Goal: Task Accomplishment & Management: Manage account settings

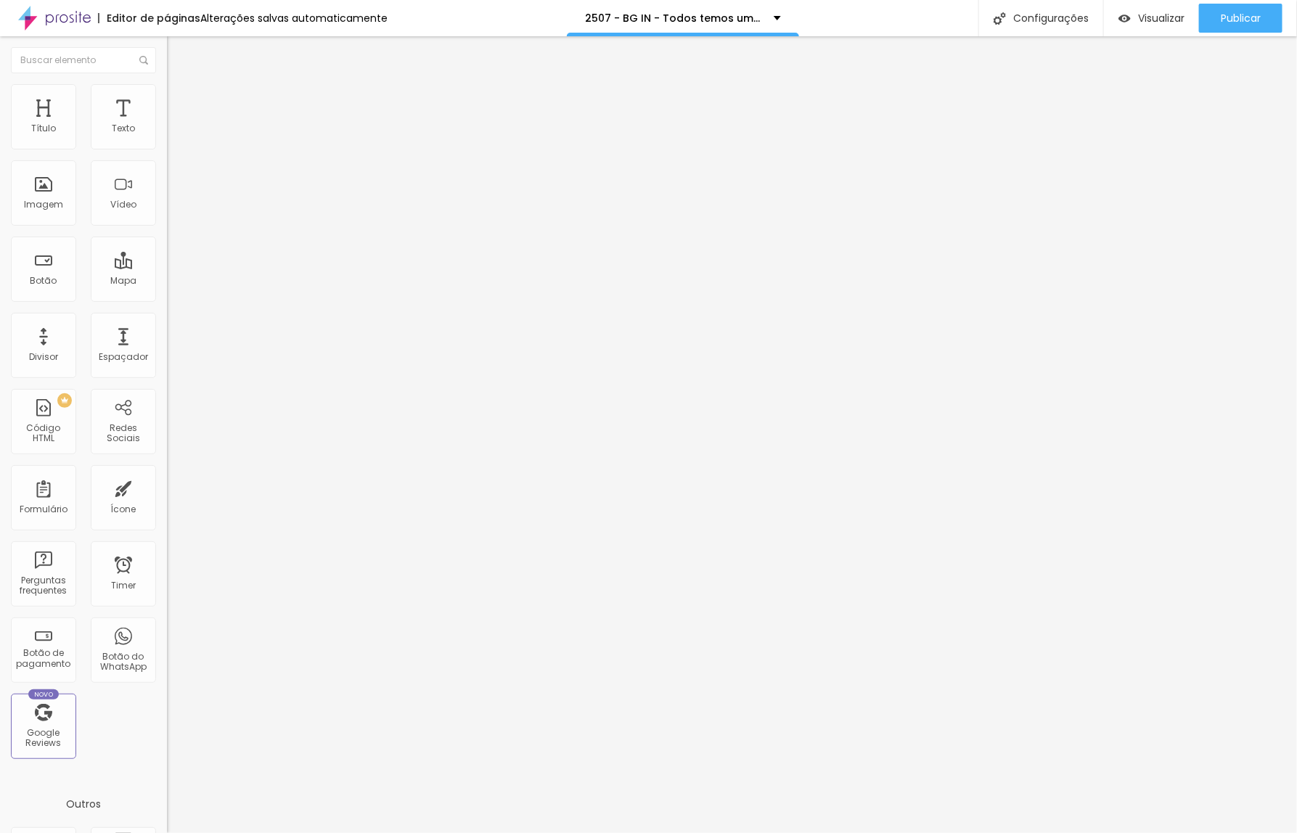
click at [167, 125] on span "Trocar imagem" at bounding box center [206, 118] width 79 height 12
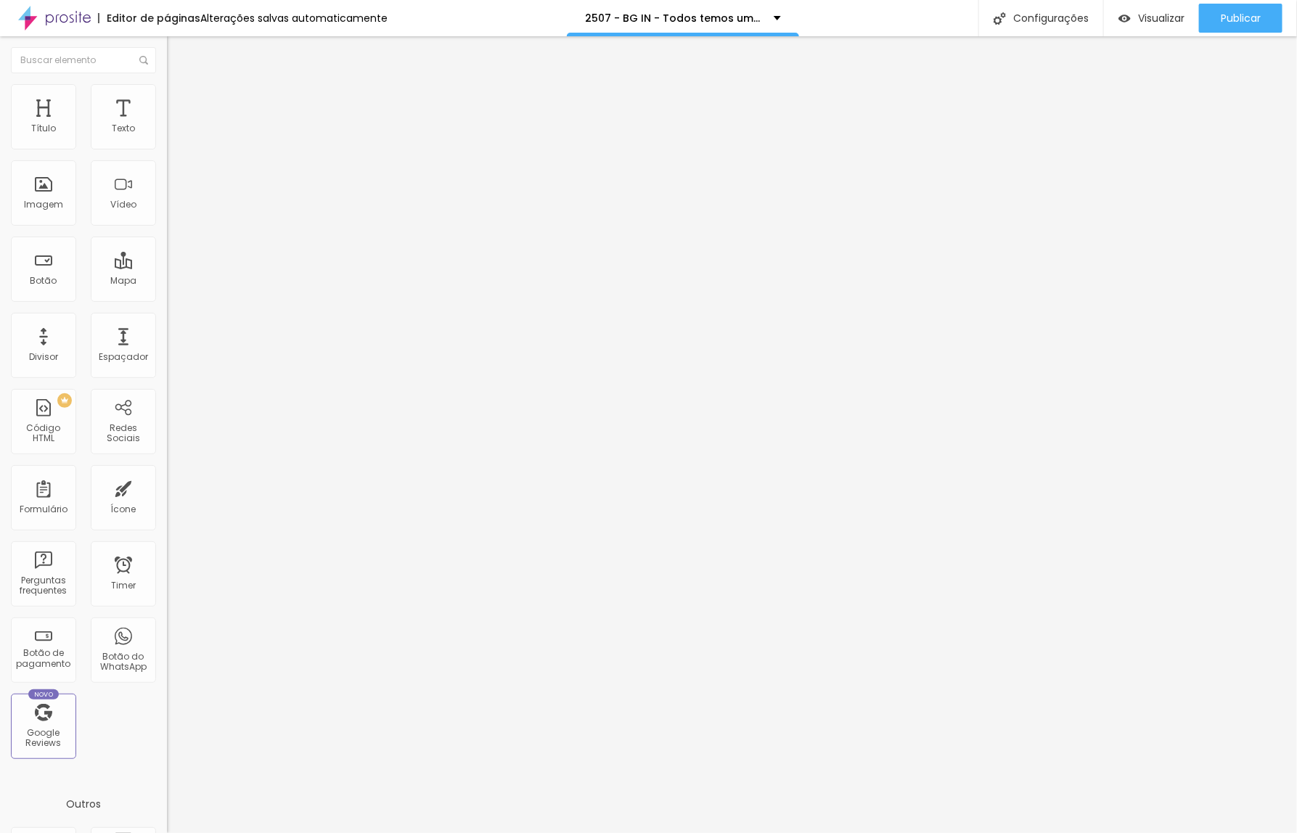
click at [167, 125] on span "Trocar imagem" at bounding box center [206, 118] width 79 height 12
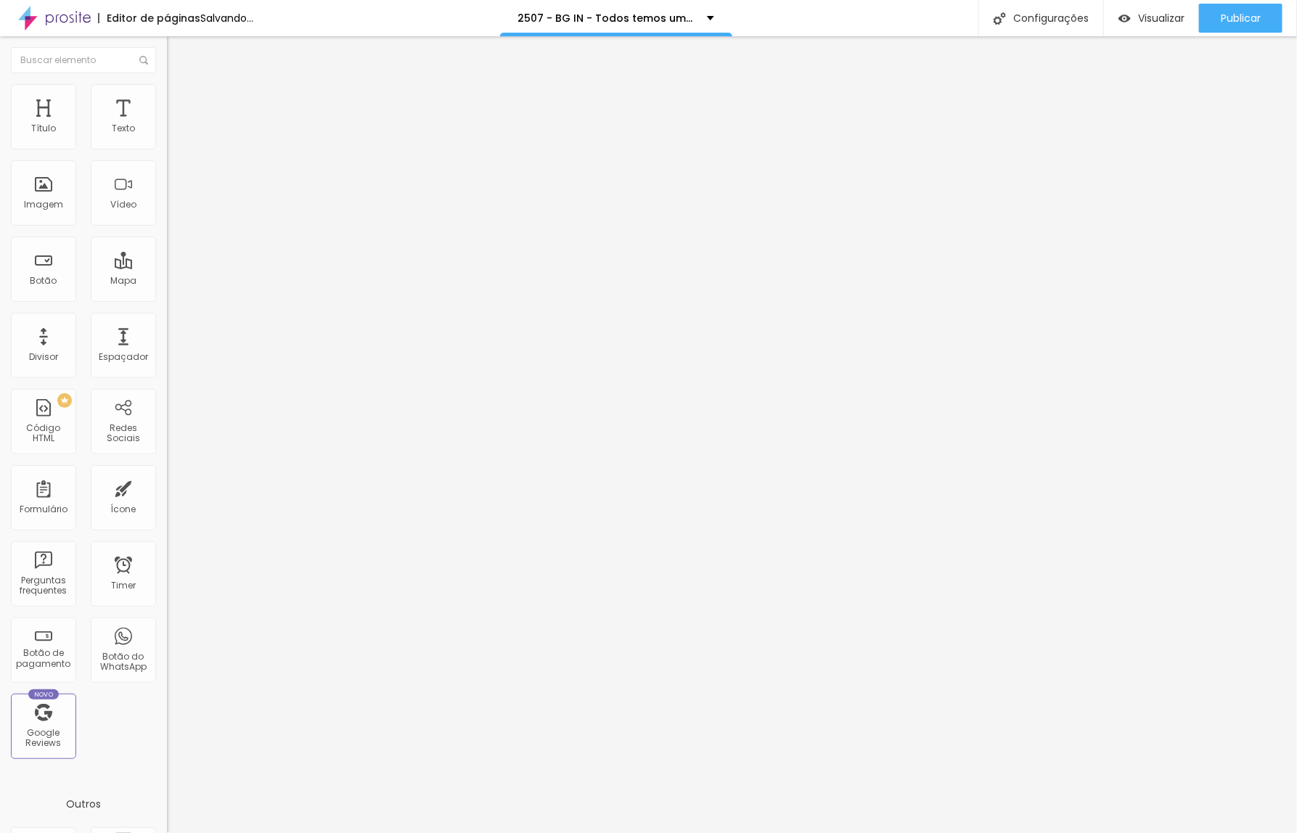
click at [167, 125] on span "Trocar imagem" at bounding box center [206, 118] width 79 height 12
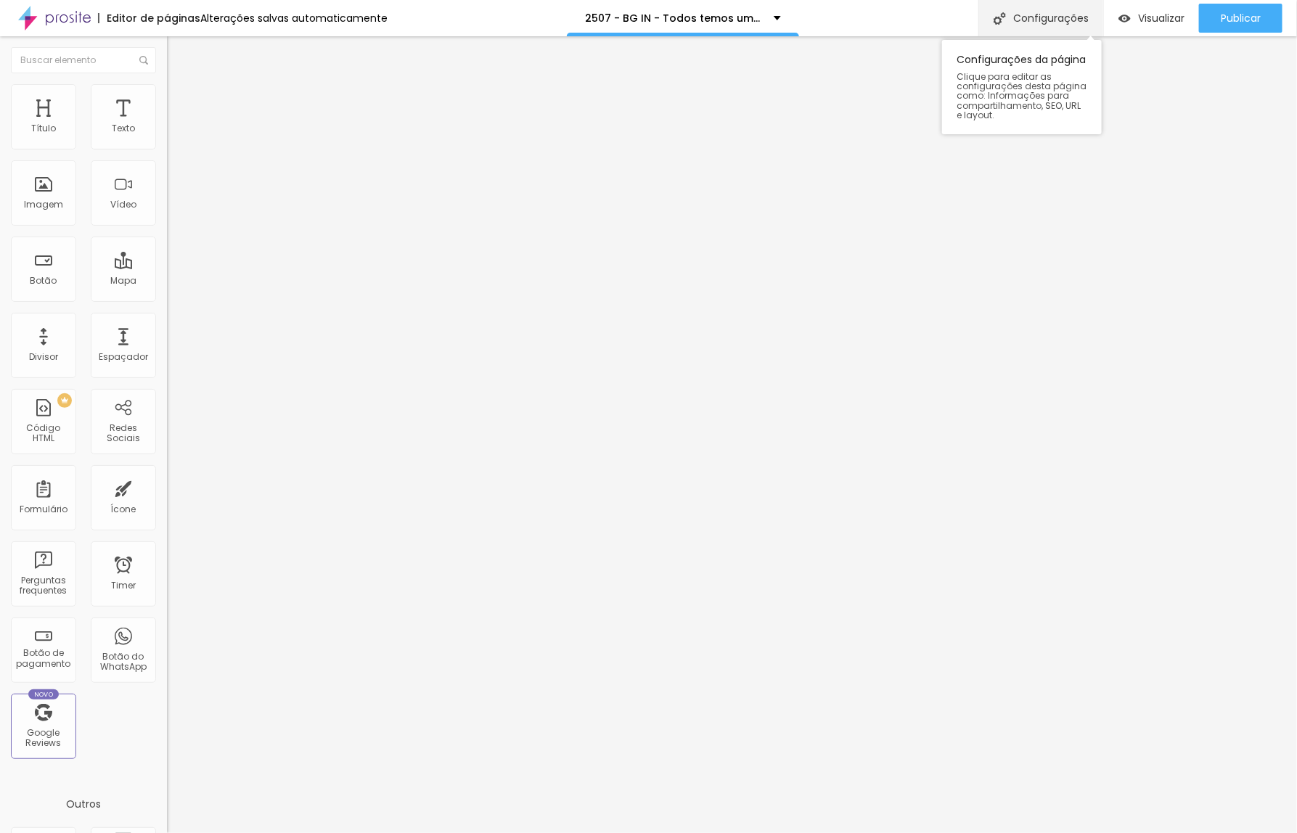
click at [1038, 20] on div "Configurações" at bounding box center [1040, 18] width 125 height 36
type input "/q2w50p7-bg-in-todos-temos-uma-historia-para-contar"
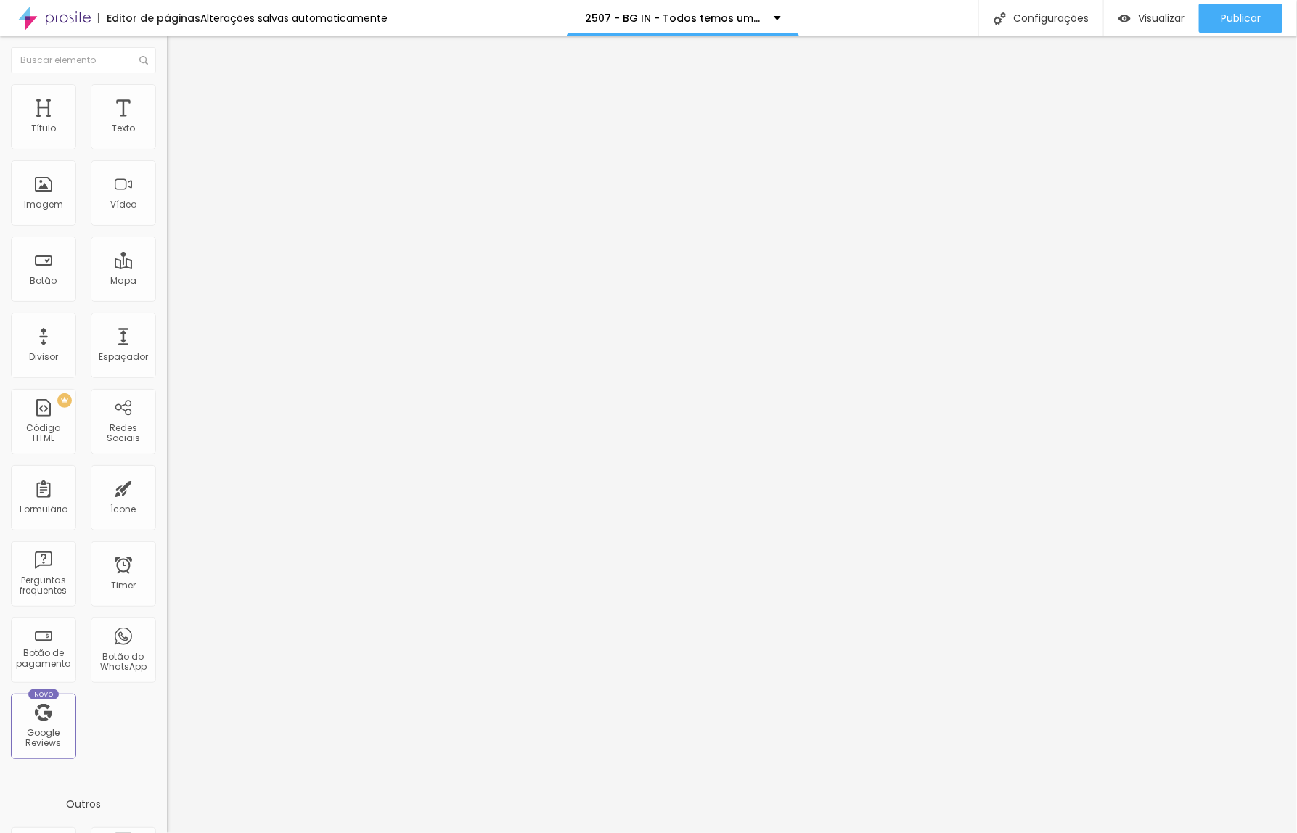
click at [906, 832] on div at bounding box center [648, 848] width 1297 height 13
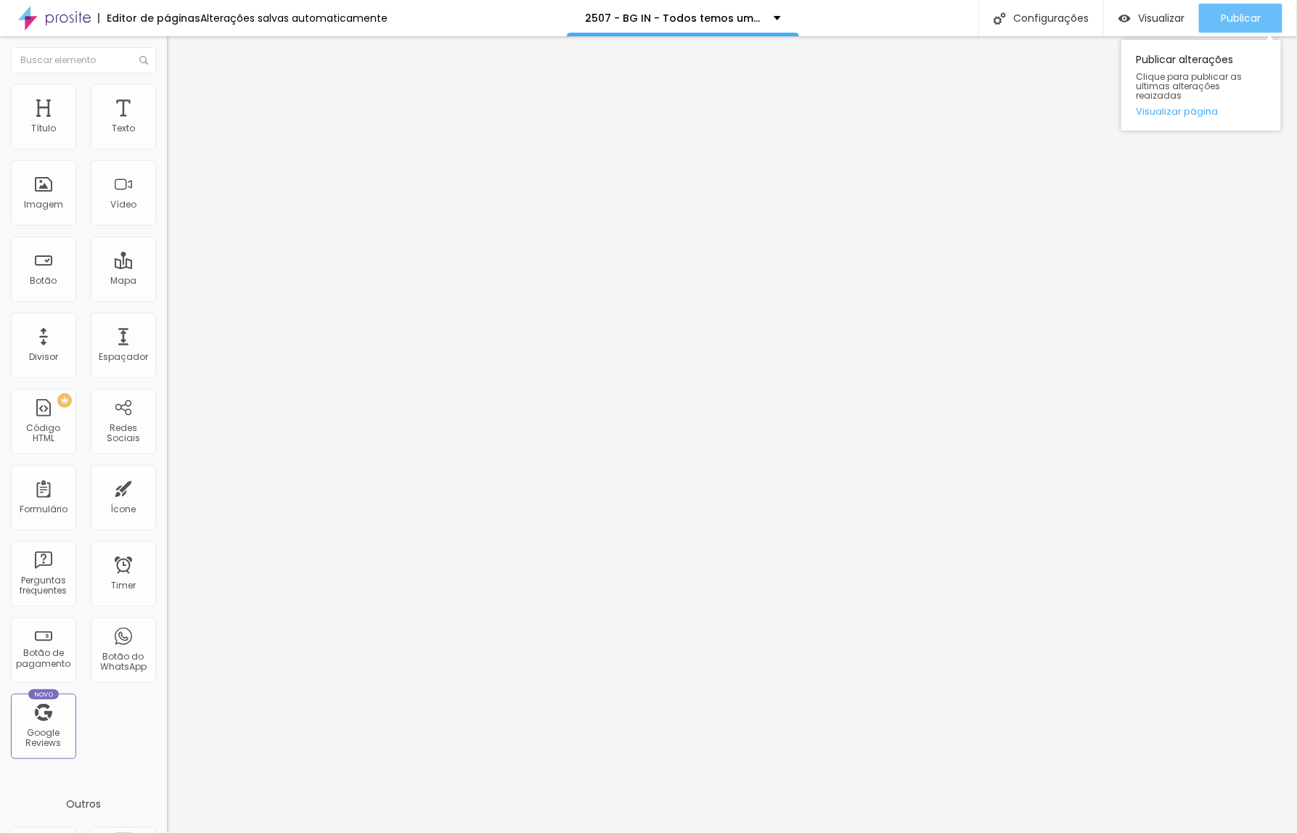
click at [1218, 17] on button "Publicar" at bounding box center [1240, 18] width 83 height 29
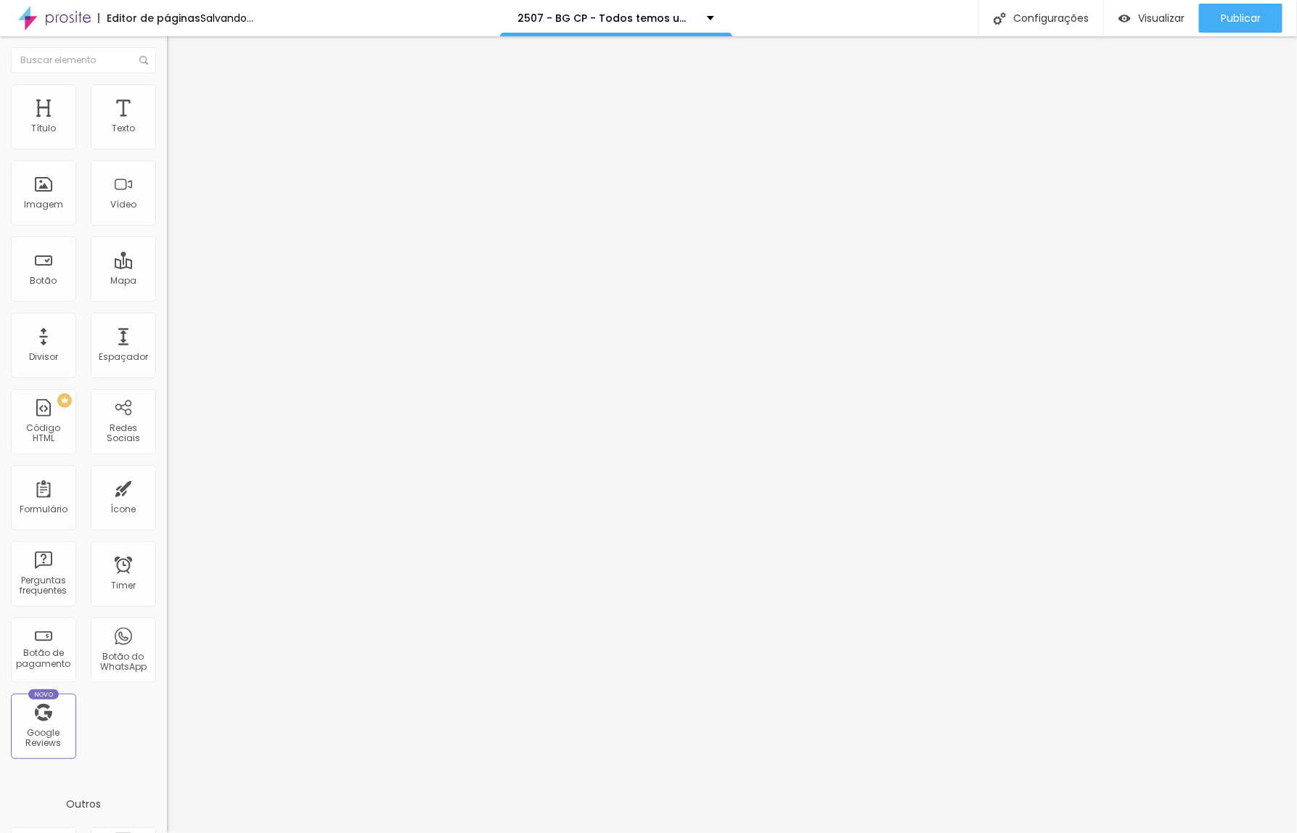
click at [167, 123] on div "Trocar imagem" at bounding box center [250, 118] width 167 height 10
click at [167, 125] on span "Trocar imagem" at bounding box center [206, 118] width 79 height 12
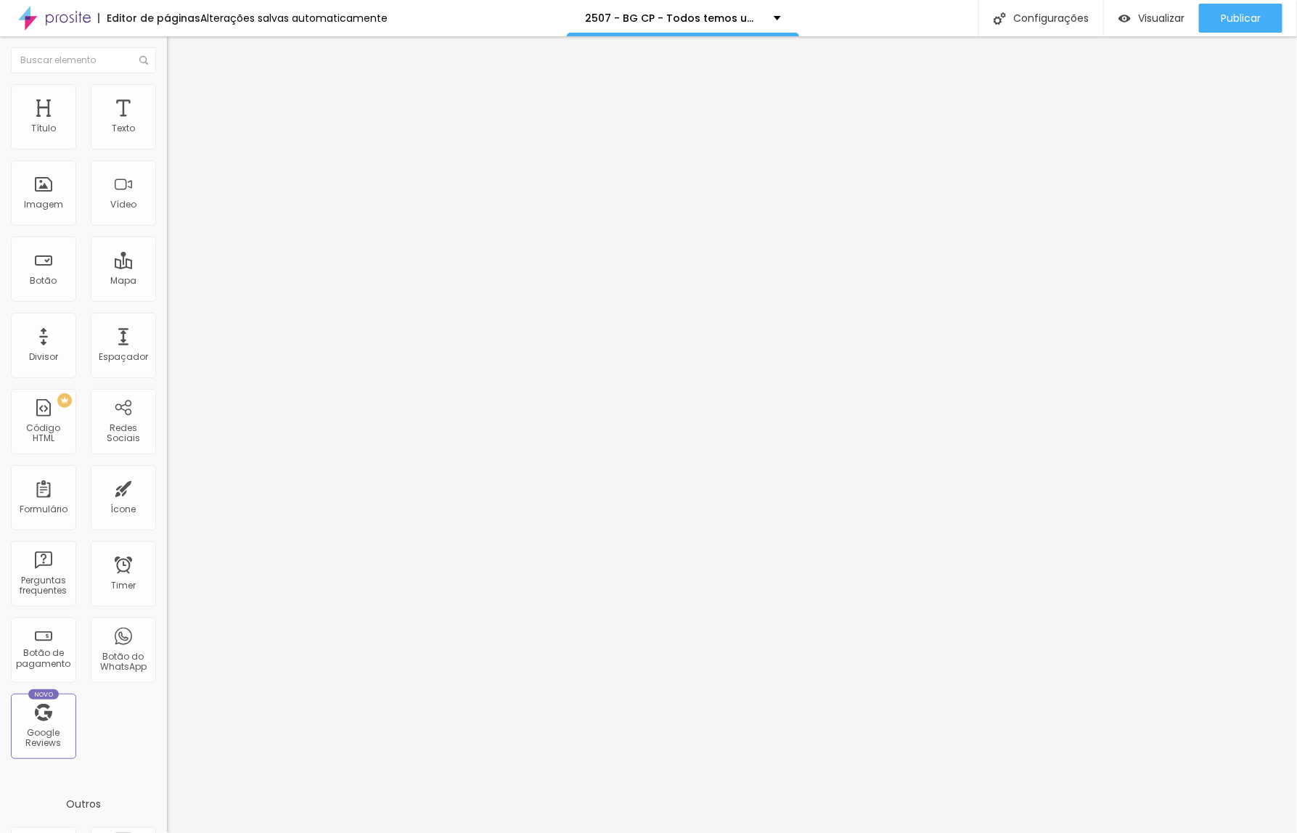
click at [167, 125] on span "Trocar imagem" at bounding box center [206, 118] width 79 height 12
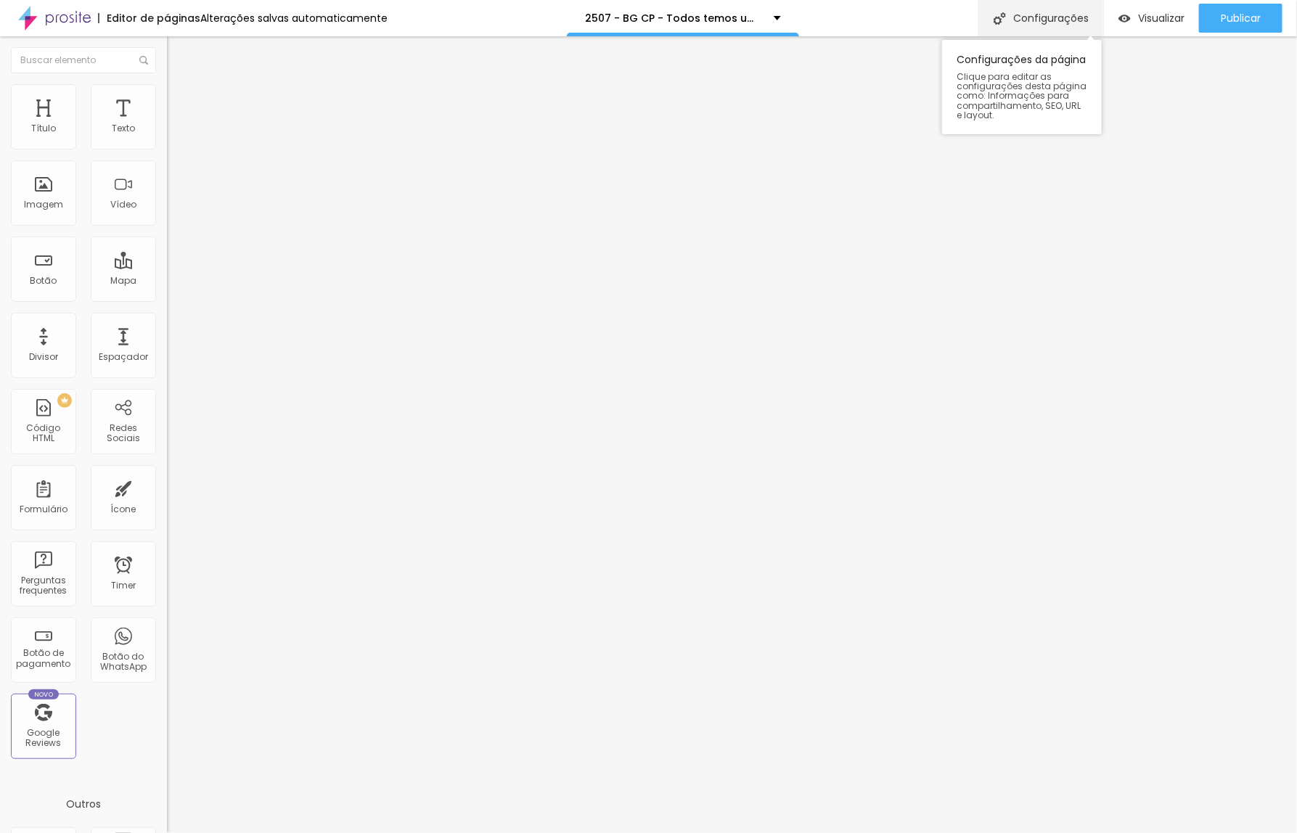
click at [1024, 17] on div "Configurações" at bounding box center [1040, 18] width 125 height 36
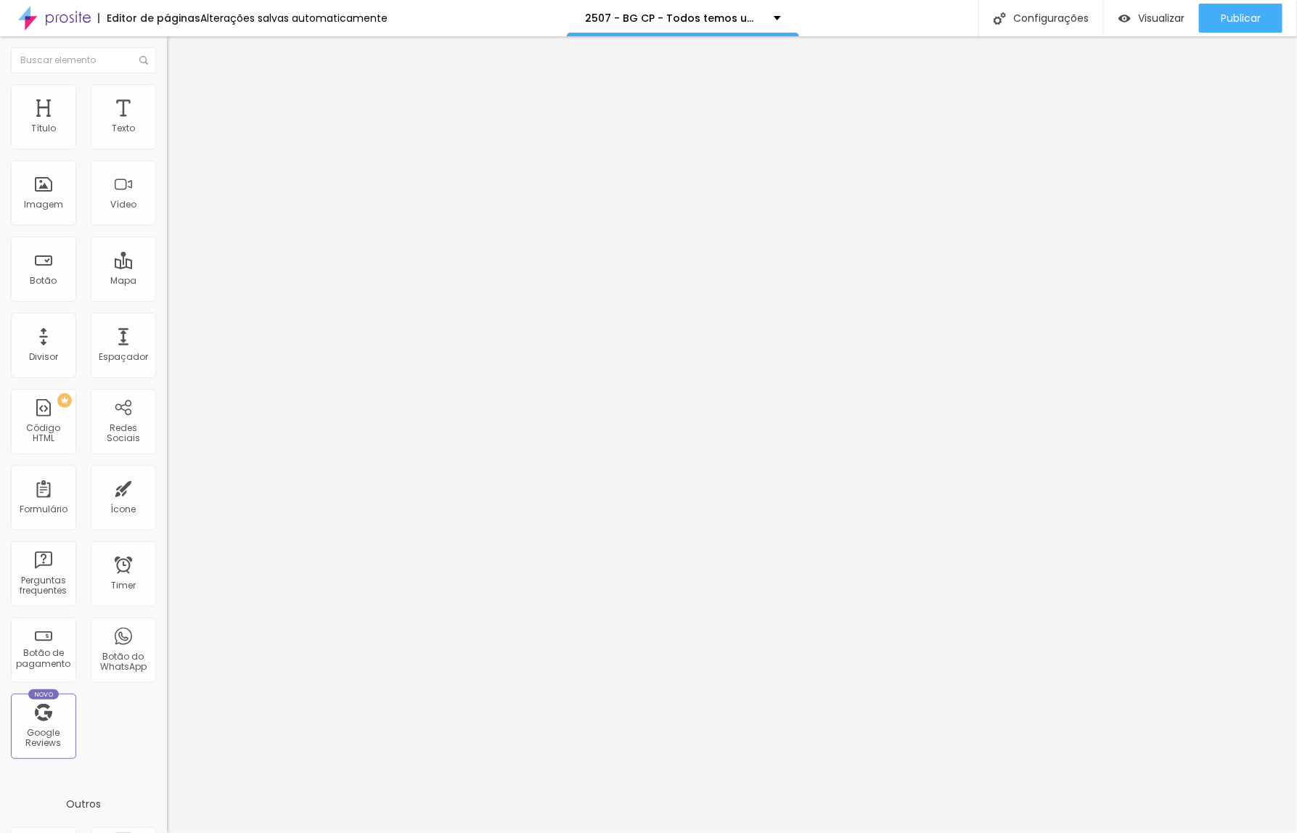
type input "/a2i50o7-bhg-cp-todos-temos-uma-historia-para-contar"
drag, startPoint x: 411, startPoint y: 256, endPoint x: 477, endPoint y: 285, distance: 72.1
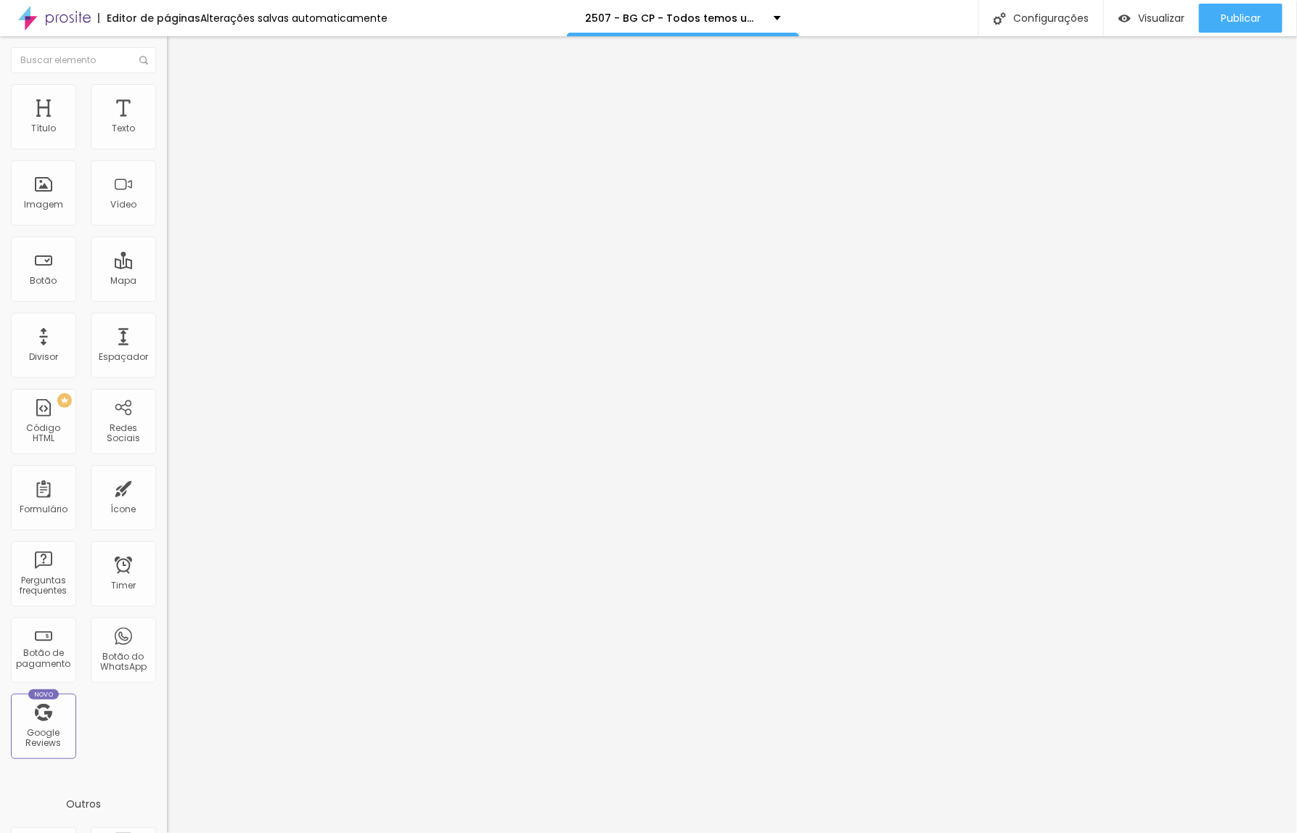
click at [905, 832] on div at bounding box center [648, 848] width 1297 height 13
click at [1228, 25] on div "Publicar" at bounding box center [1241, 18] width 40 height 29
click at [167, 125] on span "Trocar imagem" at bounding box center [206, 118] width 79 height 12
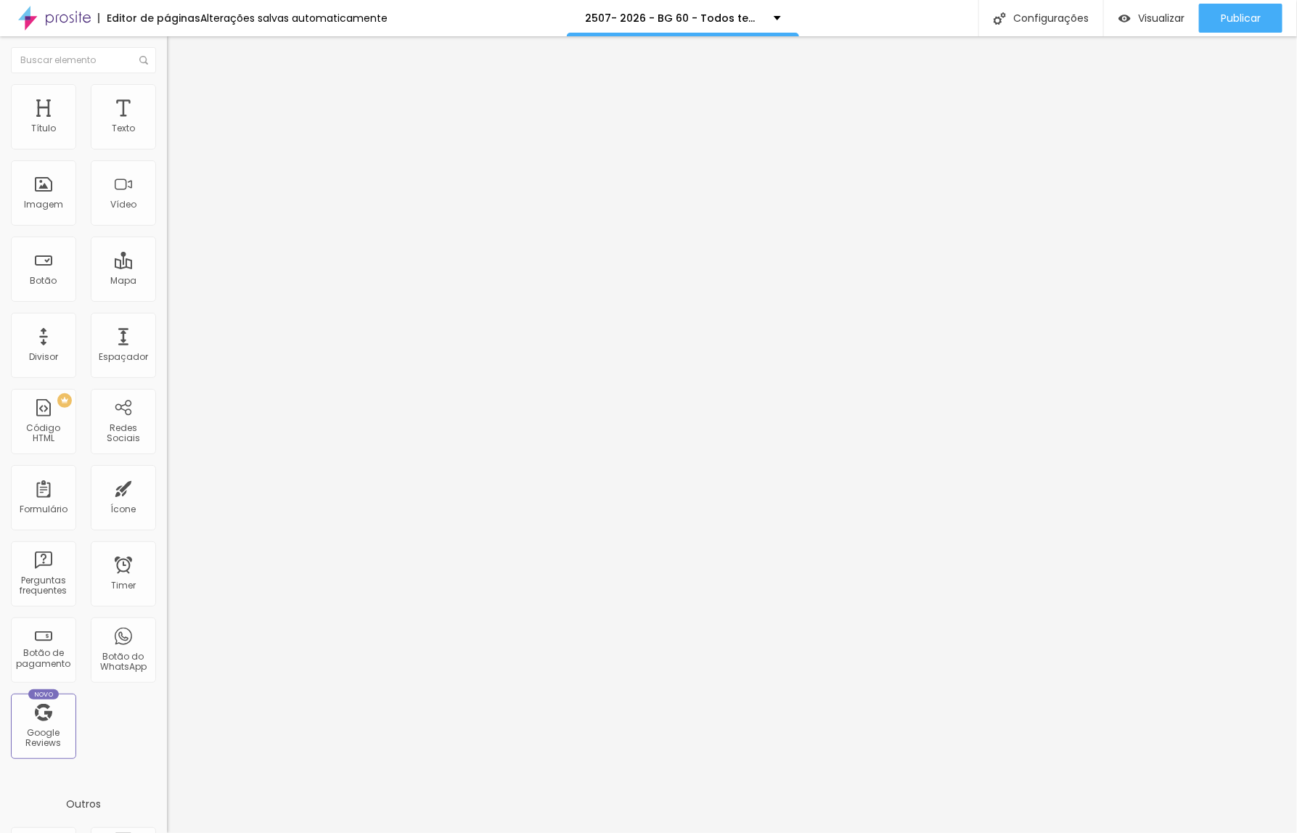
click at [167, 125] on span "Trocar imagem" at bounding box center [206, 118] width 79 height 12
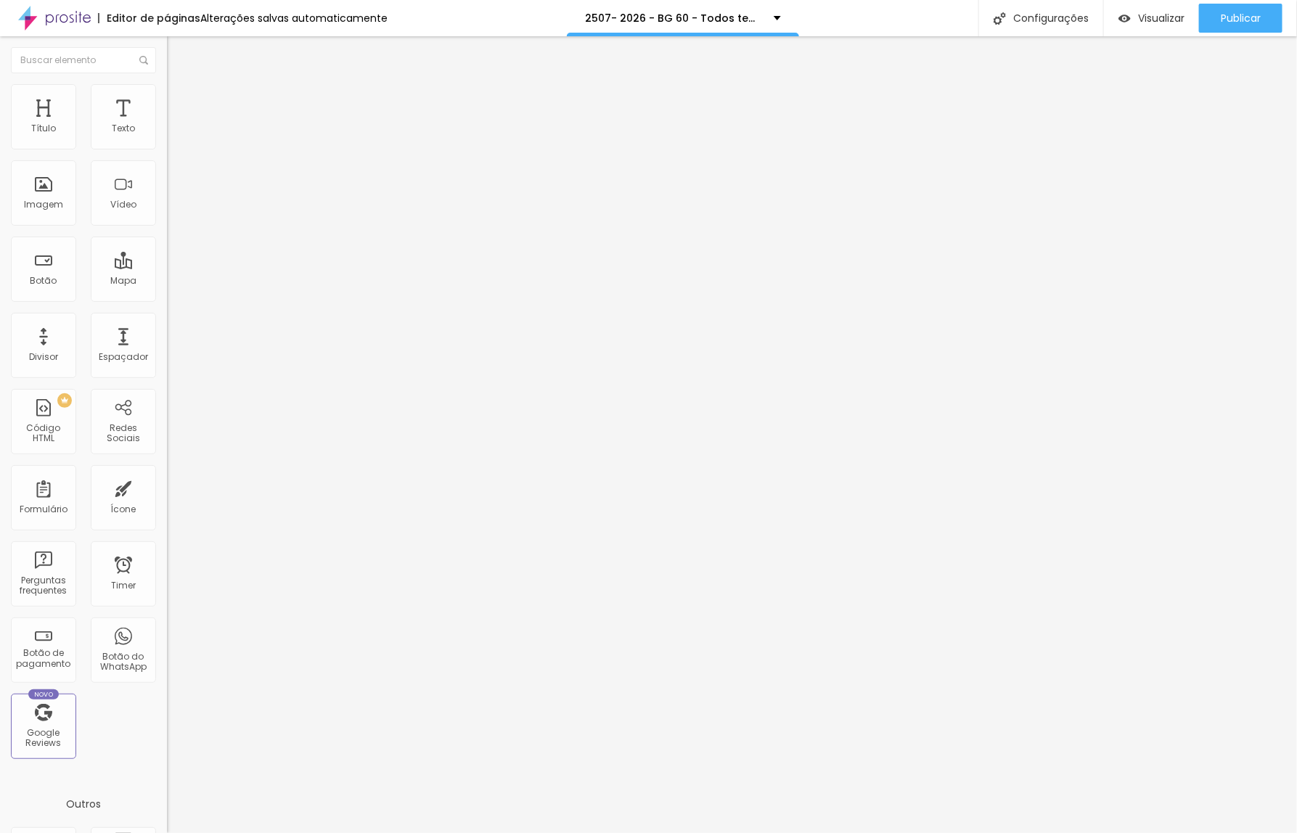
click at [167, 122] on img at bounding box center [171, 117] width 9 height 9
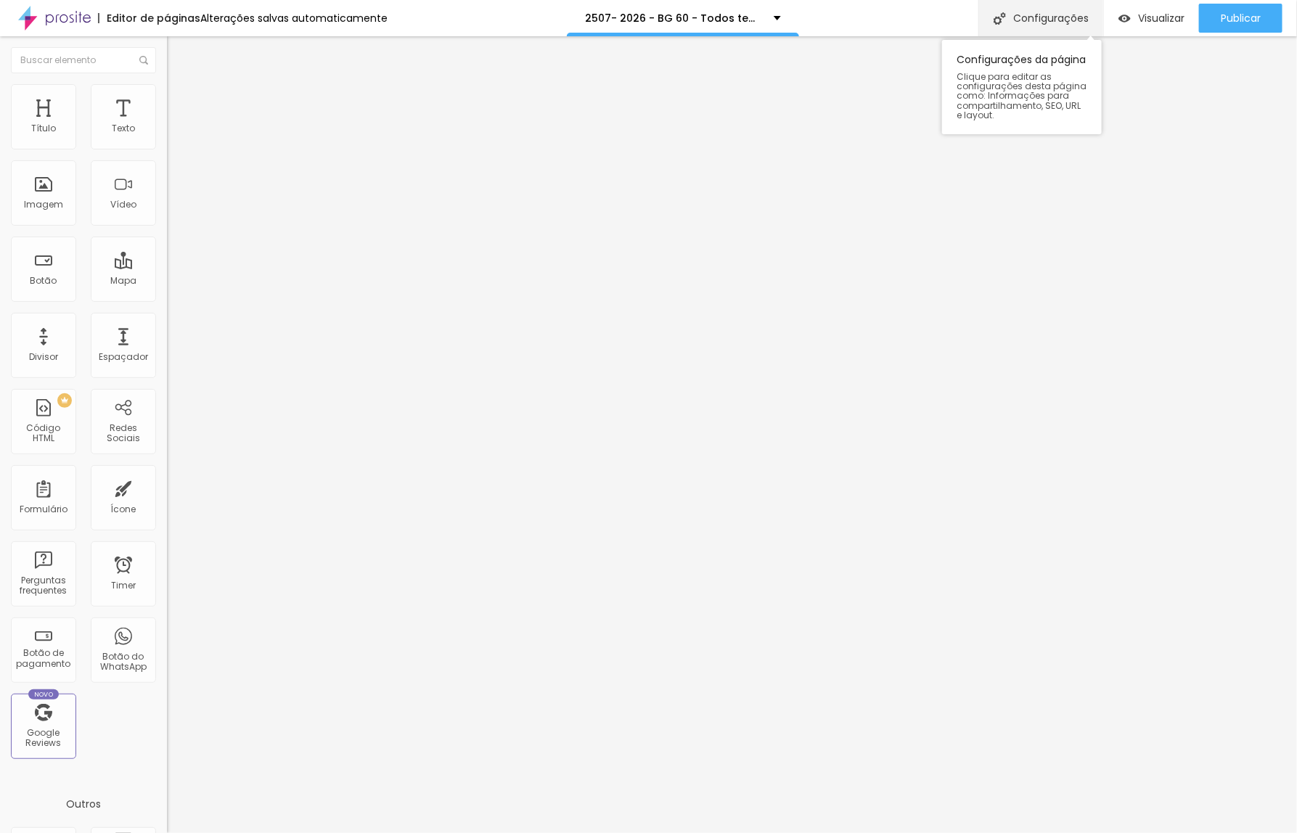
click at [1014, 12] on div "Configurações" at bounding box center [1040, 18] width 125 height 36
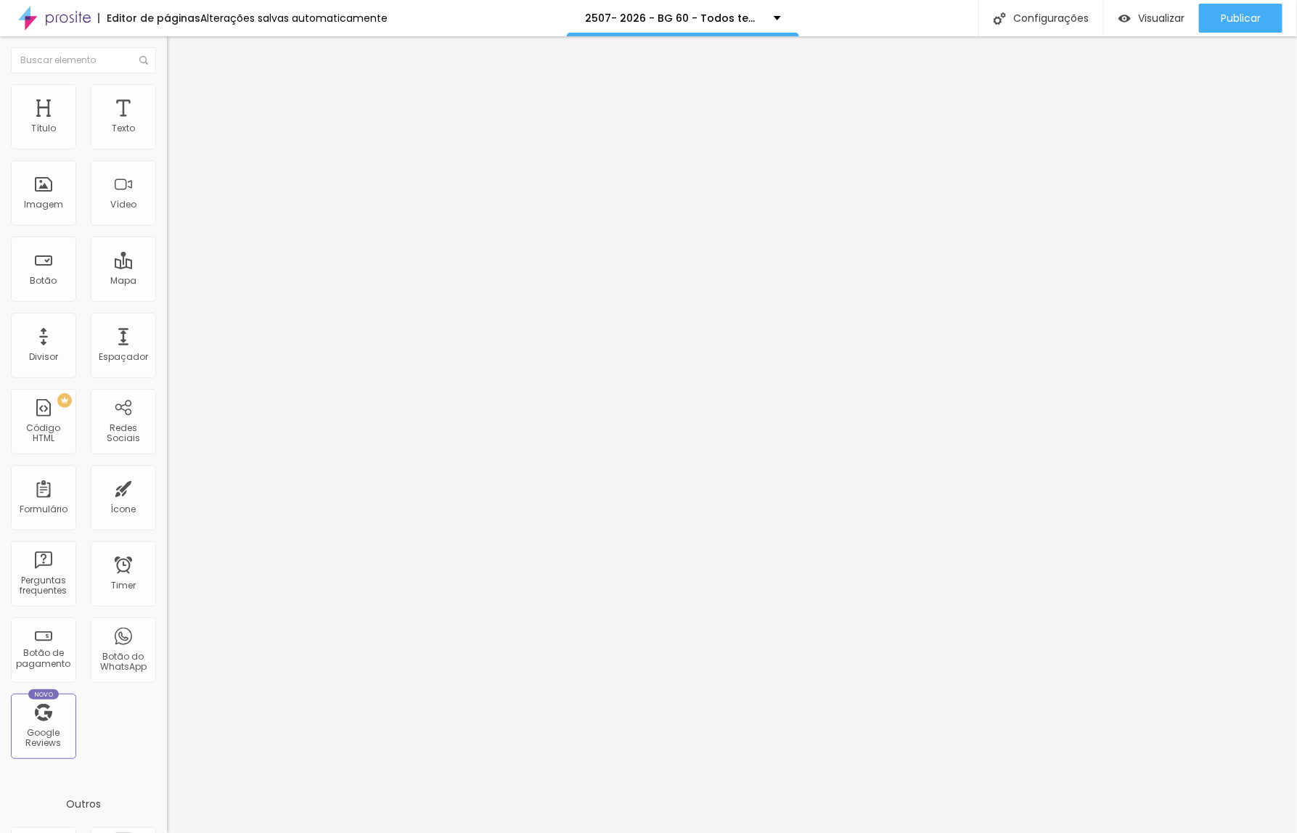
type input "/t2e5z07-2026-bkg-60-todos-temos-uma-historia-para-contar"
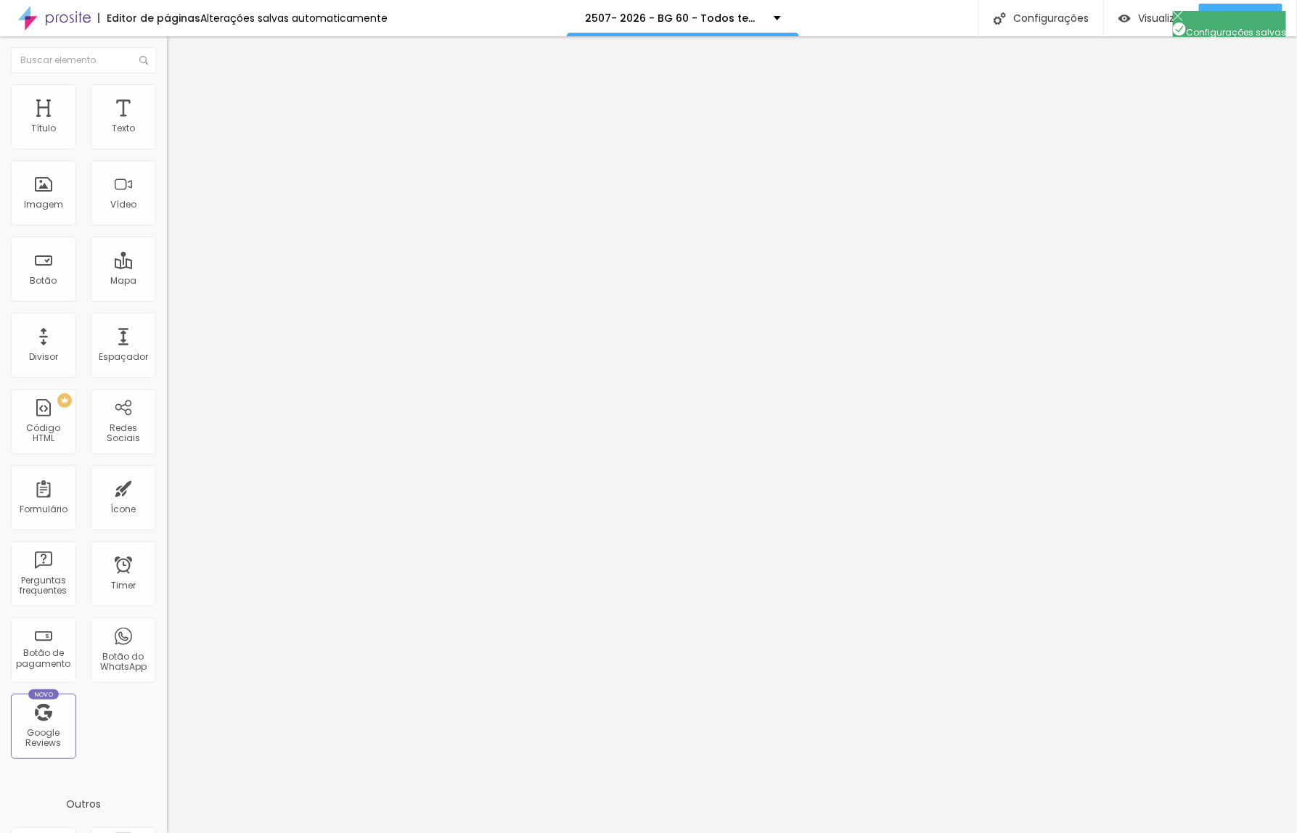
click at [915, 832] on div at bounding box center [648, 848] width 1297 height 13
click at [1239, 26] on div "Publicar" at bounding box center [1241, 18] width 40 height 29
click at [1239, 20] on span "Publicar" at bounding box center [1241, 18] width 40 height 12
click at [167, 125] on span "Trocar imagem" at bounding box center [206, 118] width 79 height 12
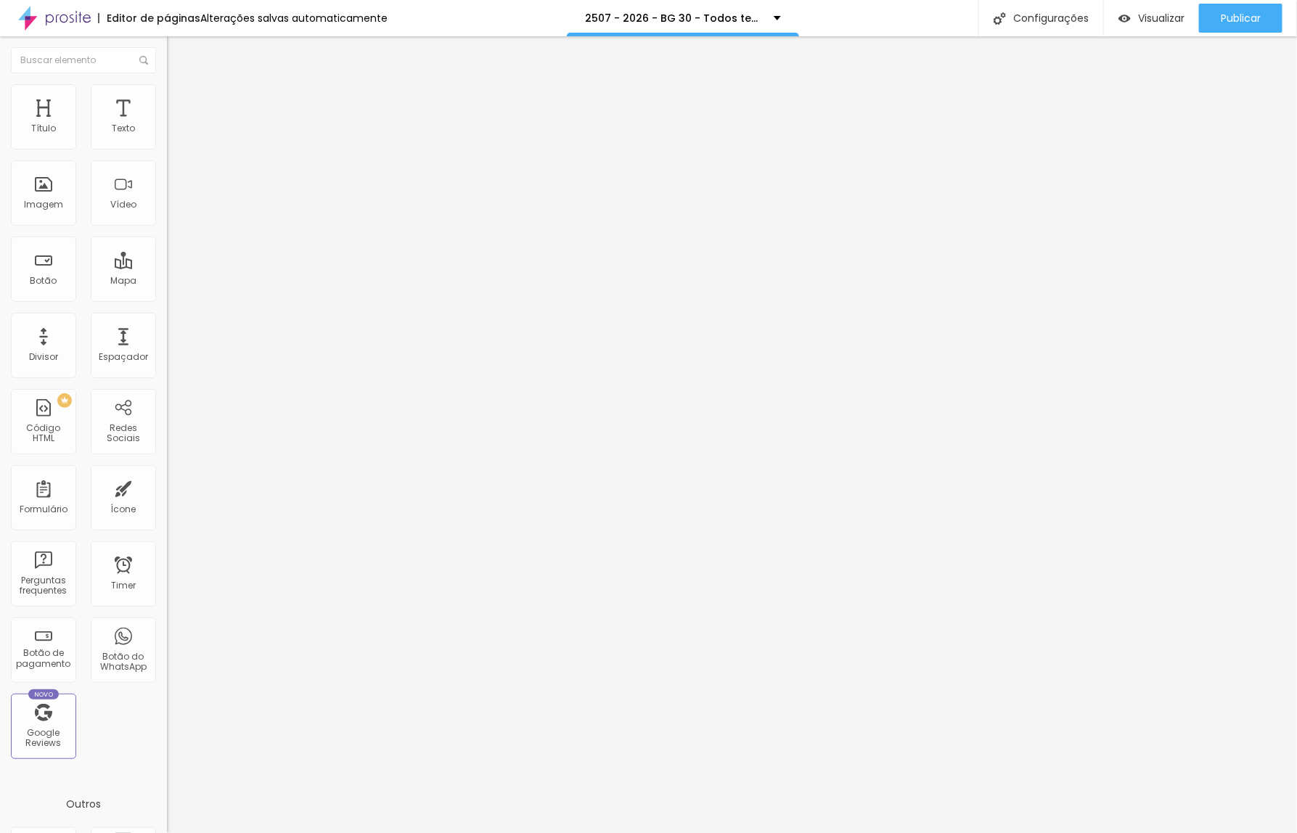
click at [167, 125] on span "Trocar imagem" at bounding box center [206, 118] width 79 height 12
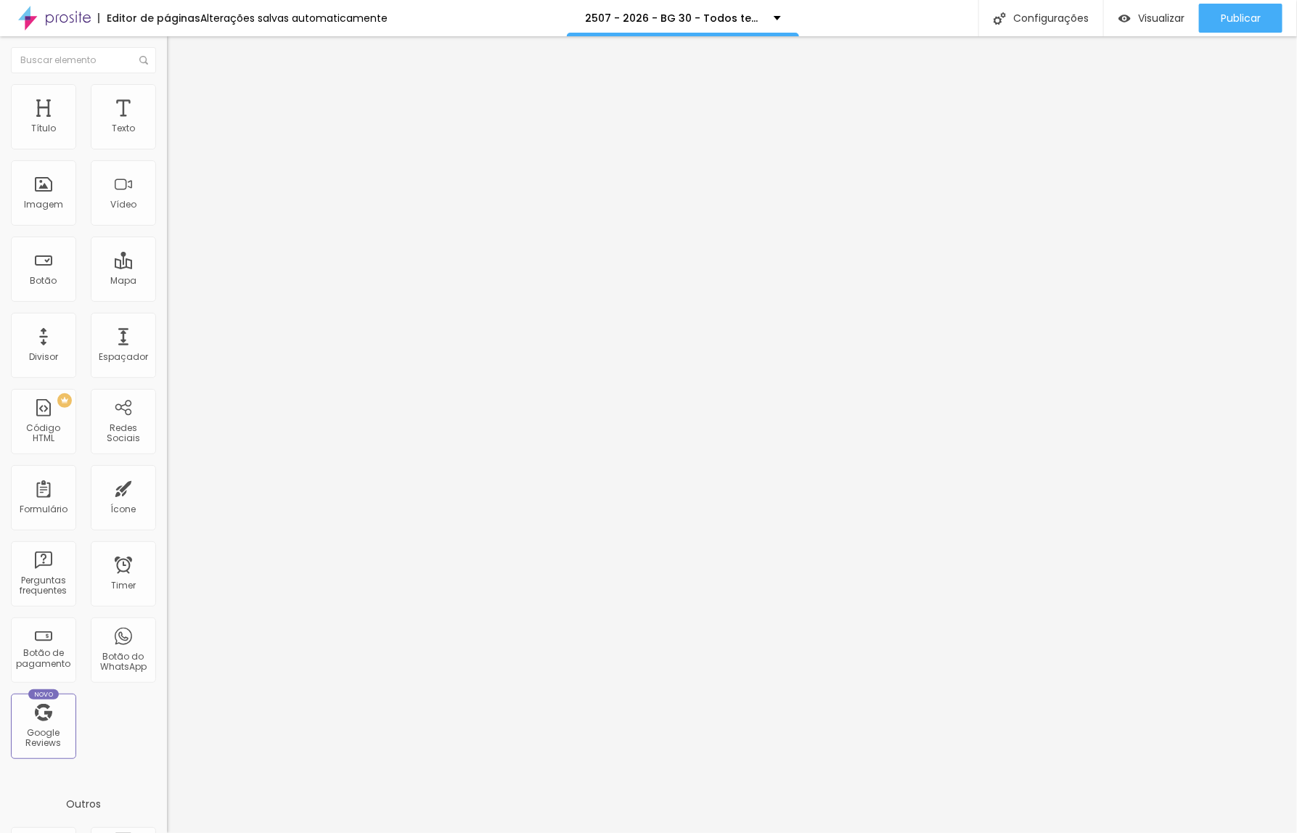
click at [167, 125] on span "Trocar imagem" at bounding box center [206, 118] width 79 height 12
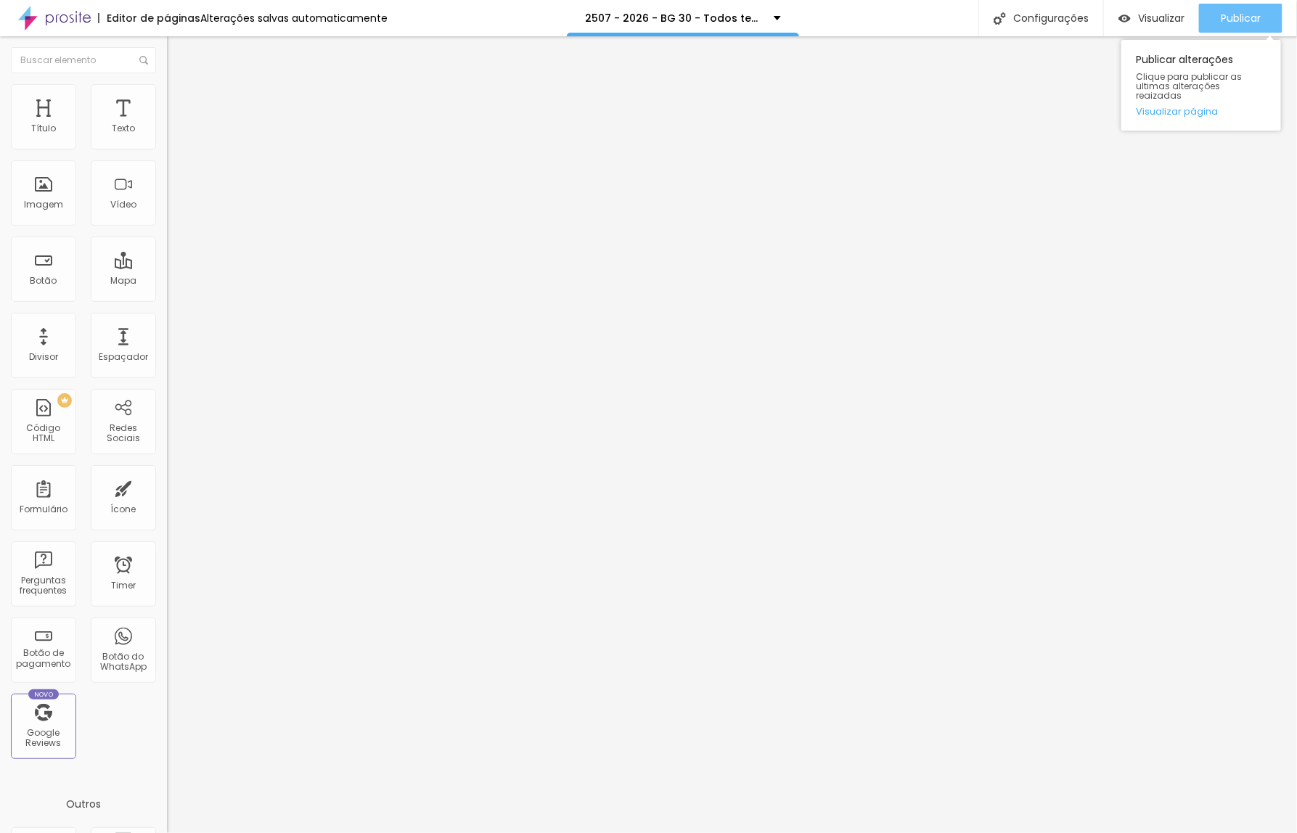
click at [1241, 25] on div "Publicar" at bounding box center [1241, 18] width 40 height 29
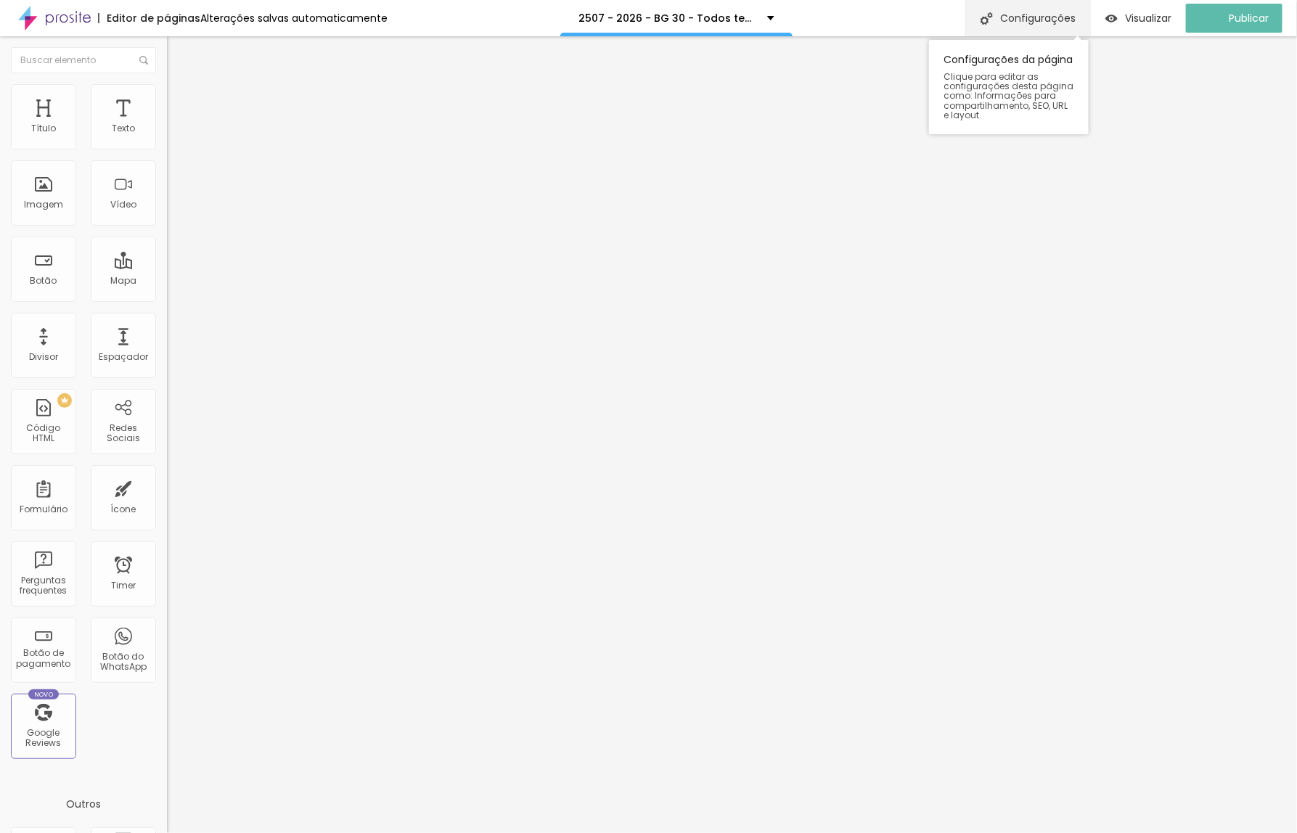
click at [1040, 22] on div "Configurações" at bounding box center [1027, 18] width 125 height 36
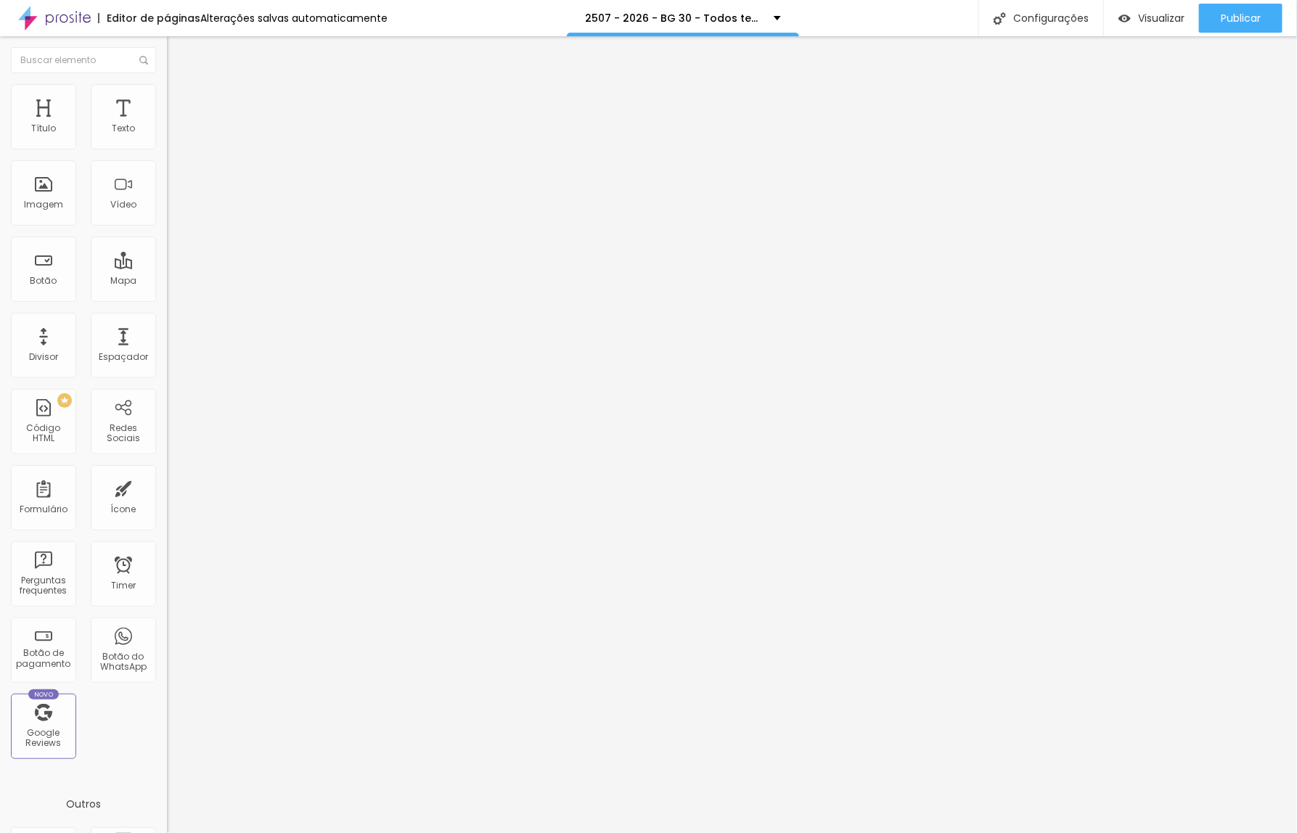
type input "/o2l5s07-2026-bxg-30-todos-temos-uma-historia-para-contar"
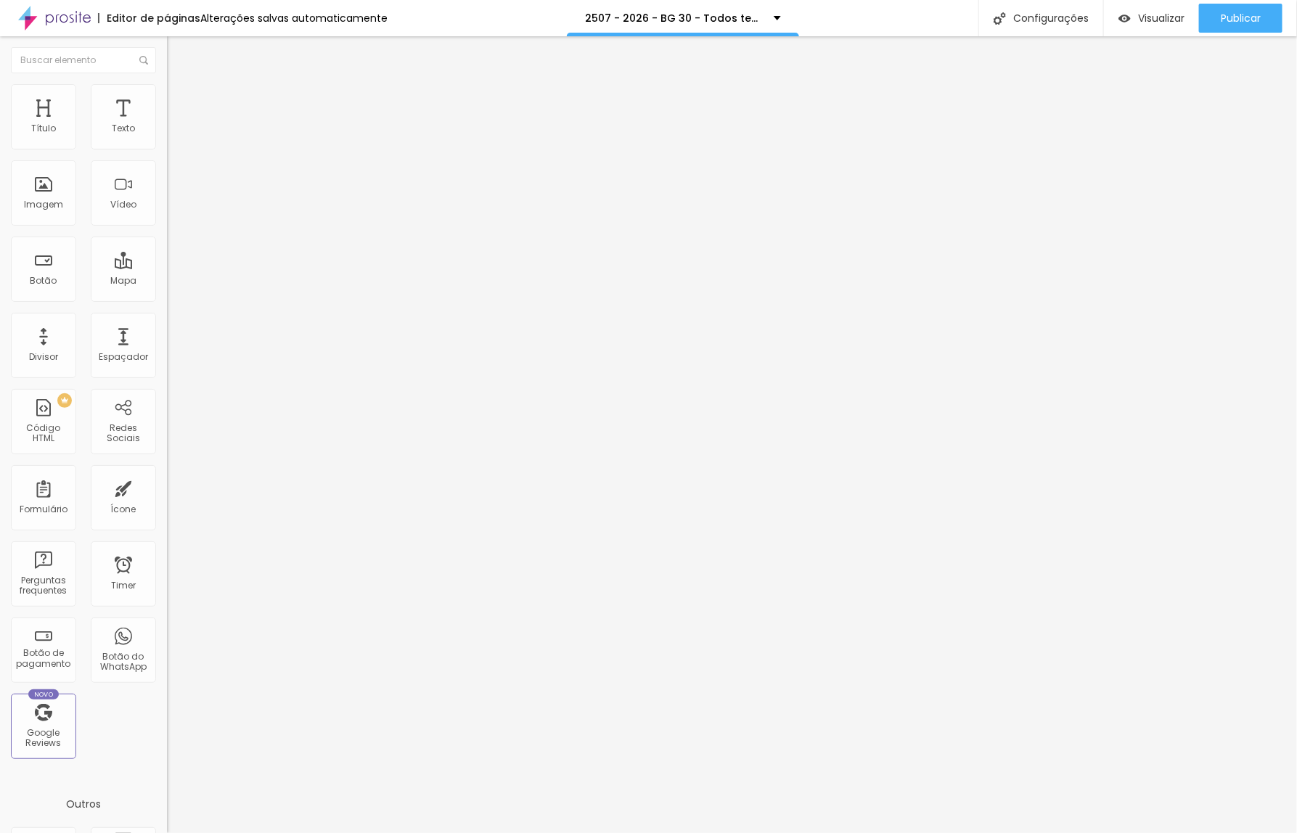
click at [904, 832] on div at bounding box center [648, 848] width 1297 height 13
click at [167, 125] on span "Trocar imagem" at bounding box center [206, 118] width 79 height 12
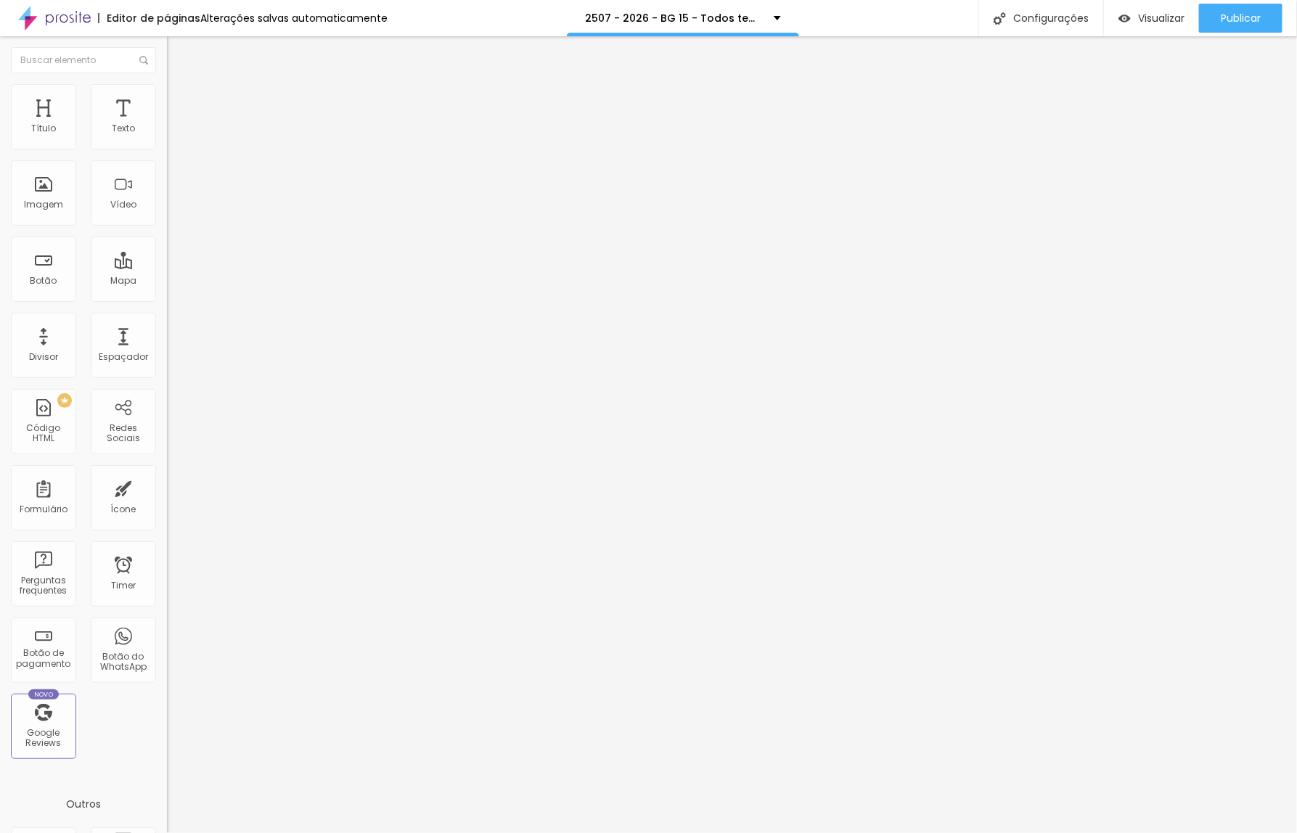
click at [167, 125] on span "Trocar imagem" at bounding box center [206, 118] width 79 height 12
drag, startPoint x: 144, startPoint y: 425, endPoint x: 265, endPoint y: 451, distance: 124.0
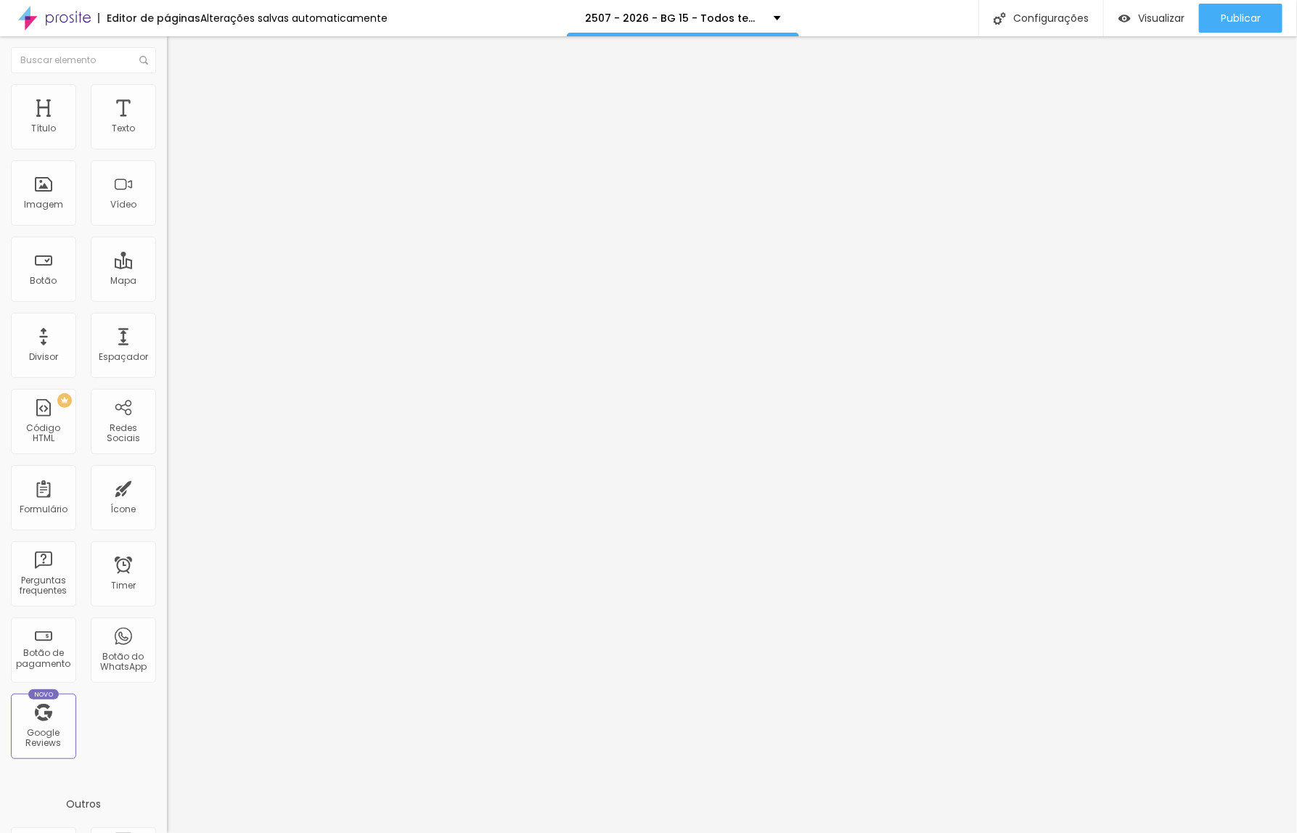
click at [167, 125] on span "Trocar imagem" at bounding box center [206, 118] width 79 height 12
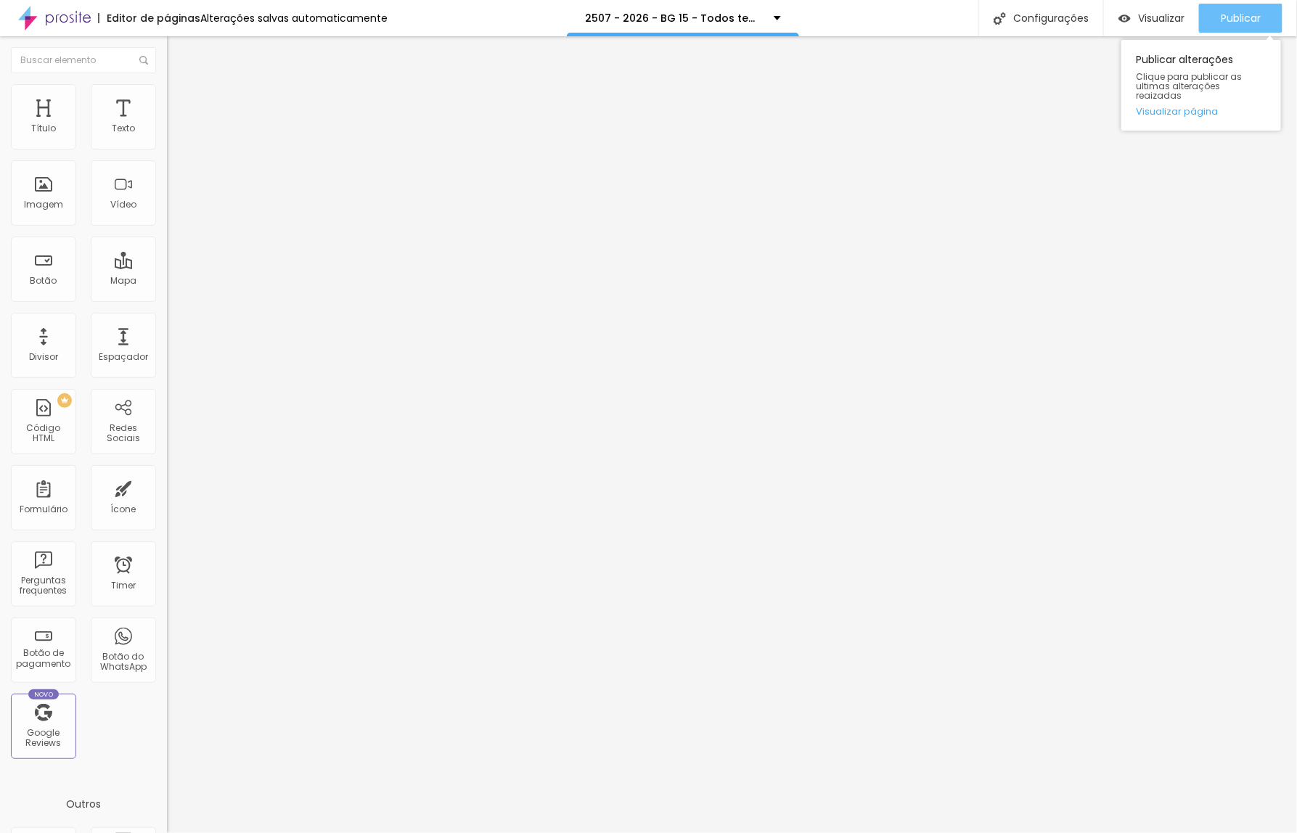
click at [1231, 20] on span "Publicar" at bounding box center [1241, 18] width 40 height 12
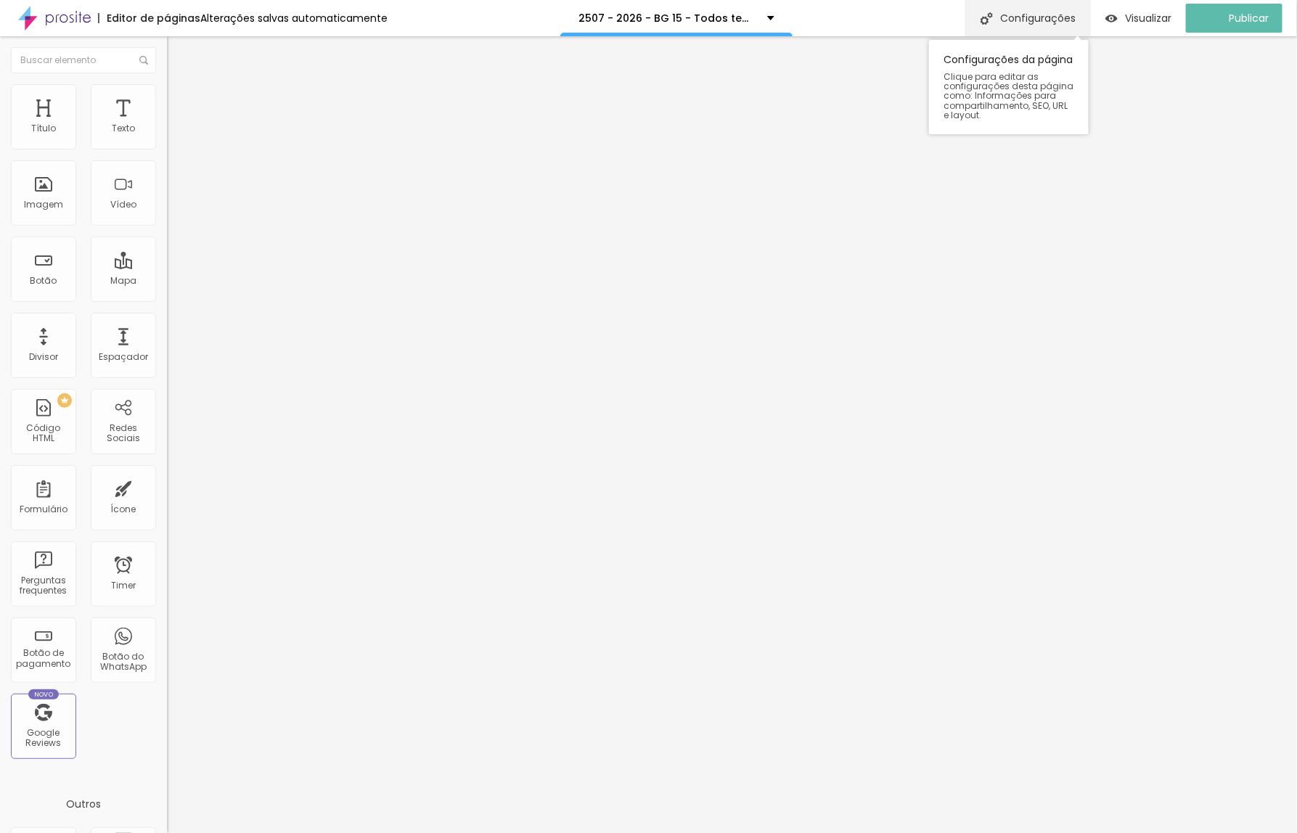
click at [1031, 22] on div "Configurações" at bounding box center [1027, 18] width 125 height 36
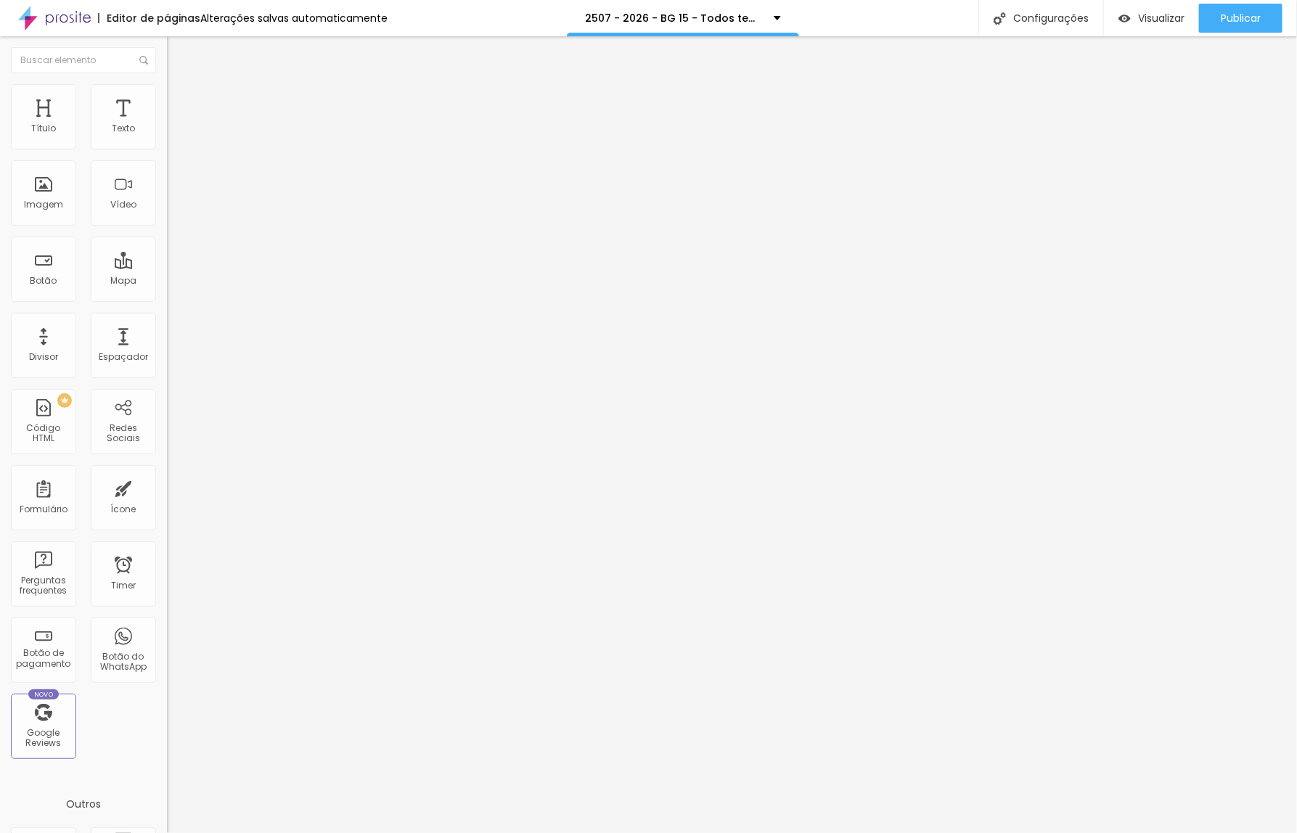
type input "/u2c50m7-2026-bg-15-todos-temos-uma-historia-para-contar"
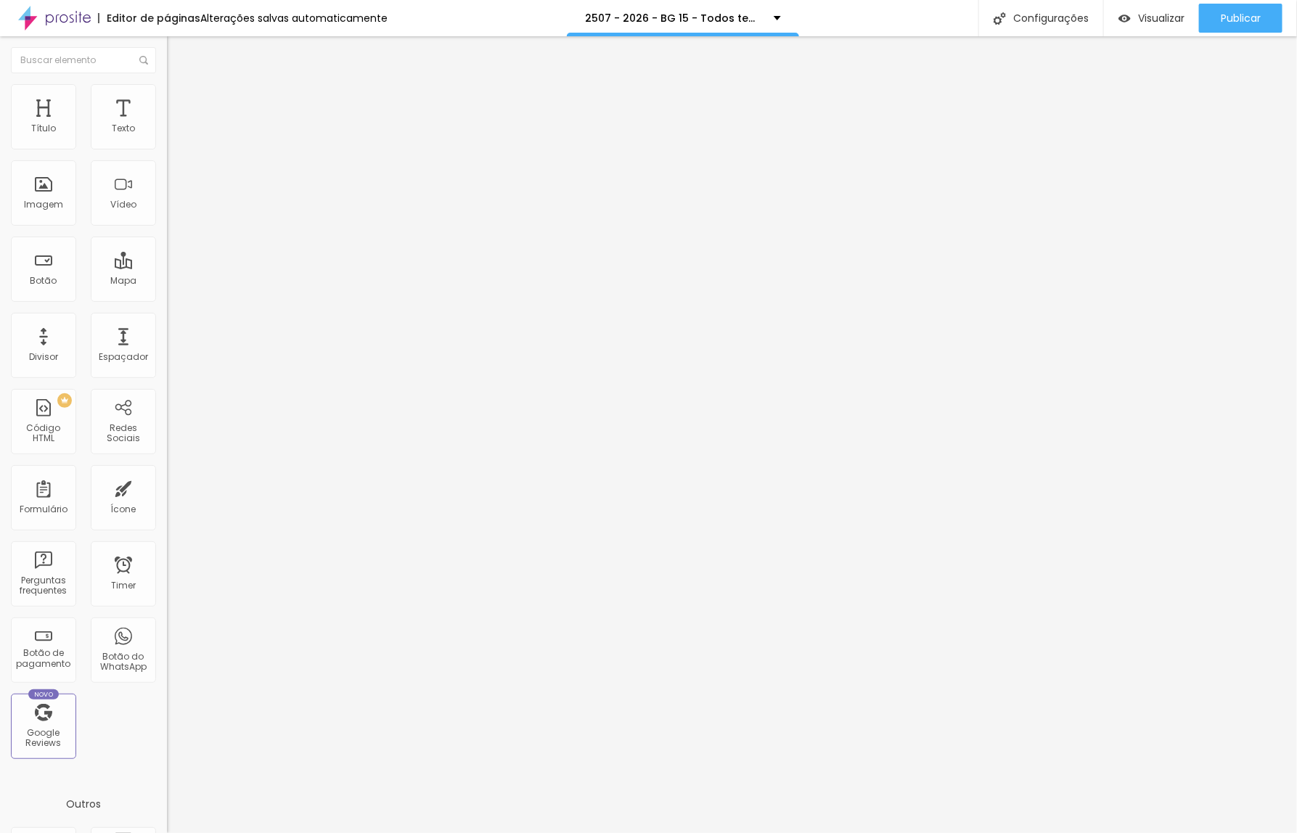
scroll to position [22, 0]
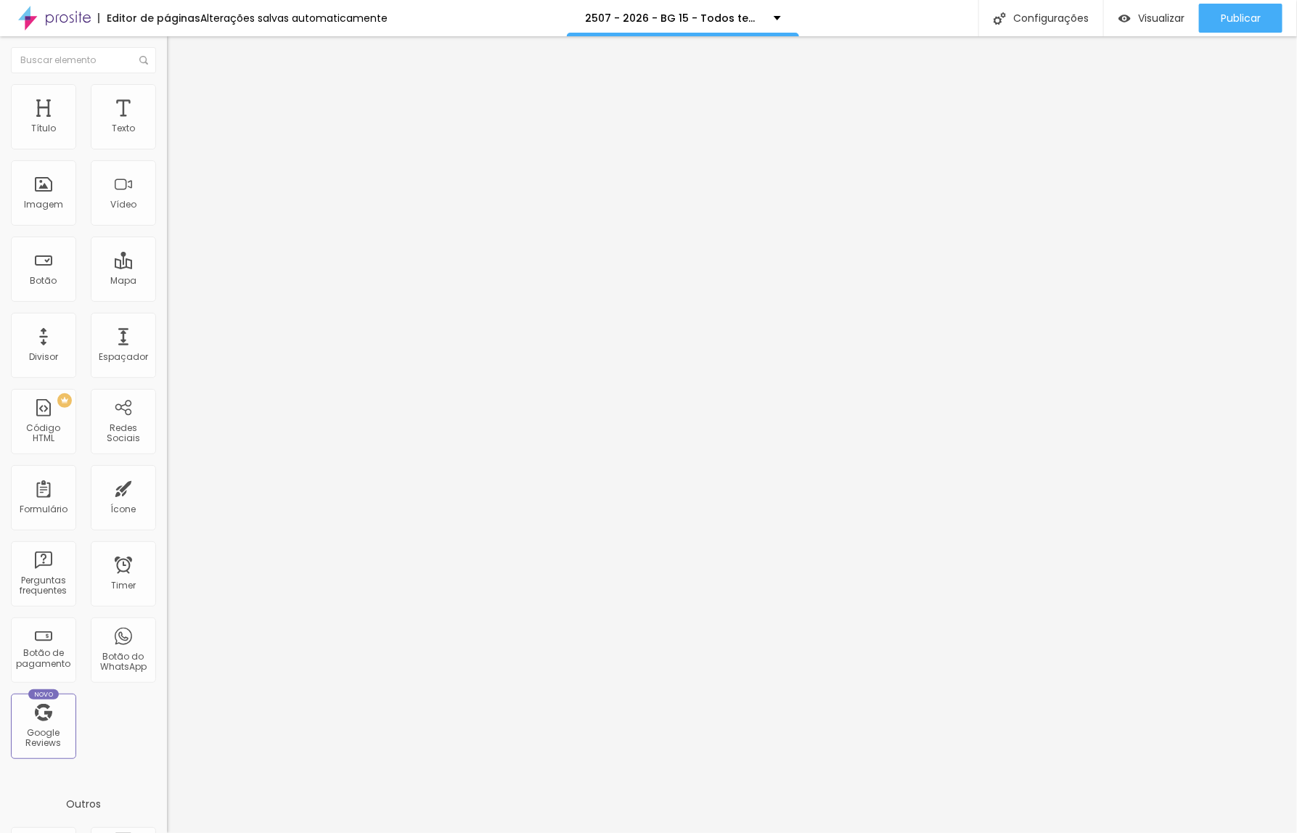
click at [911, 832] on div at bounding box center [648, 848] width 1297 height 13
click at [1235, 26] on div "Publicar" at bounding box center [1241, 18] width 40 height 29
click at [1034, 15] on div "Configurações" at bounding box center [1040, 18] width 125 height 36
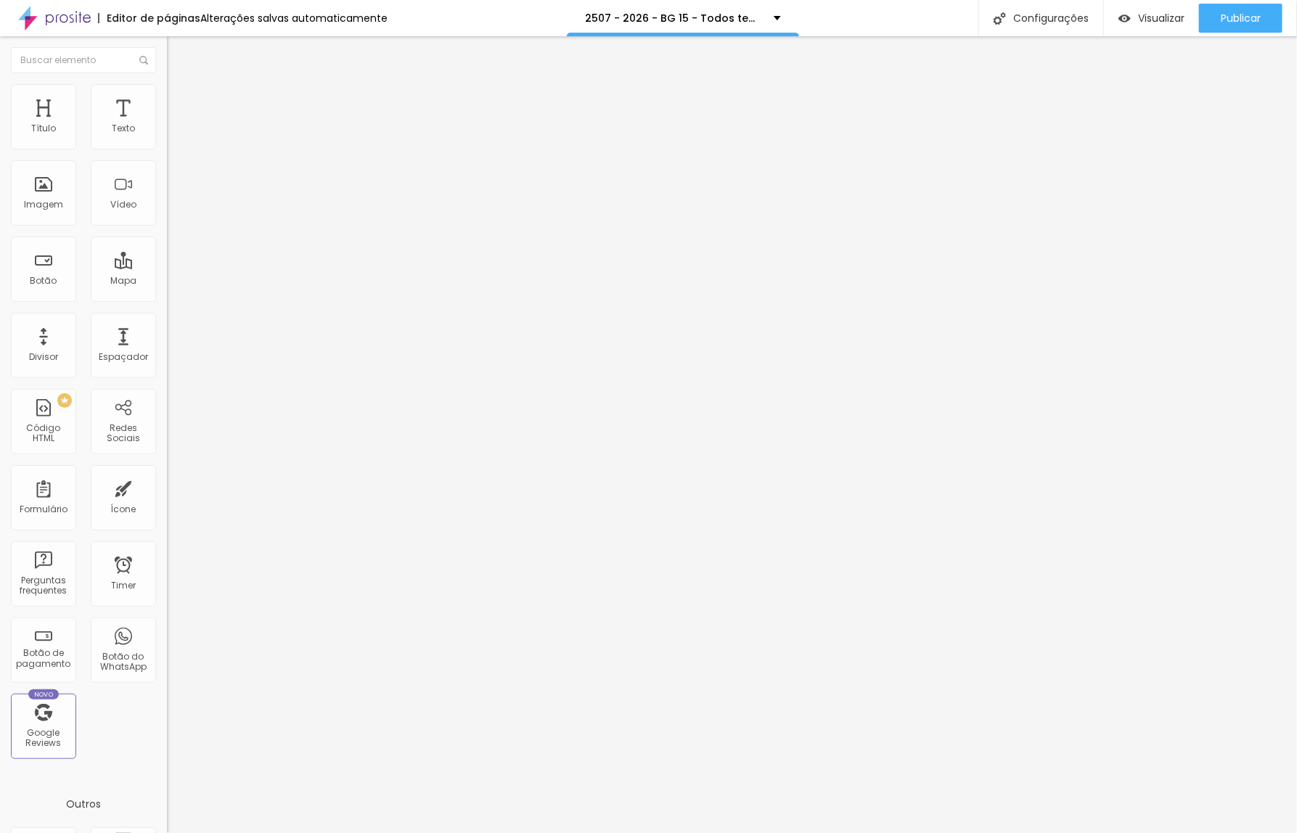
scroll to position [22, 0]
click at [167, 125] on span "Trocar imagem" at bounding box center [206, 118] width 79 height 12
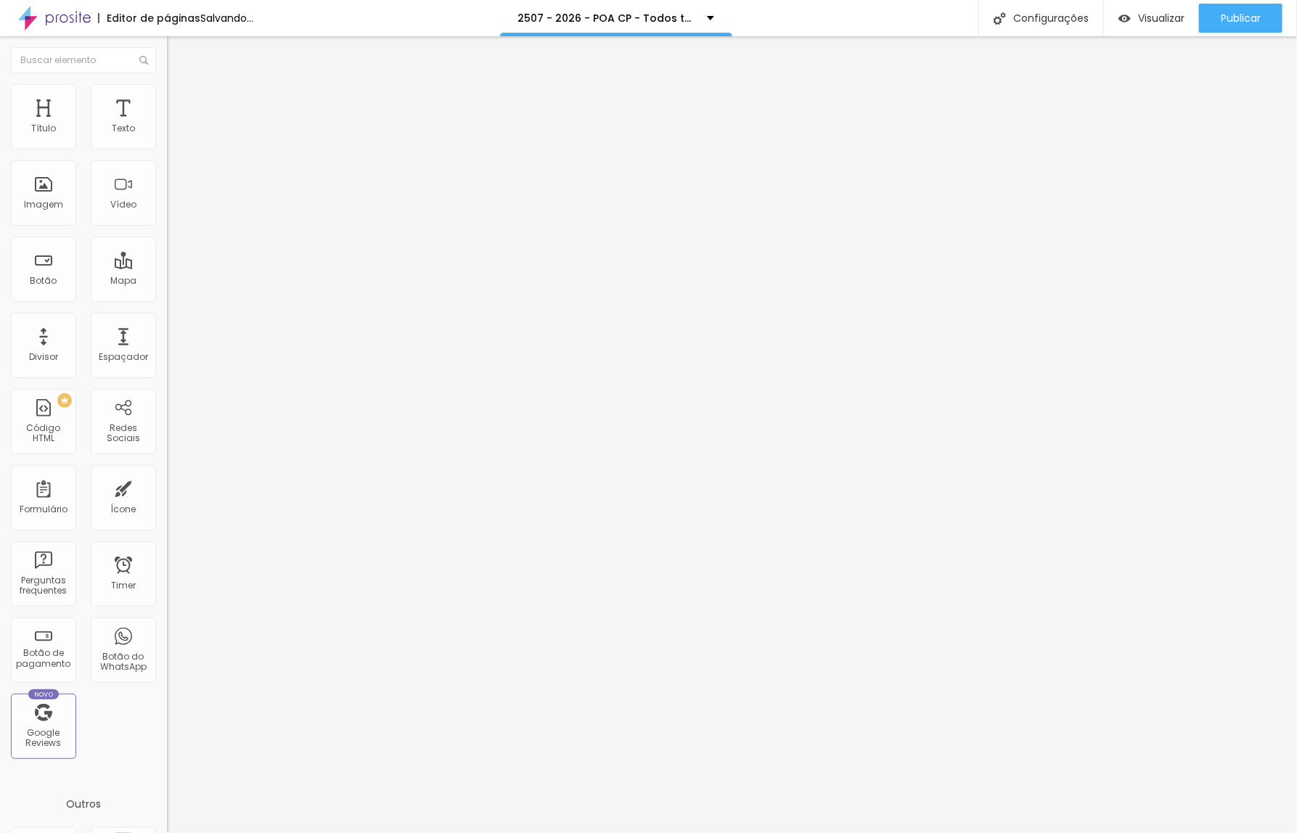
click at [167, 125] on span "Trocar imagem" at bounding box center [206, 118] width 79 height 12
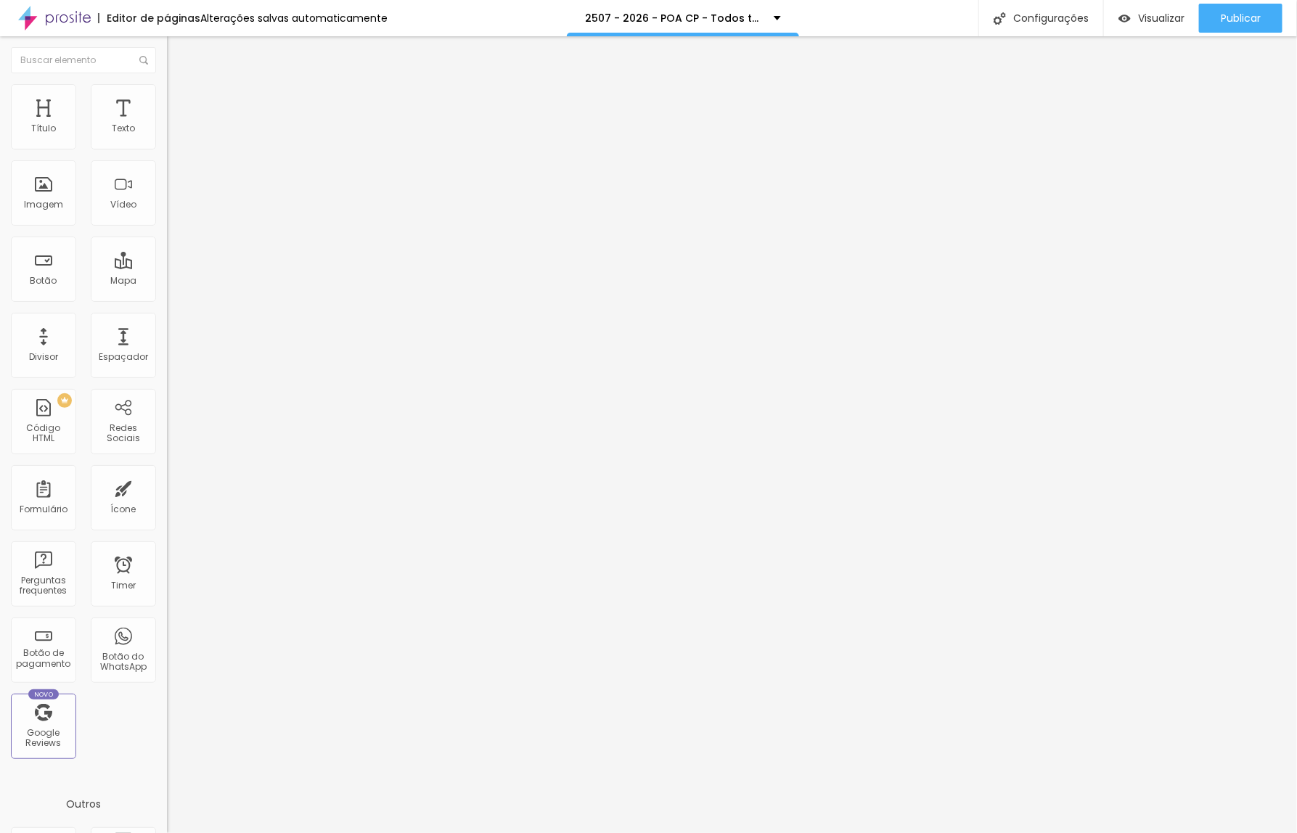
click at [1041, 19] on div "Configurações" at bounding box center [1040, 18] width 125 height 36
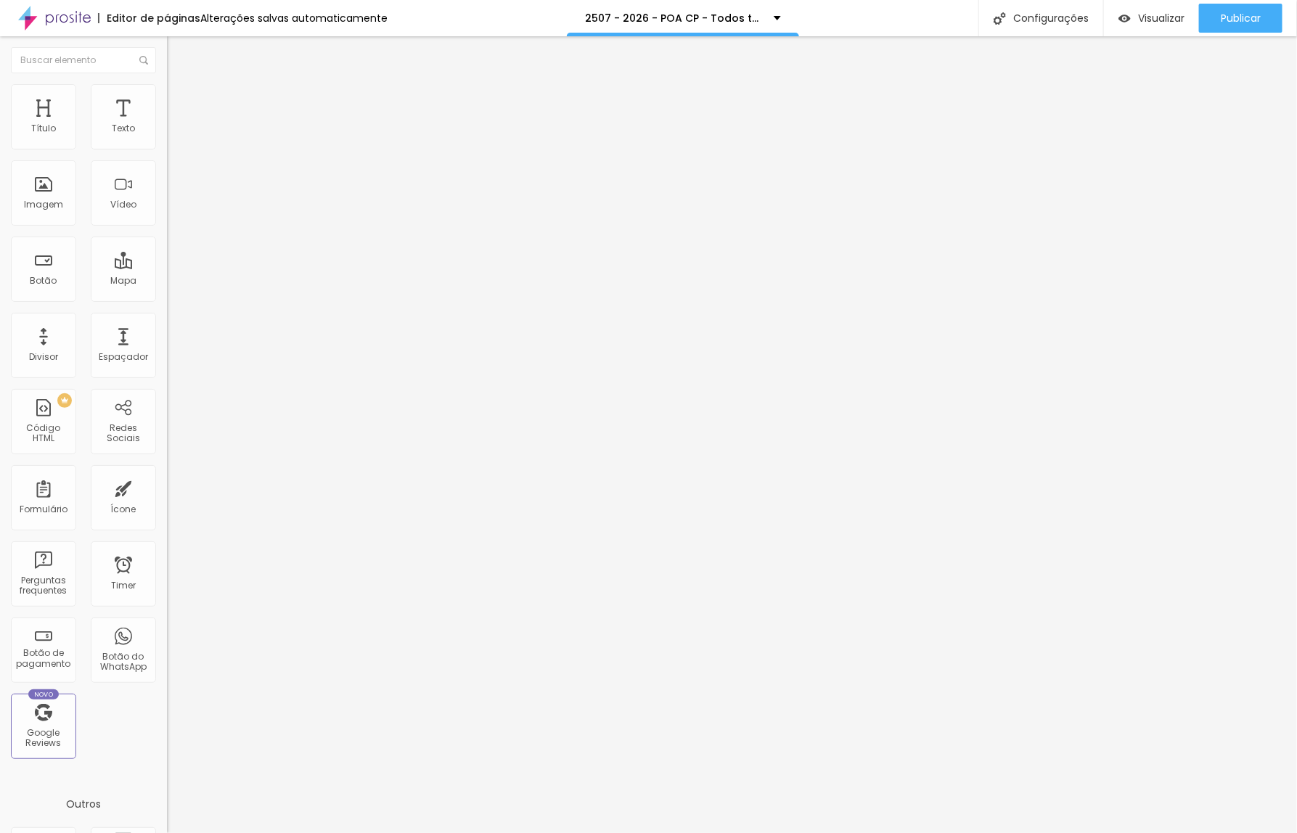
drag, startPoint x: 597, startPoint y: 321, endPoint x: 610, endPoint y: 324, distance: 12.7
drag, startPoint x: 626, startPoint y: 323, endPoint x: 643, endPoint y: 323, distance: 16.7
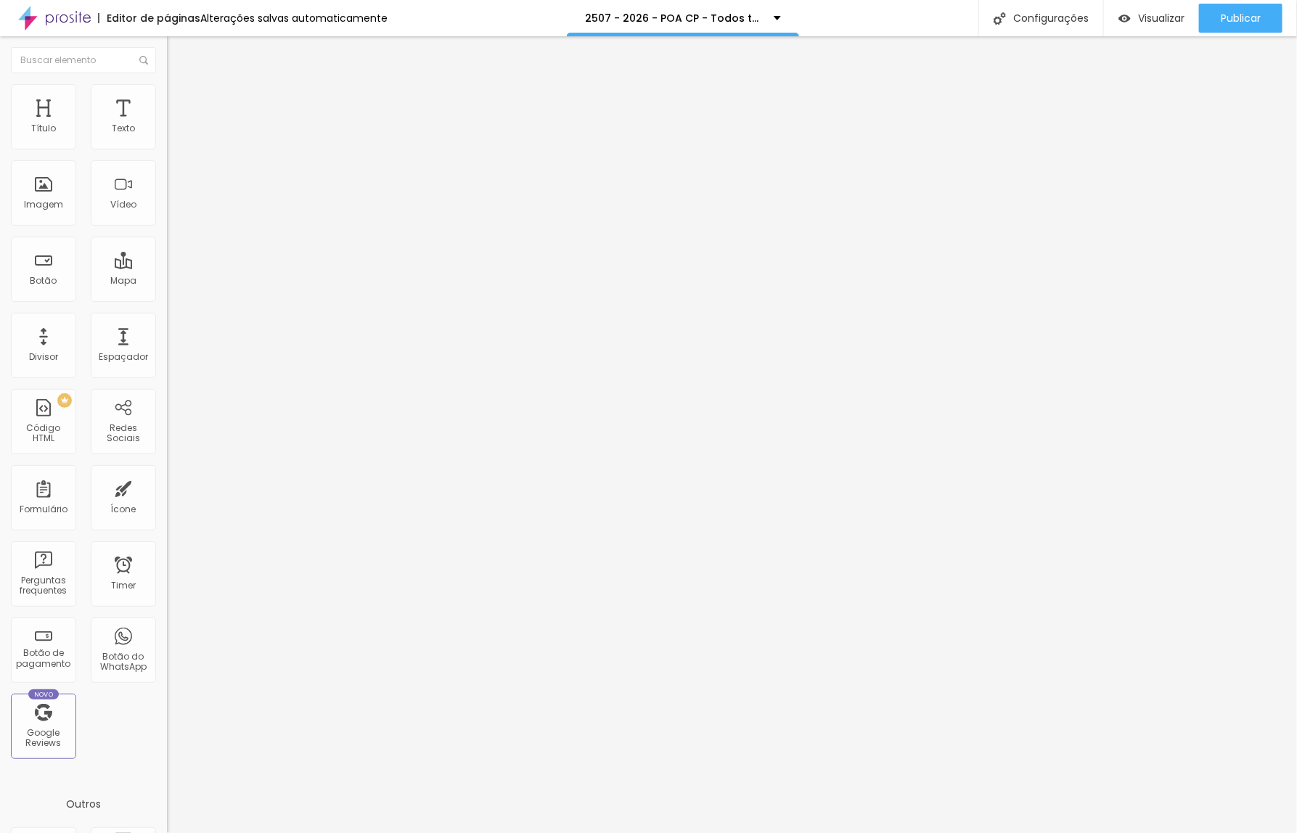
type input "/f2h5l07-2026-pcpoa-todos-temos-uma-historia-para-contar"
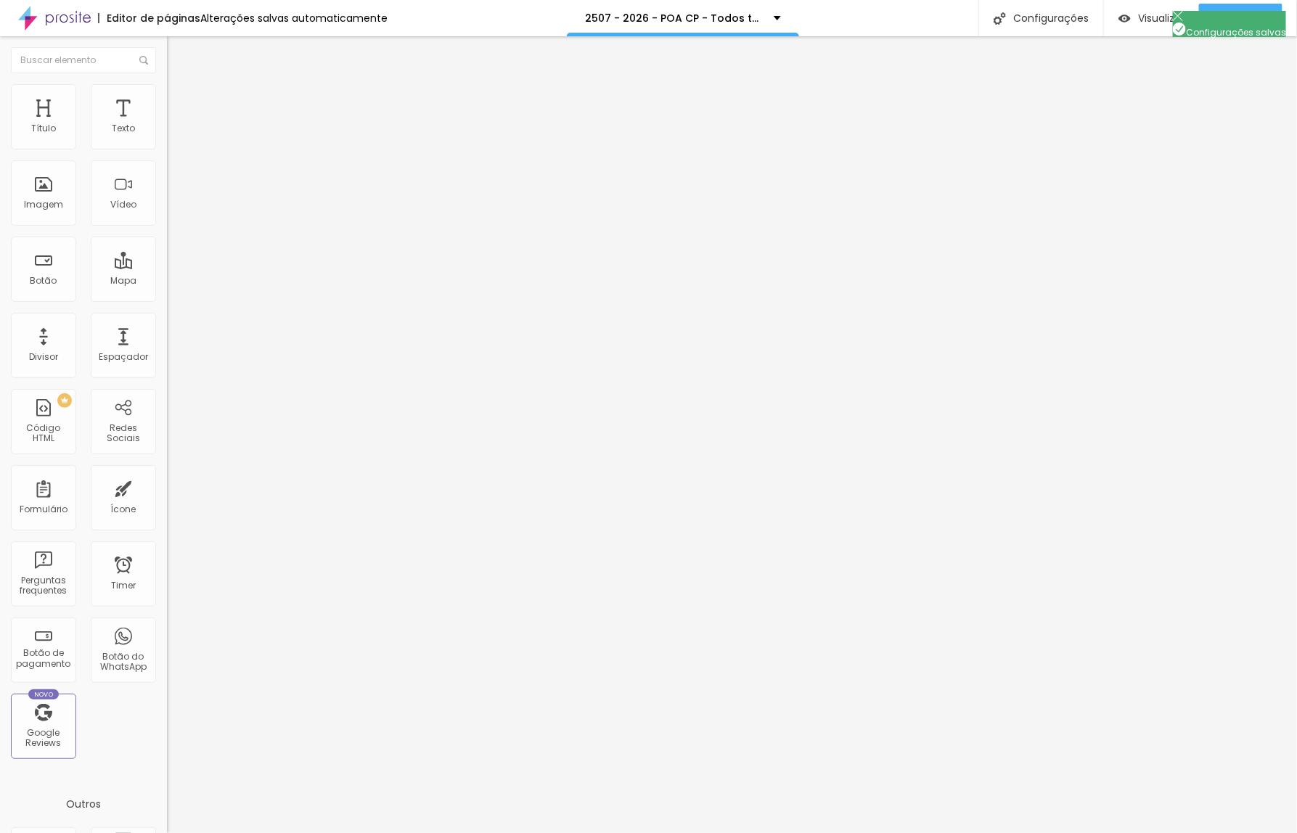
click at [906, 832] on div at bounding box center [648, 848] width 1297 height 13
click at [1254, 20] on span "Publicar" at bounding box center [1241, 18] width 40 height 12
click at [167, 125] on span "Trocar imagem" at bounding box center [206, 118] width 79 height 12
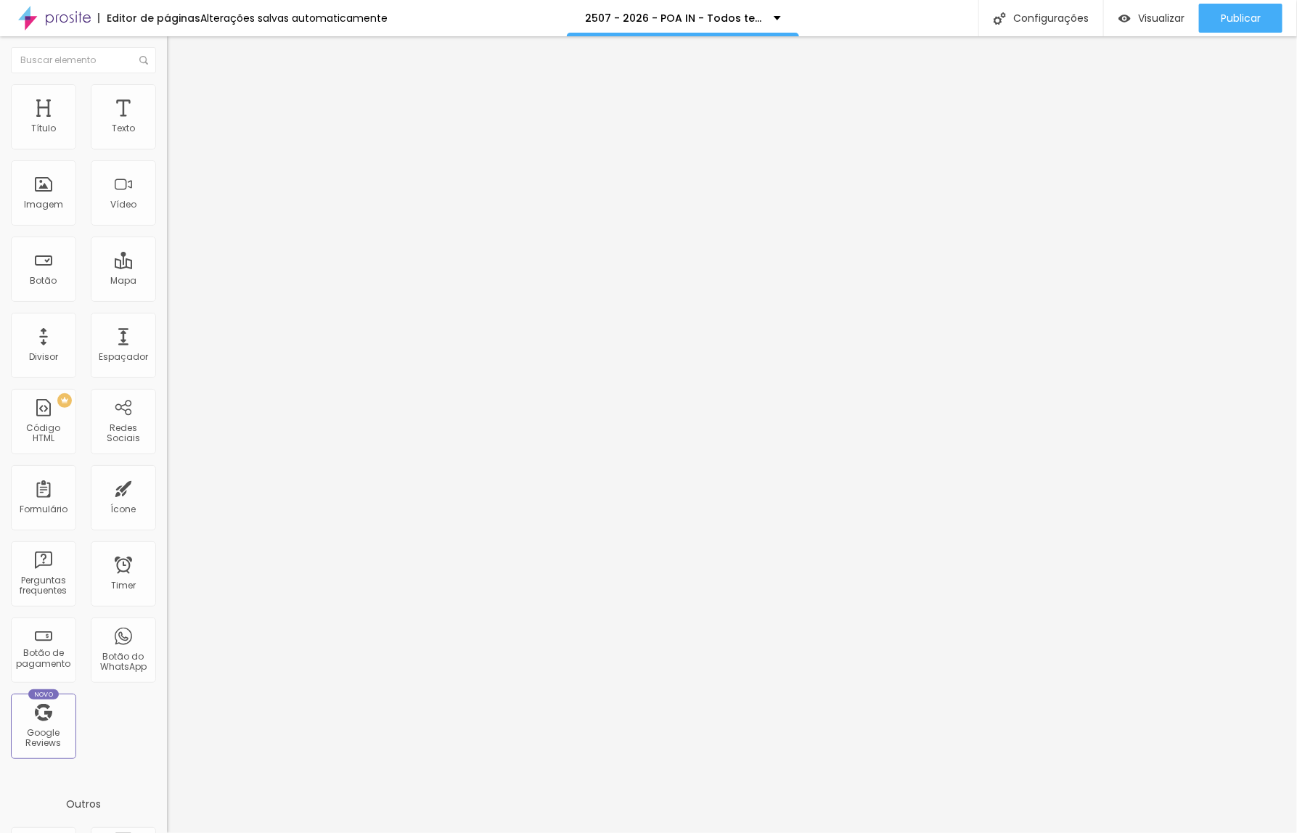
click at [167, 125] on span "Trocar imagem" at bounding box center [206, 118] width 79 height 12
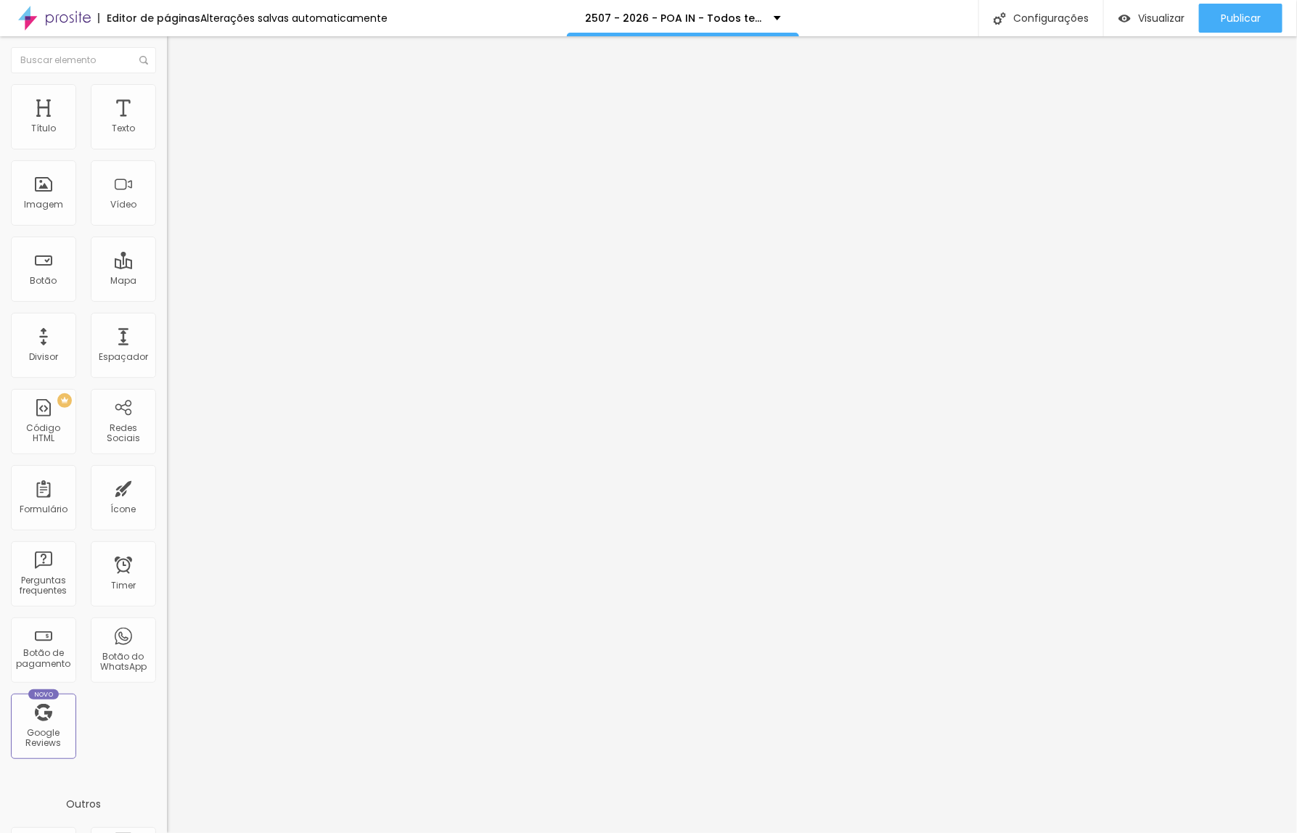
click at [167, 125] on span "Trocar imagem" at bounding box center [206, 118] width 79 height 12
click at [1045, 22] on div "Configurações" at bounding box center [1040, 18] width 125 height 36
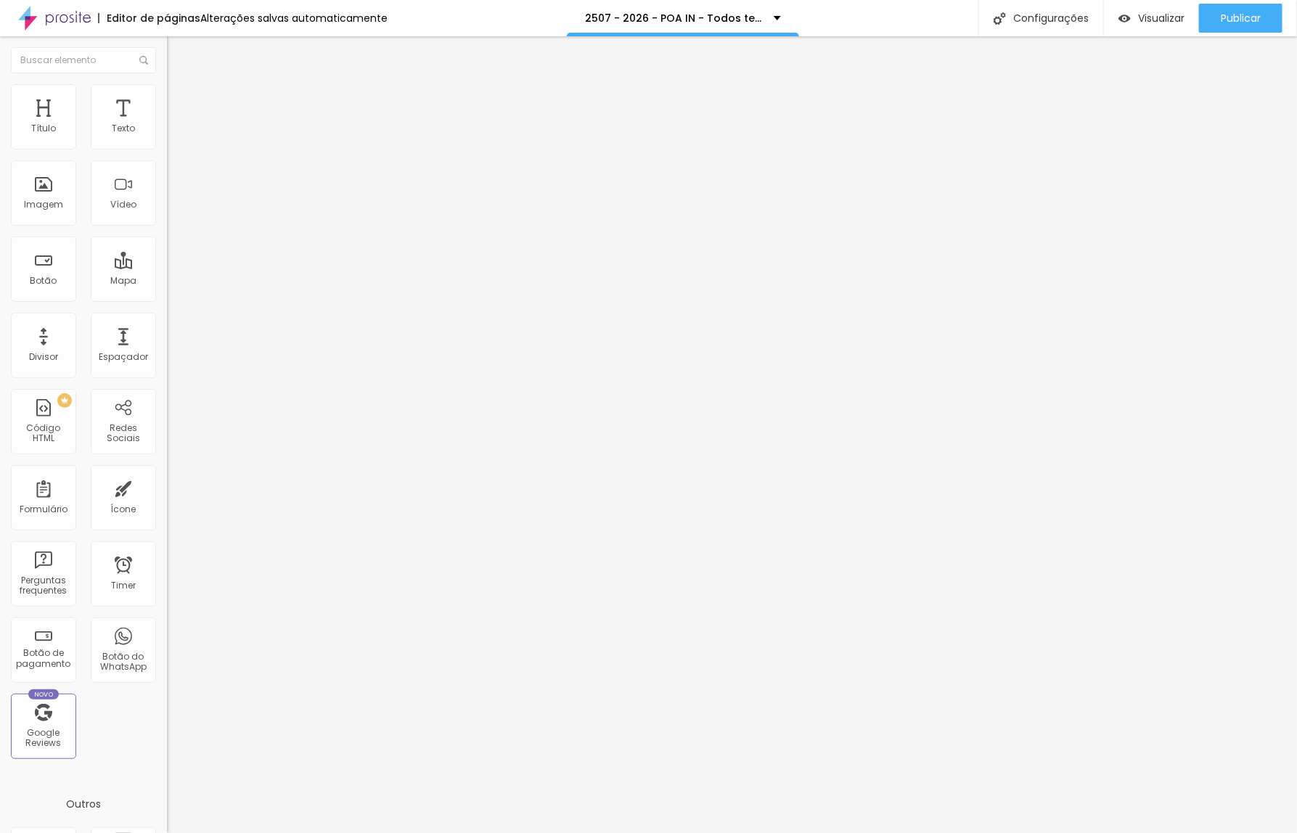
drag, startPoint x: 628, startPoint y: 321, endPoint x: 641, endPoint y: 321, distance: 13.1
type input "/i2s50d7-2026-pinoa-todos-temos-uma-historia-para-contar"
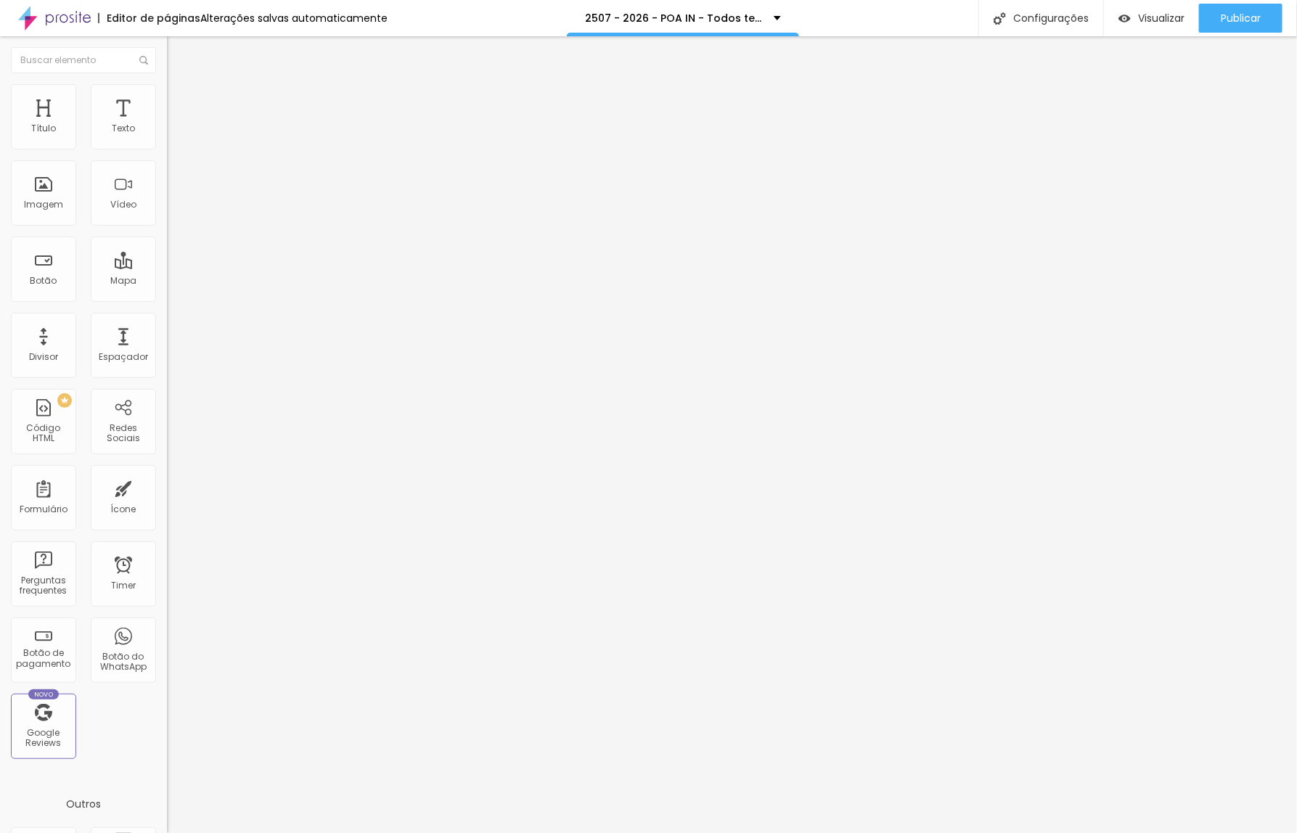
click at [902, 832] on div at bounding box center [648, 848] width 1297 height 13
click at [1249, 8] on div "Publicar" at bounding box center [1241, 18] width 40 height 29
click at [167, 125] on span "Trocar imagem" at bounding box center [206, 118] width 79 height 12
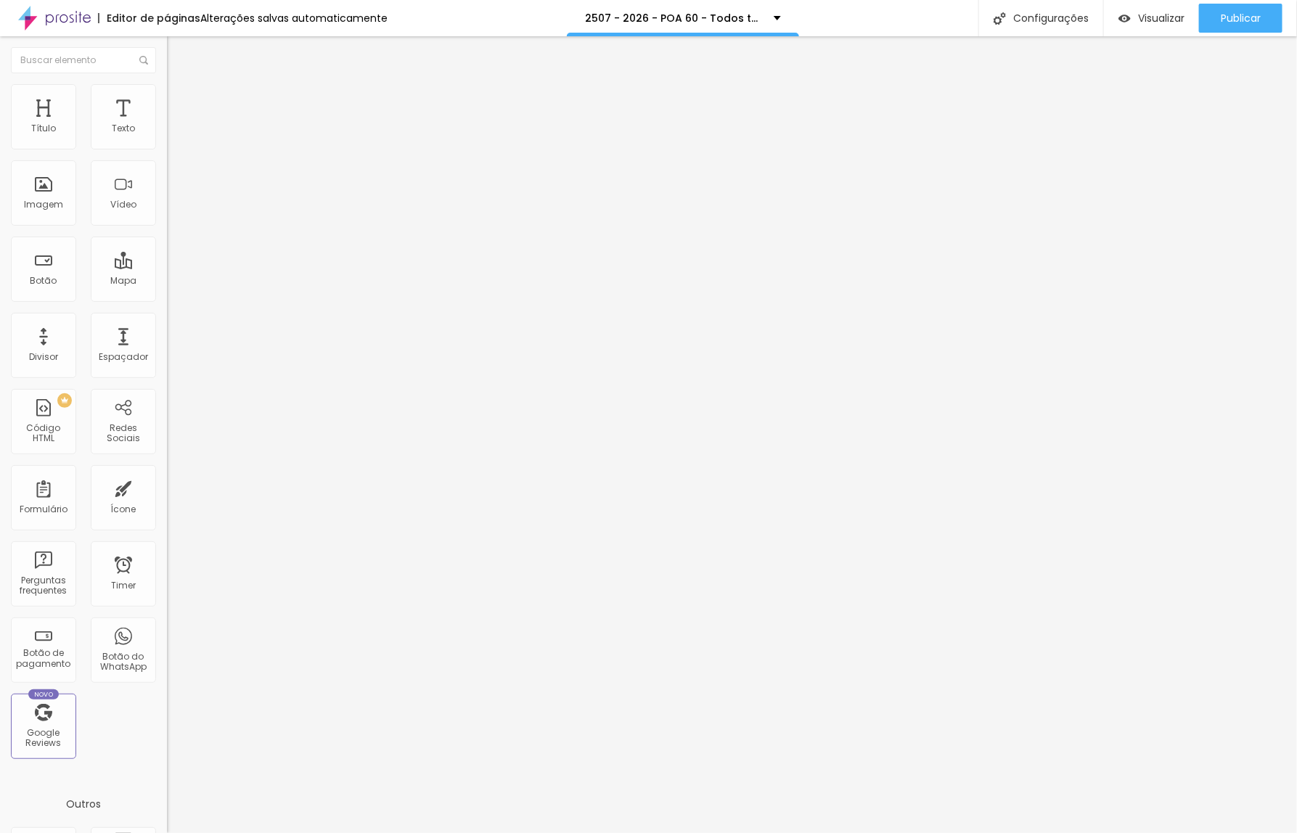
click at [167, 125] on span "Trocar imagem" at bounding box center [206, 118] width 79 height 12
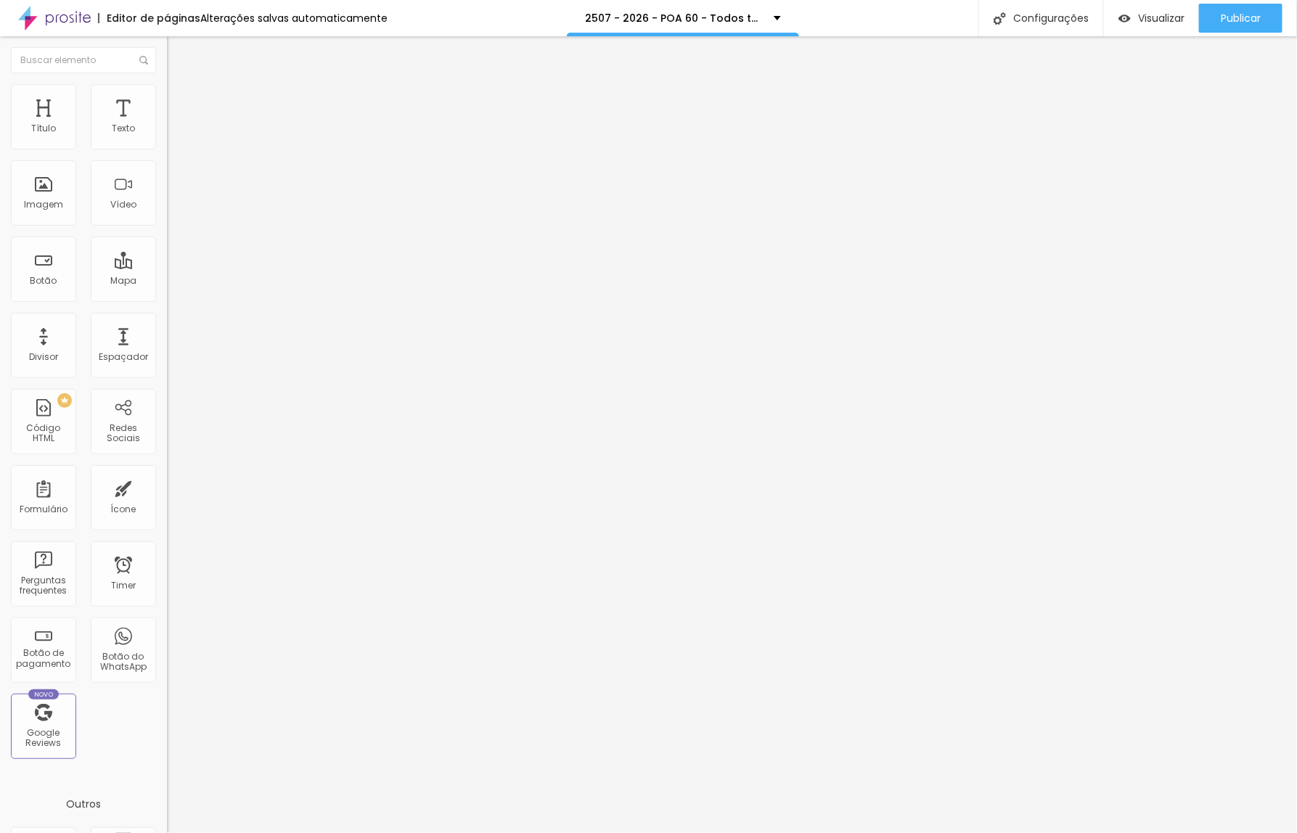
click at [167, 125] on span "Trocar imagem" at bounding box center [206, 118] width 79 height 12
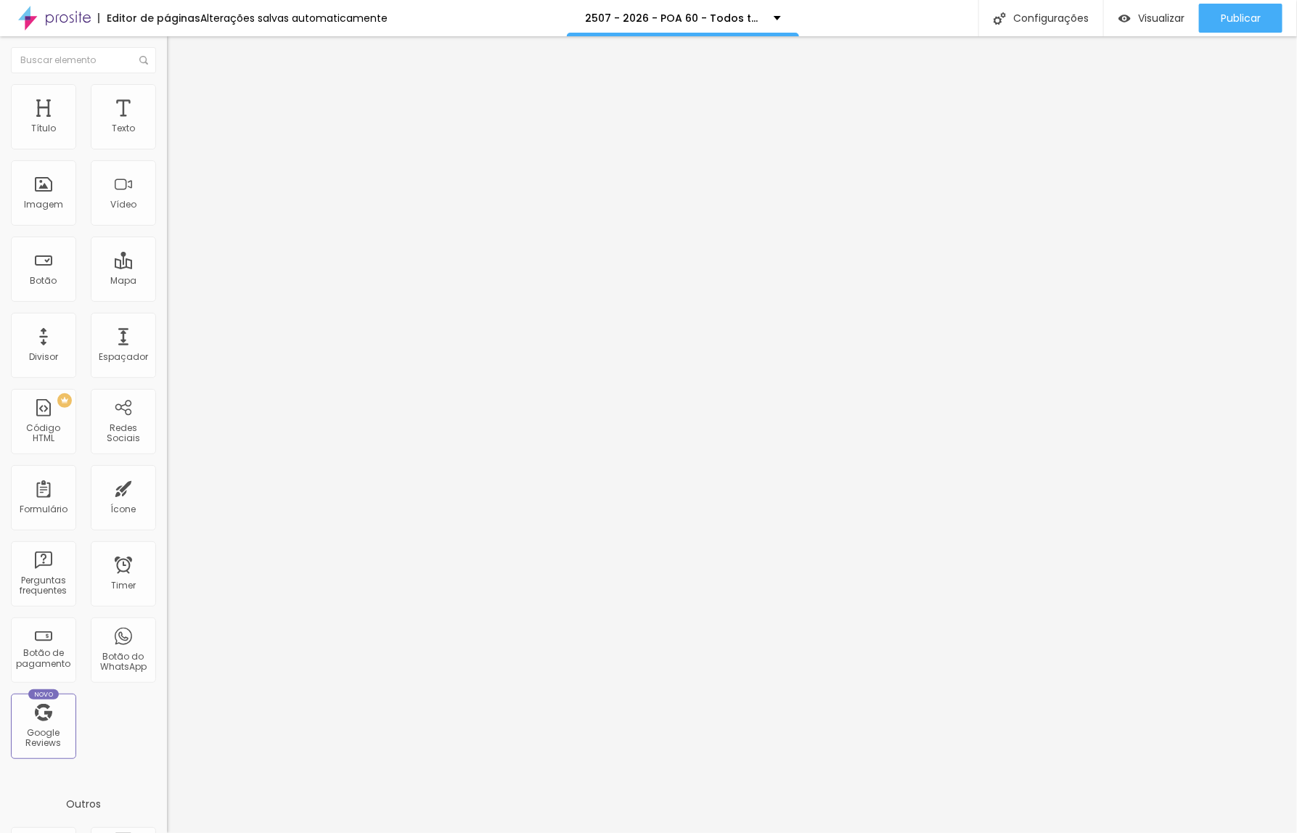
click at [1046, 24] on div "Configurações" at bounding box center [1040, 18] width 125 height 36
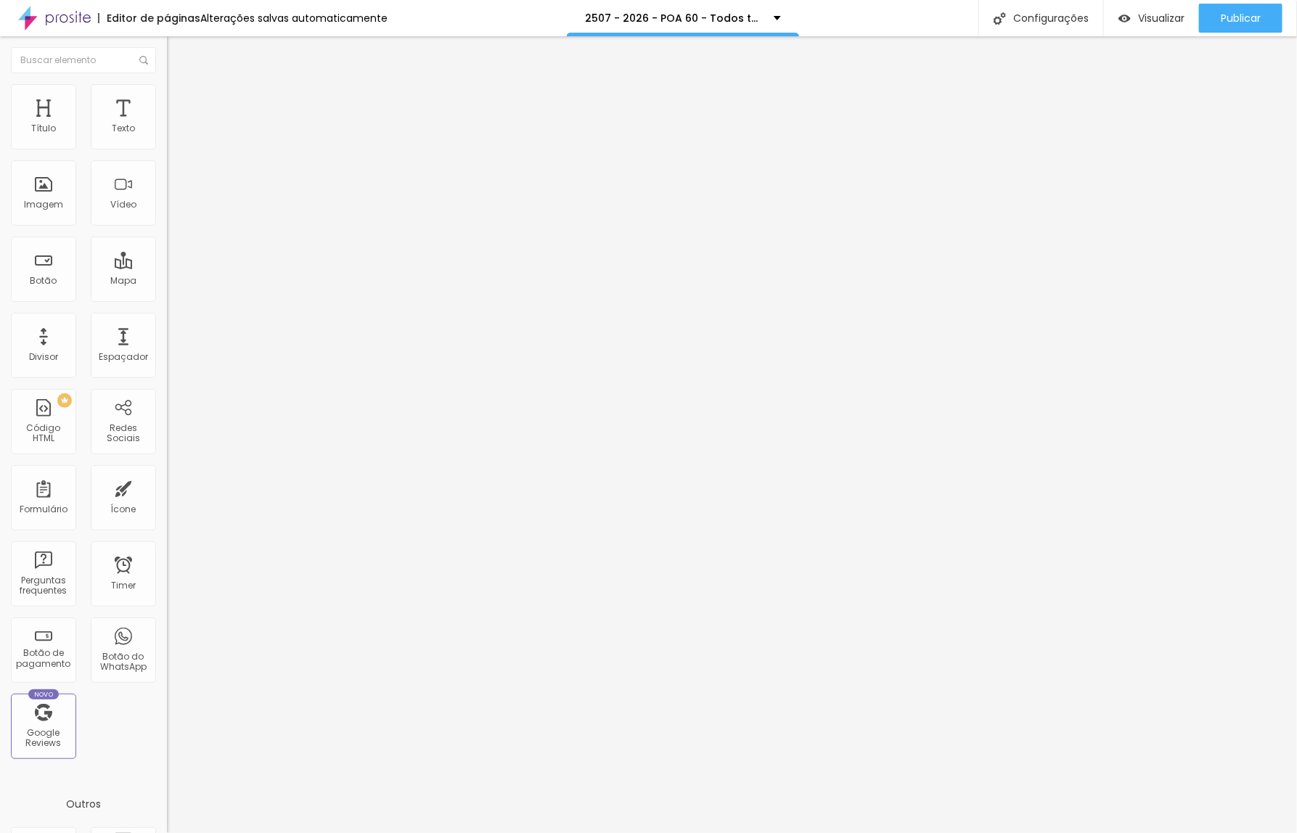
drag, startPoint x: 584, startPoint y: 321, endPoint x: 572, endPoint y: 321, distance: 12.3
type input "/r2p50m7-26-poa-60-todos-temos-uma-historia-para-contar"
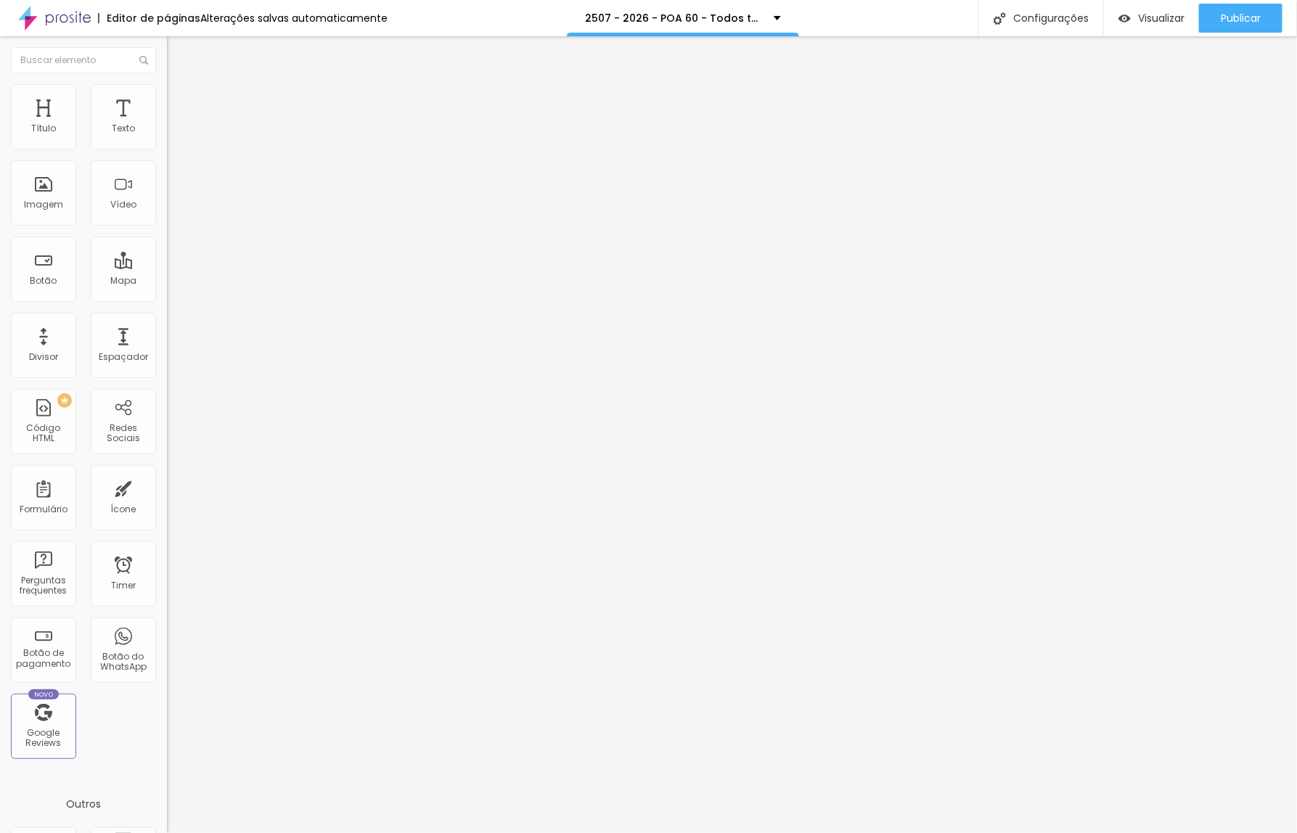
scroll to position [22, 0]
drag, startPoint x: 506, startPoint y: 628, endPoint x: 538, endPoint y: 628, distance: 31.9
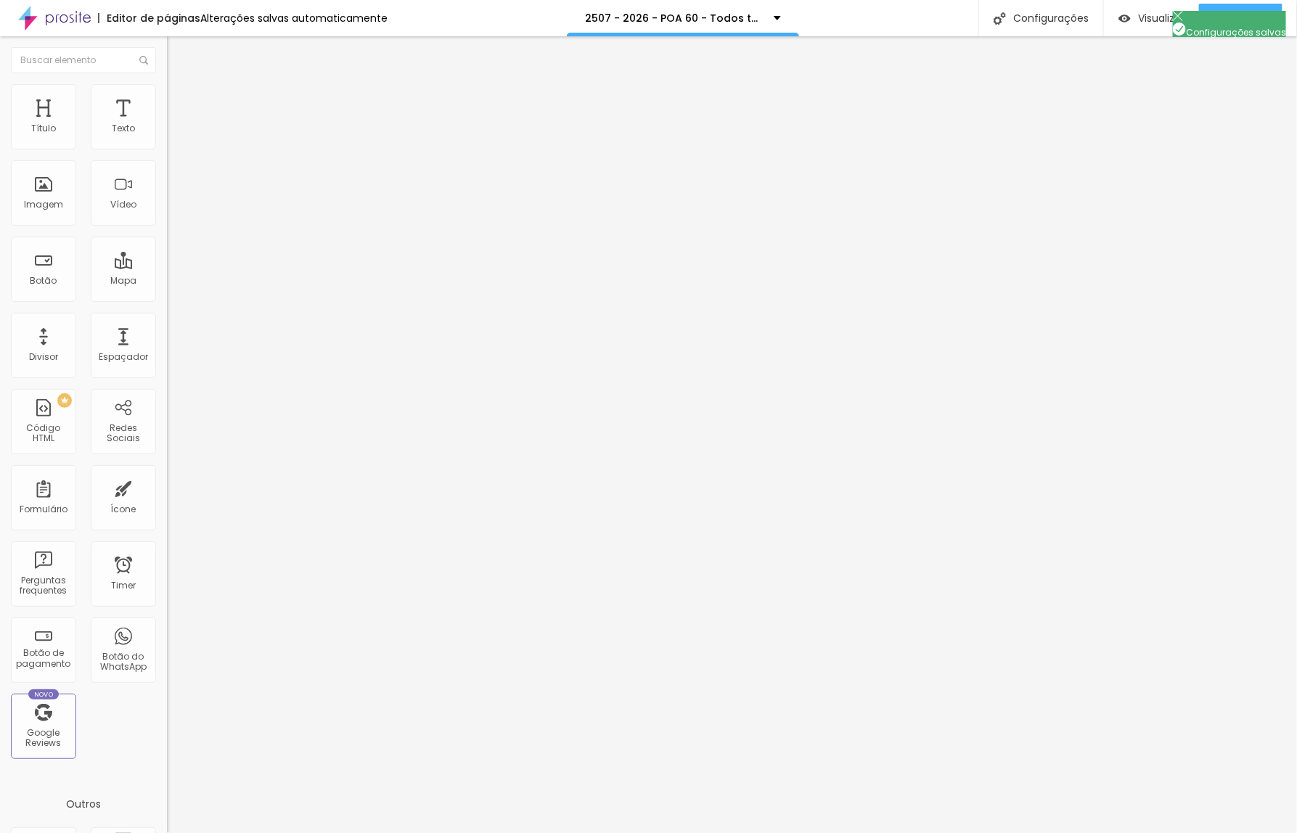
click at [906, 832] on div at bounding box center [648, 848] width 1297 height 13
click at [1231, 12] on span "Publicar" at bounding box center [1241, 18] width 40 height 12
click at [167, 123] on div "Trocar imagem" at bounding box center [250, 118] width 167 height 10
click at [167, 125] on span "Trocar imagem" at bounding box center [206, 118] width 79 height 12
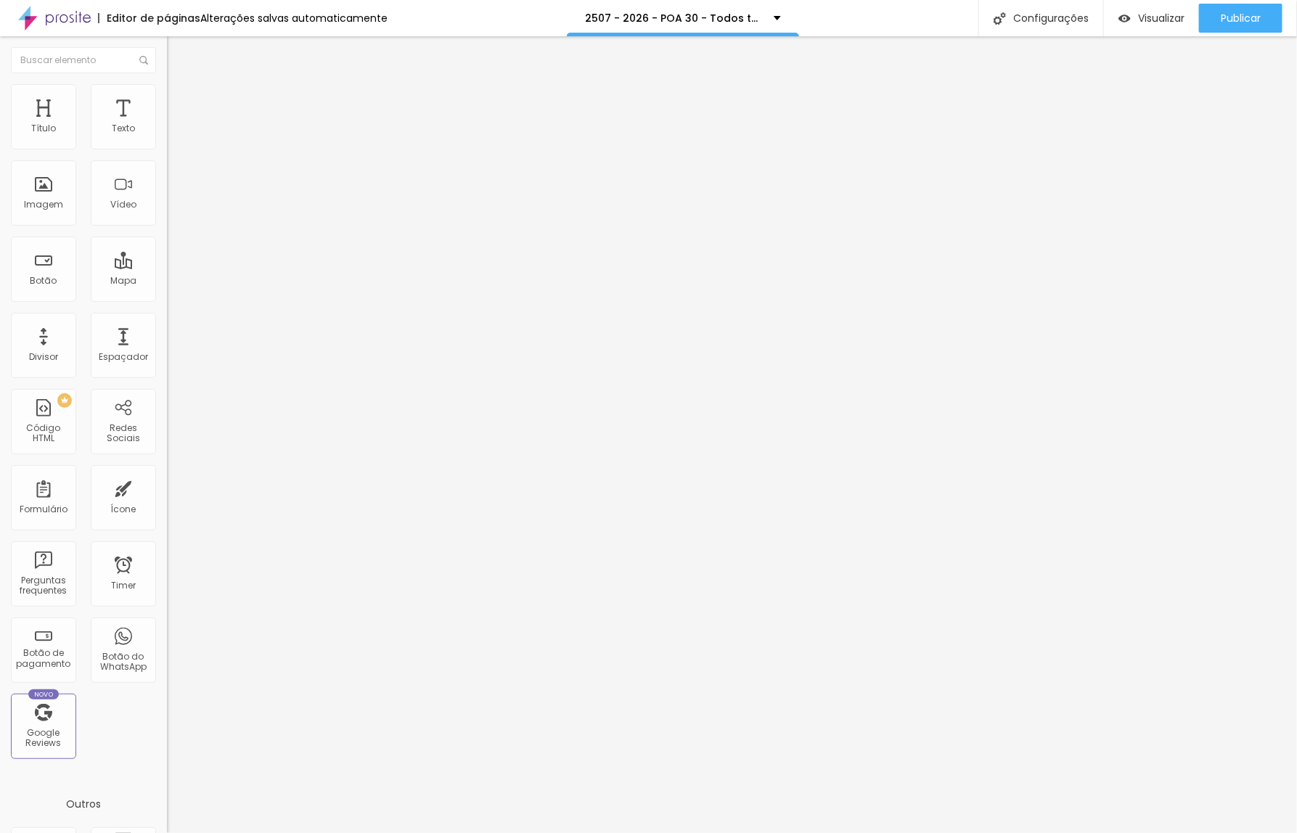
click at [167, 125] on span "Trocar imagem" at bounding box center [206, 118] width 79 height 12
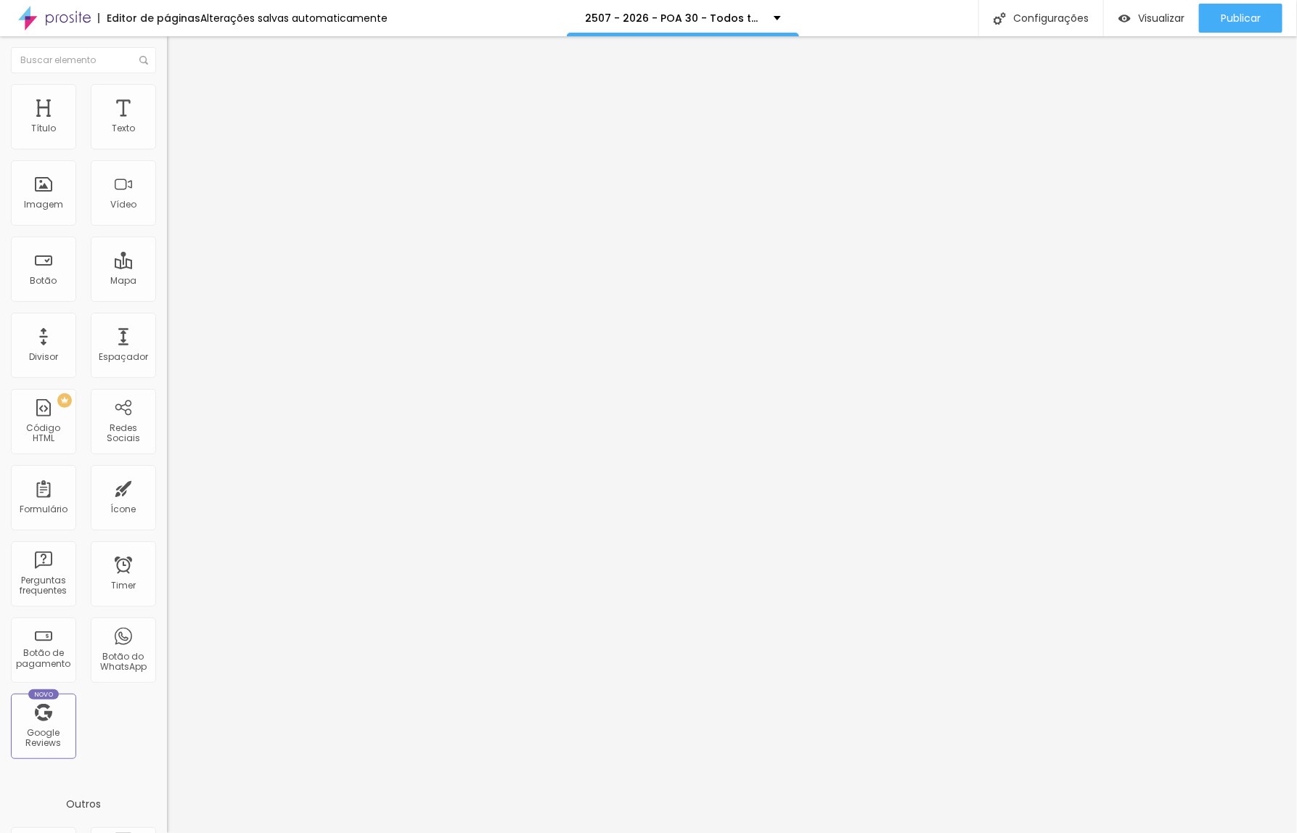
click at [167, 125] on span "Trocar imagem" at bounding box center [206, 118] width 79 height 12
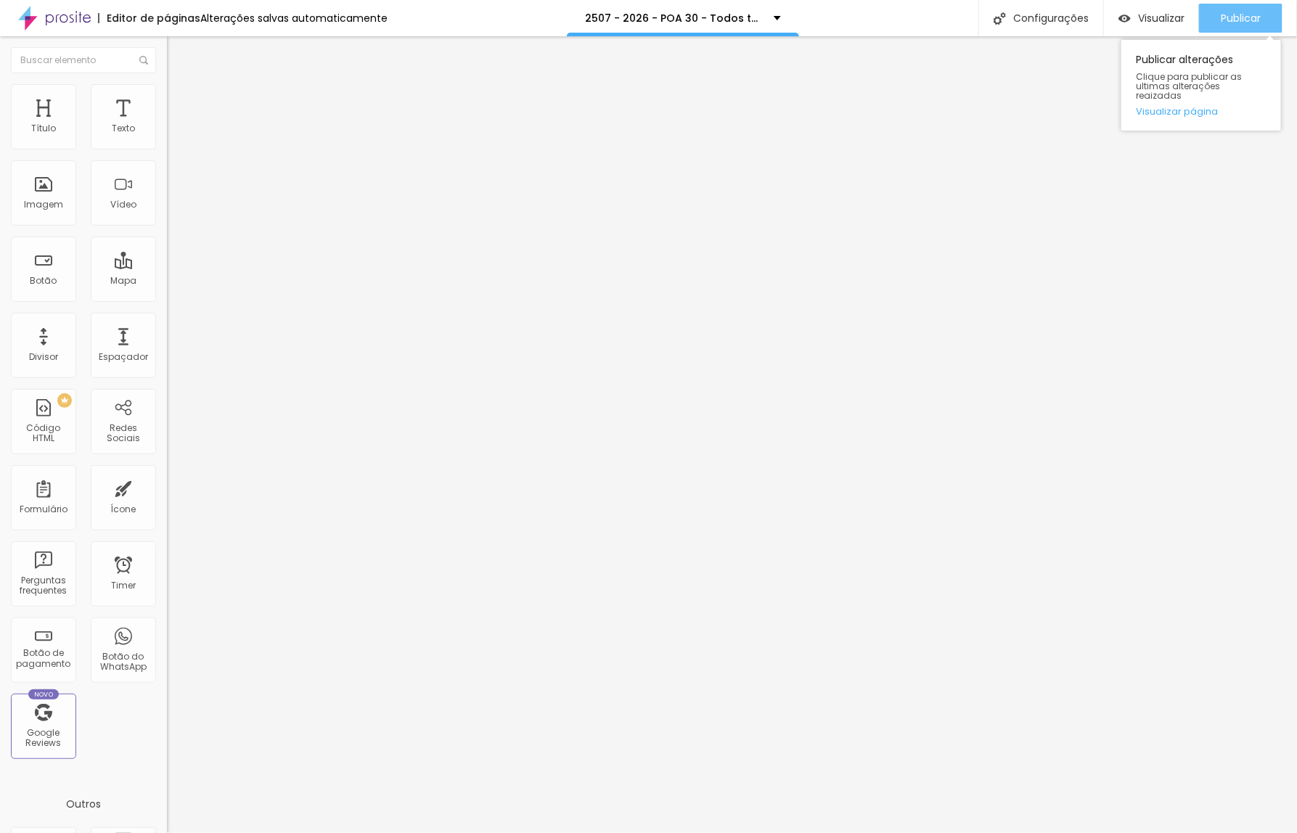
click at [1223, 12] on span "Publicar" at bounding box center [1241, 18] width 40 height 12
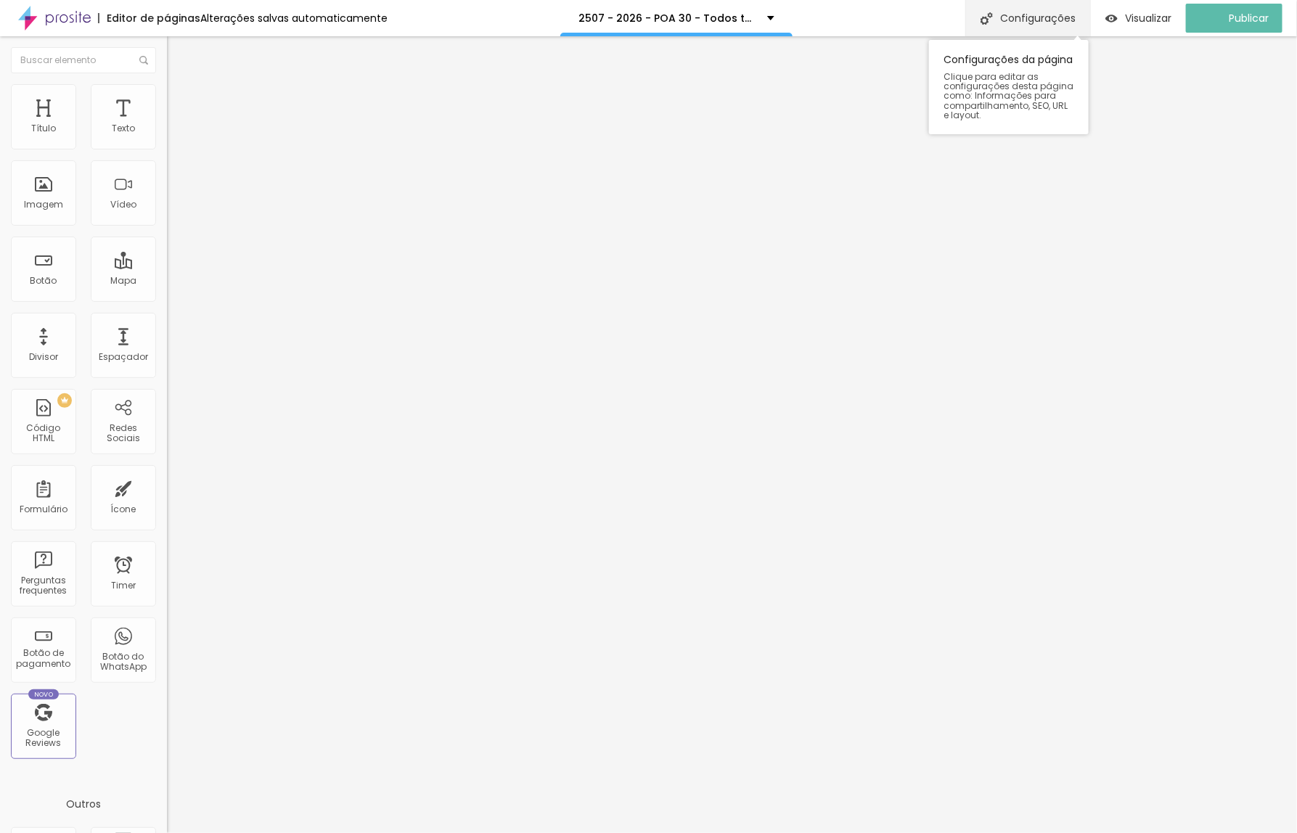
click at [1036, 15] on div "Configurações" at bounding box center [1027, 18] width 125 height 36
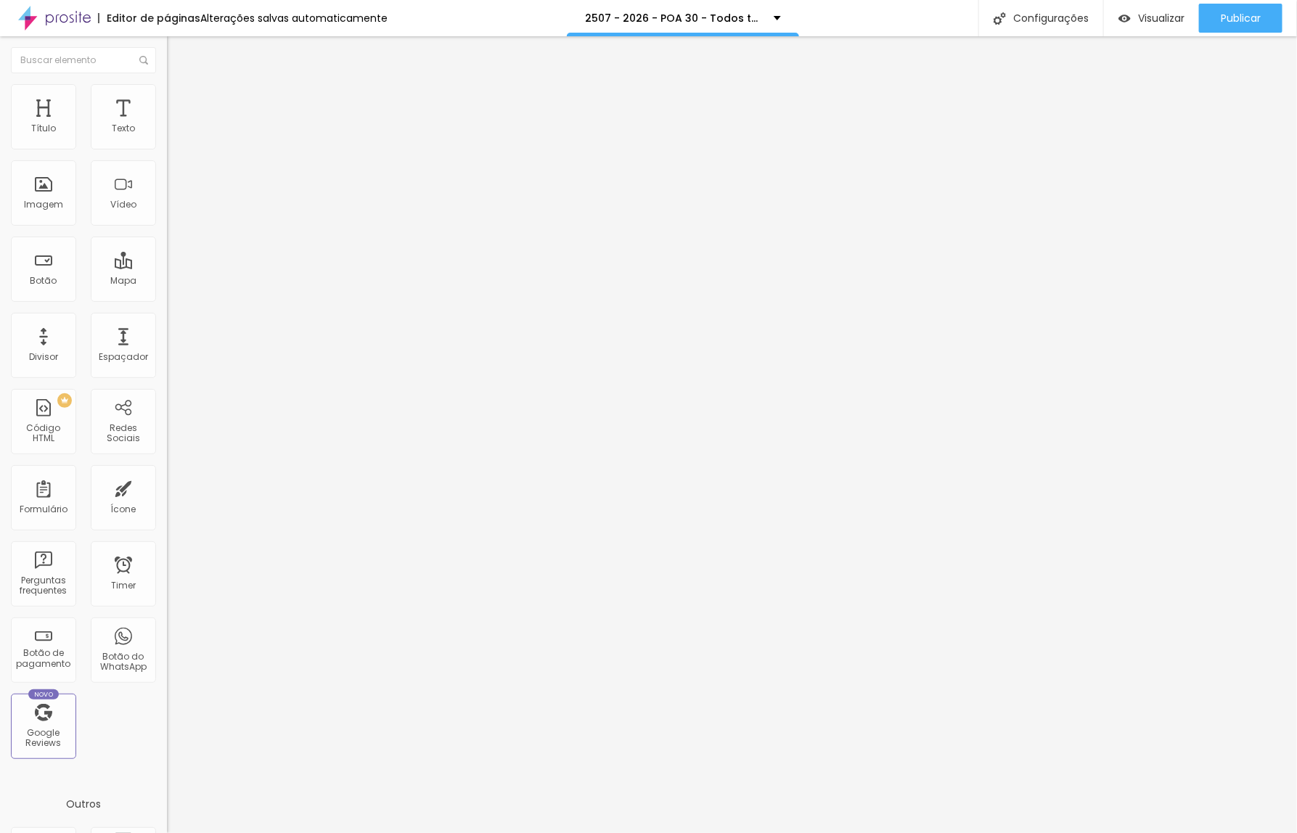
drag, startPoint x: 570, startPoint y: 324, endPoint x: 581, endPoint y: 321, distance: 11.1
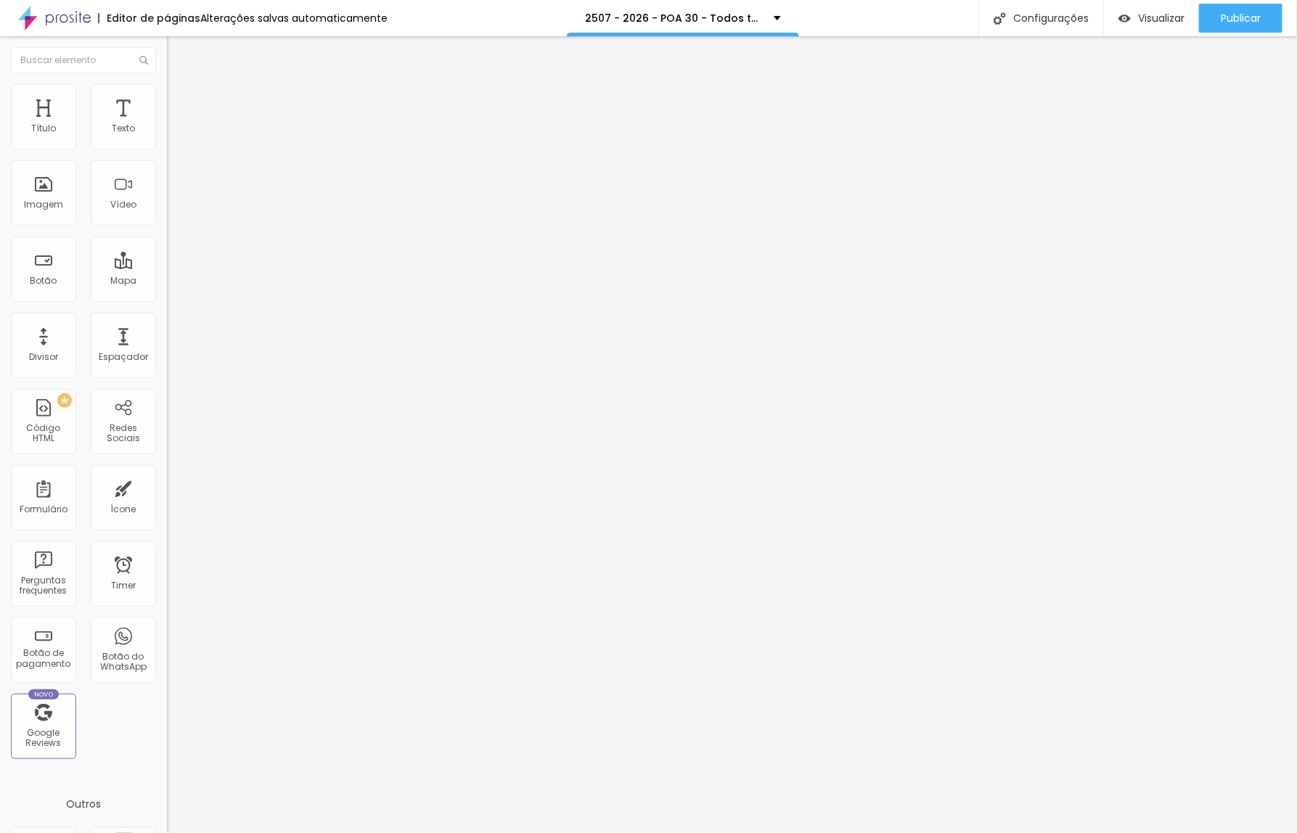
type input "/A2S50P7-26-p30oa-todos-temos-uma-historia-para-contar"
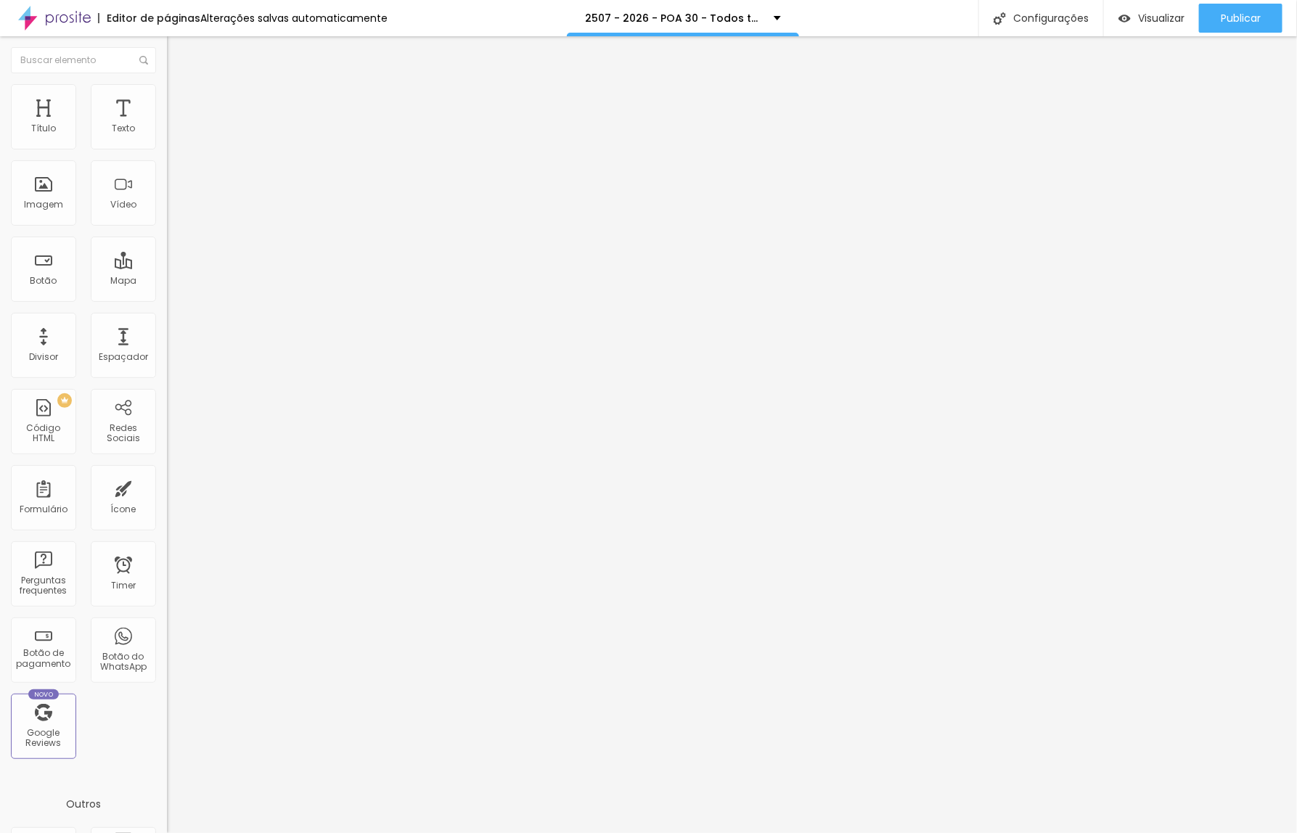
click at [914, 832] on div at bounding box center [648, 848] width 1297 height 13
click at [1226, 27] on div "Publicar" at bounding box center [1241, 18] width 40 height 29
click at [167, 125] on span "Trocar imagem" at bounding box center [206, 118] width 79 height 12
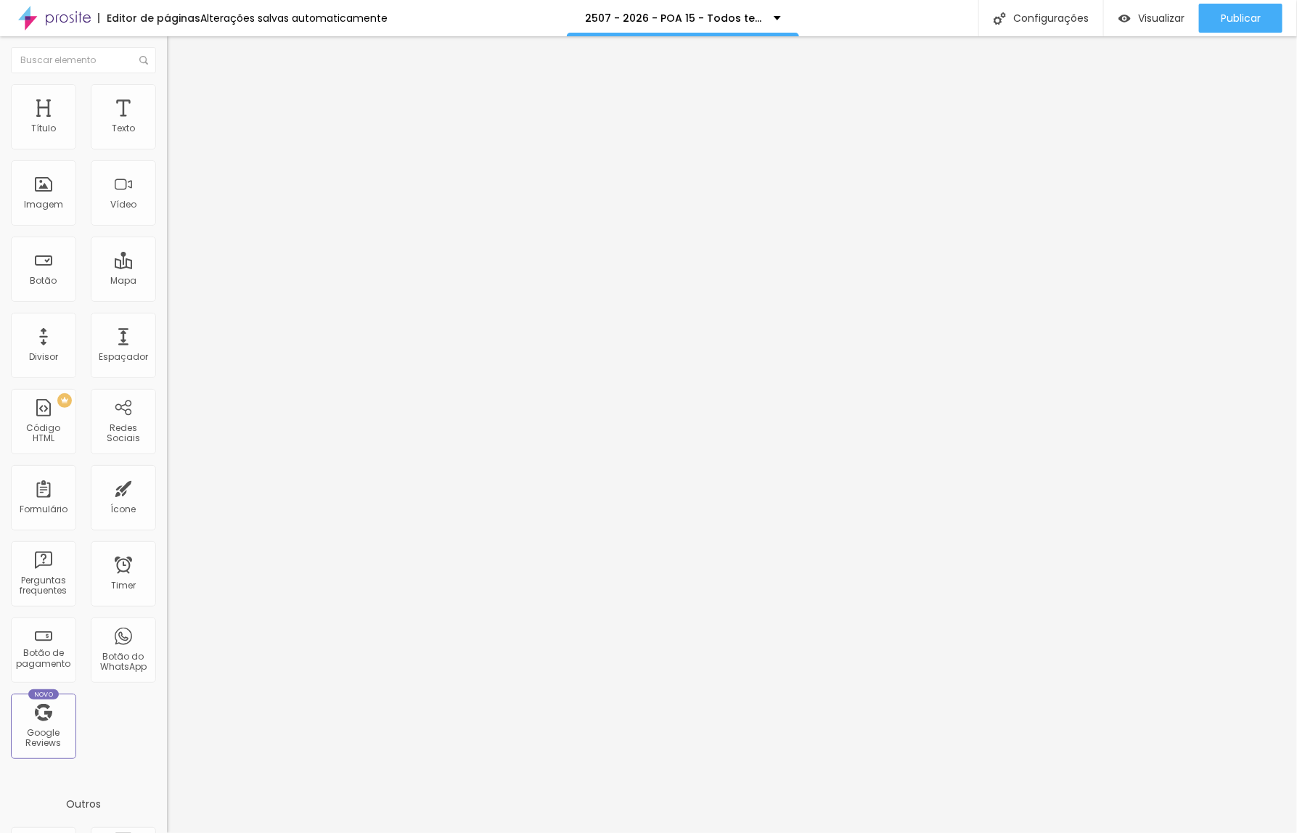
click at [167, 125] on span "Trocar imagem" at bounding box center [206, 118] width 79 height 12
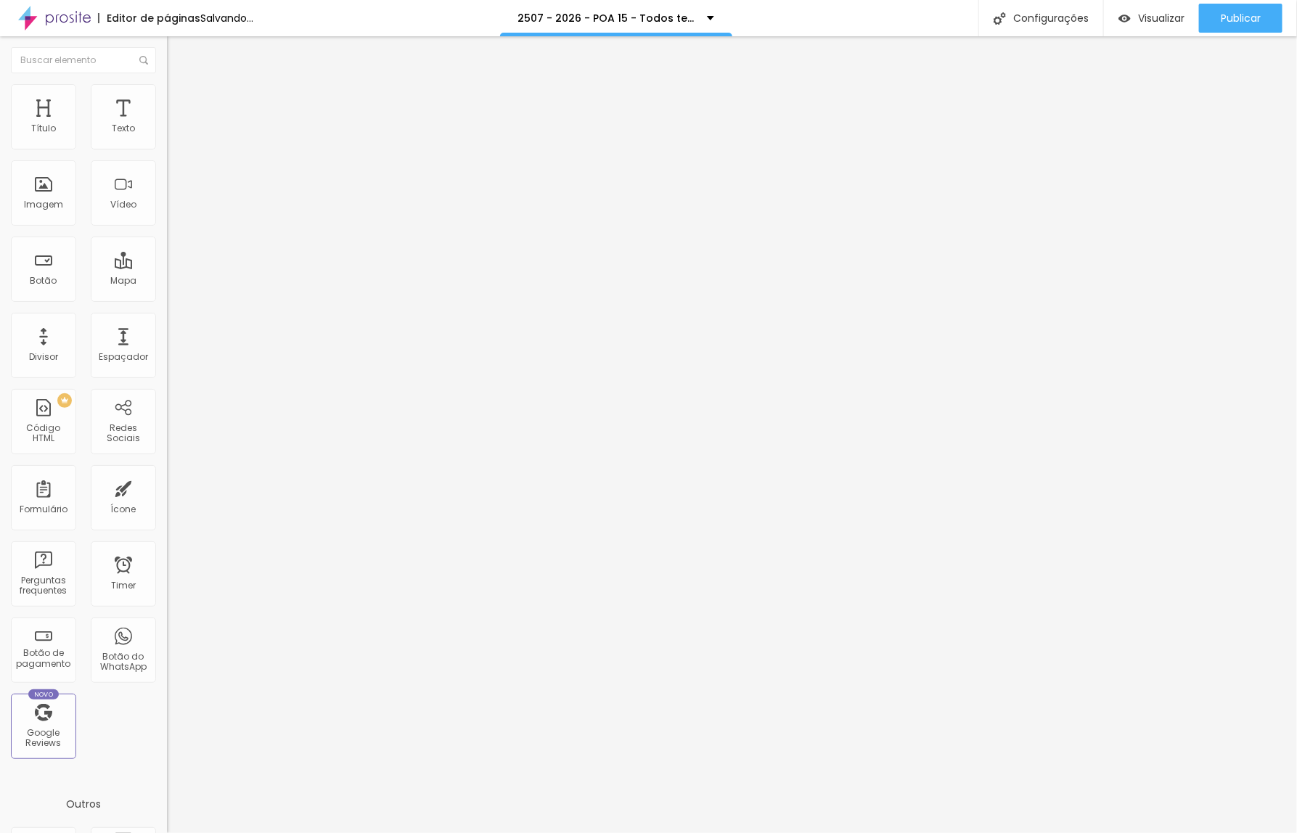
click at [167, 125] on span "Trocar imagem" at bounding box center [206, 118] width 79 height 12
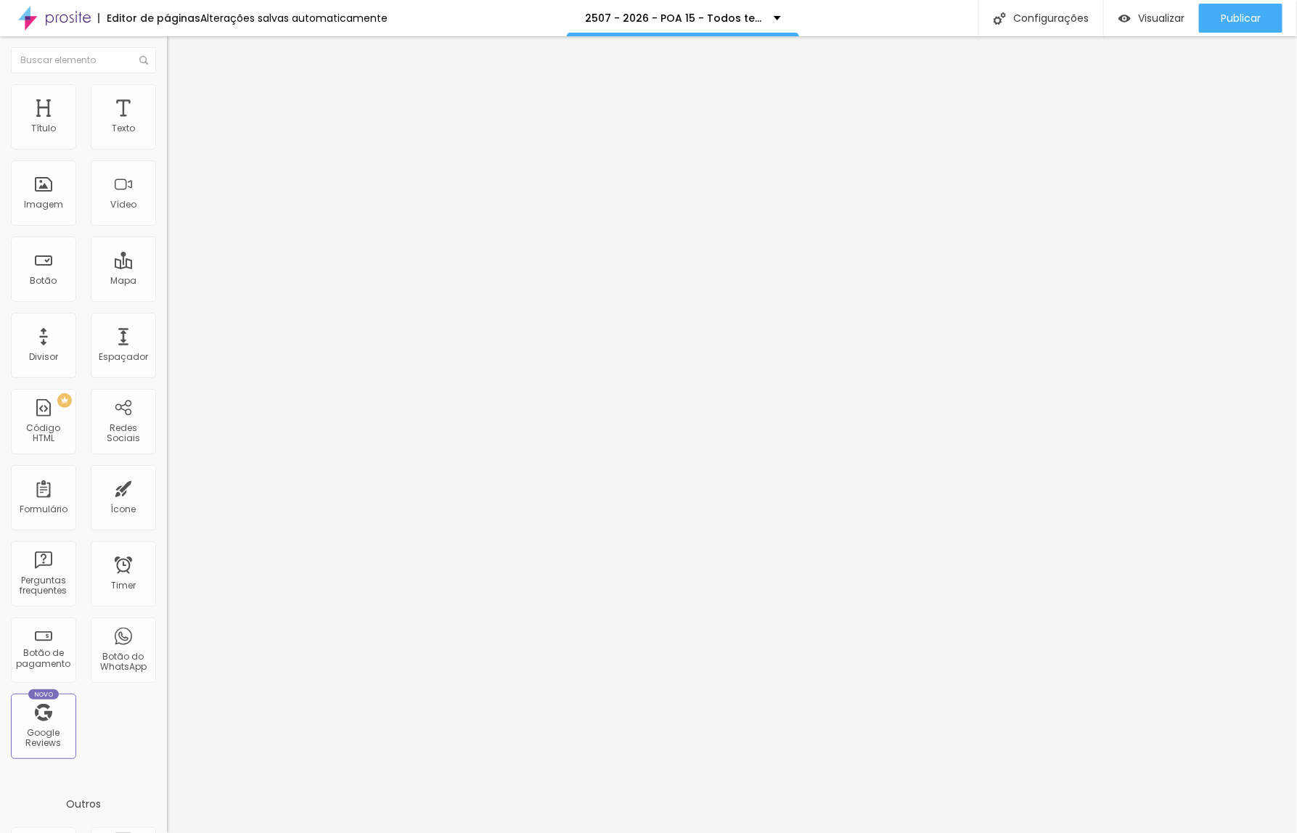
click at [1245, 22] on span "Publicar" at bounding box center [1241, 18] width 40 height 12
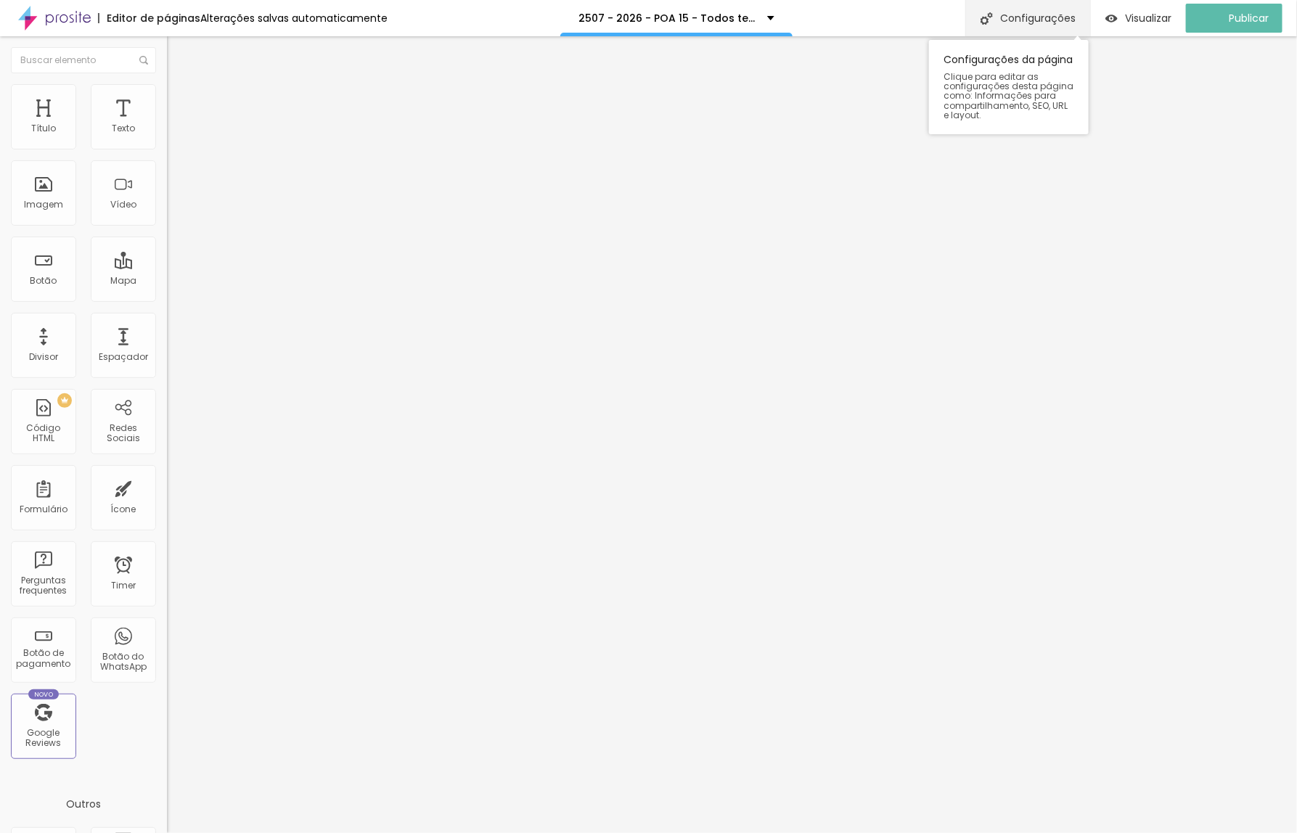
click at [1028, 16] on div "Configurações" at bounding box center [1027, 18] width 125 height 36
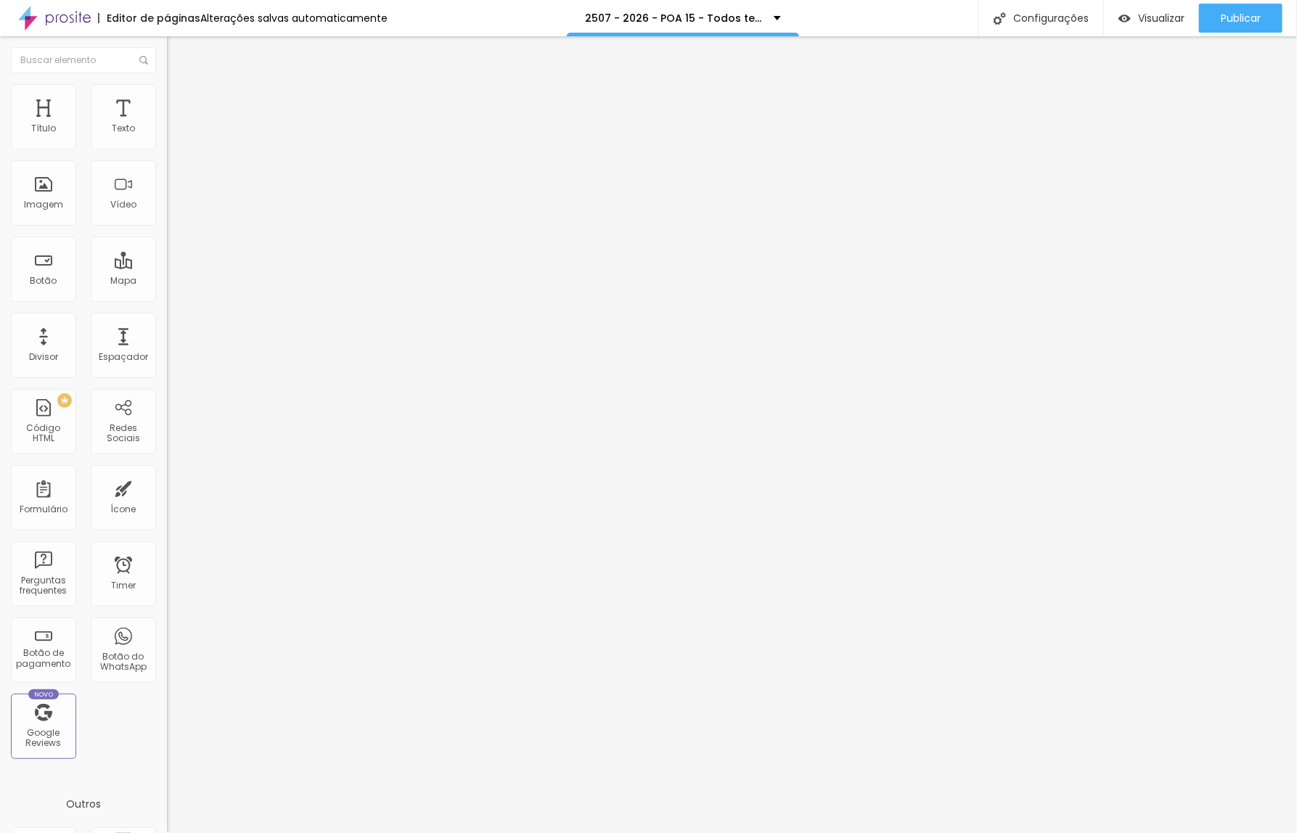
drag, startPoint x: 575, startPoint y: 323, endPoint x: 564, endPoint y: 324, distance: 11.6
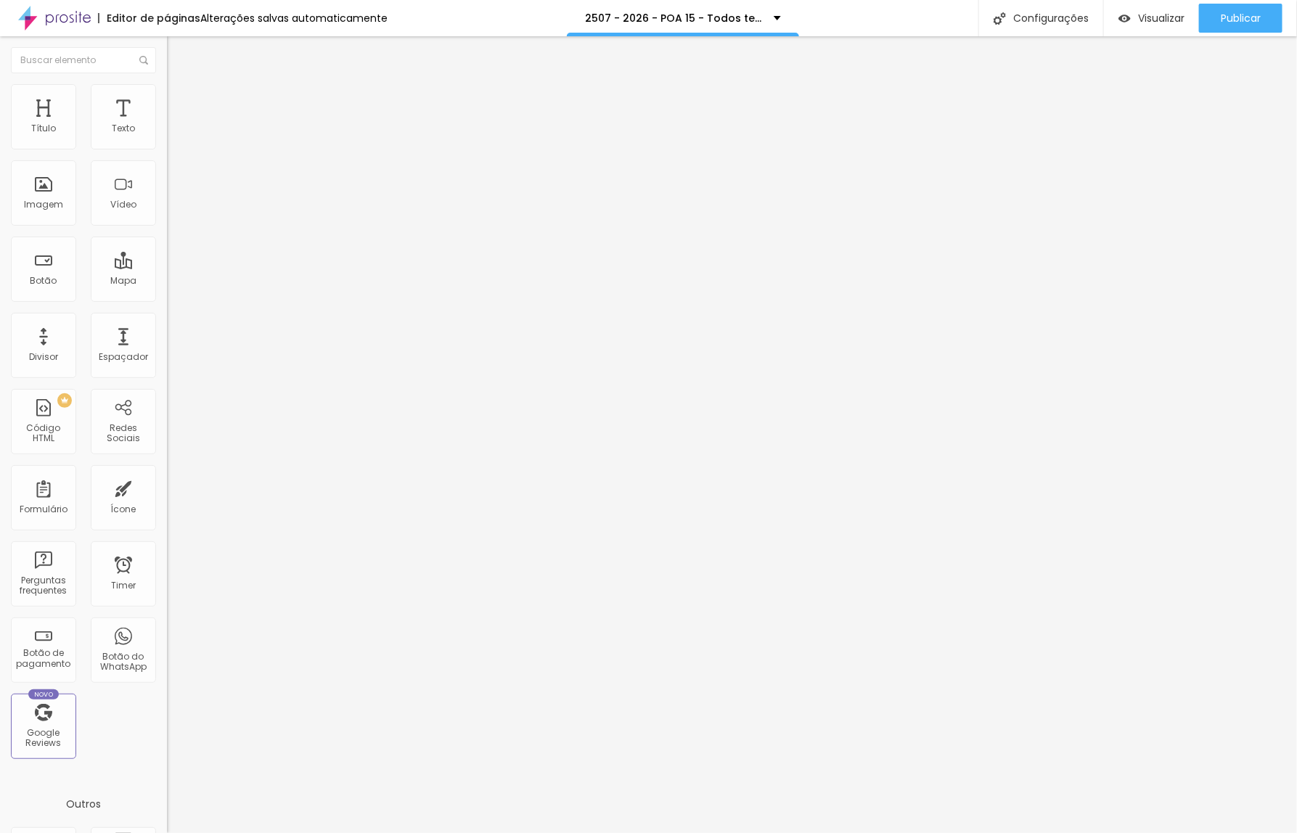
type input "/U25c07-26-po15a-todos-temos-uma-historia-para-contar"
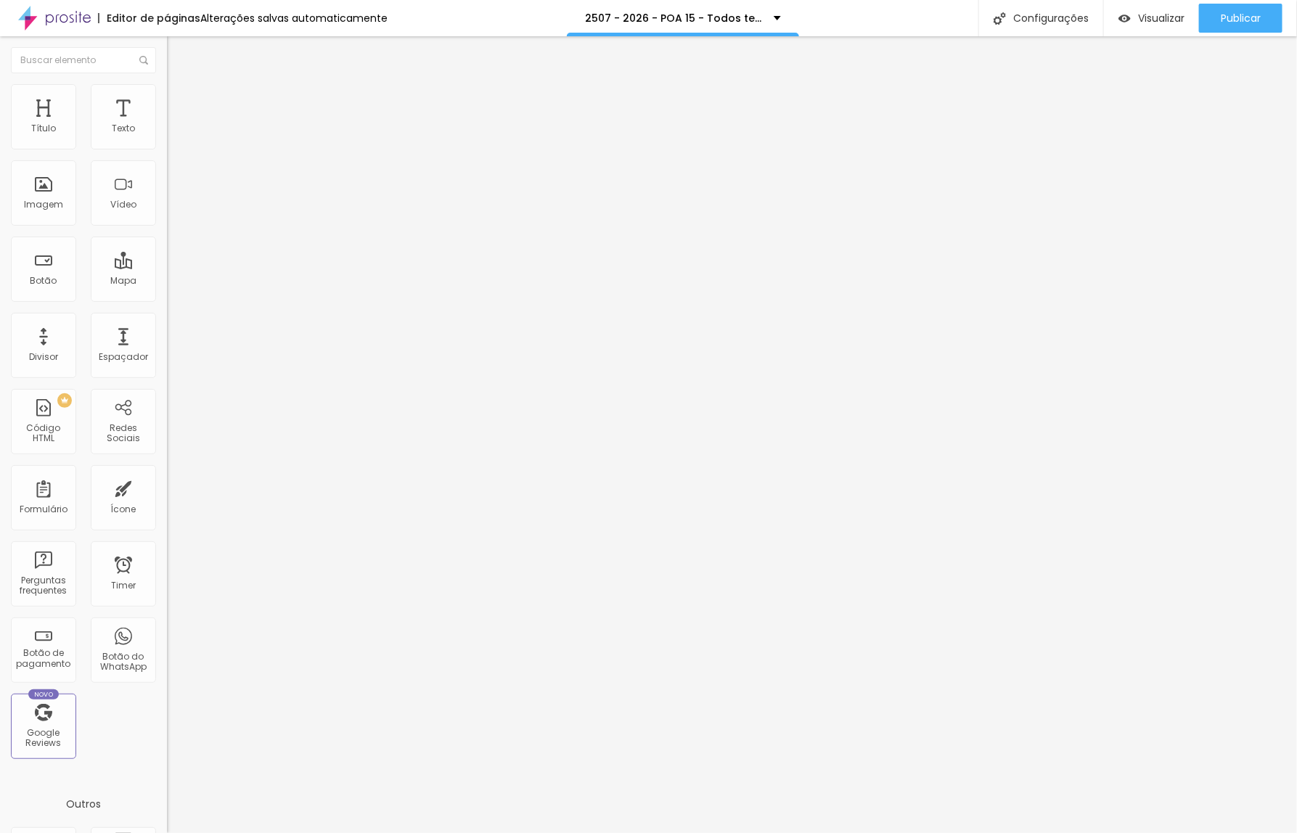
scroll to position [22, 0]
drag, startPoint x: 509, startPoint y: 628, endPoint x: 589, endPoint y: 640, distance: 80.7
click at [901, 832] on div at bounding box center [648, 848] width 1297 height 13
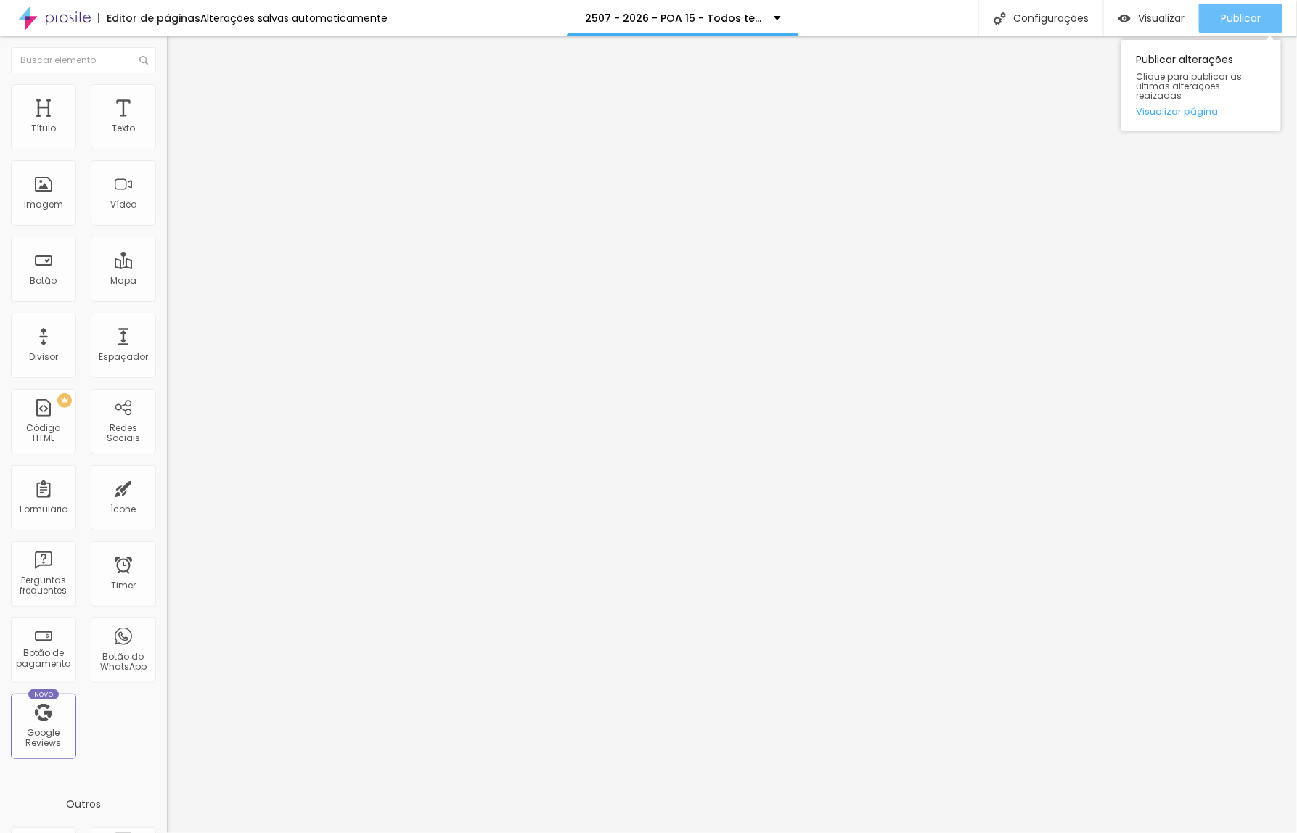
click at [1221, 27] on div "Publicar" at bounding box center [1241, 18] width 40 height 29
click at [167, 125] on span "Trocar imagem" at bounding box center [206, 118] width 79 height 12
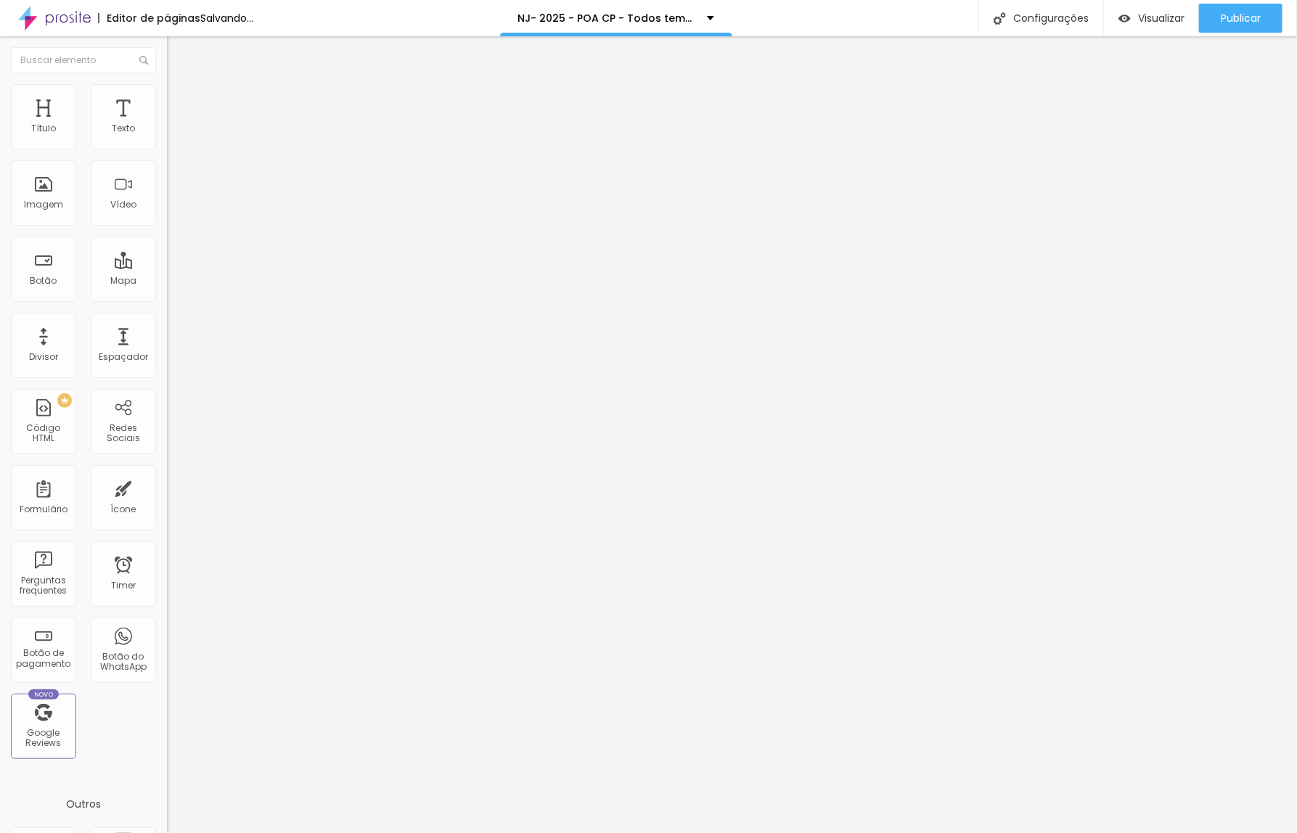
click at [167, 125] on span "Trocar imagem" at bounding box center [206, 118] width 79 height 12
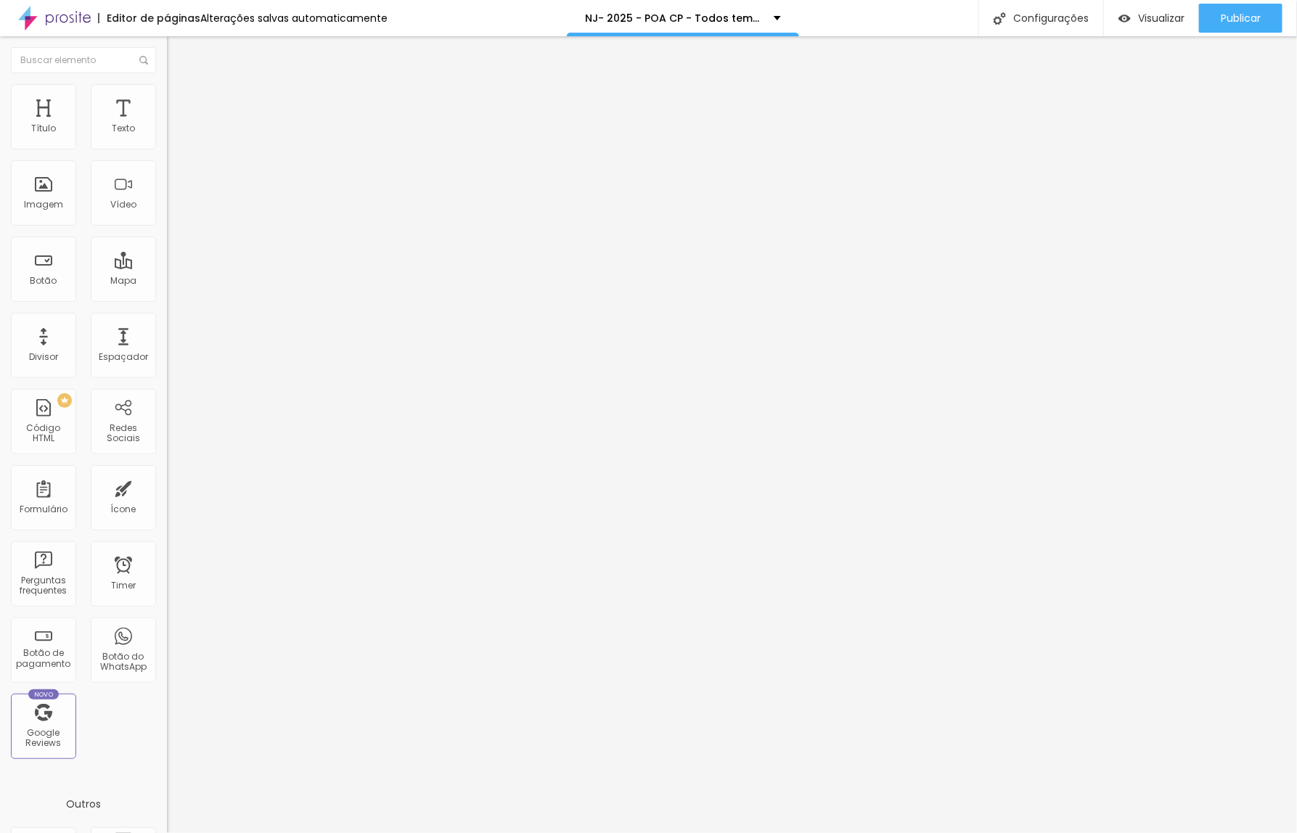
click at [167, 125] on span "Trocar imagem" at bounding box center [206, 118] width 79 height 12
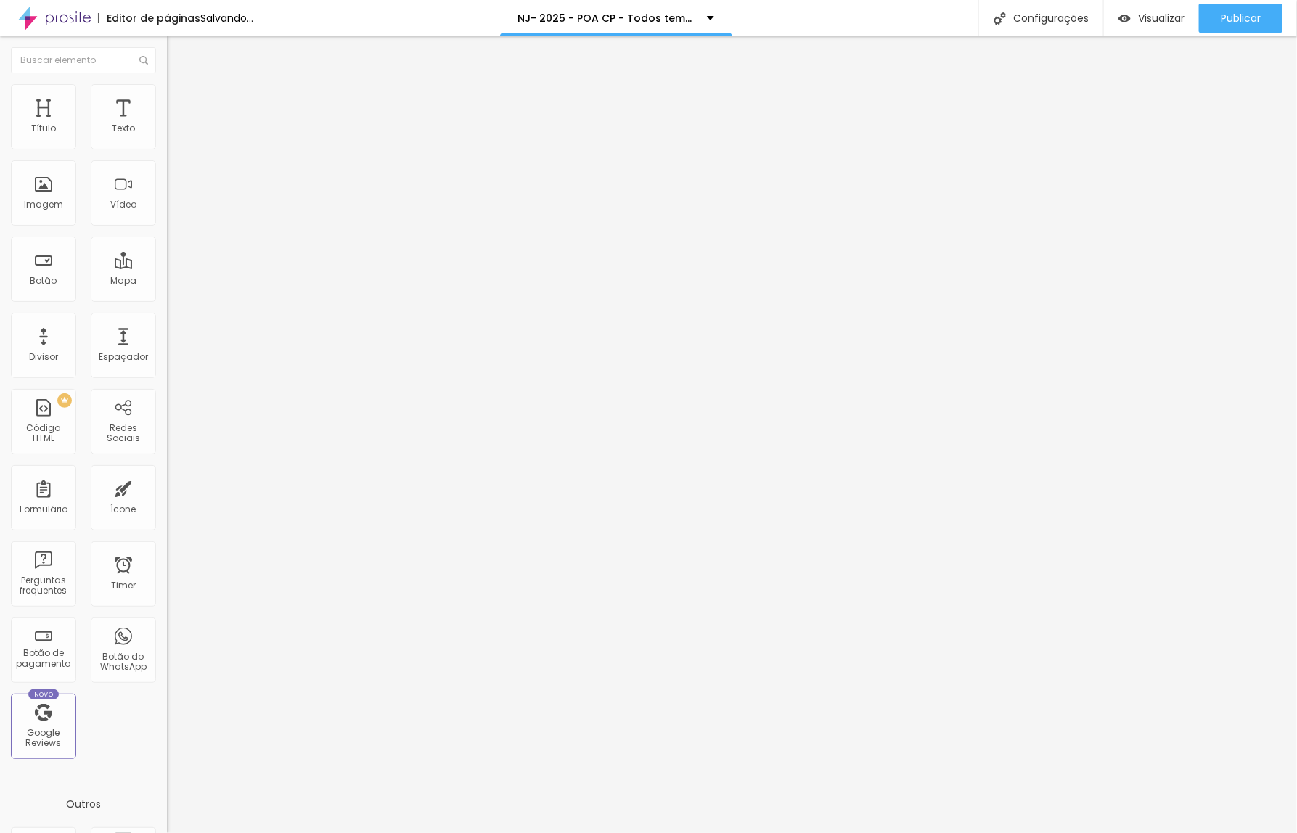
click at [1217, 11] on button "Publicar" at bounding box center [1240, 18] width 83 height 29
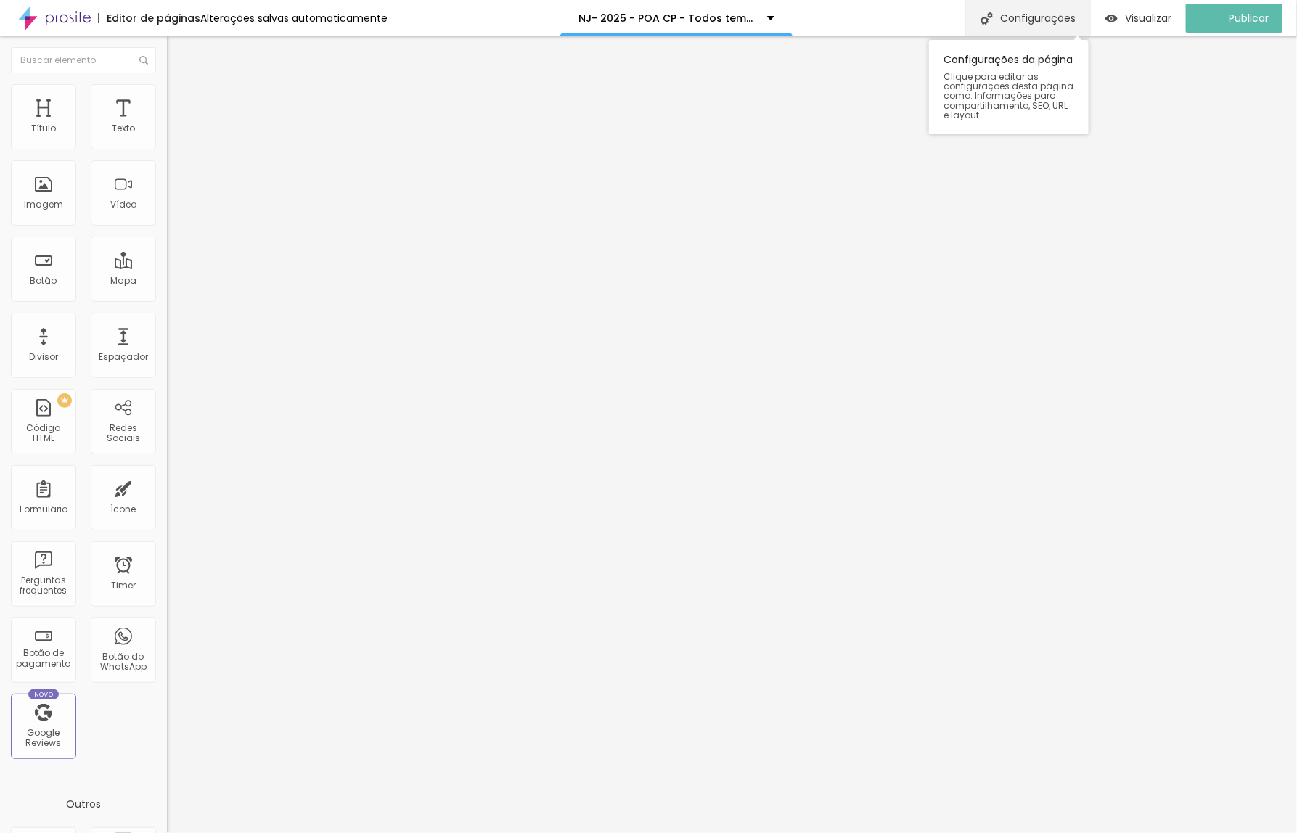
click at [1006, 12] on div "Configurações" at bounding box center [1027, 18] width 125 height 36
drag, startPoint x: 522, startPoint y: 321, endPoint x: 562, endPoint y: 320, distance: 39.9
type input "/bh9cp9-todos-temos-uma-historia-para-contar"
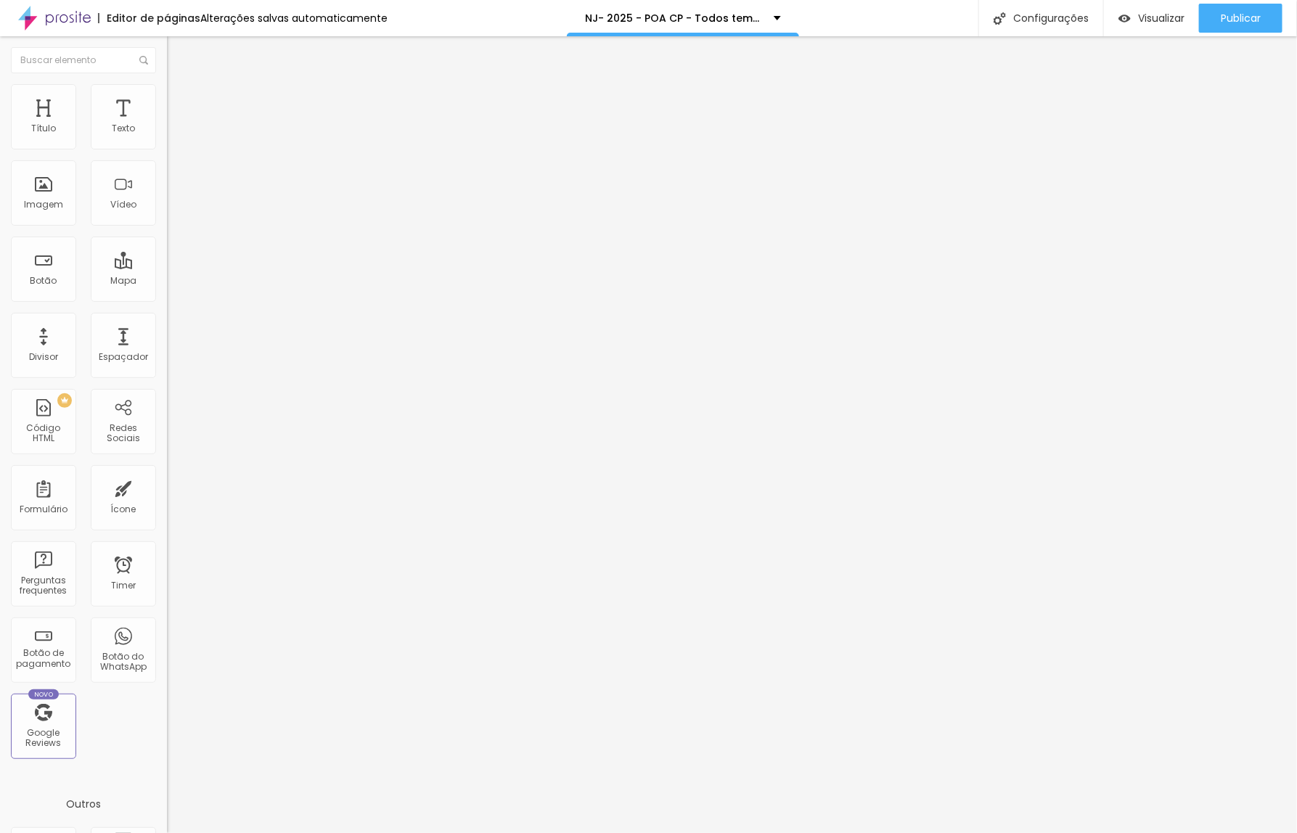
drag, startPoint x: 507, startPoint y: 350, endPoint x: 602, endPoint y: 353, distance: 95.9
drag, startPoint x: 633, startPoint y: 356, endPoint x: 737, endPoint y: 357, distance: 103.8
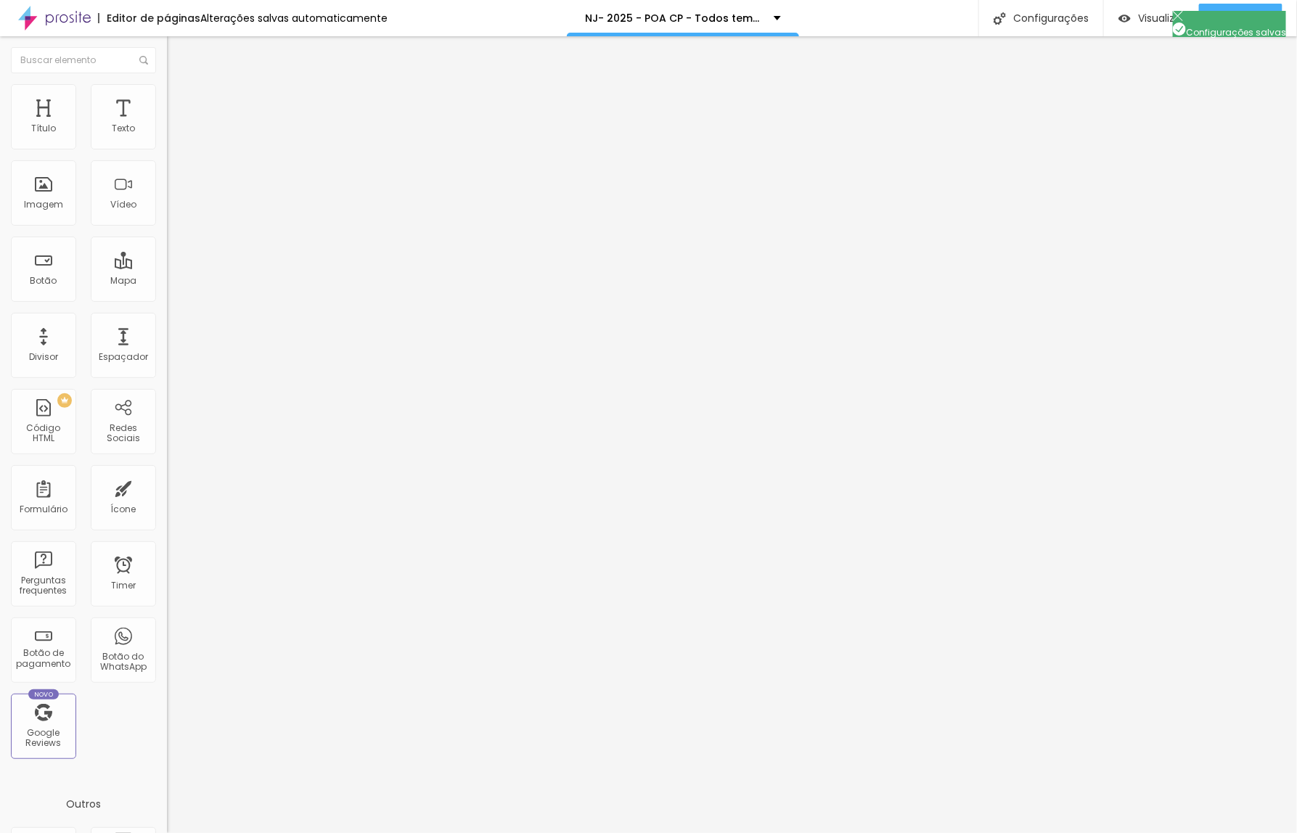
drag, startPoint x: 900, startPoint y: 353, endPoint x: 760, endPoint y: 350, distance: 140.1
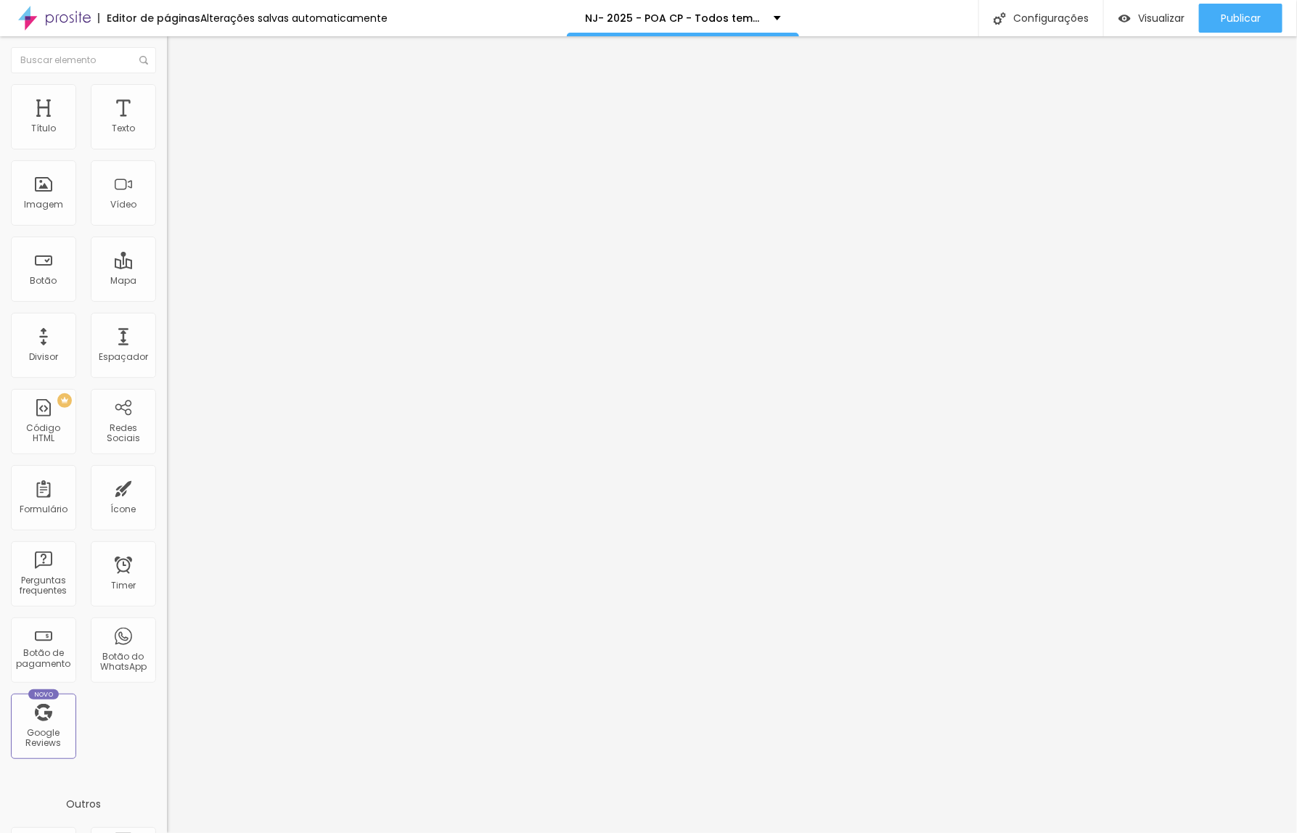
drag, startPoint x: 684, startPoint y: 356, endPoint x: 773, endPoint y: 336, distance: 90.7
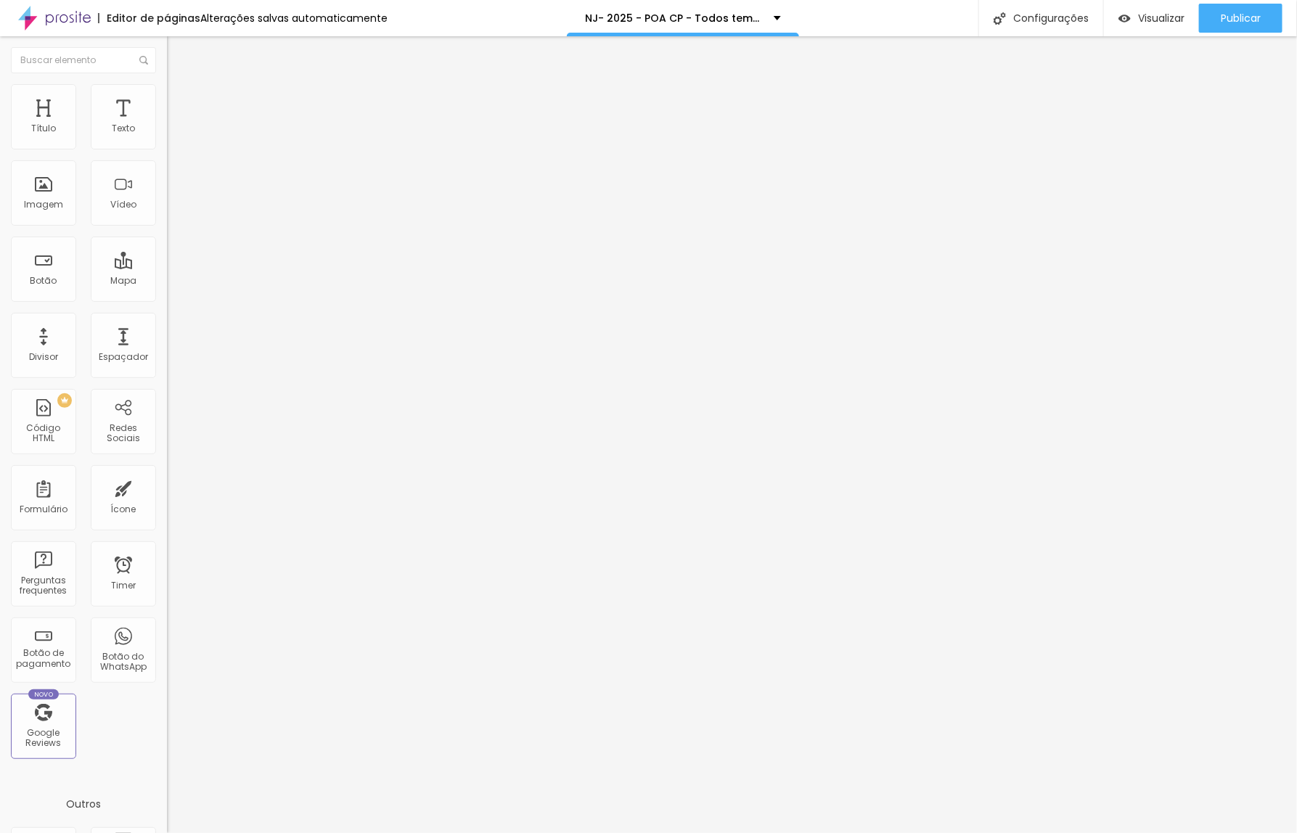
drag, startPoint x: 784, startPoint y: 321, endPoint x: 443, endPoint y: 327, distance: 340.4
drag, startPoint x: 877, startPoint y: 668, endPoint x: 882, endPoint y: 658, distance: 11.1
click at [912, 832] on div at bounding box center [648, 848] width 1297 height 13
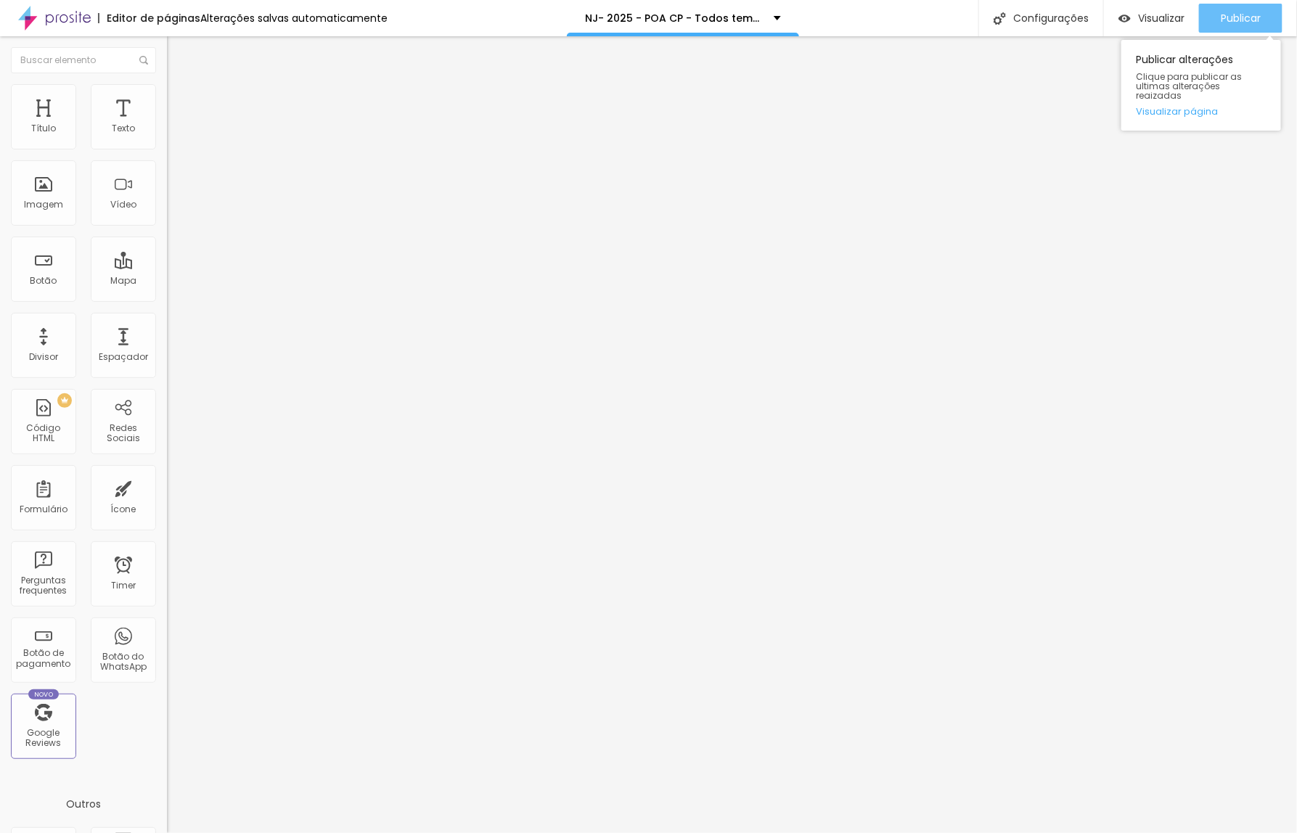
click at [1239, 22] on span "Publicar" at bounding box center [1241, 18] width 40 height 12
click at [167, 125] on span "Trocar imagem" at bounding box center [206, 118] width 79 height 12
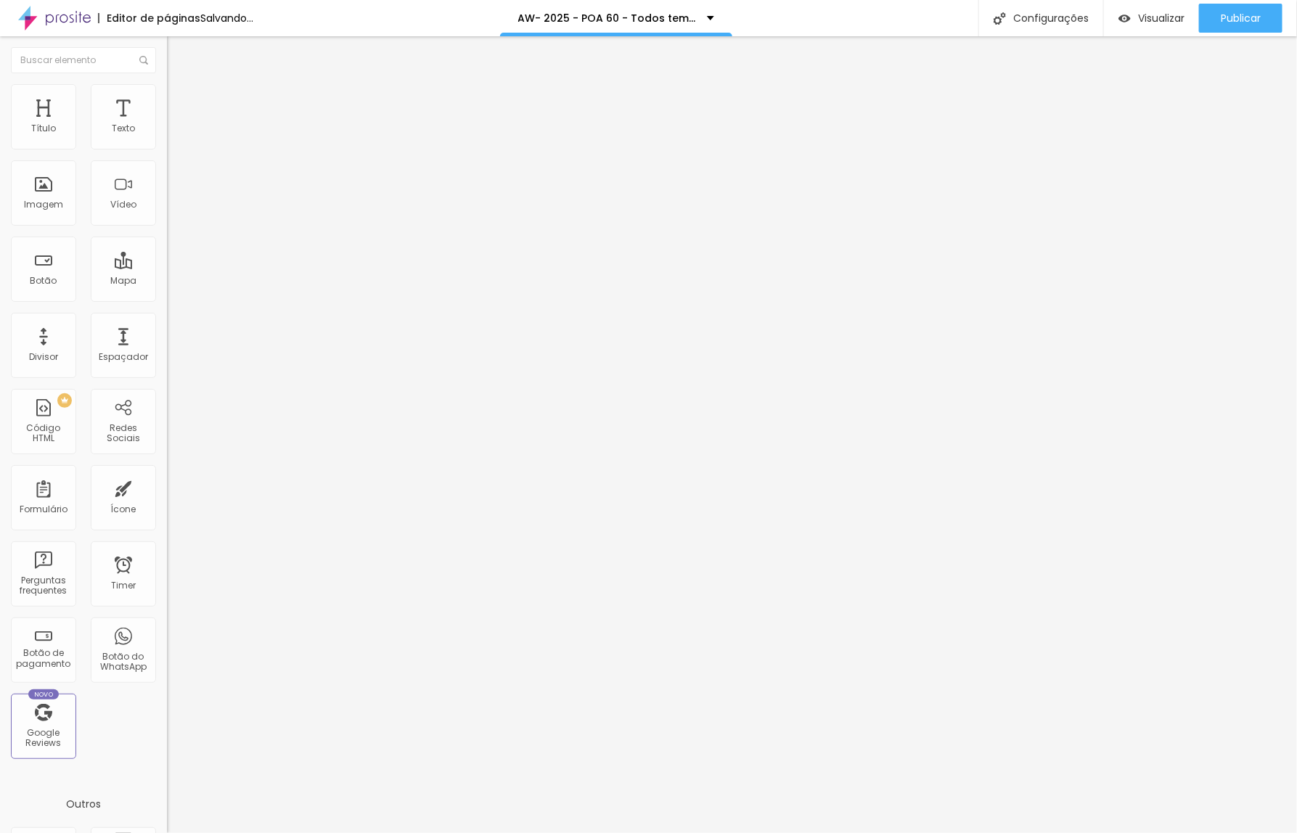
click at [167, 125] on span "Trocar imagem" at bounding box center [206, 118] width 79 height 12
drag, startPoint x: 255, startPoint y: 419, endPoint x: 323, endPoint y: 428, distance: 68.1
click at [167, 125] on span "Trocar imagem" at bounding box center [206, 118] width 79 height 12
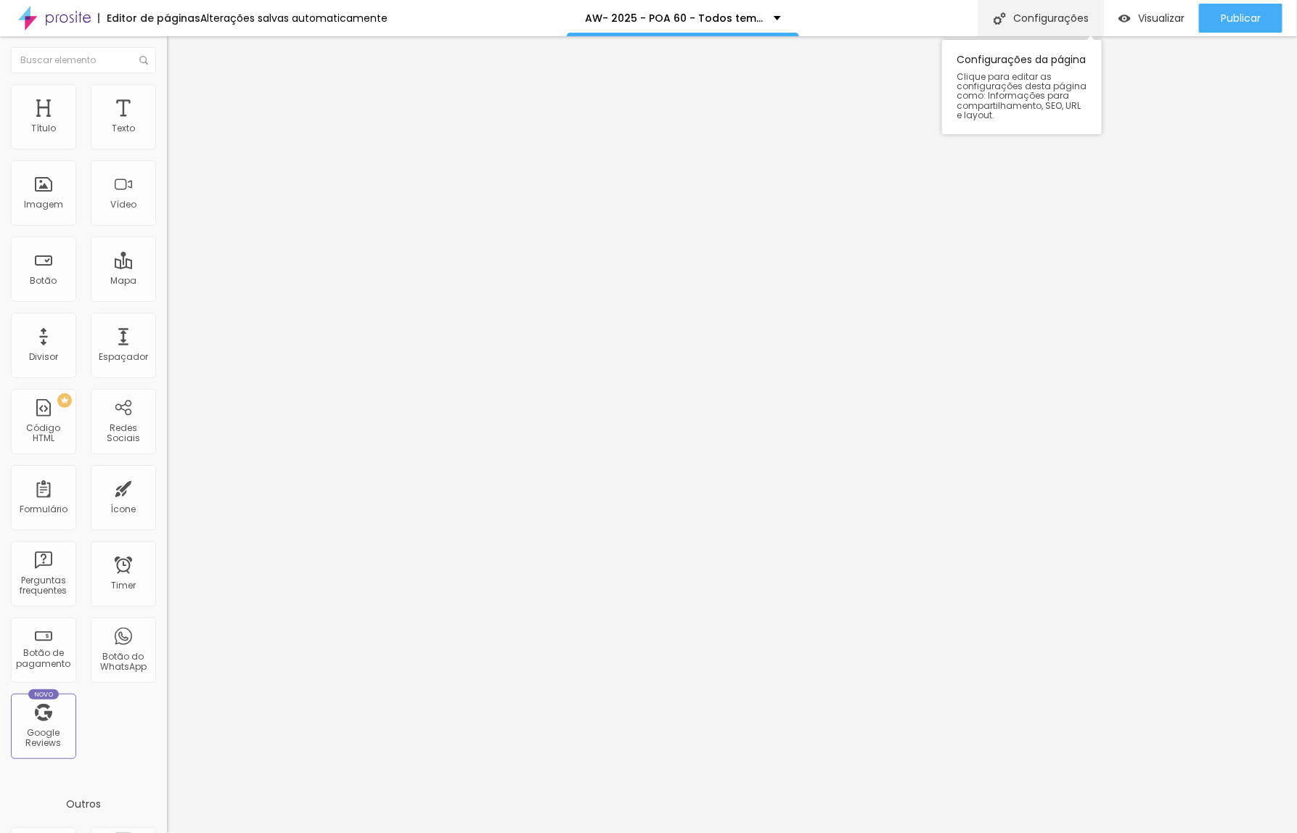
click at [1043, 28] on div "Configurações" at bounding box center [1040, 18] width 125 height 36
drag, startPoint x: 521, startPoint y: 321, endPoint x: 562, endPoint y: 321, distance: 41.4
type input "/k93vu-60-2025-todos-temos-uma-historia-para-contar"
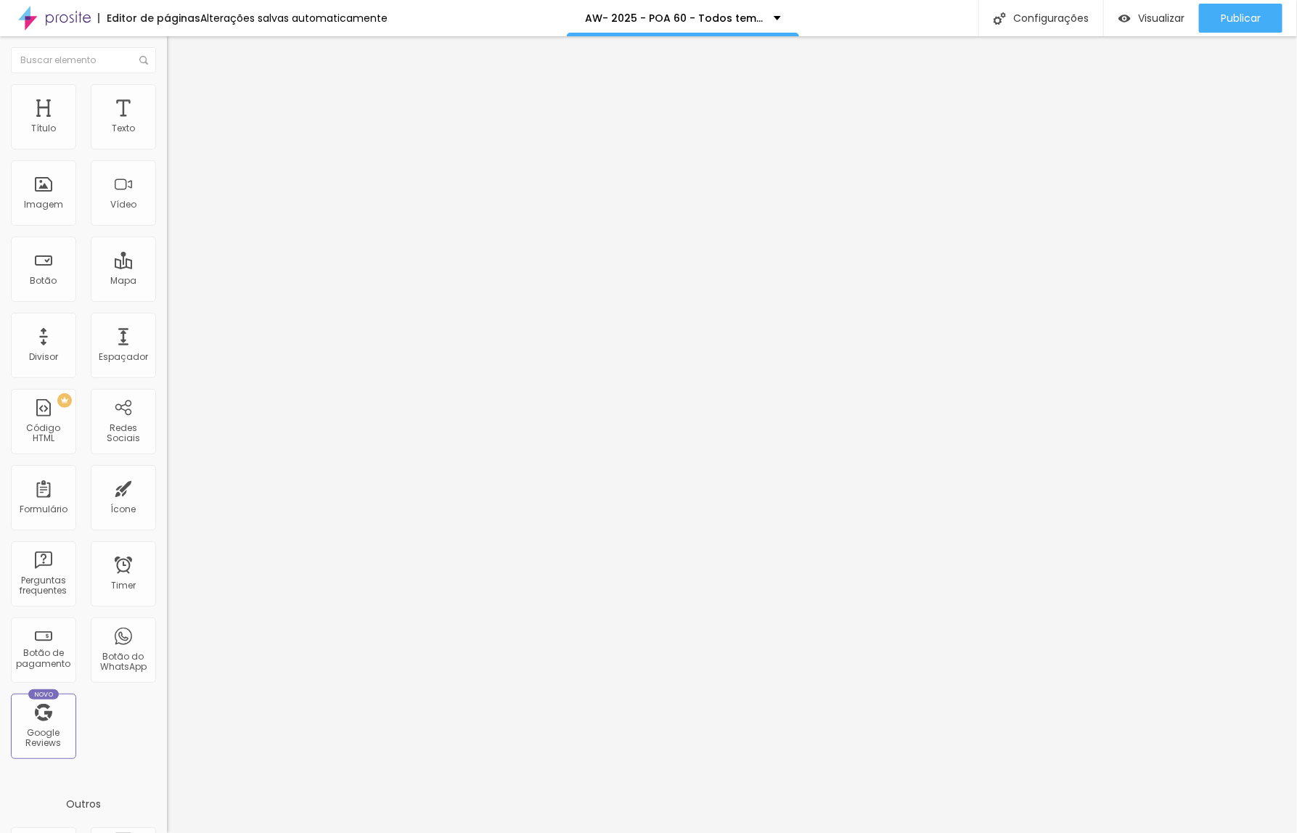
drag, startPoint x: 813, startPoint y: 325, endPoint x: 509, endPoint y: 321, distance: 303.3
click at [906, 832] on div at bounding box center [648, 848] width 1297 height 13
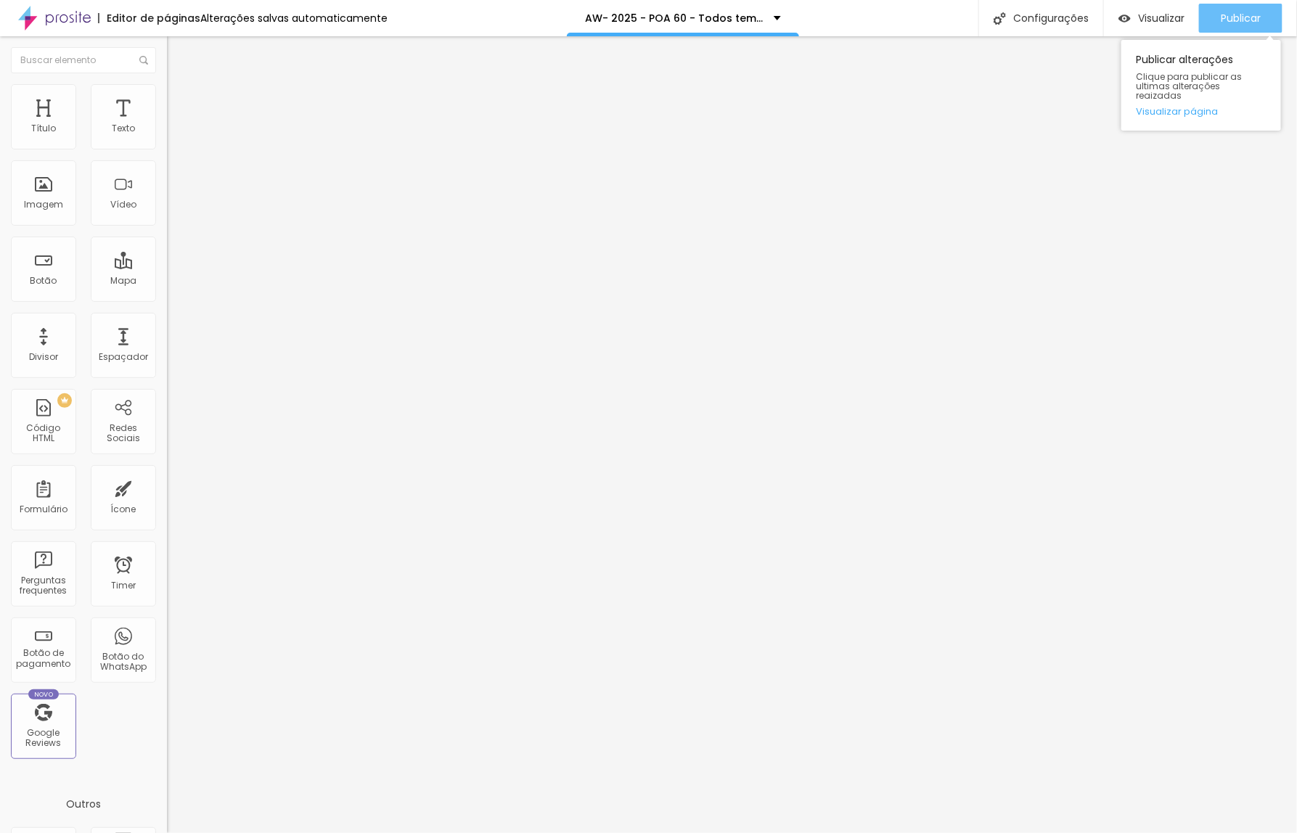
click at [1252, 15] on span "Publicar" at bounding box center [1241, 18] width 40 height 12
click at [167, 125] on span "Trocar imagem" at bounding box center [206, 118] width 79 height 12
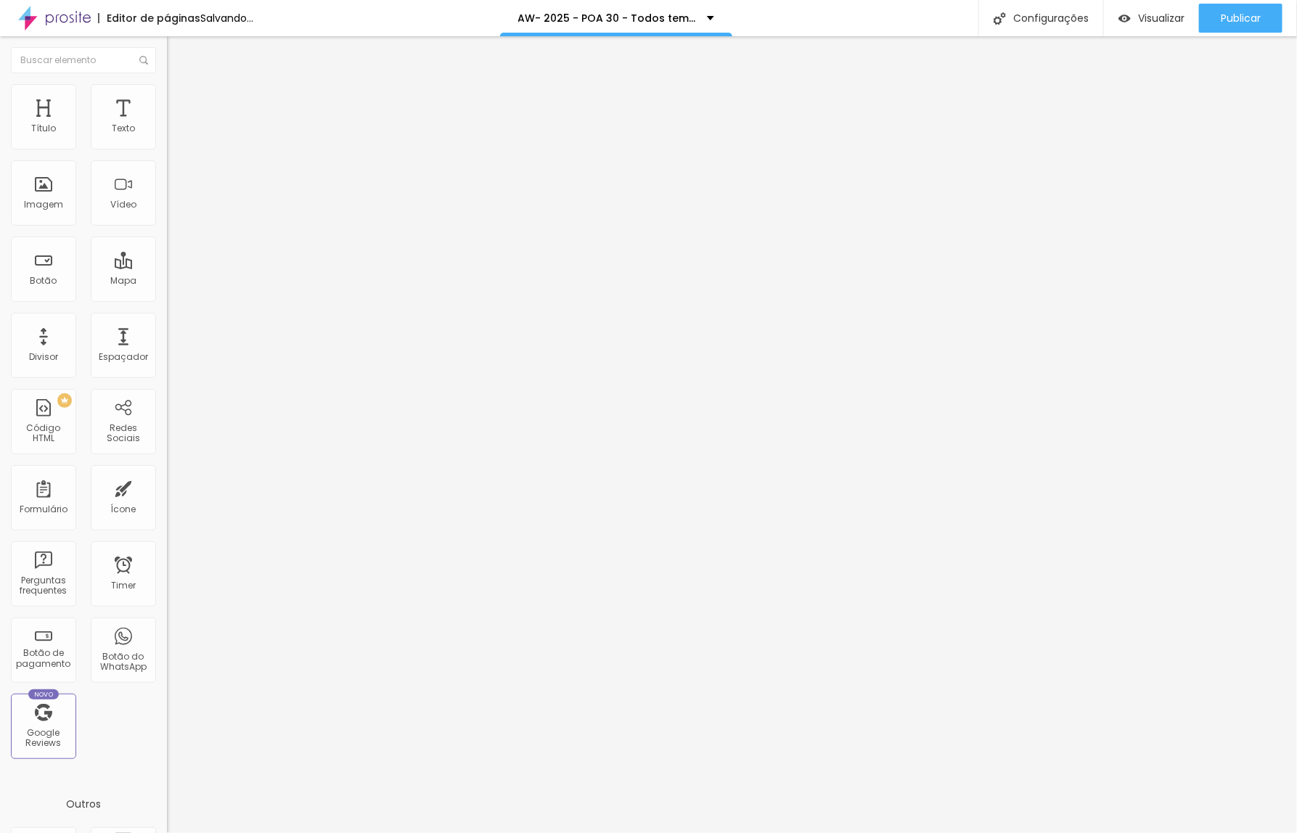
click at [167, 125] on span "Trocar imagem" at bounding box center [206, 118] width 79 height 12
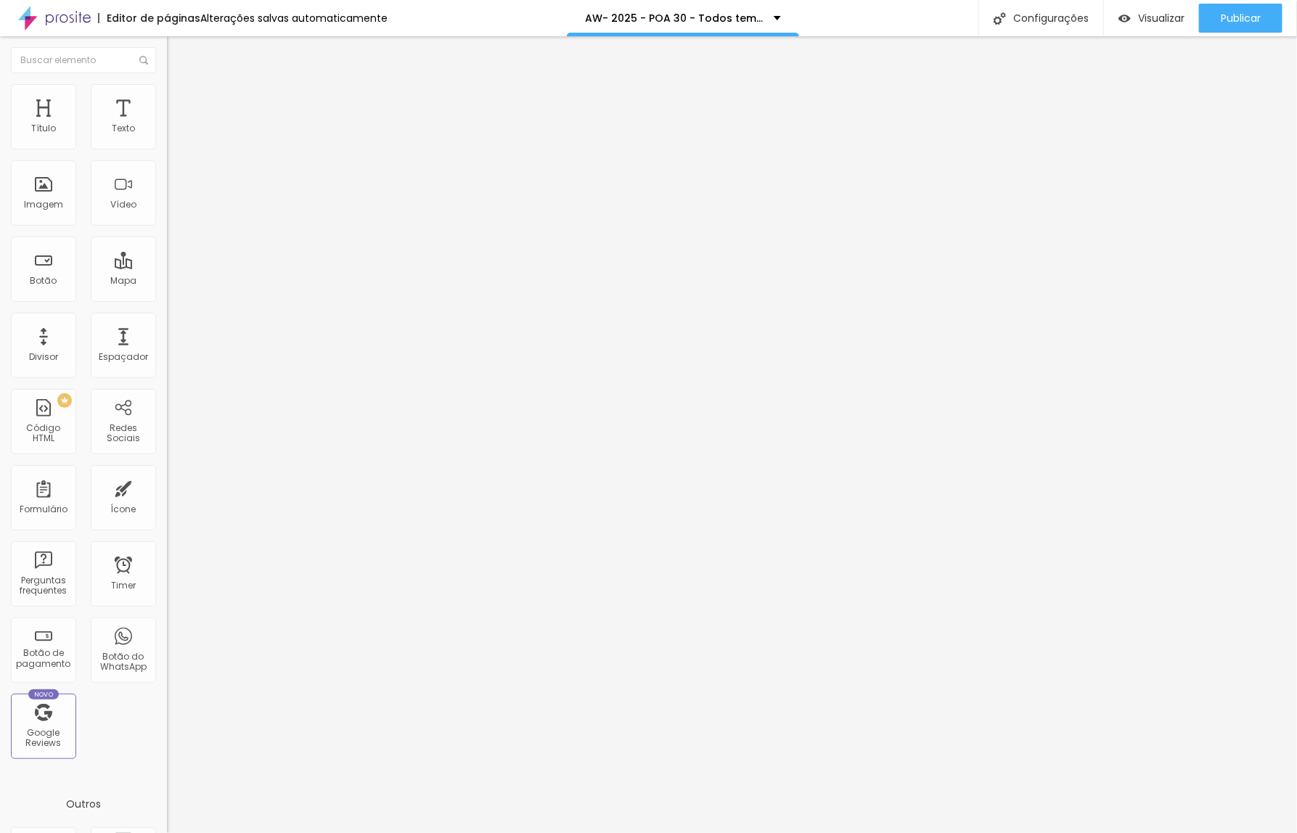
click at [1038, 27] on div "Configurações" at bounding box center [1040, 18] width 125 height 36
drag, startPoint x: 522, startPoint y: 324, endPoint x: 566, endPoint y: 323, distance: 43.6
type input "/o9t5-60-2025-todos-temos-uma-historia-para-contar"
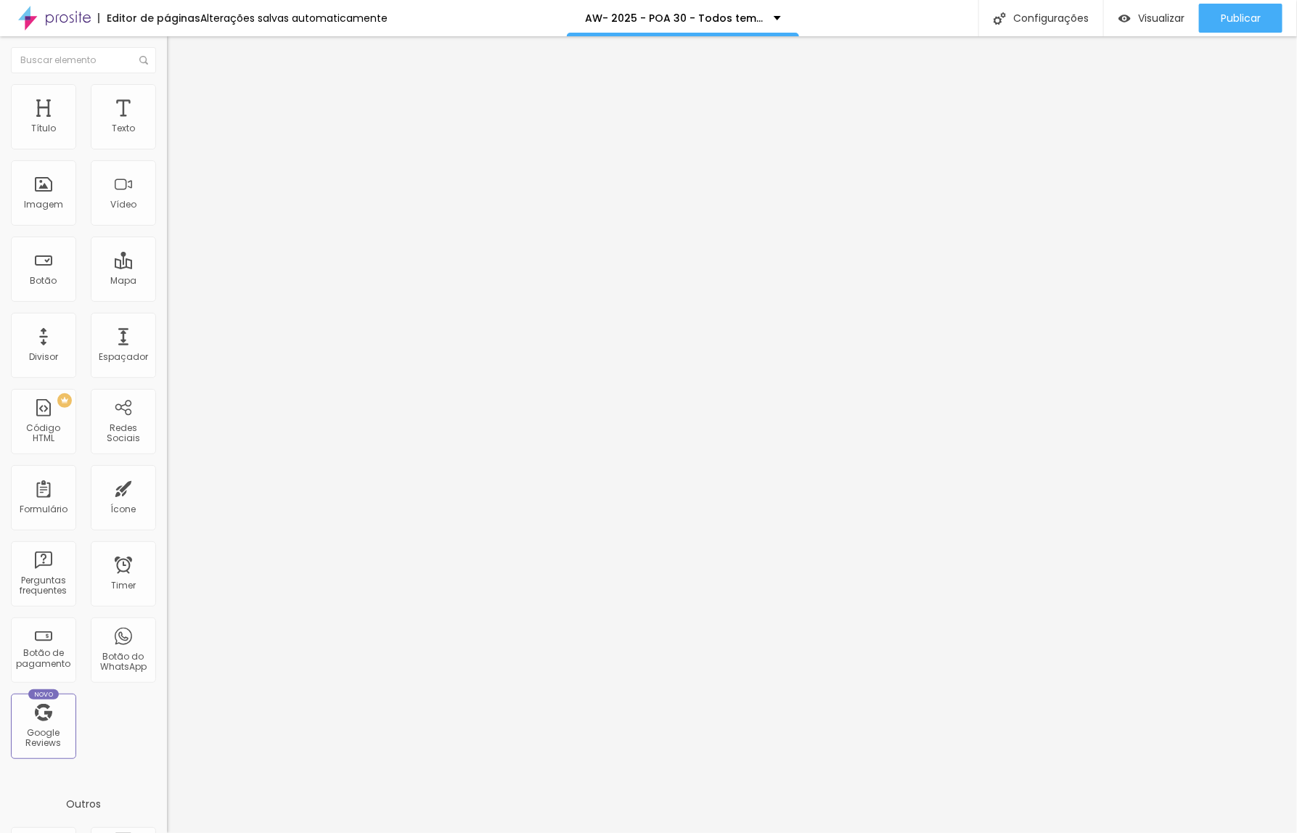
drag, startPoint x: 374, startPoint y: 250, endPoint x: 385, endPoint y: 258, distance: 13.1
drag, startPoint x: 814, startPoint y: 325, endPoint x: 520, endPoint y: 325, distance: 293.9
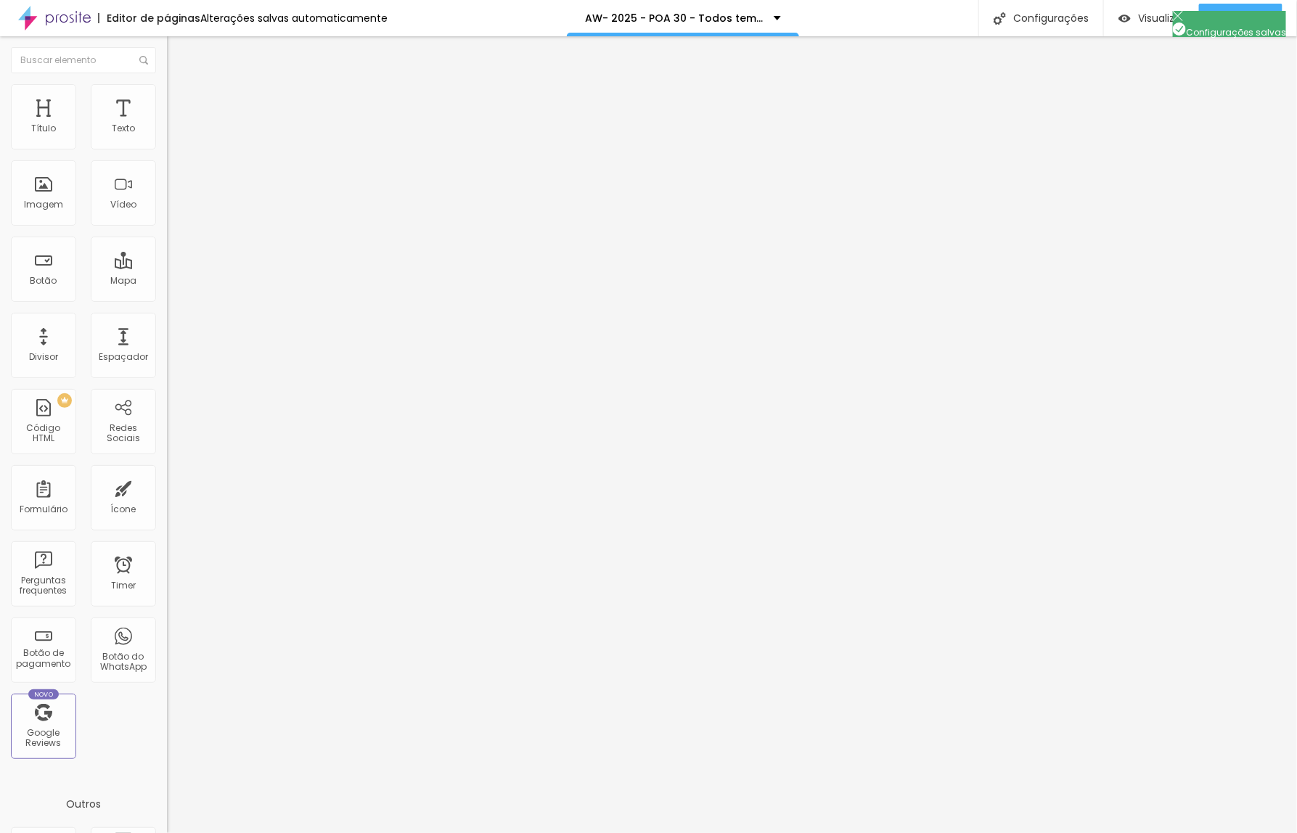
click at [913, 832] on div at bounding box center [648, 848] width 1297 height 13
click at [1230, 22] on span "Publicar" at bounding box center [1241, 18] width 40 height 12
click at [167, 125] on span "Trocar imagem" at bounding box center [206, 118] width 79 height 12
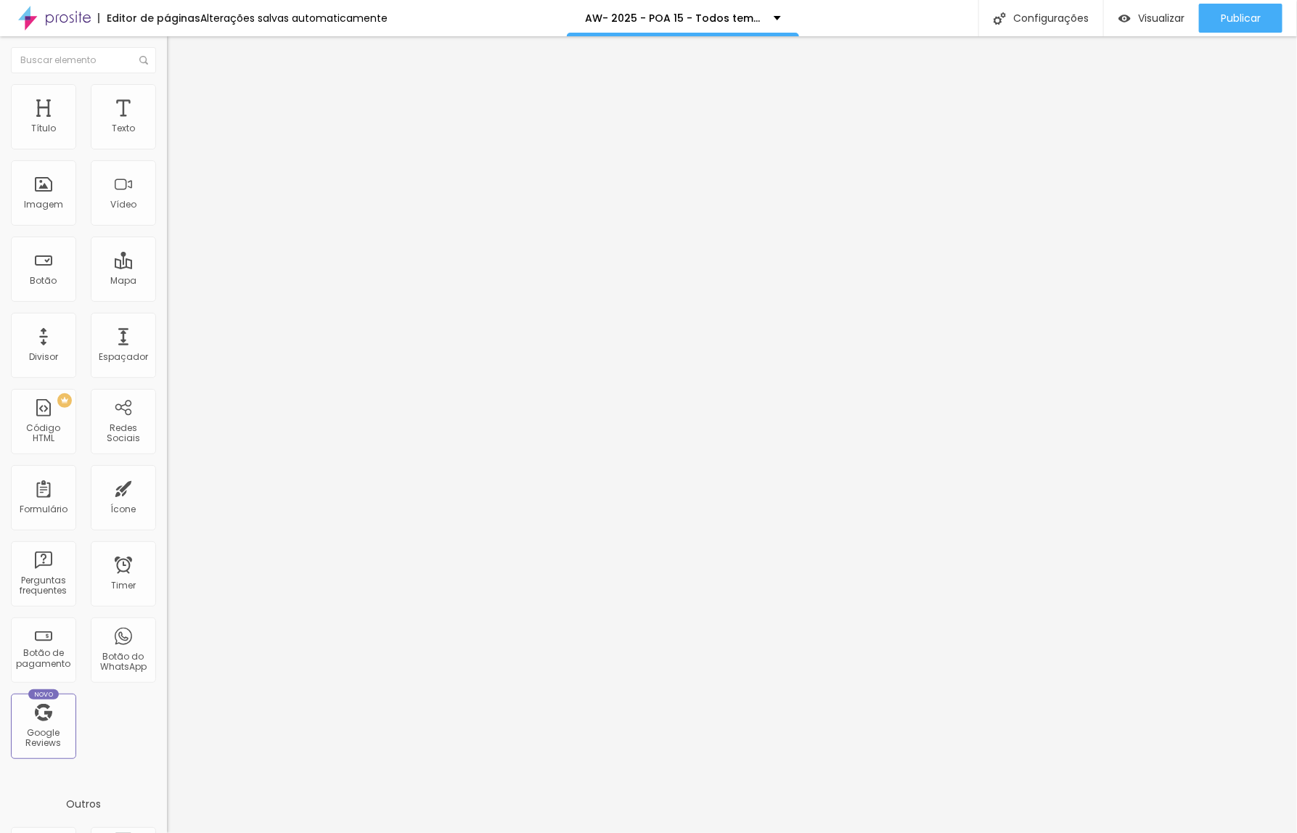
click at [167, 125] on span "Trocar imagem" at bounding box center [206, 118] width 79 height 12
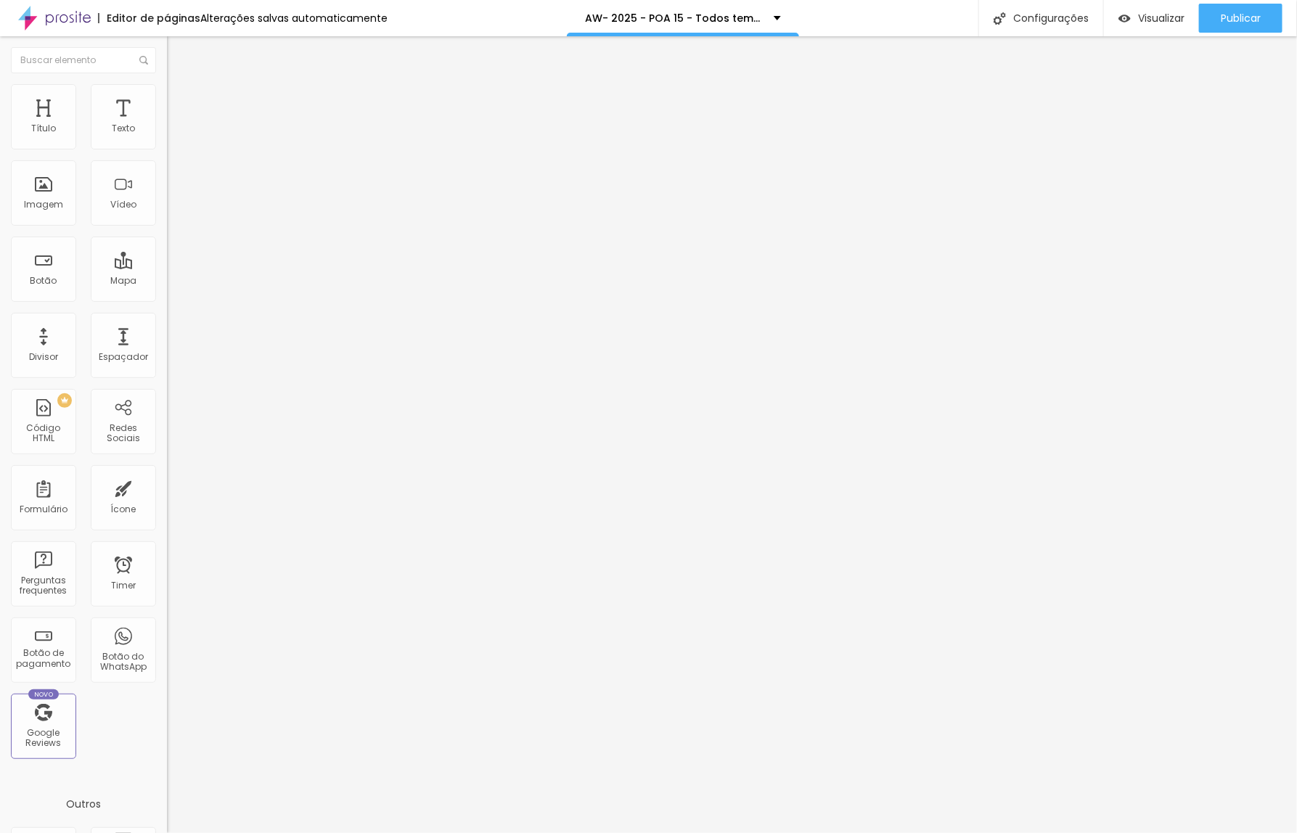
click at [167, 125] on span "Trocar imagem" at bounding box center [206, 118] width 79 height 12
click at [1247, 12] on span "Publicar" at bounding box center [1241, 18] width 40 height 12
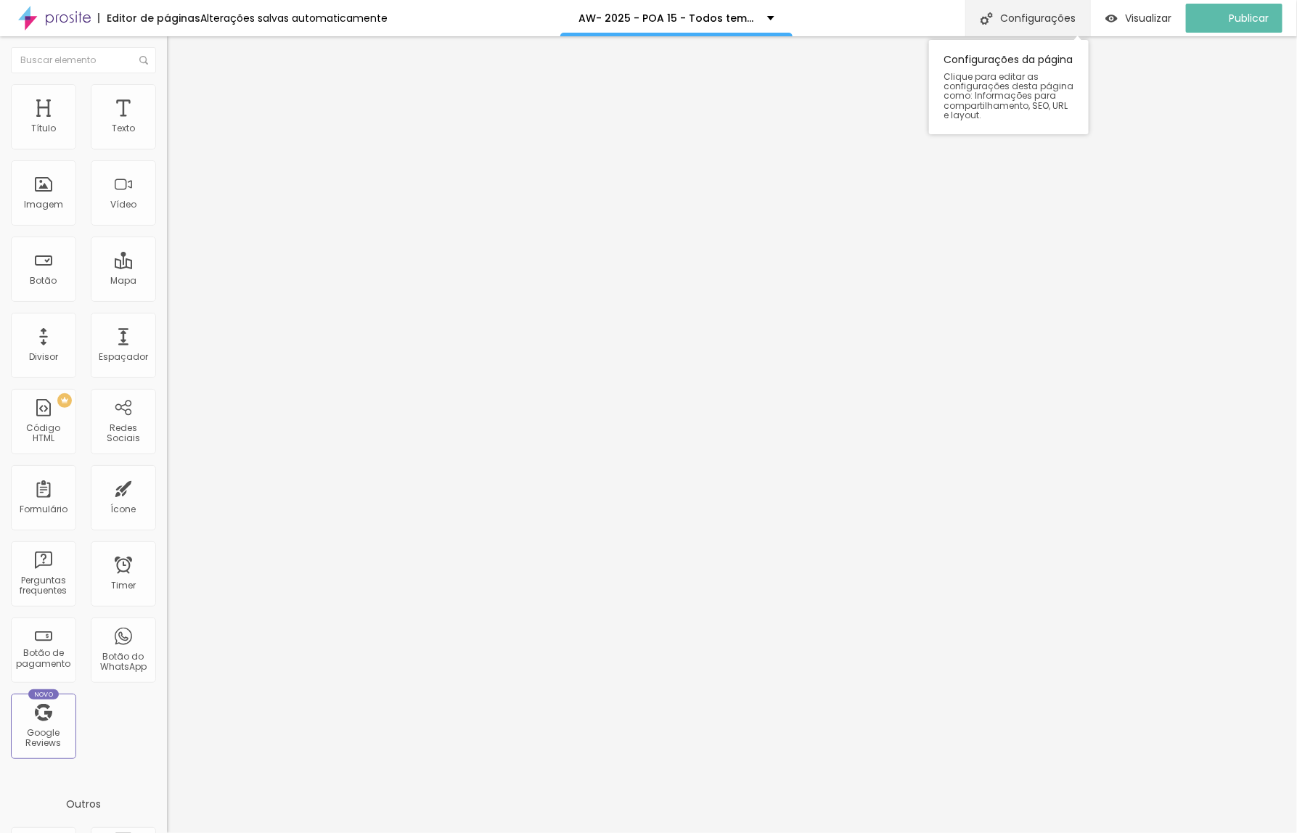
click at [1018, 13] on div "Configurações" at bounding box center [1027, 18] width 125 height 36
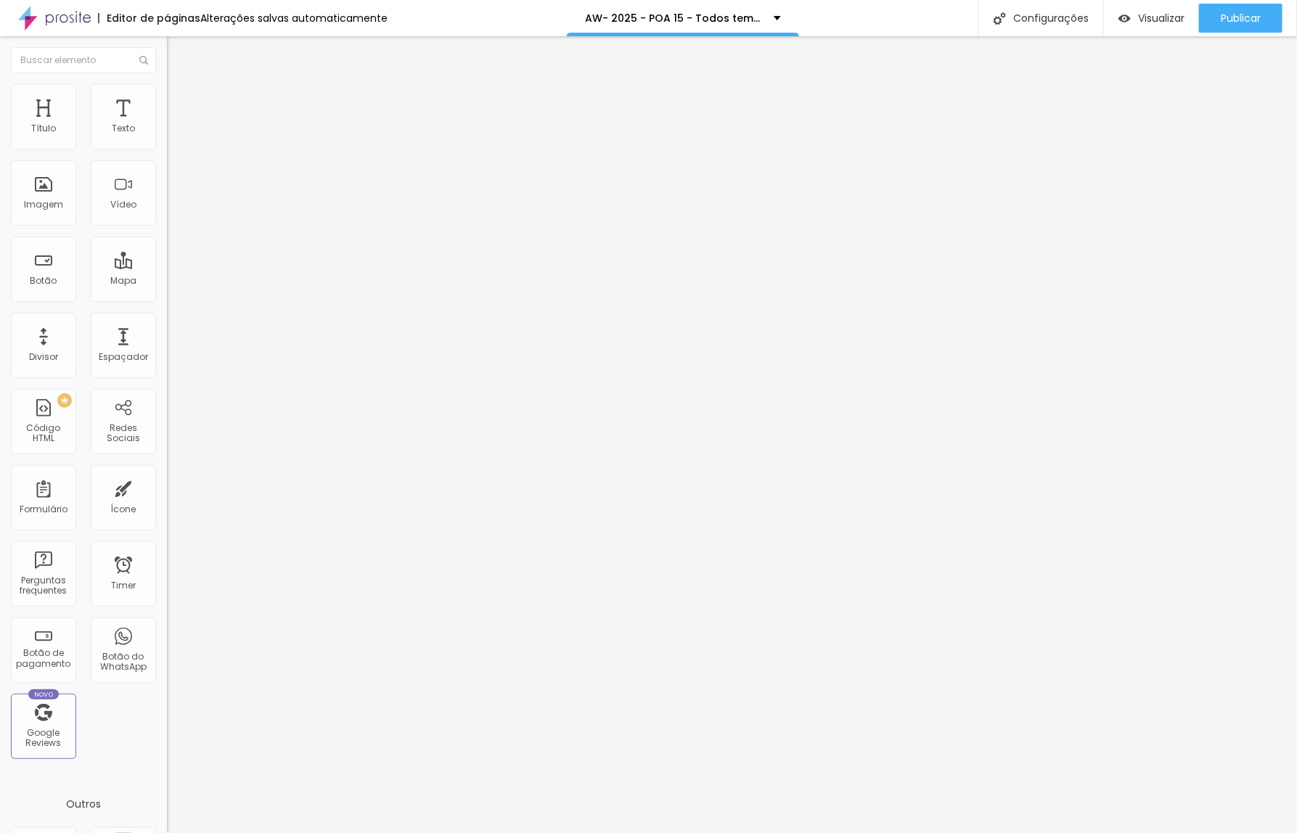
drag, startPoint x: 520, startPoint y: 320, endPoint x: 579, endPoint y: 320, distance: 59.5
type input "/k9e3-2025-todos-temos-uma-historia-para-contar"
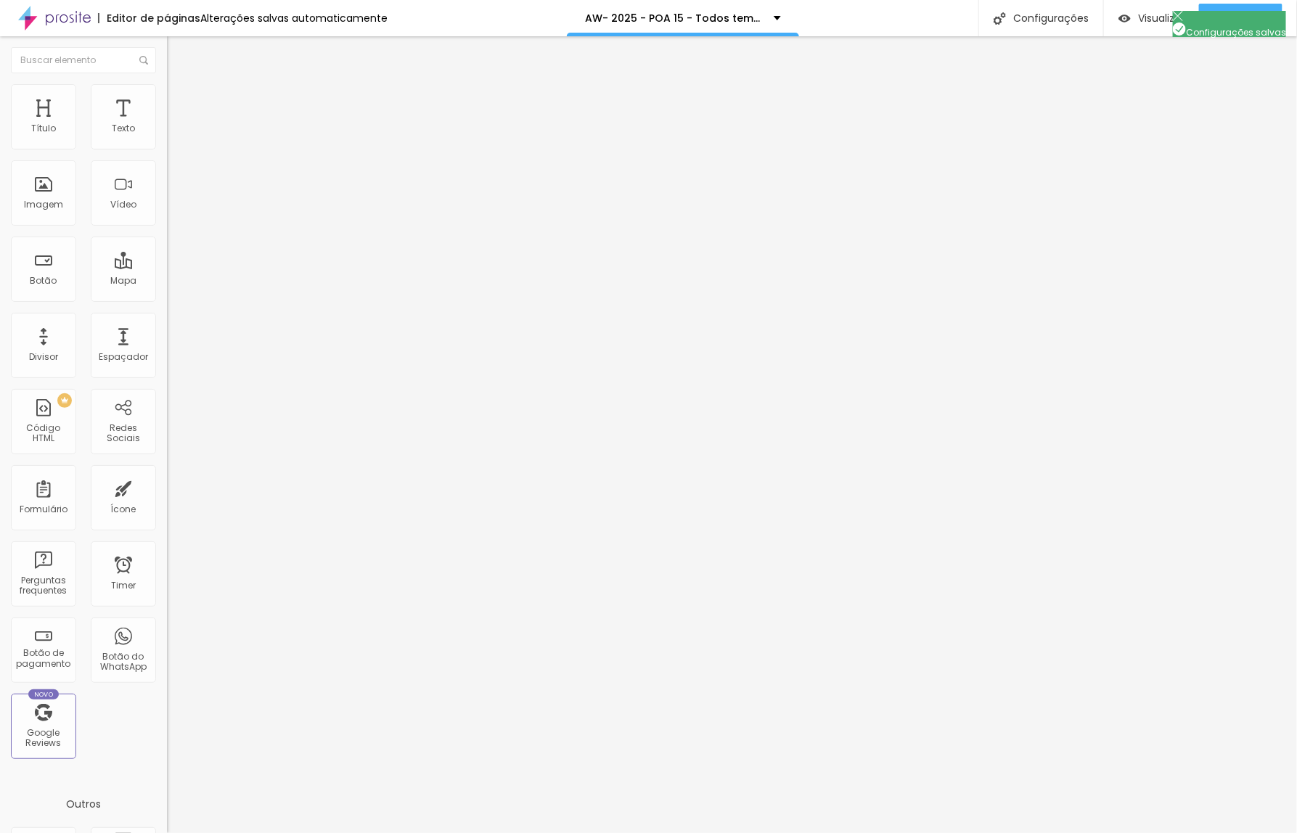
drag, startPoint x: 792, startPoint y: 325, endPoint x: 513, endPoint y: 325, distance: 278.7
click at [911, 832] on div at bounding box center [648, 848] width 1297 height 13
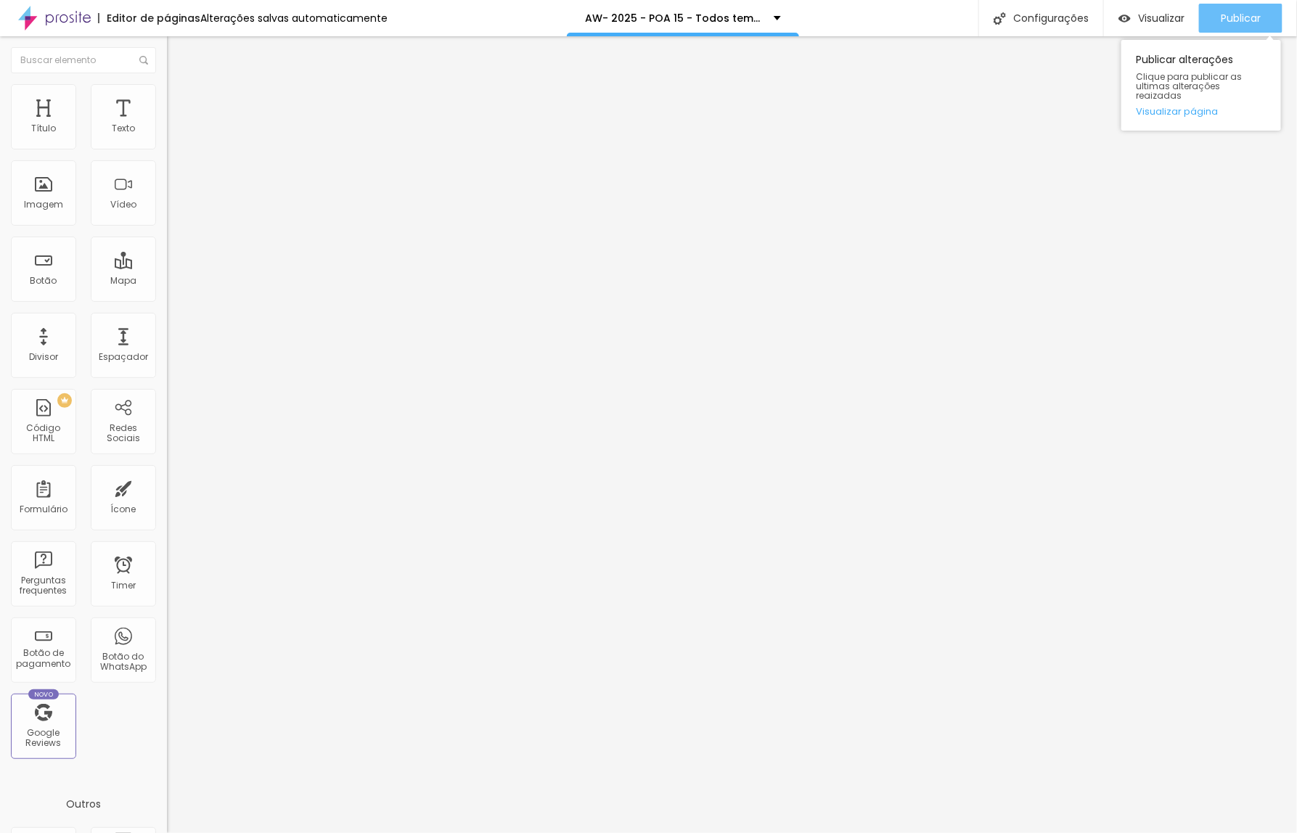
click at [1249, 22] on span "Publicar" at bounding box center [1241, 18] width 40 height 12
click at [167, 125] on span "Trocar imagem" at bounding box center [206, 118] width 79 height 12
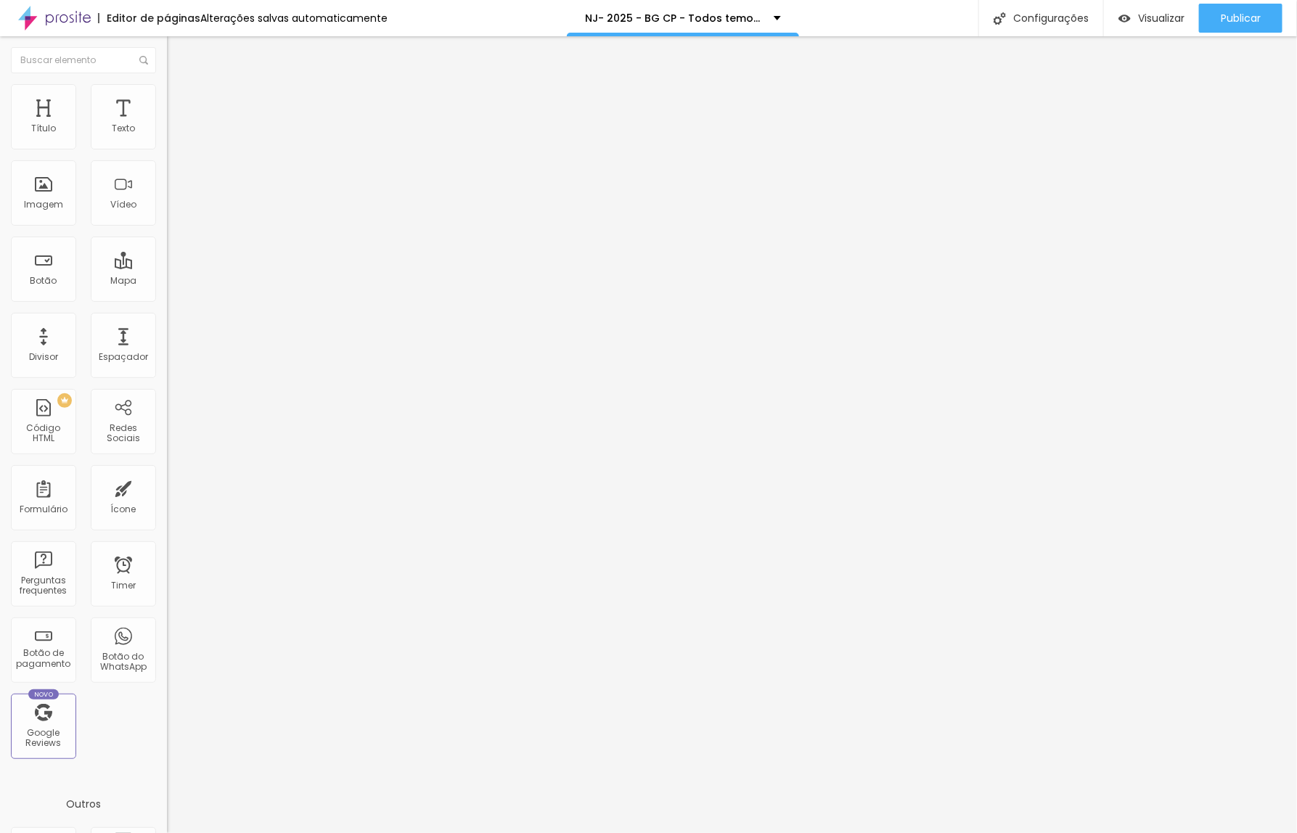
click at [167, 125] on span "Trocar imagem" at bounding box center [206, 118] width 79 height 12
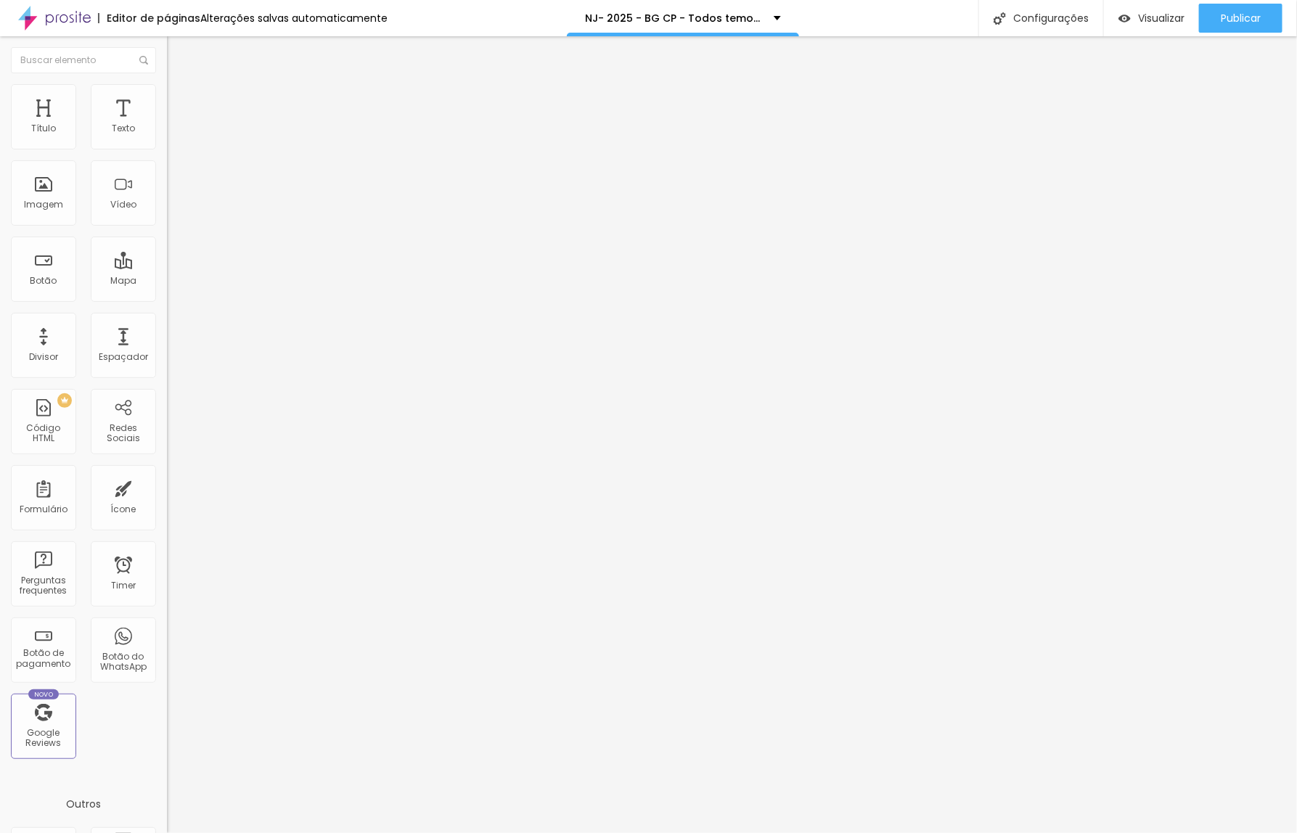
click at [167, 125] on span "Trocar imagem" at bounding box center [206, 118] width 79 height 12
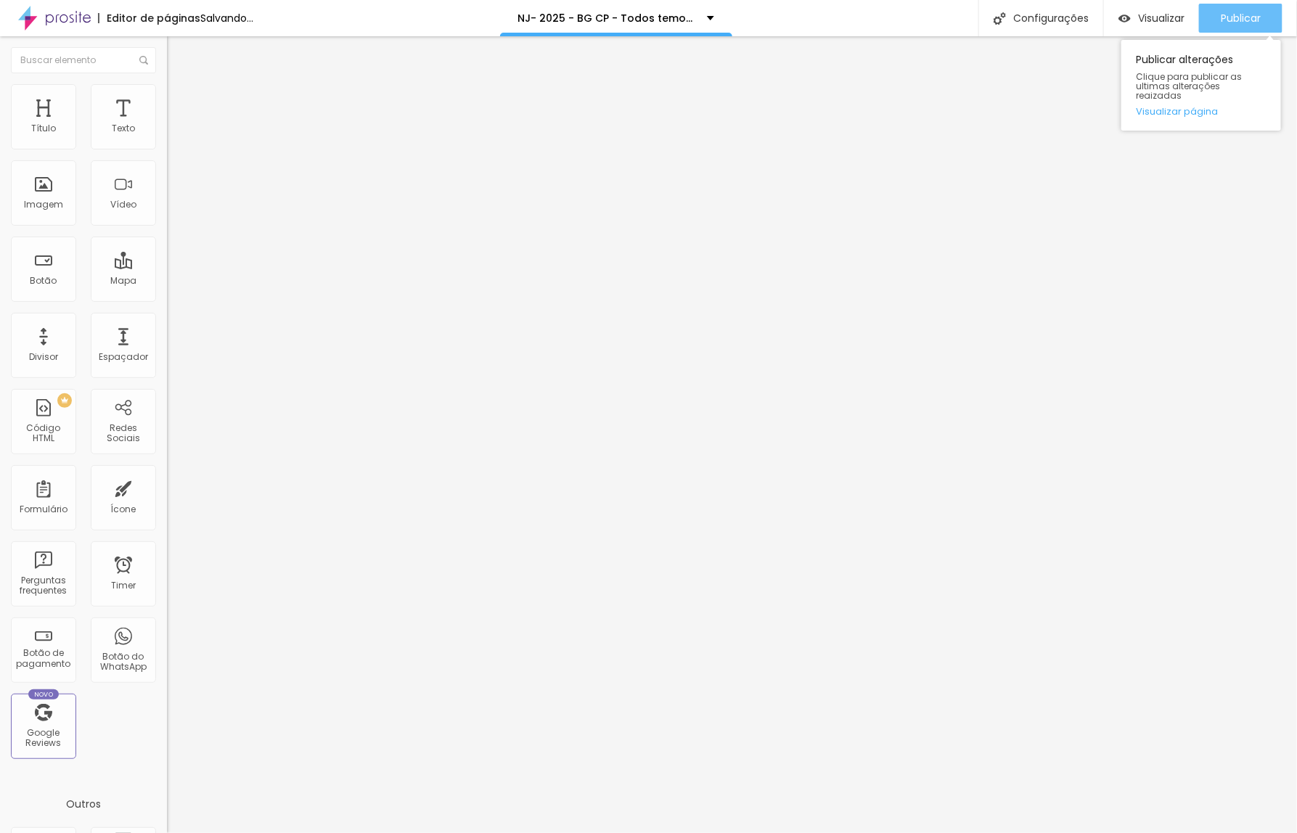
click at [1241, 23] on span "Publicar" at bounding box center [1241, 18] width 40 height 12
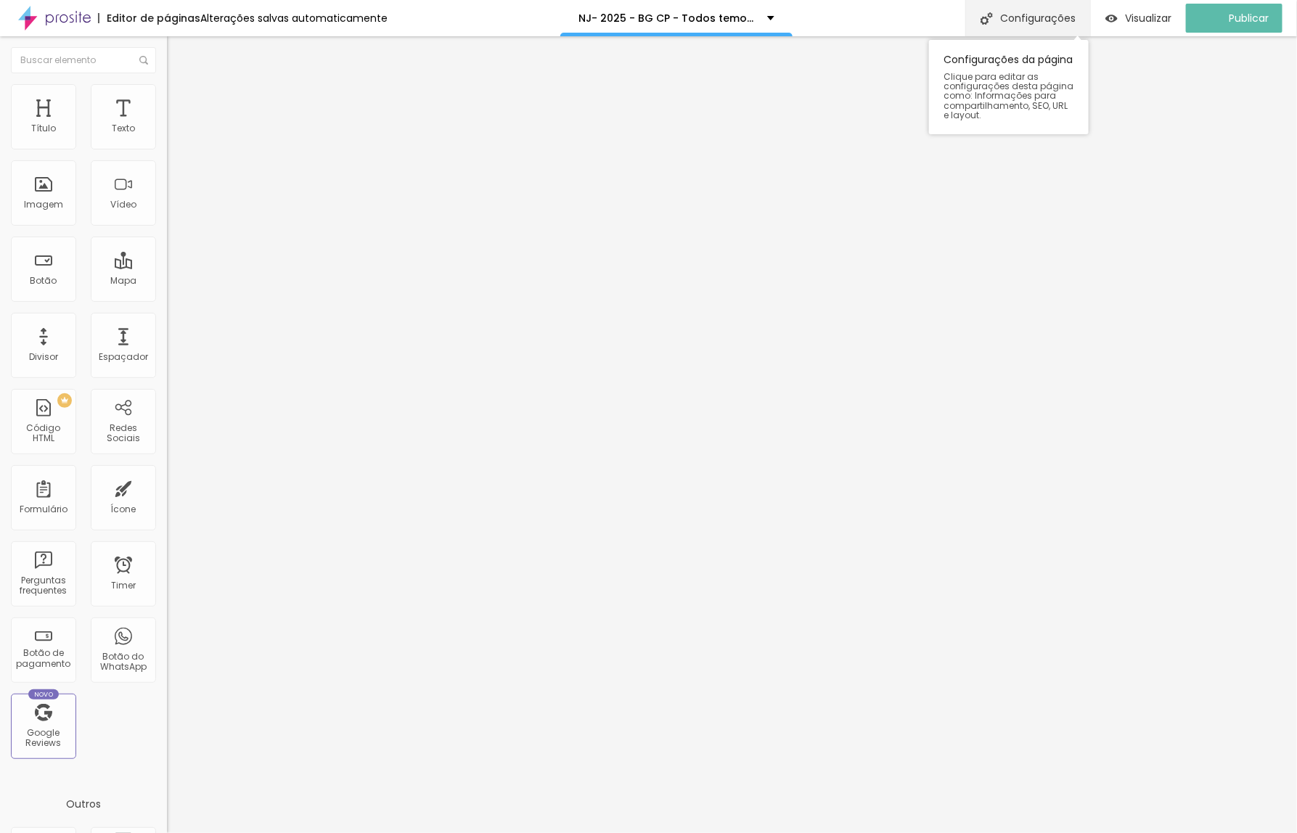
click at [1041, 17] on div "Configurações" at bounding box center [1027, 18] width 125 height 36
drag, startPoint x: 520, startPoint y: 324, endPoint x: 568, endPoint y: 324, distance: 47.9
type input "/h92sp-todos-temos-uma-historia-para-contar"
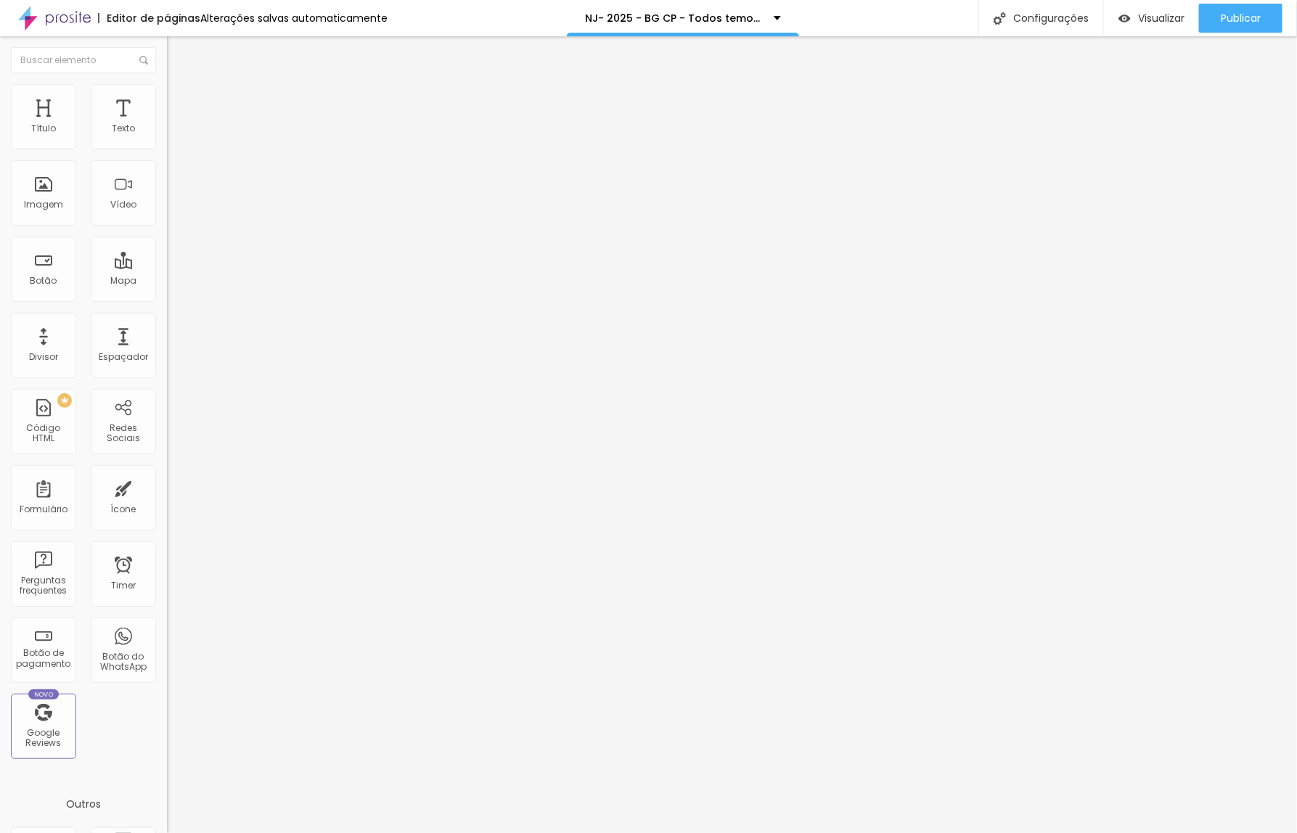
drag, startPoint x: 779, startPoint y: 327, endPoint x: 501, endPoint y: 324, distance: 277.9
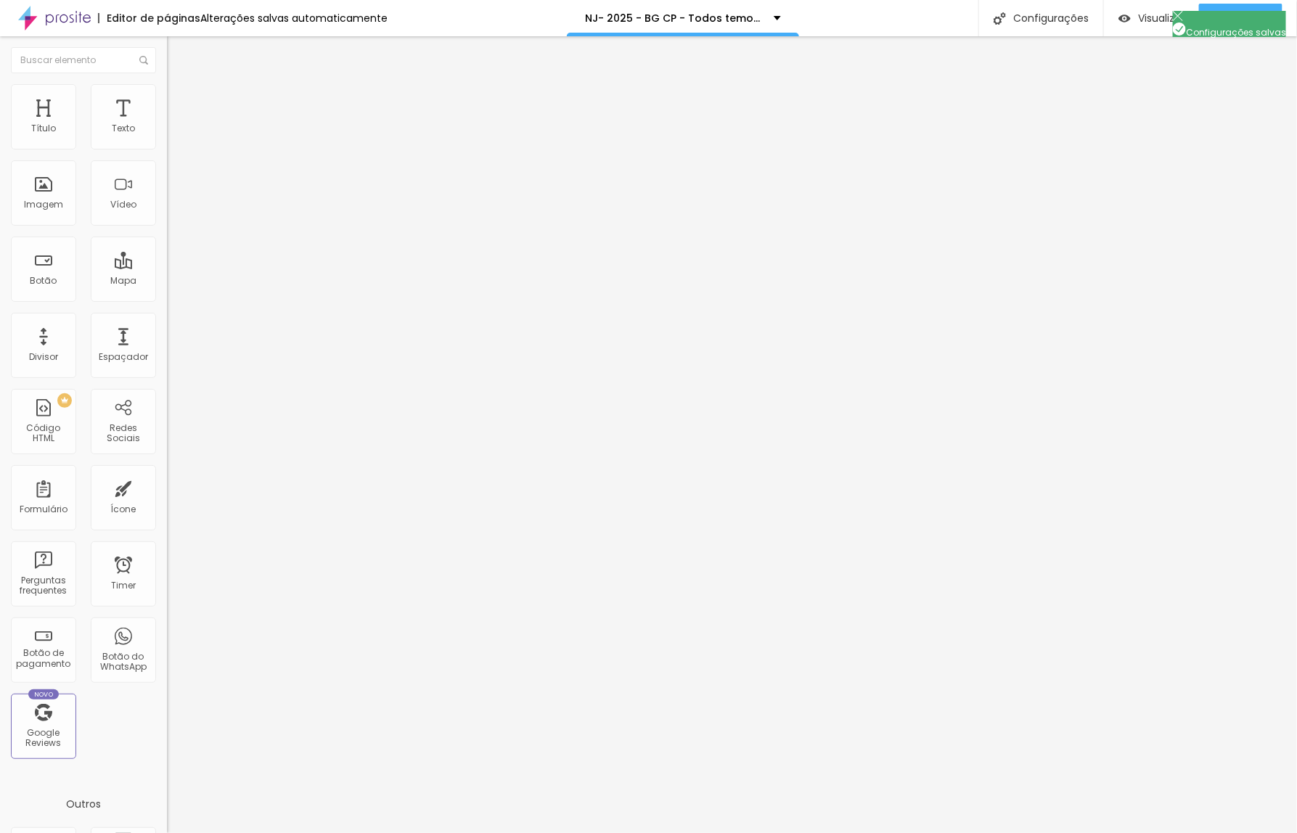
click at [908, 832] on div at bounding box center [648, 848] width 1297 height 13
click at [1226, 20] on span "Publicar" at bounding box center [1241, 18] width 40 height 12
click at [167, 125] on span "Trocar imagem" at bounding box center [206, 118] width 79 height 12
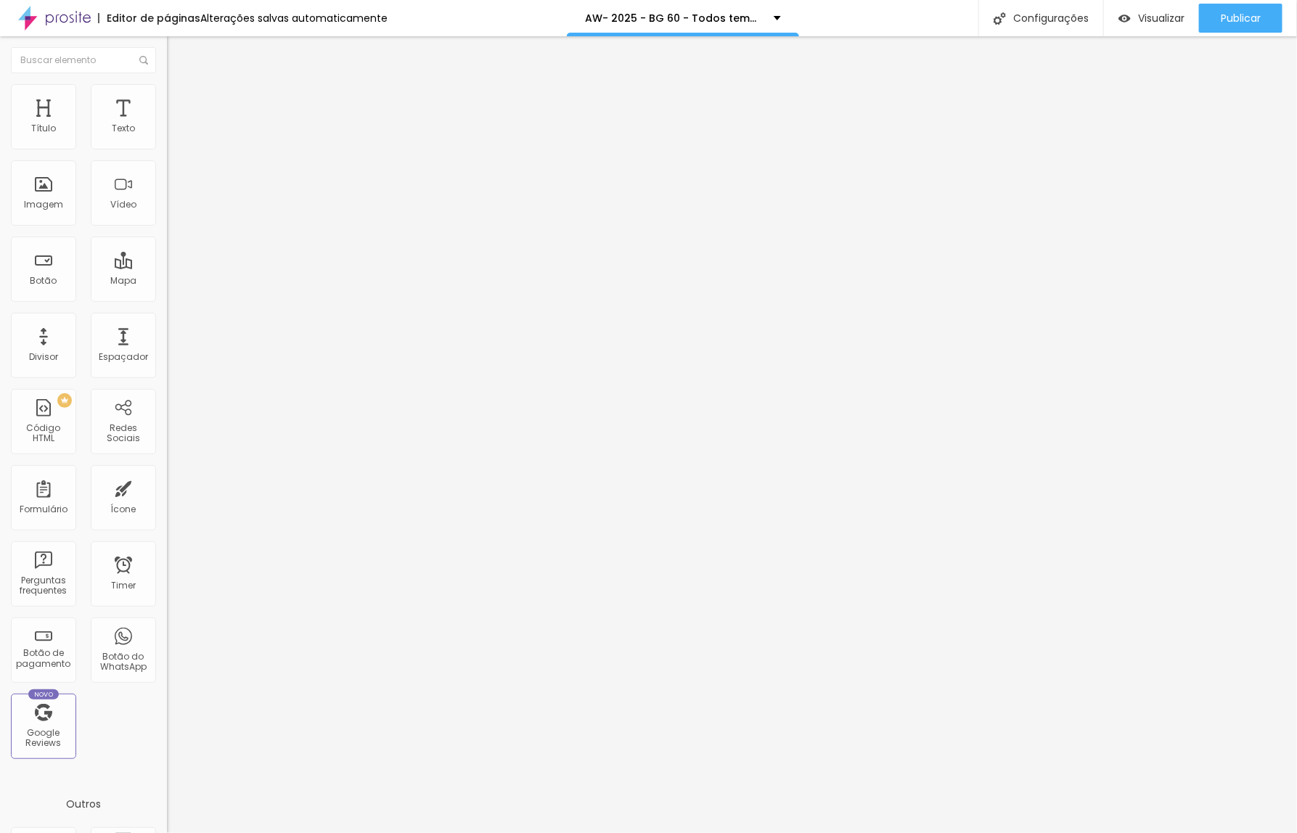
click at [167, 125] on span "Trocar imagem" at bounding box center [206, 118] width 79 height 12
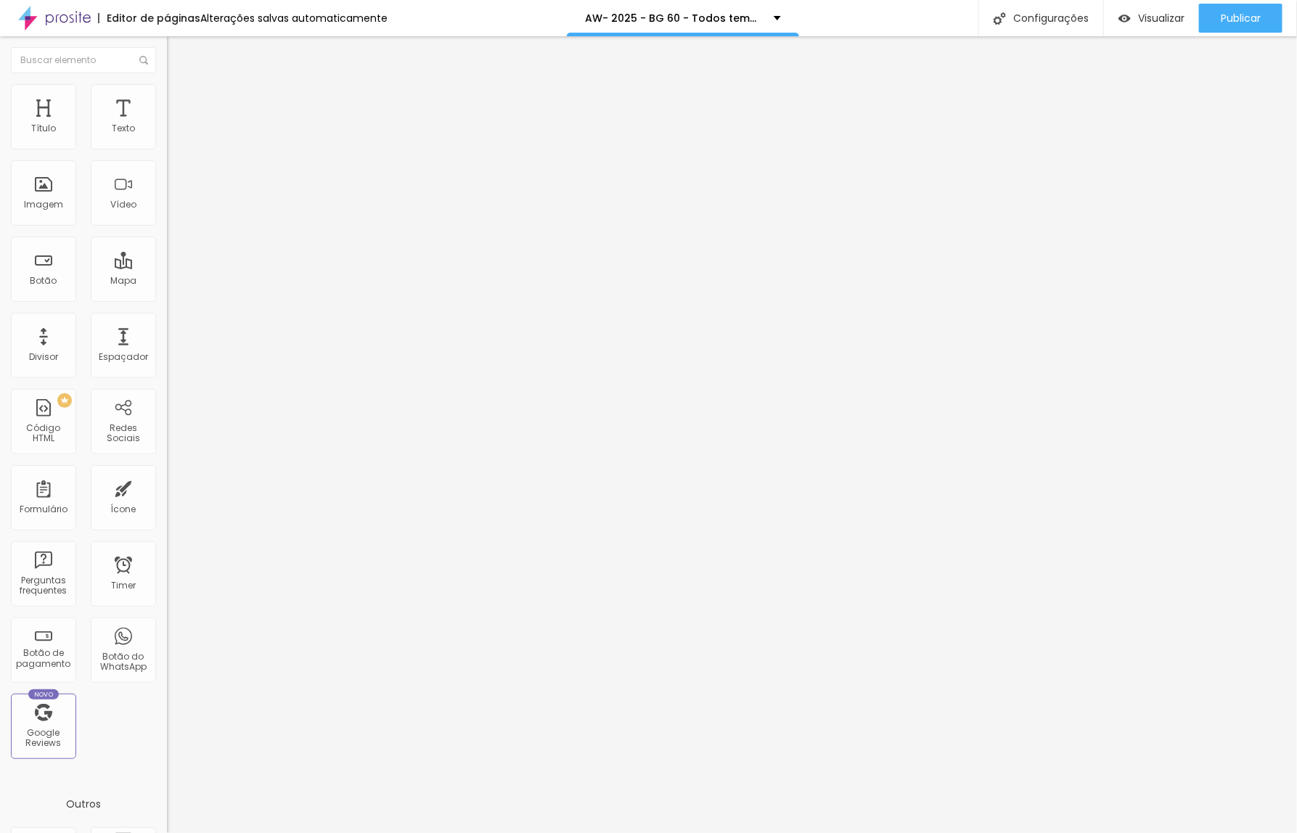
click at [1229, 13] on span "Publicar" at bounding box center [1241, 18] width 40 height 12
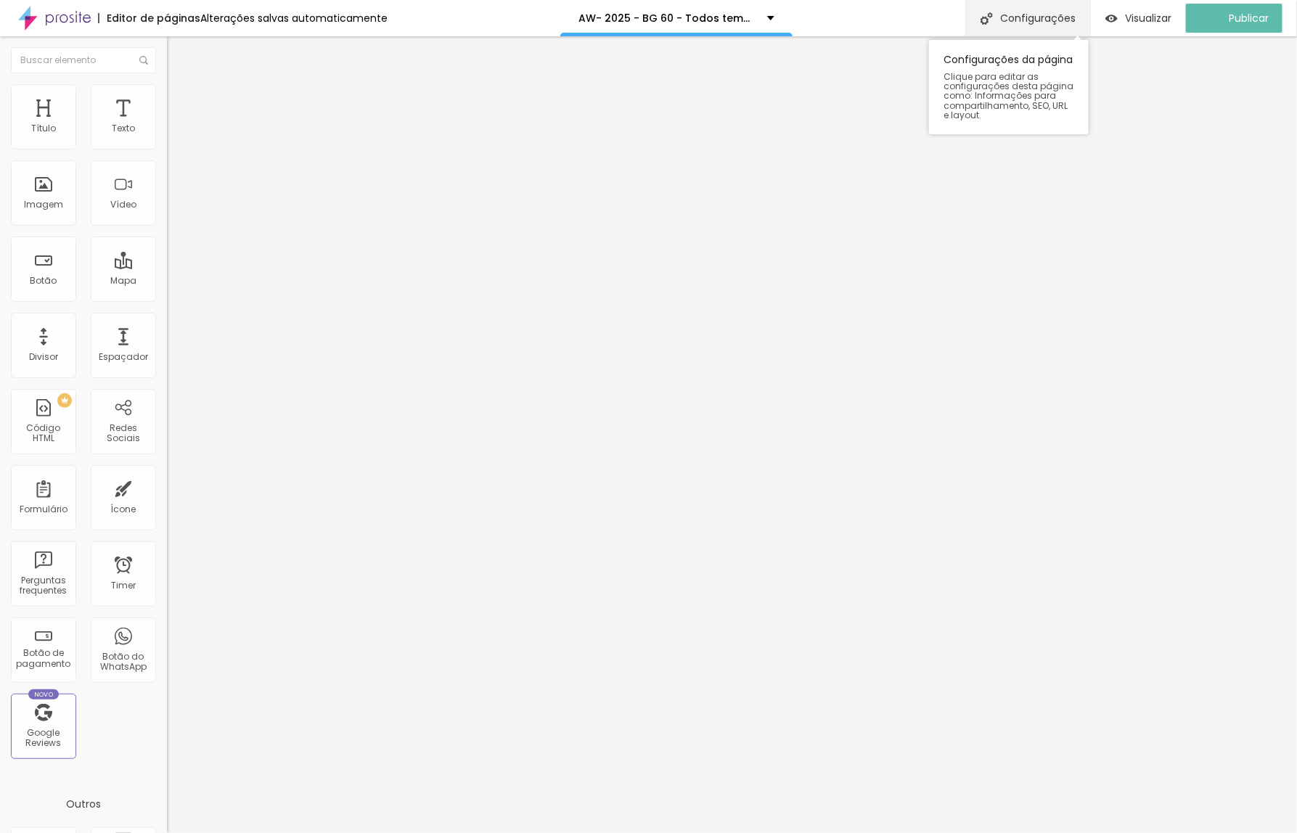
click at [1034, 17] on div "Configurações" at bounding box center [1027, 18] width 125 height 36
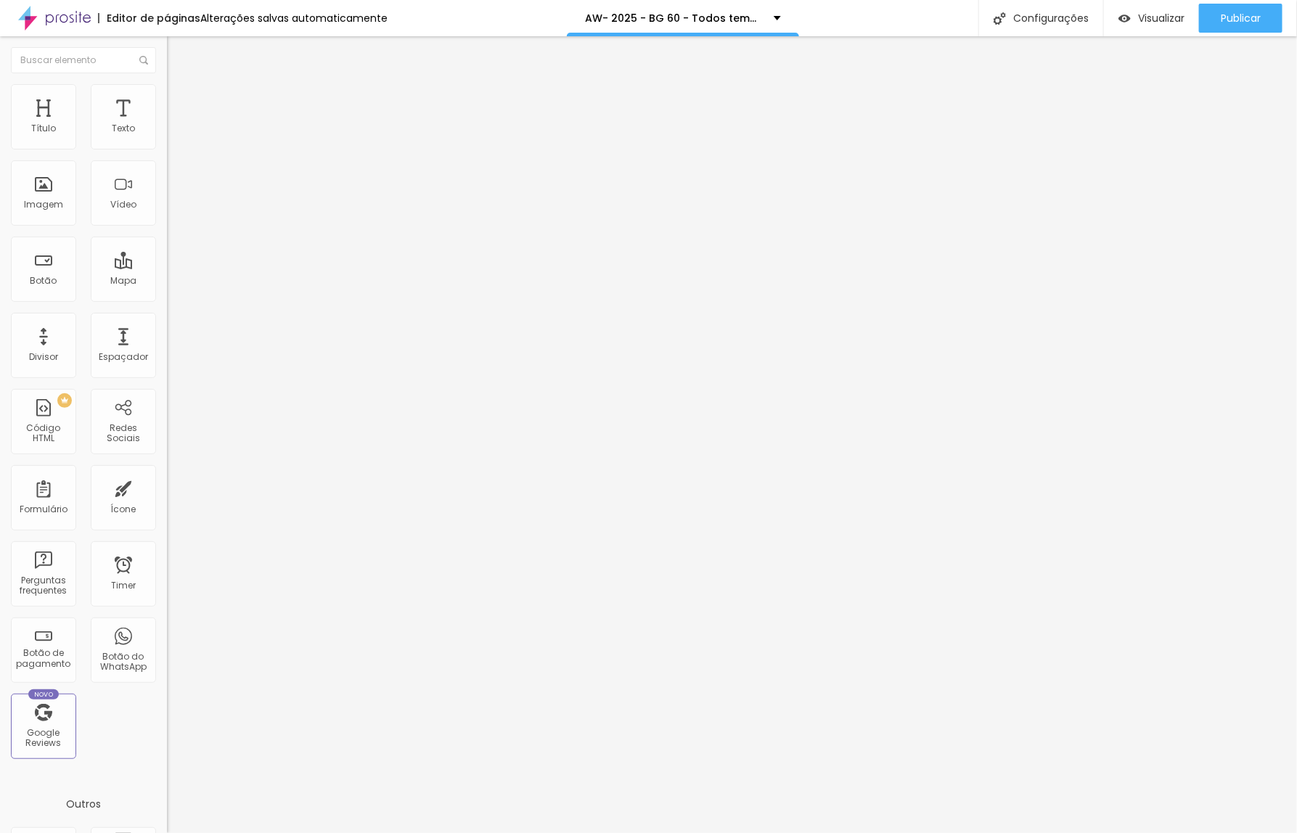
drag, startPoint x: 520, startPoint y: 324, endPoint x: 581, endPoint y: 321, distance: 61.0
type input "/k90l3-2025-todos-temos-uma-historia-para-contar"
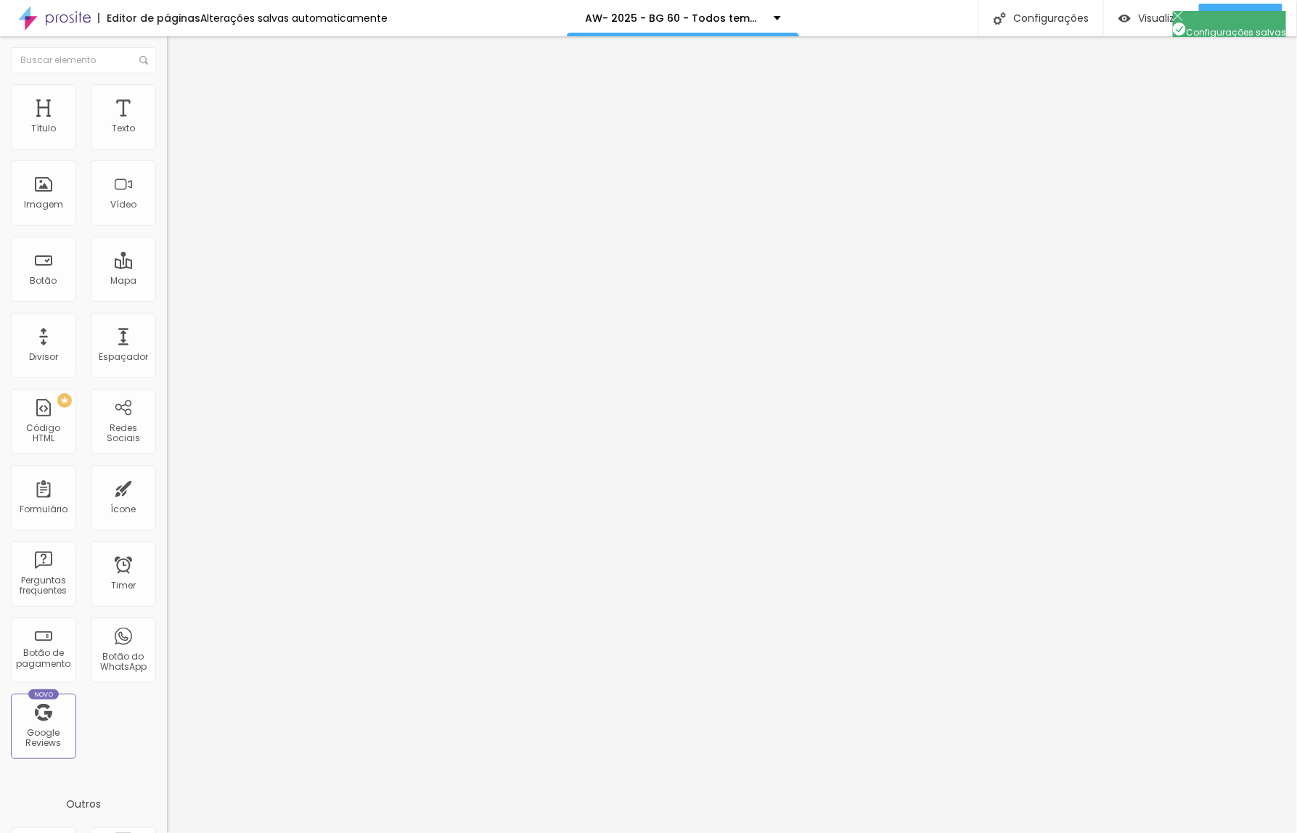
drag, startPoint x: 797, startPoint y: 327, endPoint x: 503, endPoint y: 327, distance: 293.9
click at [907, 832] on div at bounding box center [648, 848] width 1297 height 13
click at [1235, 19] on span "Publicar" at bounding box center [1241, 18] width 40 height 12
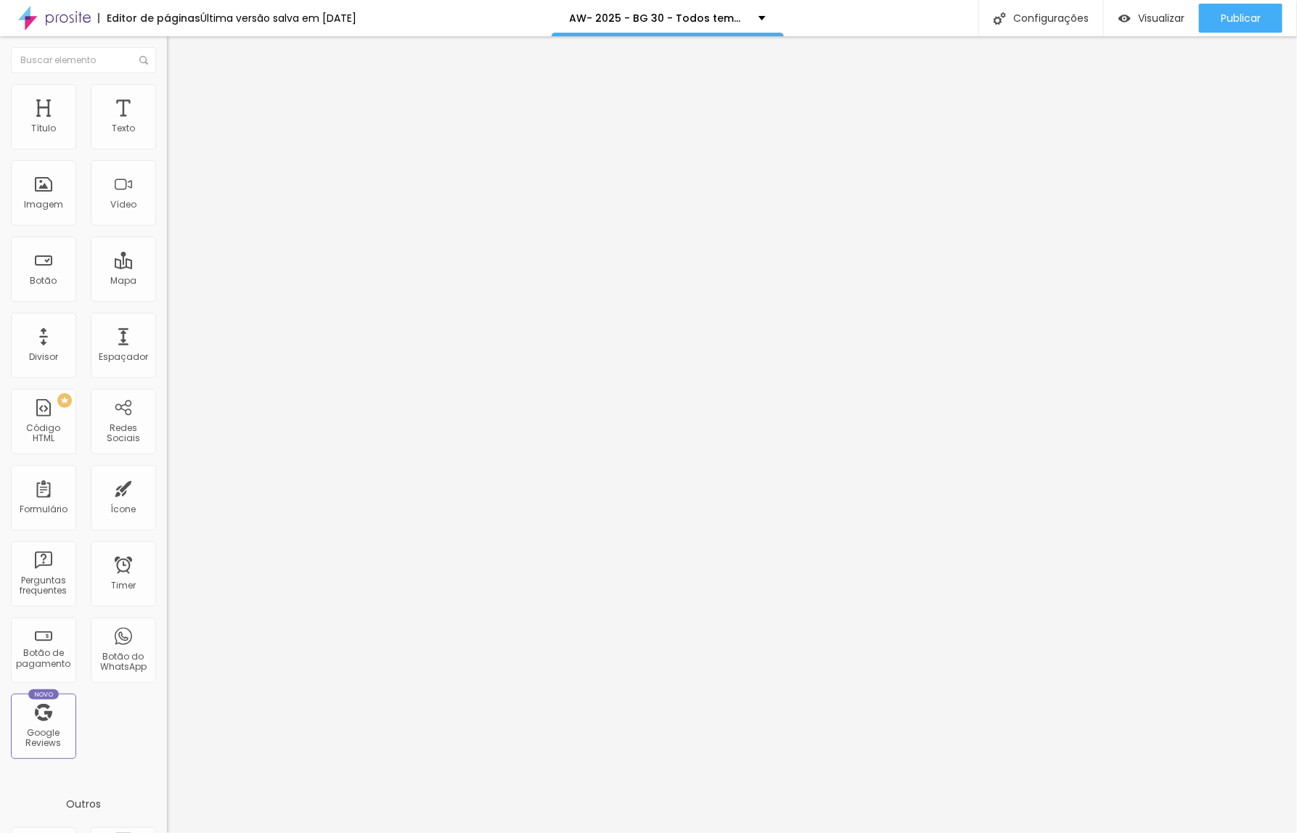
click at [167, 125] on span "Trocar imagem" at bounding box center [206, 118] width 79 height 12
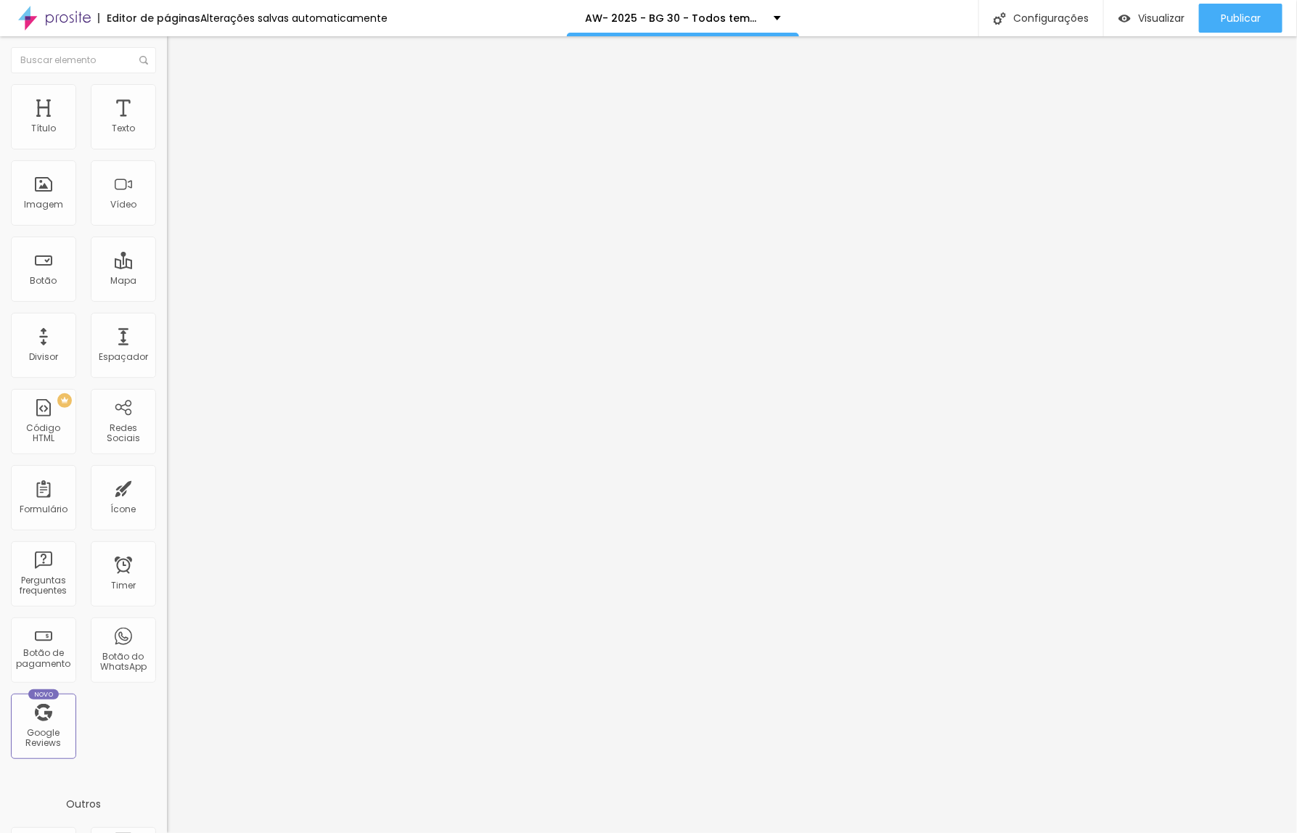
click at [167, 125] on span "Trocar imagem" at bounding box center [206, 118] width 79 height 12
click at [1221, 12] on span "Publicar" at bounding box center [1241, 18] width 40 height 12
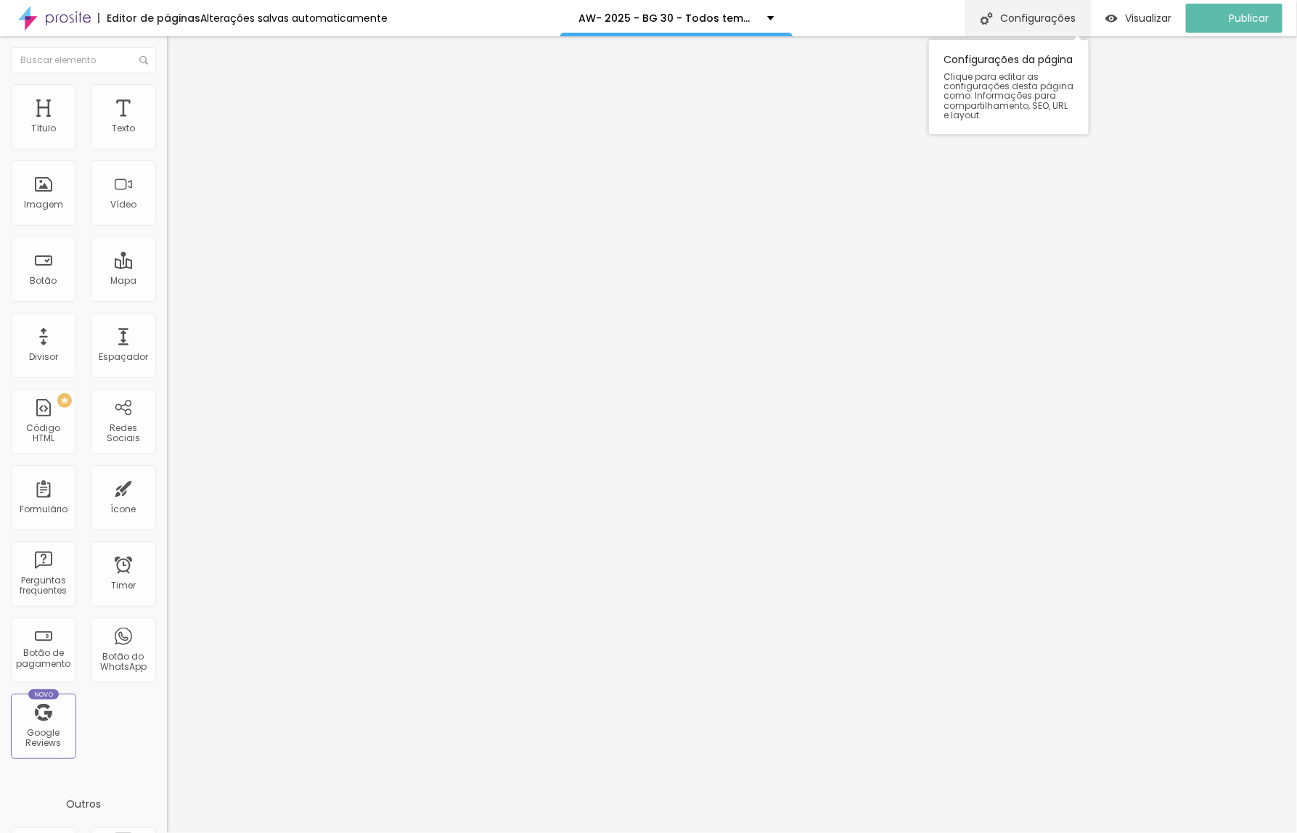
click at [1022, 18] on div "Configurações" at bounding box center [1027, 18] width 125 height 36
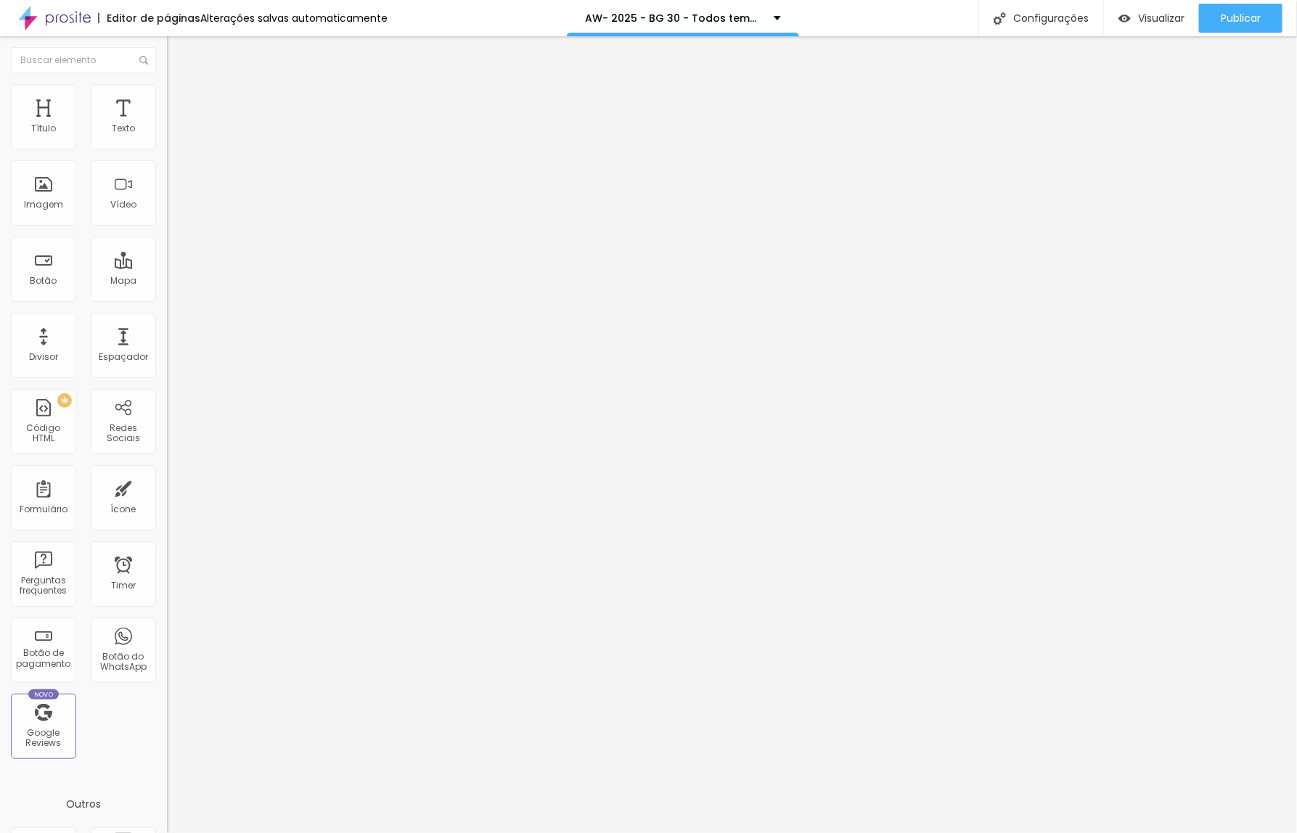
drag, startPoint x: 520, startPoint y: 325, endPoint x: 610, endPoint y: 323, distance: 90.0
type input "/h70jv2-todos-temos-uma-historia-para-contar"
drag, startPoint x: 807, startPoint y: 324, endPoint x: 507, endPoint y: 324, distance: 300.4
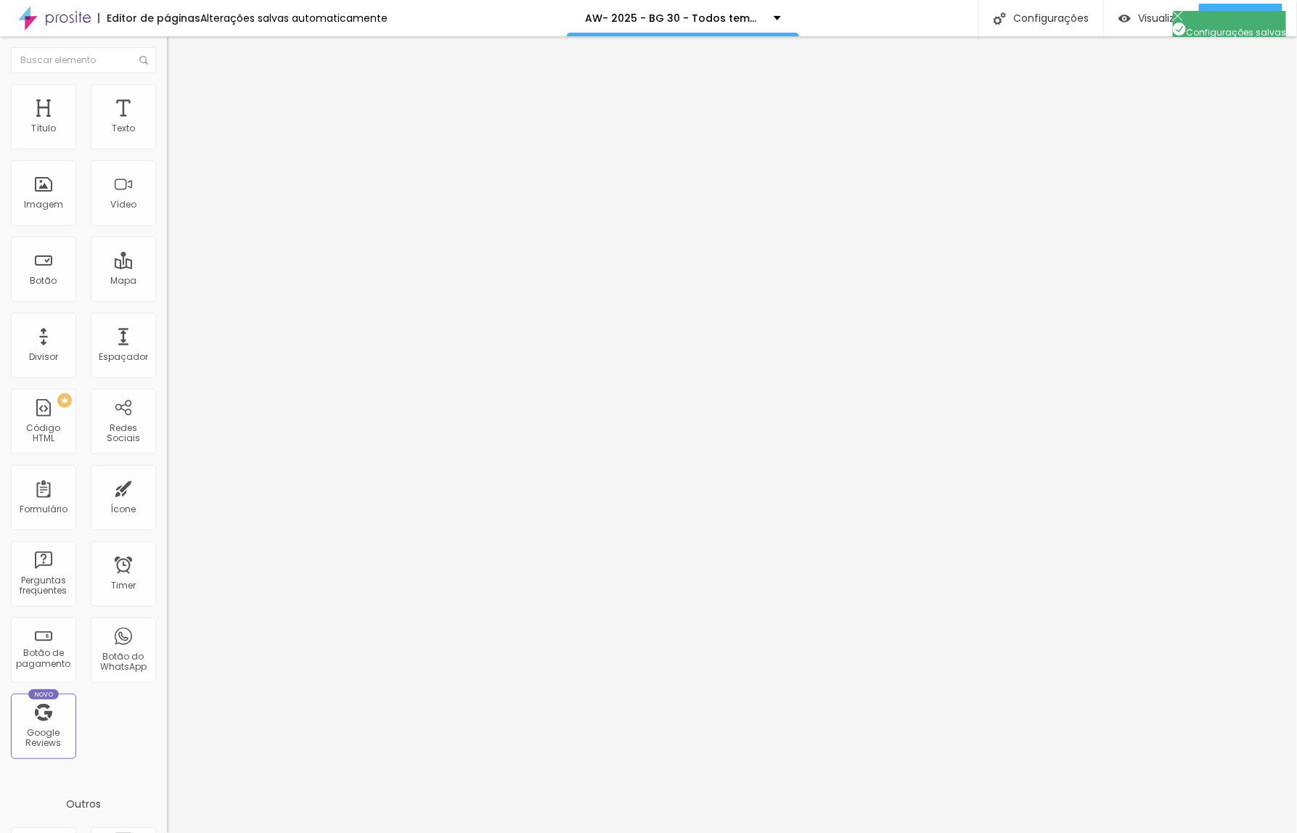
click at [906, 832] on div at bounding box center [648, 848] width 1297 height 13
click at [1230, 20] on span "Publicar" at bounding box center [1241, 18] width 40 height 12
click at [167, 125] on span "Trocar imagem" at bounding box center [206, 118] width 79 height 12
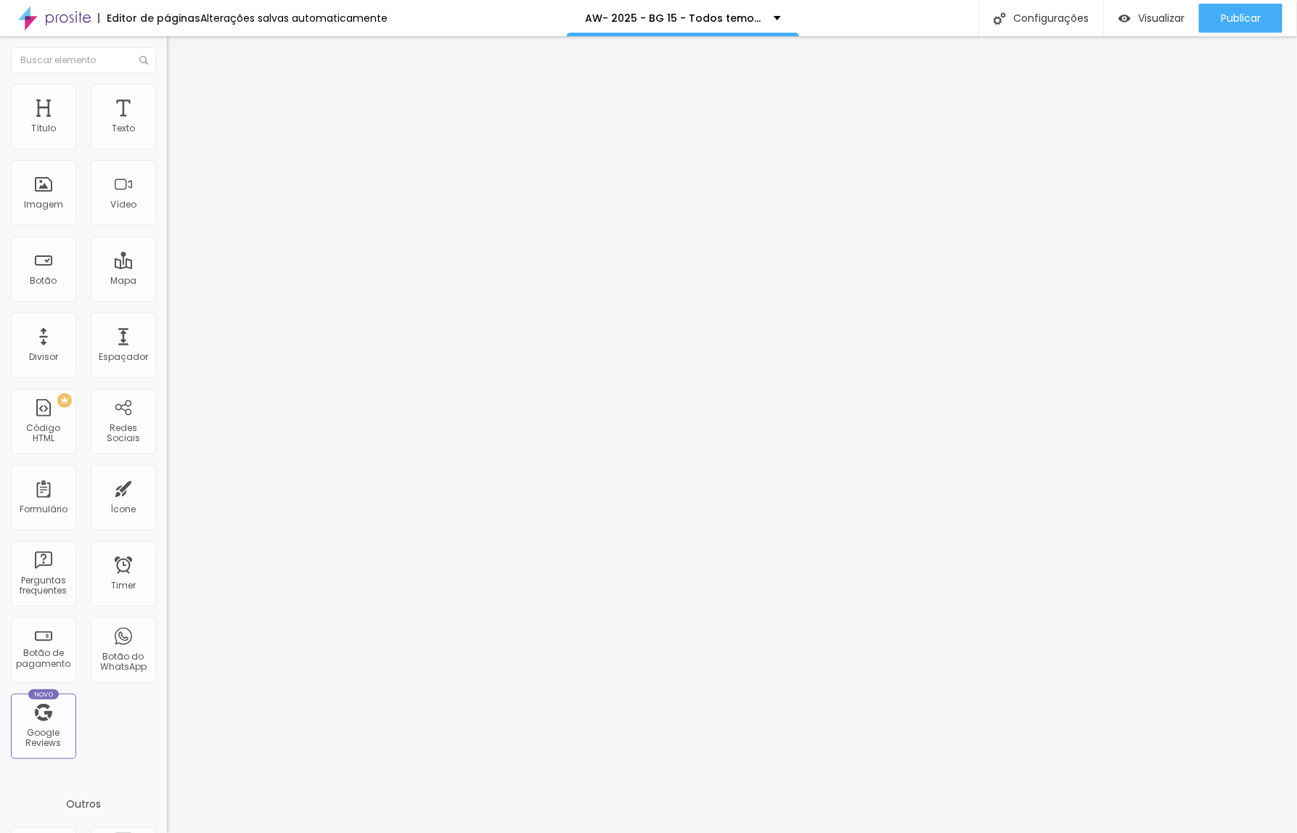
click at [167, 125] on span "Trocar imagem" at bounding box center [206, 118] width 79 height 12
drag, startPoint x: 292, startPoint y: 425, endPoint x: 306, endPoint y: 425, distance: 13.8
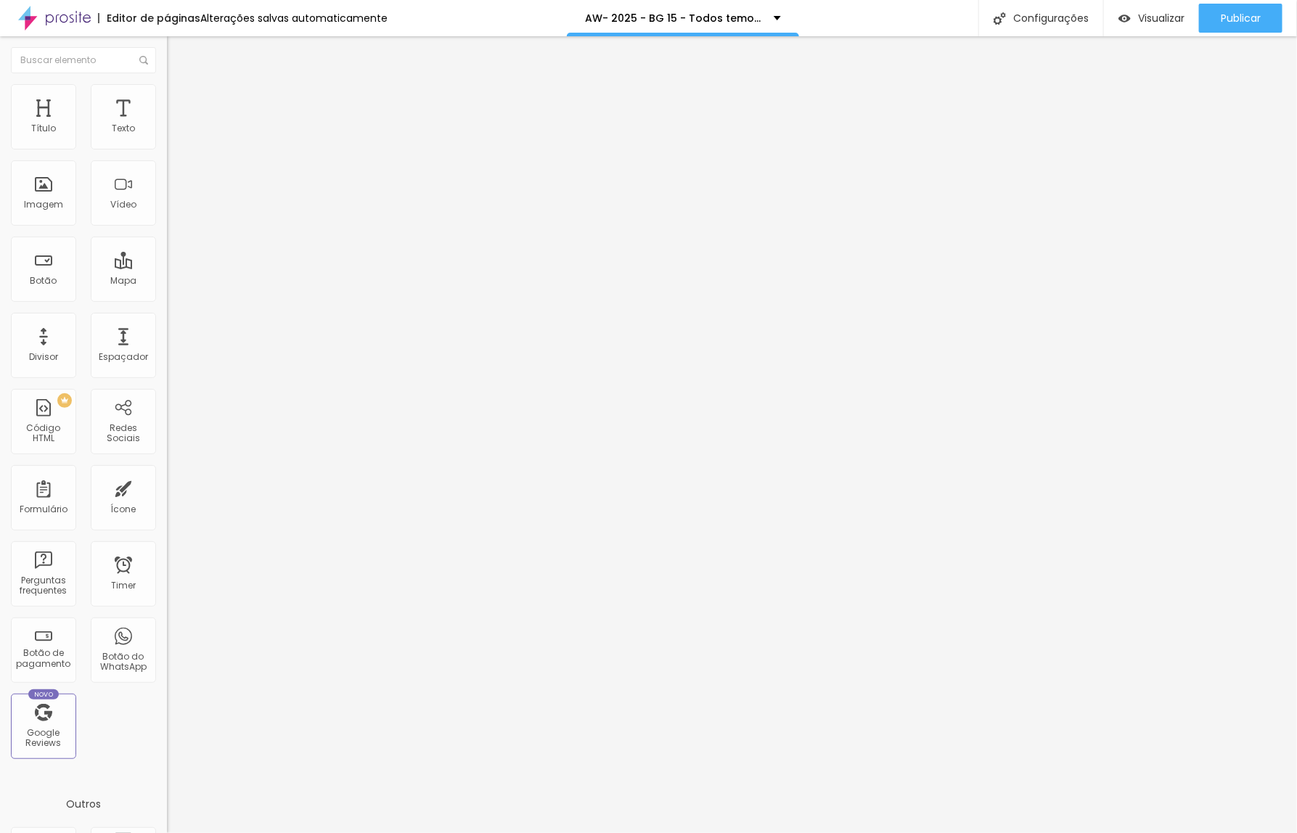
click at [167, 125] on span "Trocar imagem" at bounding box center [206, 118] width 79 height 12
click at [1046, 22] on div "Configurações" at bounding box center [1040, 18] width 125 height 36
drag, startPoint x: 520, startPoint y: 321, endPoint x: 578, endPoint y: 327, distance: 59.1
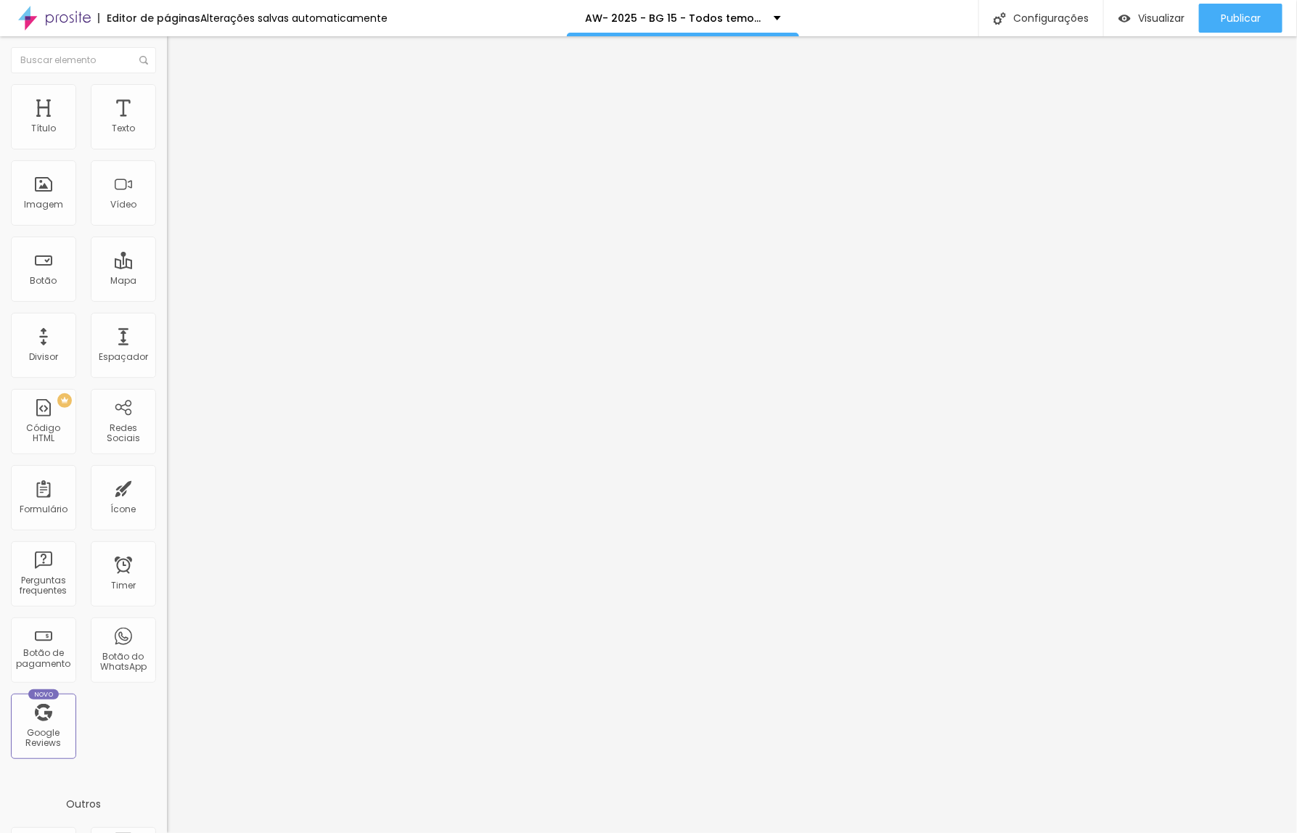
type input "/k92x-2025-todos-temos-uma-historia-para-contar"
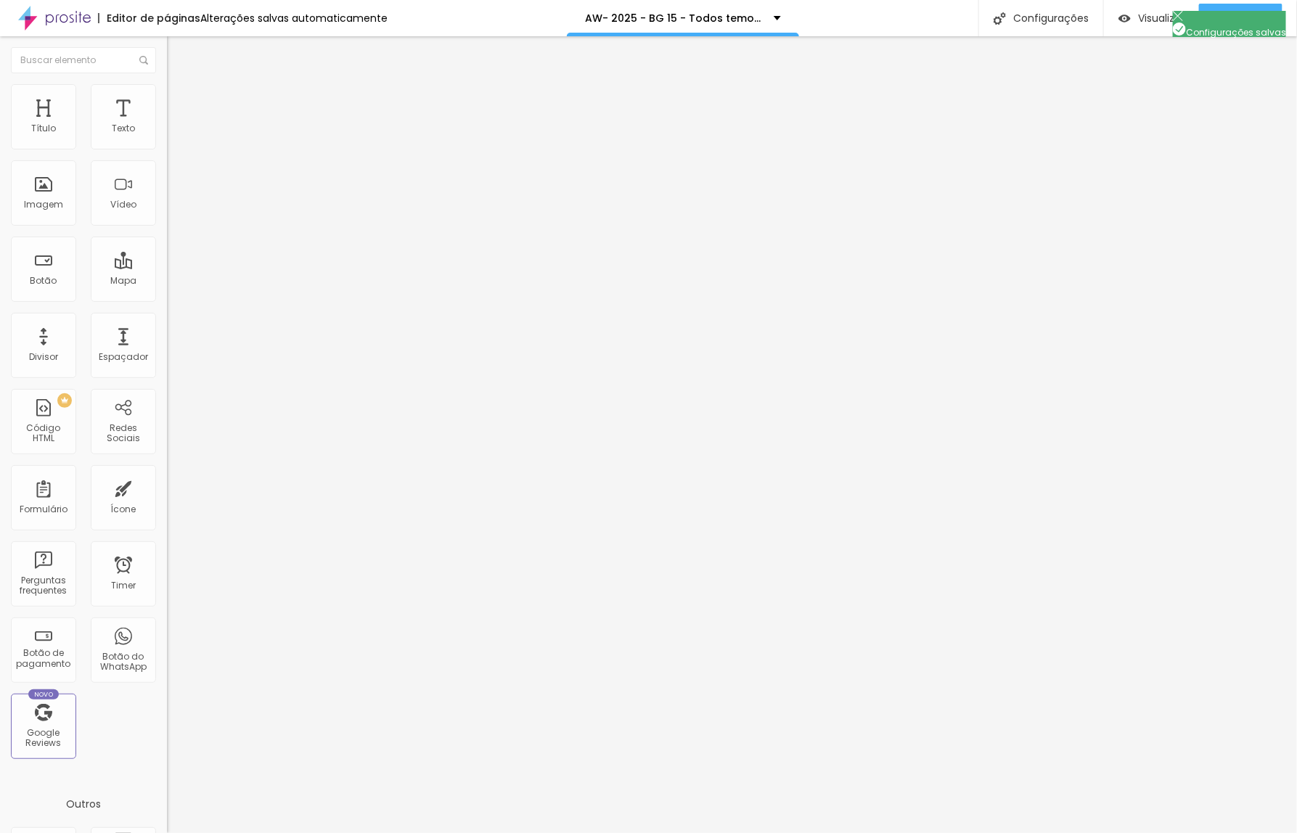
drag, startPoint x: 802, startPoint y: 324, endPoint x: 499, endPoint y: 318, distance: 302.7
click at [907, 832] on div at bounding box center [648, 848] width 1297 height 13
click at [1218, 20] on button "Publicar" at bounding box center [1240, 18] width 83 height 29
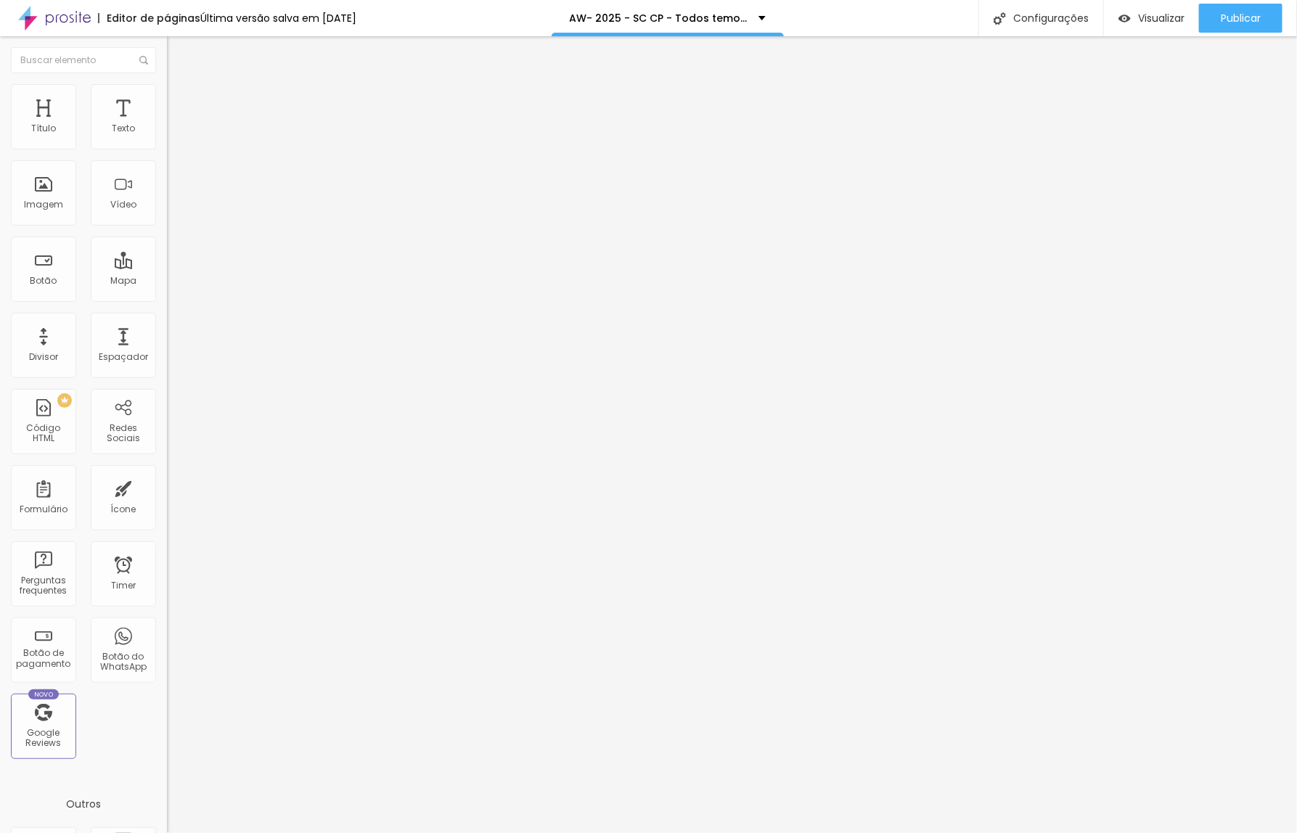
click at [167, 125] on span "Trocar imagem" at bounding box center [206, 118] width 79 height 12
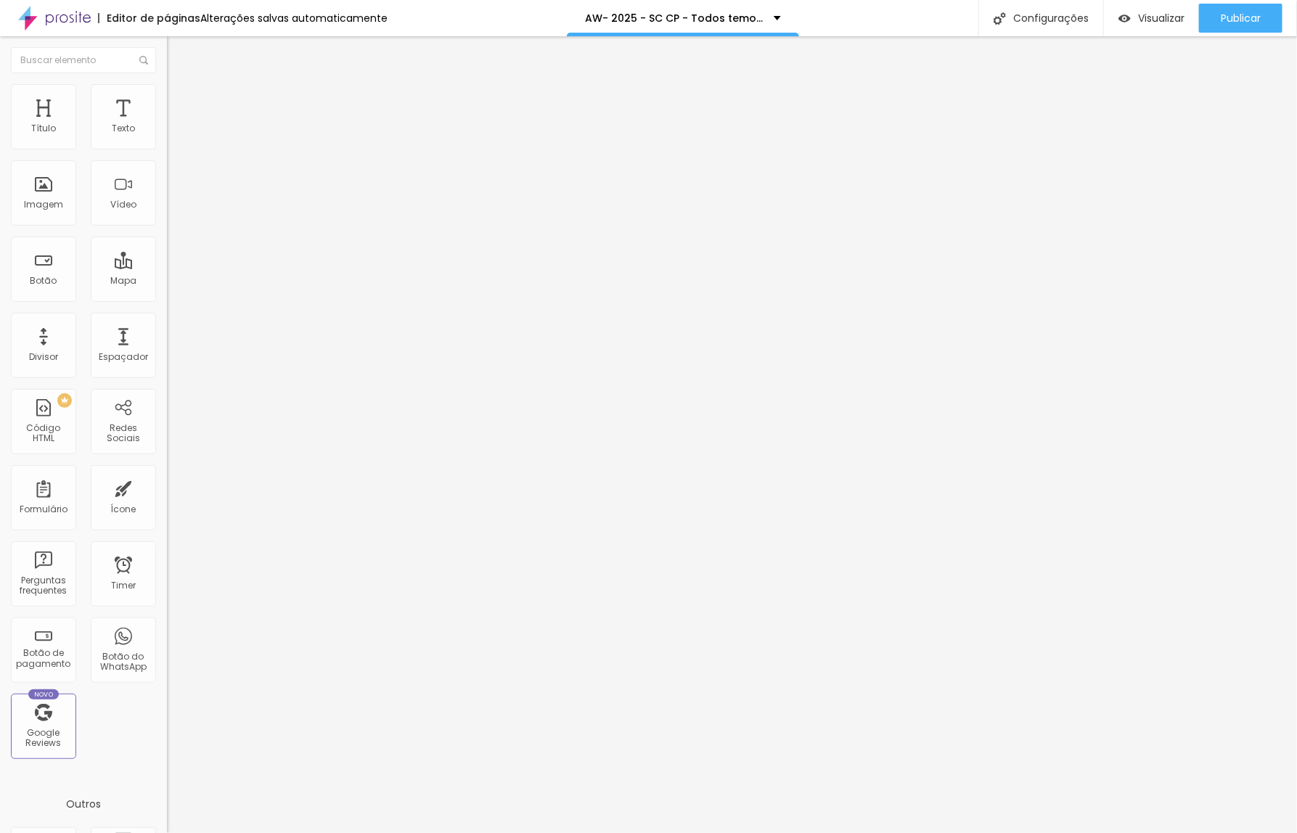
click at [167, 125] on span "Trocar imagem" at bounding box center [206, 118] width 79 height 12
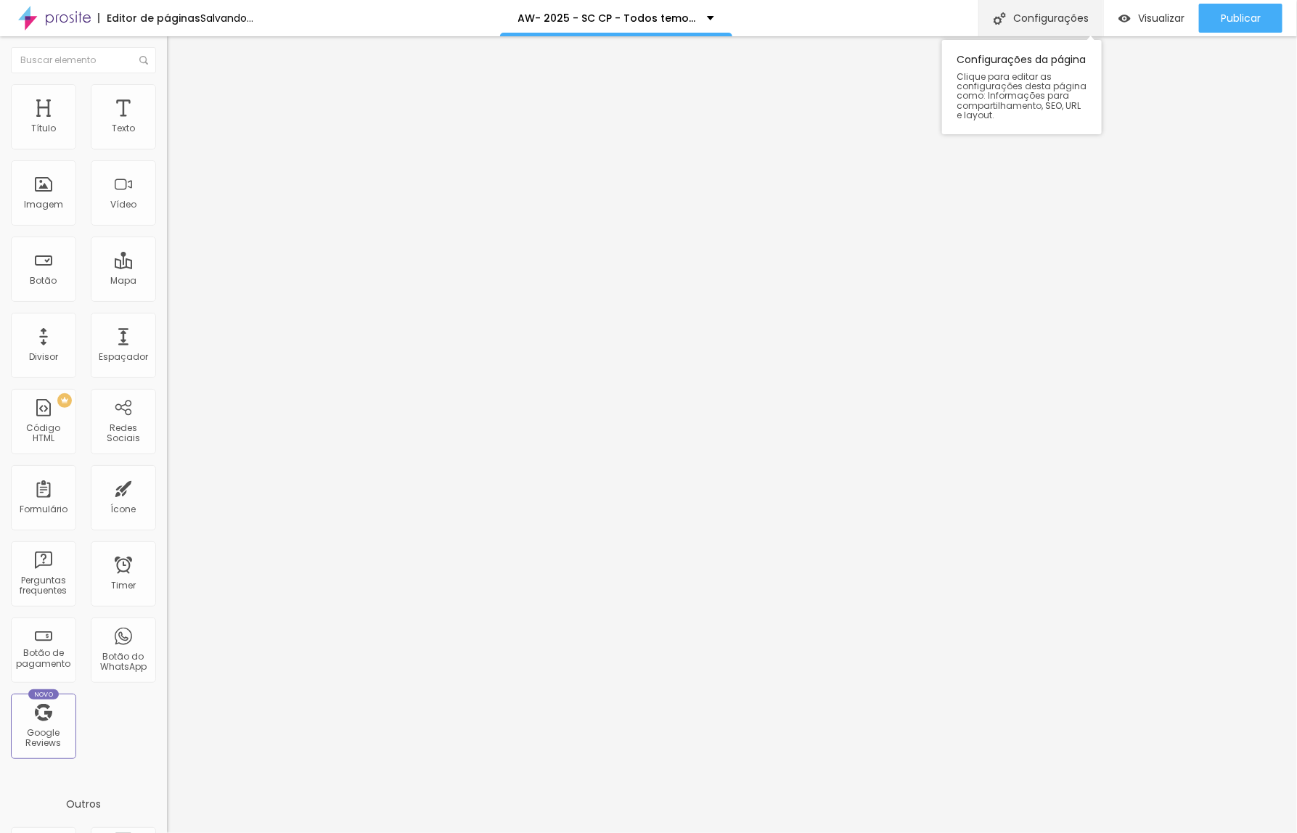
click at [1035, 17] on div "Configurações" at bounding box center [1040, 18] width 125 height 36
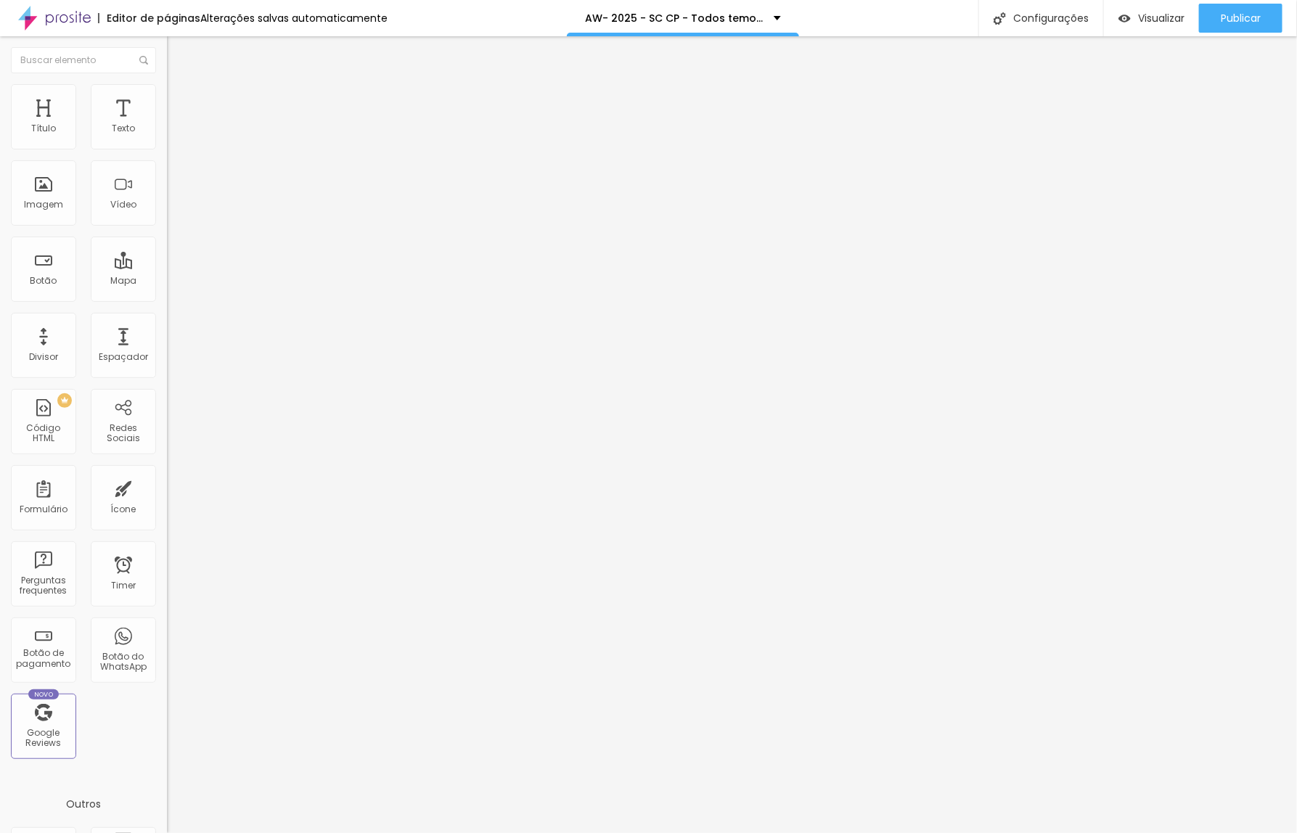
drag, startPoint x: 520, startPoint y: 324, endPoint x: 599, endPoint y: 321, distance: 79.9
type input "/25gpq-todos-temos-uma-historia-para-contar"
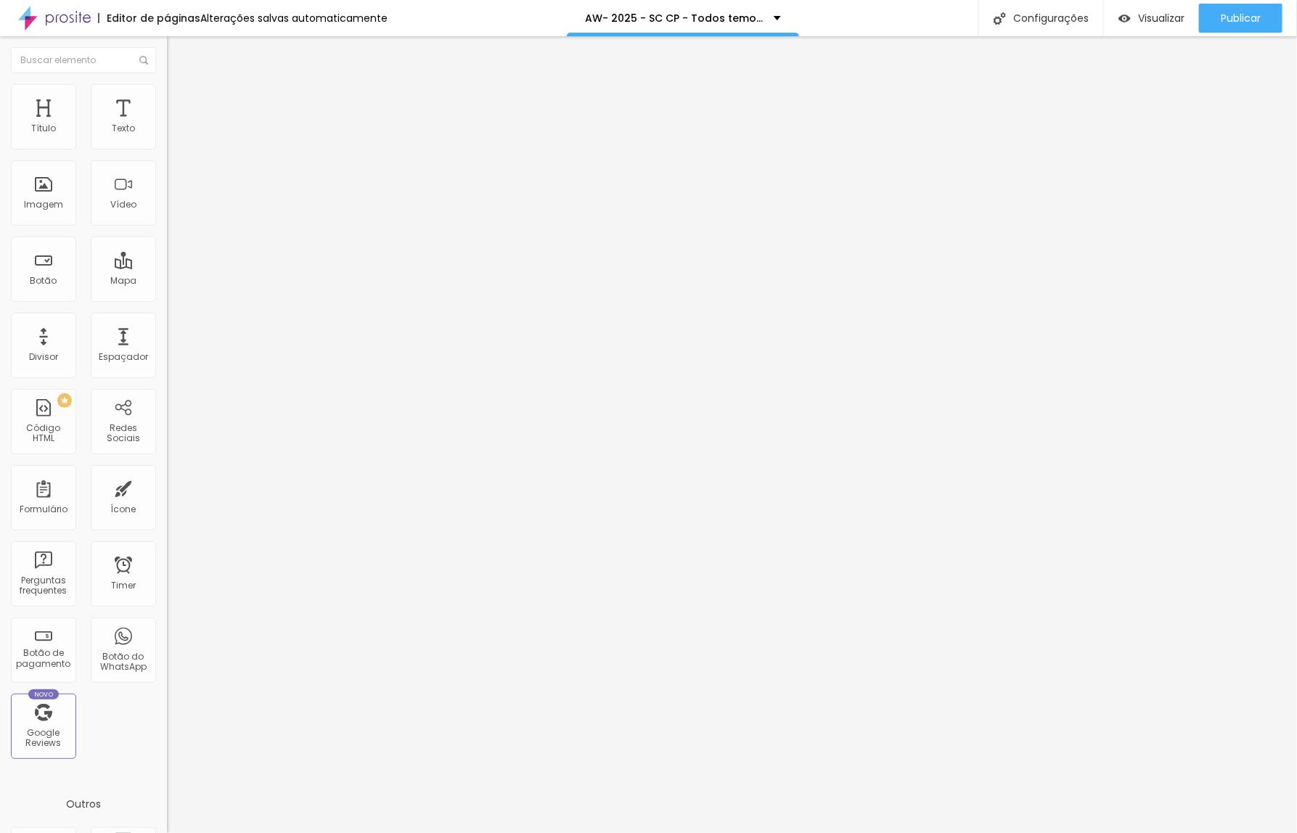
scroll to position [22, 0]
click at [914, 832] on div at bounding box center [648, 848] width 1297 height 13
click at [1234, 16] on span "Publicar" at bounding box center [1241, 18] width 40 height 12
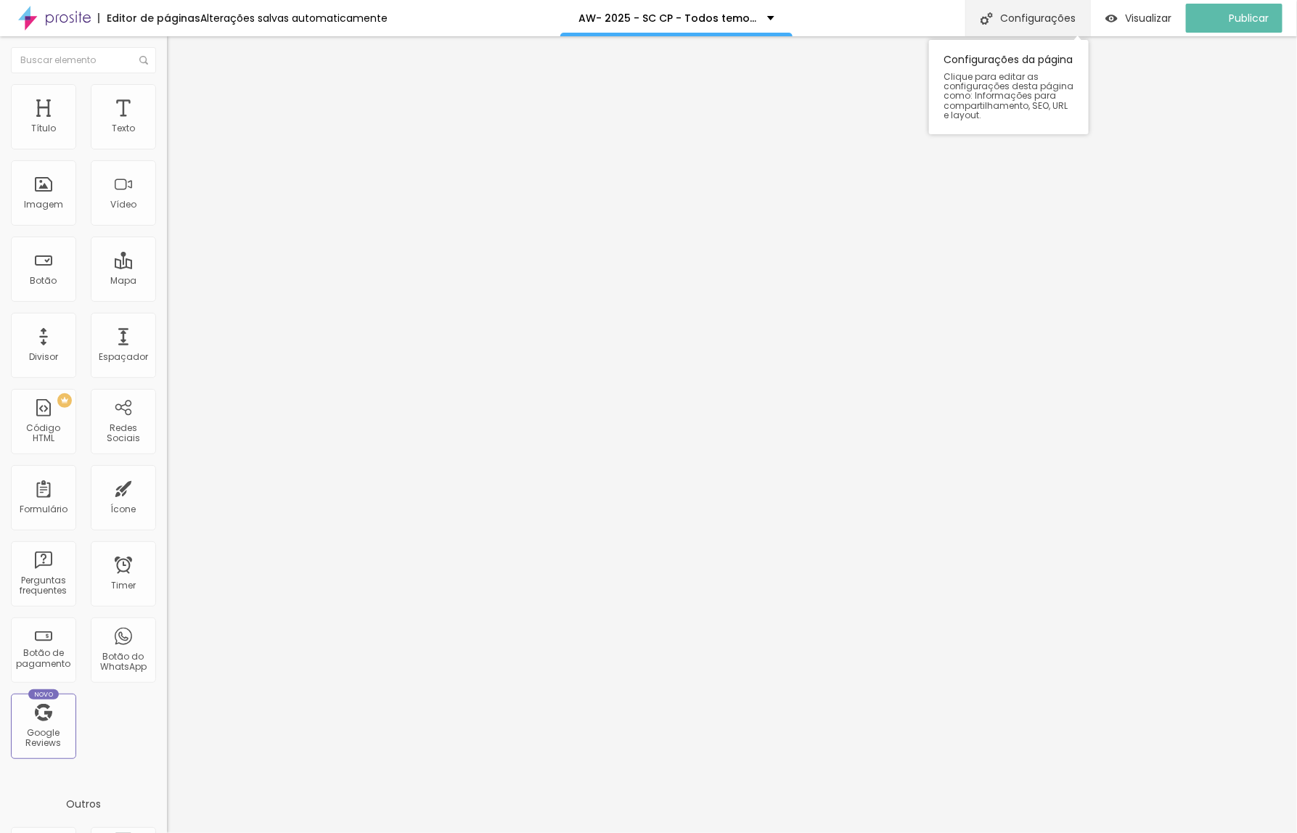
click at [1032, 15] on div "Configurações" at bounding box center [1027, 18] width 125 height 36
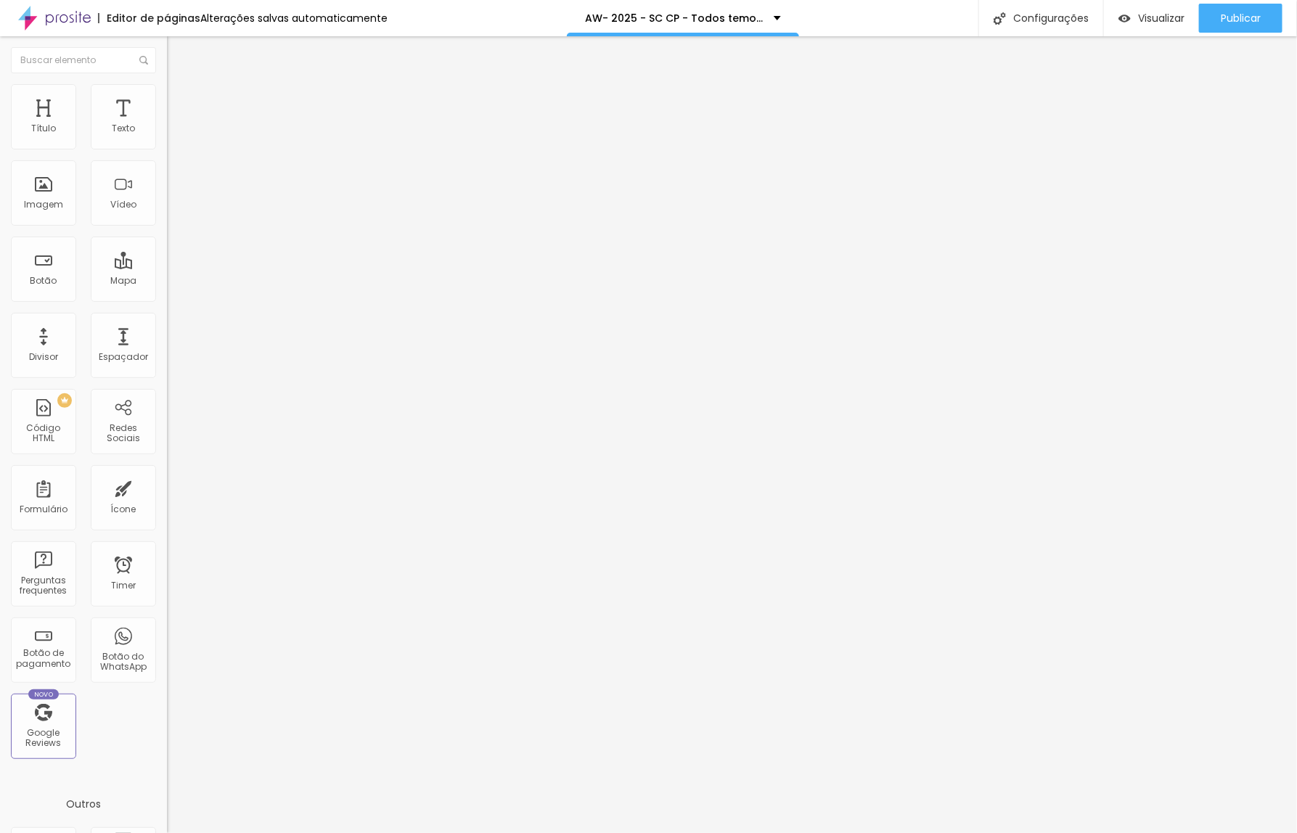
drag, startPoint x: 779, startPoint y: 318, endPoint x: 520, endPoint y: 324, distance: 258.4
click at [908, 832] on div at bounding box center [648, 848] width 1297 height 13
click at [1252, 18] on span "Publicar" at bounding box center [1241, 18] width 40 height 12
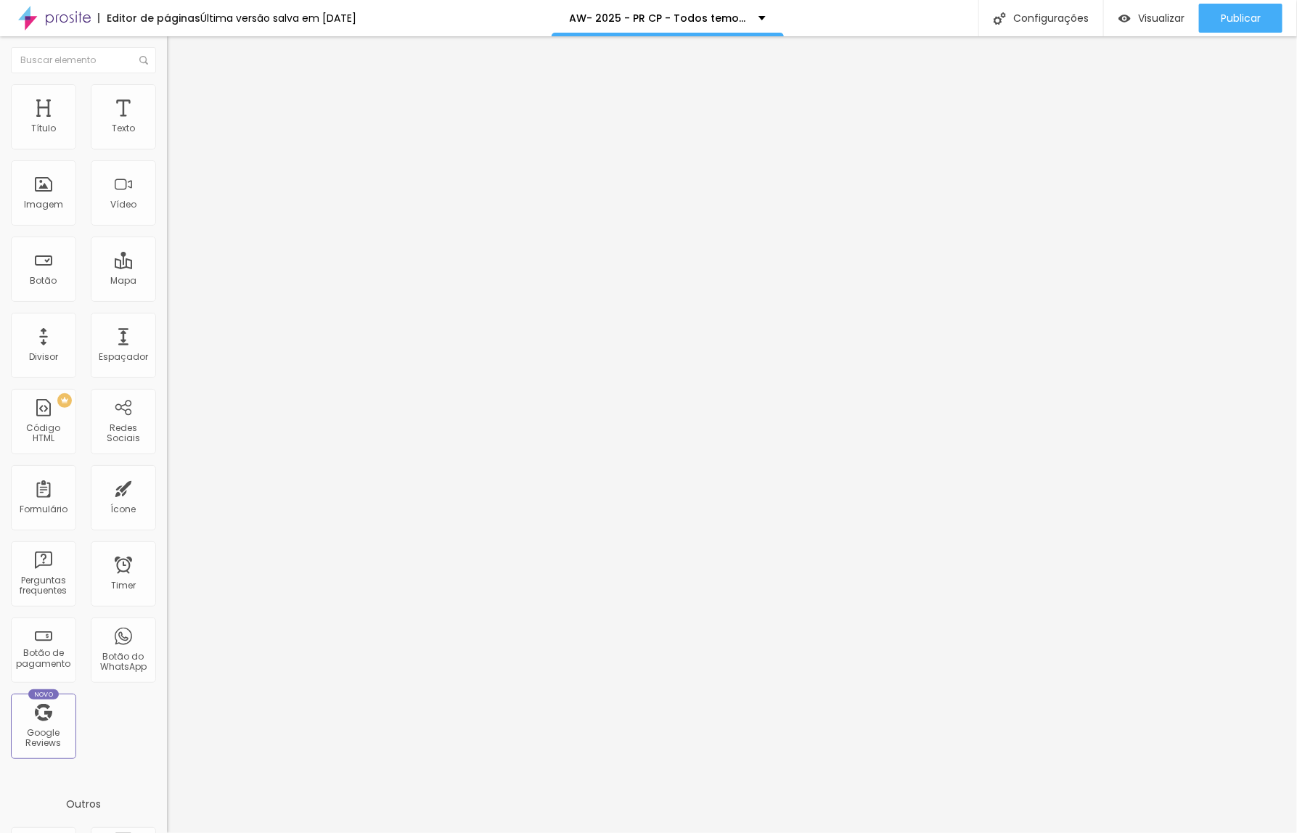
click at [167, 125] on span "Trocar imagem" at bounding box center [206, 118] width 79 height 12
drag, startPoint x: 502, startPoint y: 425, endPoint x: 513, endPoint y: 423, distance: 11.1
click at [167, 125] on span "Trocar imagem" at bounding box center [206, 118] width 79 height 12
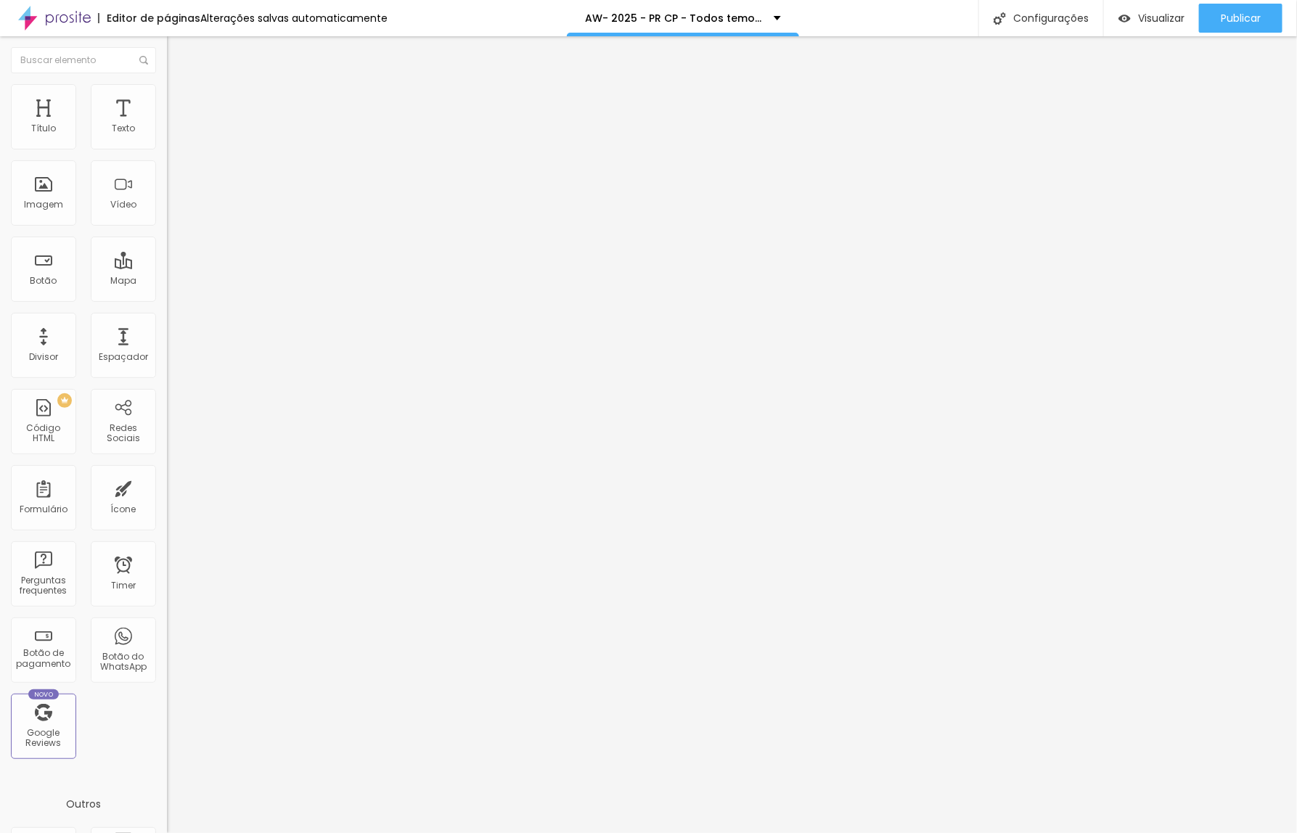
click at [167, 125] on span "Trocar imagem" at bounding box center [206, 118] width 79 height 12
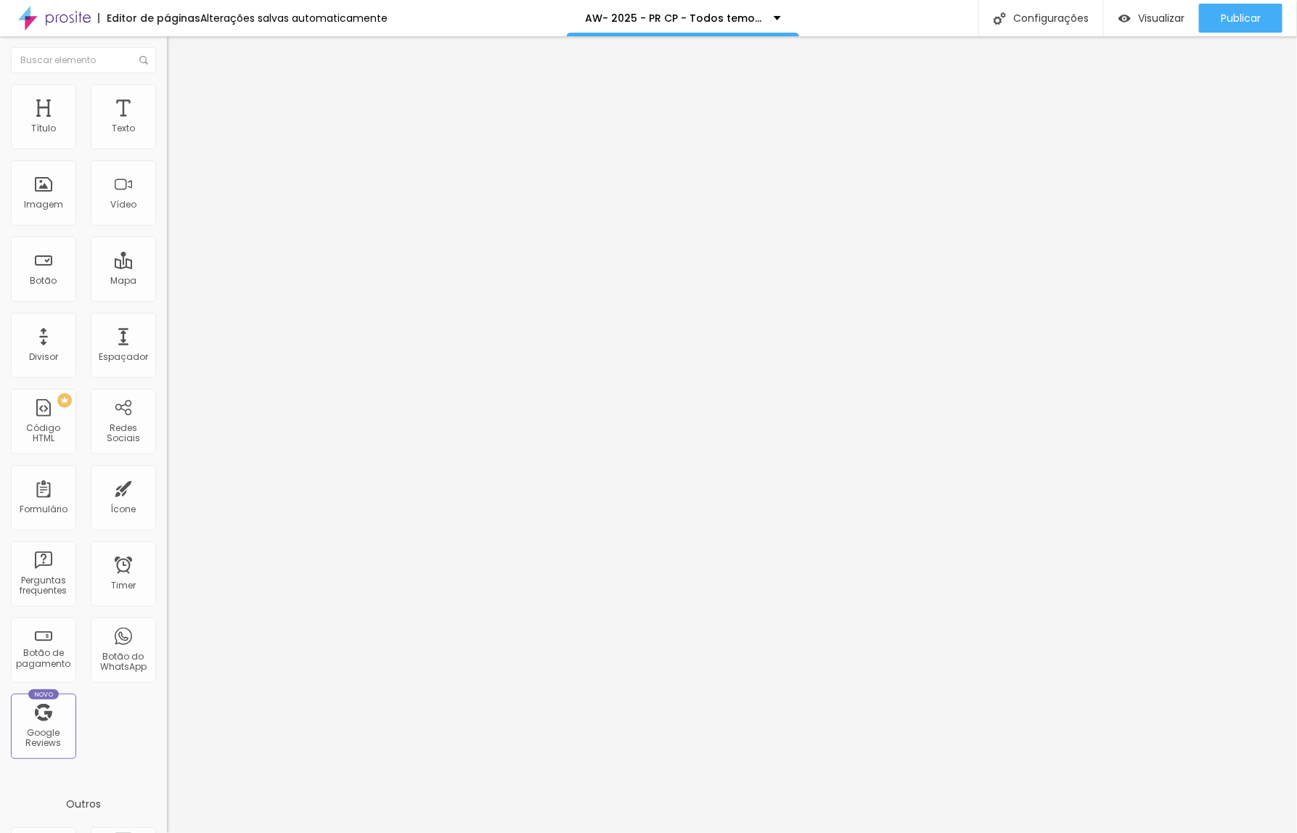
click at [167, 125] on span "Trocar imagem" at bounding box center [206, 118] width 79 height 12
drag, startPoint x: 385, startPoint y: 409, endPoint x: 437, endPoint y: 425, distance: 54.2
click at [1225, 19] on span "Publicar" at bounding box center [1241, 18] width 40 height 12
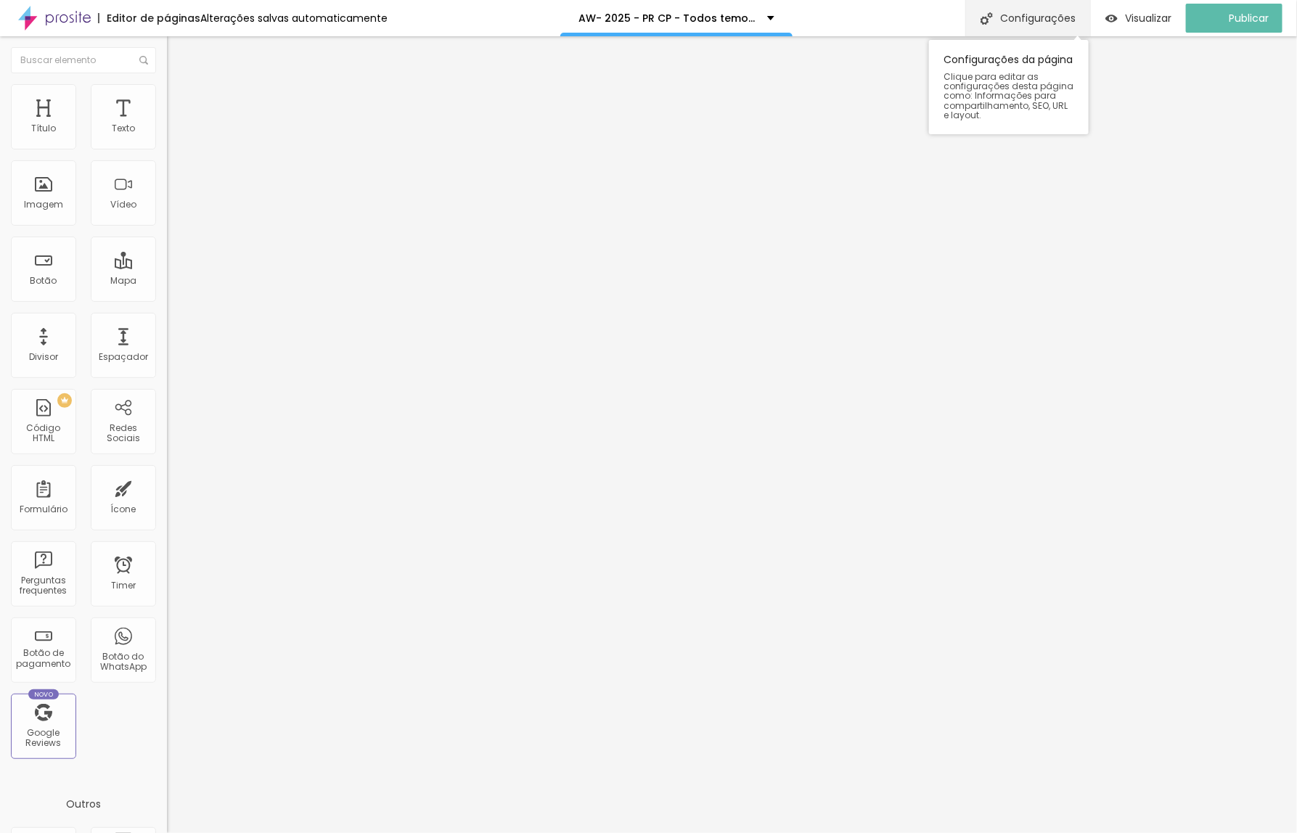
click at [1040, 16] on div "Configurações" at bounding box center [1027, 18] width 125 height 36
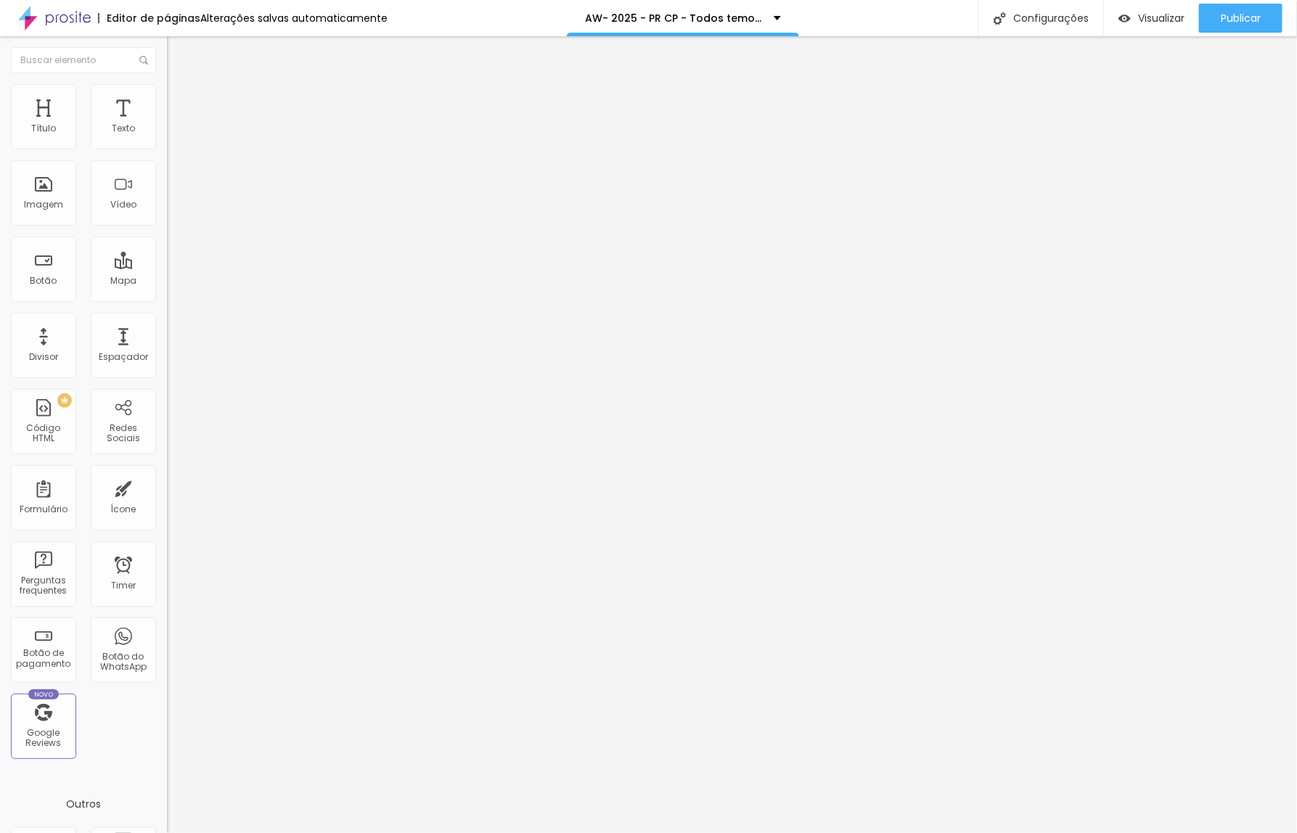
drag, startPoint x: 520, startPoint y: 327, endPoint x: 599, endPoint y: 321, distance: 80.1
type input "/h68f325-todos-temos-uma-historia-para-contar"
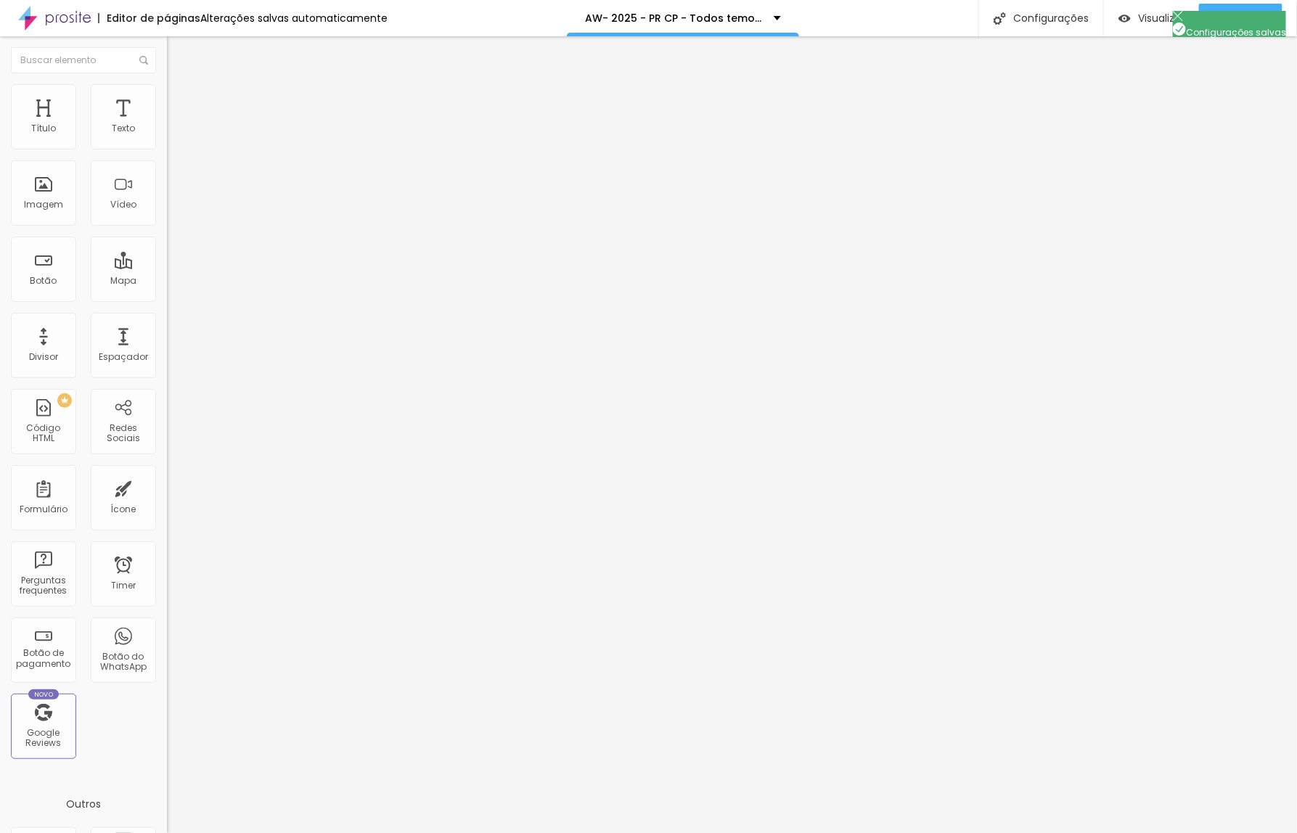
drag, startPoint x: 778, startPoint y: 319, endPoint x: 499, endPoint y: 319, distance: 279.4
click at [909, 832] on div at bounding box center [648, 848] width 1297 height 13
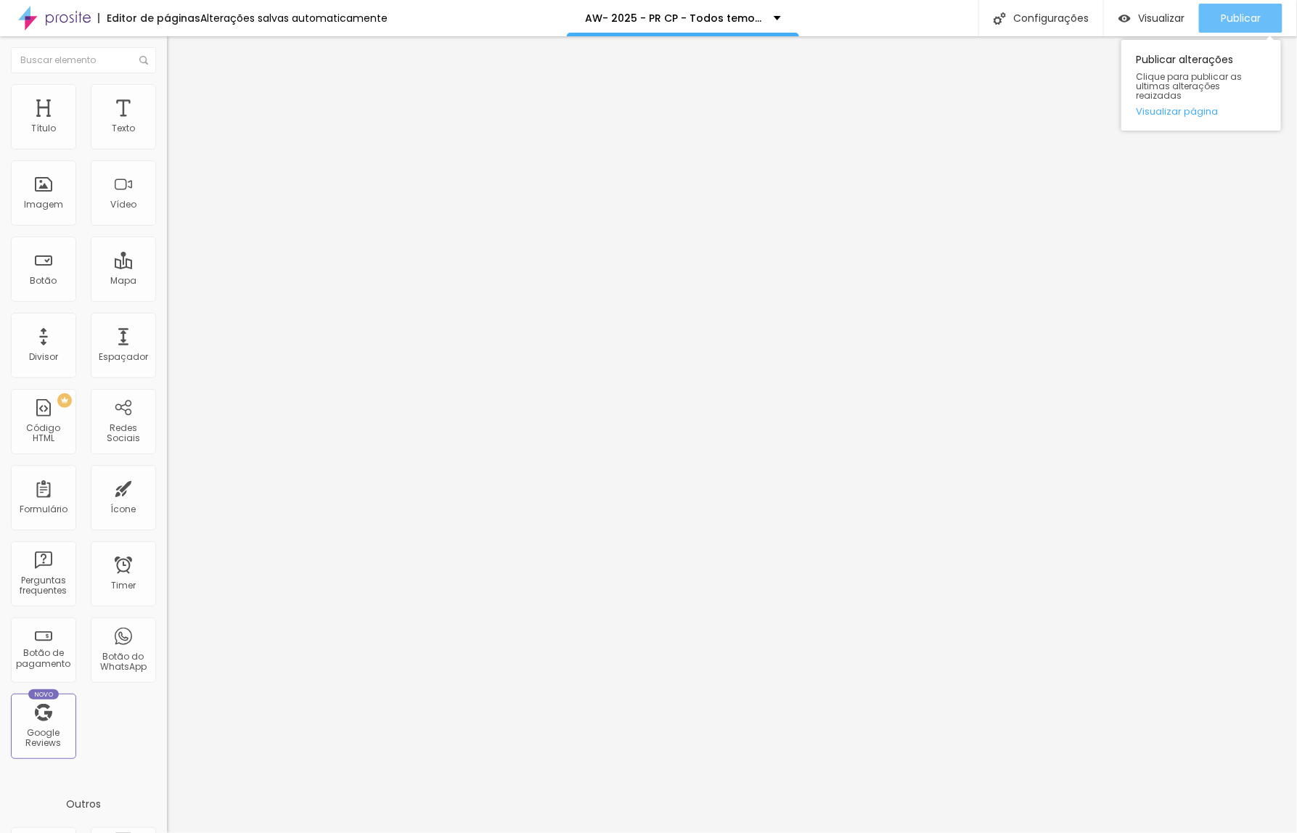
click at [1254, 29] on div "Publicar" at bounding box center [1241, 18] width 40 height 29
drag, startPoint x: 89, startPoint y: 302, endPoint x: -28, endPoint y: 305, distance: 117.6
click at [0, 305] on html "Editor de páginas Alterações salvas automaticamente AW- 2026 - PR CP - Todos te…" at bounding box center [648, 416] width 1297 height 833
paste input "[DOMAIN_NAME][URL]"
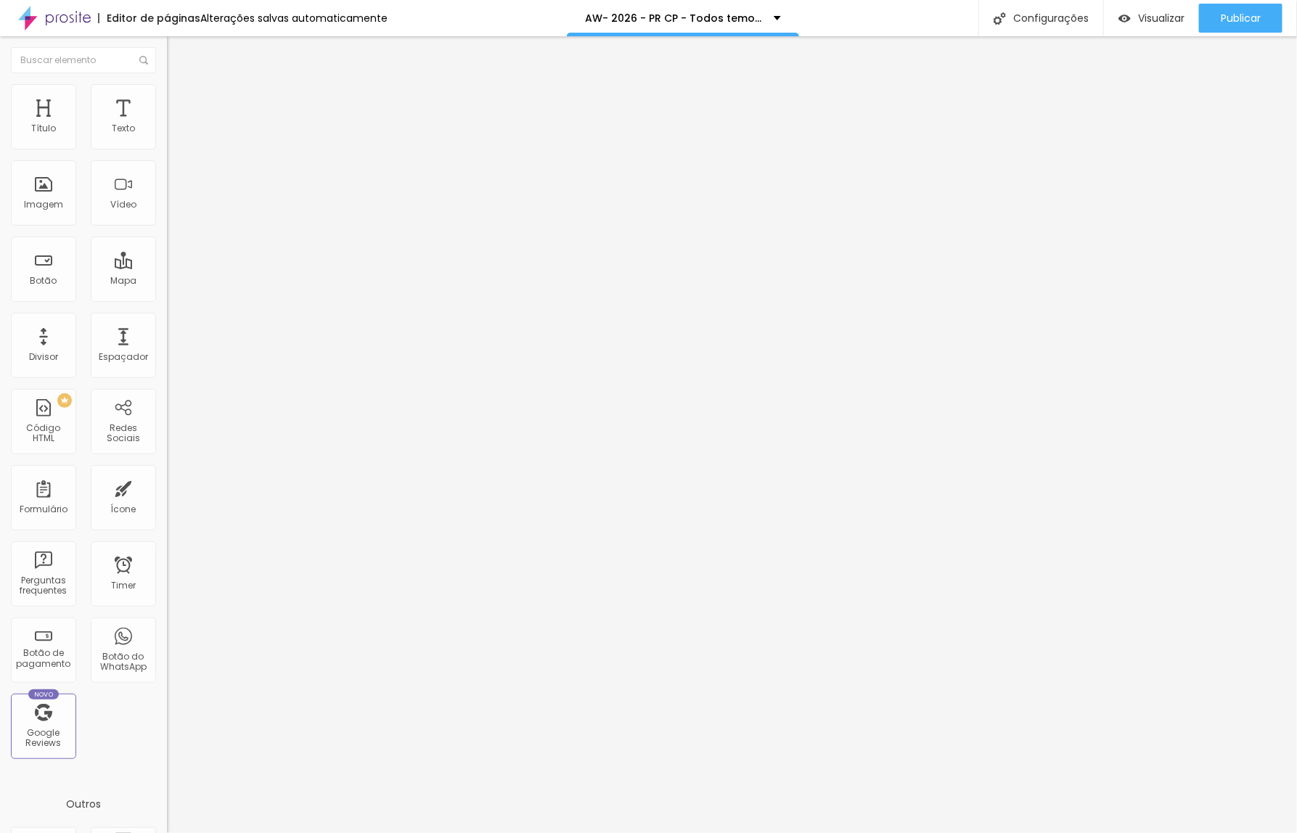
type input "[URL][DOMAIN_NAME]"
click at [167, 317] on div at bounding box center [250, 317] width 167 height 0
drag, startPoint x: 83, startPoint y: 165, endPoint x: -21, endPoint y: 165, distance: 104.5
click at [0, 165] on html "Editor de páginas Alterações salvas automaticamente AW- 2026 - PR CP - Todos te…" at bounding box center [648, 416] width 1297 height 833
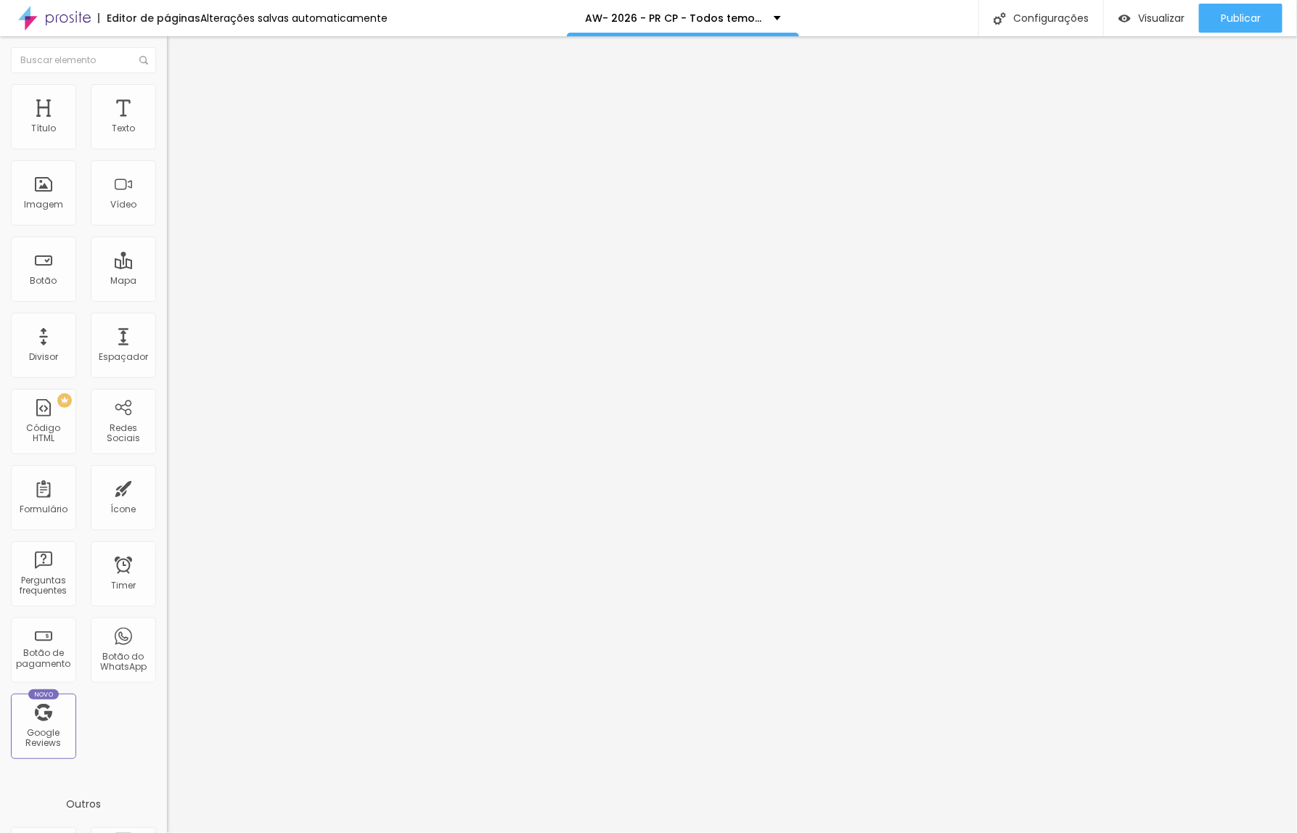
type input "Perguntas Frequentes"
click at [176, 134] on span "Trocar icone" at bounding box center [208, 127] width 65 height 12
type input "d"
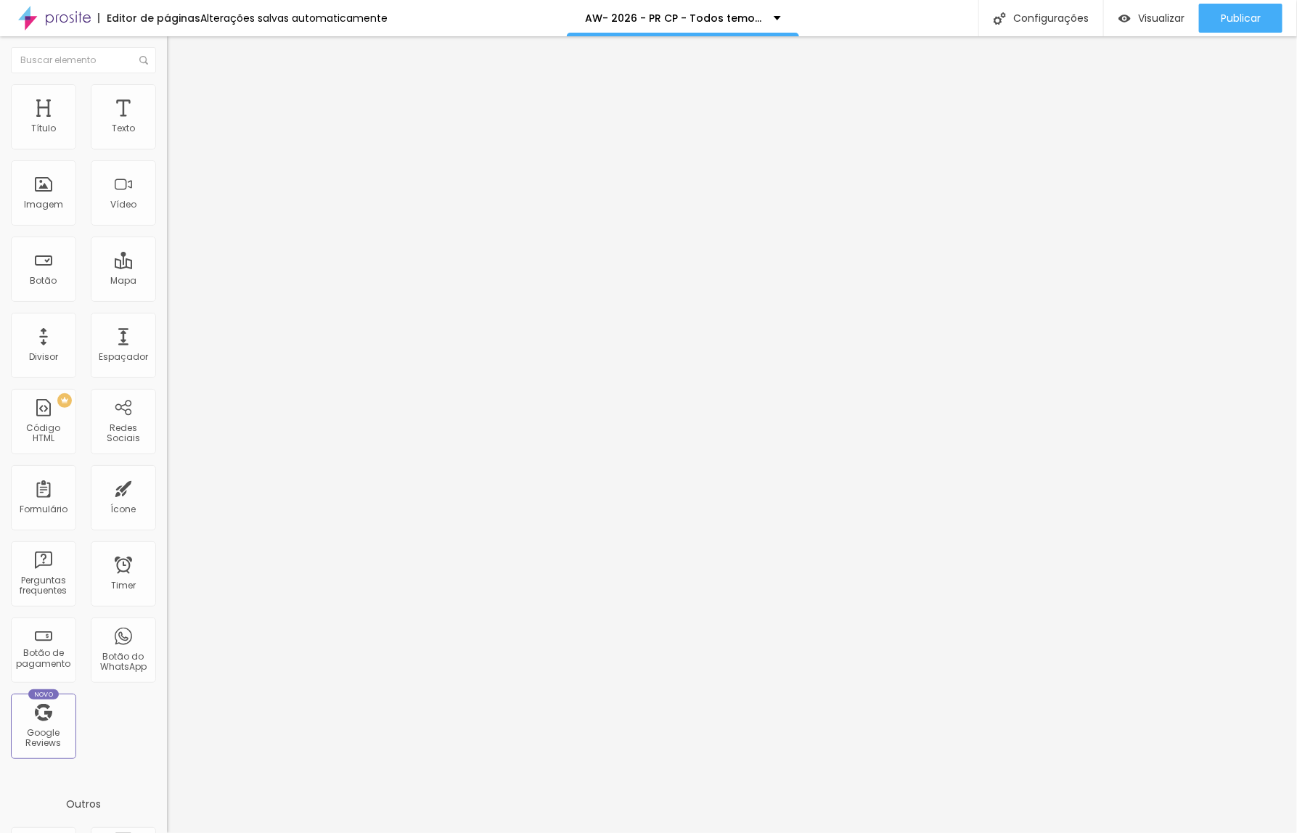
type input "pergu"
click at [167, 84] on li "Estilo" at bounding box center [250, 91] width 167 height 15
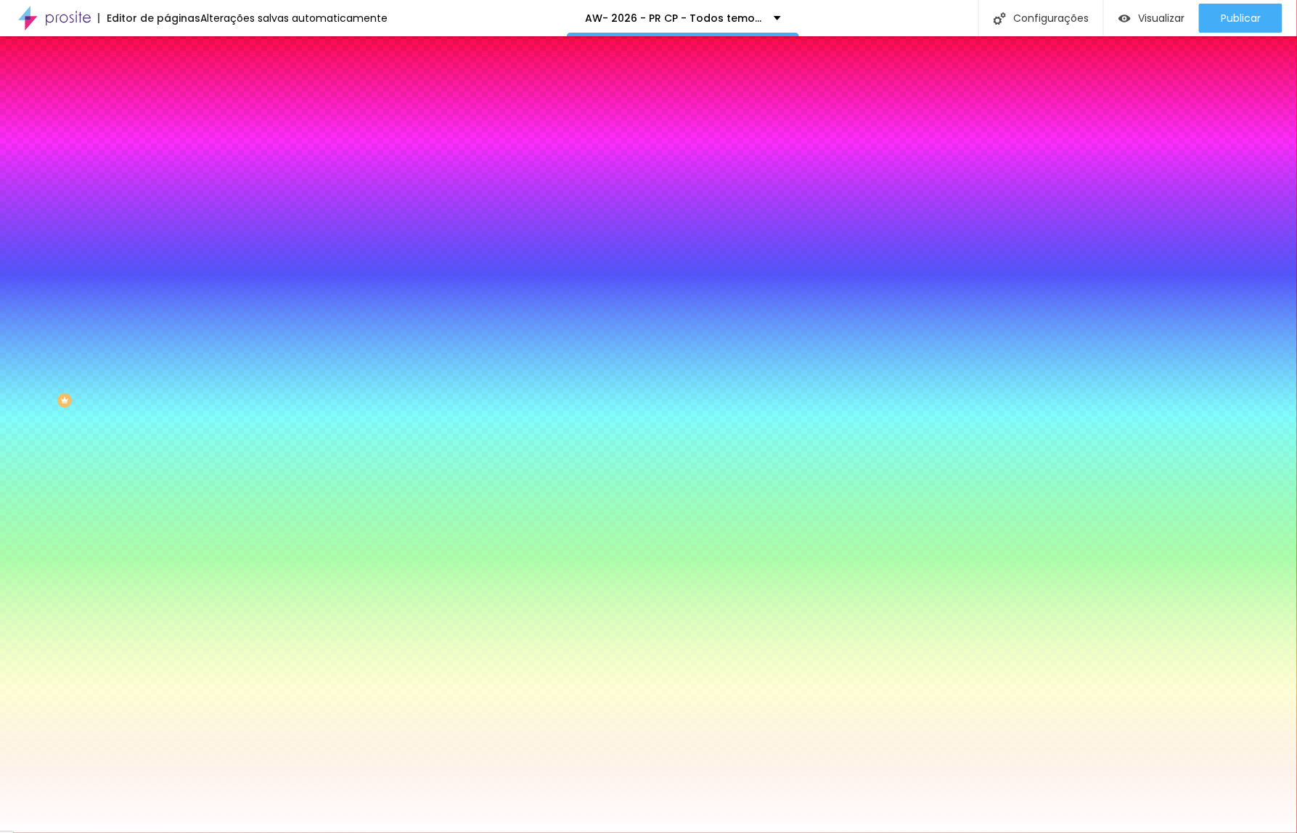
click at [180, 102] on span "Avançado" at bounding box center [204, 108] width 48 height 12
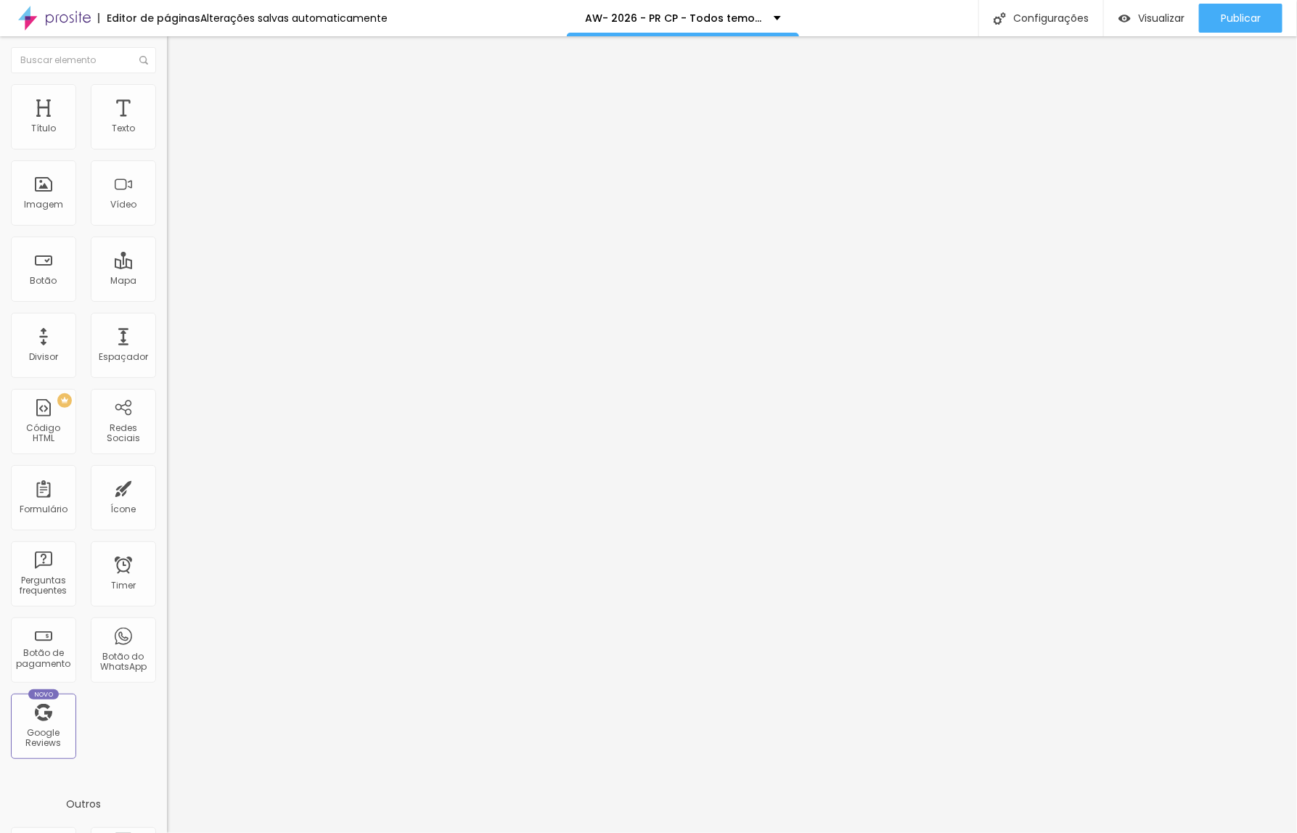
type input "0"
drag, startPoint x: 41, startPoint y: 144, endPoint x: 22, endPoint y: 142, distance: 18.9
type input "0"
click at [167, 282] on input "range" at bounding box center [214, 288] width 94 height 12
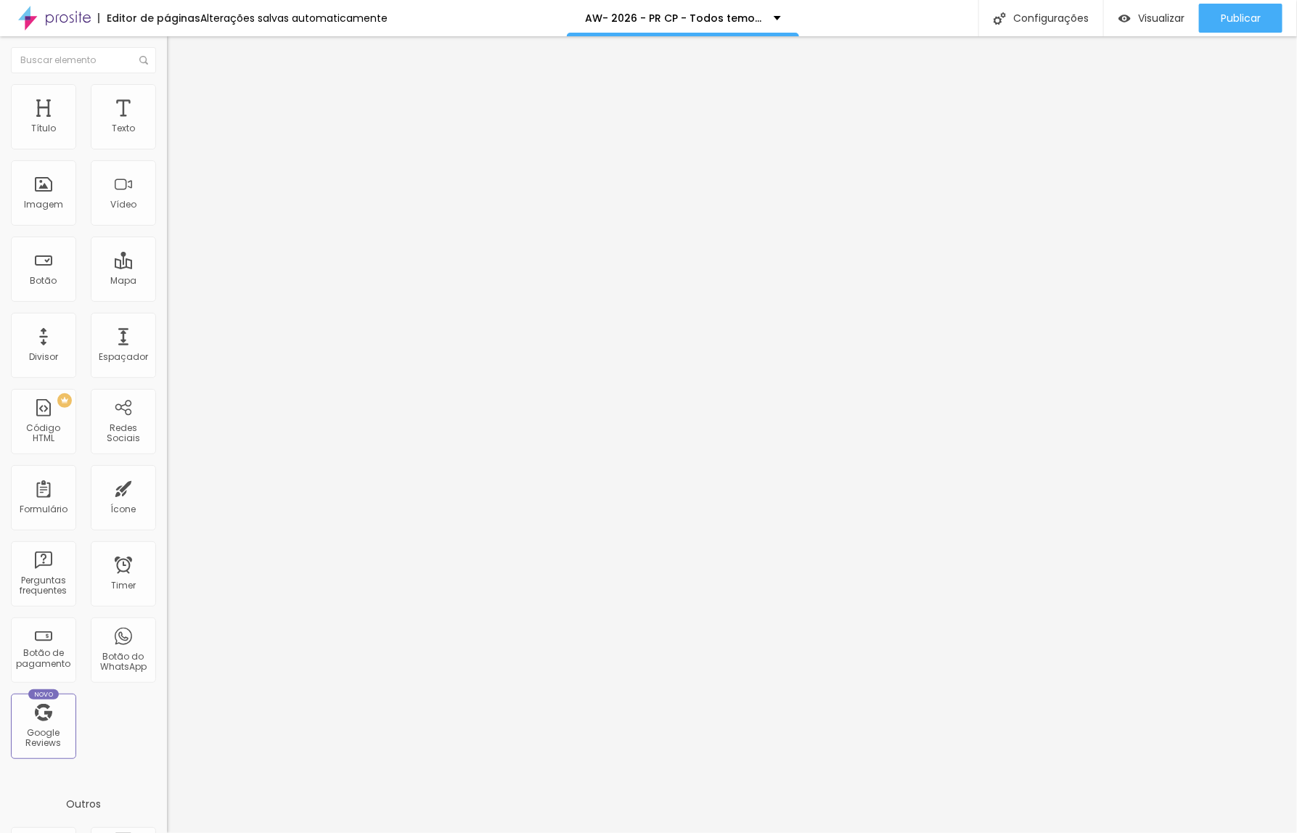
type input "5"
type input "0"
type input "2"
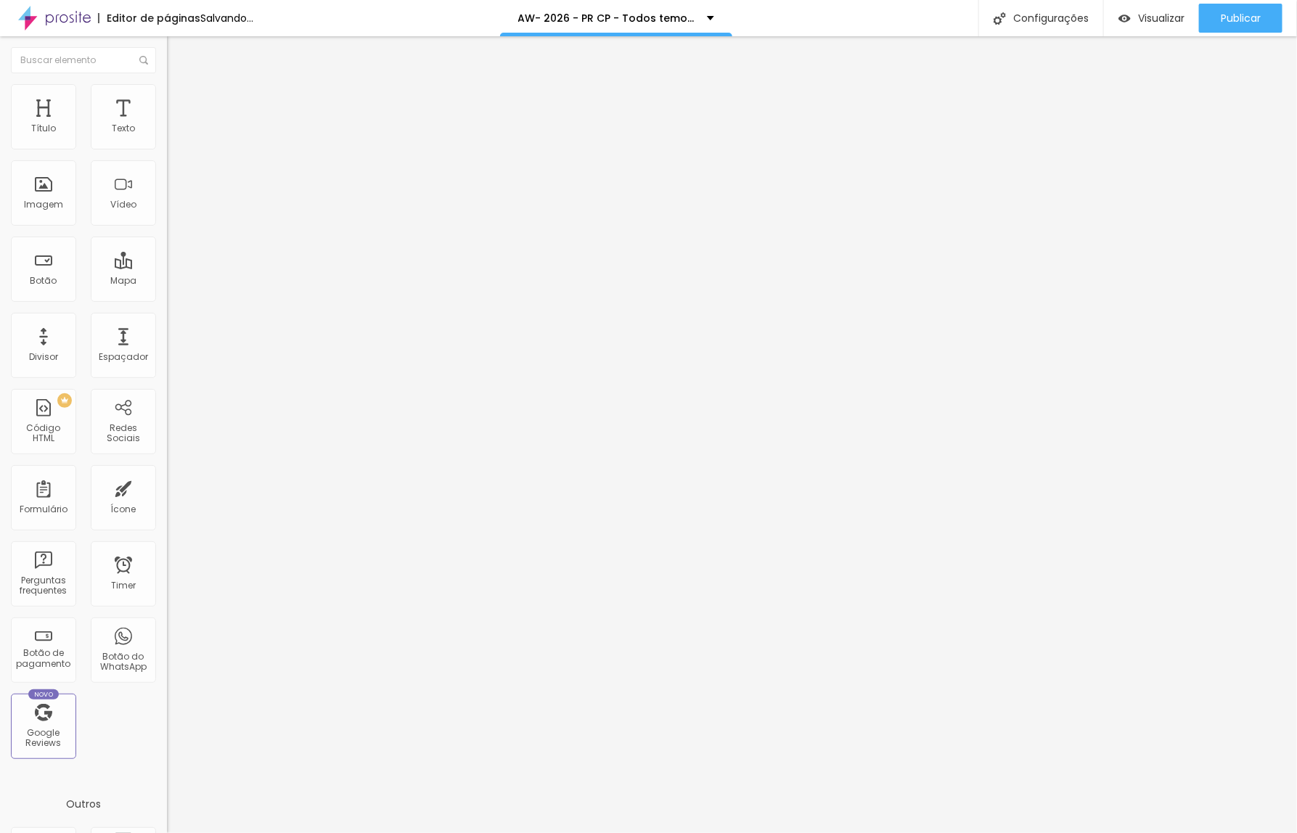
type input "2"
type input "5"
type input "6"
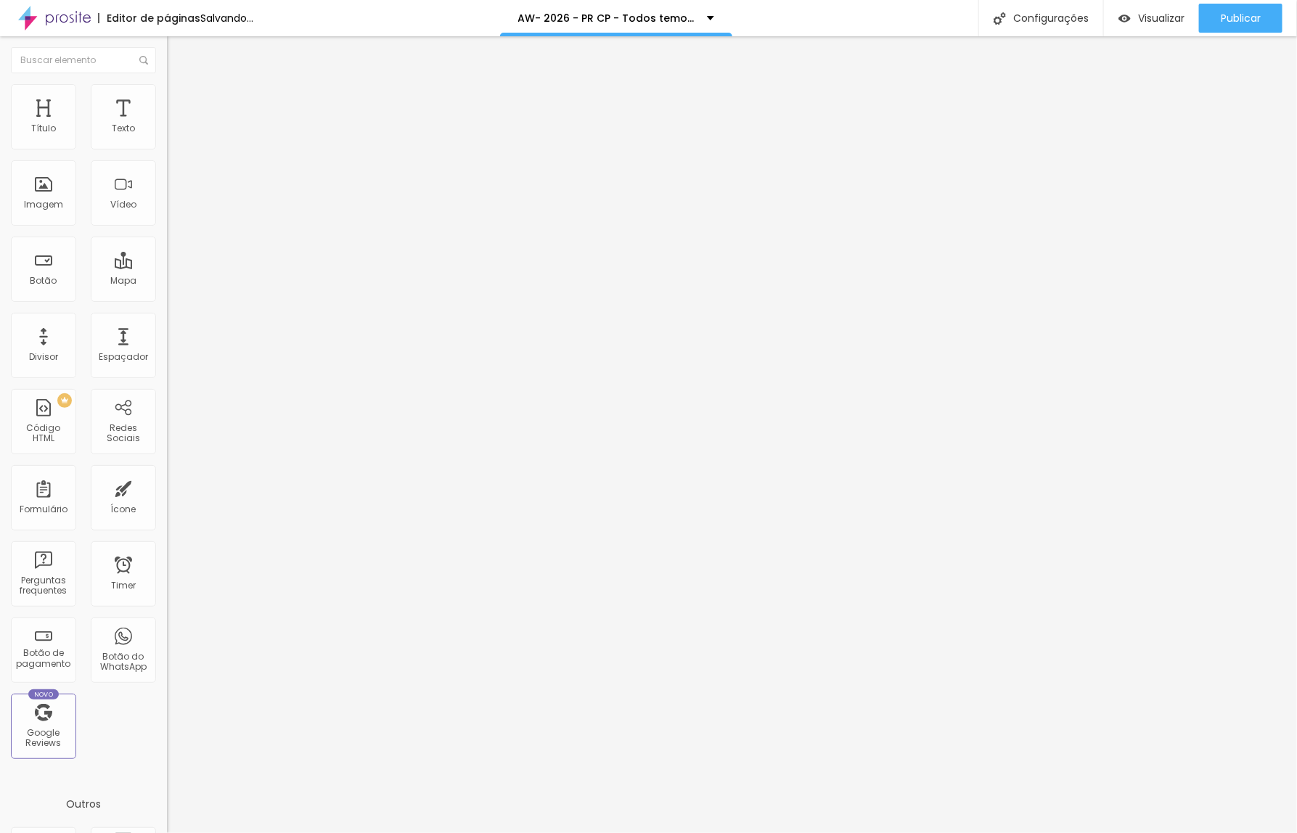
type input "8"
type input "9"
type input "10"
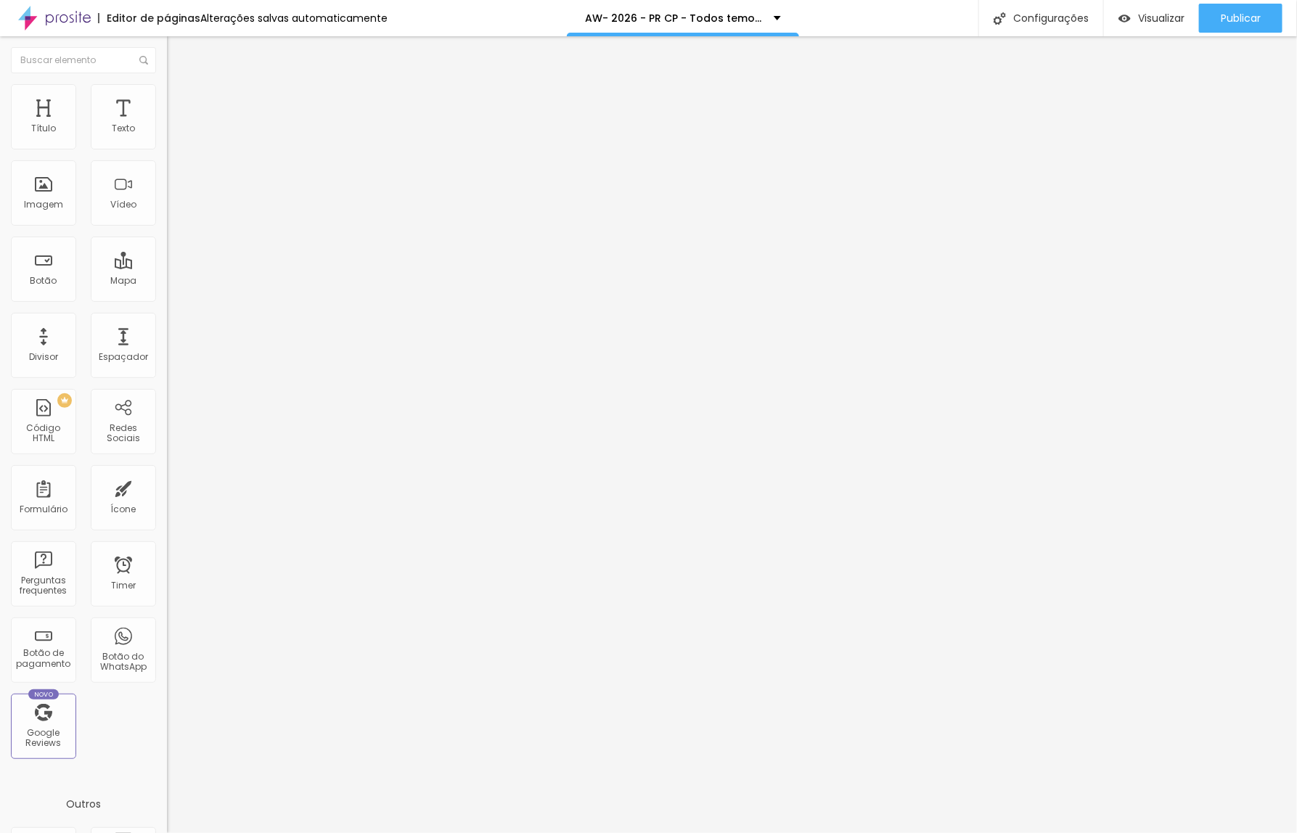
type input "10"
type input "11"
type input "12"
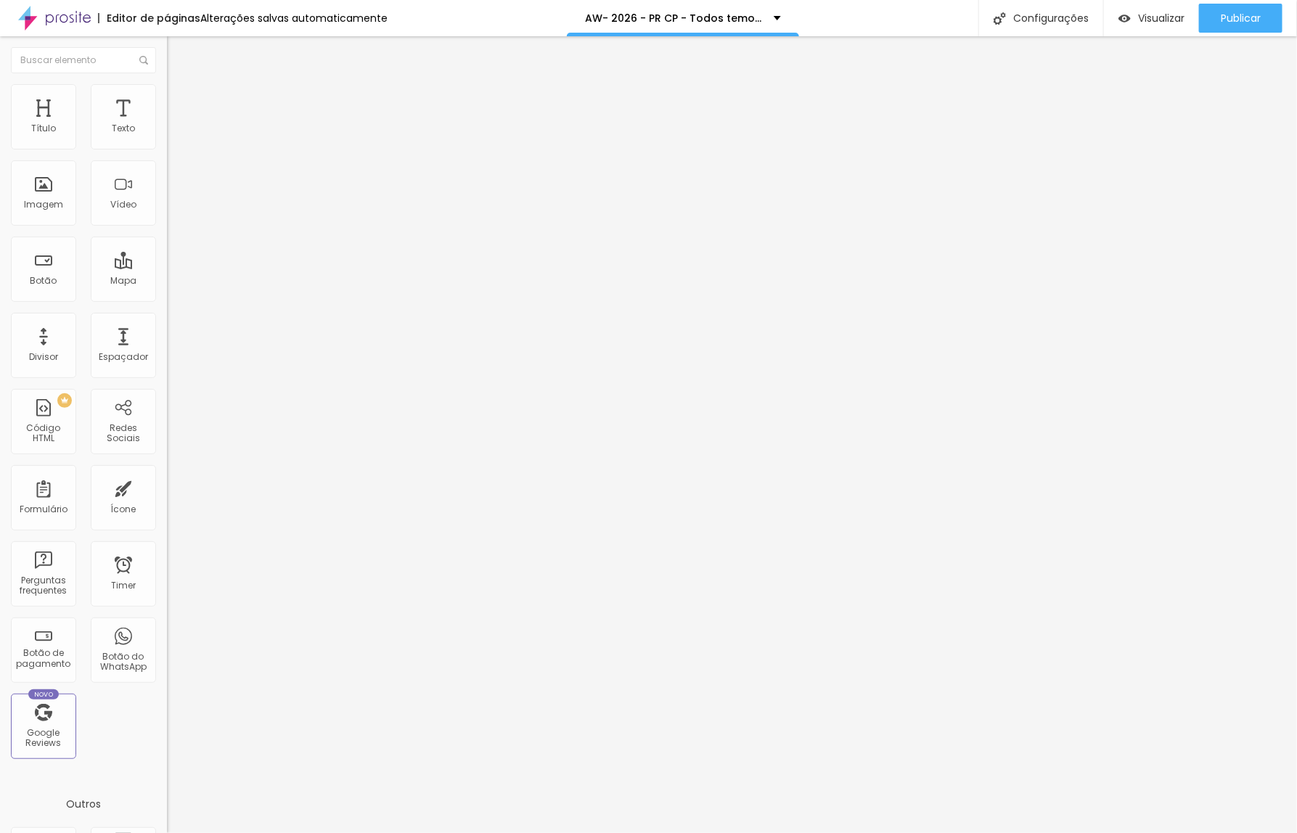
type input "11"
type input "10"
type input "9"
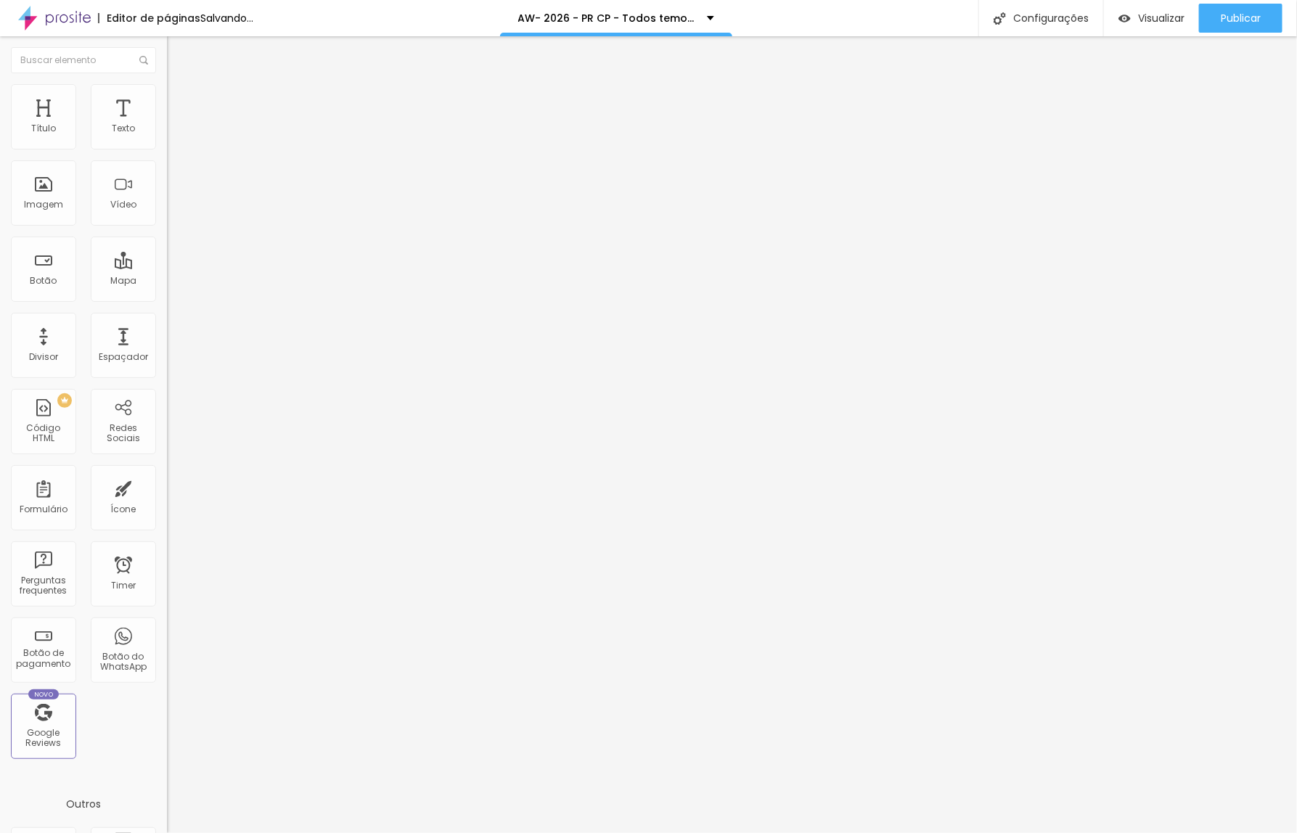
type input "9"
click at [167, 487] on input "range" at bounding box center [214, 493] width 94 height 12
type input "10"
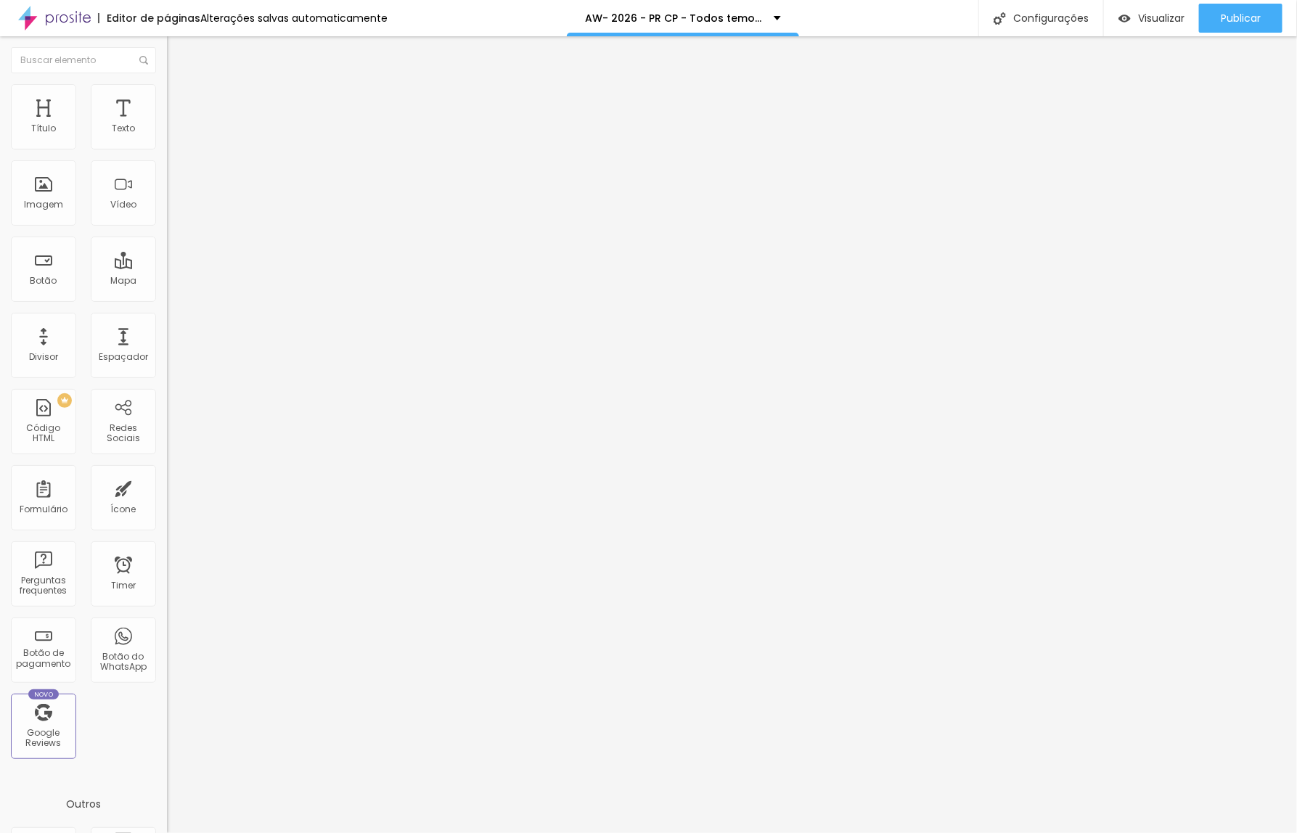
click at [167, 487] on input "range" at bounding box center [214, 493] width 94 height 12
type input "2"
type input "3"
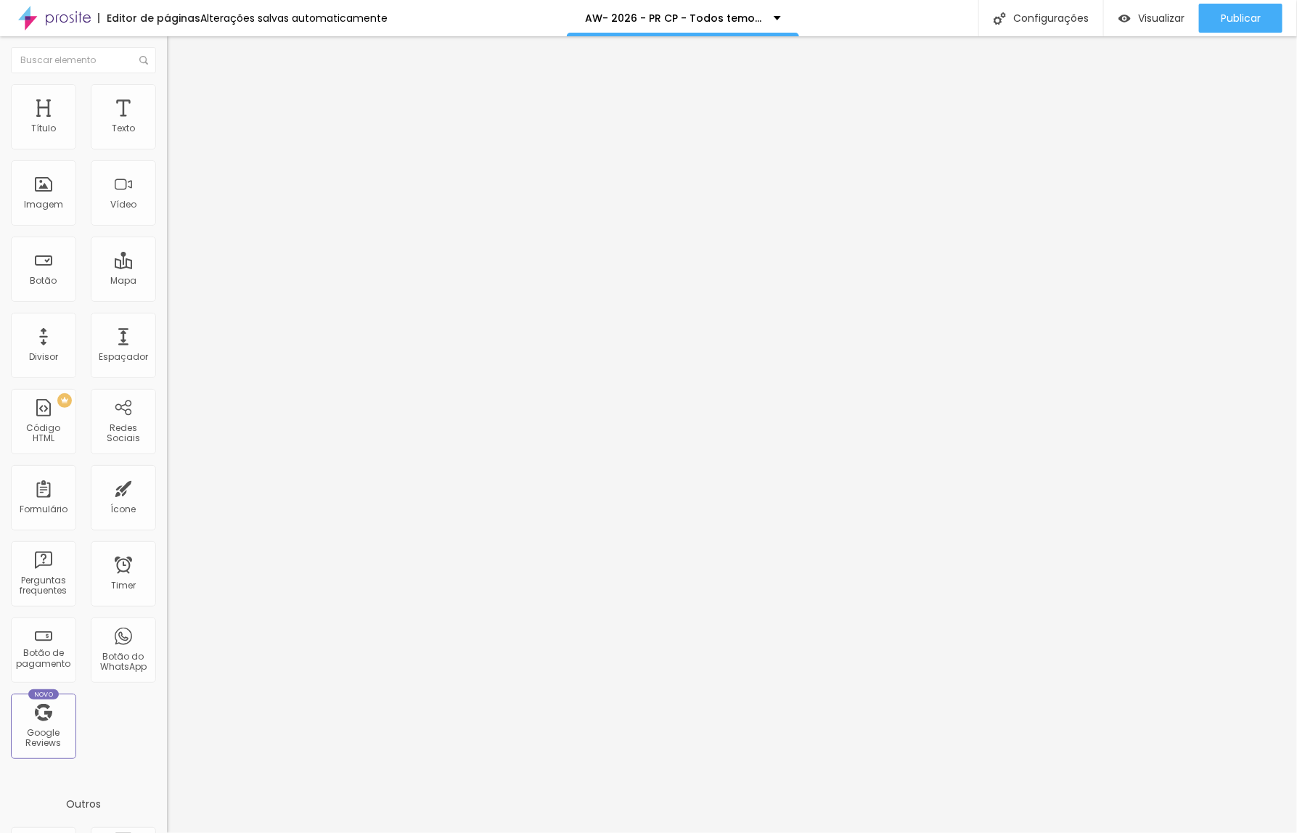
type input "5"
type input "6"
type input "7"
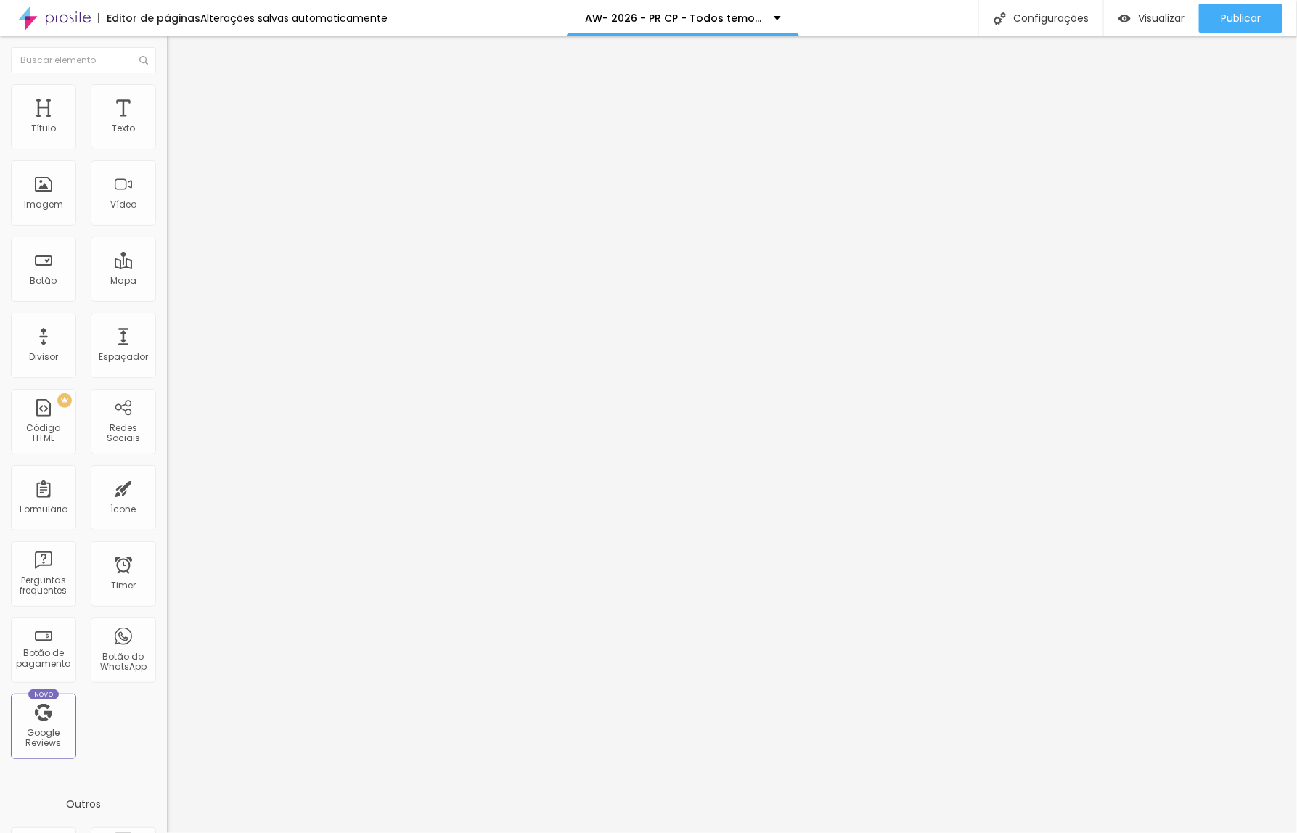
type input "7"
type input "8"
type input "9"
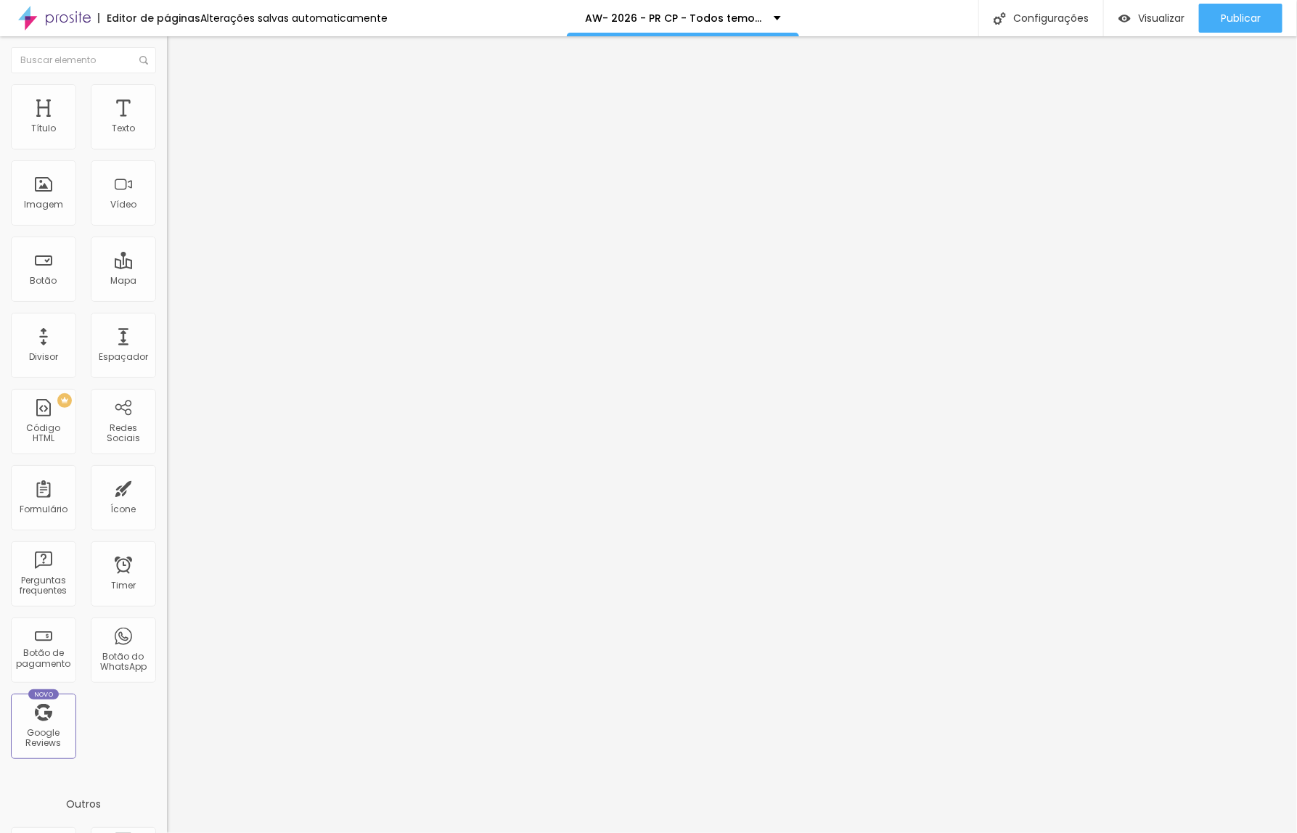
type input "10"
type input "11"
type input "10"
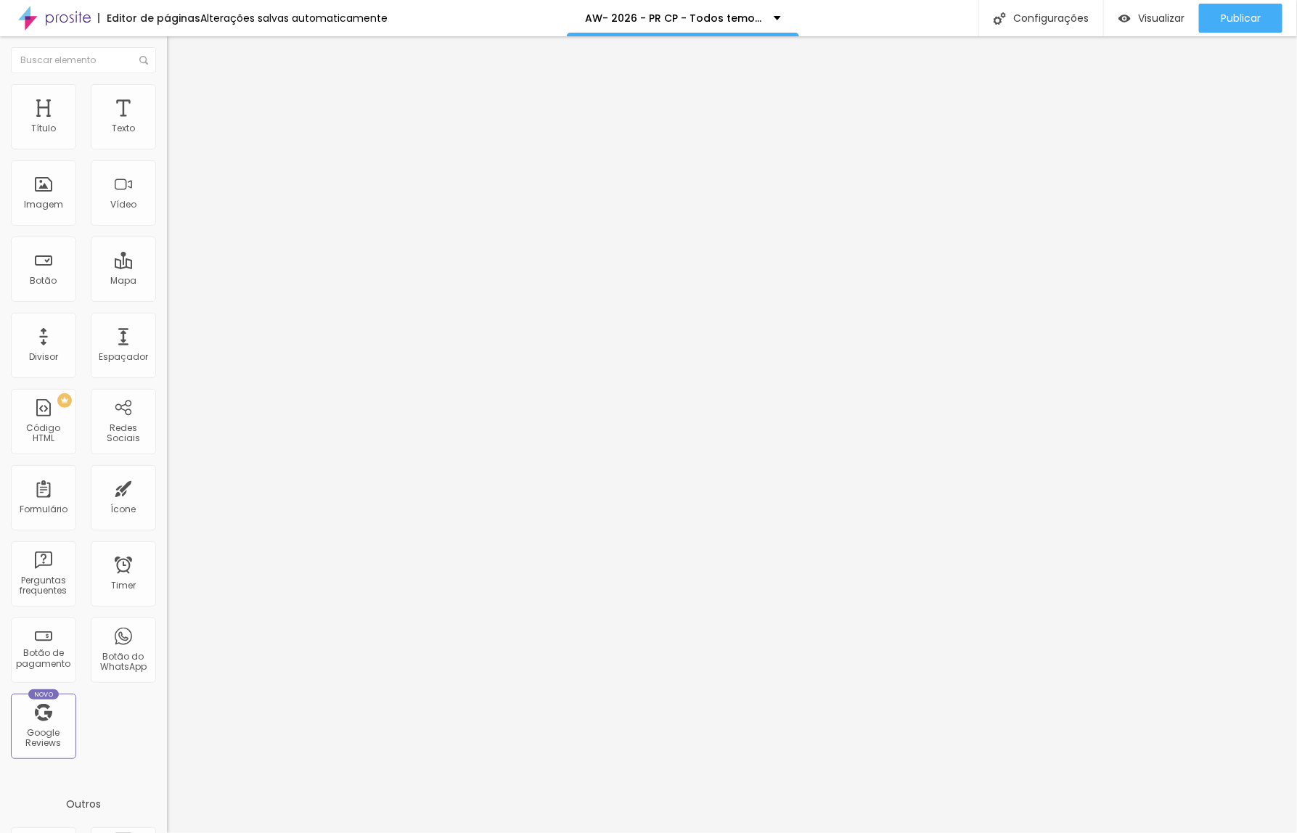
type input "10"
drag, startPoint x: 34, startPoint y: 144, endPoint x: 42, endPoint y: 142, distance: 8.1
type input "10"
click at [167, 282] on input "range" at bounding box center [214, 288] width 94 height 12
click at [180, 106] on span "Avançado" at bounding box center [204, 108] width 48 height 12
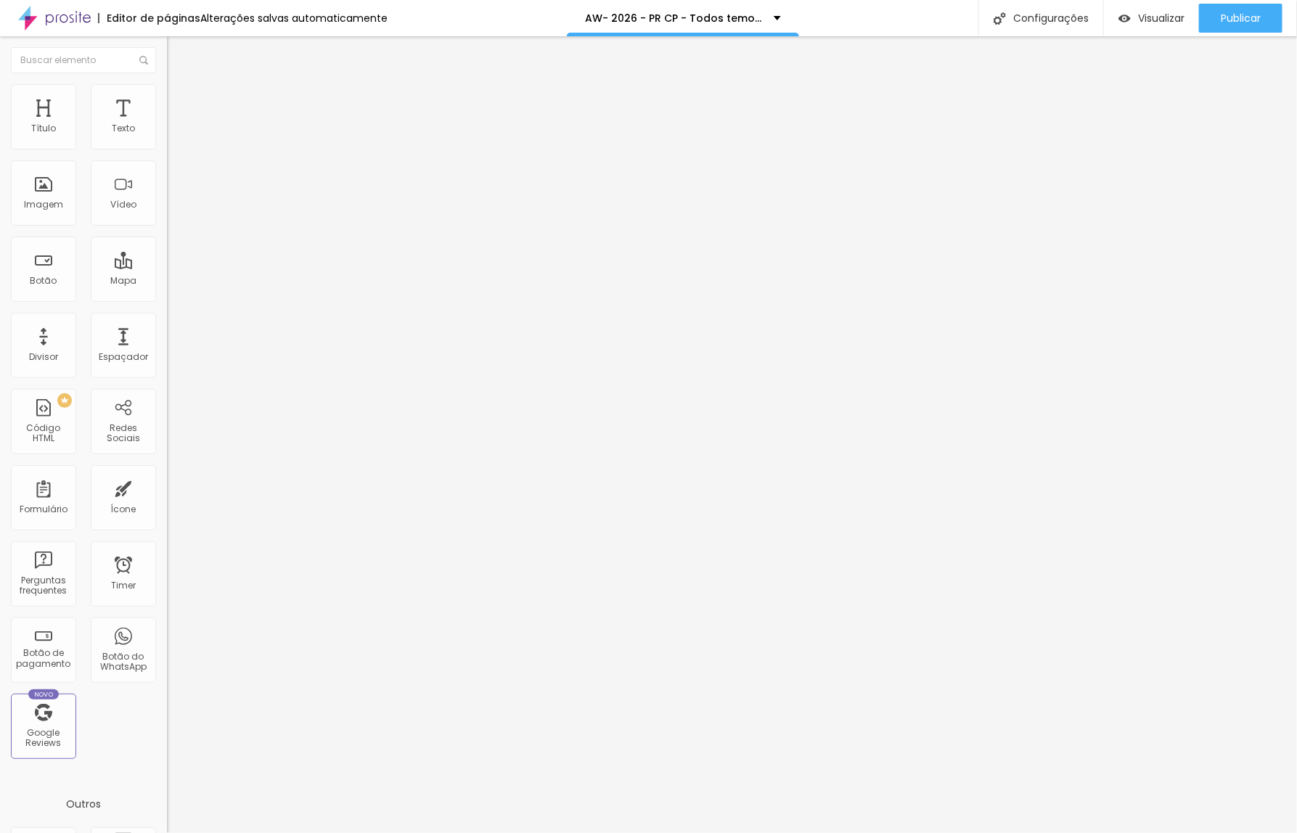
click at [180, 98] on span "Estilo" at bounding box center [191, 94] width 22 height 12
click at [180, 104] on span "Avançado" at bounding box center [204, 108] width 48 height 12
click at [180, 100] on span "Estilo" at bounding box center [191, 94] width 22 height 12
click at [180, 99] on span "Estilo" at bounding box center [191, 94] width 22 height 12
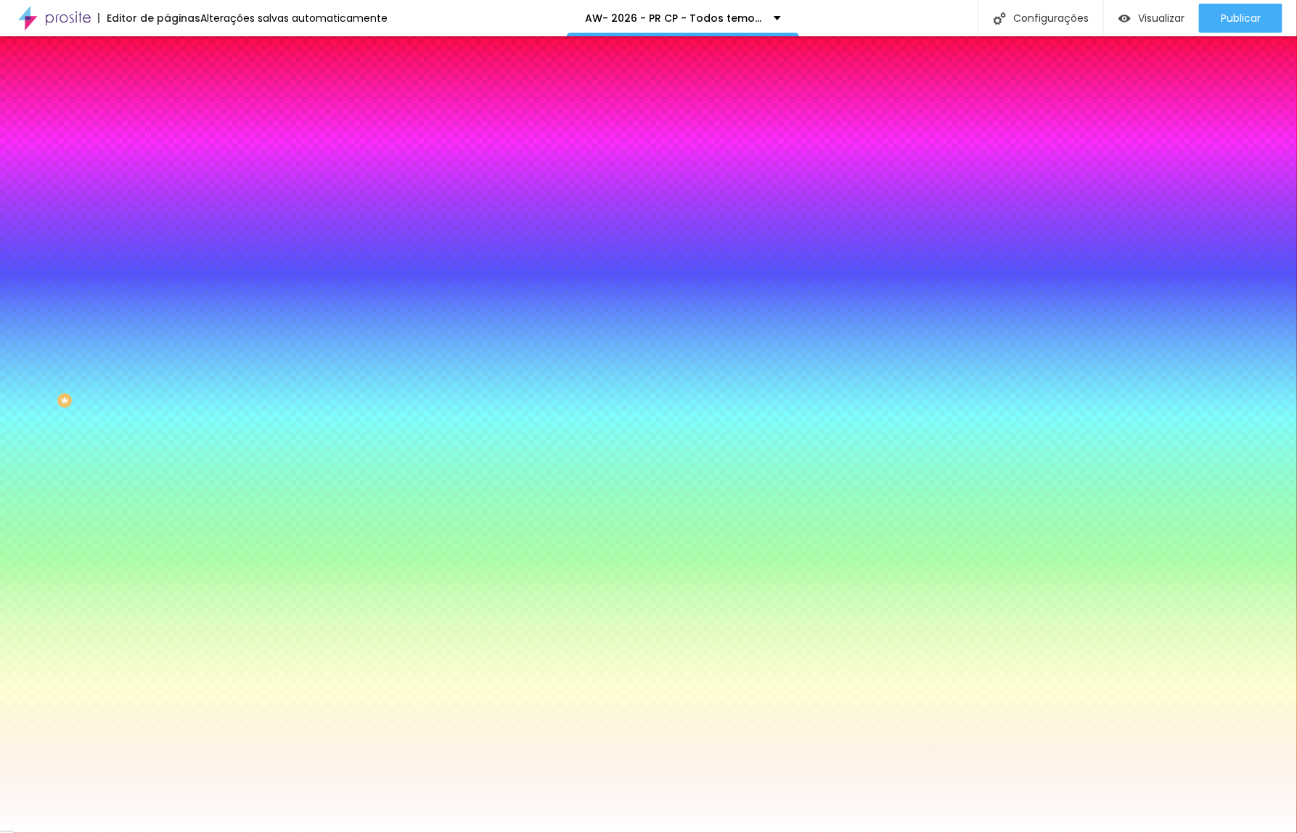
click at [180, 102] on span "Avançado" at bounding box center [204, 108] width 48 height 12
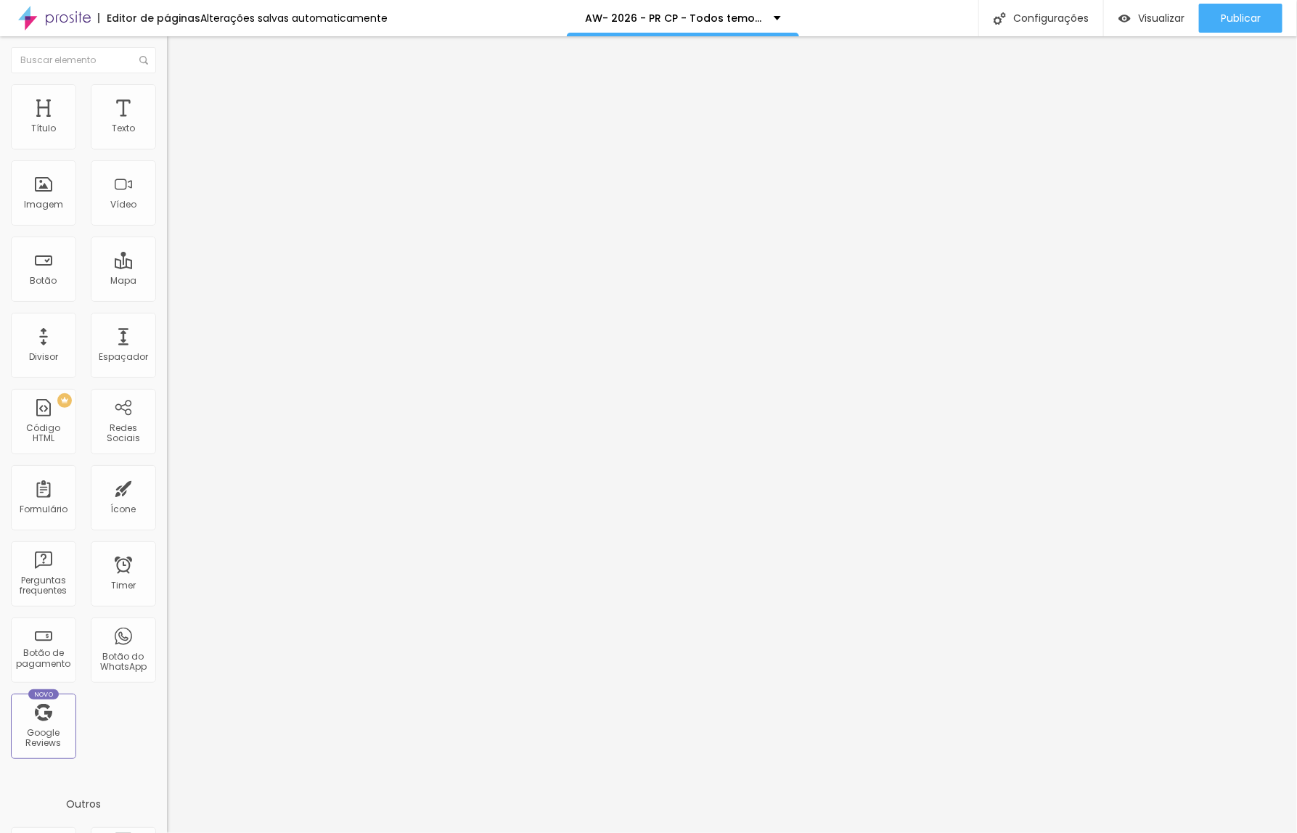
type input "15"
type input "0"
type input "5"
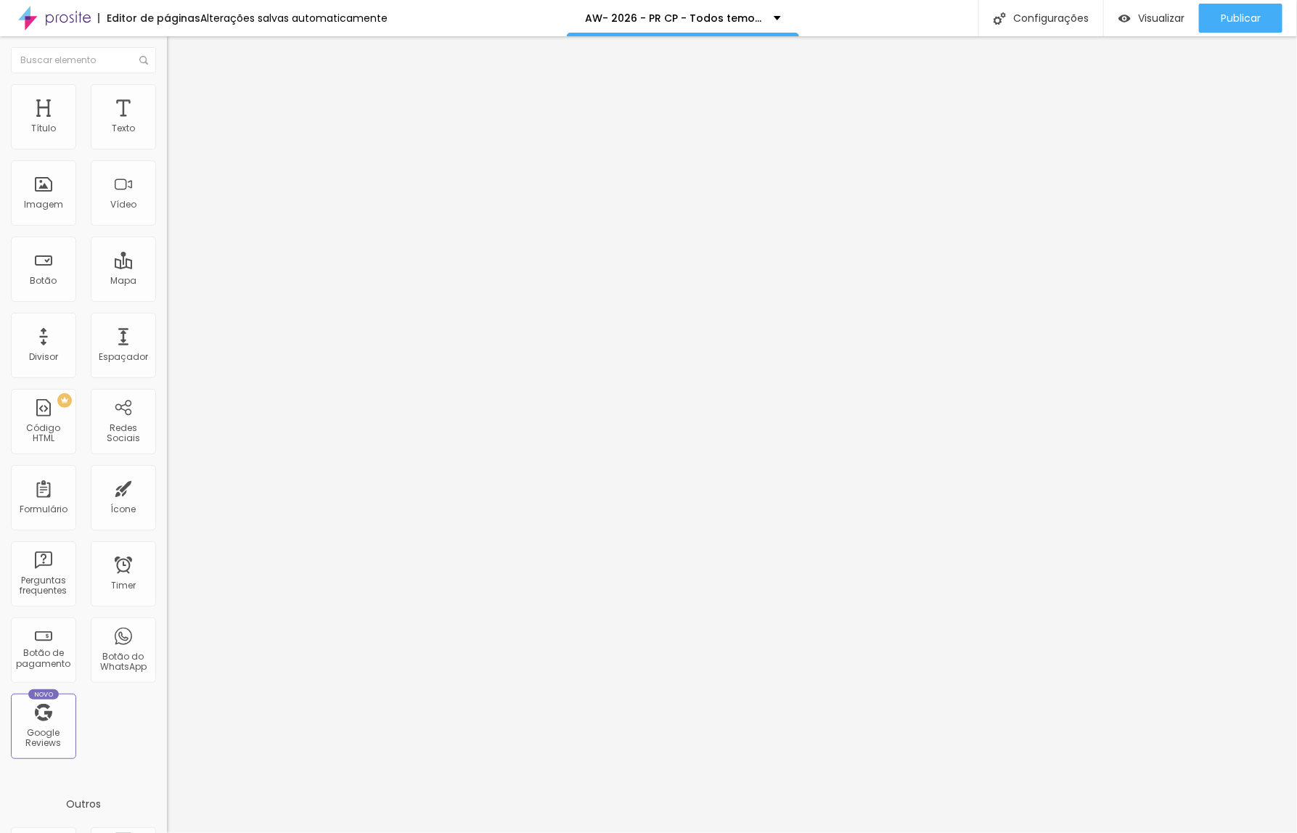
type input "5"
type input "10"
type input "15"
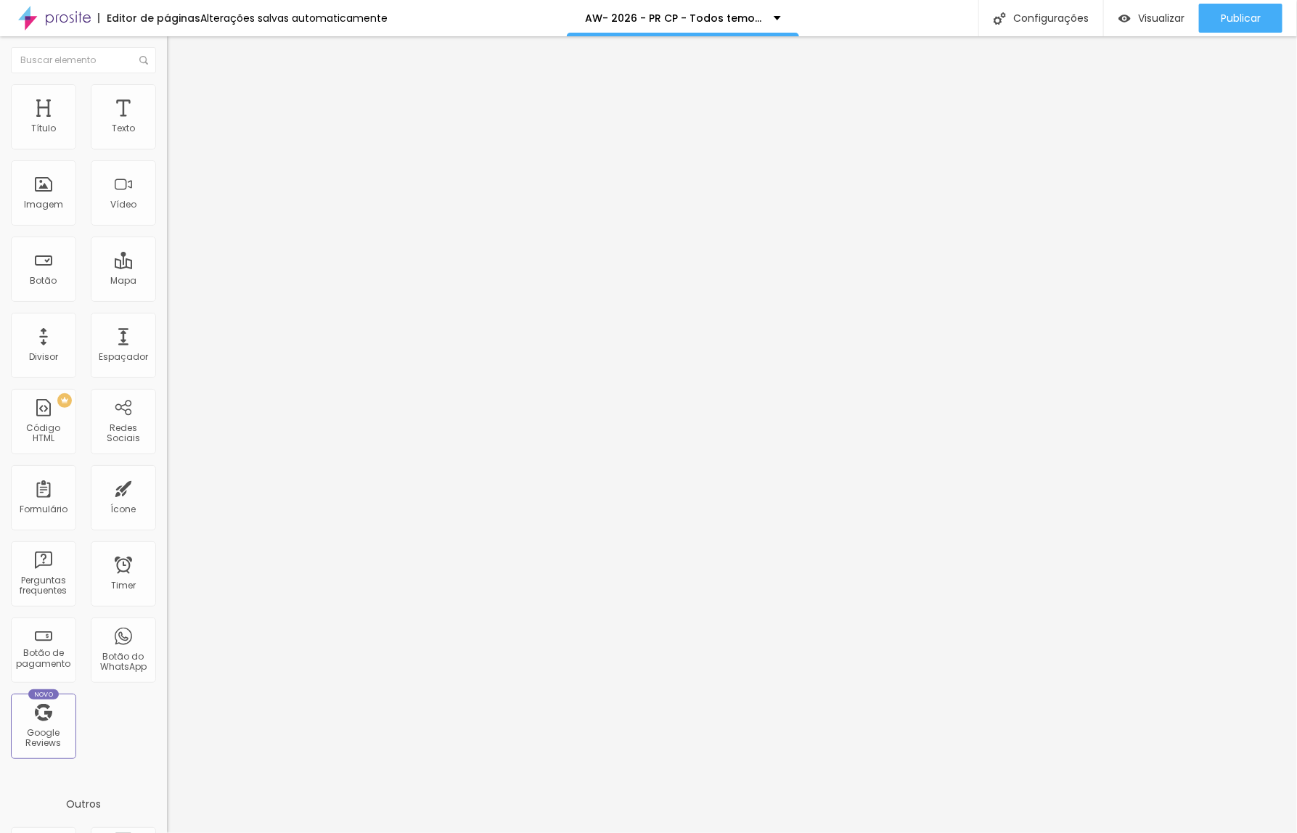
type input "20"
click at [167, 282] on input "range" at bounding box center [214, 288] width 94 height 12
type input "25"
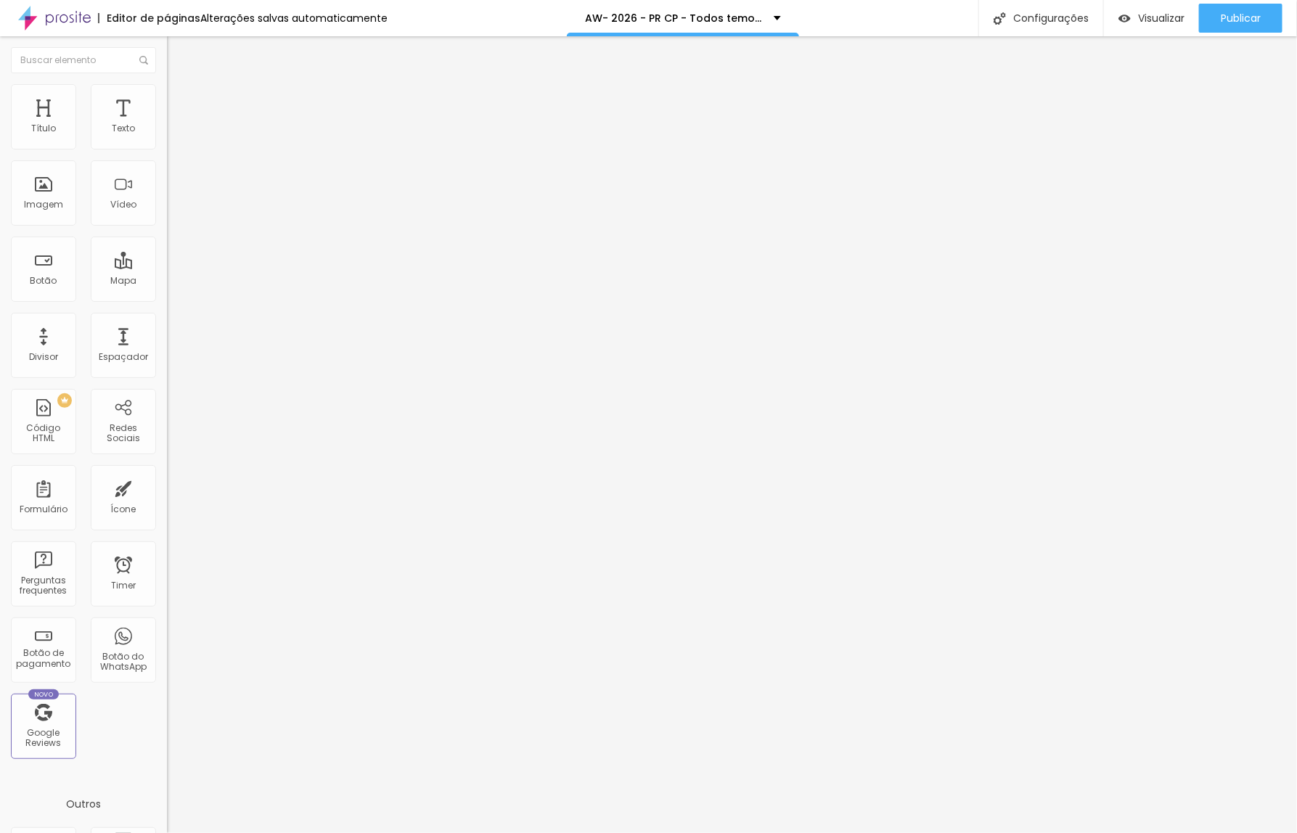
type input "30"
type input "50"
type input "40"
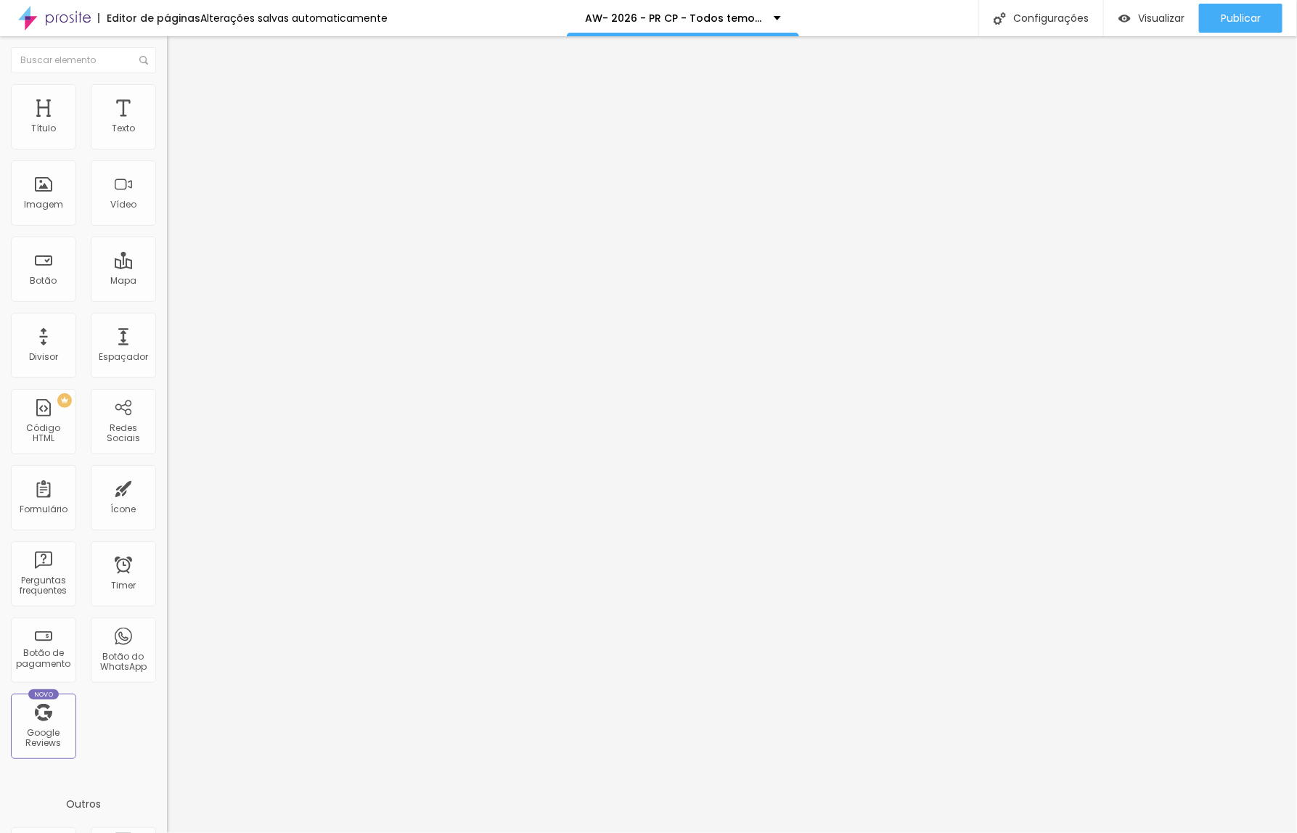
type input "40"
type input "35"
type input "30"
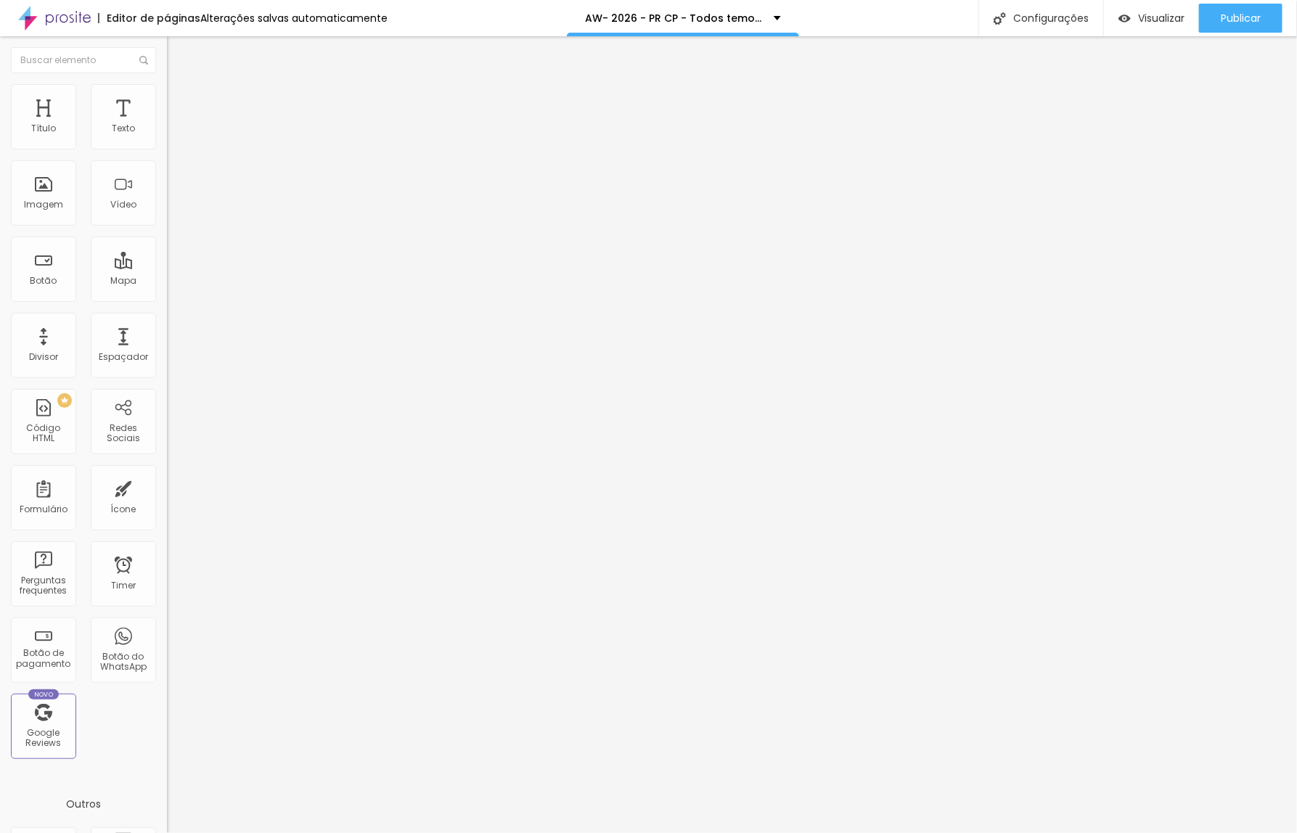
type input "25"
type input "20"
click at [167, 282] on input "range" at bounding box center [214, 288] width 94 height 12
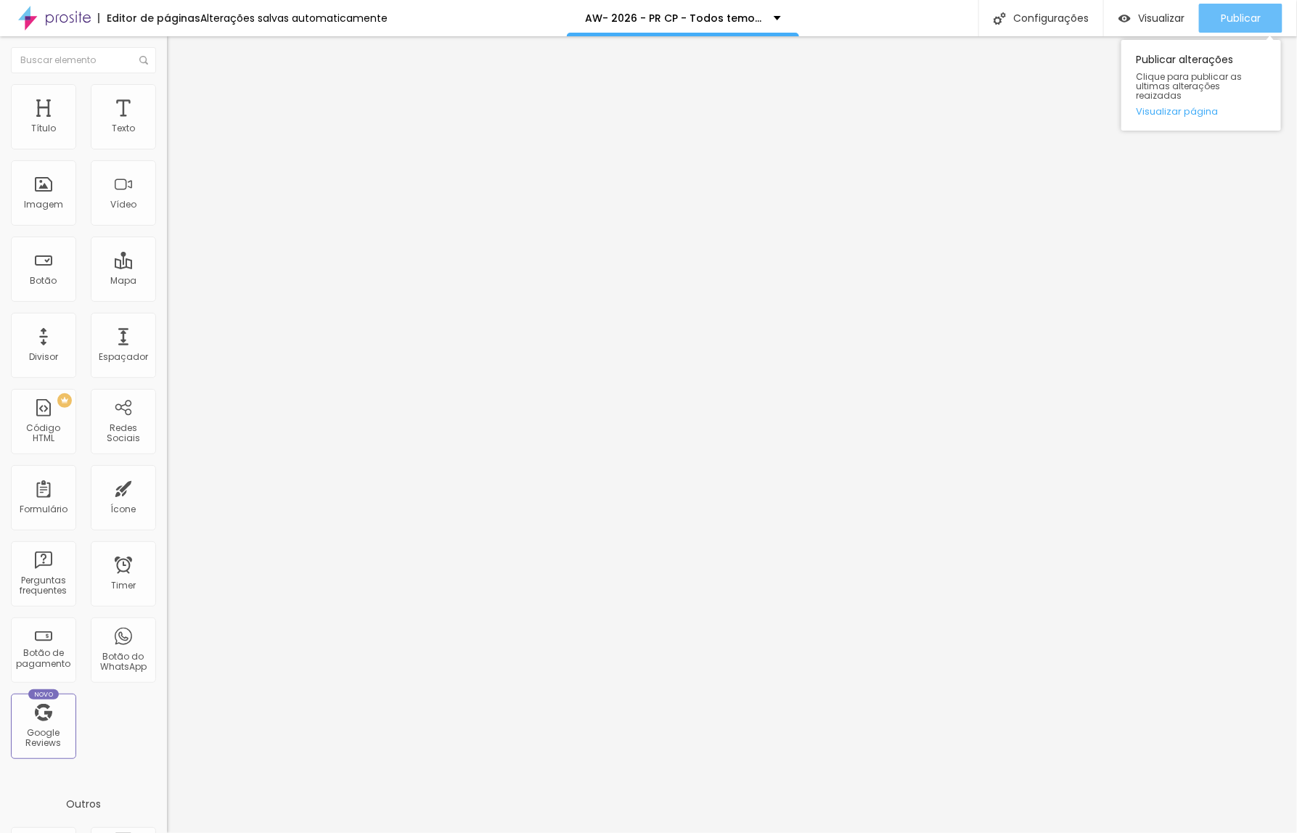
click at [1234, 16] on span "Publicar" at bounding box center [1241, 18] width 40 height 12
click at [1239, 15] on span "Publicar" at bounding box center [1241, 18] width 40 height 12
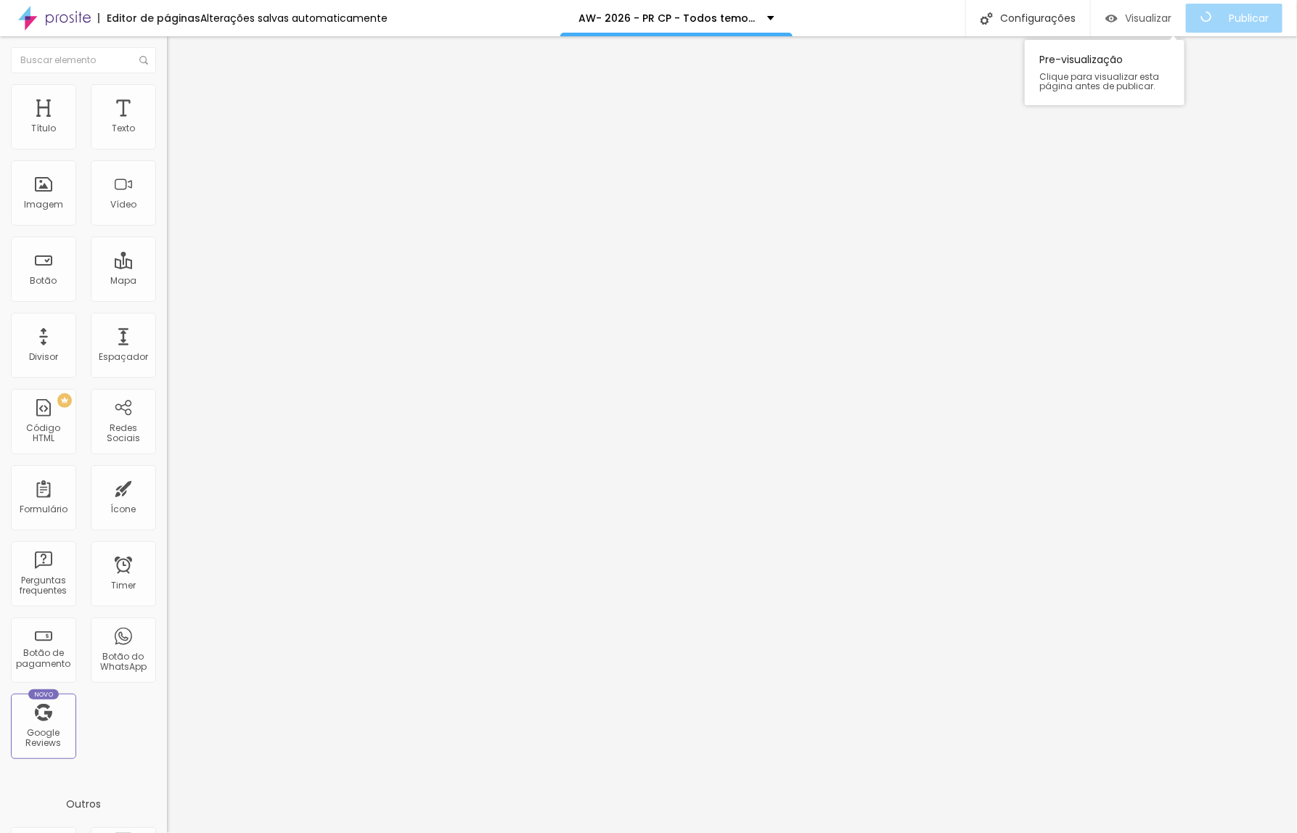
click at [1160, 15] on span "Visualizar" at bounding box center [1148, 18] width 46 height 12
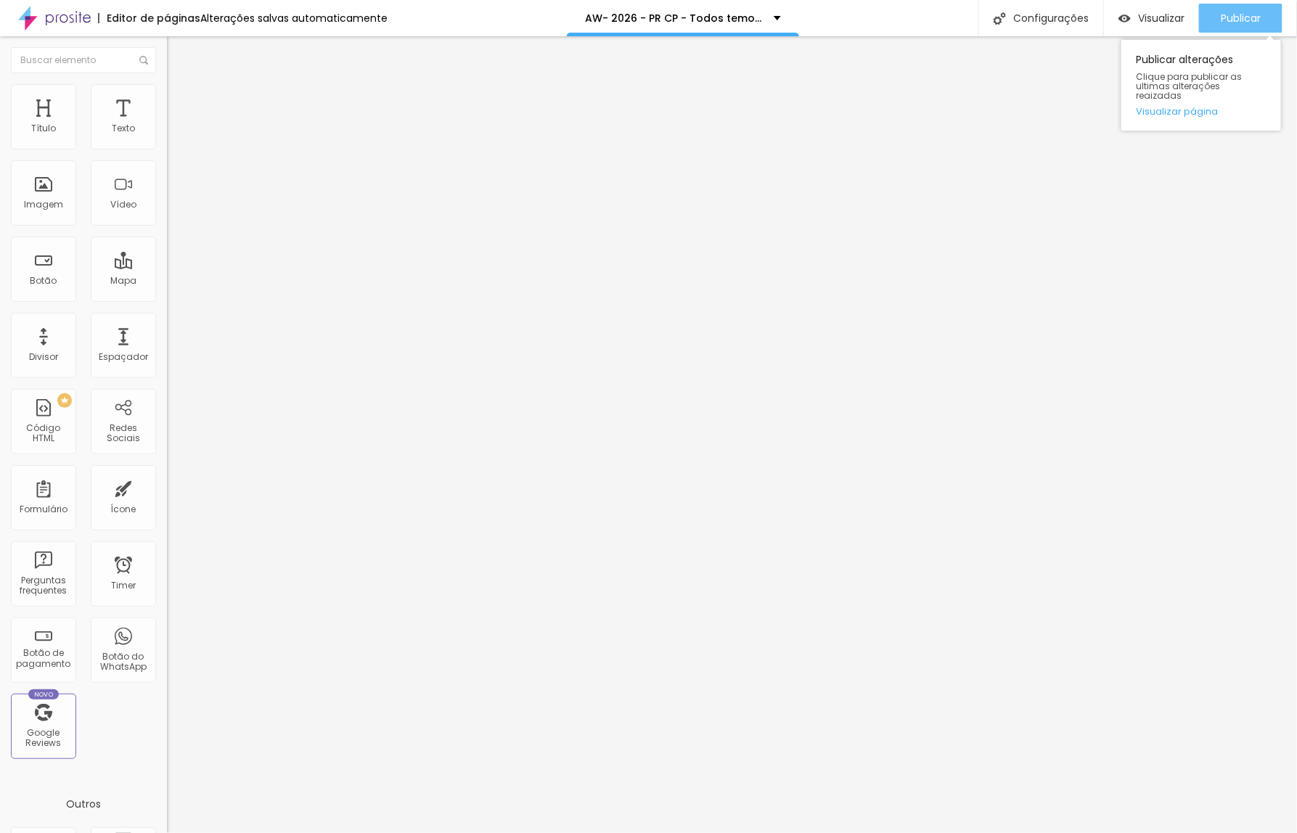
click at [1224, 17] on span "Publicar" at bounding box center [1241, 18] width 40 height 12
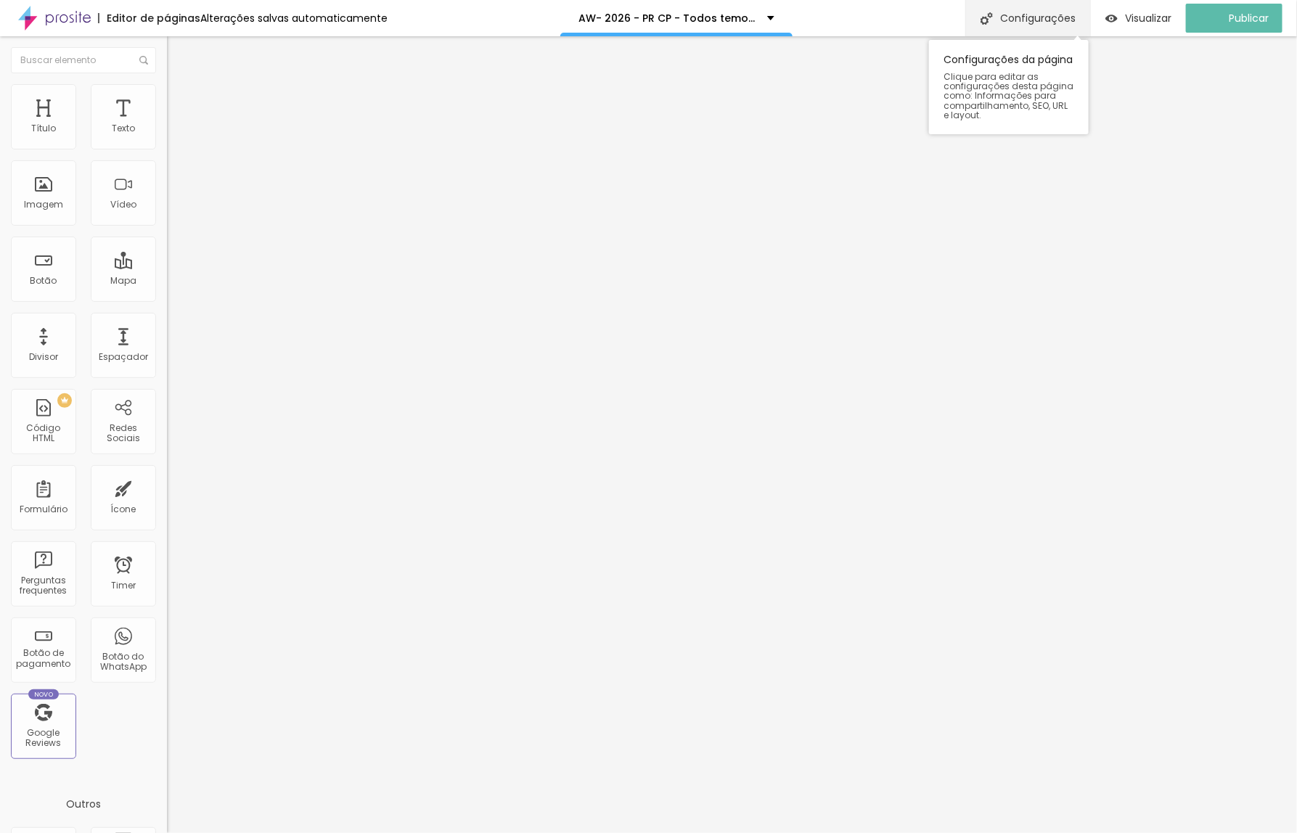
click at [1049, 22] on div "Configurações" at bounding box center [1027, 18] width 125 height 36
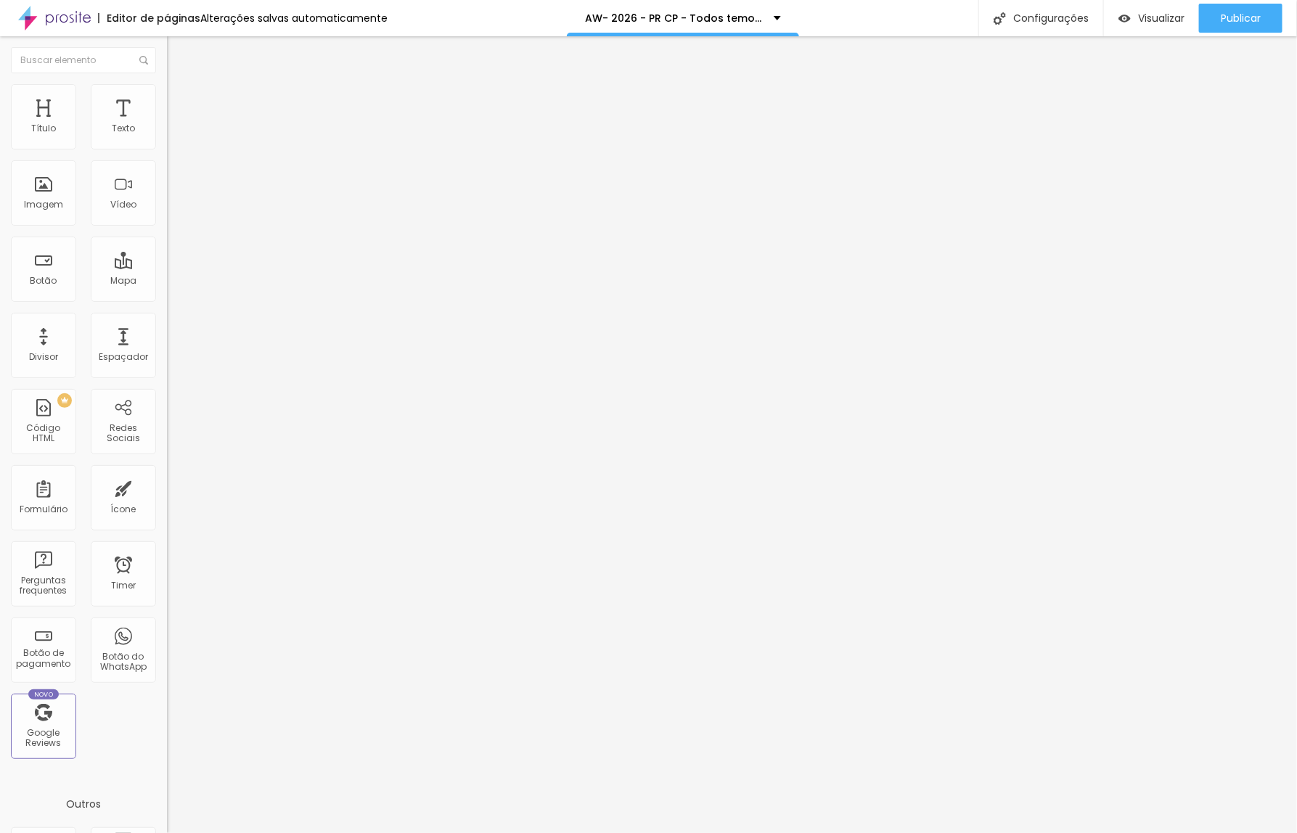
drag, startPoint x: 534, startPoint y: 366, endPoint x: 499, endPoint y: 354, distance: 37.6
copy p "https://www.yurinunesfotografia.com.br/a3w-2026-prcp-todos-temos-uma-historia-p…"
click at [908, 832] on div at bounding box center [648, 848] width 1297 height 13
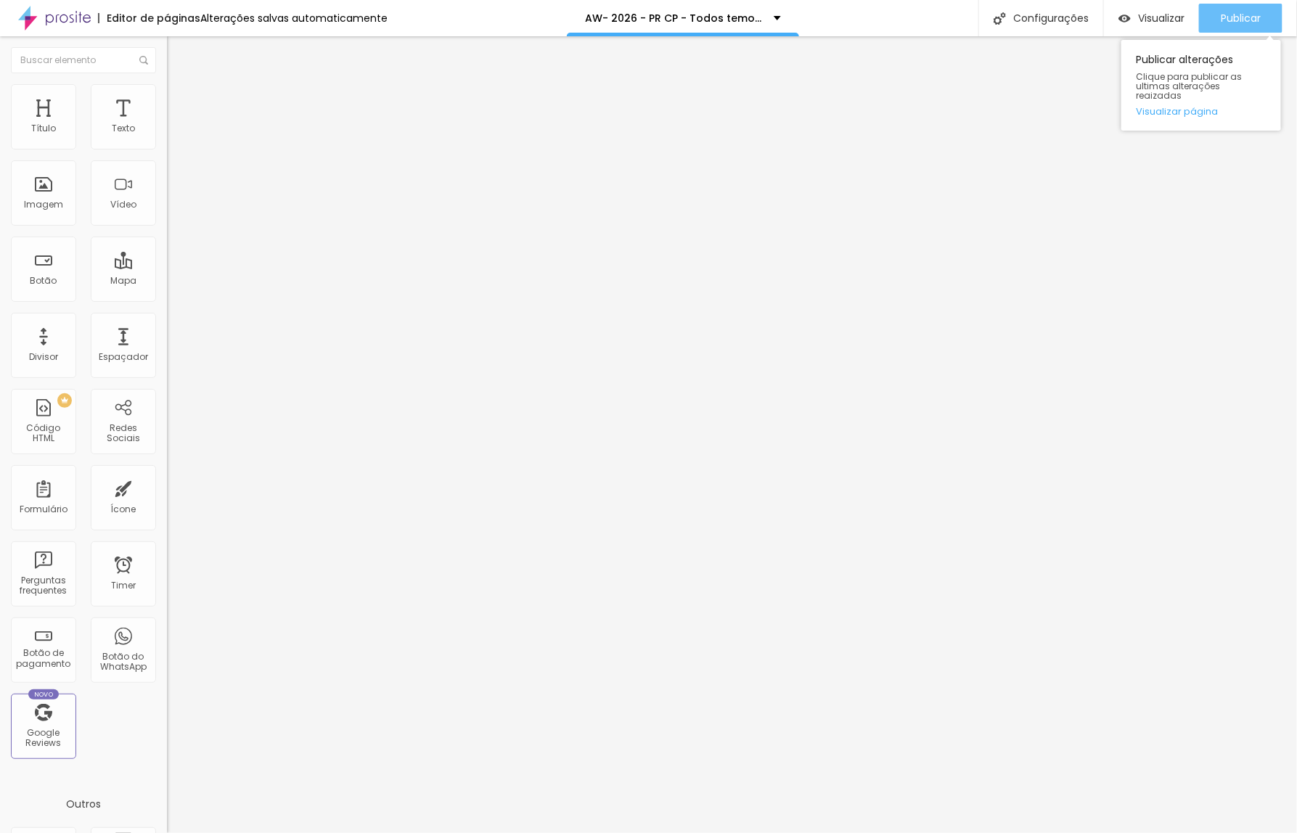
drag, startPoint x: 1237, startPoint y: 19, endPoint x: 1263, endPoint y: 75, distance: 61.4
click at [1238, 19] on span "Publicar" at bounding box center [1241, 18] width 40 height 12
click at [167, 98] on ul "Conteúdo Estilo Avançado" at bounding box center [250, 92] width 167 height 44
click at [180, 102] on span "Avançado" at bounding box center [204, 108] width 48 height 12
type input "5"
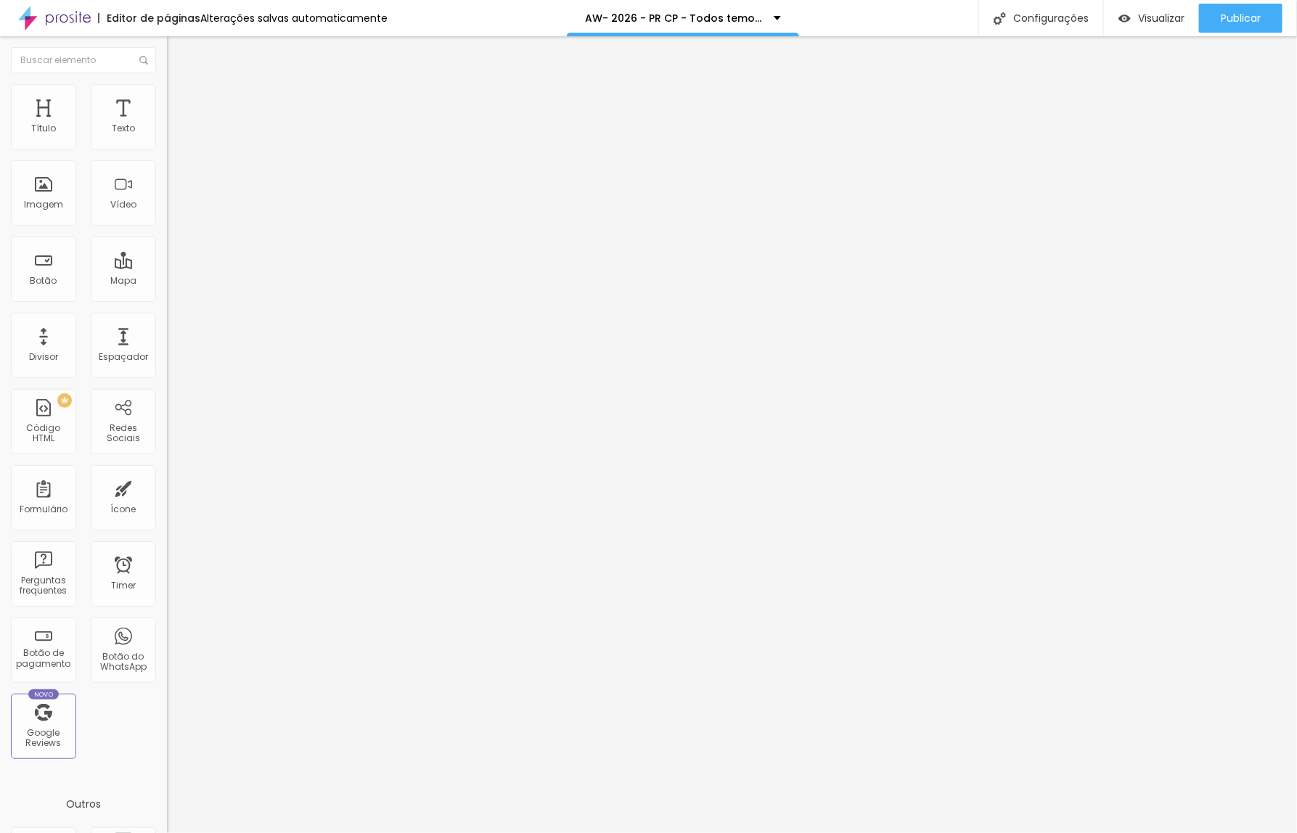
type input "5"
type input "0"
drag, startPoint x: 89, startPoint y: 140, endPoint x: 1, endPoint y: 147, distance: 88.1
type input "0"
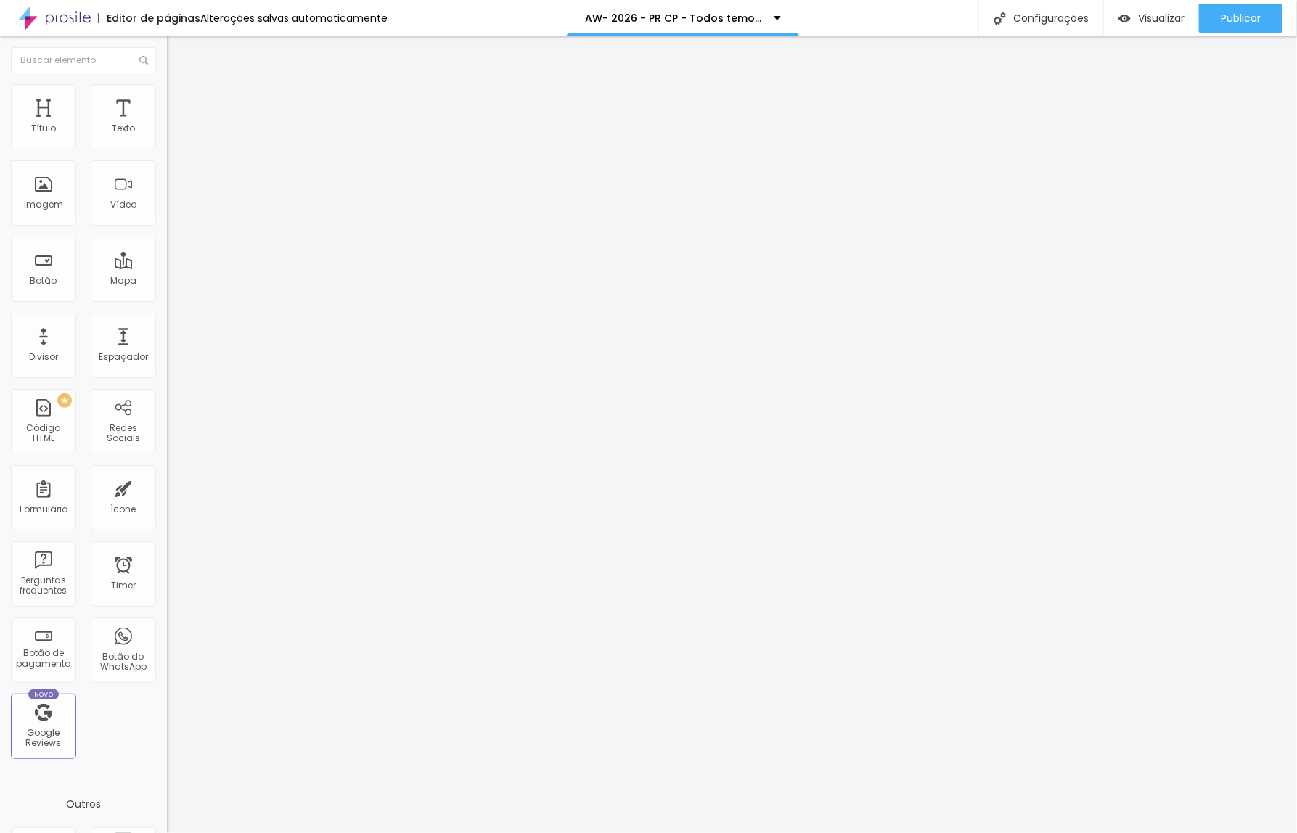
click at [167, 282] on input "range" at bounding box center [214, 288] width 94 height 12
click at [167, 110] on li "Avançado" at bounding box center [250, 106] width 167 height 15
click at [180, 100] on span "Estilo" at bounding box center [191, 94] width 22 height 12
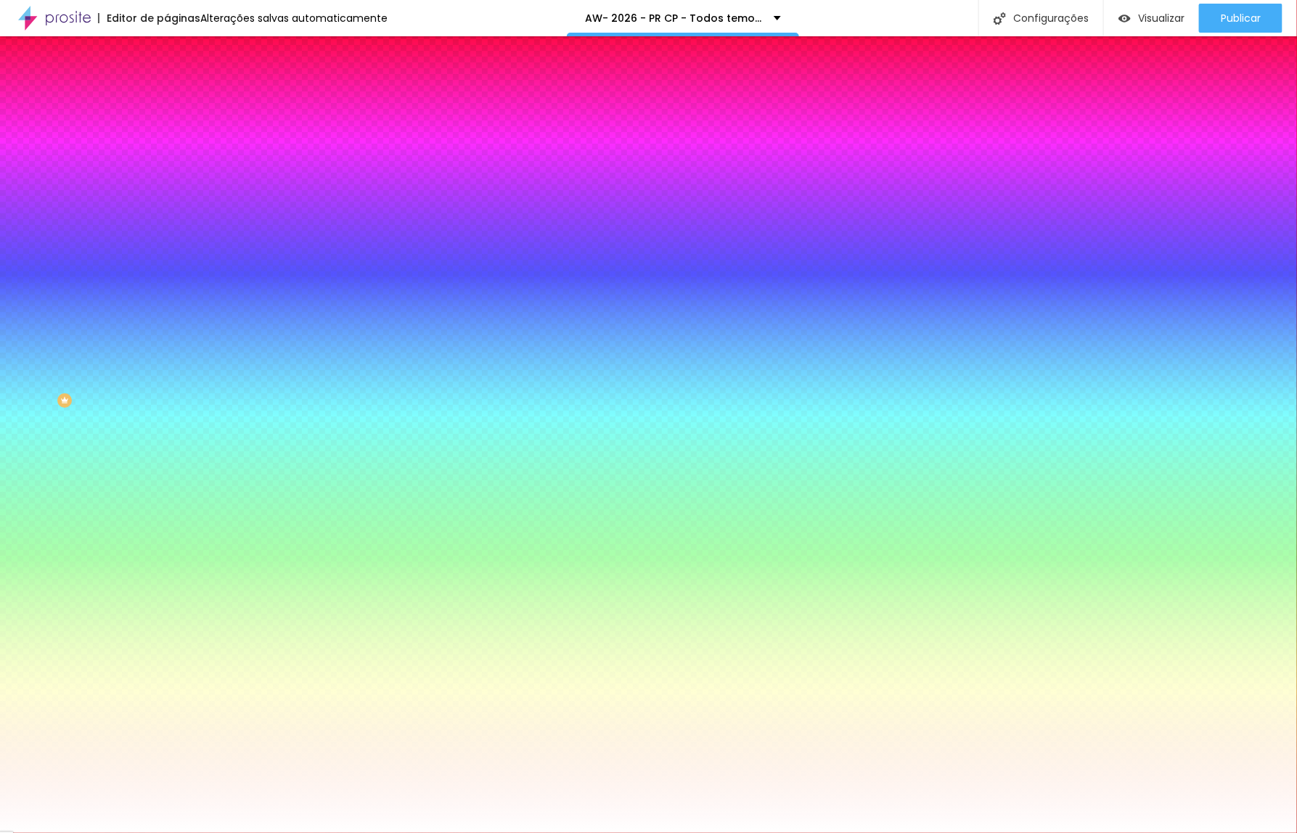
click at [180, 86] on span "Conteúdo" at bounding box center [202, 79] width 45 height 12
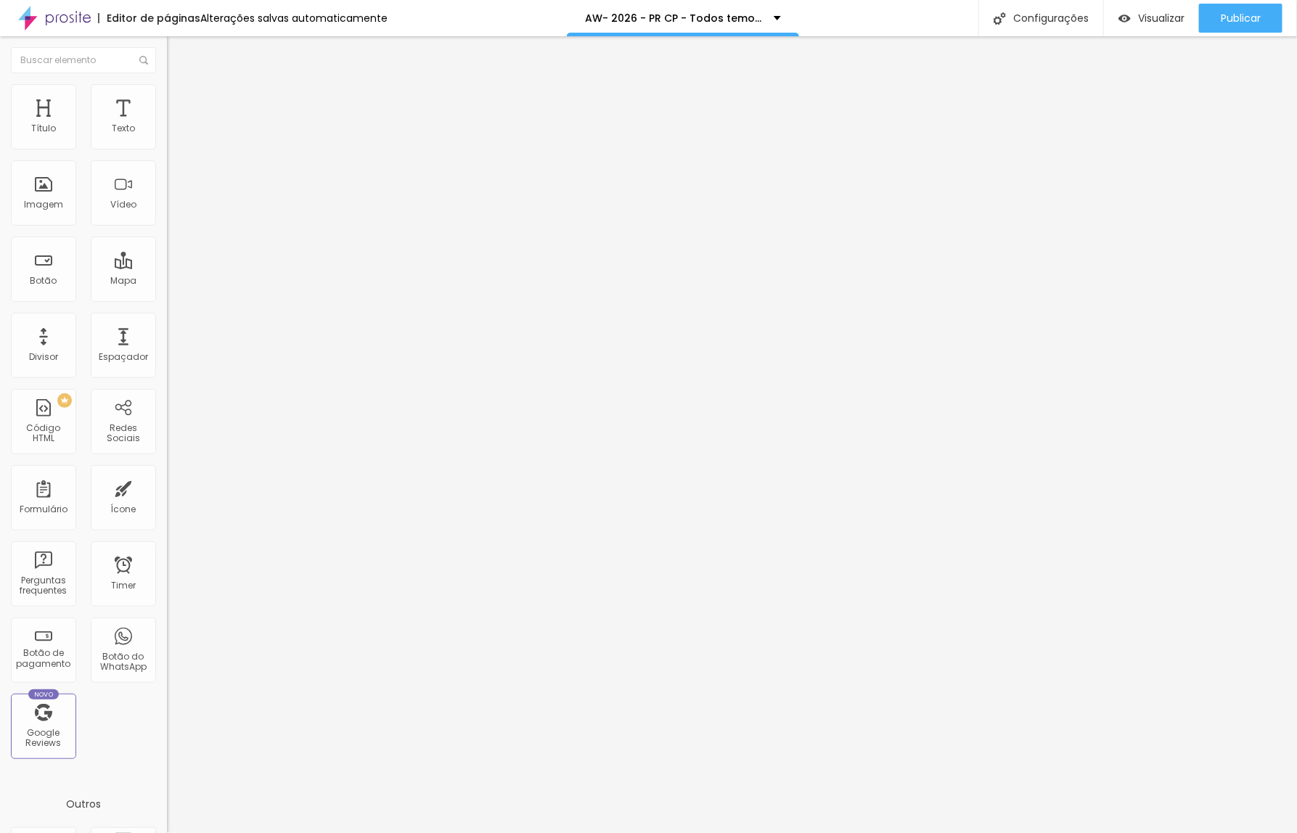
click at [167, 211] on img at bounding box center [172, 206] width 10 height 10
click at [167, 99] on li "Estilo" at bounding box center [250, 91] width 167 height 15
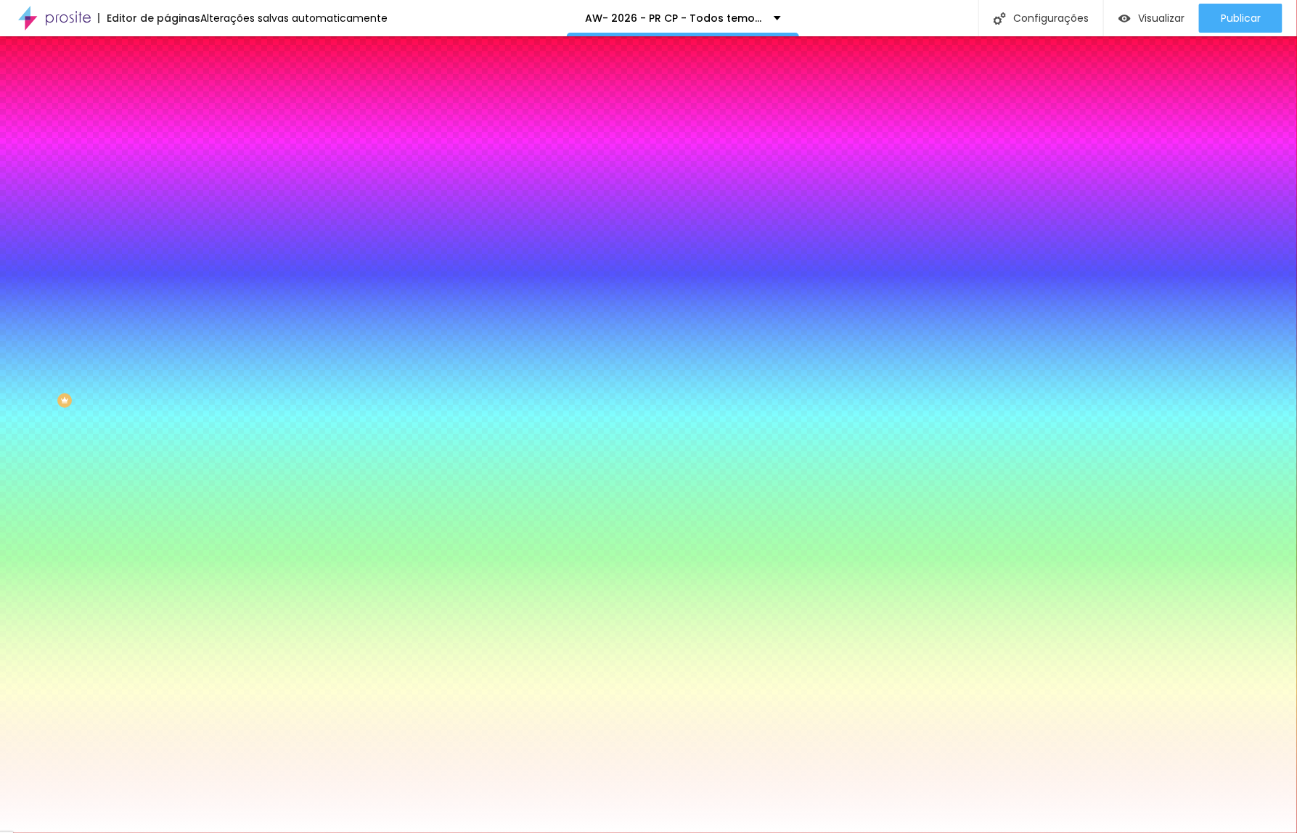
click at [167, 109] on li "Avançado" at bounding box center [250, 106] width 167 height 15
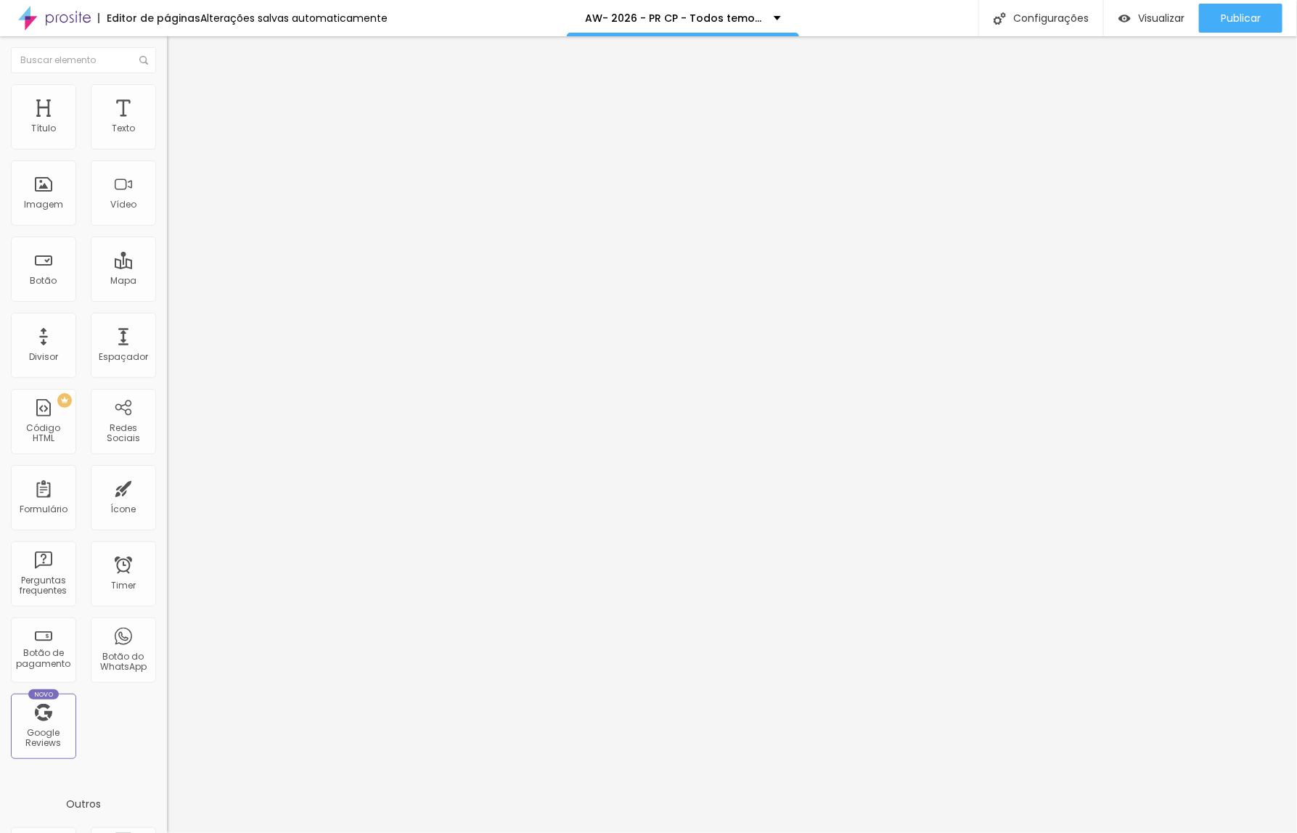
click at [167, 173] on img at bounding box center [172, 168] width 10 height 10
click at [1234, 18] on span "Publicar" at bounding box center [1241, 18] width 40 height 12
click at [167, 109] on li "Avançado" at bounding box center [250, 106] width 167 height 15
drag, startPoint x: 36, startPoint y: 144, endPoint x: 26, endPoint y: 144, distance: 10.2
click at [167, 282] on input "range" at bounding box center [214, 288] width 94 height 12
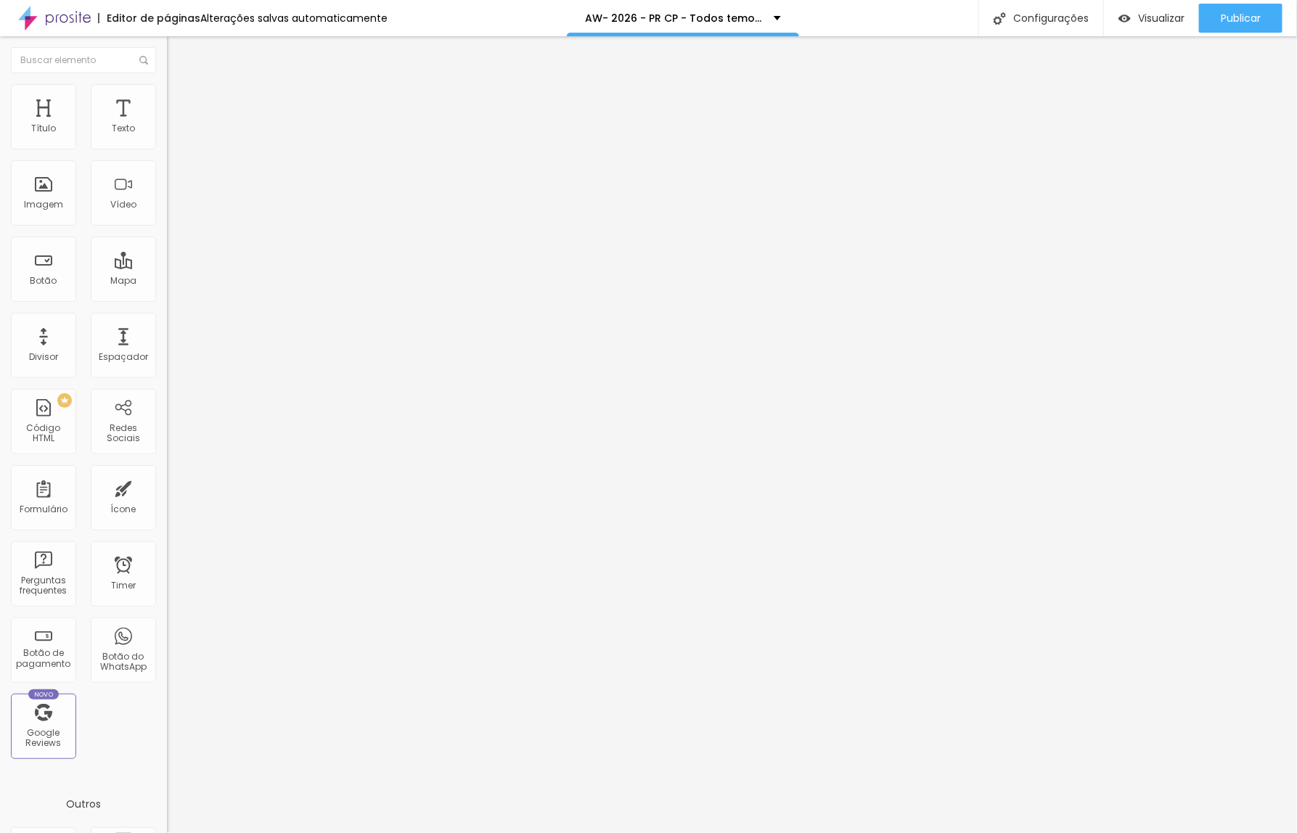
click at [180, 100] on span "Estilo" at bounding box center [191, 94] width 22 height 12
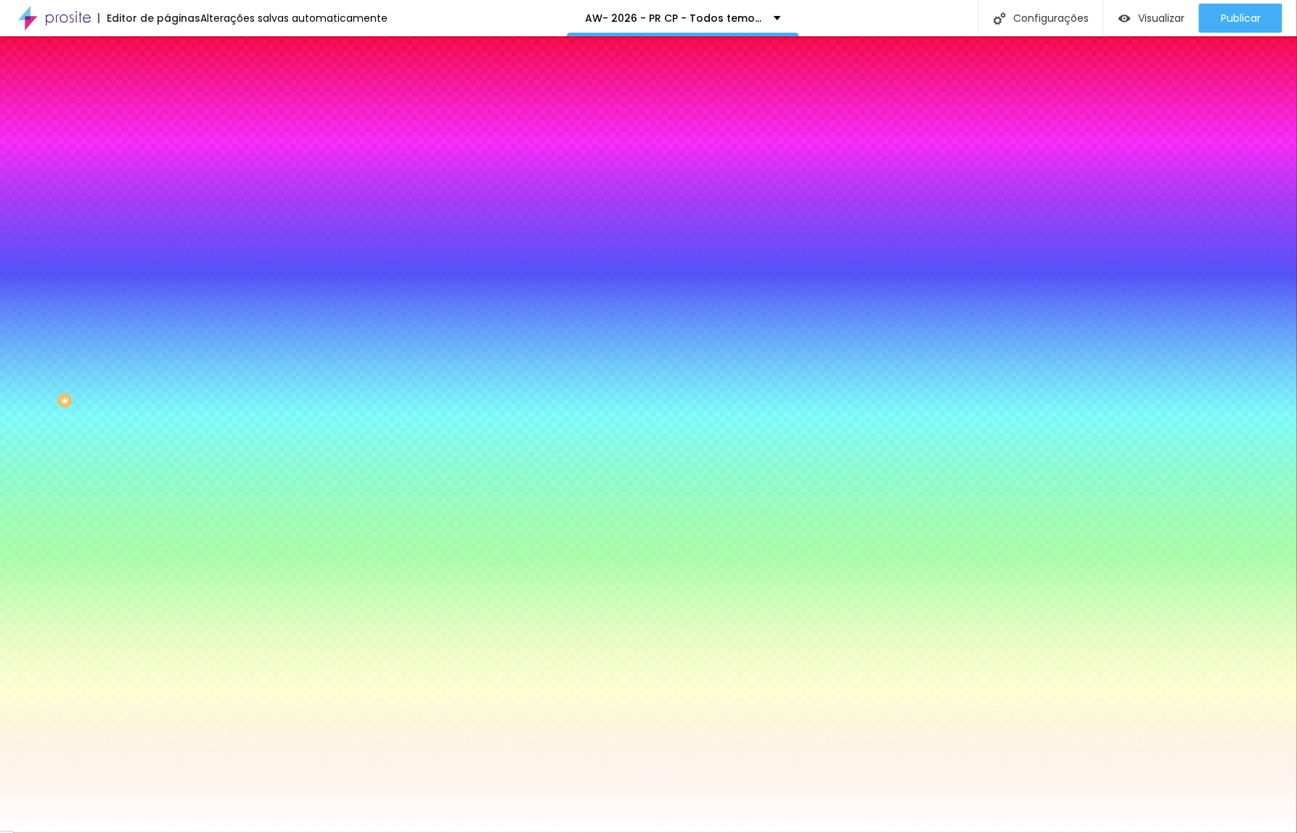
click at [180, 86] on span "Conteúdo" at bounding box center [202, 79] width 45 height 12
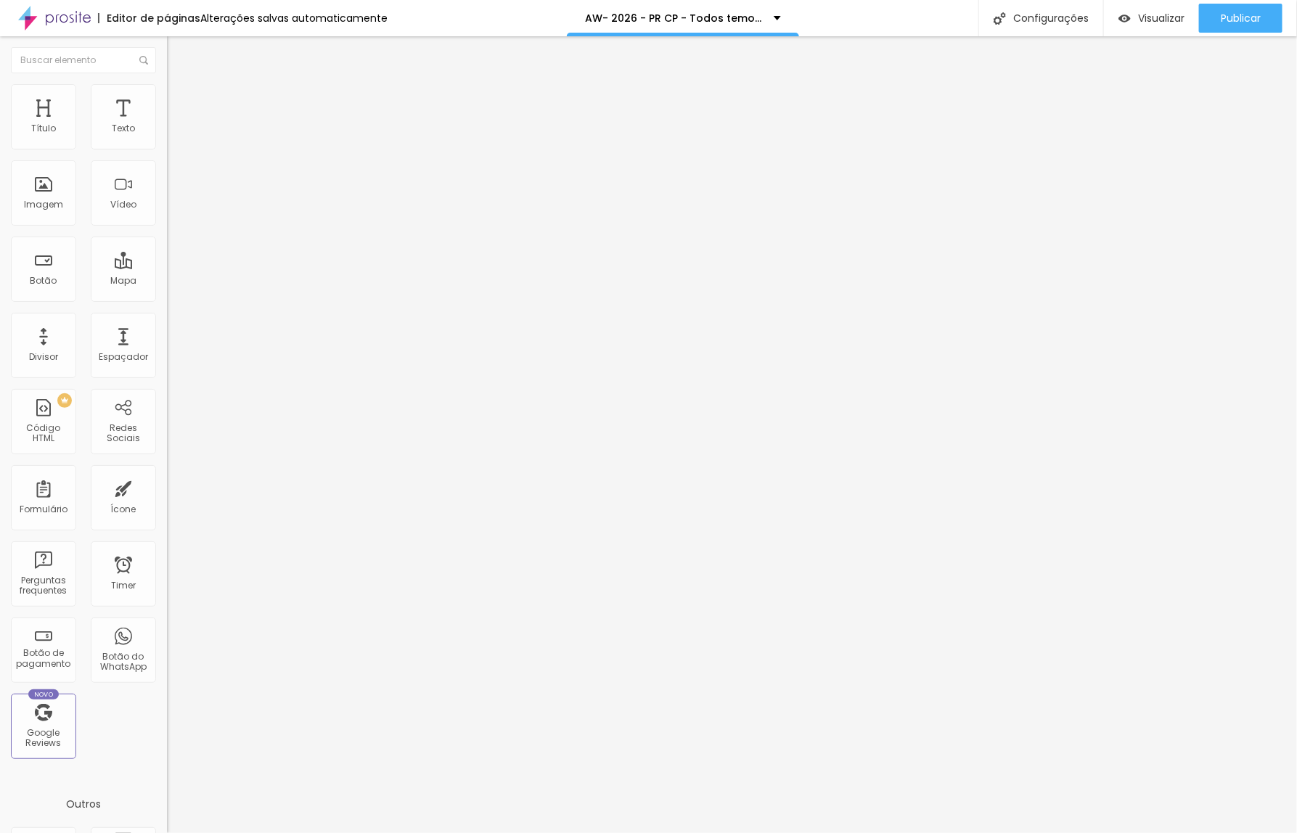
click at [167, 132] on span "Encaixotado" at bounding box center [195, 126] width 57 height 12
click at [167, 155] on span "Completo" at bounding box center [189, 148] width 44 height 12
click at [1248, 17] on span "Publicar" at bounding box center [1241, 18] width 40 height 12
type input "44"
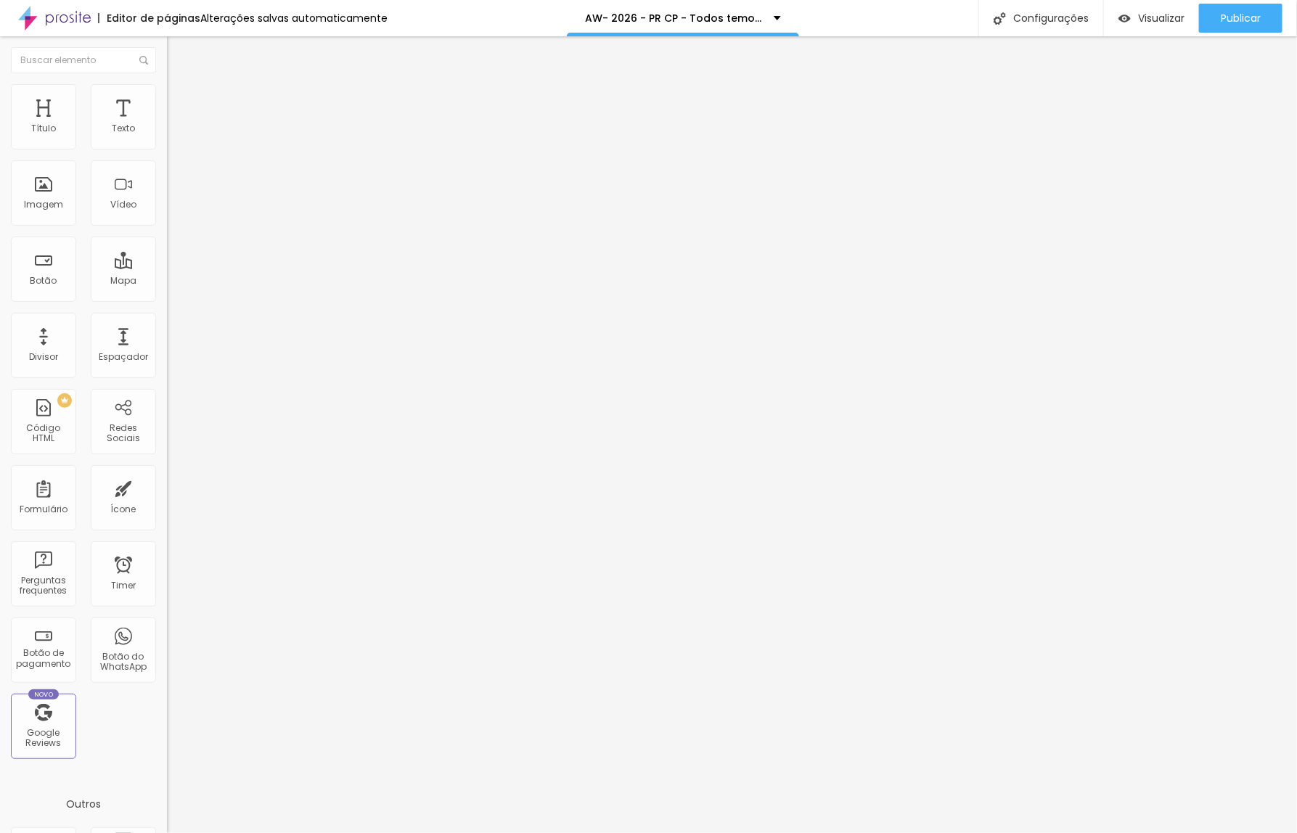
type input "42"
type input "38"
type input "36"
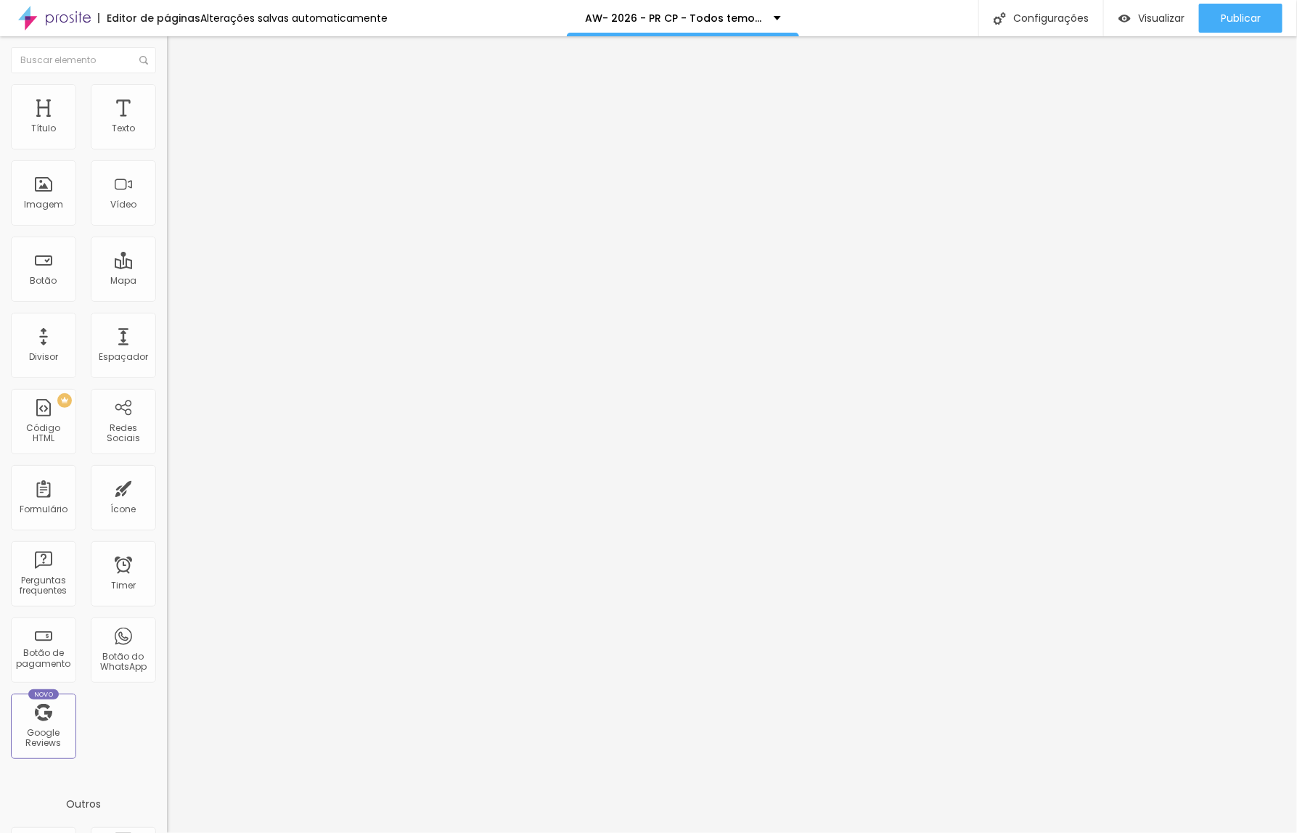
type input "36"
type input "34"
type input "32"
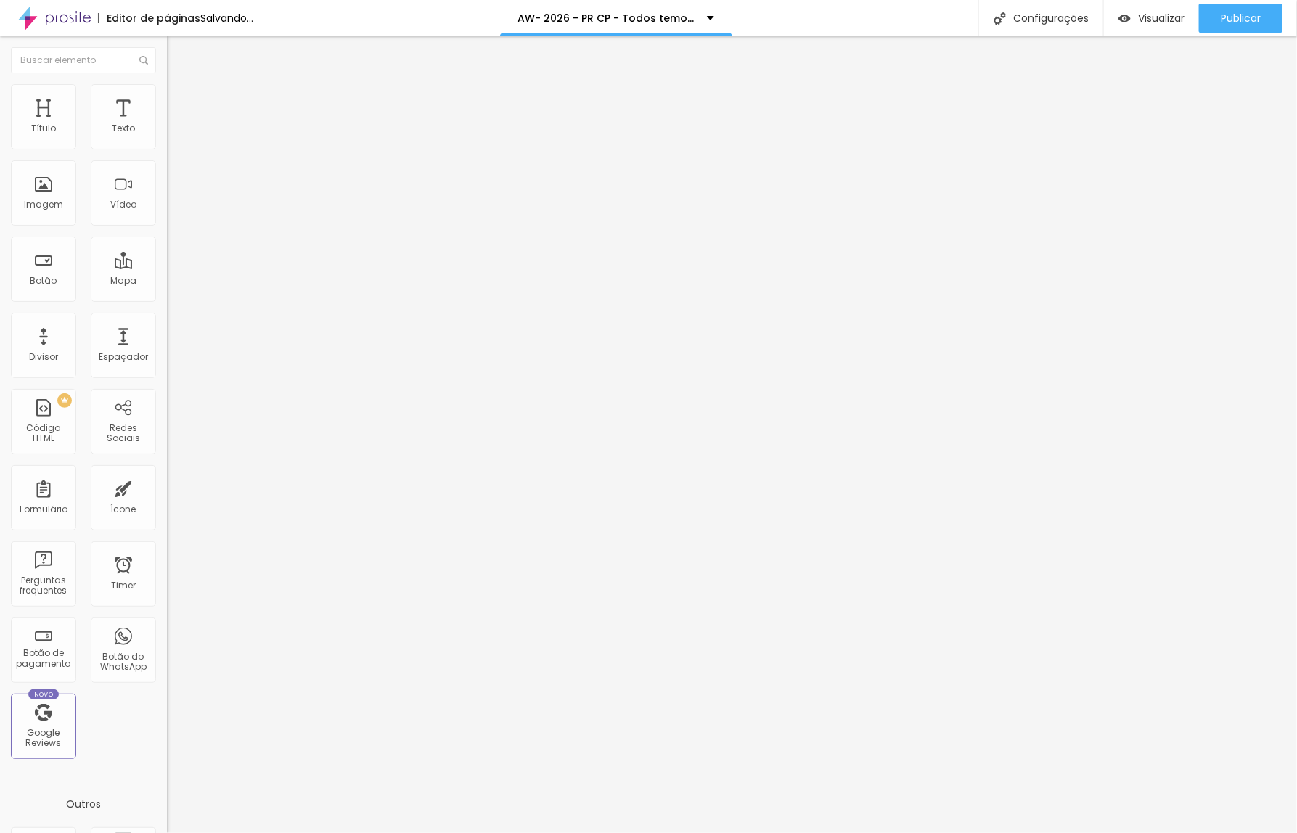
type input "30"
type input "28"
type input "26"
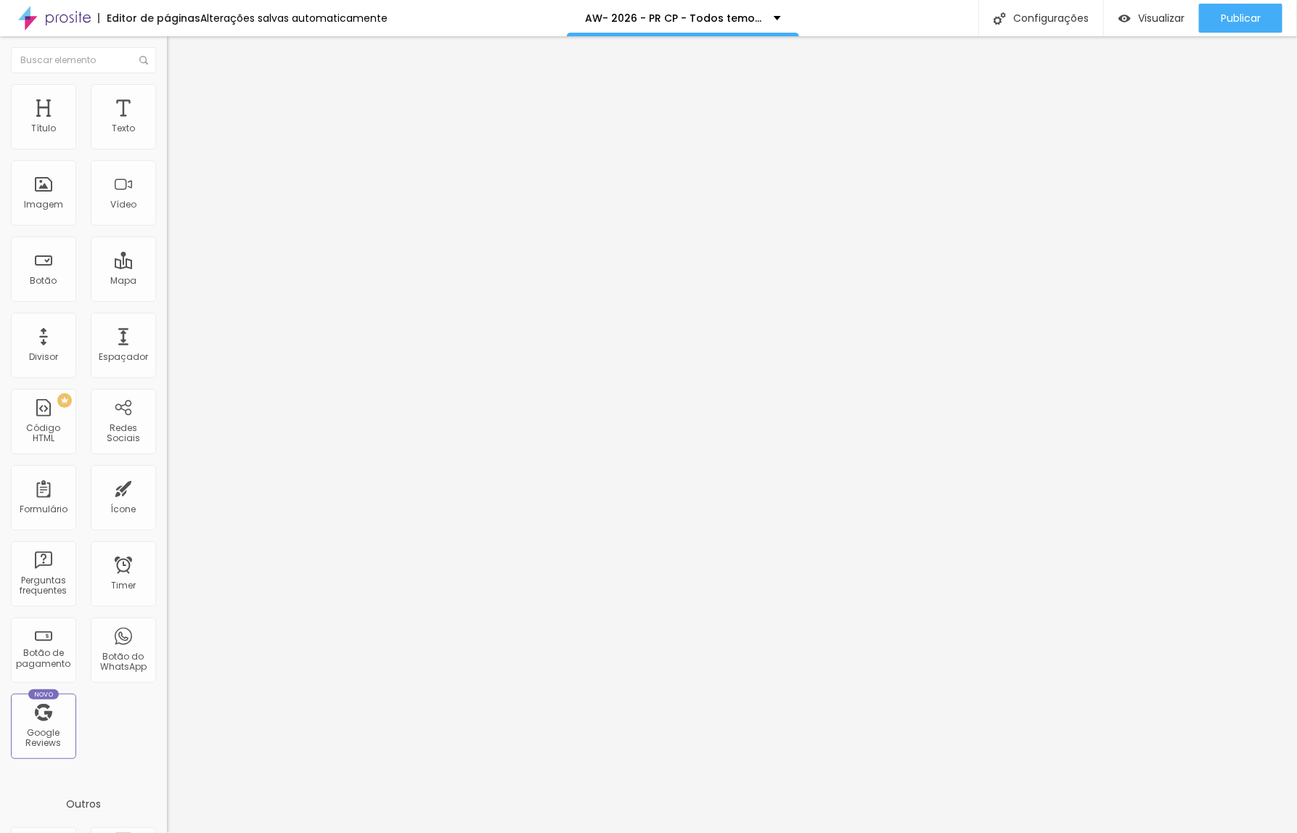
type input "26"
type input "24"
drag, startPoint x: 59, startPoint y: 267, endPoint x: 31, endPoint y: 268, distance: 27.6
type input "24"
click at [167, 168] on input "range" at bounding box center [214, 162] width 94 height 12
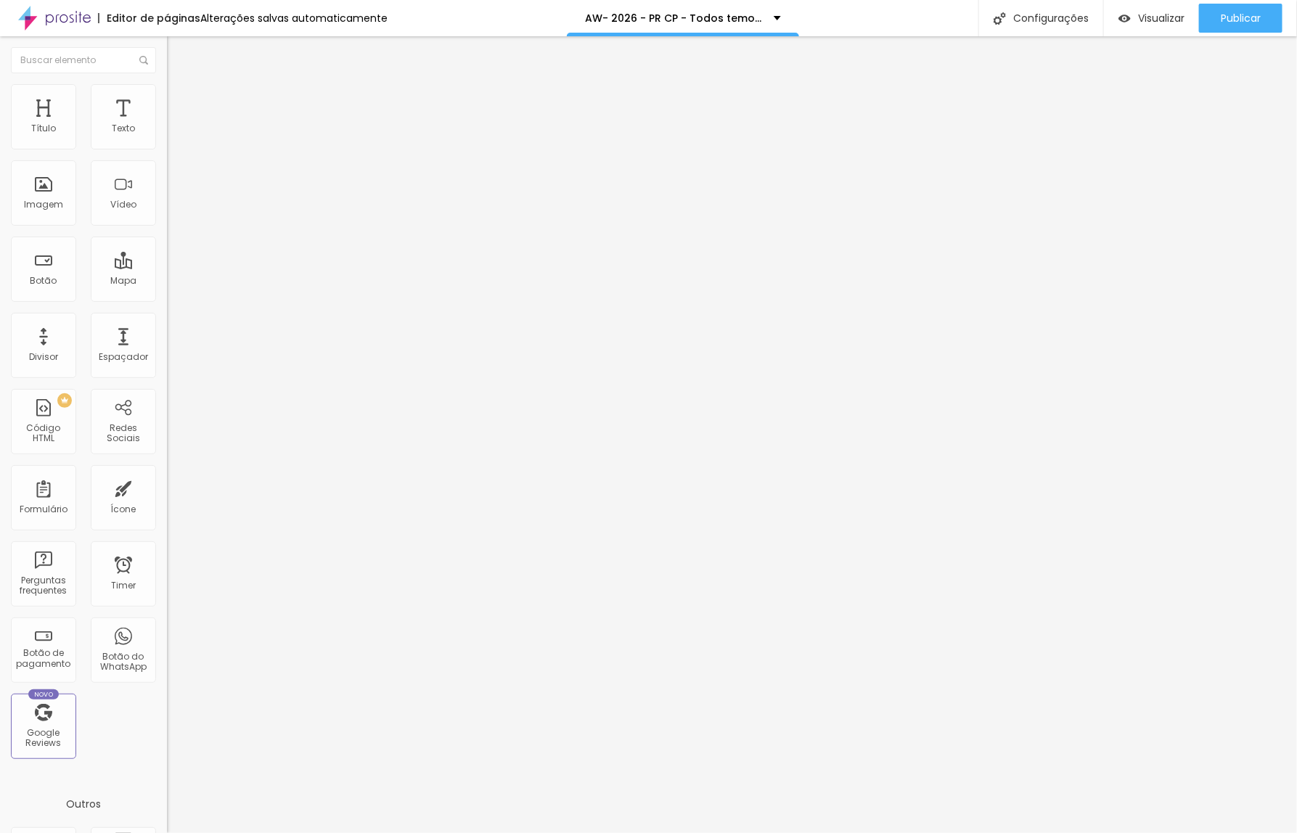
click at [180, 100] on span "Estilo" at bounding box center [191, 94] width 22 height 12
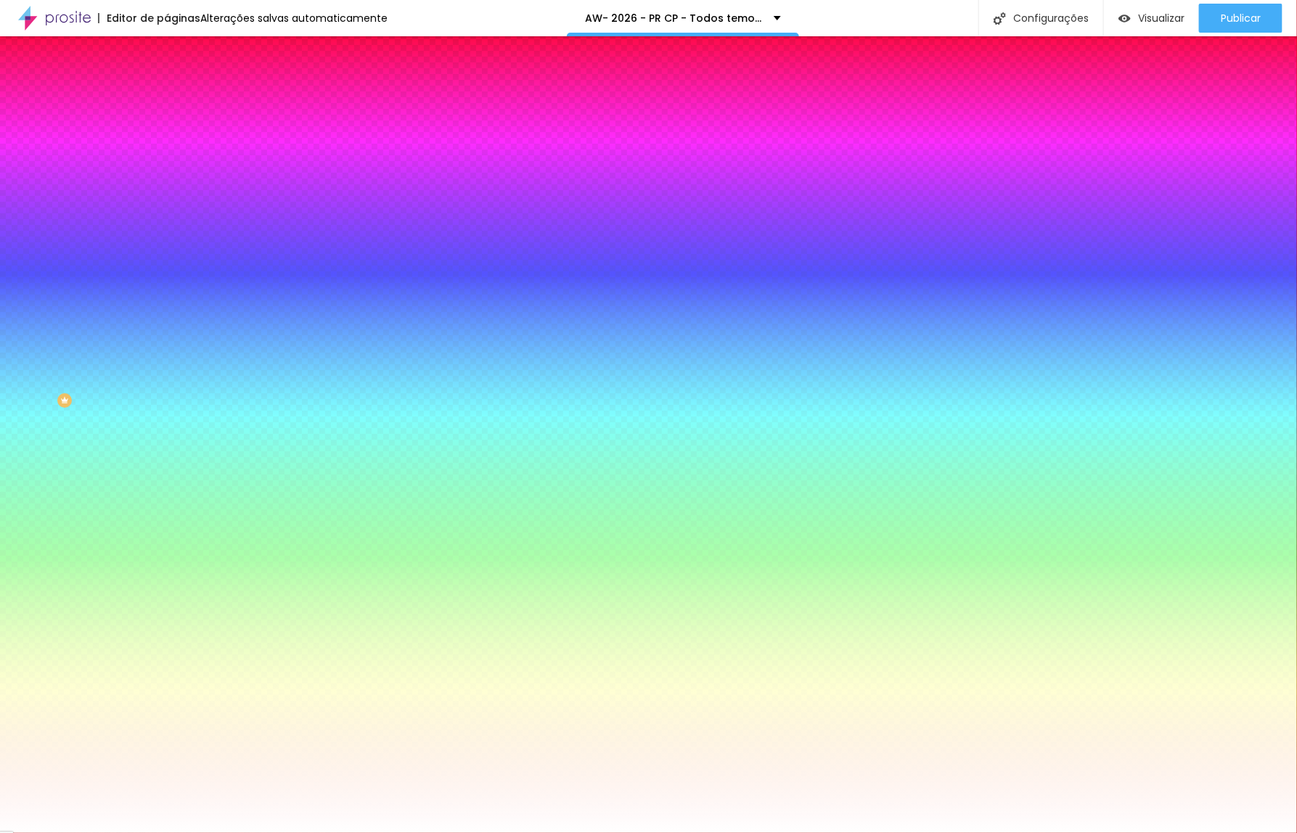
click at [180, 102] on span "Avançado" at bounding box center [204, 108] width 48 height 12
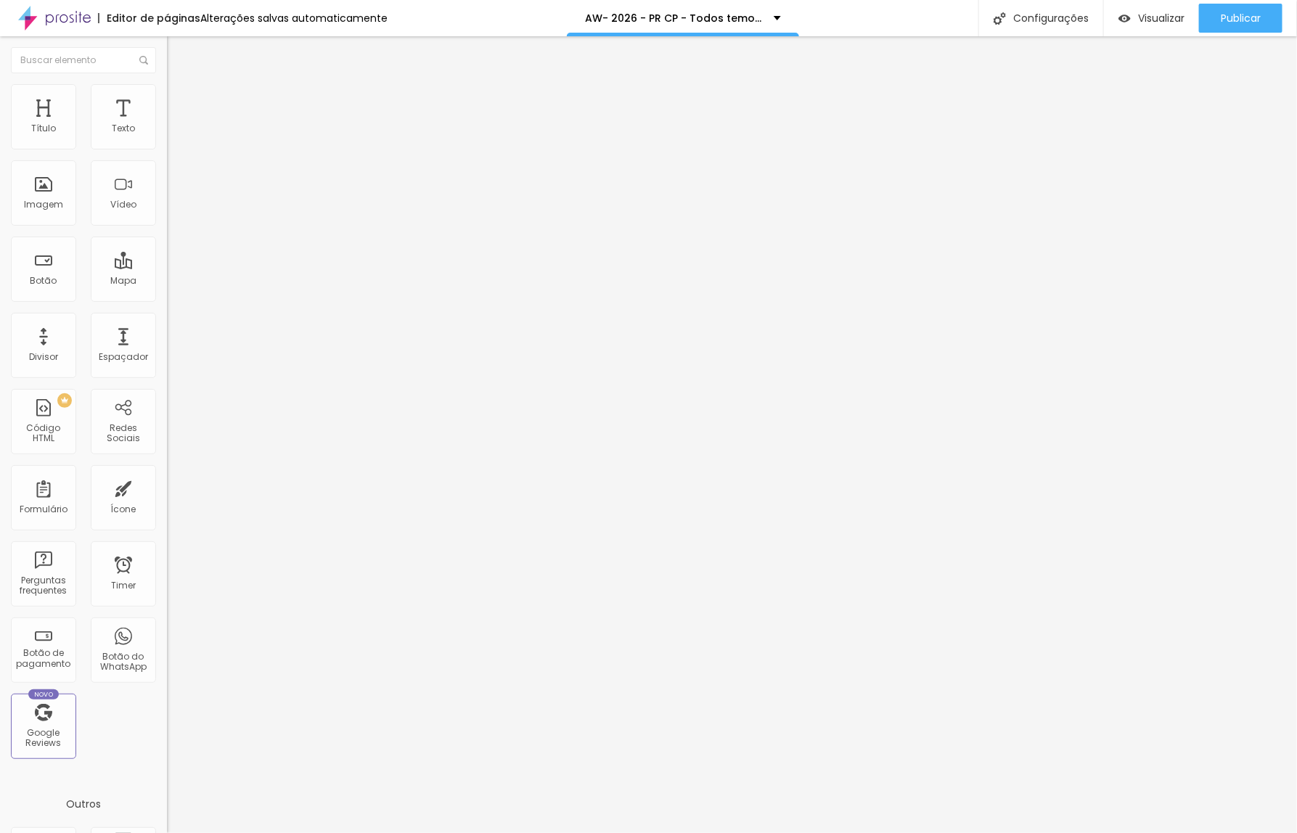
type input "0"
drag, startPoint x: 44, startPoint y: 143, endPoint x: 25, endPoint y: 156, distance: 22.4
type input "0"
click at [167, 282] on input "range" at bounding box center [214, 288] width 94 height 12
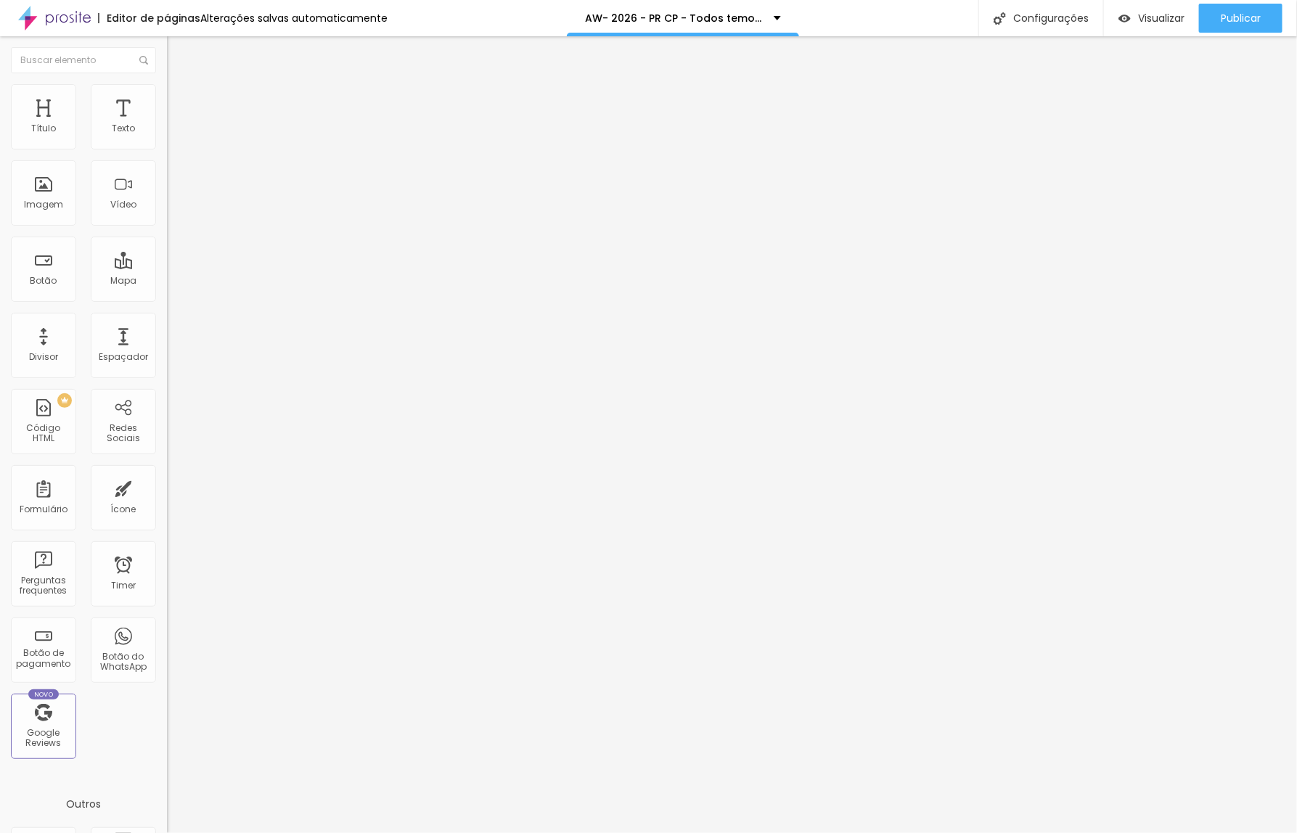
type input "0"
drag, startPoint x: 45, startPoint y: 173, endPoint x: 5, endPoint y: 172, distance: 39.9
type input "0"
click at [167, 487] on input "range" at bounding box center [214, 493] width 94 height 12
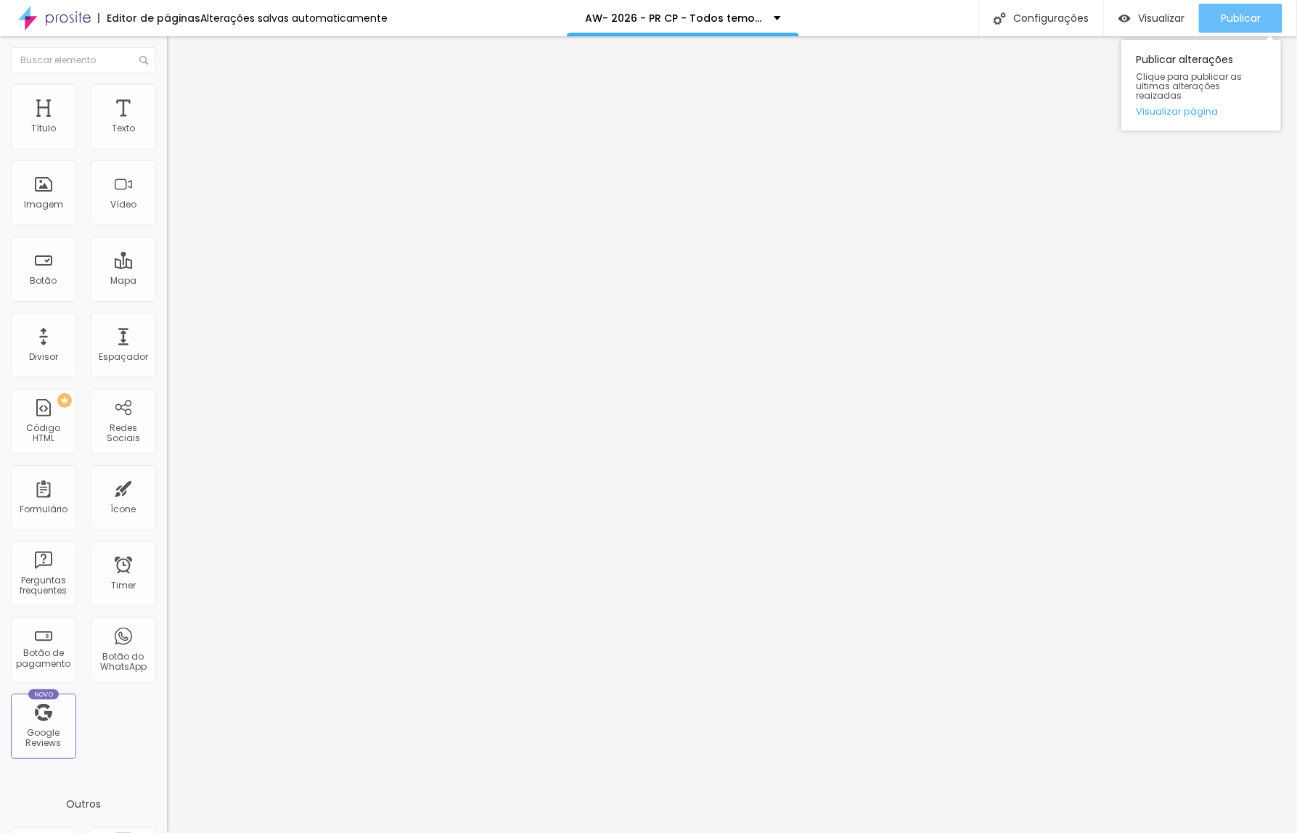
click at [1236, 20] on span "Publicar" at bounding box center [1241, 18] width 40 height 12
click at [167, 185] on img at bounding box center [172, 180] width 10 height 10
click at [167, 95] on li "Estilo" at bounding box center [250, 91] width 167 height 15
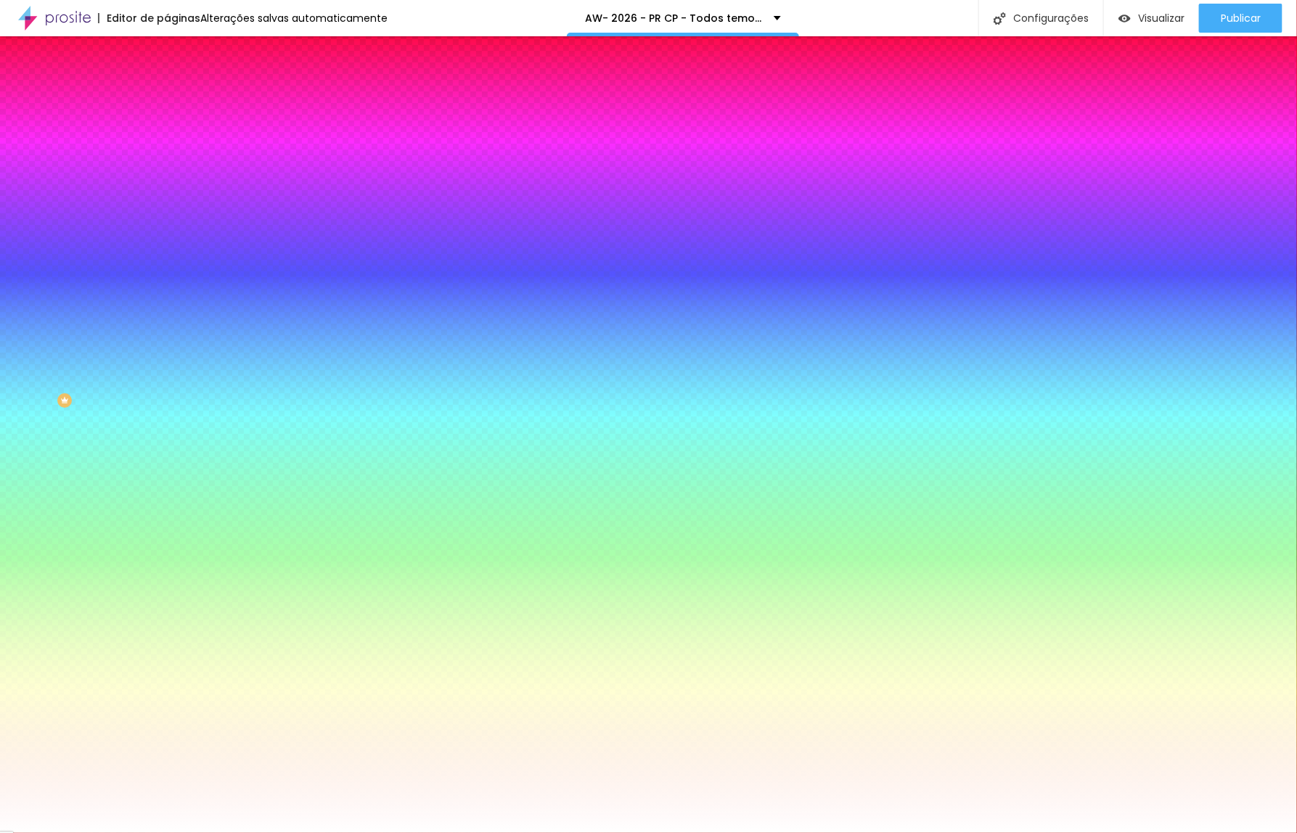
click at [167, 99] on li "Avançado" at bounding box center [250, 106] width 167 height 15
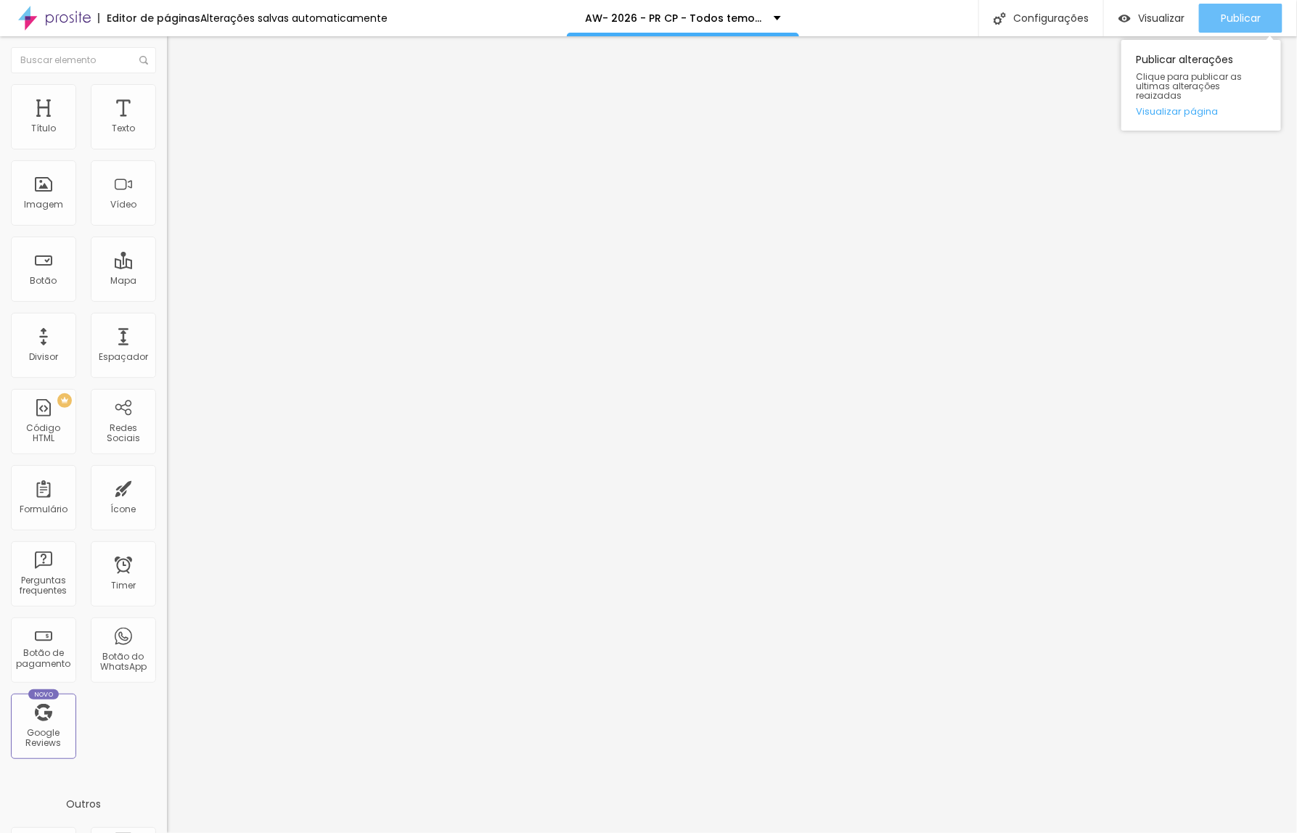
click at [1228, 20] on span "Publicar" at bounding box center [1241, 18] width 40 height 12
click at [180, 100] on span "Estilo" at bounding box center [191, 94] width 22 height 12
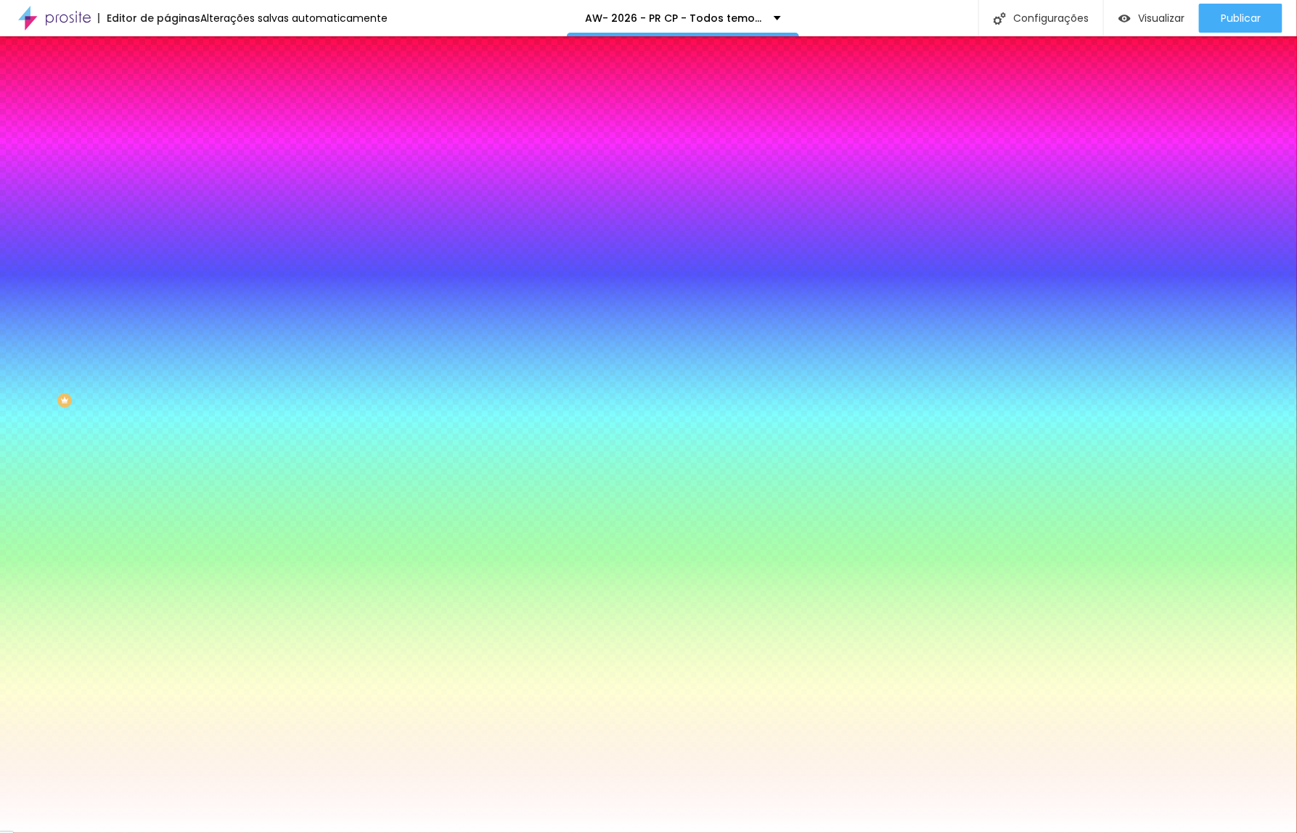
click at [180, 102] on span "Avançado" at bounding box center [204, 108] width 48 height 12
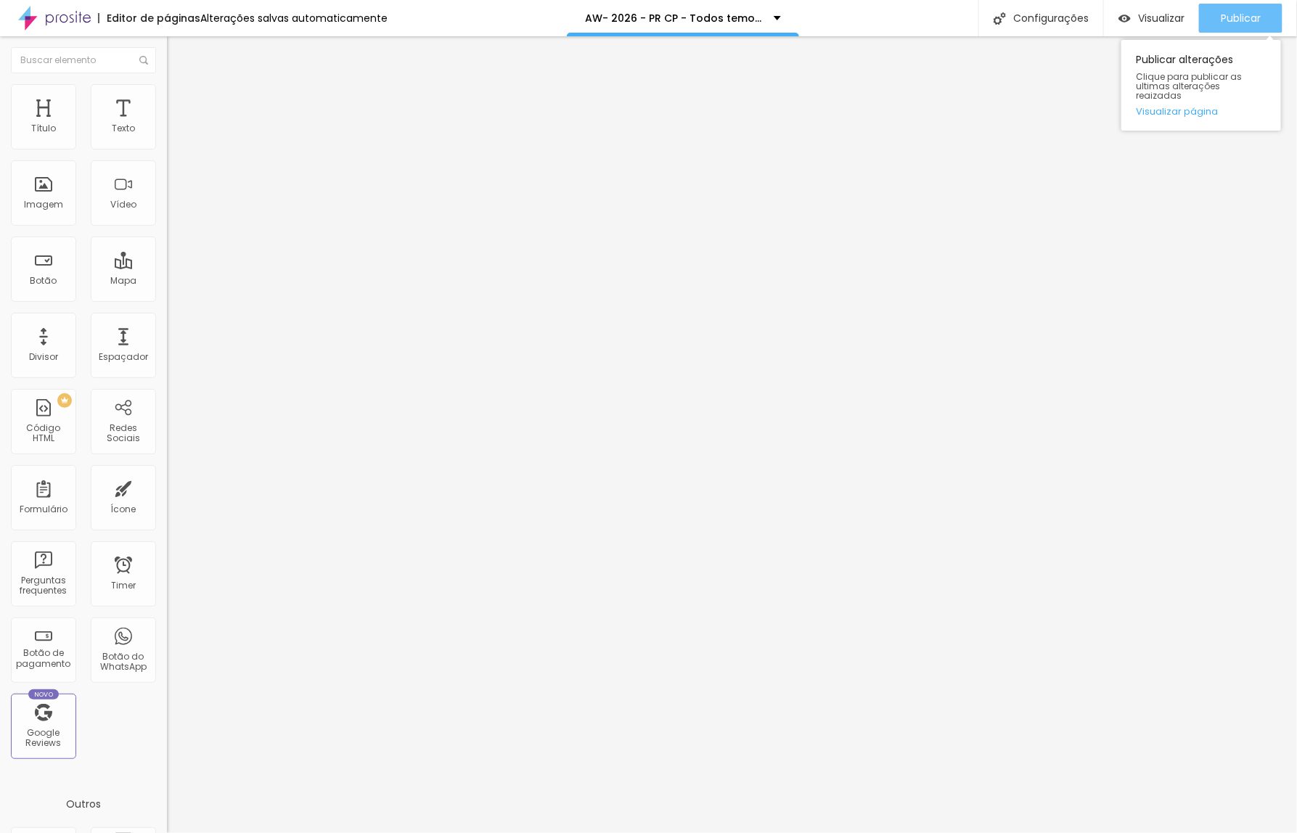
click at [1223, 12] on span "Publicar" at bounding box center [1241, 18] width 40 height 12
click at [167, 89] on img at bounding box center [173, 90] width 13 height 13
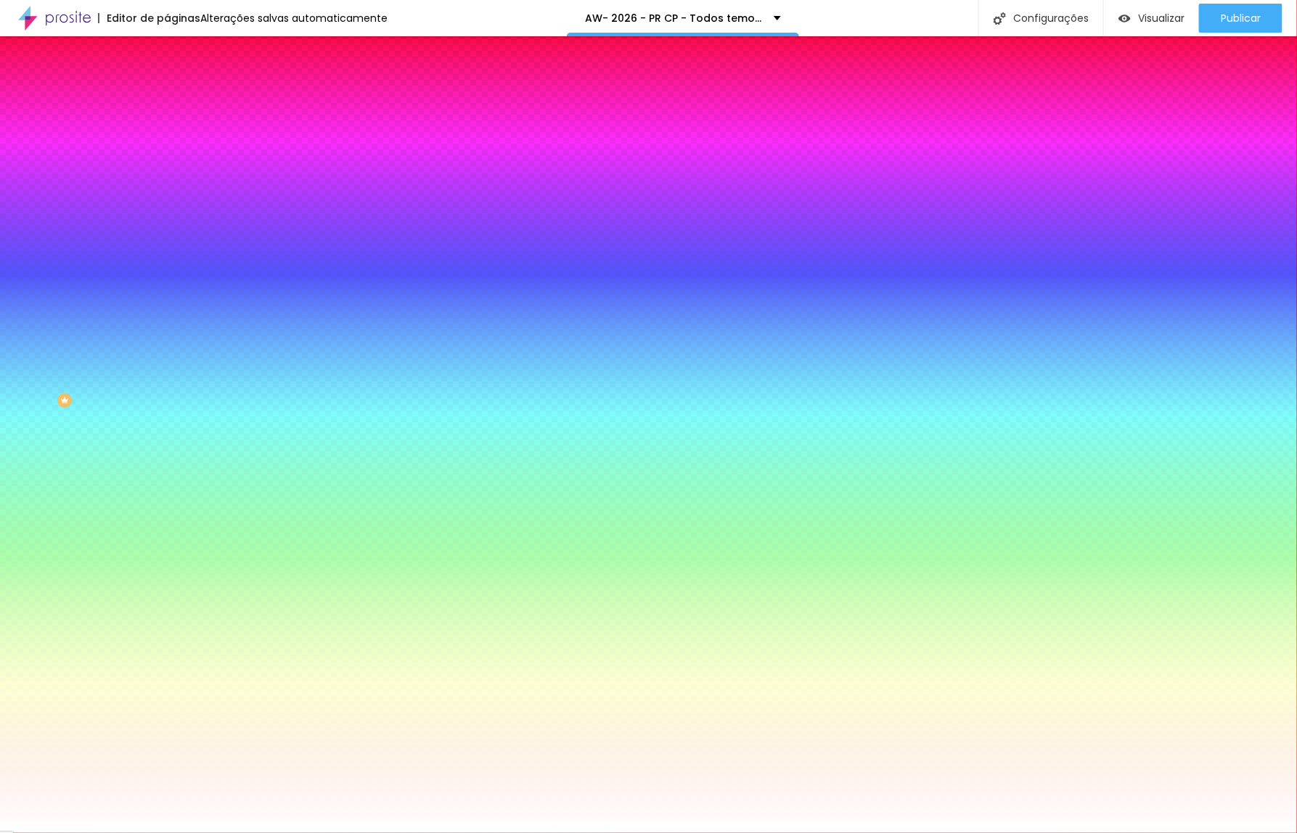
click at [167, 99] on li "Avançado" at bounding box center [250, 106] width 167 height 15
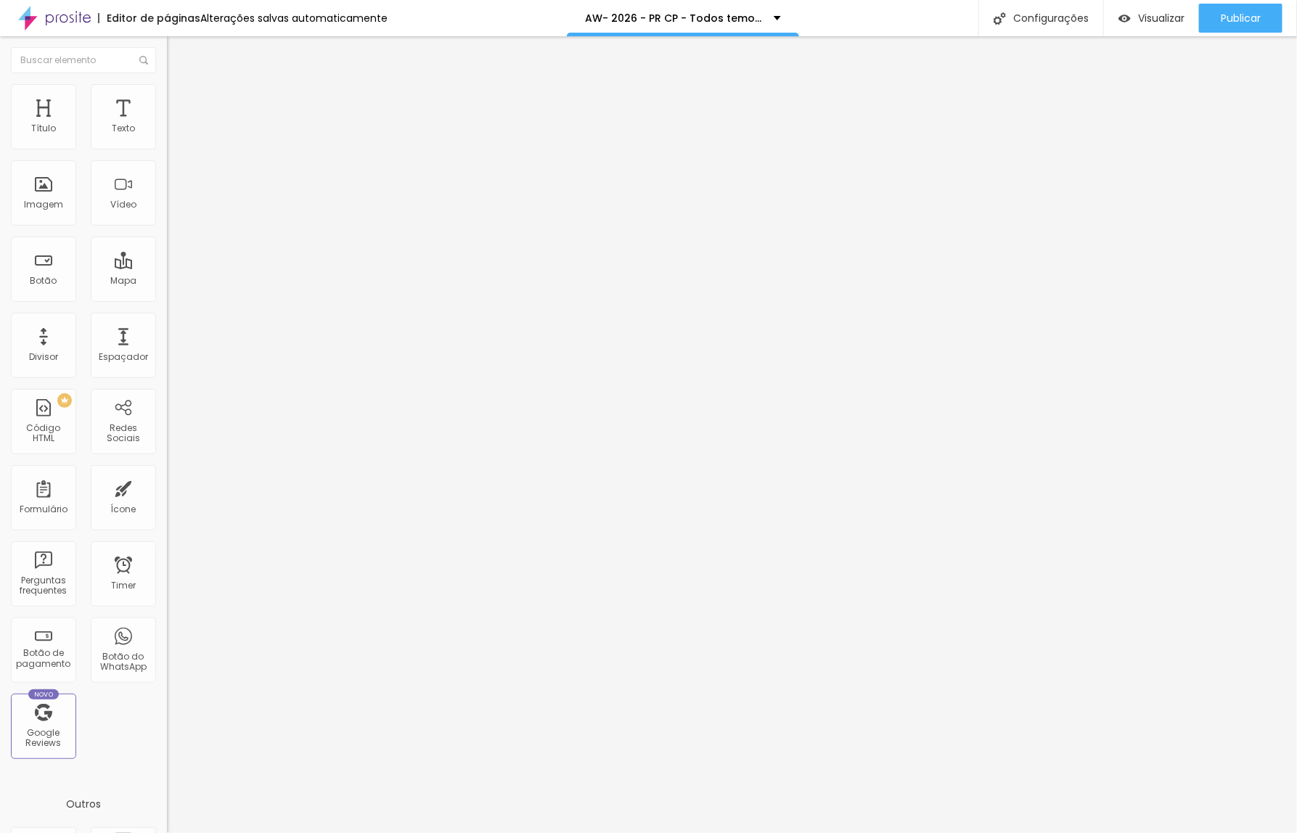
click at [180, 86] on span "Conteúdo" at bounding box center [202, 79] width 45 height 12
click at [180, 99] on span "Estilo" at bounding box center [191, 94] width 22 height 12
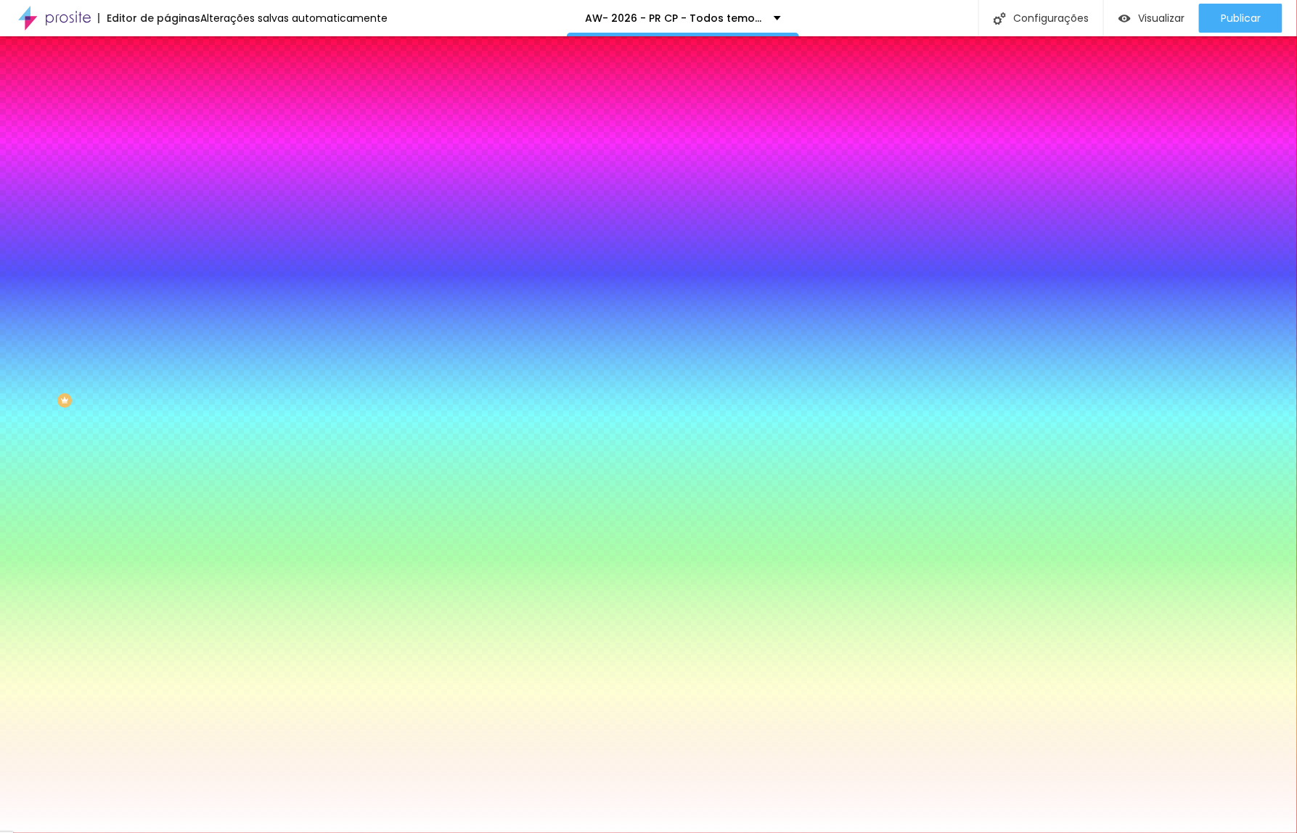
click at [167, 99] on li "Avançado" at bounding box center [250, 106] width 167 height 15
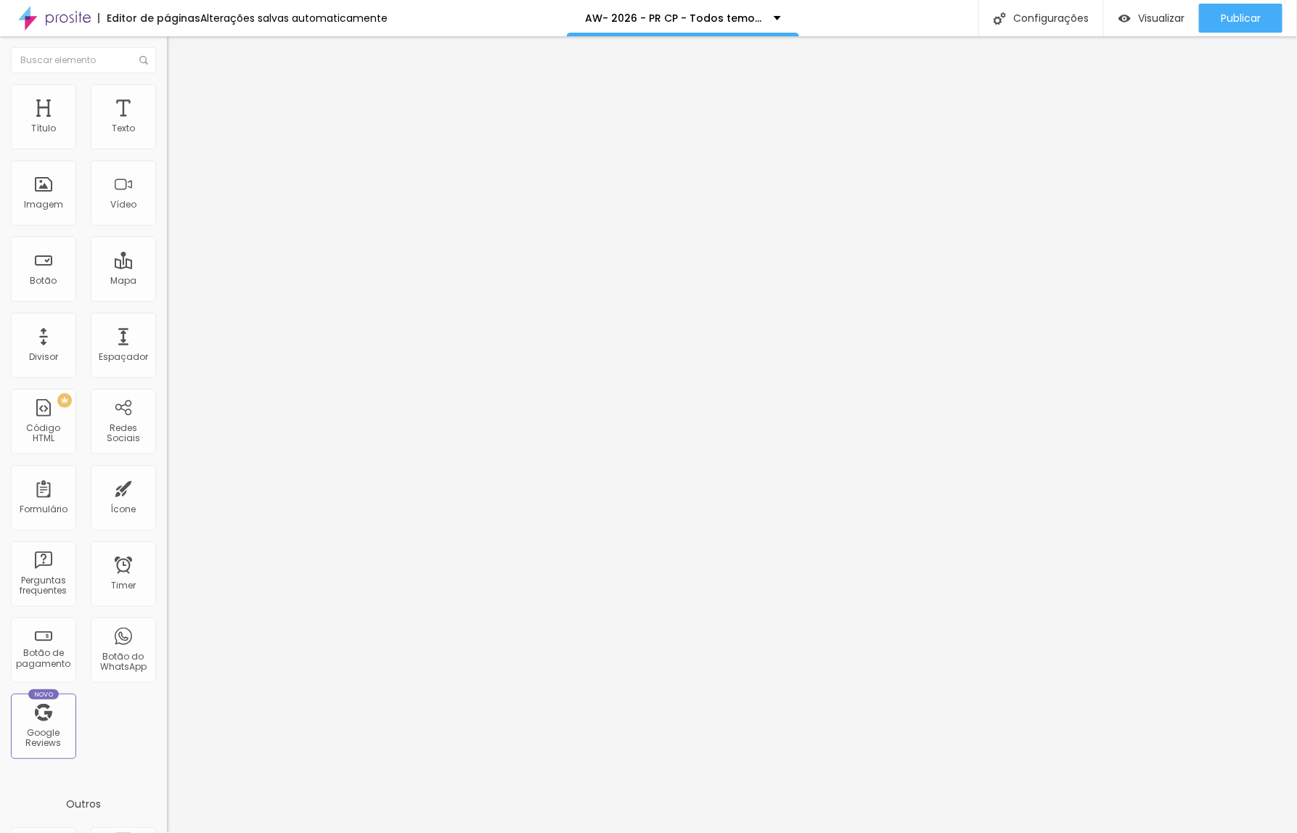
type input "0"
drag, startPoint x: 33, startPoint y: 171, endPoint x: 0, endPoint y: 172, distance: 33.4
type input "0"
click at [167, 487] on input "range" at bounding box center [214, 493] width 94 height 12
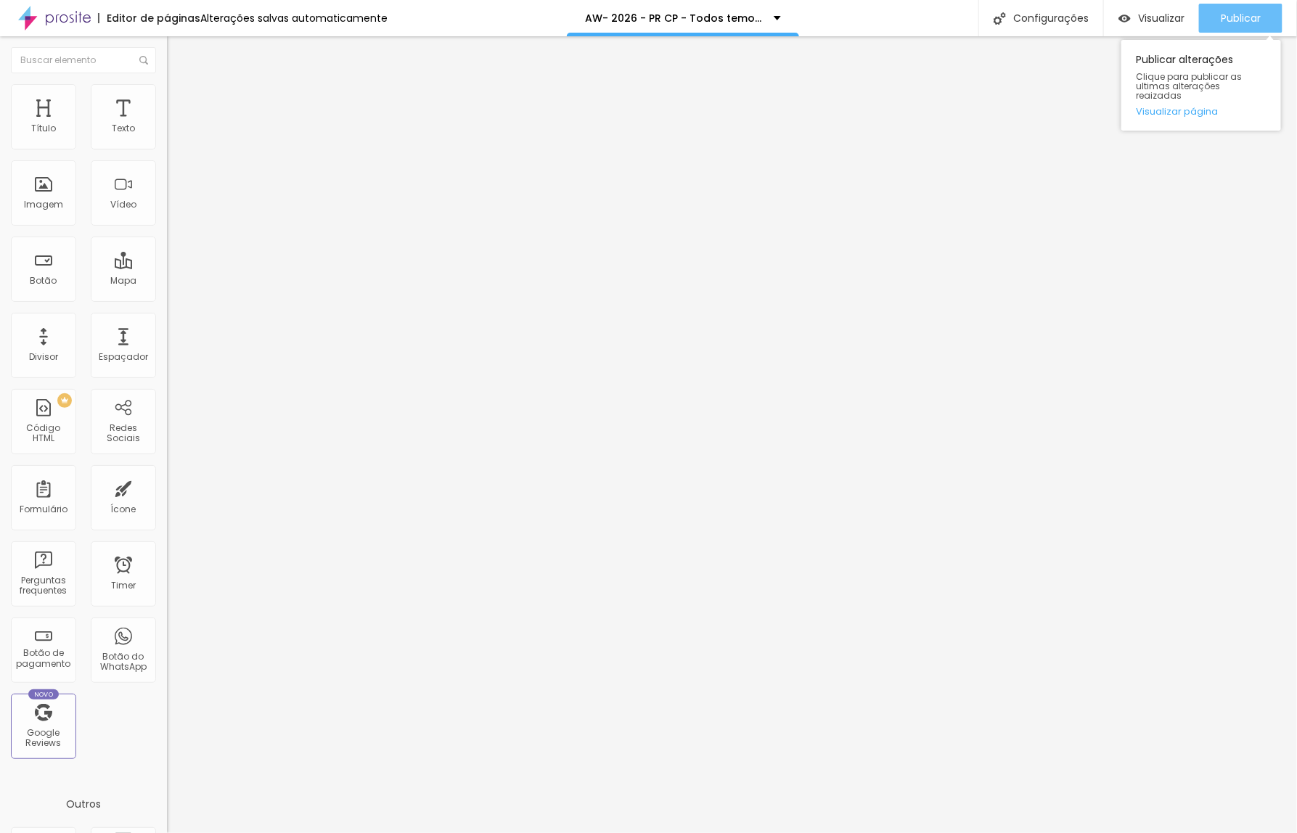
click at [1231, 19] on span "Publicar" at bounding box center [1241, 18] width 40 height 12
click at [1243, 28] on div "Publicar" at bounding box center [1241, 18] width 40 height 29
click at [167, 299] on input "[URL][DOMAIN_NAME]" at bounding box center [254, 291] width 174 height 15
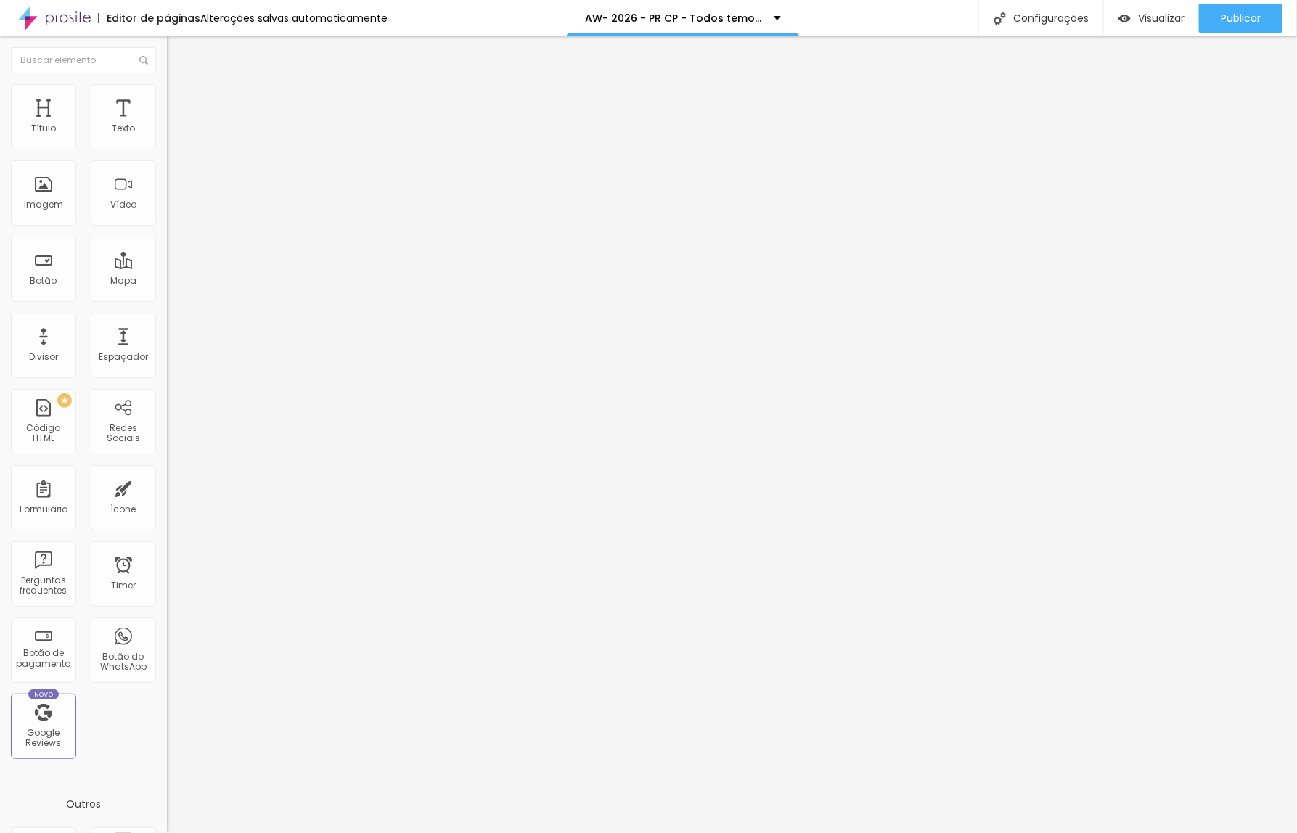
drag, startPoint x: 124, startPoint y: 161, endPoint x: -73, endPoint y: 160, distance: 196.7
click at [0, 160] on html "Editor de páginas Alterações salvas automaticamente AW- 2026 - PR CP - Todos te…" at bounding box center [648, 416] width 1297 height 833
click at [1238, 27] on div "Publicar" at bounding box center [1241, 18] width 40 height 29
drag, startPoint x: 77, startPoint y: 165, endPoint x: -70, endPoint y: 167, distance: 147.3
click at [0, 167] on html "Editor de páginas Alterações salvas automaticamente 2507 - 2026 - POA 15 - Todo…" at bounding box center [648, 416] width 1297 height 833
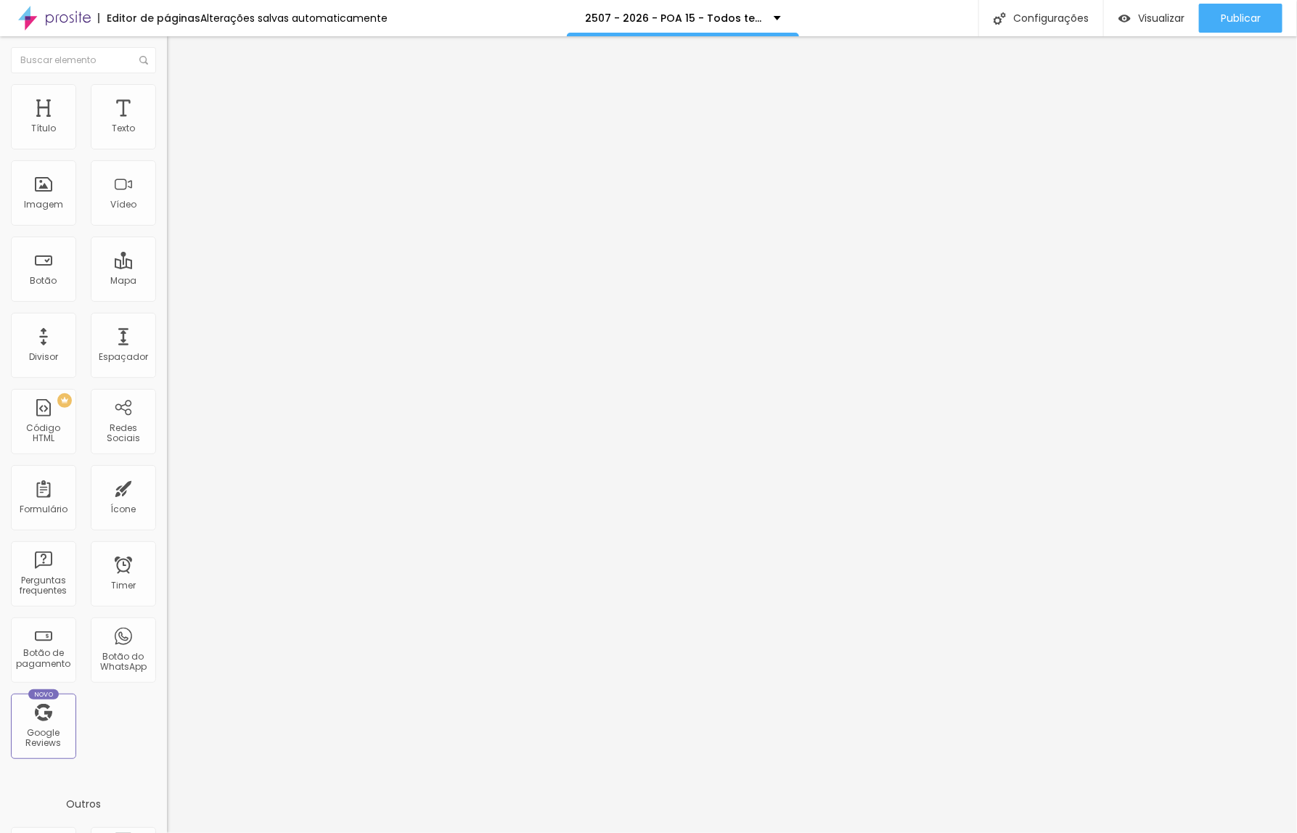
paste input "Perguntas Frequentes"
type input "Perguntas Frequentes"
drag, startPoint x: 42, startPoint y: 303, endPoint x: -49, endPoint y: 311, distance: 91.8
click at [0, 311] on html "Editor de páginas Alterações salvas automaticamente 2507 - 2026 - POA 15 - Todo…" at bounding box center [648, 416] width 1297 height 833
paste input "[DOMAIN_NAME][URL]"
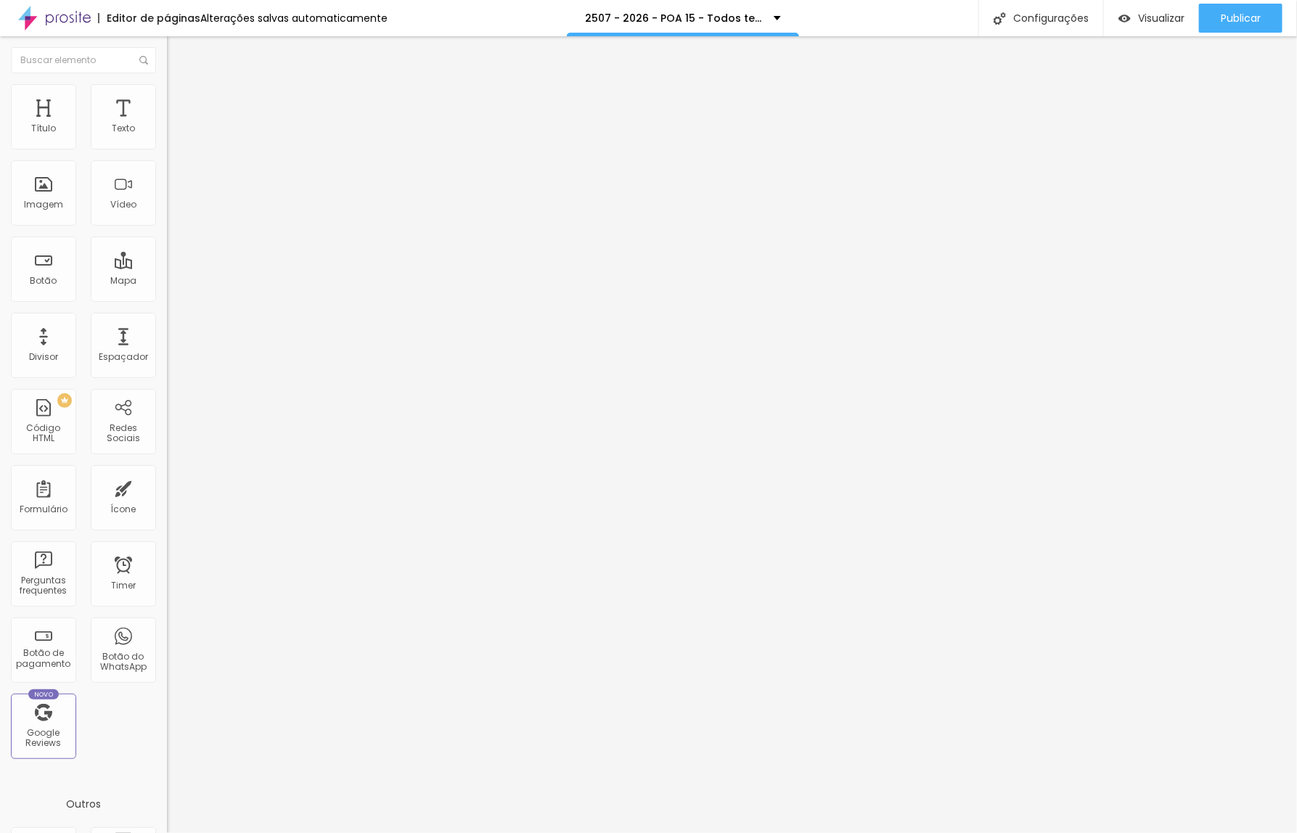
scroll to position [0, 171]
type input "[URL][DOMAIN_NAME]"
click at [167, 317] on div at bounding box center [250, 317] width 167 height 0
click at [180, 102] on span "Avançado" at bounding box center [204, 108] width 48 height 12
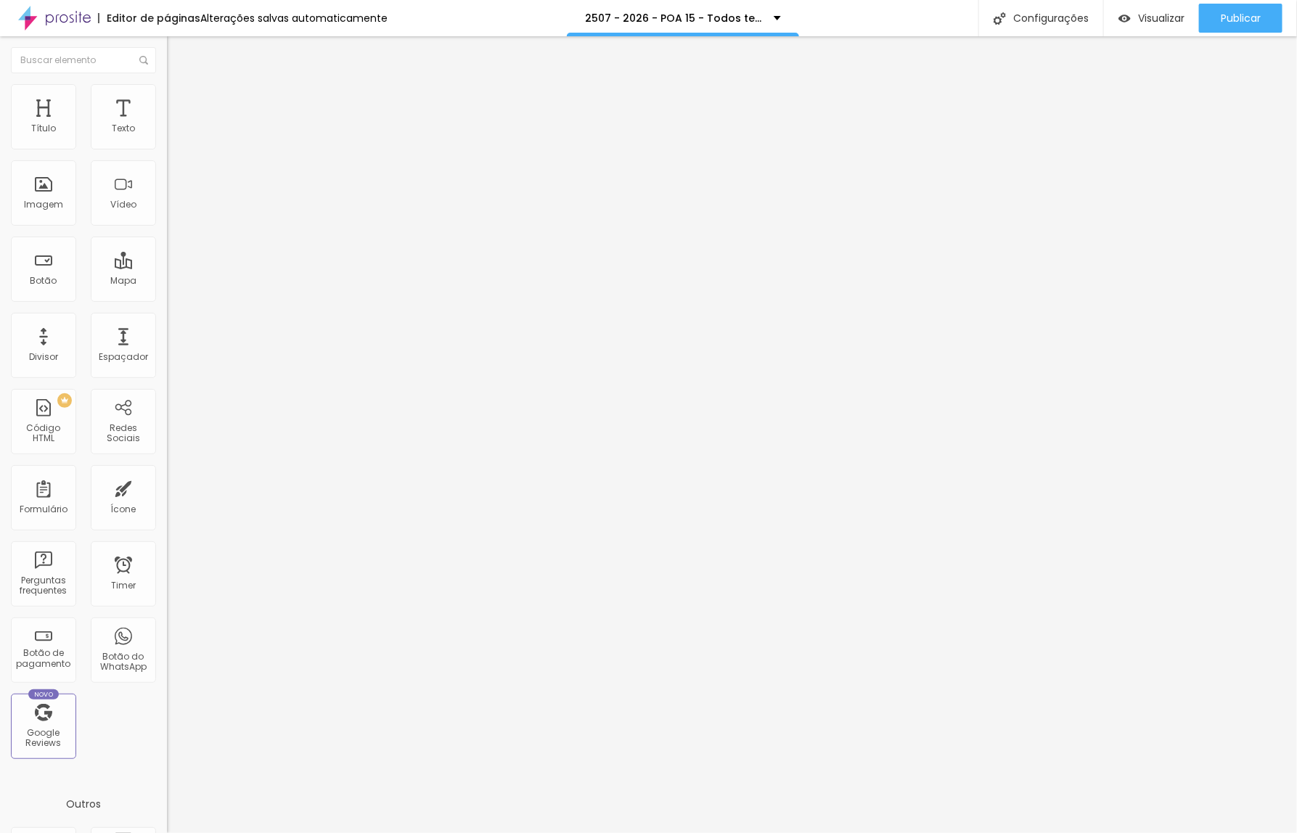
type input "8"
type input "0"
drag, startPoint x: 41, startPoint y: 143, endPoint x: 15, endPoint y: 143, distance: 26.1
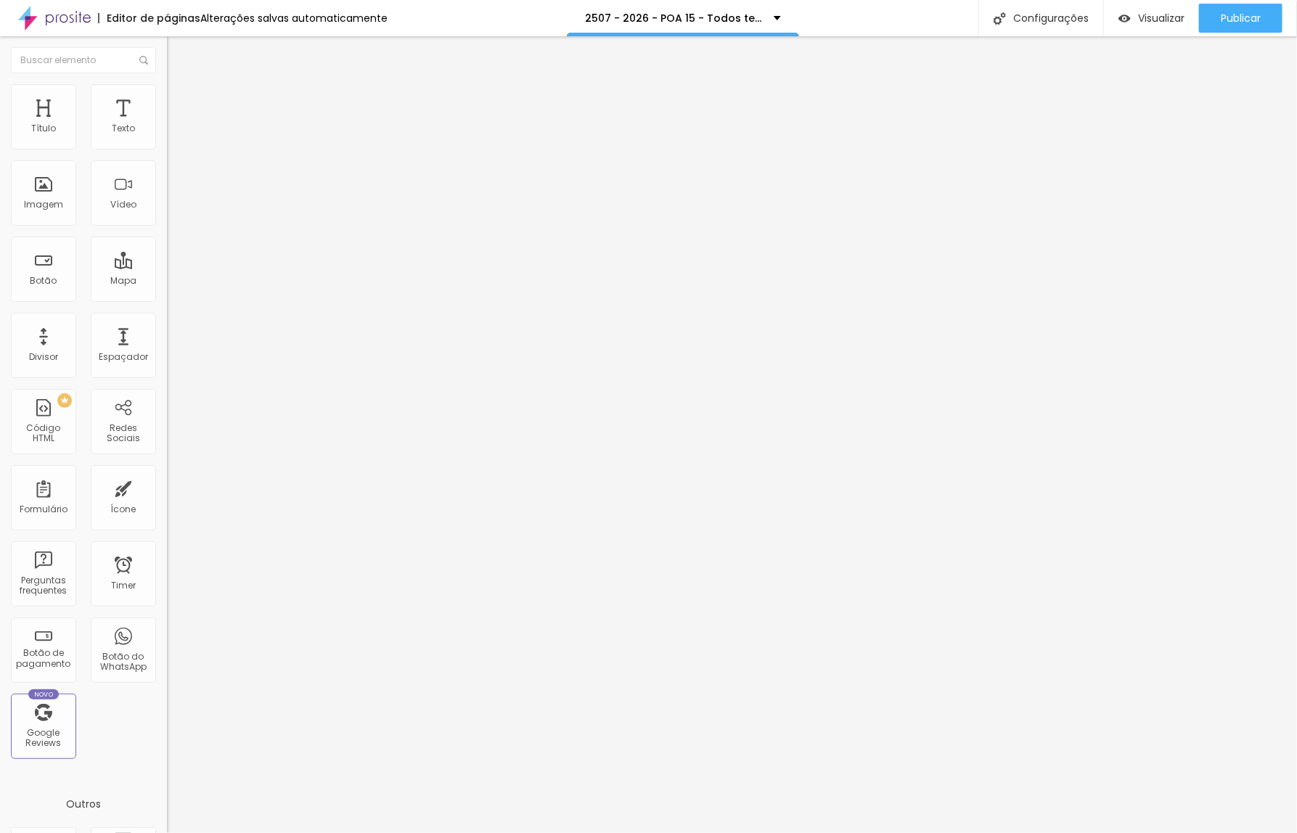
type input "0"
click at [167, 282] on input "range" at bounding box center [214, 288] width 94 height 12
type input "0"
drag, startPoint x: 44, startPoint y: 169, endPoint x: -62, endPoint y: 181, distance: 105.9
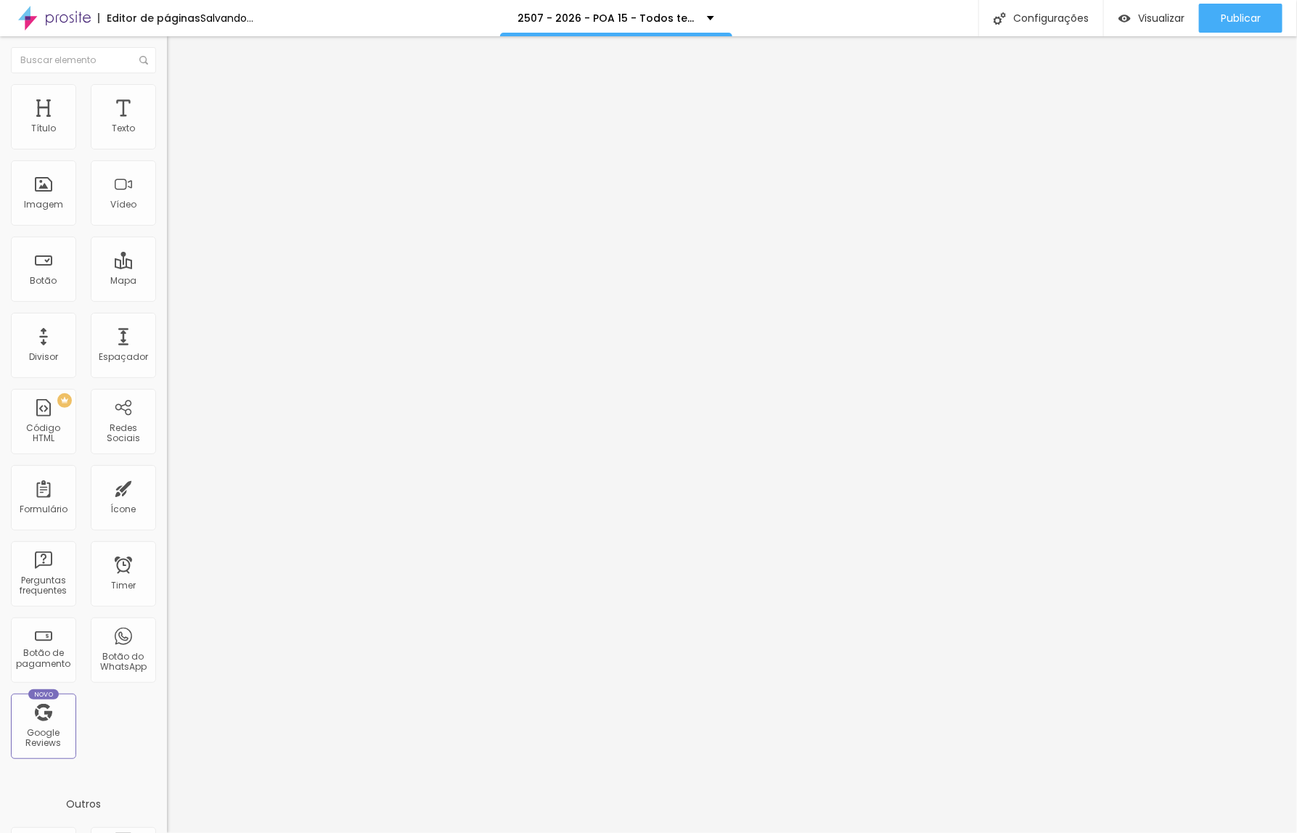
type input "0"
click at [167, 487] on input "range" at bounding box center [214, 493] width 94 height 12
click at [167, 99] on li "Avançado" at bounding box center [250, 106] width 167 height 15
type input "15"
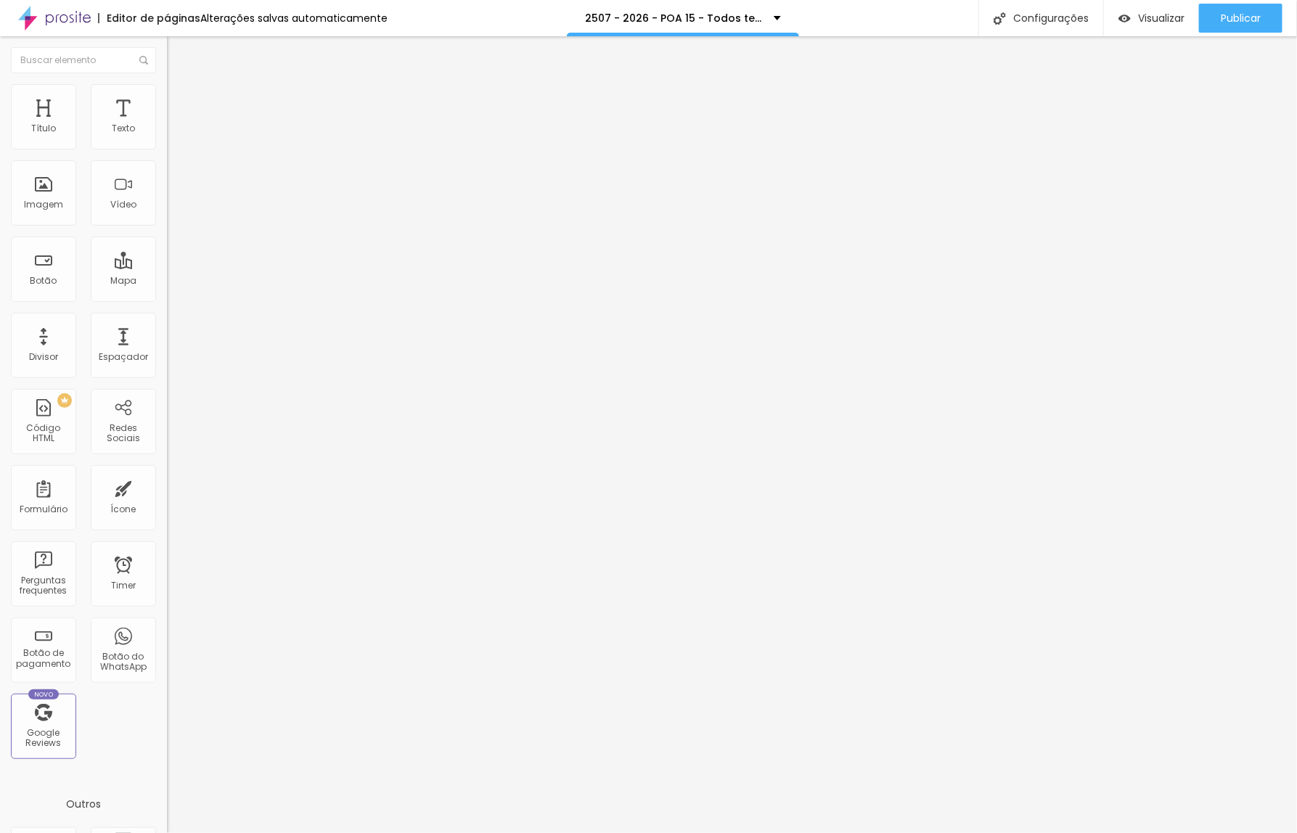
type input "10"
type input "0"
drag, startPoint x: 91, startPoint y: 139, endPoint x: -5, endPoint y: 142, distance: 96.6
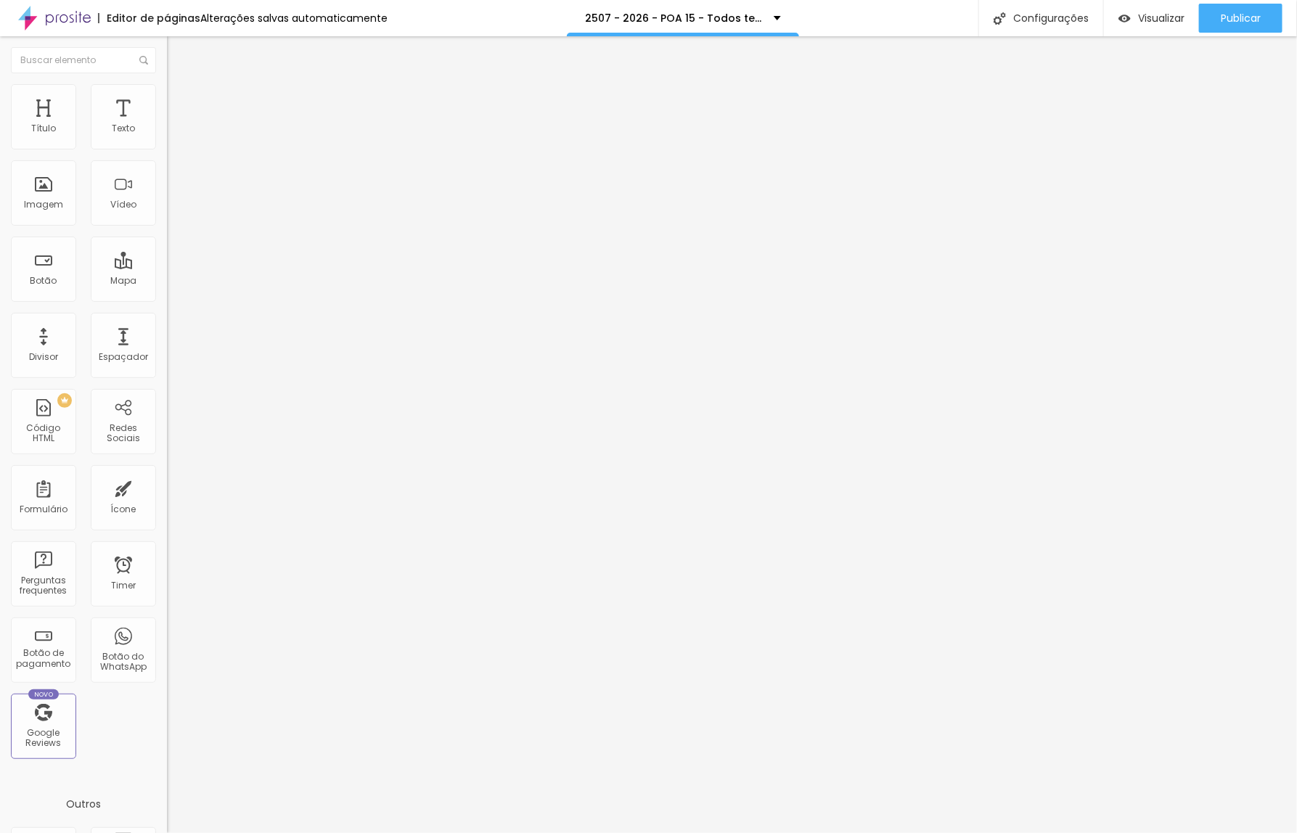
type input "0"
click at [167, 282] on input "range" at bounding box center [214, 288] width 94 height 12
type input "0"
drag, startPoint x: 33, startPoint y: 172, endPoint x: -3, endPoint y: 168, distance: 35.8
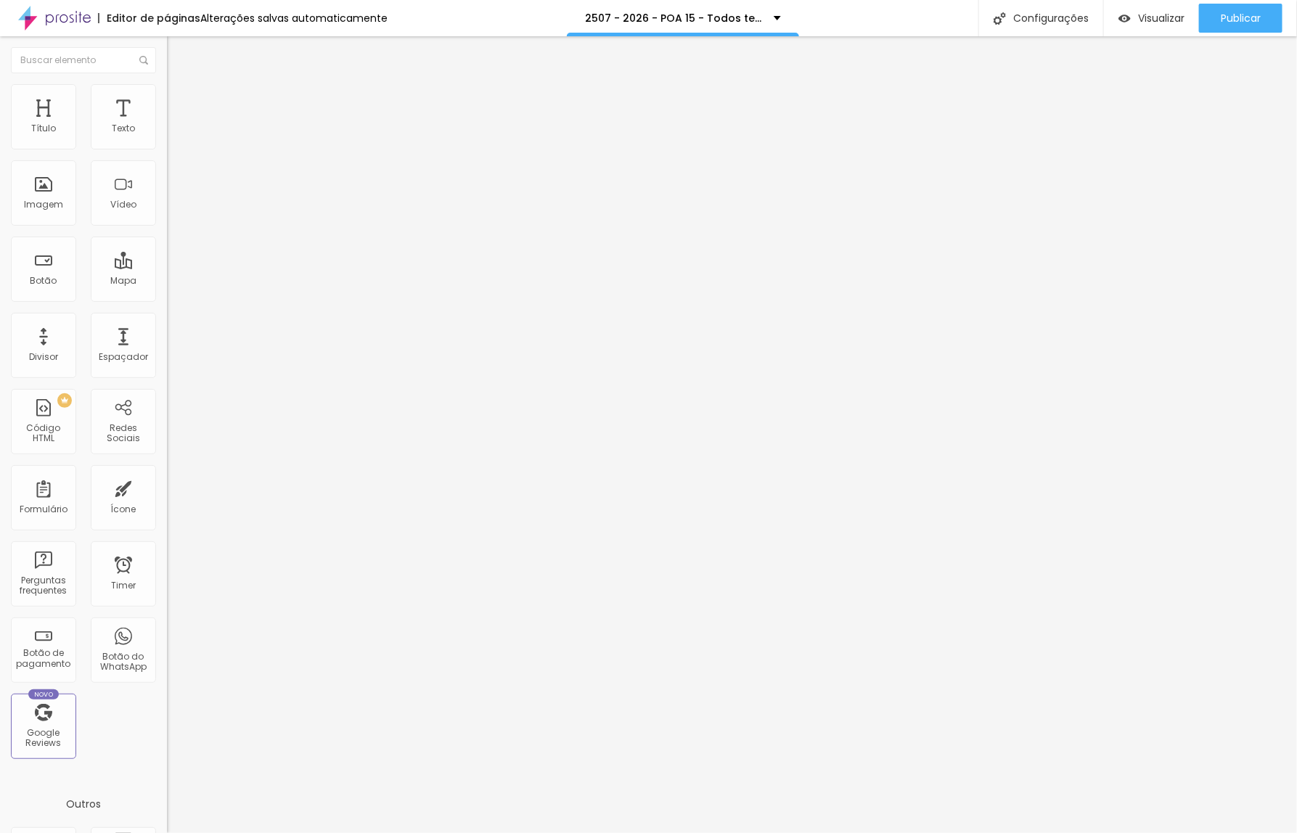
type input "0"
click at [167, 487] on input "range" at bounding box center [214, 493] width 94 height 12
click at [1253, 20] on span "Publicar" at bounding box center [1241, 18] width 40 height 12
drag, startPoint x: 71, startPoint y: 157, endPoint x: -52, endPoint y: 142, distance: 124.3
click at [0, 142] on html "Editor de páginas Salvando... 2507 - 2026 - POA 30 - Todos temos uma historia p…" at bounding box center [648, 416] width 1297 height 833
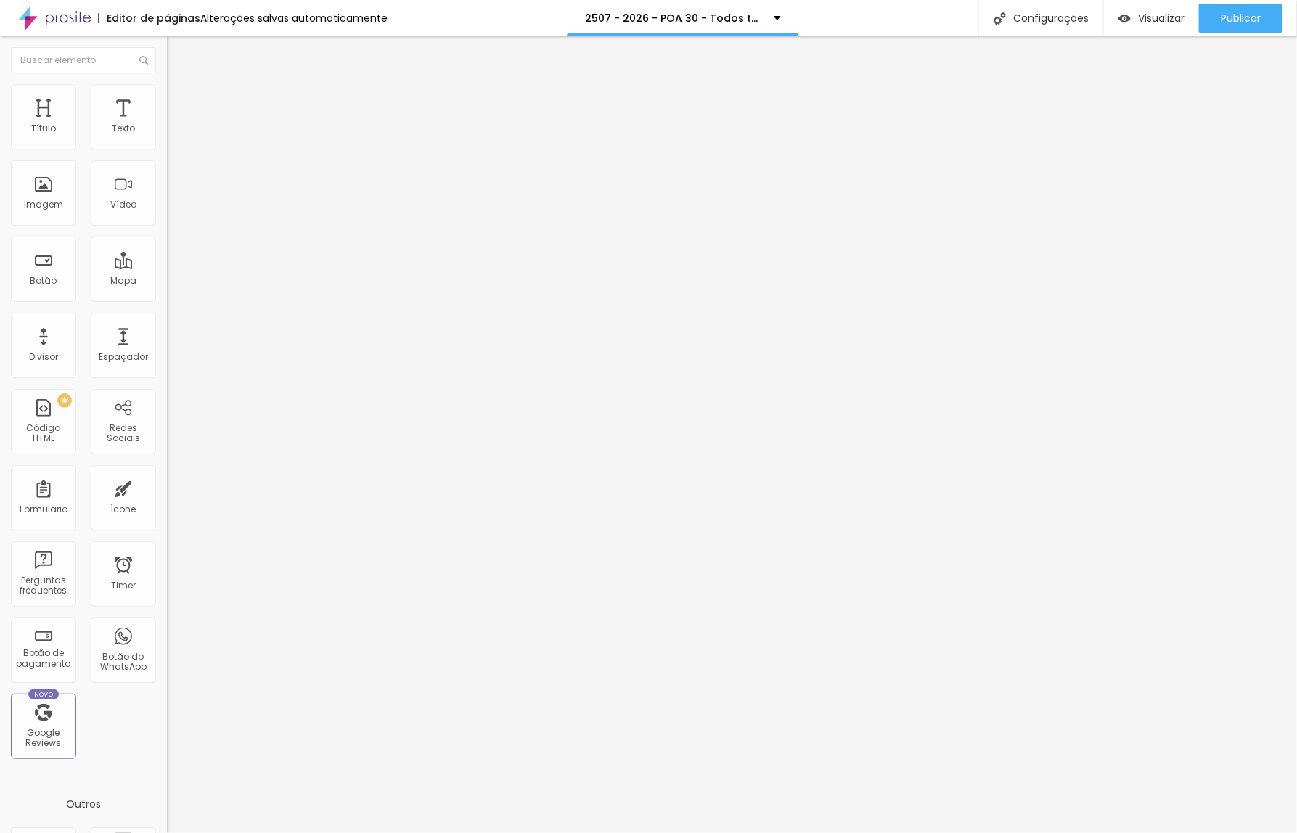
paste input "[URL][DOMAIN_NAME]"
type input "Click me"
drag, startPoint x: 71, startPoint y: 302, endPoint x: -82, endPoint y: 303, distance: 153.1
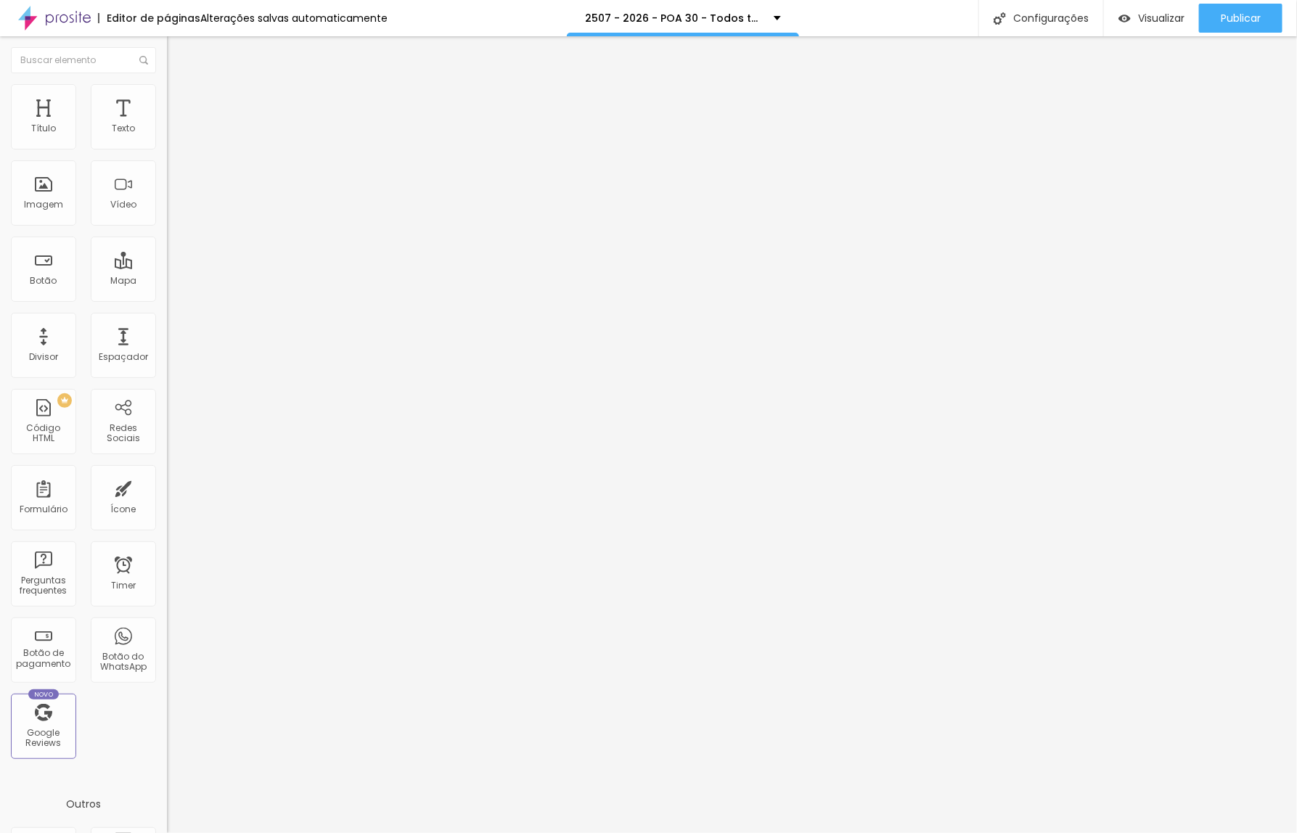
click at [0, 303] on html "Editor de páginas Alterações salvas automaticamente 2507 - 2026 - POA 30 - Todo…" at bounding box center [648, 416] width 1297 height 833
paste input "[DOMAIN_NAME][URL]"
type input "[URL][DOMAIN_NAME]"
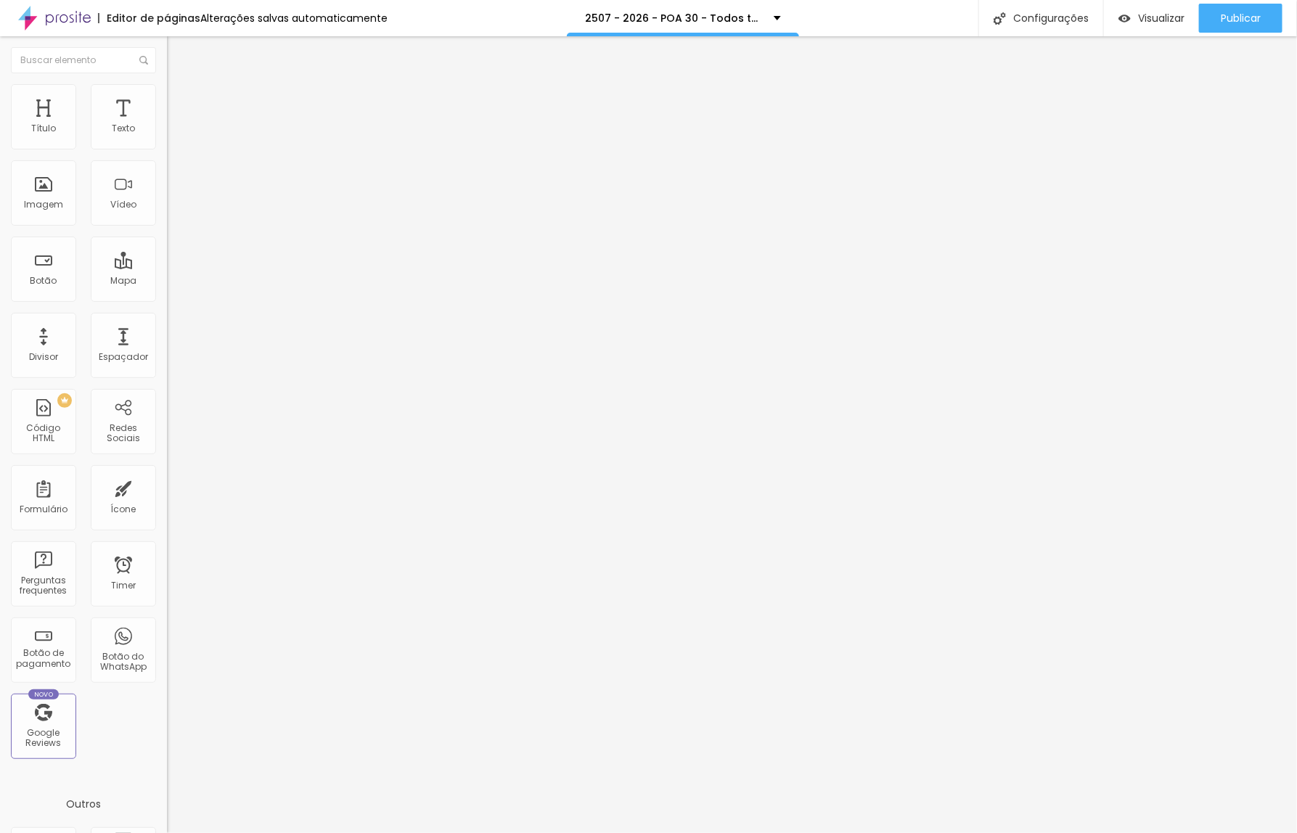
drag, startPoint x: 73, startPoint y: 163, endPoint x: -57, endPoint y: 157, distance: 130.1
click at [0, 157] on html "Editor de páginas Alterações salvas automaticamente 2507 - 2026 - POA 30 - Todo…" at bounding box center [648, 416] width 1297 height 833
paste input "Perguntas Frequentes"
type input "Perguntas Frequentes"
click at [167, 317] on div at bounding box center [250, 317] width 167 height 0
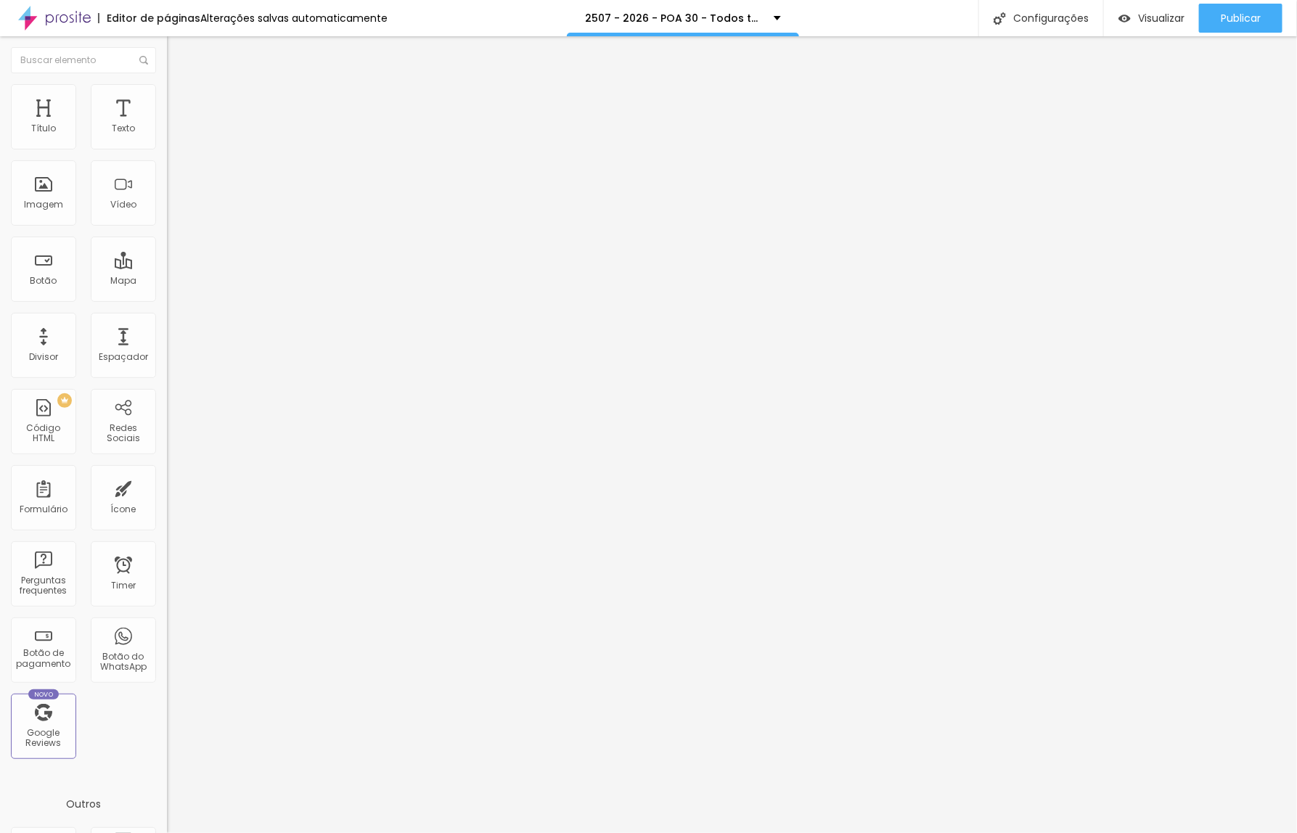
click at [180, 102] on span "Avançado" at bounding box center [204, 108] width 48 height 12
type input "0"
drag, startPoint x: 92, startPoint y: 146, endPoint x: -54, endPoint y: 147, distance: 146.6
type input "0"
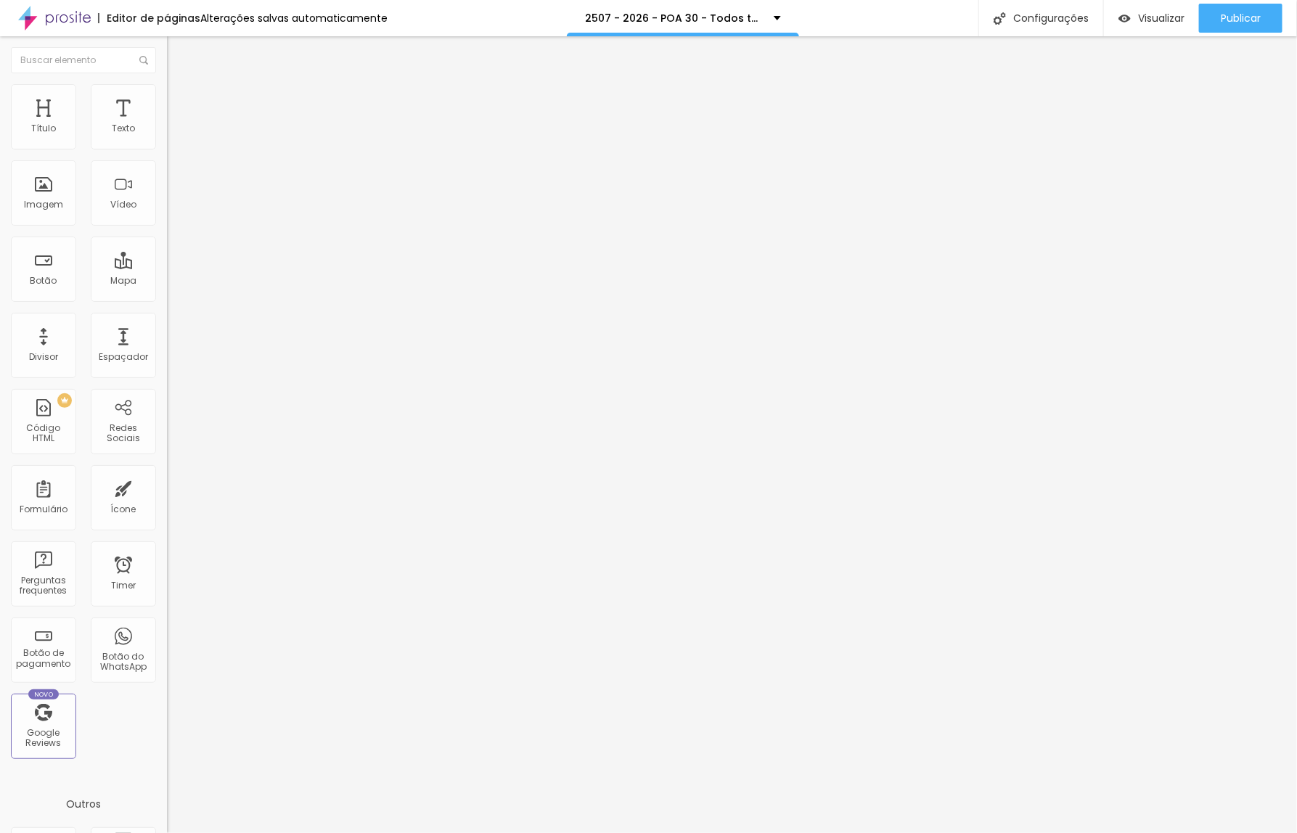
click at [167, 282] on input "range" at bounding box center [214, 288] width 94 height 12
type input "0"
drag, startPoint x: 33, startPoint y: 171, endPoint x: 15, endPoint y: 171, distance: 18.1
type input "0"
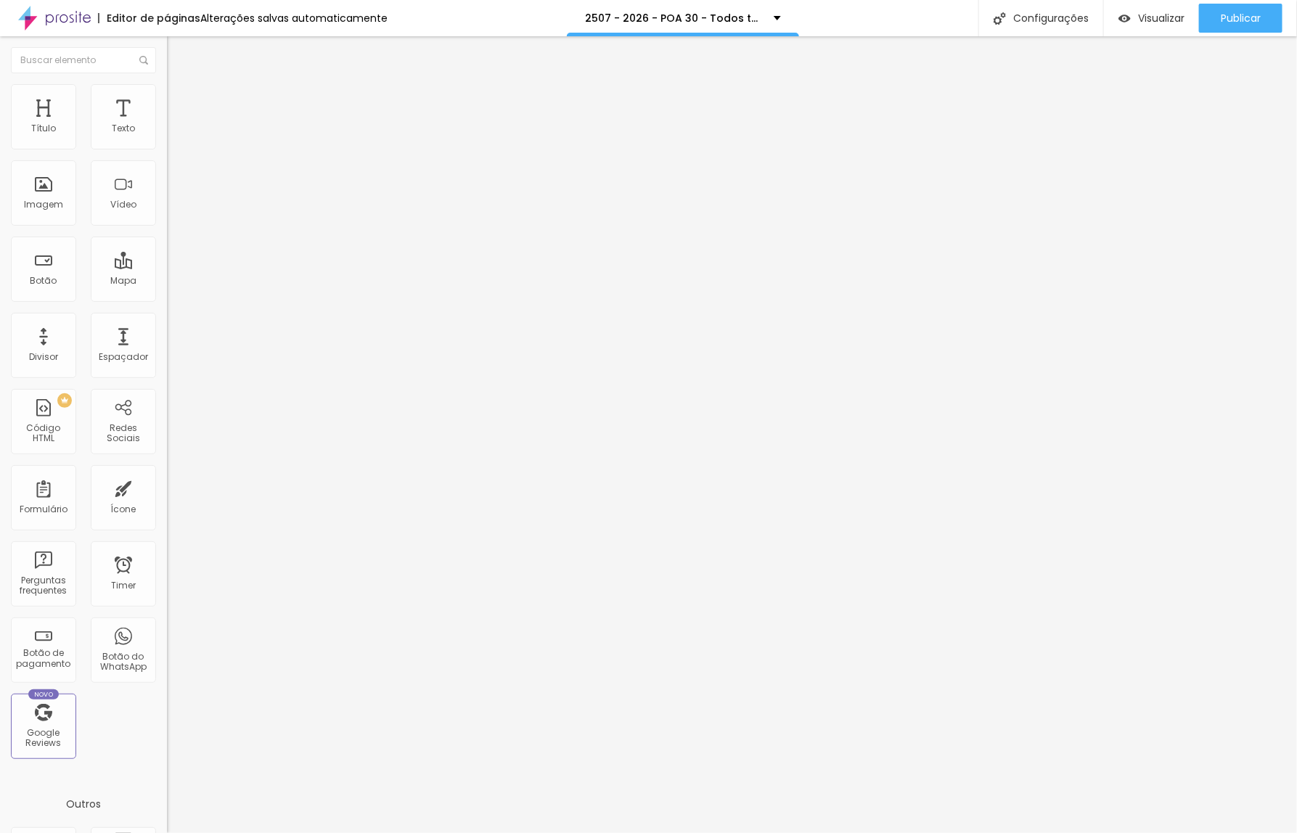
click at [167, 487] on input "range" at bounding box center [214, 493] width 94 height 12
click at [167, 99] on li "Avançado" at bounding box center [250, 106] width 167 height 15
type input "7"
type input "0"
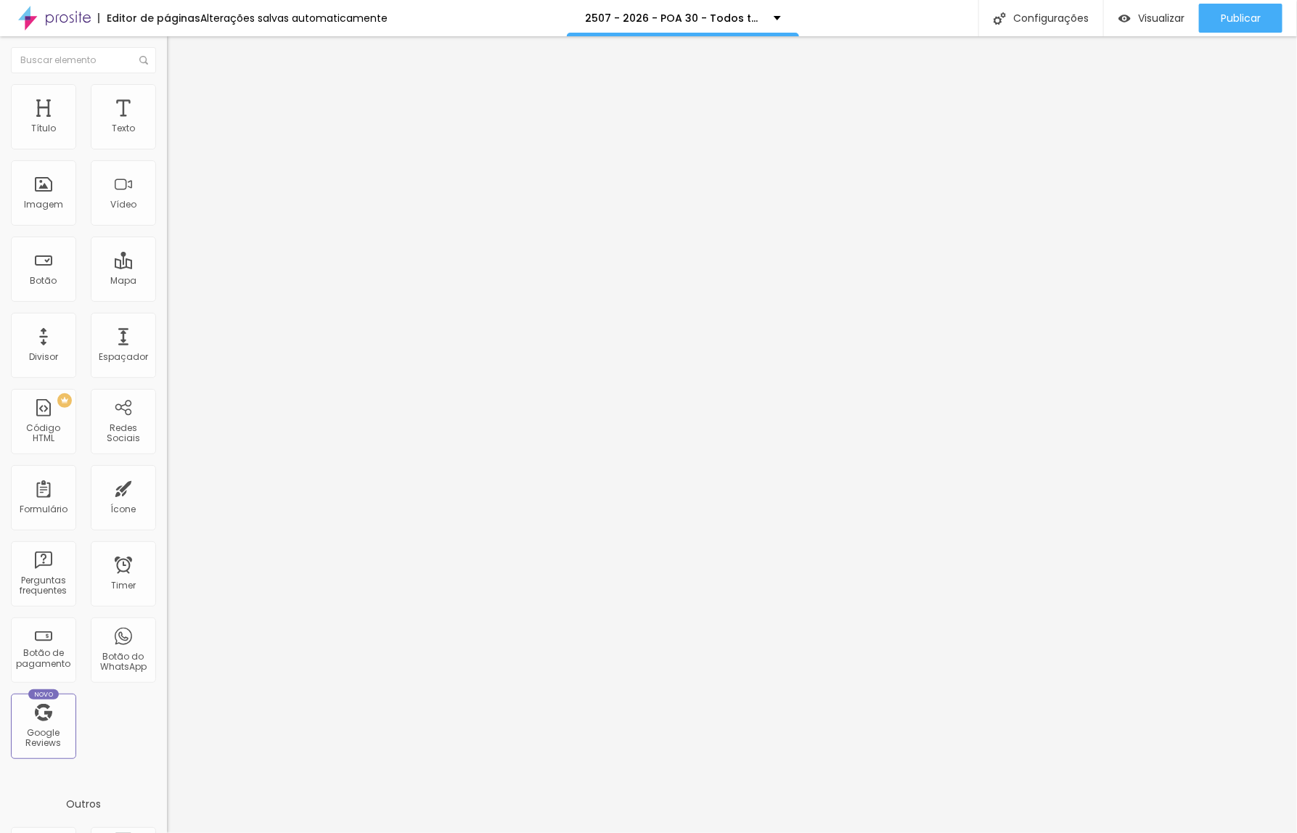
type input "0"
drag, startPoint x: 41, startPoint y: 142, endPoint x: 4, endPoint y: 143, distance: 37.7
type input "0"
click at [167, 282] on input "range" at bounding box center [214, 288] width 94 height 12
type input "3"
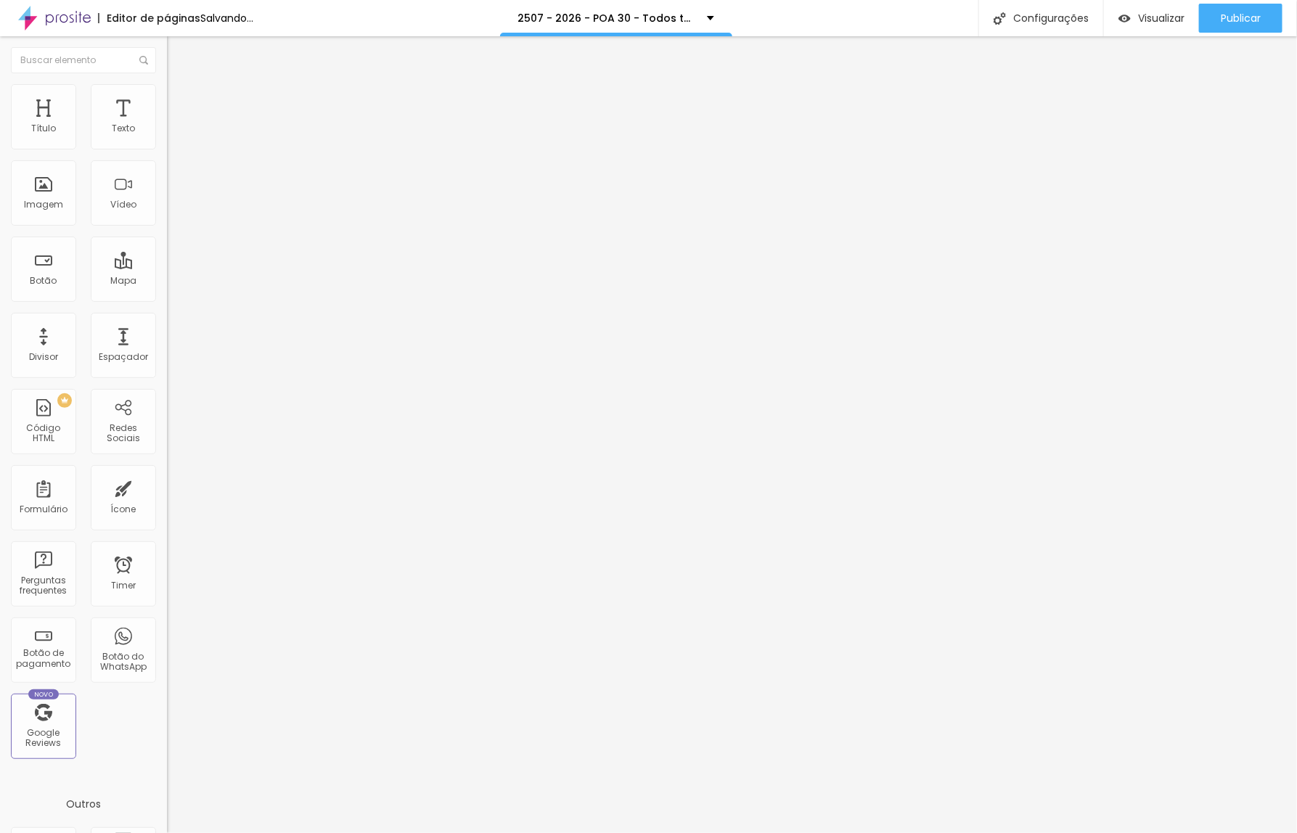
type input "3"
type input "0"
drag, startPoint x: 38, startPoint y: 171, endPoint x: 8, endPoint y: 173, distance: 30.6
type input "0"
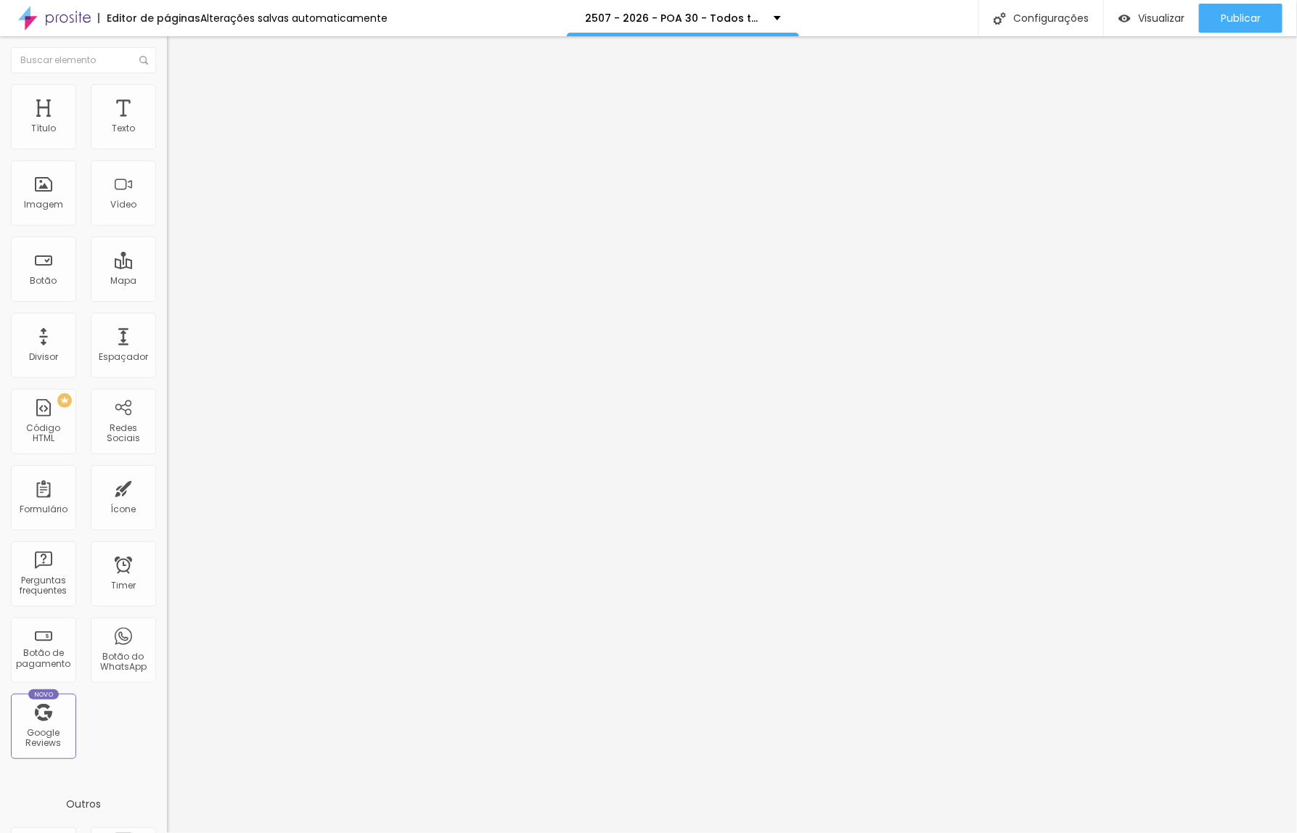
click at [167, 487] on input "range" at bounding box center [214, 493] width 94 height 12
click at [1252, 18] on span "Publicar" at bounding box center [1241, 18] width 40 height 12
drag, startPoint x: 78, startPoint y: 164, endPoint x: -43, endPoint y: 161, distance: 120.5
click at [0, 161] on html "Editor de páginas Alterações salvas automaticamente 2507 - 2026 - POA 60 - Todo…" at bounding box center [648, 416] width 1297 height 833
paste input "Perguntas Frequentes"
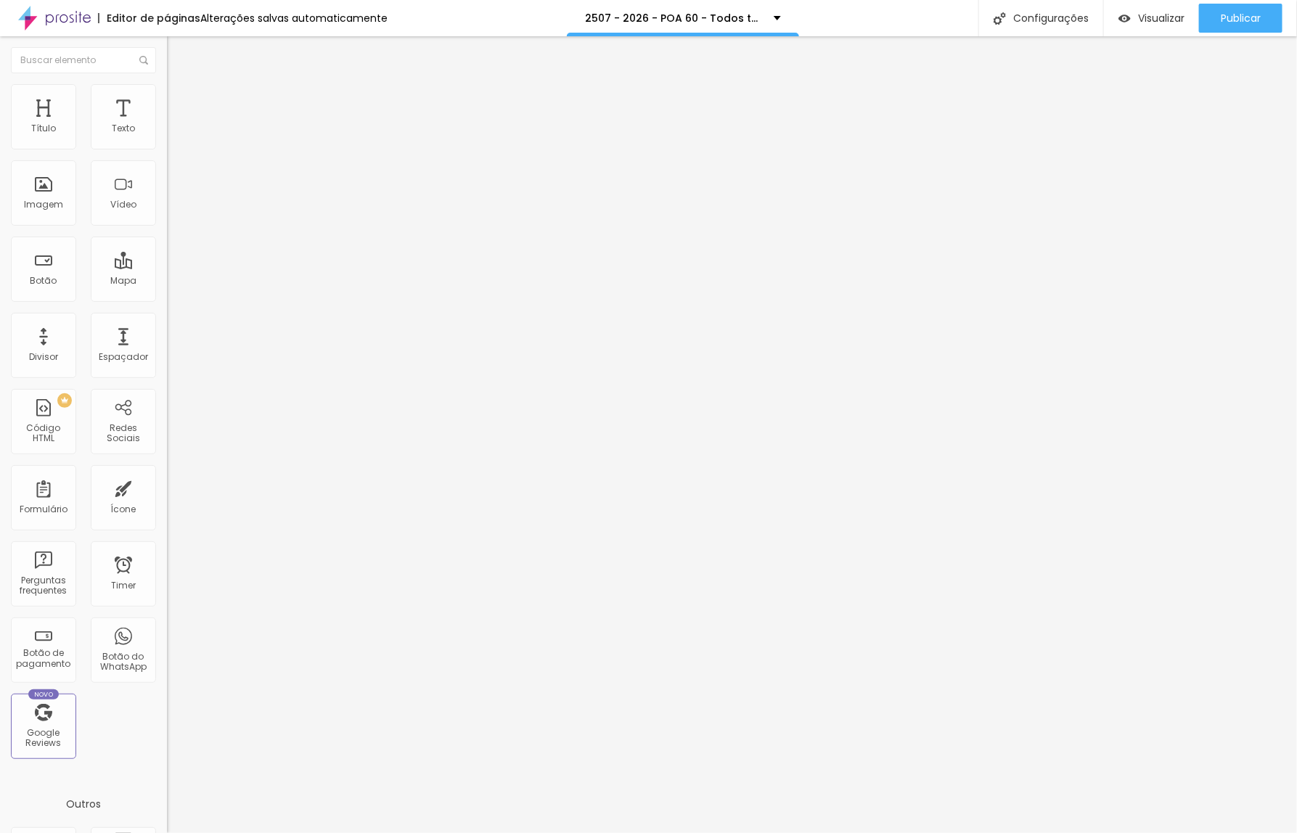
type input "Perguntas Frequentes"
click at [167, 299] on input "https://" at bounding box center [254, 291] width 174 height 15
drag, startPoint x: 78, startPoint y: 305, endPoint x: -64, endPoint y: 305, distance: 142.2
click at [0, 305] on html "Editor de páginas Alterações salvas automaticamente 2507 - 2026 - POA 60 - Todo…" at bounding box center [648, 416] width 1297 height 833
paste input "[DOMAIN_NAME][URL]"
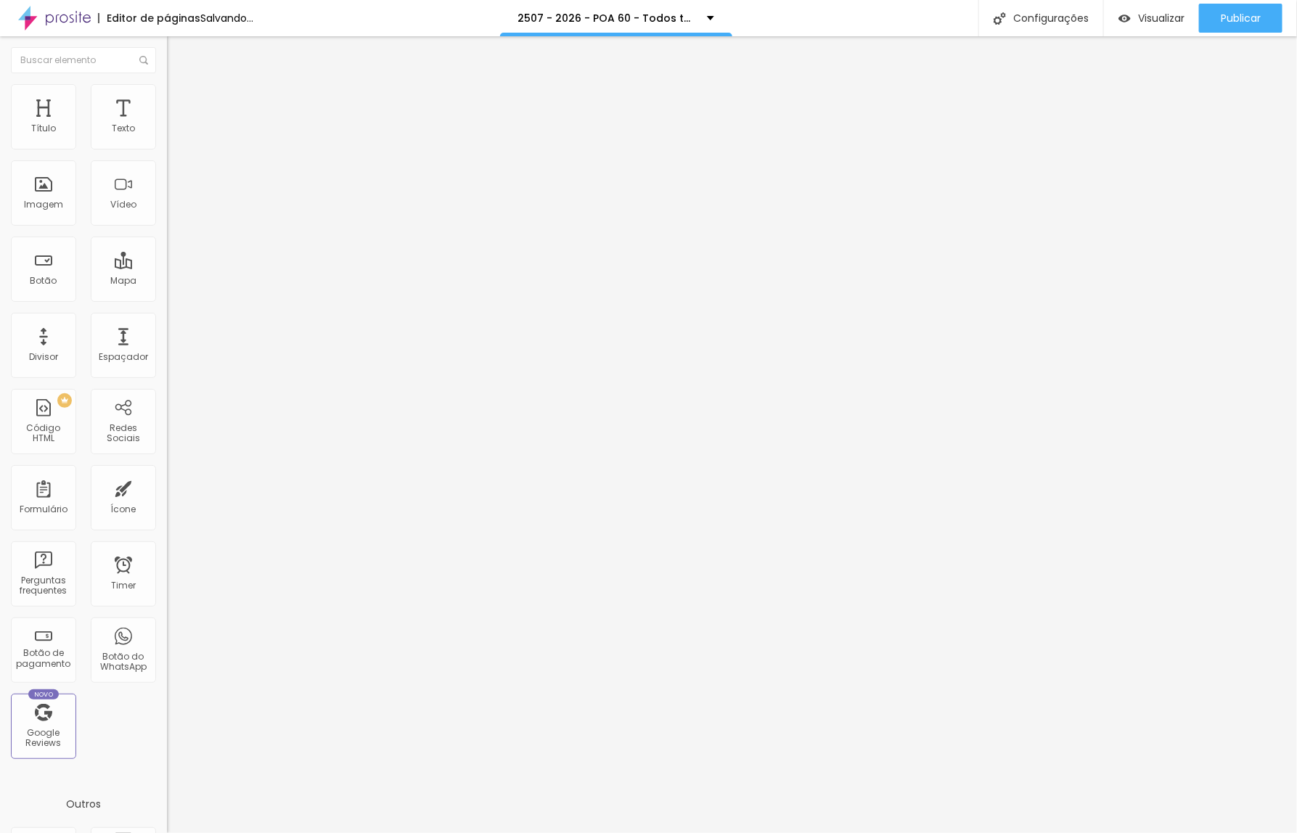
scroll to position [0, 171]
type input "[URL][DOMAIN_NAME]"
click at [167, 317] on div at bounding box center [250, 317] width 167 height 0
click at [180, 106] on span "Avançado" at bounding box center [204, 108] width 48 height 12
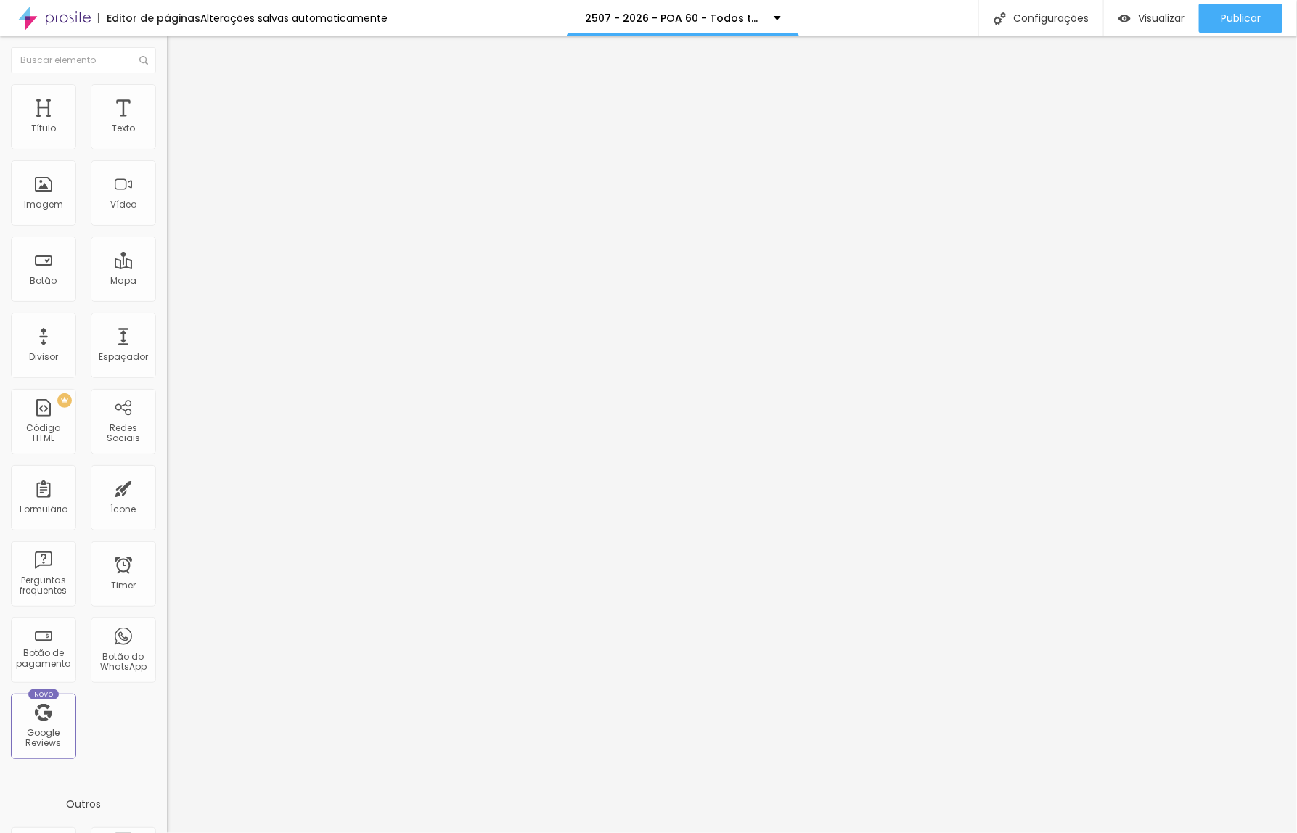
type input "15"
type input "0"
drag, startPoint x: 92, startPoint y: 144, endPoint x: -14, endPoint y: 145, distance: 106.0
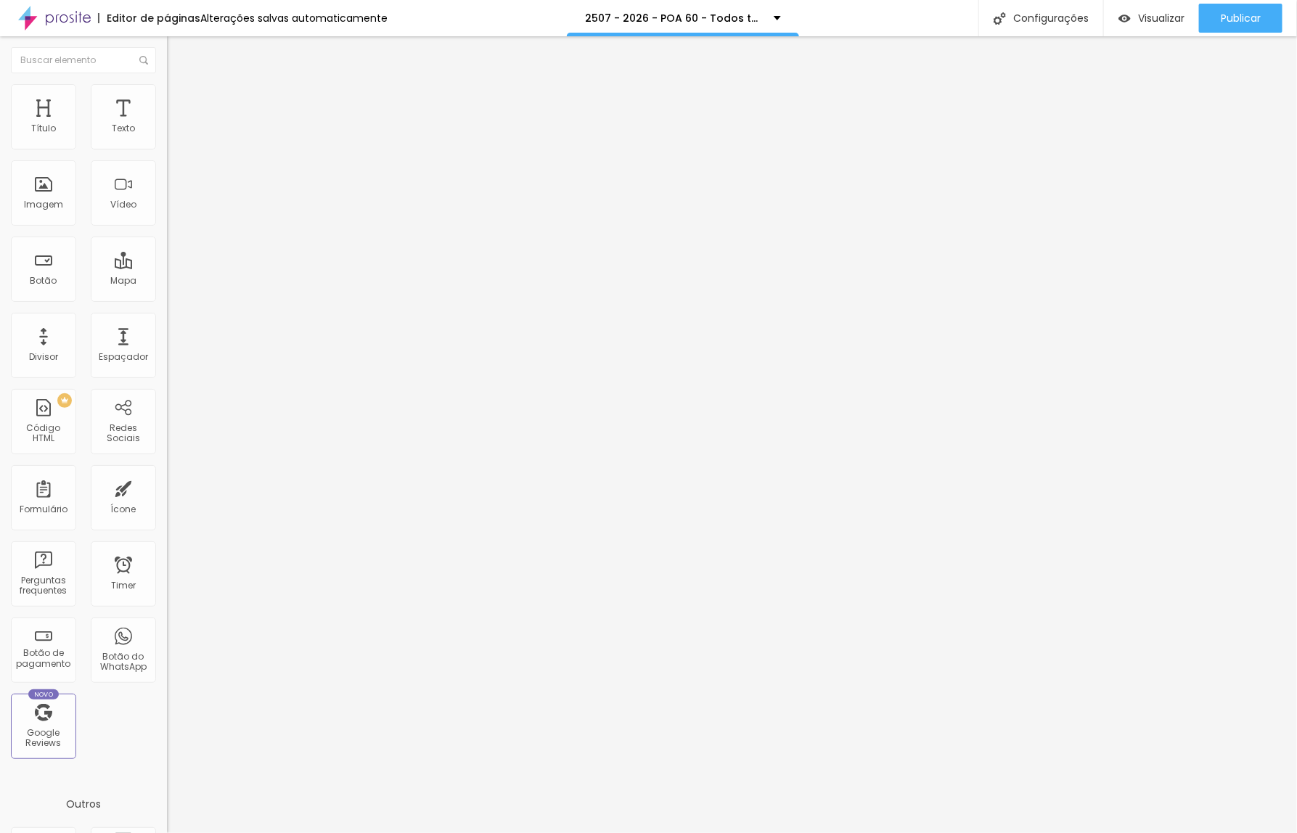
type input "0"
click at [167, 282] on input "range" at bounding box center [214, 288] width 94 height 12
type input "0"
drag, startPoint x: 30, startPoint y: 168, endPoint x: 49, endPoint y: 238, distance: 72.4
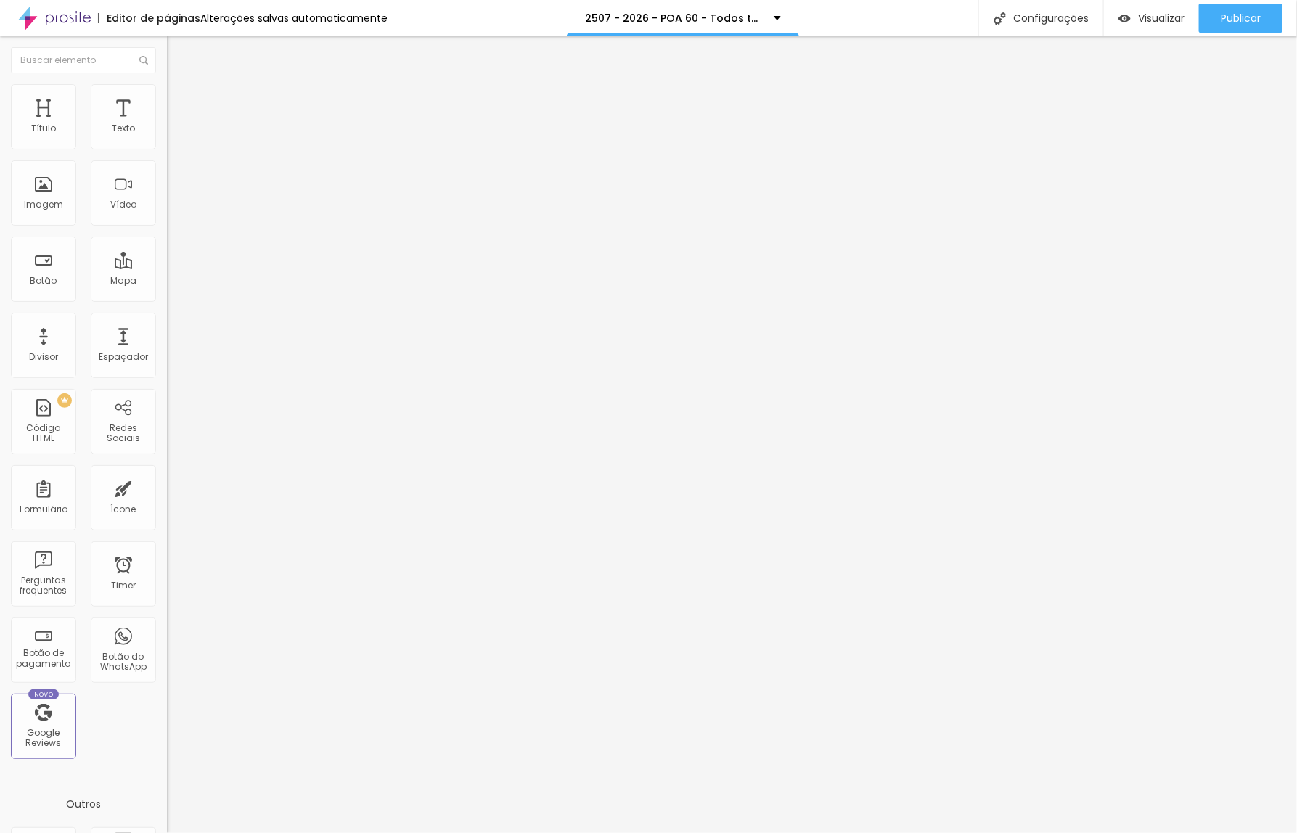
type input "0"
click at [167, 487] on input "range" at bounding box center [214, 493] width 94 height 12
click at [180, 102] on span "Avançado" at bounding box center [204, 108] width 48 height 12
type input "0"
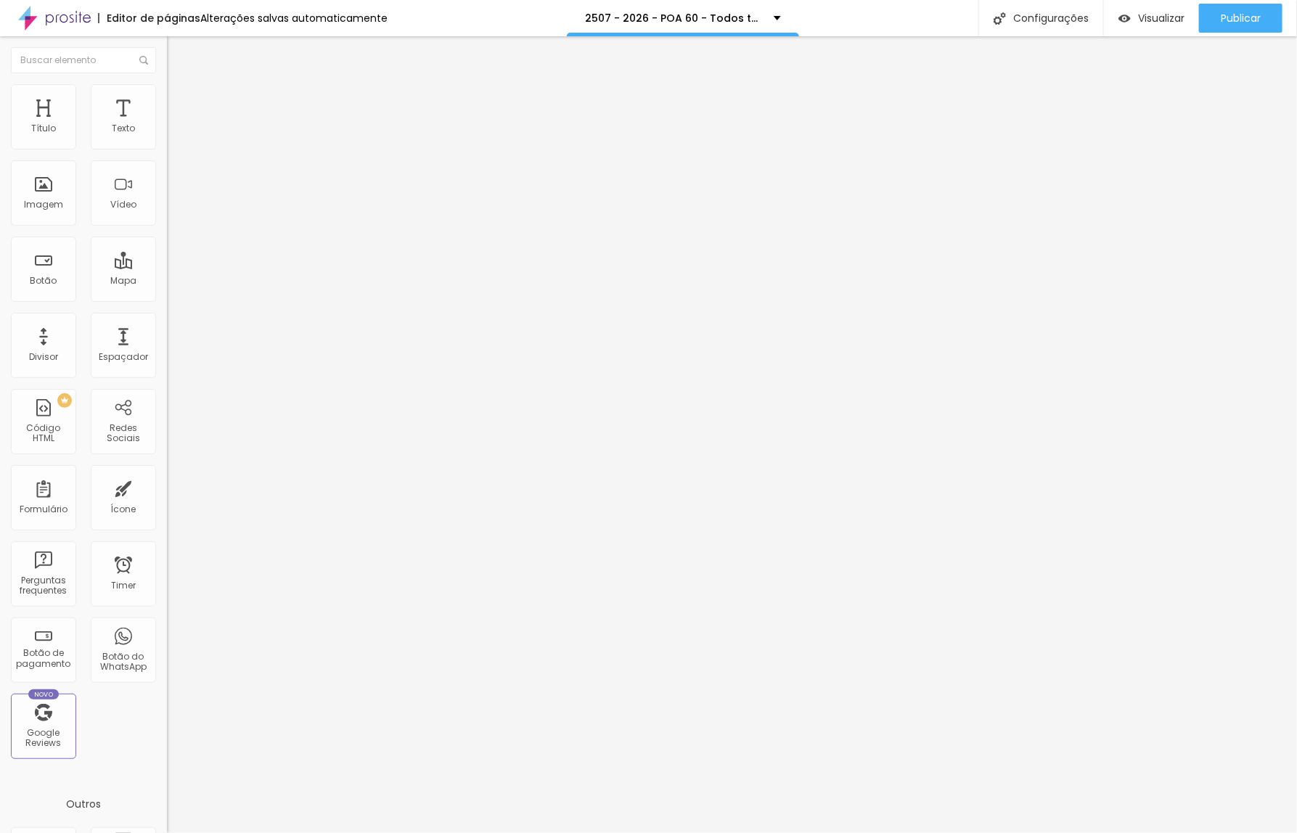
drag, startPoint x: 30, startPoint y: 140, endPoint x: 30, endPoint y: 160, distance: 20.3
type input "0"
click at [167, 282] on input "range" at bounding box center [214, 288] width 94 height 12
type input "7"
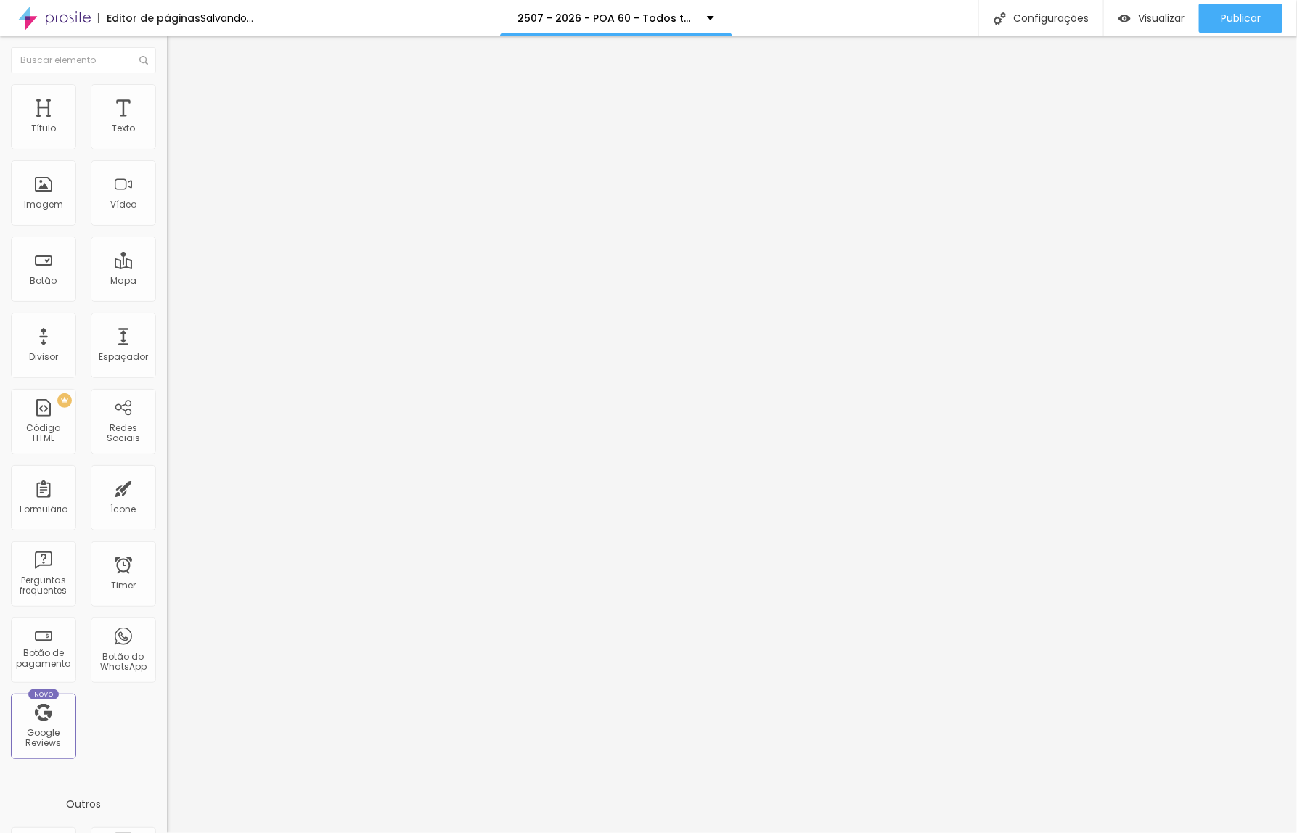
type input "0"
drag, startPoint x: 41, startPoint y: 171, endPoint x: 19, endPoint y: 171, distance: 22.5
type input "0"
click at [167, 487] on input "range" at bounding box center [214, 493] width 94 height 12
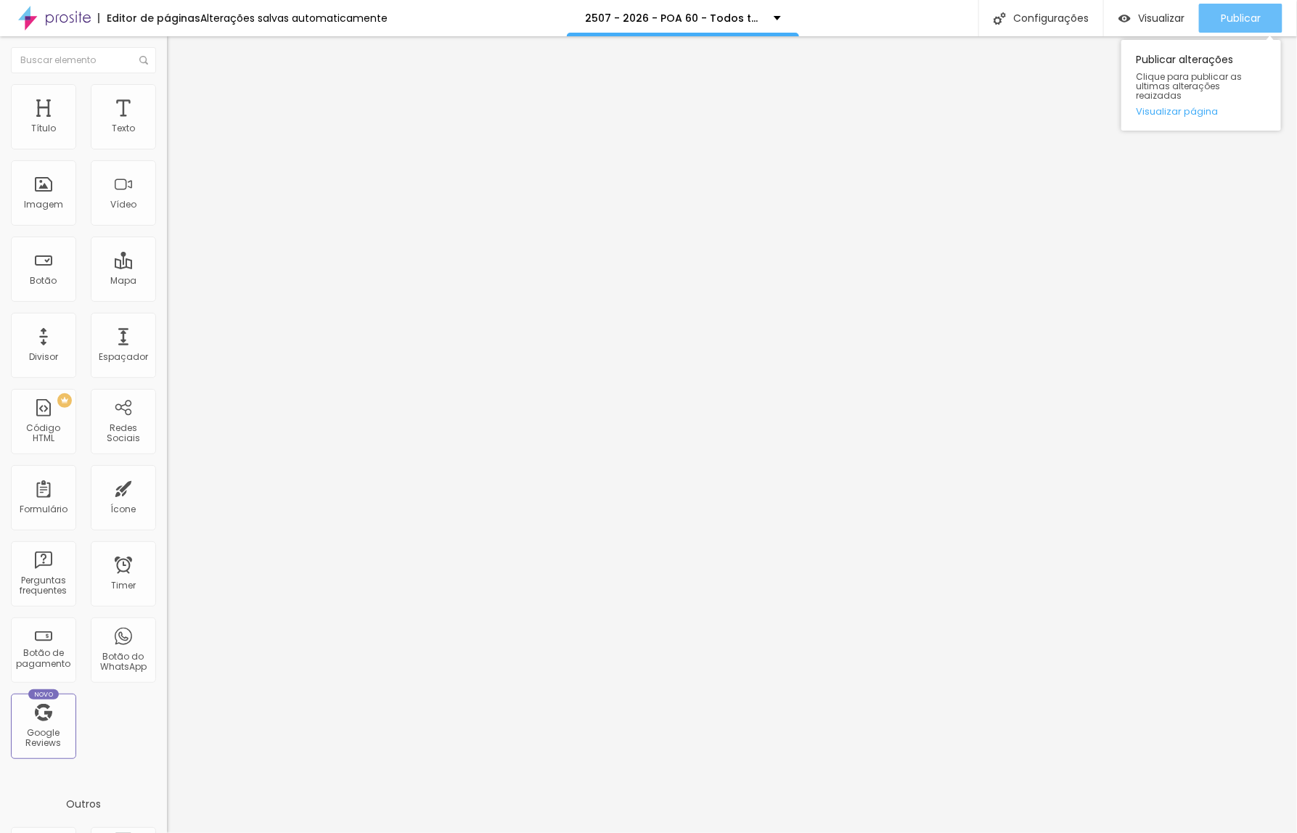
click at [1235, 19] on span "Publicar" at bounding box center [1241, 18] width 40 height 12
drag, startPoint x: 69, startPoint y: 153, endPoint x: -70, endPoint y: 161, distance: 139.6
click at [0, 161] on html "Editor de páginas Alterações salvas automaticamente 2507 - 2026 - POA IN - Todo…" at bounding box center [648, 416] width 1297 height 833
paste input "Perguntas Frequentes"
type input "Perguntas Frequentes"
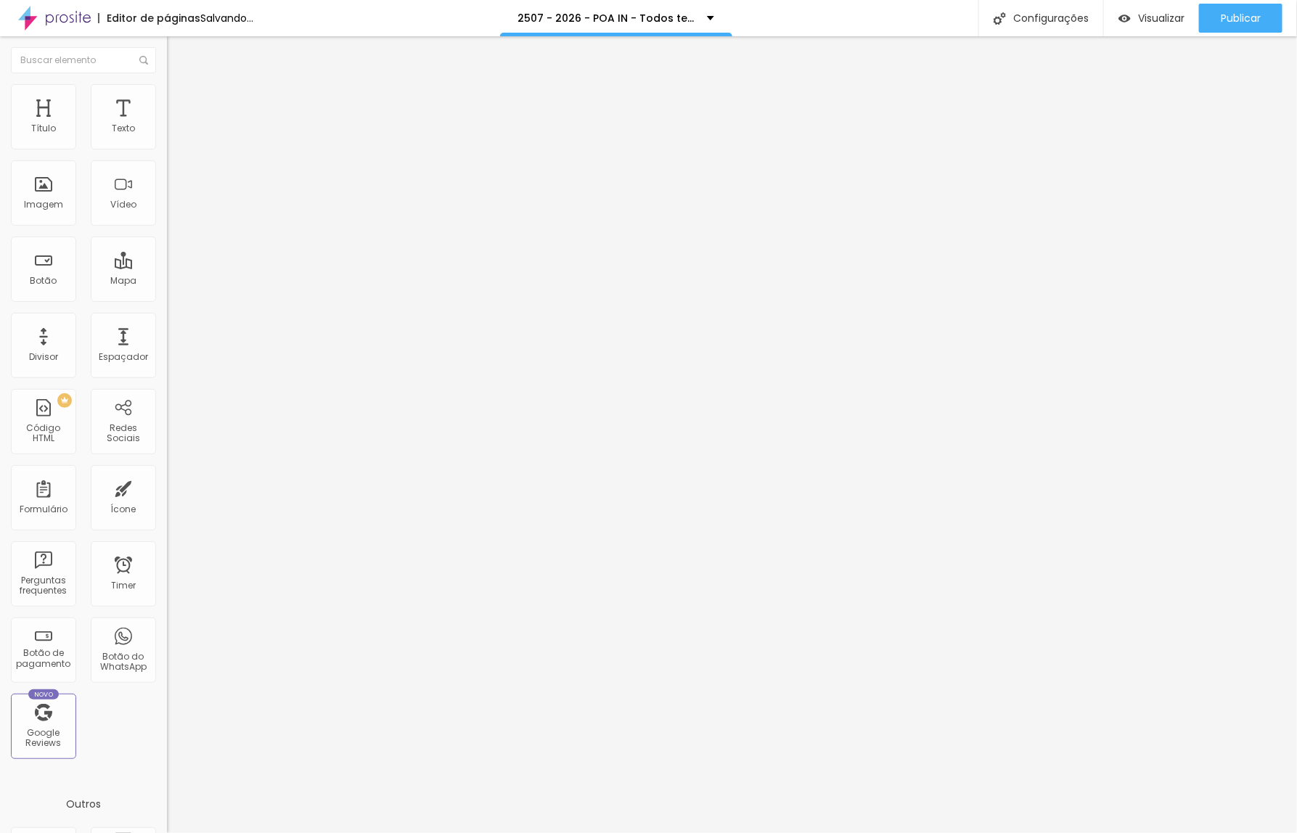
drag, startPoint x: 76, startPoint y: 300, endPoint x: -36, endPoint y: 299, distance: 111.8
click at [0, 299] on html "Editor de páginas Salvando... 2507 - 2026 - POA IN - Todos temos uma historia p…" at bounding box center [648, 416] width 1297 height 833
paste input "[DOMAIN_NAME][URL]"
type input "[URL][DOMAIN_NAME]"
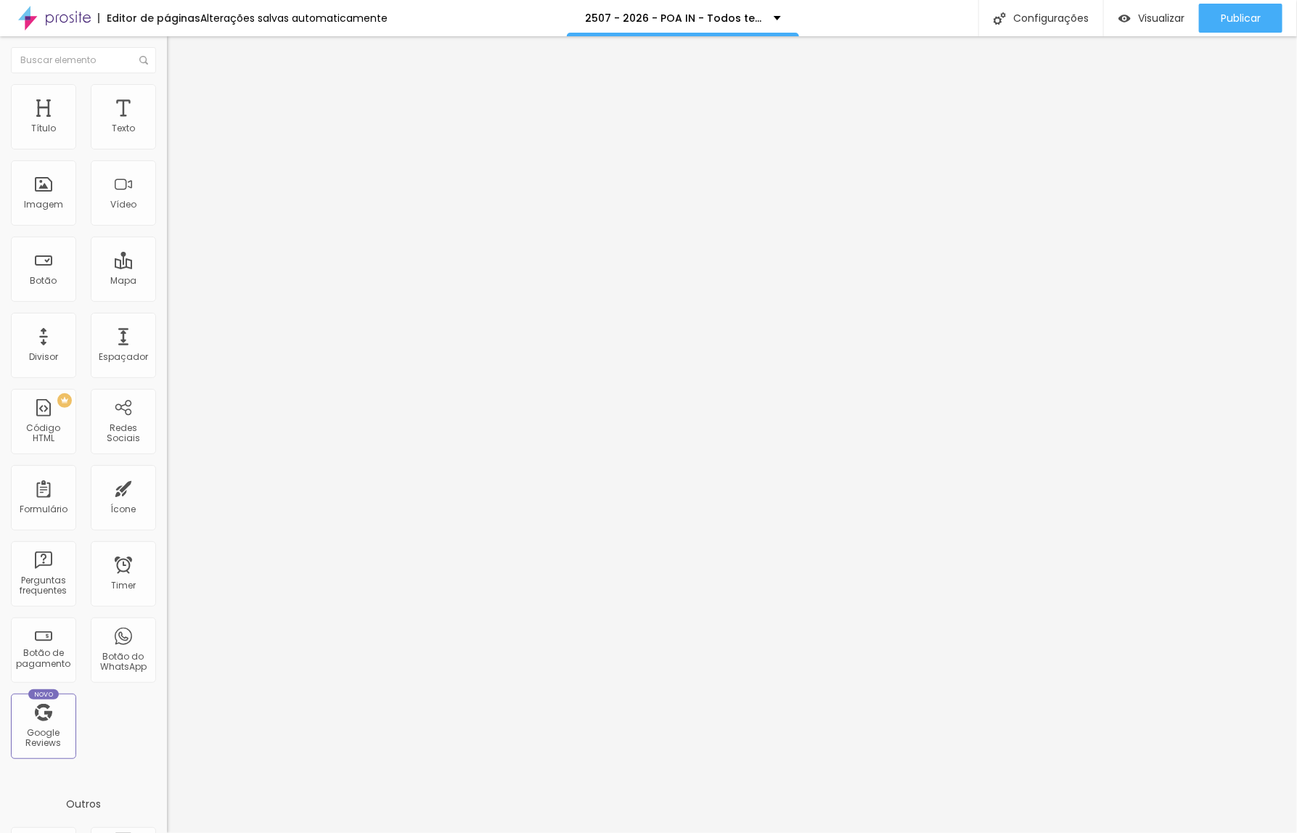
scroll to position [0, 0]
click at [167, 109] on li "Avançado" at bounding box center [250, 106] width 167 height 15
type input "0"
drag, startPoint x: 41, startPoint y: 142, endPoint x: 8, endPoint y: 143, distance: 33.4
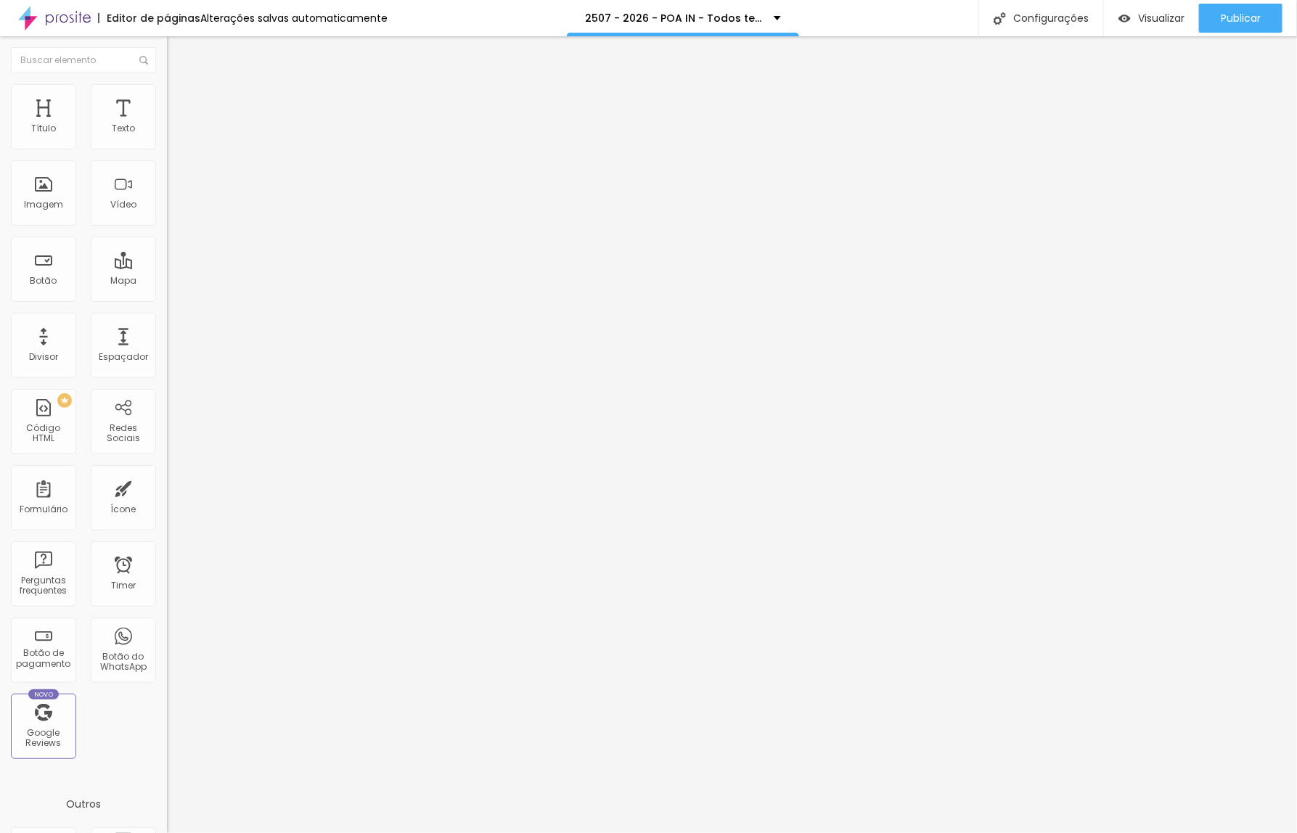
type input "0"
click at [167, 282] on input "range" at bounding box center [214, 288] width 94 height 12
type input "0"
drag, startPoint x: 20, startPoint y: 171, endPoint x: 12, endPoint y: 171, distance: 8.0
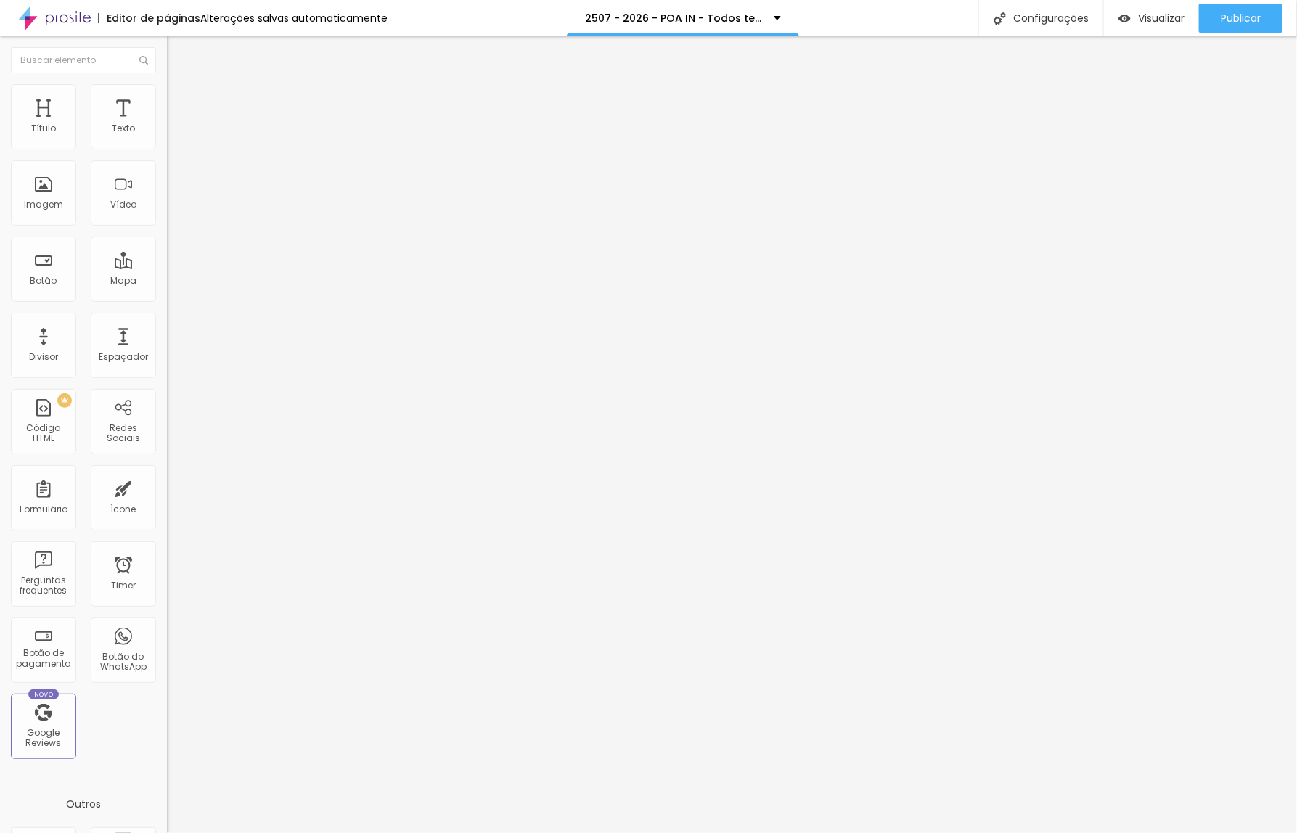
type input "0"
click at [167, 487] on input "range" at bounding box center [214, 493] width 94 height 12
click at [167, 99] on img at bounding box center [173, 105] width 13 height 13
type input "15"
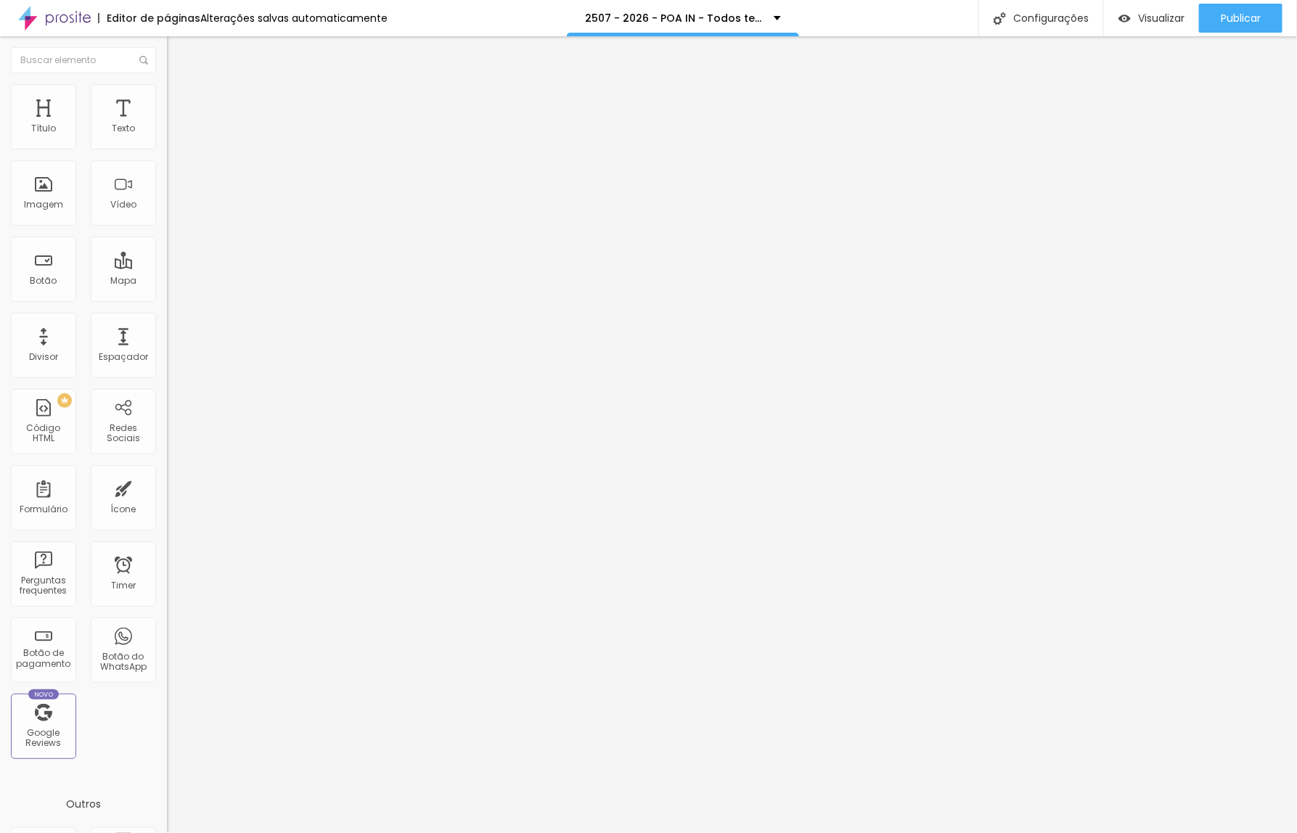
type input "0"
drag, startPoint x: 92, startPoint y: 142, endPoint x: 9, endPoint y: 144, distance: 82.7
type input "0"
click at [167, 282] on input "range" at bounding box center [214, 288] width 94 height 12
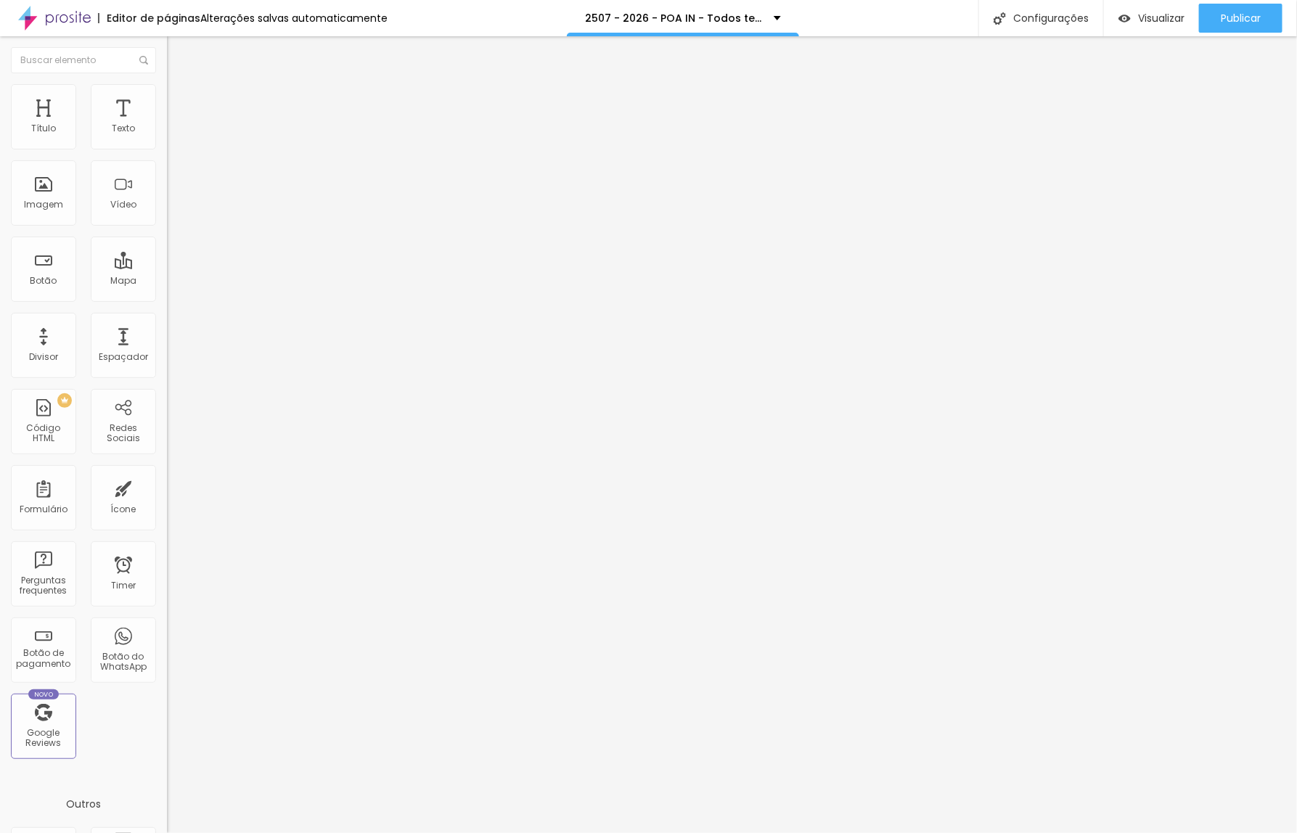
type input "2"
type input "0"
drag, startPoint x: 34, startPoint y: 172, endPoint x: 4, endPoint y: 175, distance: 30.6
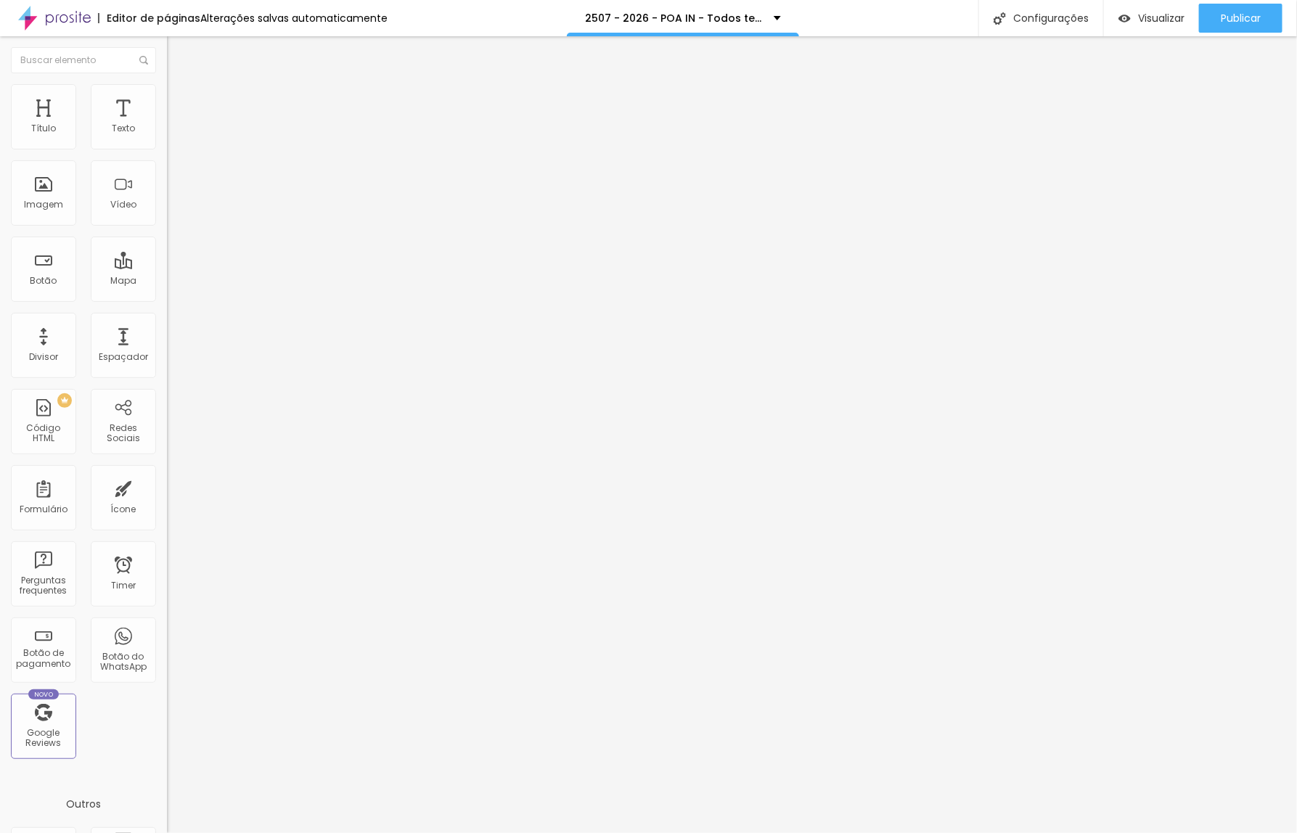
type input "0"
click at [167, 487] on input "range" at bounding box center [214, 493] width 94 height 12
click at [1265, 20] on button "Publicar" at bounding box center [1240, 18] width 83 height 29
drag, startPoint x: 66, startPoint y: 165, endPoint x: -60, endPoint y: 163, distance: 125.5
click at [0, 163] on html "Editor de páginas Alterações salvas automaticamente 2507 - 2026 - POA CP - Todo…" at bounding box center [648, 416] width 1297 height 833
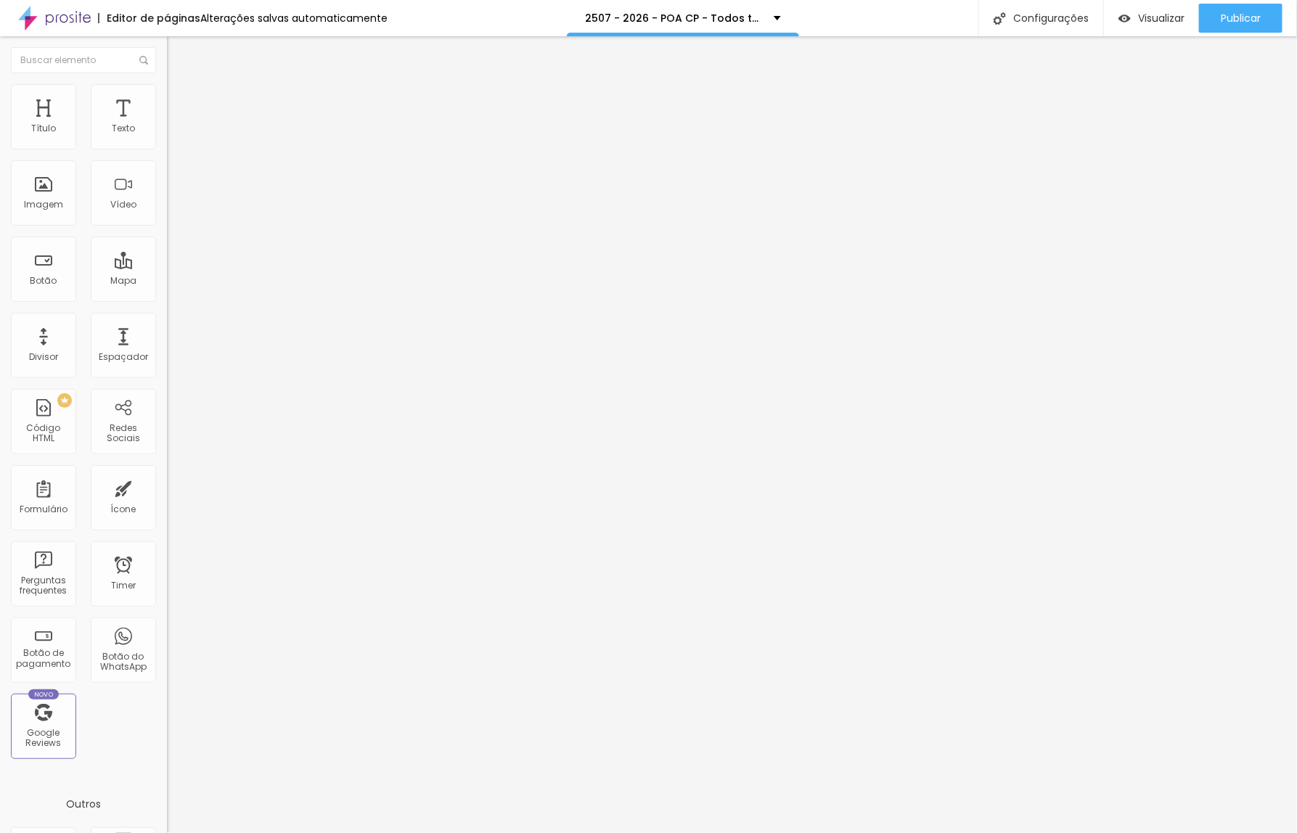
paste input "Perguntas Frequentes"
type input "Perguntas Frequentes"
drag, startPoint x: 91, startPoint y: 302, endPoint x: -85, endPoint y: 303, distance: 176.3
click at [0, 303] on html "Editor de páginas Alterações salvas automaticamente 2507 - 2026 - POA CP - Todo…" at bounding box center [648, 416] width 1297 height 833
paste input "[DOMAIN_NAME][URL]"
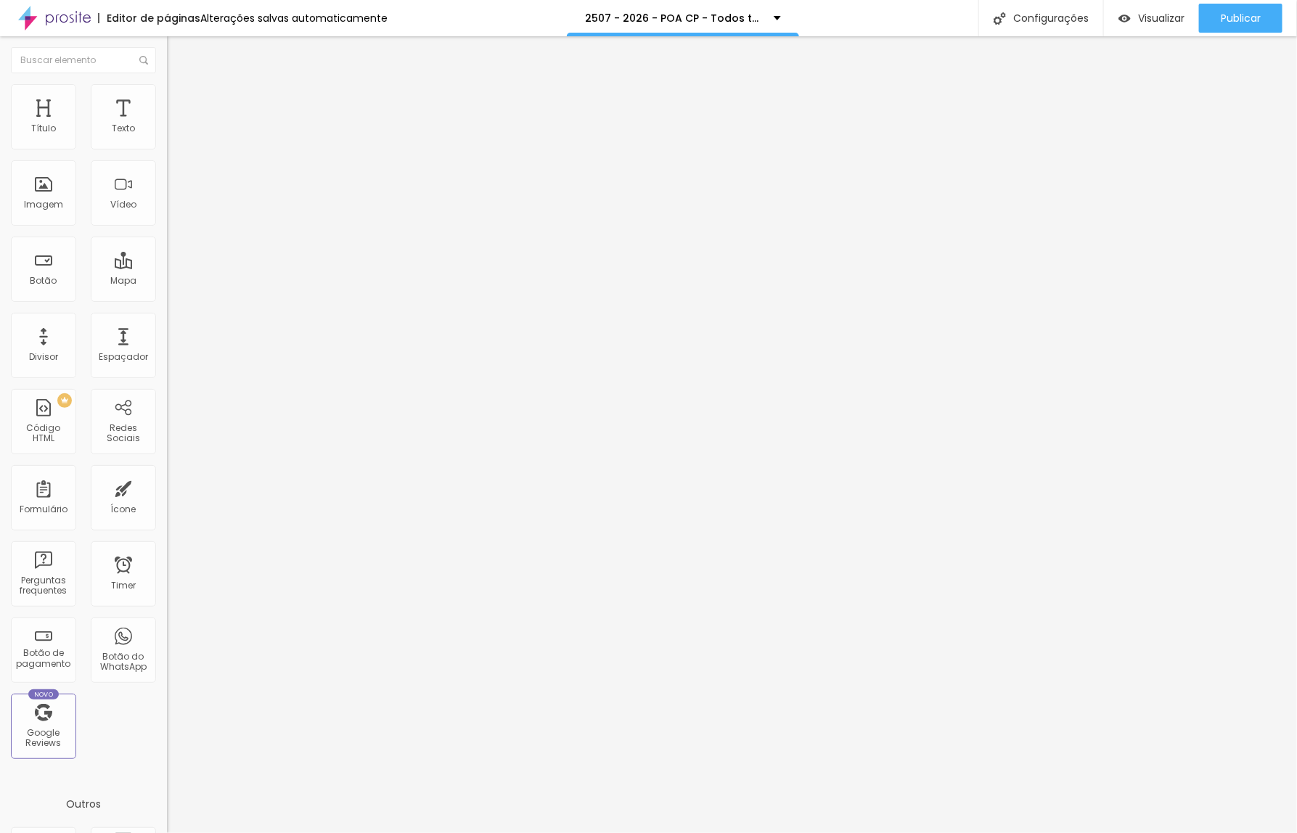
scroll to position [0, 171]
type input "[URL][DOMAIN_NAME]"
click at [167, 317] on div at bounding box center [250, 317] width 167 height 0
click at [180, 106] on span "Avançado" at bounding box center [204, 108] width 48 height 12
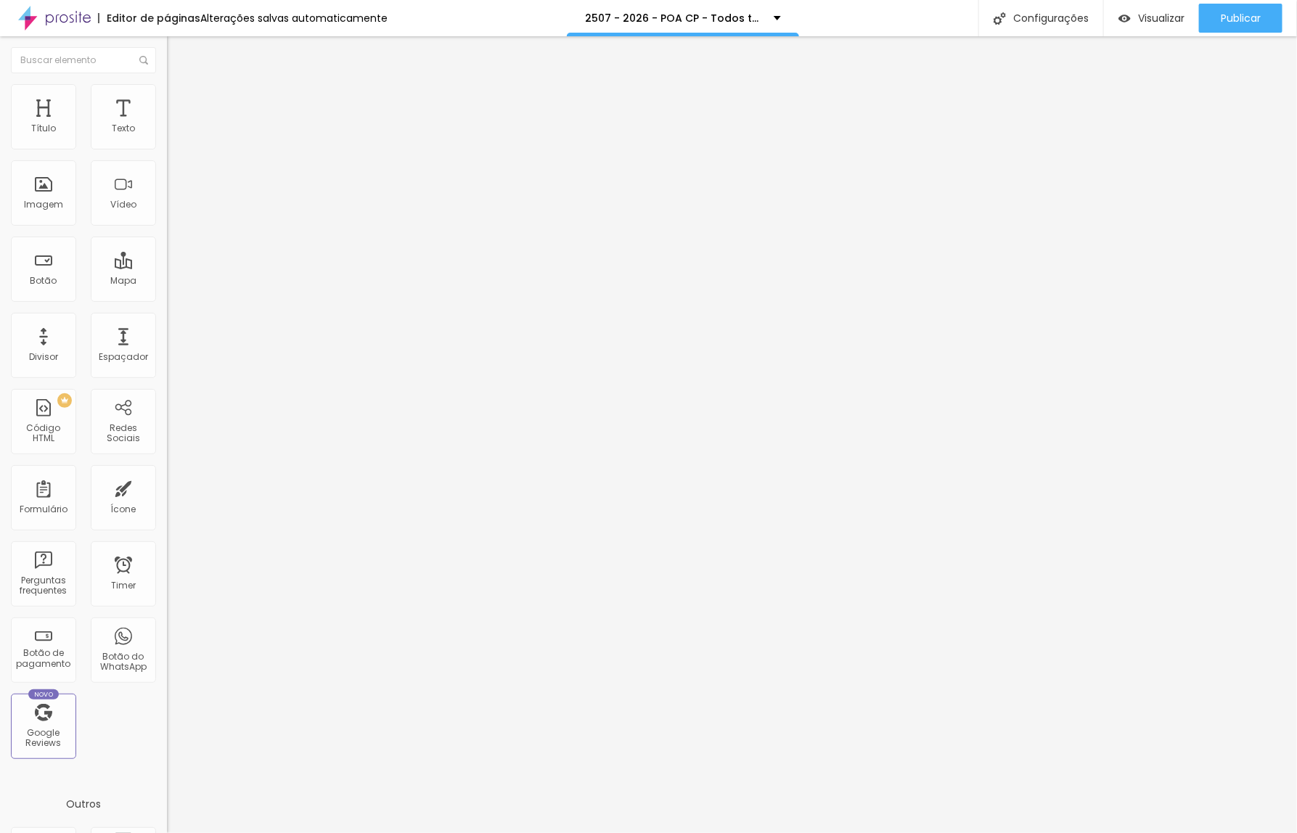
type input "6"
type input "0"
drag, startPoint x: 42, startPoint y: 143, endPoint x: 15, endPoint y: 152, distance: 28.5
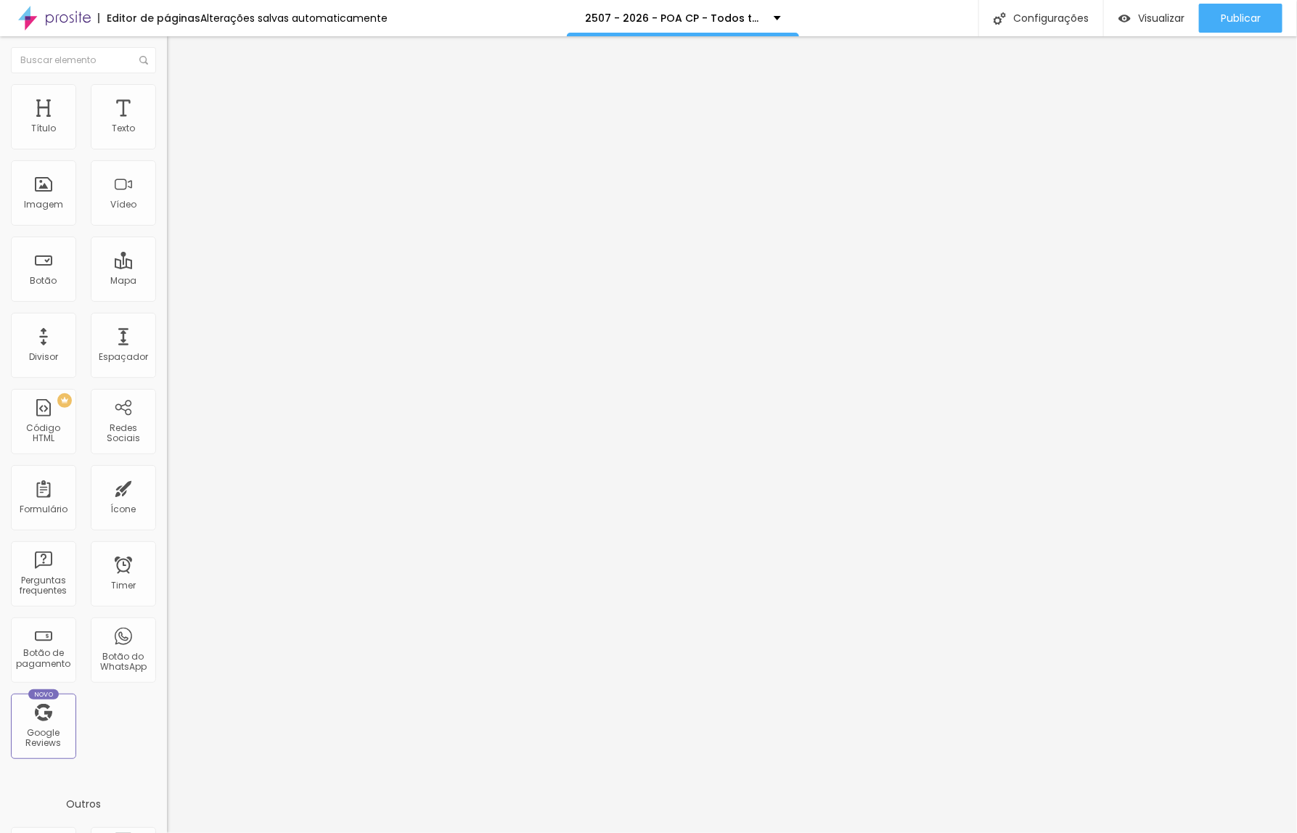
type input "0"
click at [167, 282] on input "range" at bounding box center [214, 288] width 94 height 12
type input "0"
drag, startPoint x: 42, startPoint y: 173, endPoint x: 17, endPoint y: 175, distance: 25.5
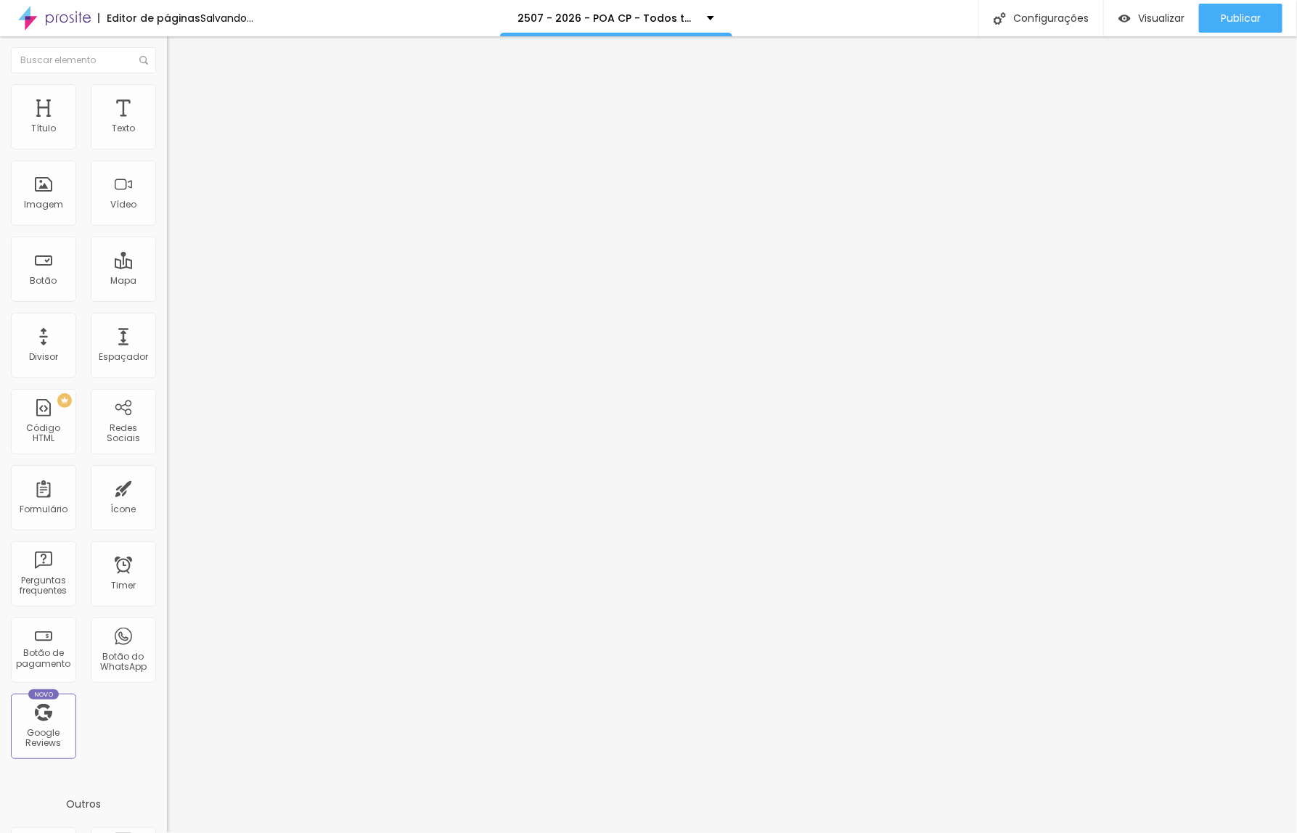
type input "0"
click at [167, 487] on input "range" at bounding box center [214, 493] width 94 height 12
click at [180, 102] on span "Avançado" at bounding box center [204, 108] width 48 height 12
type input "5"
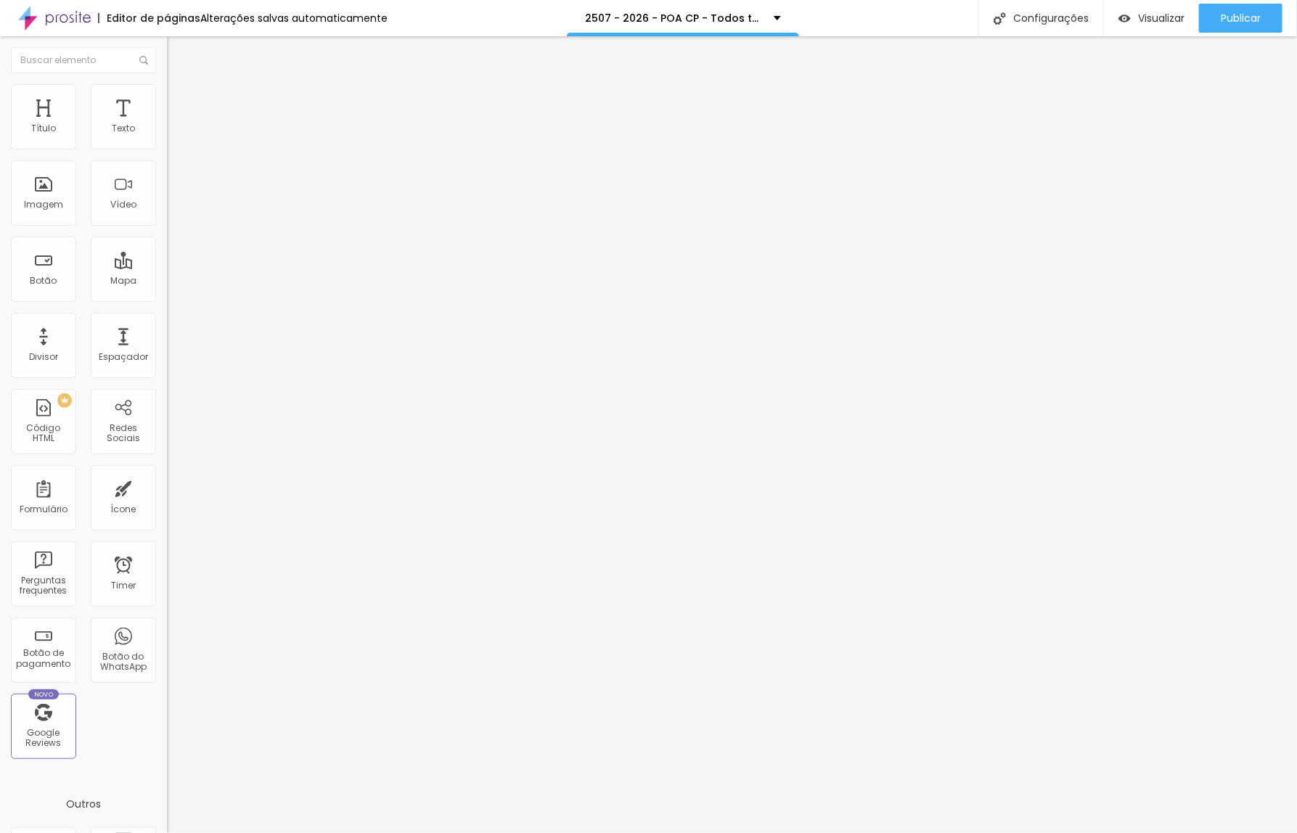
type input "0"
drag, startPoint x: 92, startPoint y: 138, endPoint x: 1, endPoint y: 154, distance: 92.1
type input "0"
click at [167, 282] on input "range" at bounding box center [214, 288] width 94 height 12
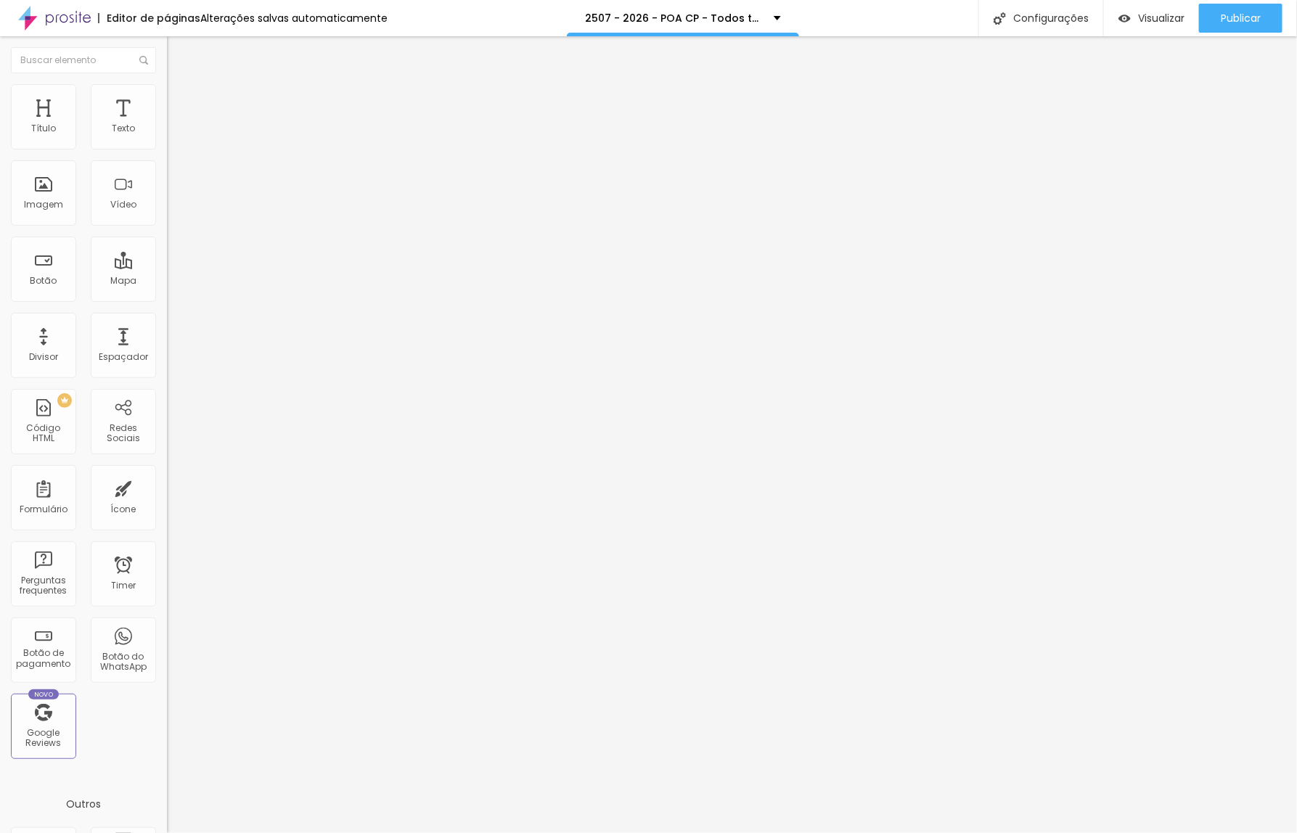
type input "9"
type input "0"
drag, startPoint x: 12, startPoint y: 174, endPoint x: 31, endPoint y: 208, distance: 39.0
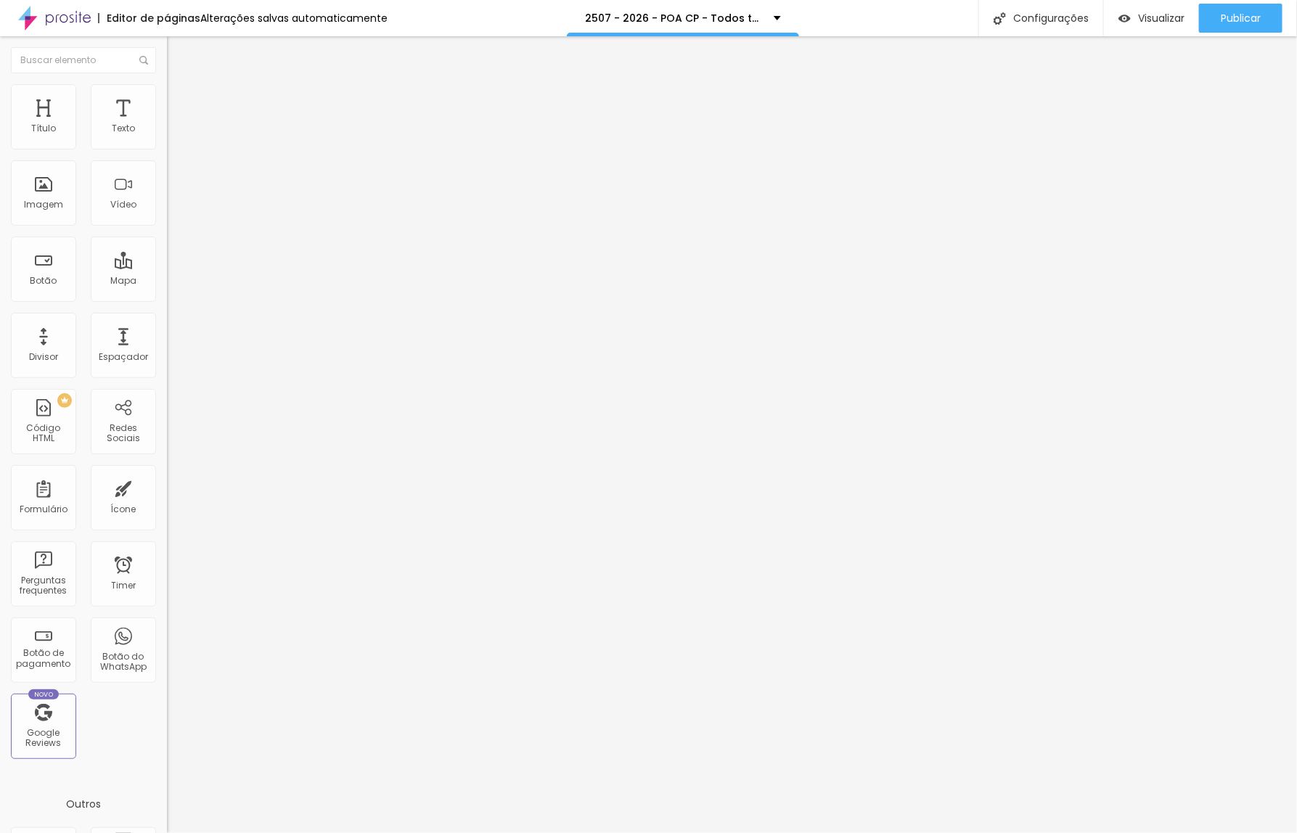
type input "0"
click at [167, 487] on input "range" at bounding box center [214, 493] width 94 height 12
click at [1260, 15] on button "Publicar" at bounding box center [1240, 18] width 83 height 29
drag, startPoint x: 55, startPoint y: 160, endPoint x: -34, endPoint y: 163, distance: 89.3
click at [0, 163] on html "Editor de páginas Alterações salvas automaticamente 2507 - 2026 - BG 15 - Todos…" at bounding box center [648, 416] width 1297 height 833
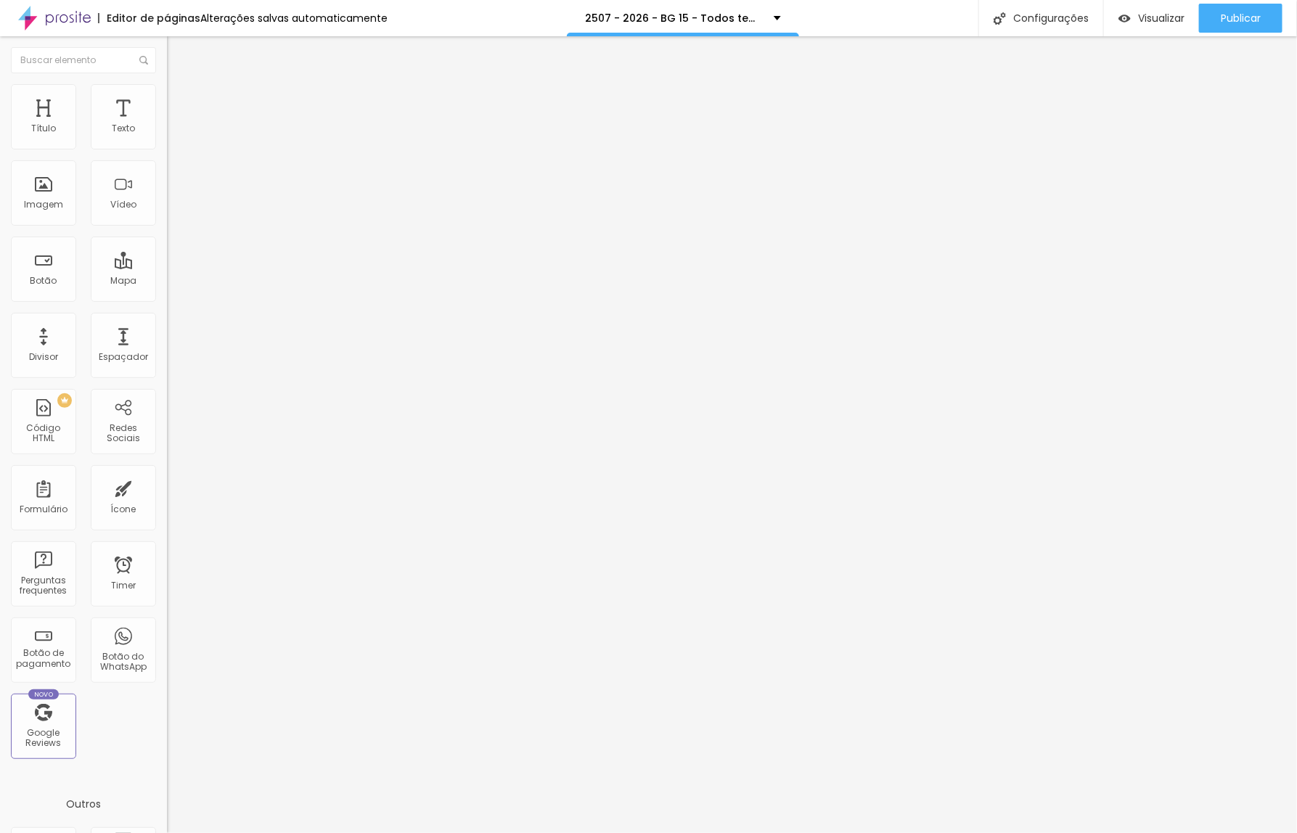
paste input "Perguntas Frequentes"
type input "Perguntas Frequentes"
drag, startPoint x: 91, startPoint y: 303, endPoint x: -46, endPoint y: 302, distance: 137.2
click at [0, 302] on html "Editor de páginas Alterações salvas automaticamente 2507 - 2026 - BG 15 - Todos…" at bounding box center [648, 416] width 1297 height 833
paste input "[DOMAIN_NAME][URL]"
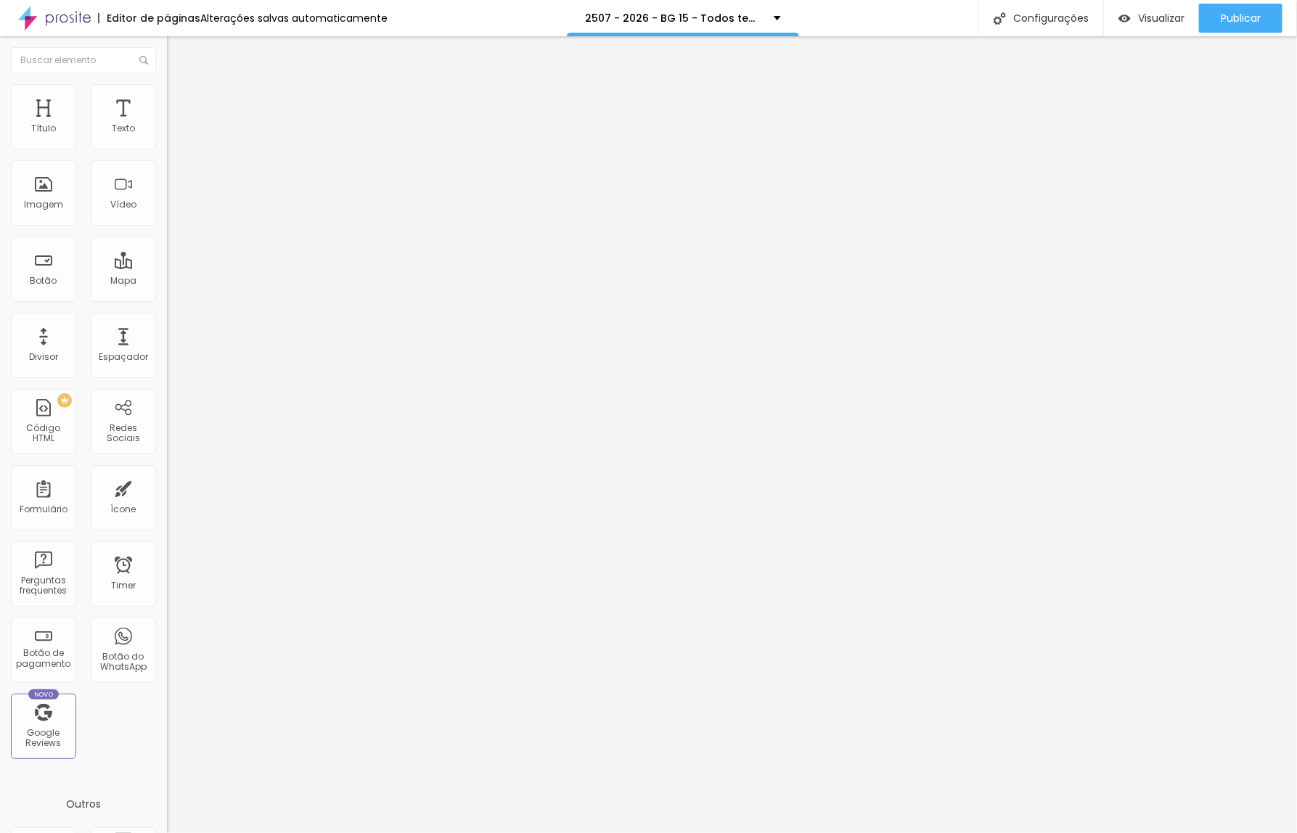
scroll to position [0, 171]
type input "[URL][DOMAIN_NAME]"
click at [167, 317] on div at bounding box center [250, 317] width 167 height 0
click at [167, 99] on li "Avançado" at bounding box center [250, 106] width 167 height 15
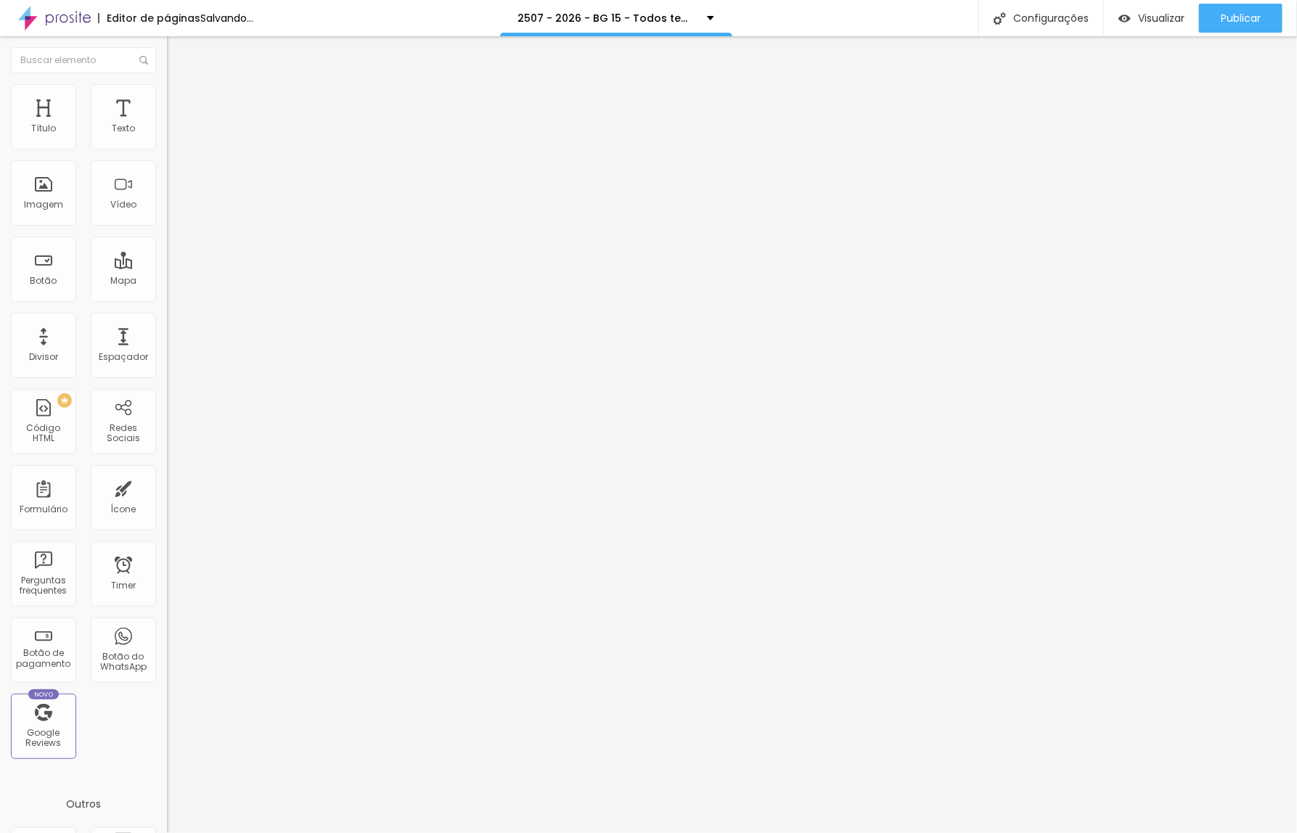
type input "0"
drag, startPoint x: 26, startPoint y: 142, endPoint x: 36, endPoint y: 176, distance: 34.9
type input "0"
click at [167, 282] on input "range" at bounding box center [214, 288] width 94 height 12
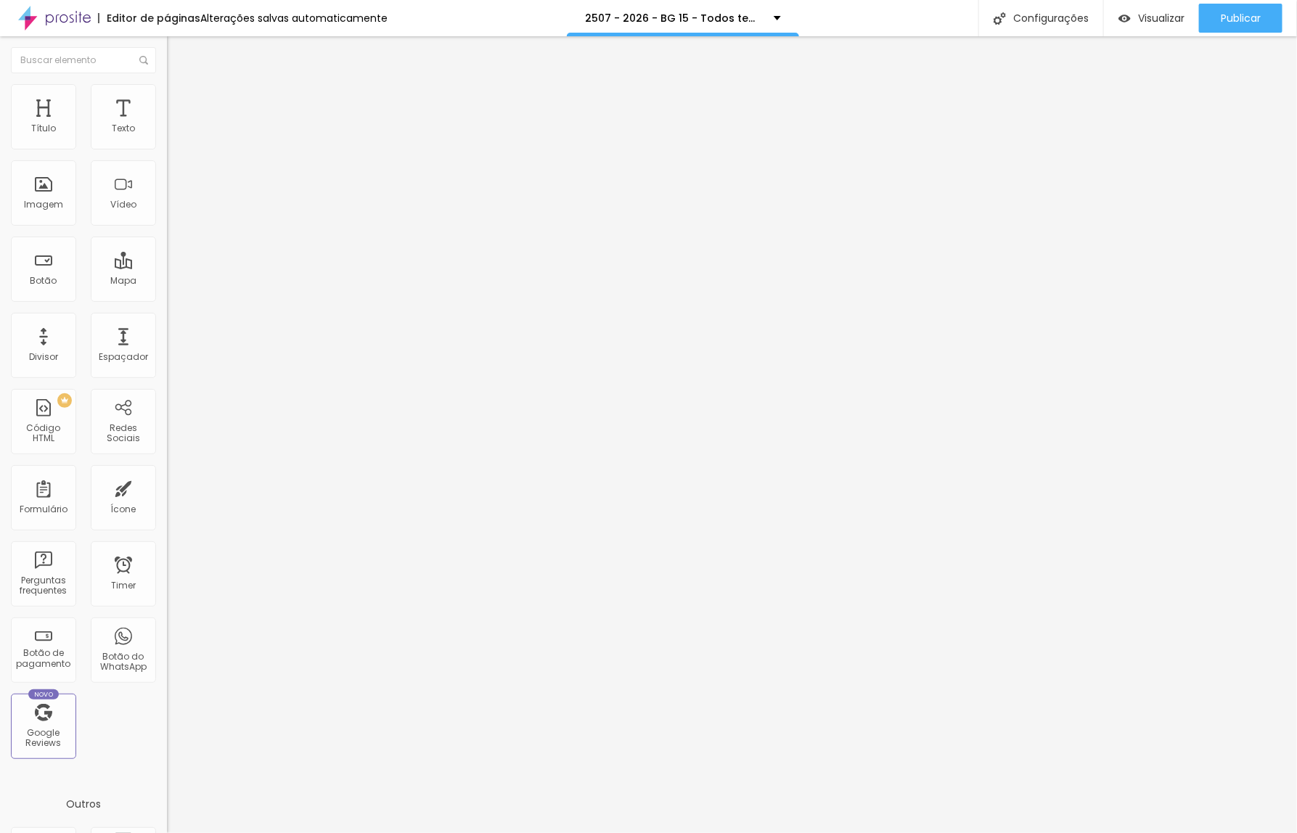
type input "0"
drag, startPoint x: 46, startPoint y: 173, endPoint x: 19, endPoint y: 178, distance: 27.3
type input "0"
click at [167, 487] on input "range" at bounding box center [214, 493] width 94 height 12
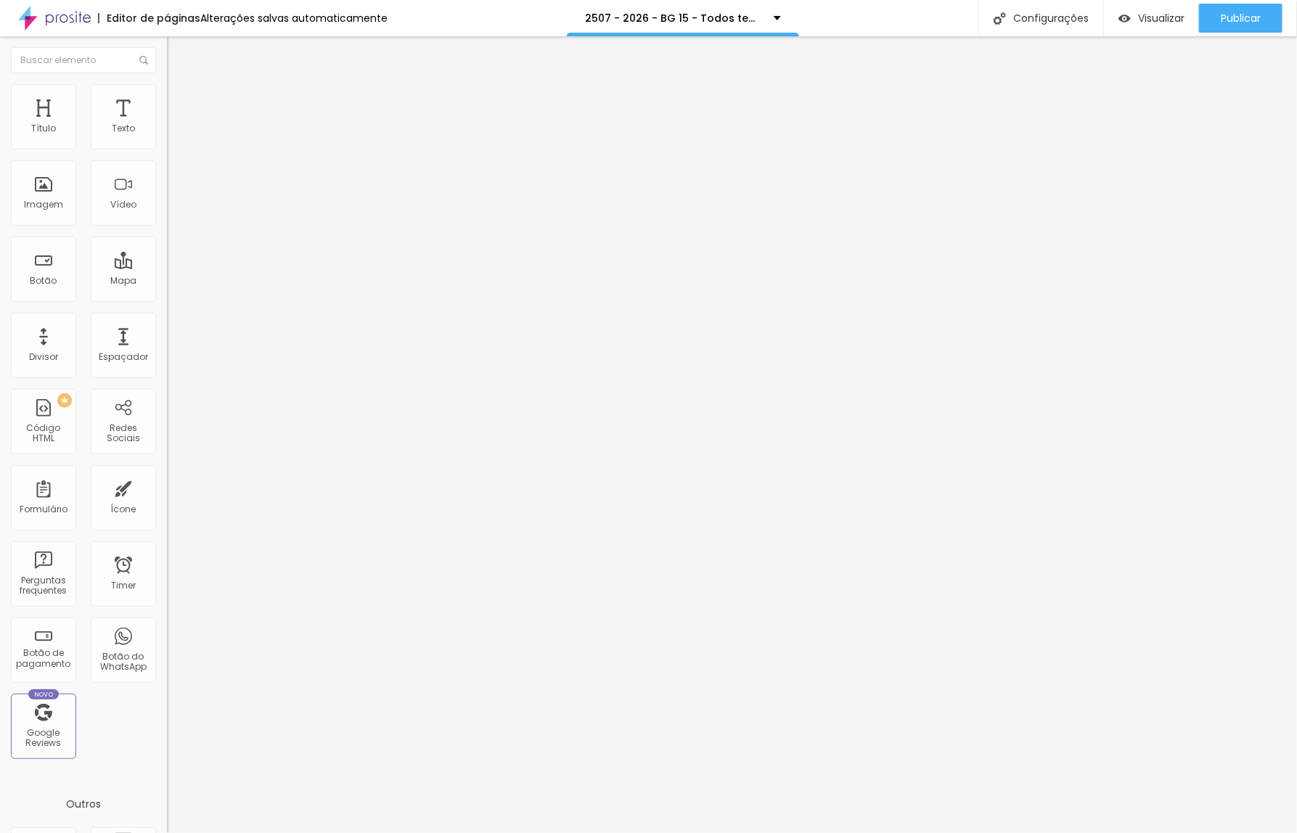
click at [167, 99] on li "Avançado" at bounding box center [250, 106] width 167 height 15
type input "0"
drag, startPoint x: 91, startPoint y: 140, endPoint x: 7, endPoint y: 176, distance: 91.4
type input "0"
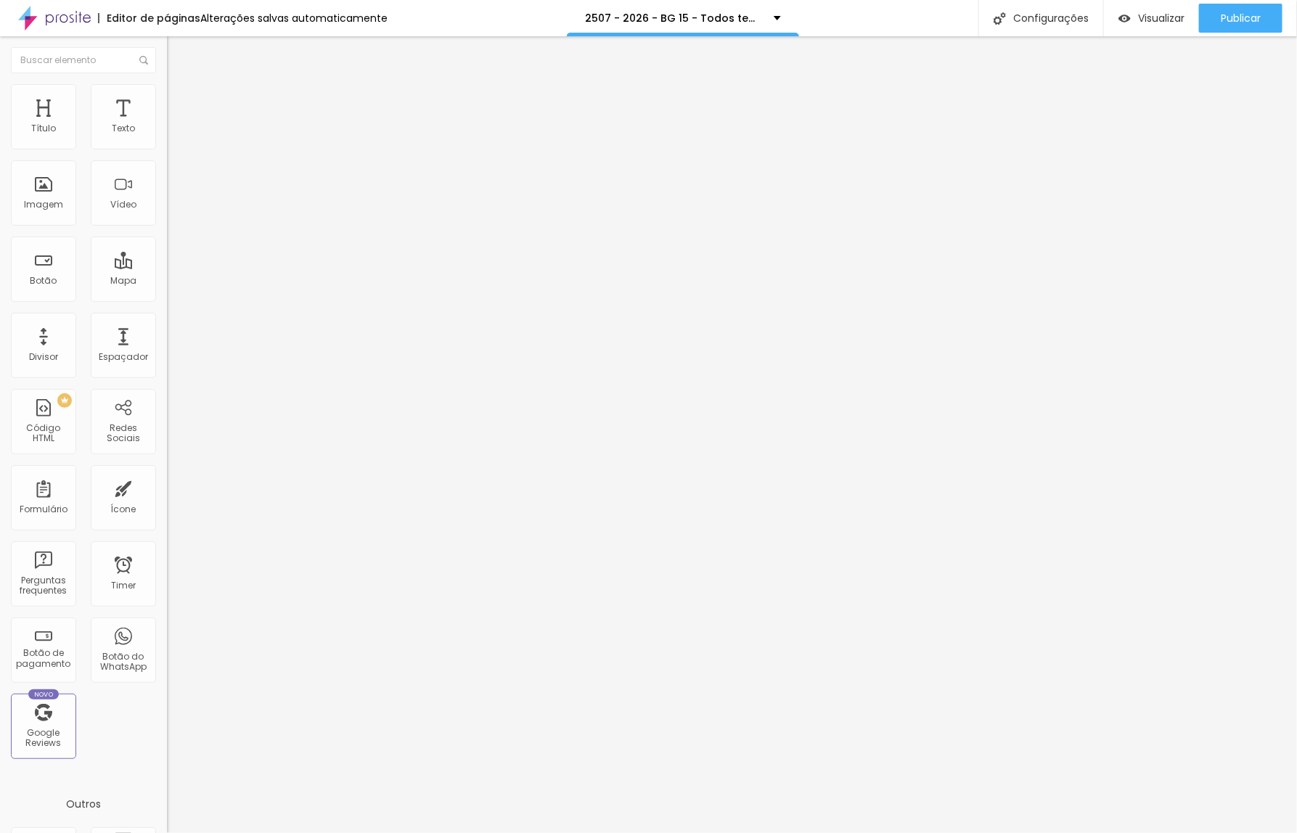
click at [167, 282] on input "range" at bounding box center [214, 288] width 94 height 12
type input "22"
type input "15"
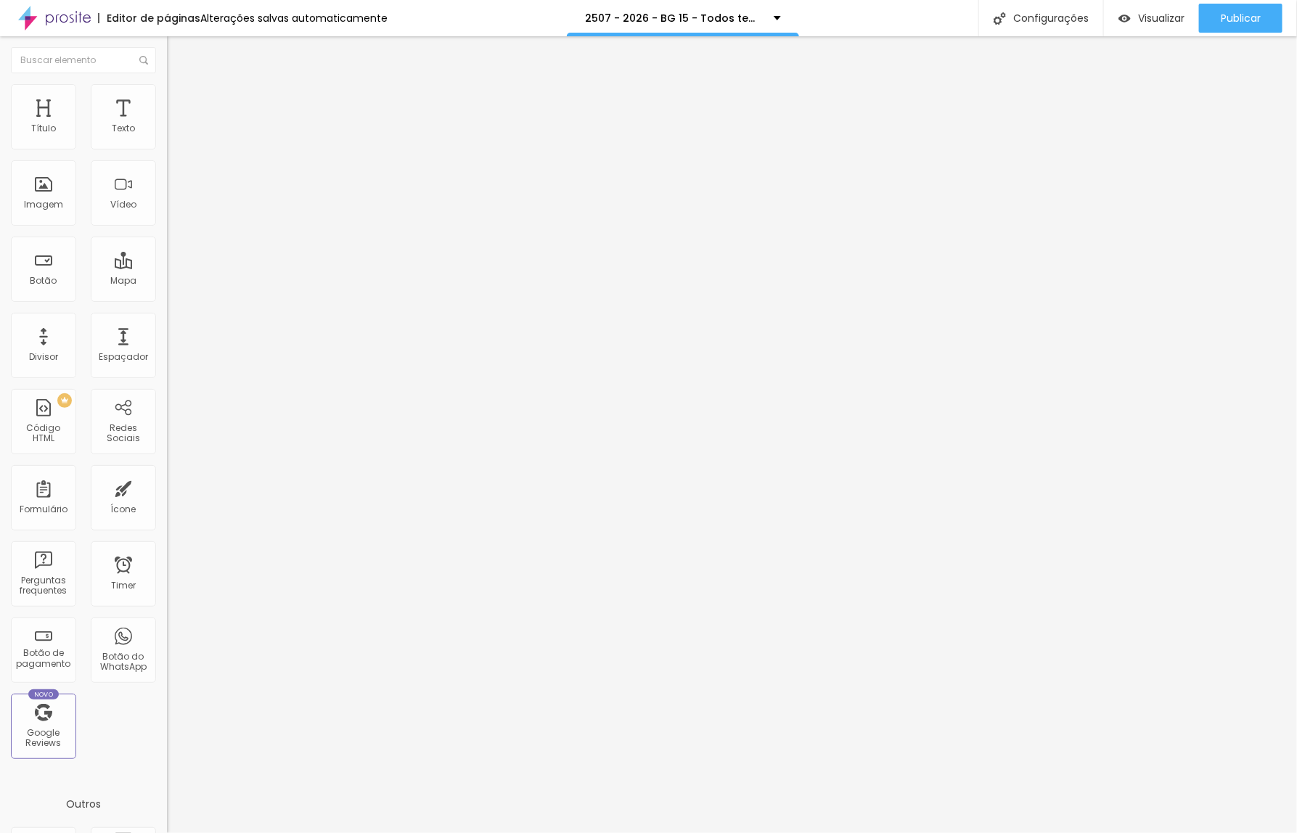
type input "0"
drag, startPoint x: 35, startPoint y: 173, endPoint x: 11, endPoint y: 173, distance: 23.9
type input "0"
click at [167, 487] on input "range" at bounding box center [214, 493] width 94 height 12
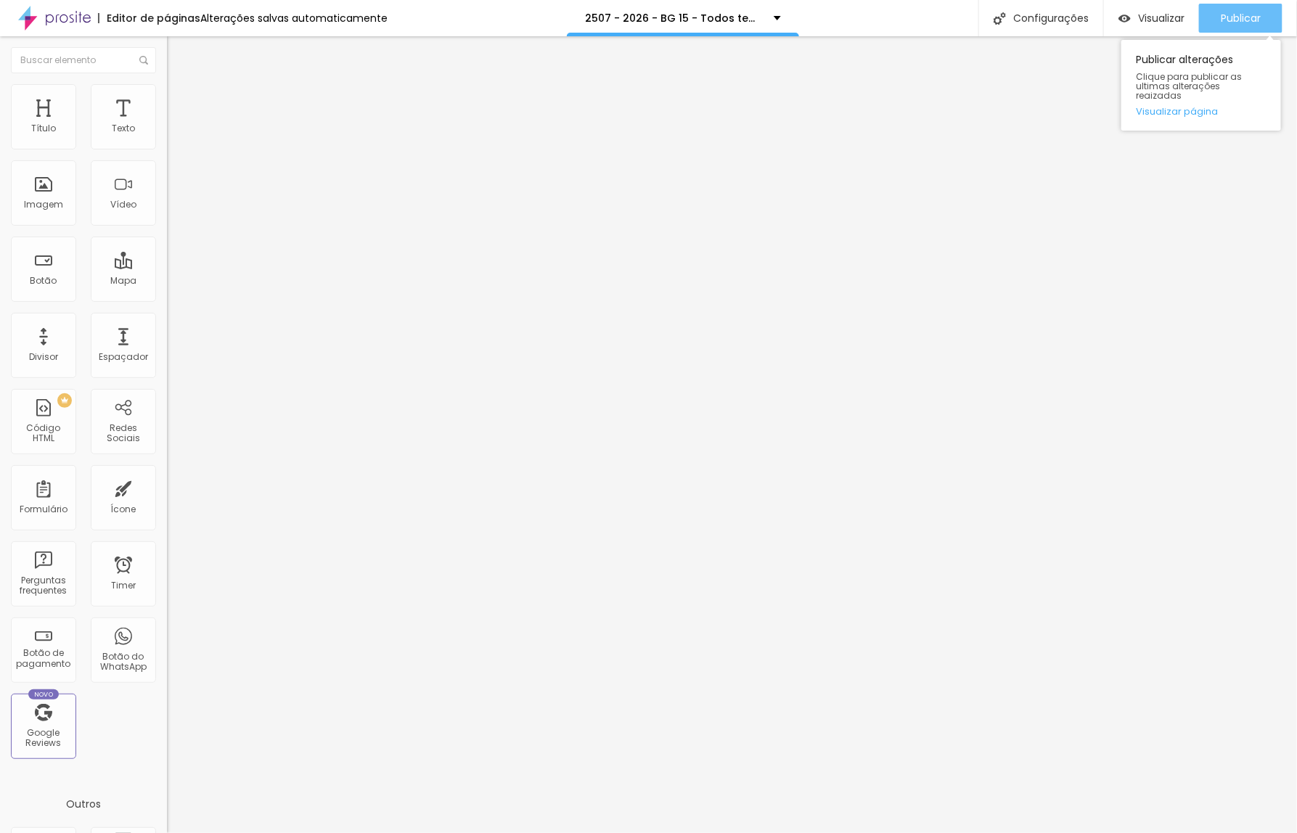
click at [1244, 20] on span "Publicar" at bounding box center [1241, 18] width 40 height 12
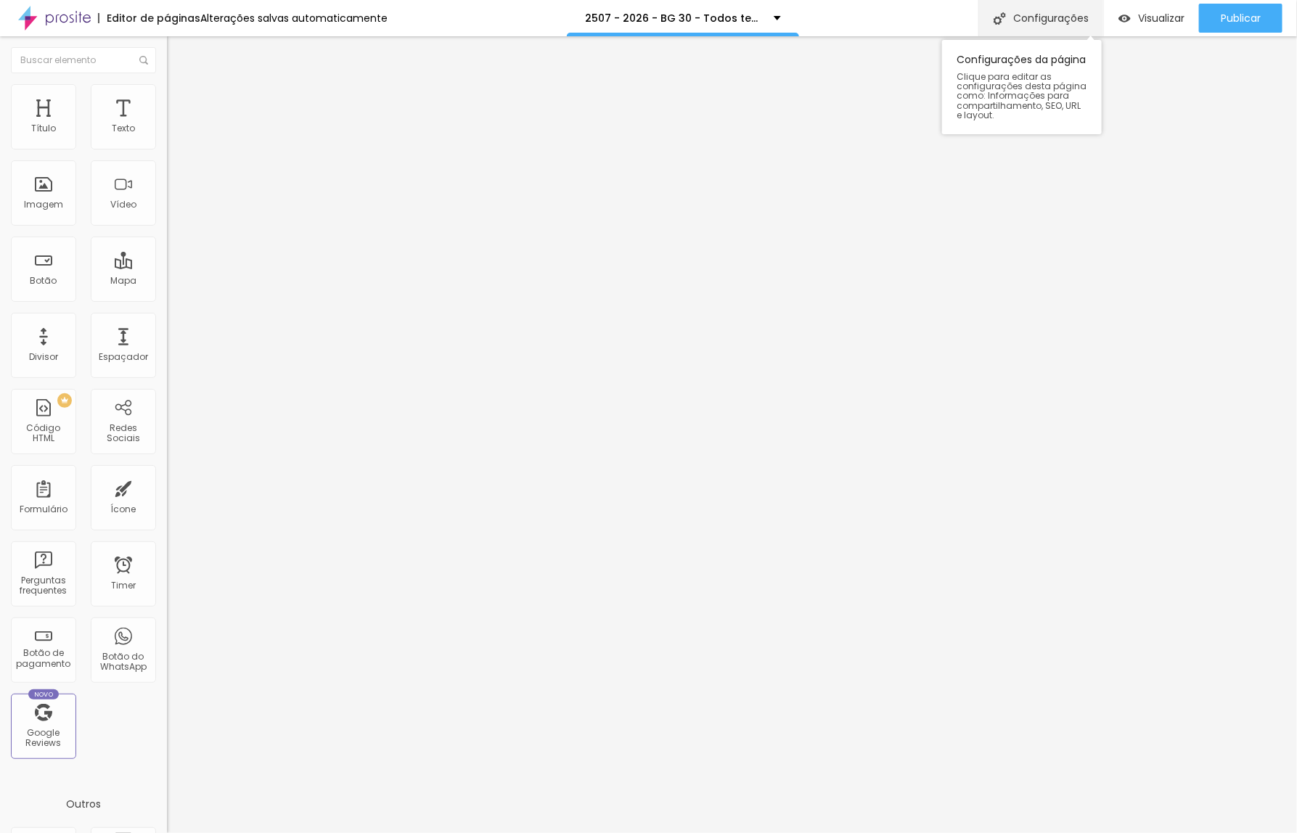
click at [1034, 15] on div "Configurações" at bounding box center [1040, 18] width 125 height 36
click at [909, 832] on div at bounding box center [648, 848] width 1297 height 13
drag, startPoint x: 73, startPoint y: 302, endPoint x: -51, endPoint y: 303, distance: 123.4
click at [0, 303] on html "Editor de páginas Alterações salvas automaticamente 2507 - 2026 - BG 30 - Todos…" at bounding box center [648, 416] width 1297 height 833
paste input "[DOMAIN_NAME][URL]"
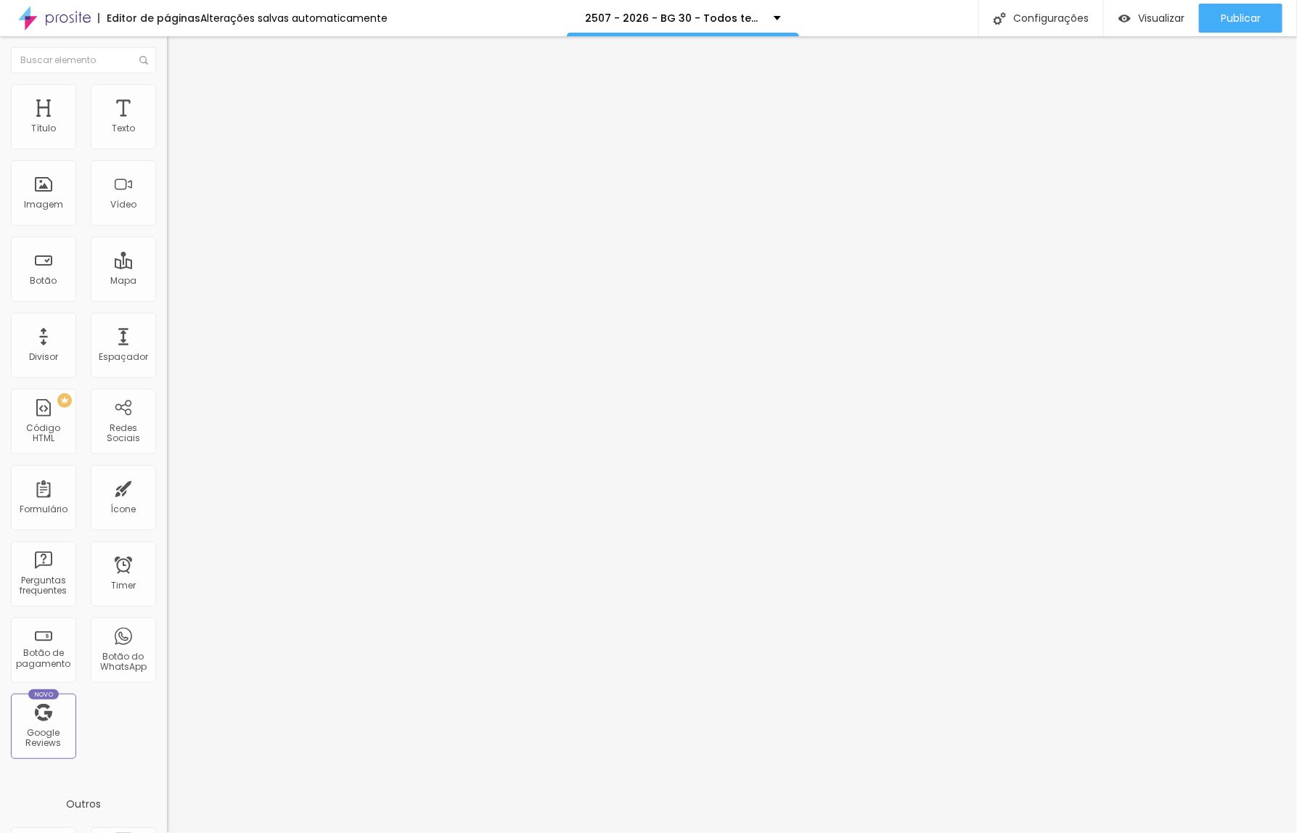
scroll to position [0, 171]
type input "[URL][DOMAIN_NAME]"
drag, startPoint x: 70, startPoint y: 165, endPoint x: -38, endPoint y: 162, distance: 108.9
click at [0, 162] on html "Editor de páginas Alterações salvas automaticamente 2507 - 2026 - BG 30 - Todos…" at bounding box center [648, 416] width 1297 height 833
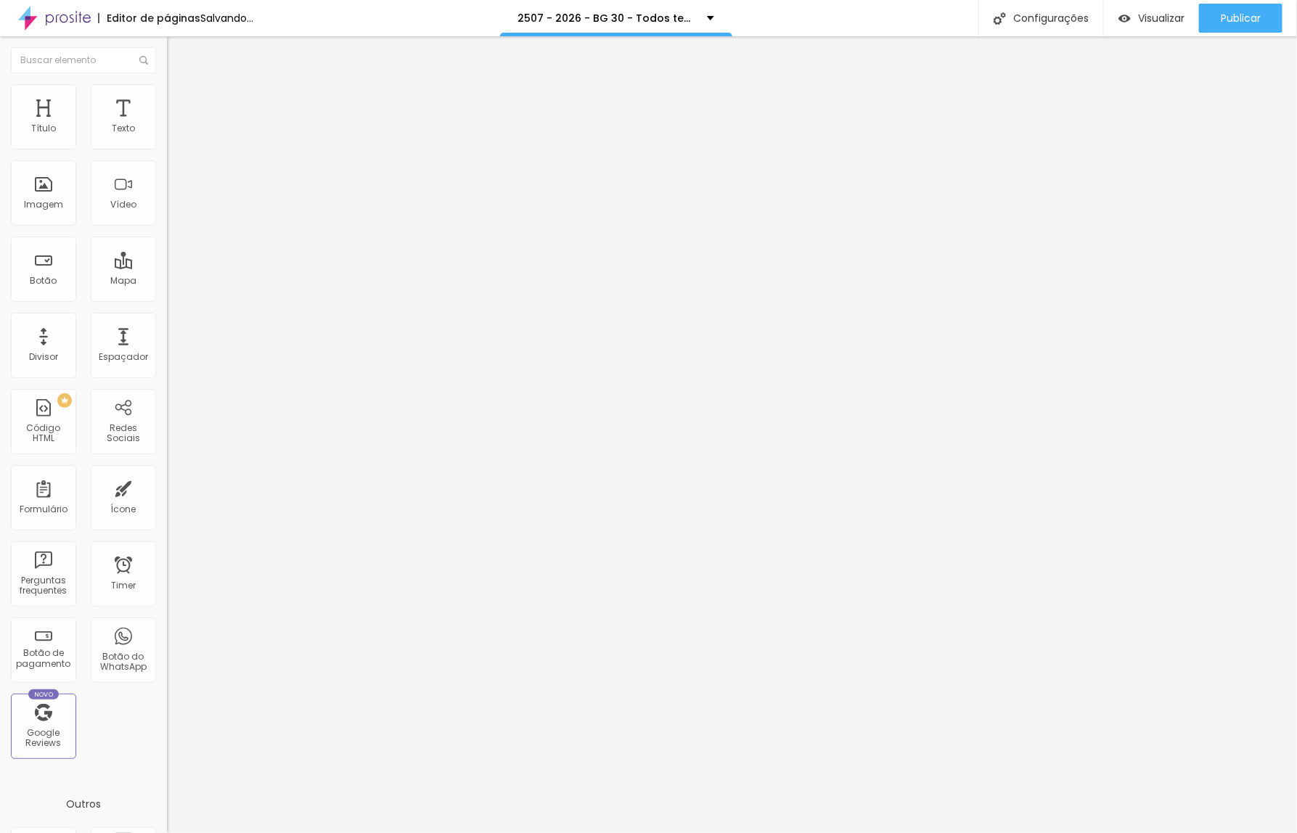
paste input "Perguntas Frequentes"
type input "Perguntas Frequentes"
click at [167, 317] on div at bounding box center [250, 317] width 167 height 0
click at [180, 102] on span "Avançado" at bounding box center [204, 108] width 48 height 12
type input "0"
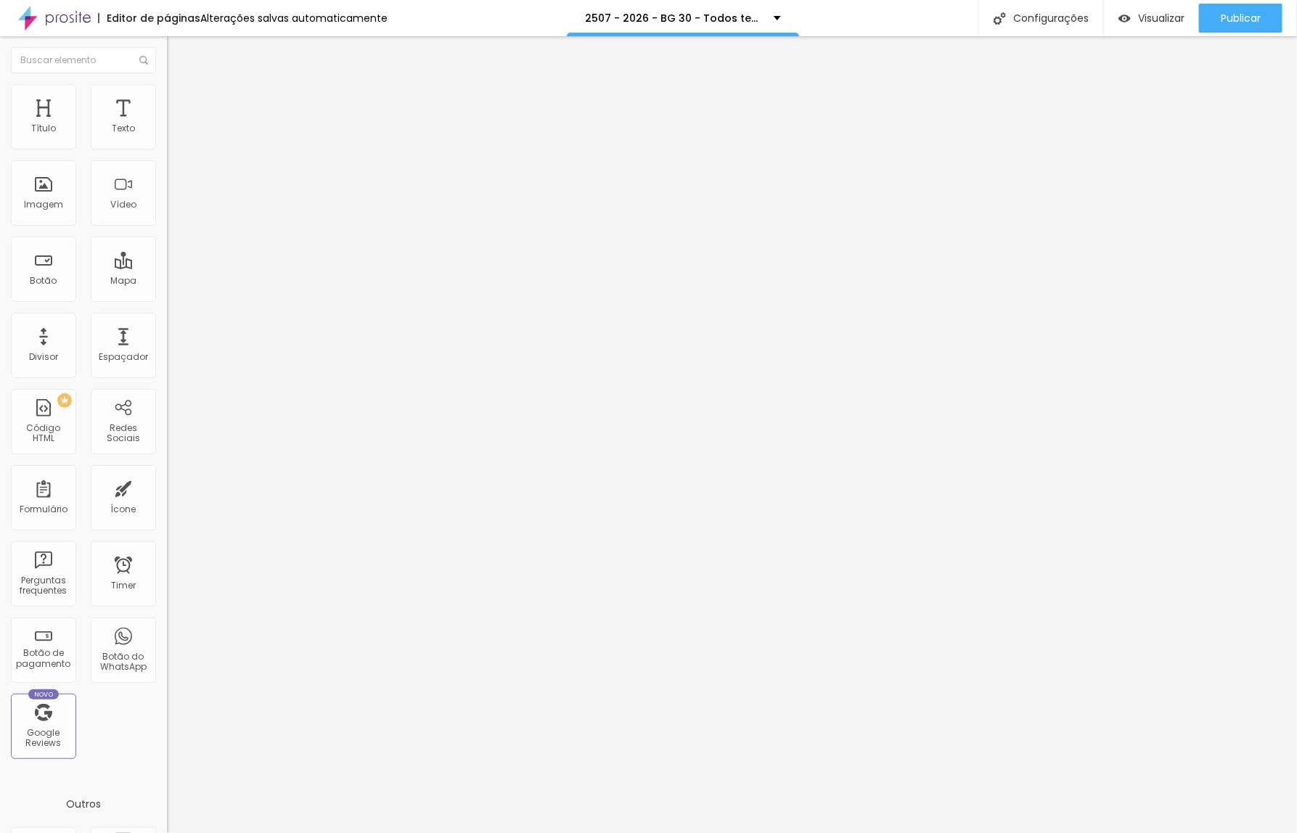
type input "0"
drag, startPoint x: 41, startPoint y: 139, endPoint x: 23, endPoint y: 142, distance: 17.6
type input "0"
click at [167, 282] on input "range" at bounding box center [214, 288] width 94 height 12
click at [167, 487] on div at bounding box center [250, 493] width 167 height 13
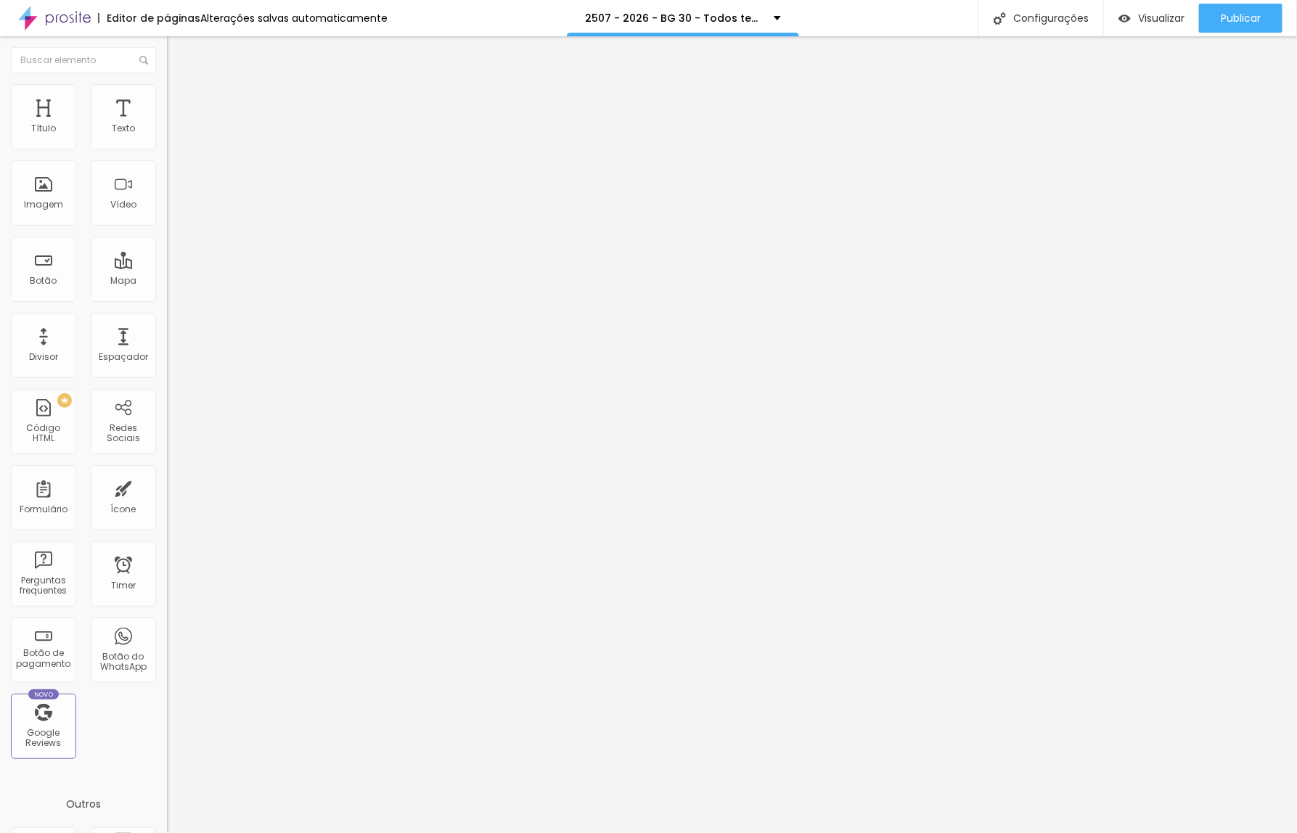
type input "9"
type input "0"
drag, startPoint x: 42, startPoint y: 172, endPoint x: -7, endPoint y: 186, distance: 50.7
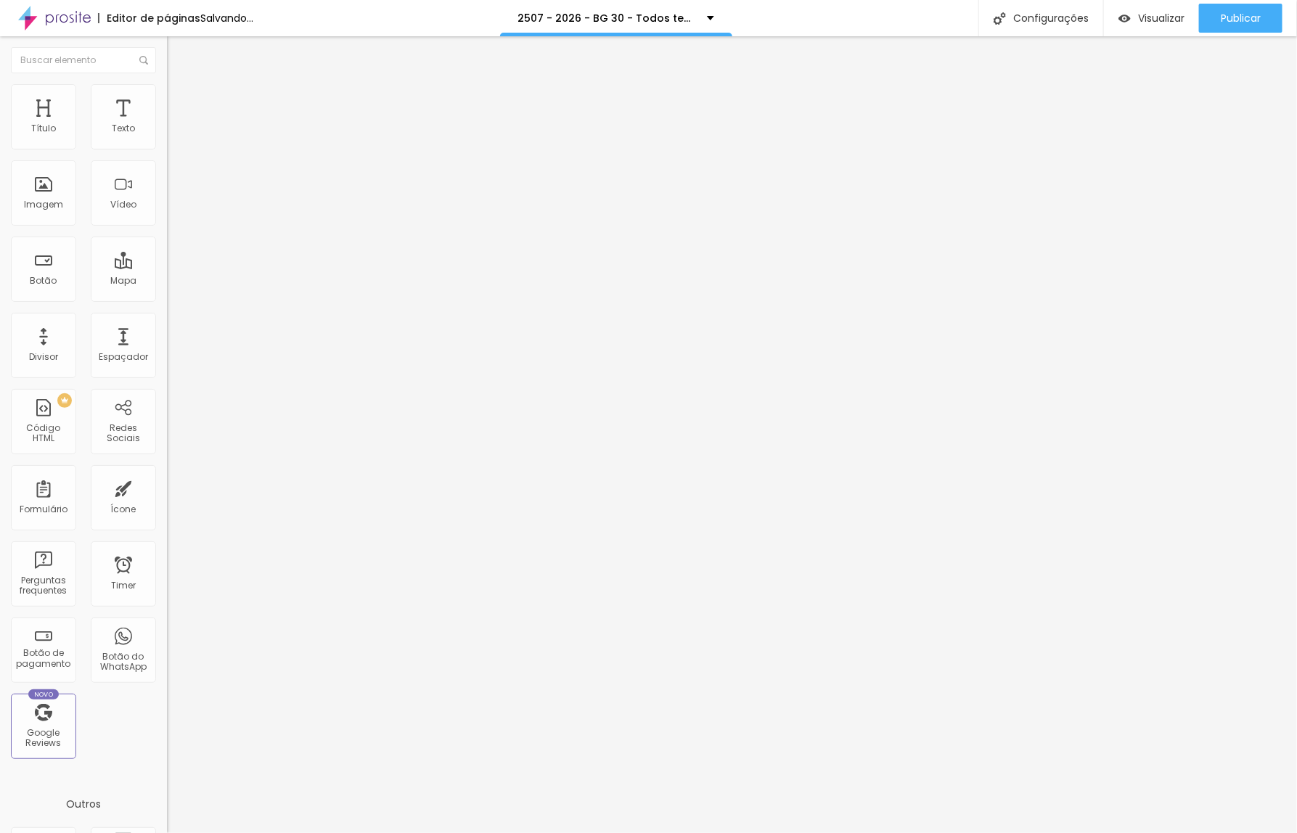
type input "0"
click at [167, 487] on input "range" at bounding box center [214, 493] width 94 height 12
click at [180, 103] on span "Avançado" at bounding box center [204, 108] width 48 height 12
type input "0"
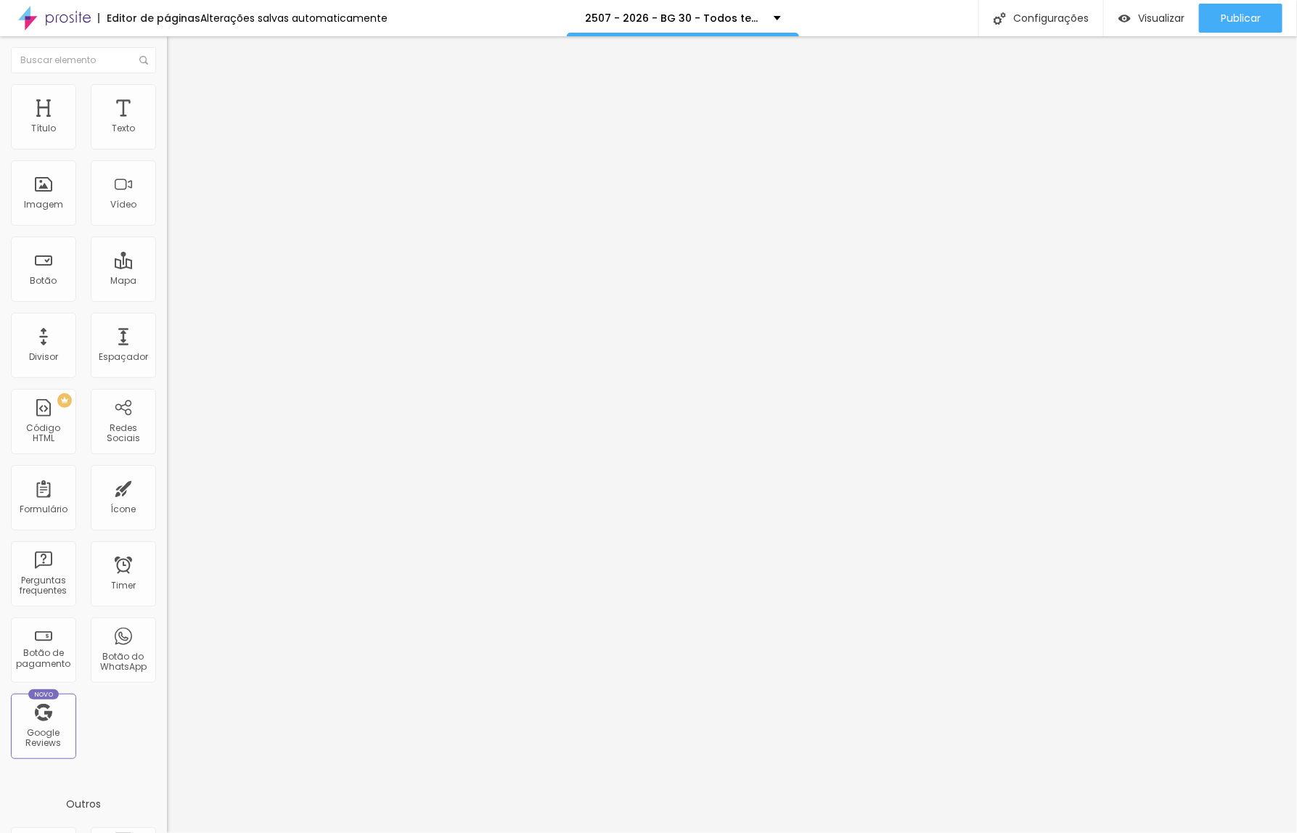
drag, startPoint x: 36, startPoint y: 173, endPoint x: 20, endPoint y: 171, distance: 16.0
type input "0"
click at [167, 487] on input "range" at bounding box center [214, 493] width 94 height 12
type input "0"
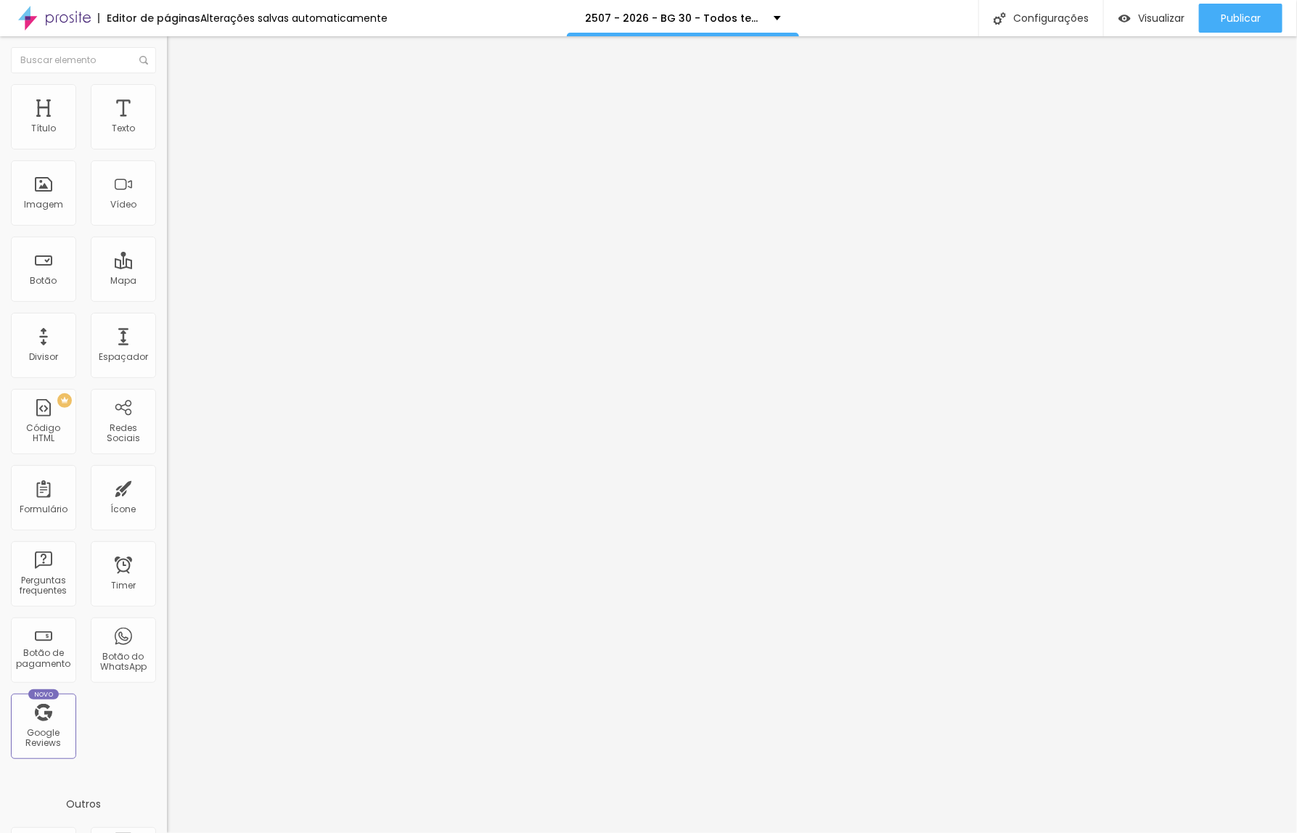
drag, startPoint x: 92, startPoint y: 140, endPoint x: 4, endPoint y: 142, distance: 87.8
type input "0"
click at [167, 282] on input "range" at bounding box center [214, 288] width 94 height 12
click at [1221, 13] on span "Publicar" at bounding box center [1241, 18] width 40 height 12
drag, startPoint x: 59, startPoint y: 160, endPoint x: -9, endPoint y: 160, distance: 68.2
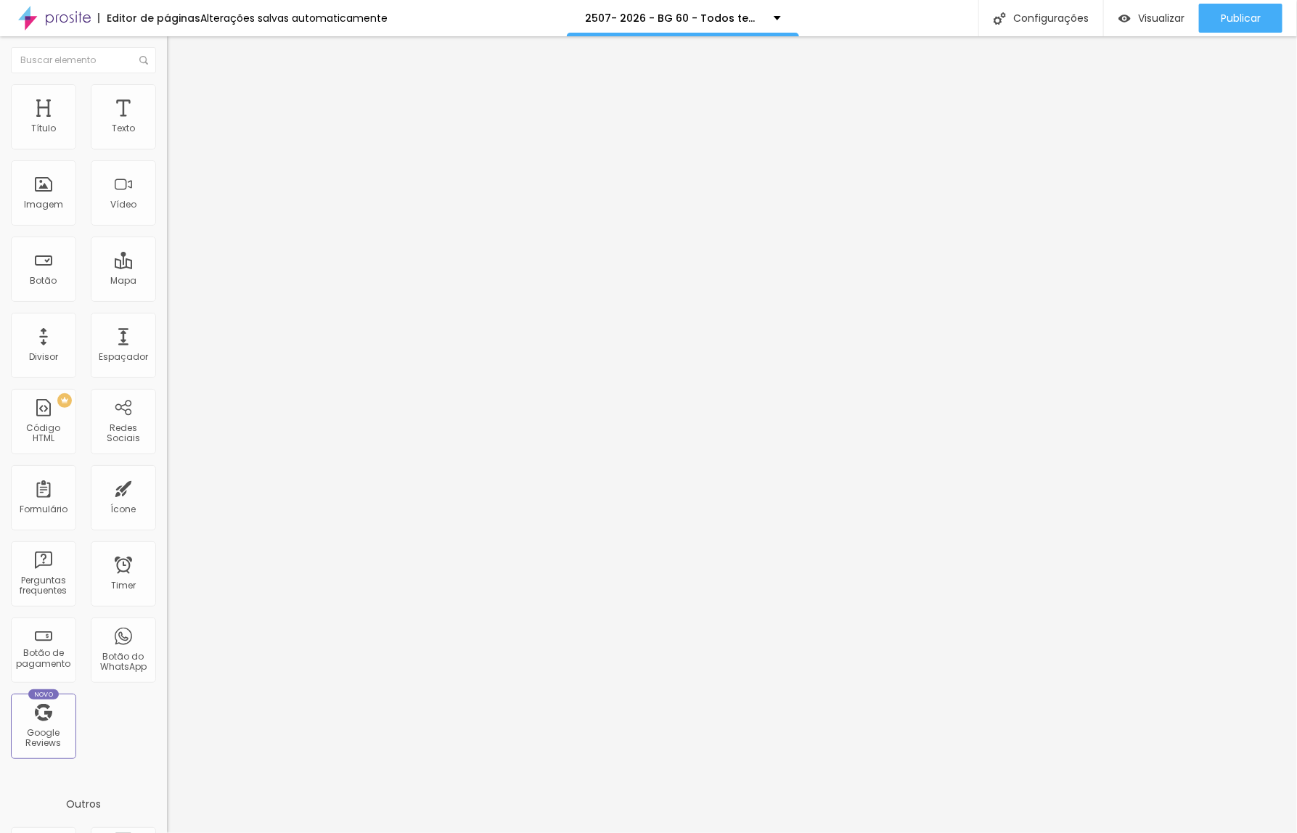
click at [0, 160] on html "Editor de páginas Alterações salvas automaticamente 2507- 2026 - BG 60 - Todos …" at bounding box center [648, 416] width 1297 height 833
paste input "Perguntas Frequentes"
type input "Perguntas Frequentes"
drag, startPoint x: 77, startPoint y: 299, endPoint x: -20, endPoint y: 298, distance: 97.2
click at [0, 298] on html "Editor de páginas Alterações salvas automaticamente 2507- 2026 - BG 60 - Todos …" at bounding box center [648, 416] width 1297 height 833
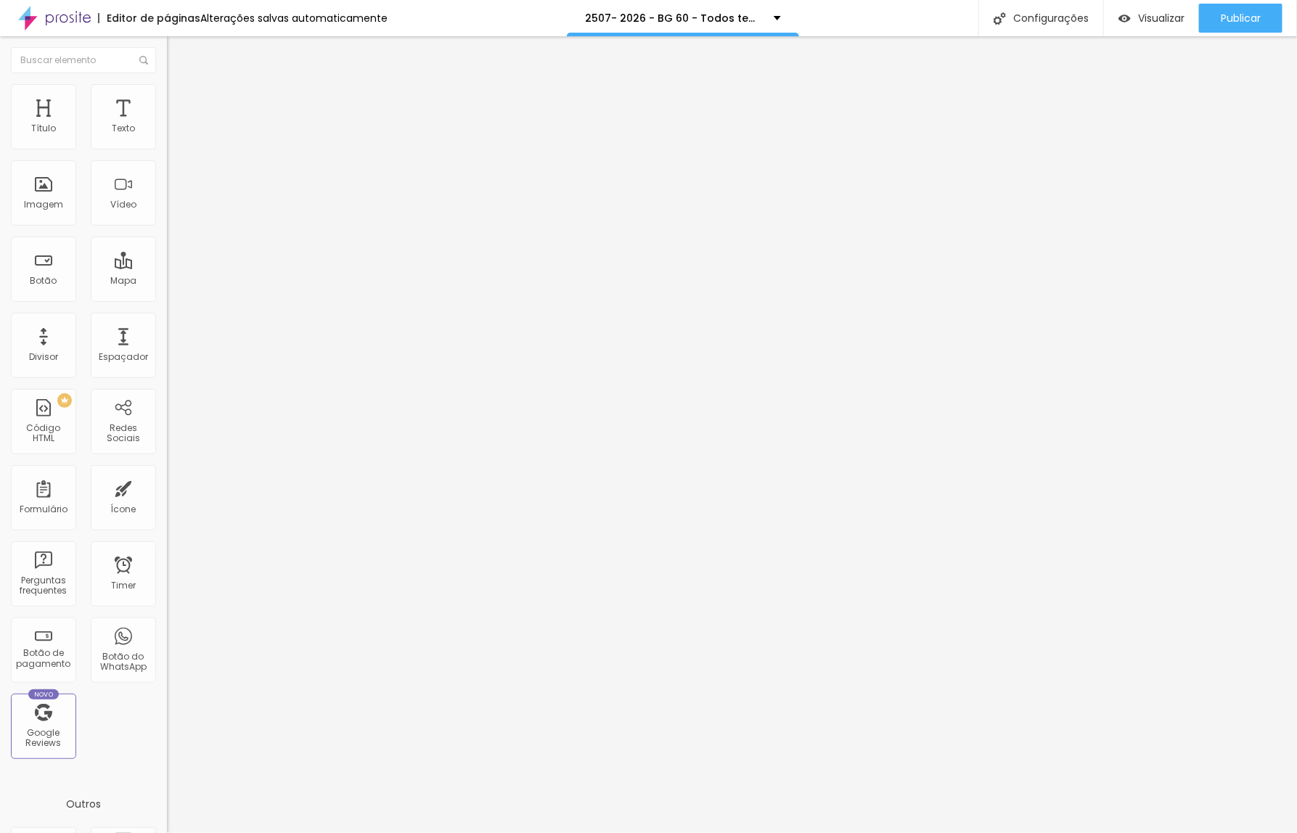
paste input "[DOMAIN_NAME][URL]"
type input "[URL][DOMAIN_NAME]"
click at [167, 317] on div at bounding box center [250, 317] width 167 height 0
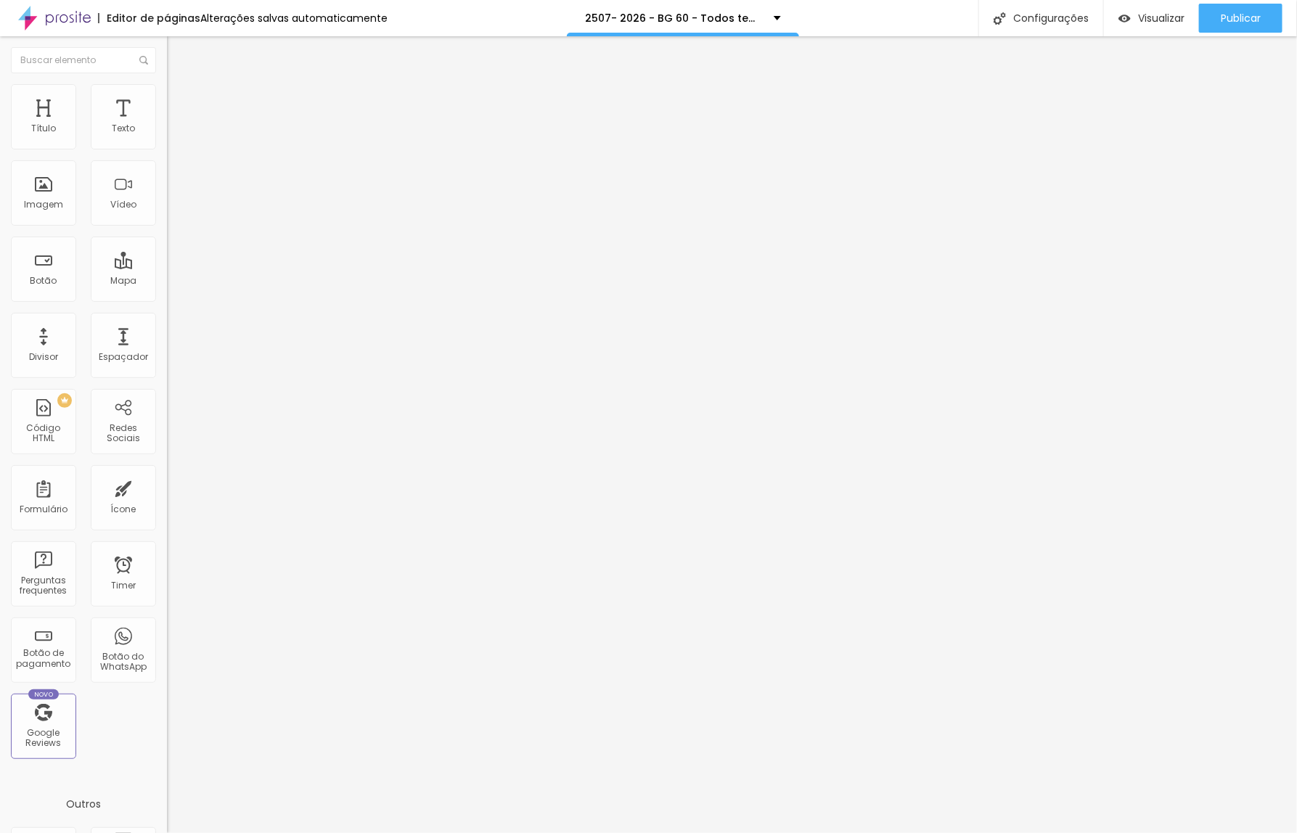
click at [180, 102] on span "Avançado" at bounding box center [204, 108] width 48 height 12
type input "0"
drag, startPoint x: 38, startPoint y: 145, endPoint x: 18, endPoint y: 149, distance: 20.1
type input "0"
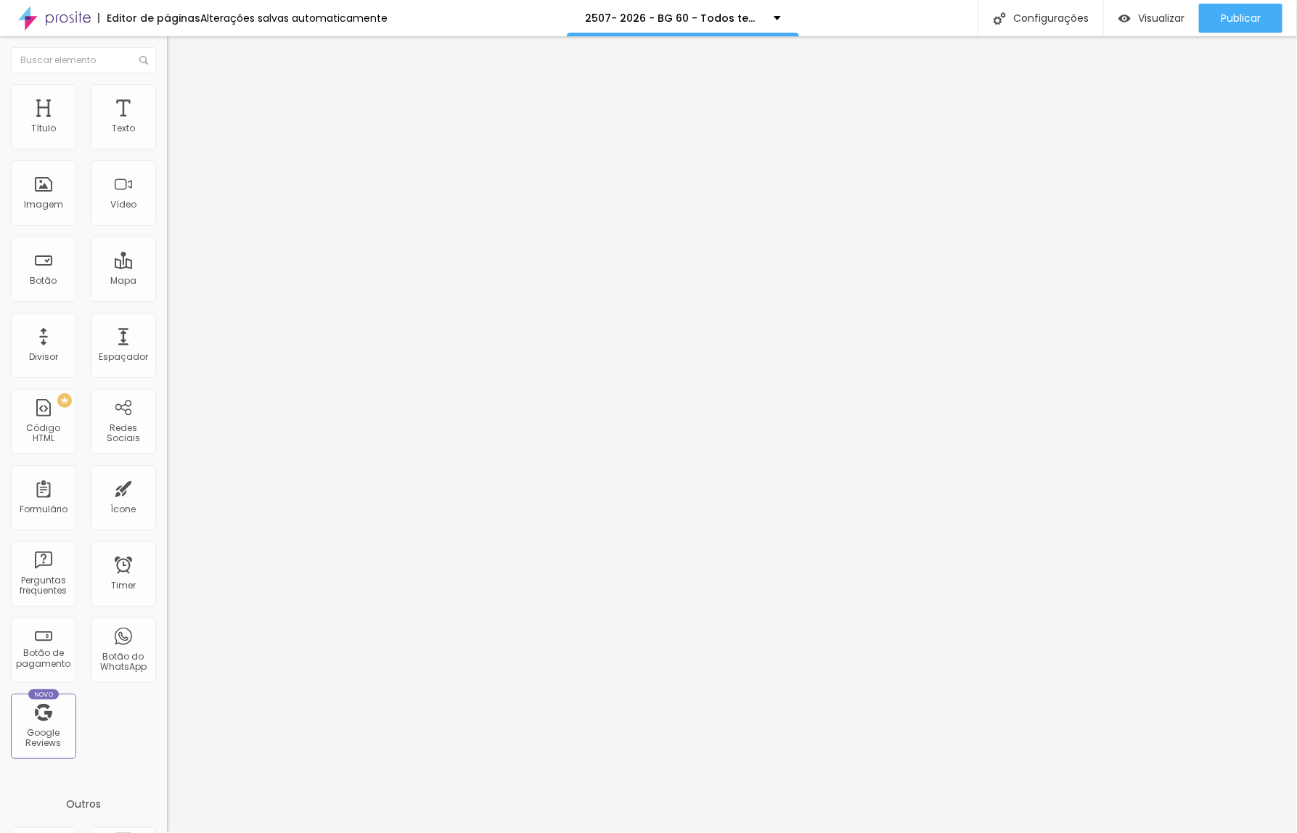
click at [167, 282] on input "range" at bounding box center [214, 288] width 94 height 12
type input "0"
drag, startPoint x: 41, startPoint y: 173, endPoint x: 28, endPoint y: 227, distance: 56.1
type input "0"
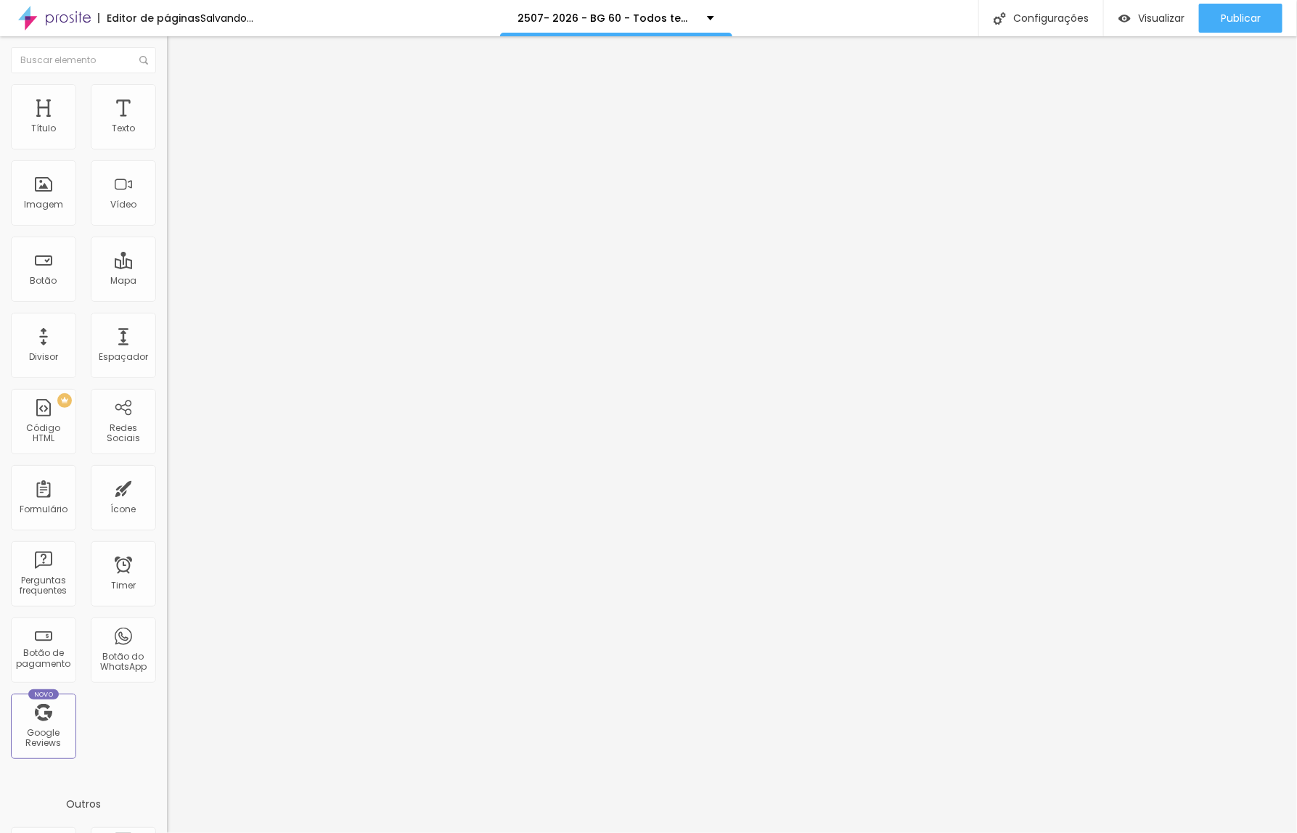
click at [167, 487] on input "range" at bounding box center [214, 493] width 94 height 12
click at [180, 104] on span "Avançado" at bounding box center [204, 108] width 48 height 12
type input "0"
drag, startPoint x: 91, startPoint y: 144, endPoint x: 12, endPoint y: 144, distance: 79.8
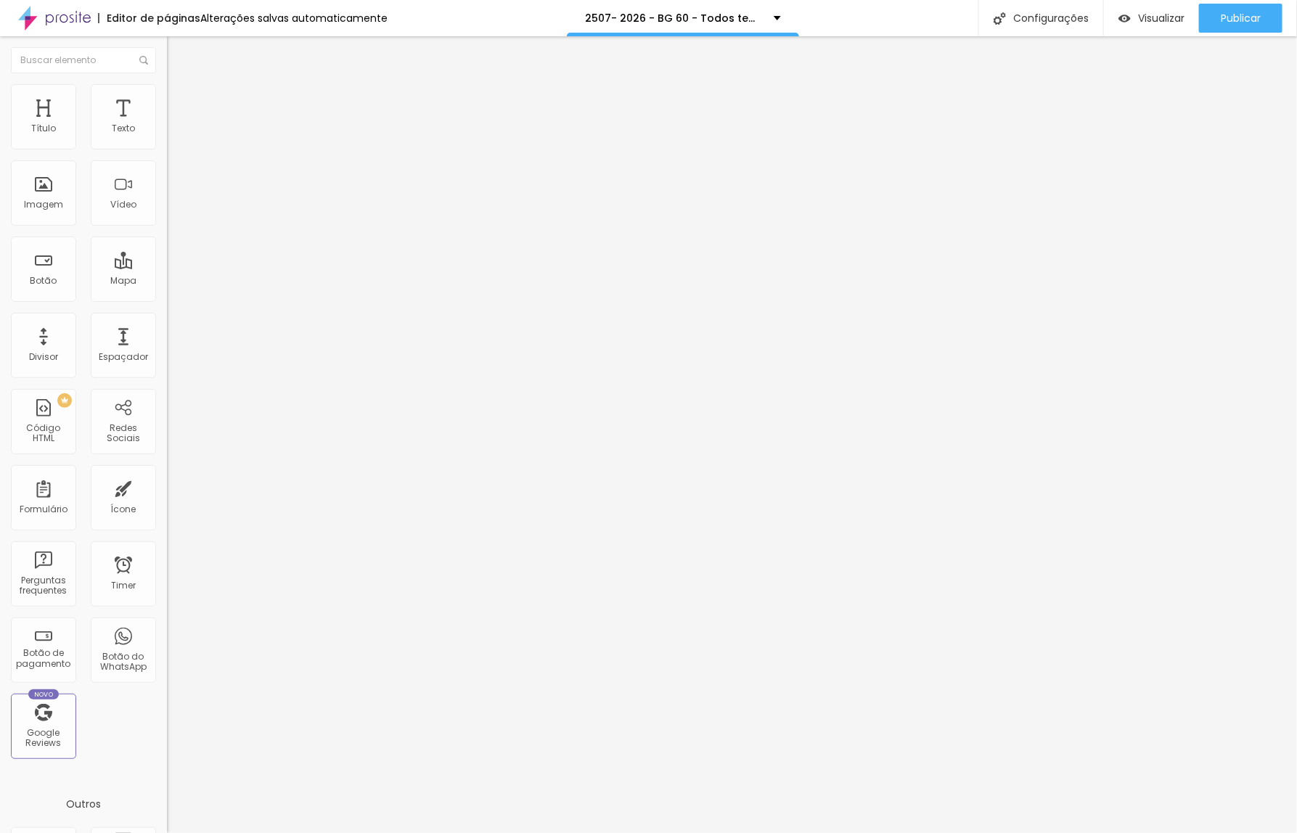
type input "0"
click at [167, 282] on input "range" at bounding box center [214, 288] width 94 height 12
type input "0"
drag, startPoint x: 31, startPoint y: 171, endPoint x: 5, endPoint y: 174, distance: 26.4
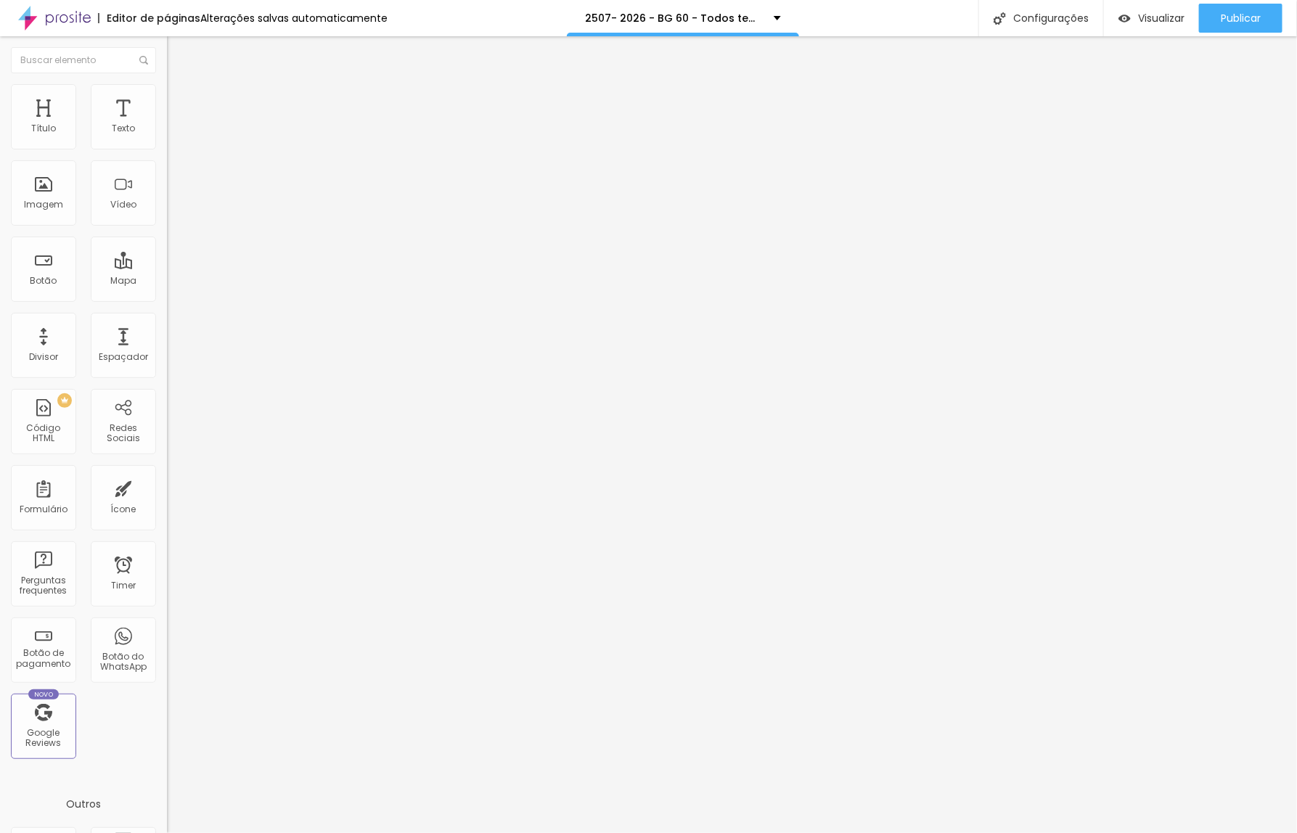
type input "0"
click at [167, 487] on input "range" at bounding box center [214, 493] width 94 height 12
click at [1250, 22] on span "Publicar" at bounding box center [1241, 18] width 40 height 12
drag, startPoint x: 4, startPoint y: 168, endPoint x: -25, endPoint y: 168, distance: 29.0
click at [0, 168] on html "Editor de páginas Alterações salvas automaticamente 2507 - BG CP - Todos temos …" at bounding box center [648, 416] width 1297 height 833
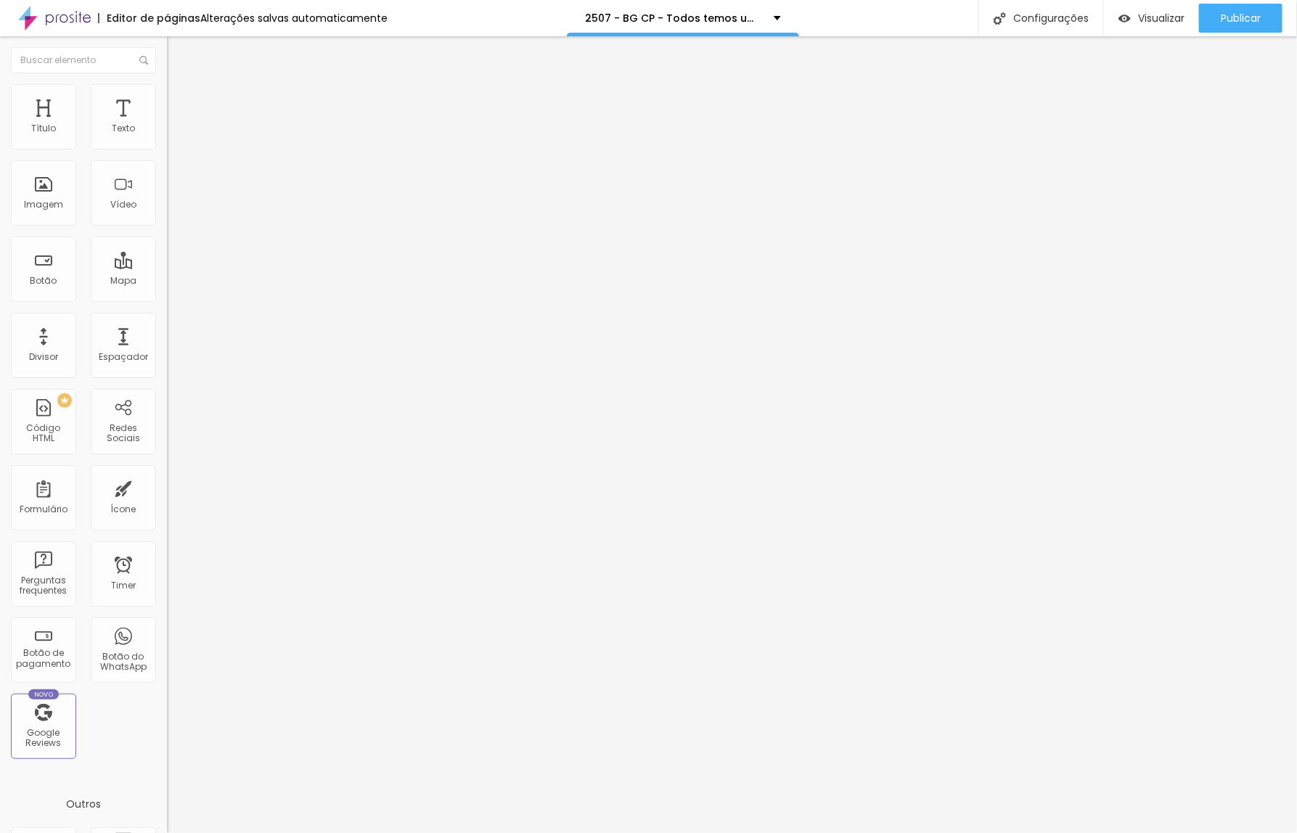
paste input "Perguntas Frequentes"
type input "Perguntas Frequentes"
drag, startPoint x: 70, startPoint y: 299, endPoint x: -45, endPoint y: 299, distance: 115.4
click at [0, 299] on html "Editor de páginas Alterações salvas automaticamente 2507 - BG CP - Todos temos …" at bounding box center [648, 416] width 1297 height 833
paste input "[DOMAIN_NAME][URL]"
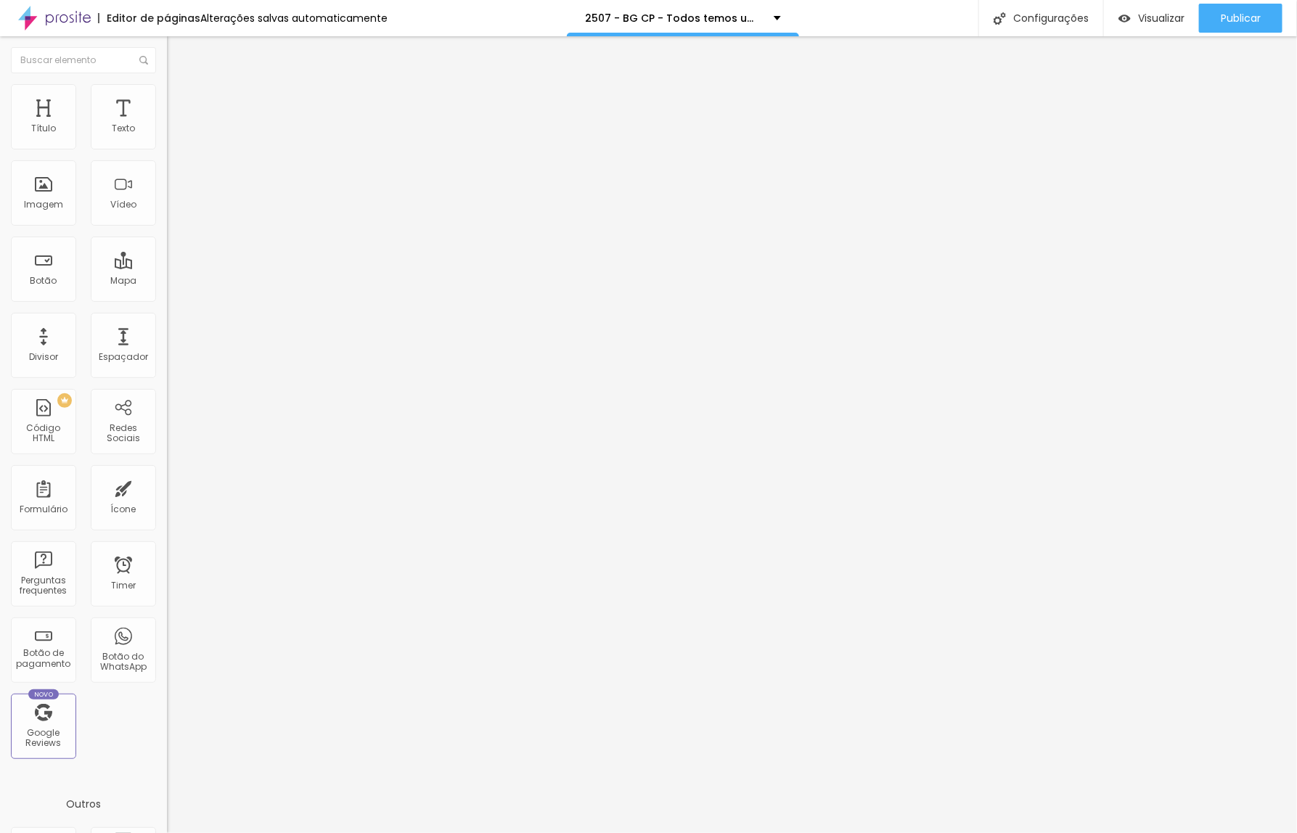
scroll to position [0, 171]
type input "[URL][DOMAIN_NAME]"
click at [167, 317] on div at bounding box center [250, 317] width 167 height 0
click at [167, 99] on li "Avançado" at bounding box center [250, 106] width 167 height 15
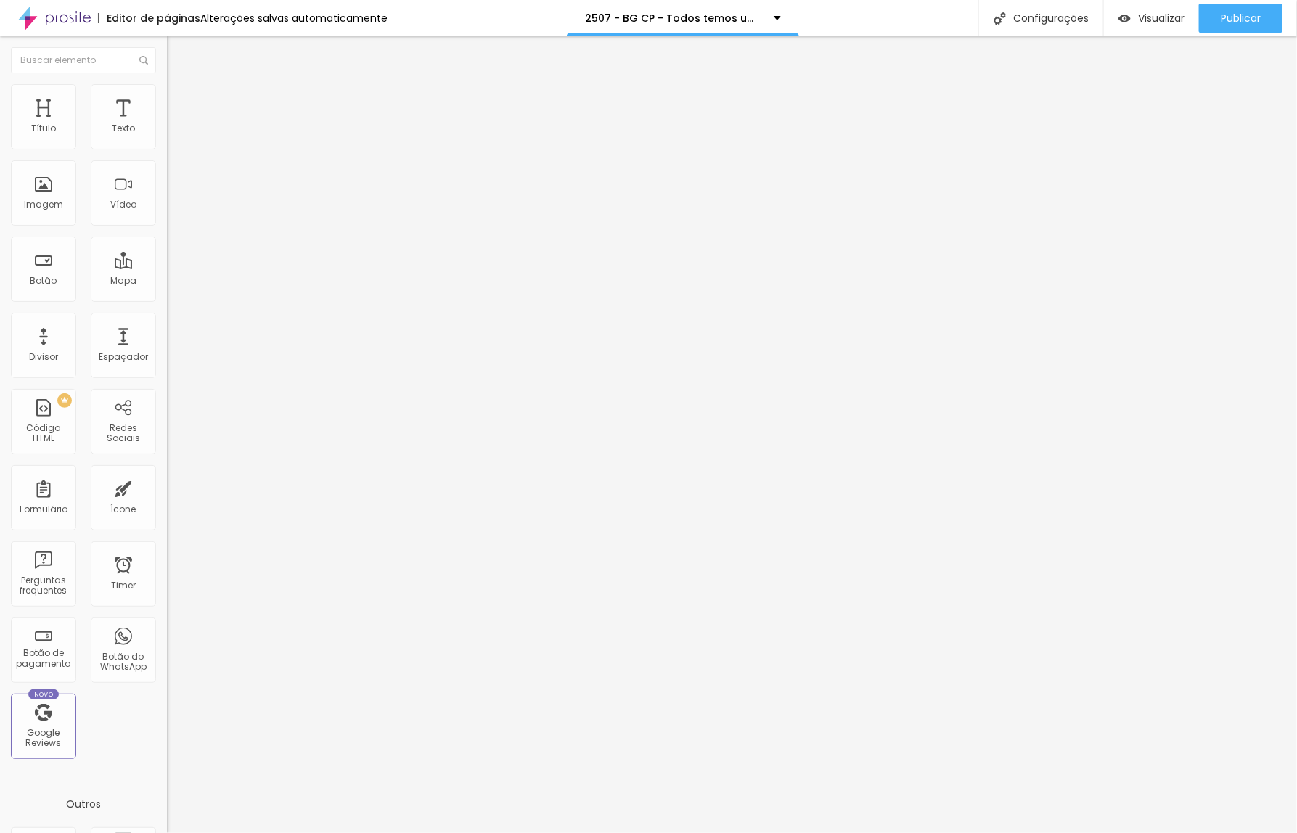
type input "9"
type input "7"
type input "3"
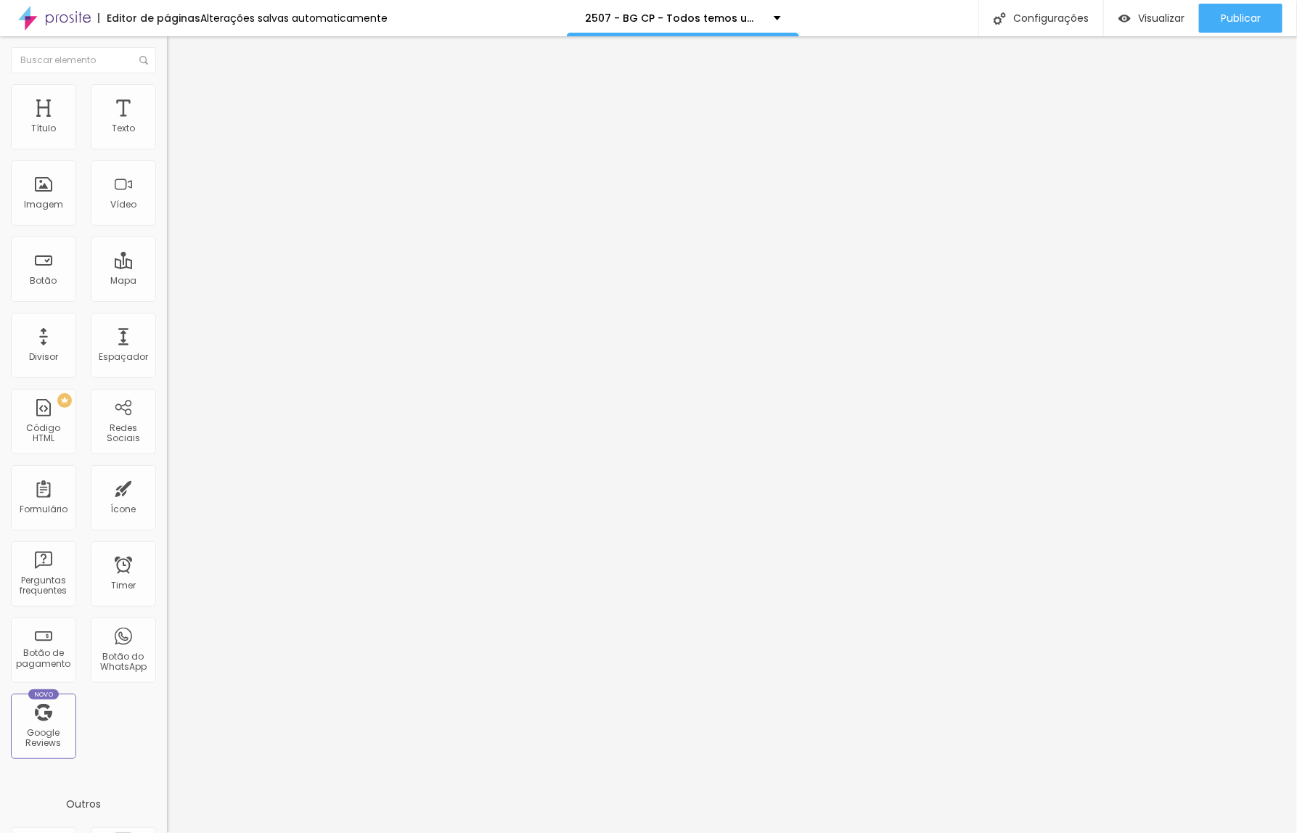
type input "3"
type input "0"
drag, startPoint x: 42, startPoint y: 171, endPoint x: 18, endPoint y: 171, distance: 23.9
type input "0"
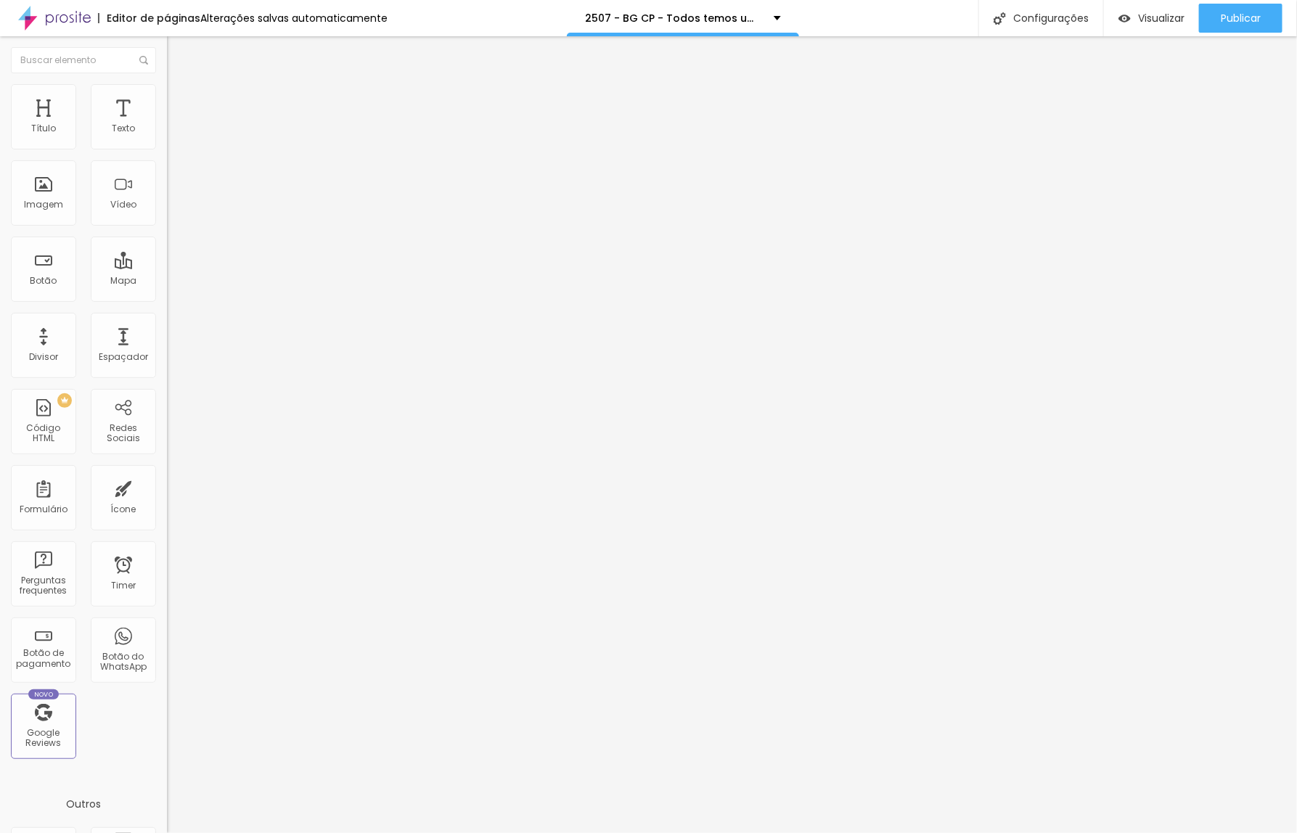
click at [167, 487] on input "range" at bounding box center [214, 493] width 94 height 12
type input "0"
drag, startPoint x: 44, startPoint y: 145, endPoint x: -2, endPoint y: 151, distance: 46.1
type input "0"
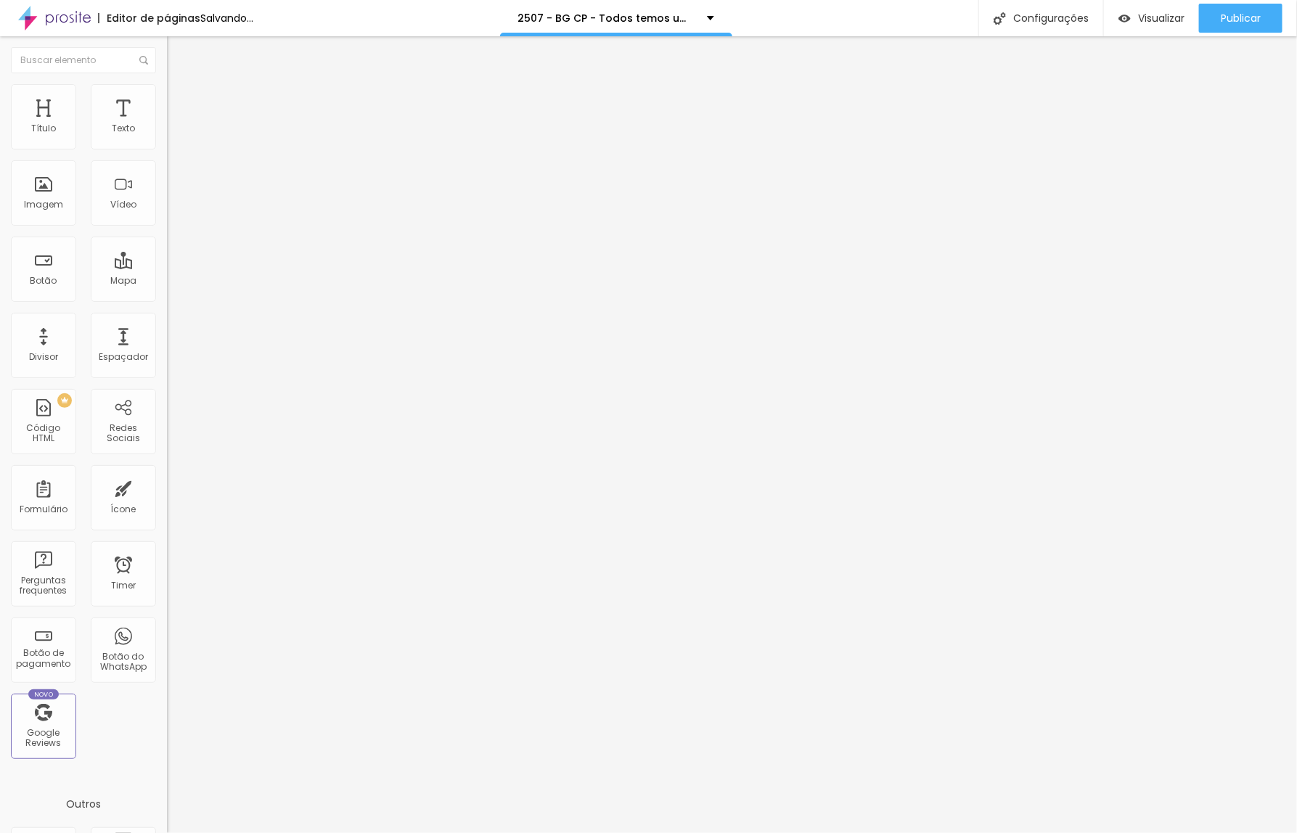
click at [167, 282] on input "range" at bounding box center [214, 288] width 94 height 12
click at [180, 105] on span "Avançado" at bounding box center [204, 108] width 48 height 12
type input "15"
type input "5"
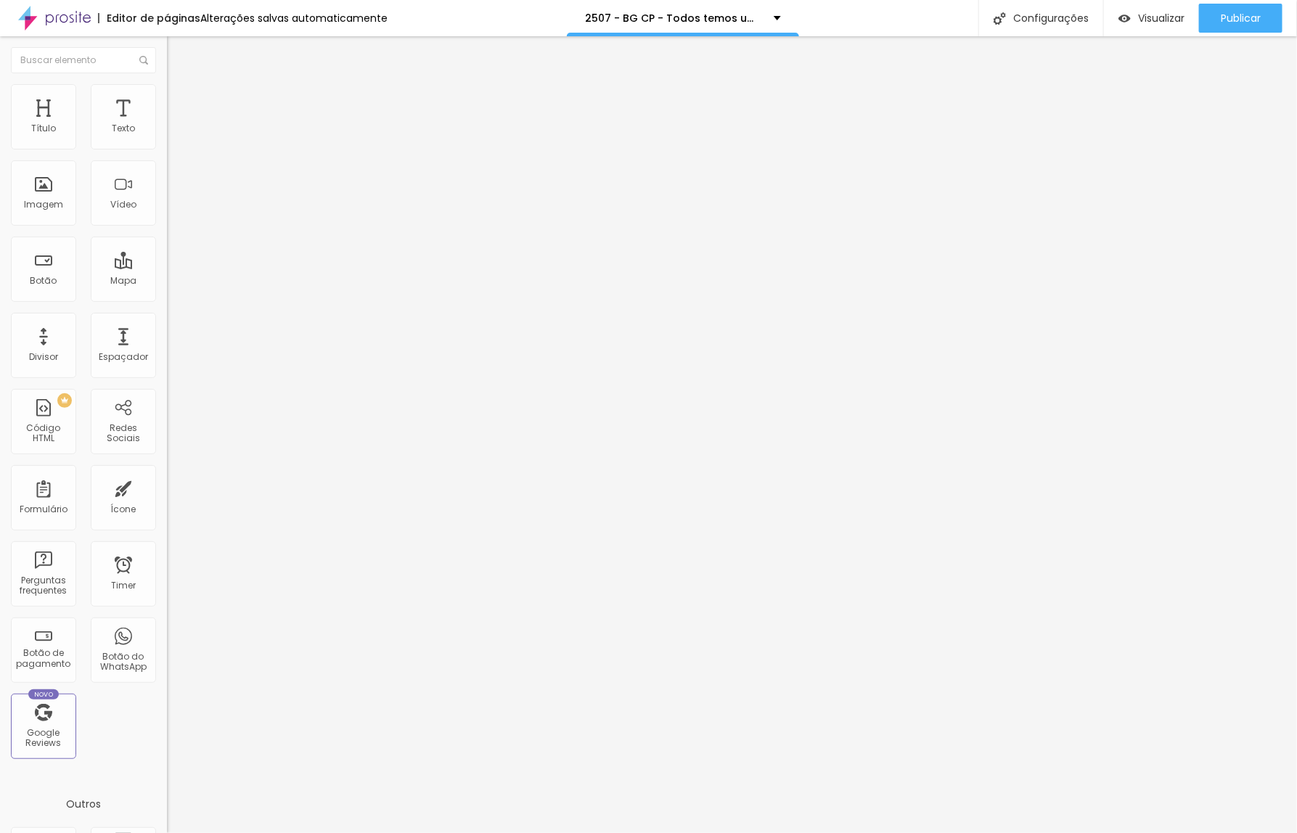
type input "5"
type input "0"
drag, startPoint x: 92, startPoint y: 142, endPoint x: 11, endPoint y: 154, distance: 82.1
type input "0"
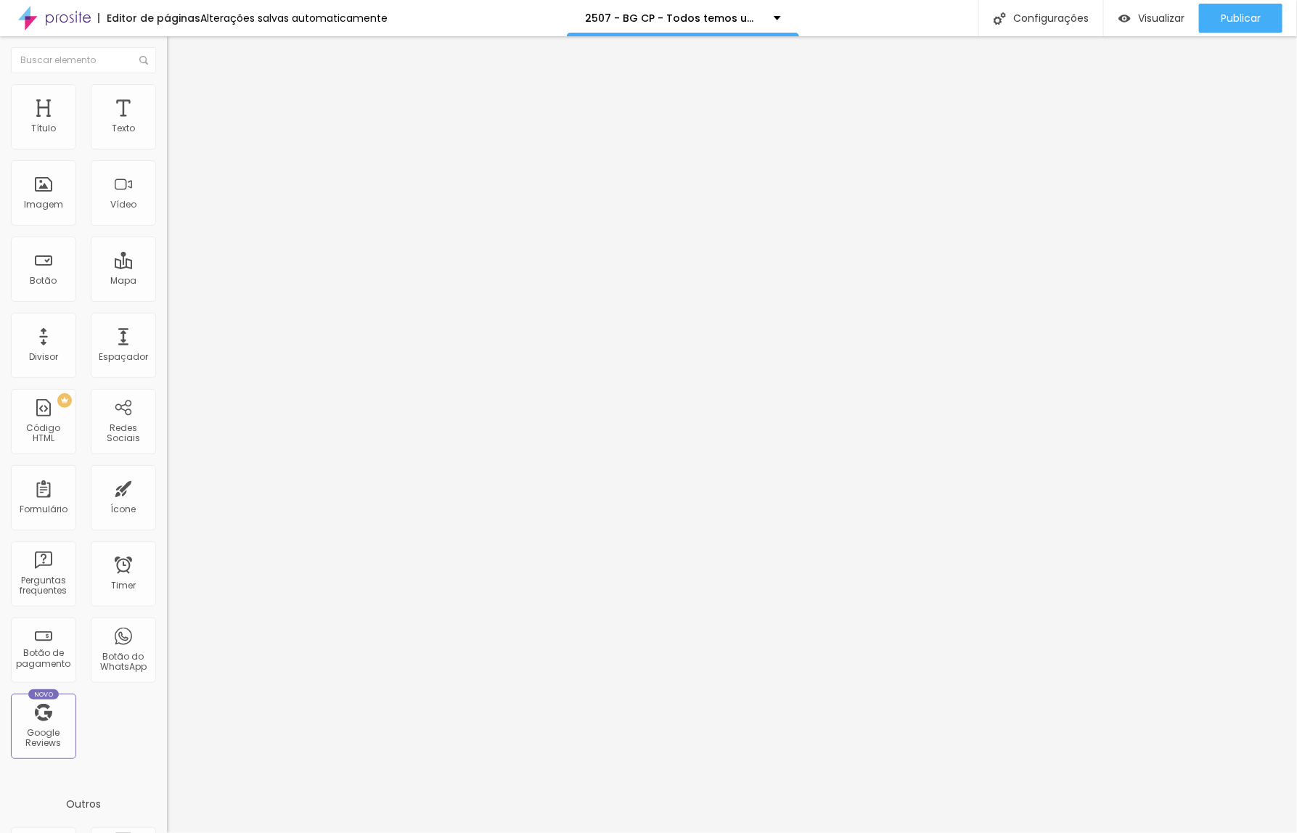
click at [167, 282] on input "range" at bounding box center [214, 288] width 94 height 12
type input "22"
type input "0"
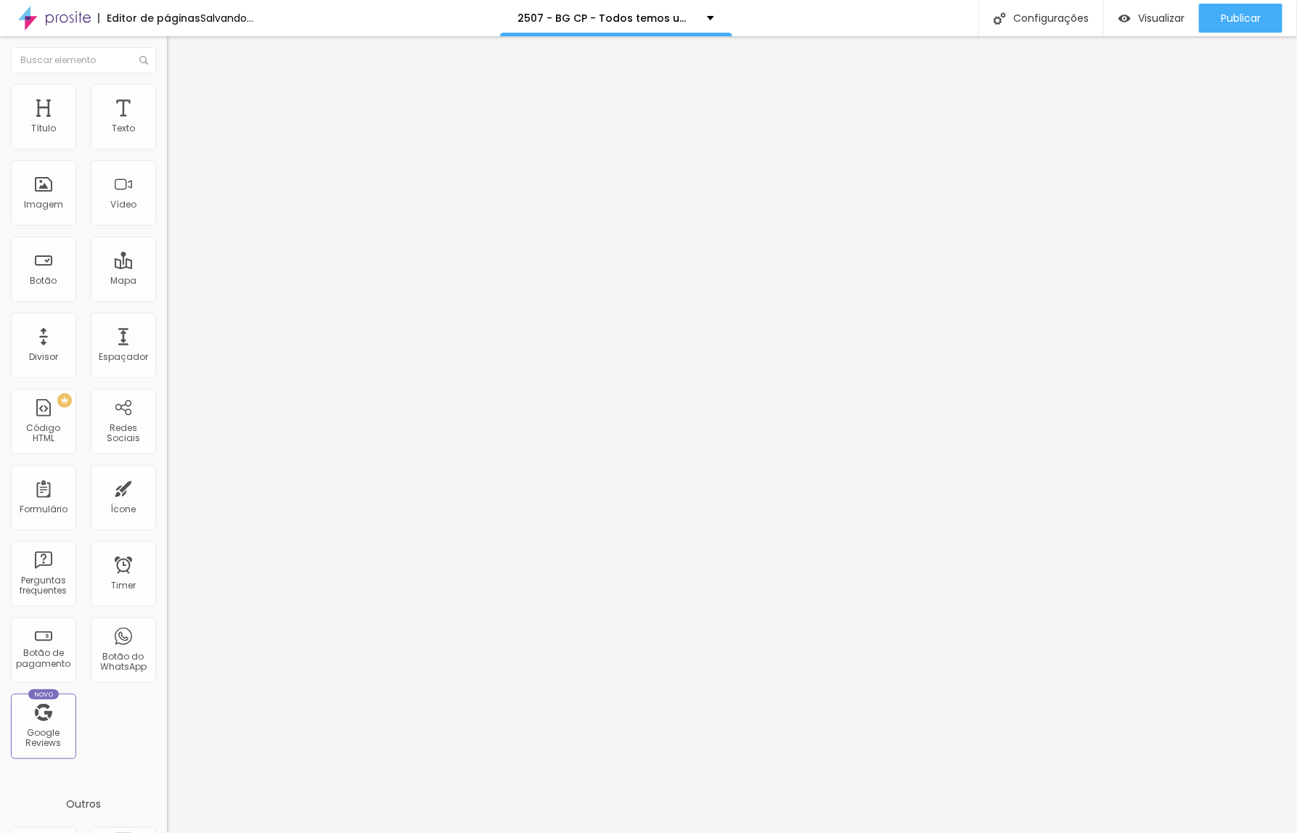
drag, startPoint x: 35, startPoint y: 168, endPoint x: -3, endPoint y: 173, distance: 38.0
type input "0"
click at [167, 487] on input "range" at bounding box center [214, 493] width 94 height 12
click at [1246, 17] on span "Publicar" at bounding box center [1241, 18] width 40 height 12
drag, startPoint x: 78, startPoint y: 169, endPoint x: -68, endPoint y: 167, distance: 146.6
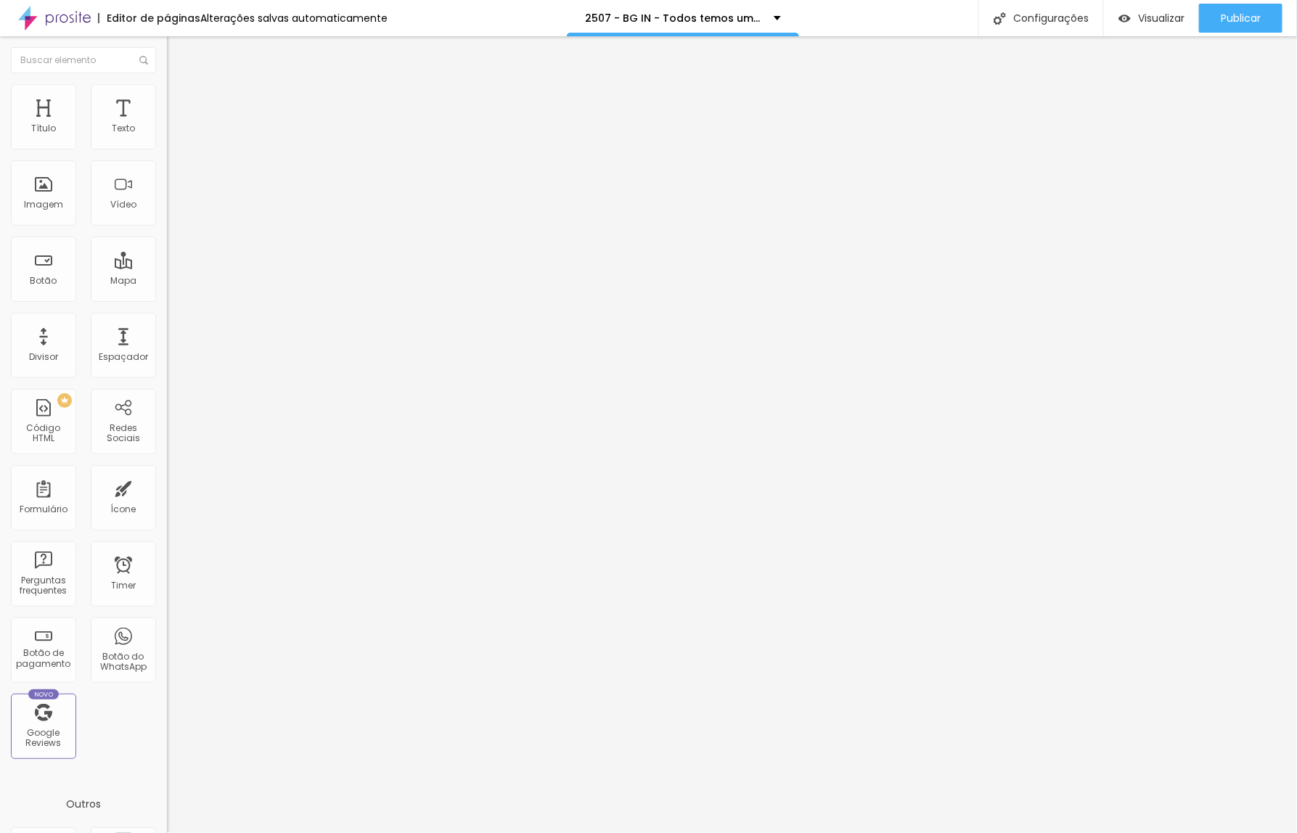
click at [0, 167] on html "Editor de páginas Alterações salvas automaticamente 2507 - BG IN - Todos temos …" at bounding box center [648, 416] width 1297 height 833
paste input "Perguntas Frequentes"
type input "Perguntas Frequentes"
drag, startPoint x: 49, startPoint y: 300, endPoint x: -38, endPoint y: 300, distance: 87.1
click at [0, 300] on html "Editor de páginas Salvando... 2507 - BG IN - Todos temos uma historia para cont…" at bounding box center [648, 416] width 1297 height 833
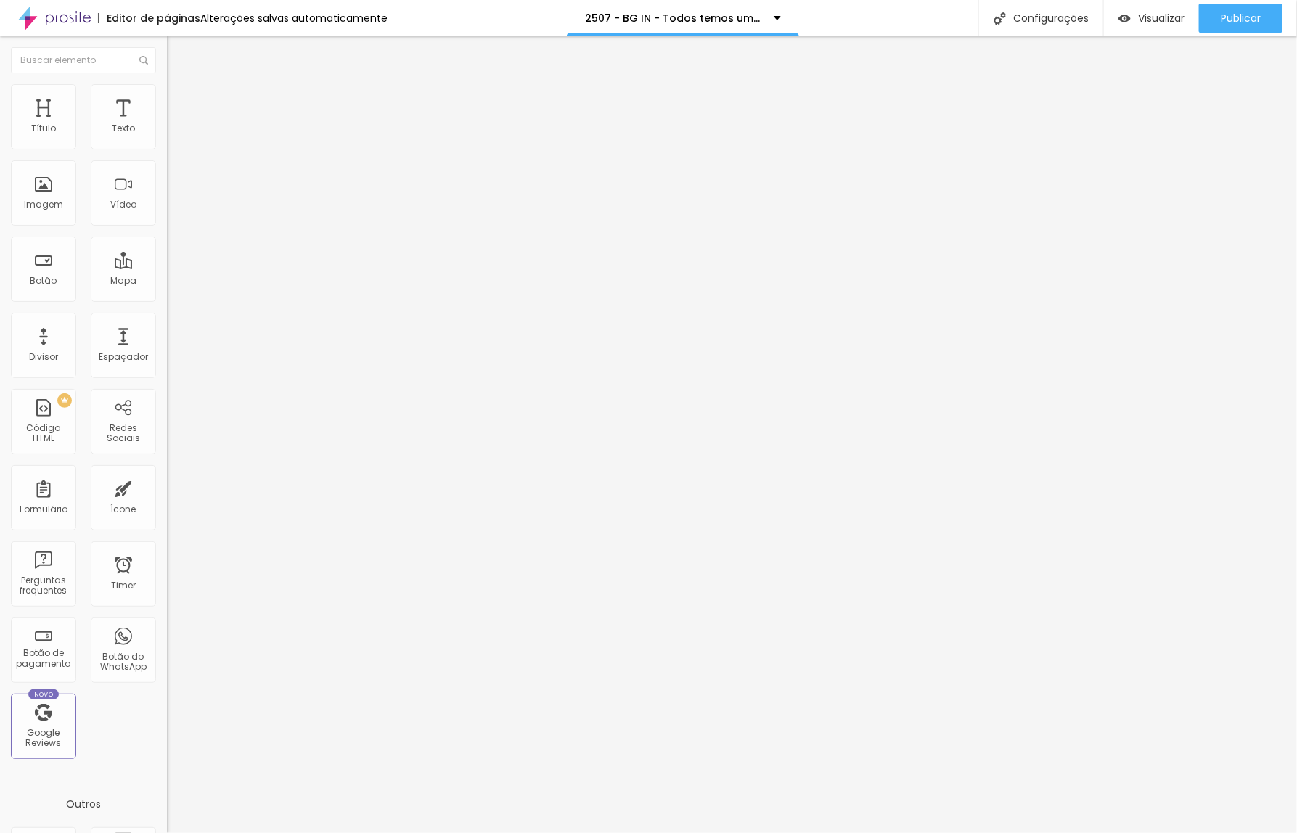
paste input "[DOMAIN_NAME][URL]"
type input "[URL][DOMAIN_NAME]"
click at [180, 102] on span "Avançado" at bounding box center [204, 108] width 48 height 12
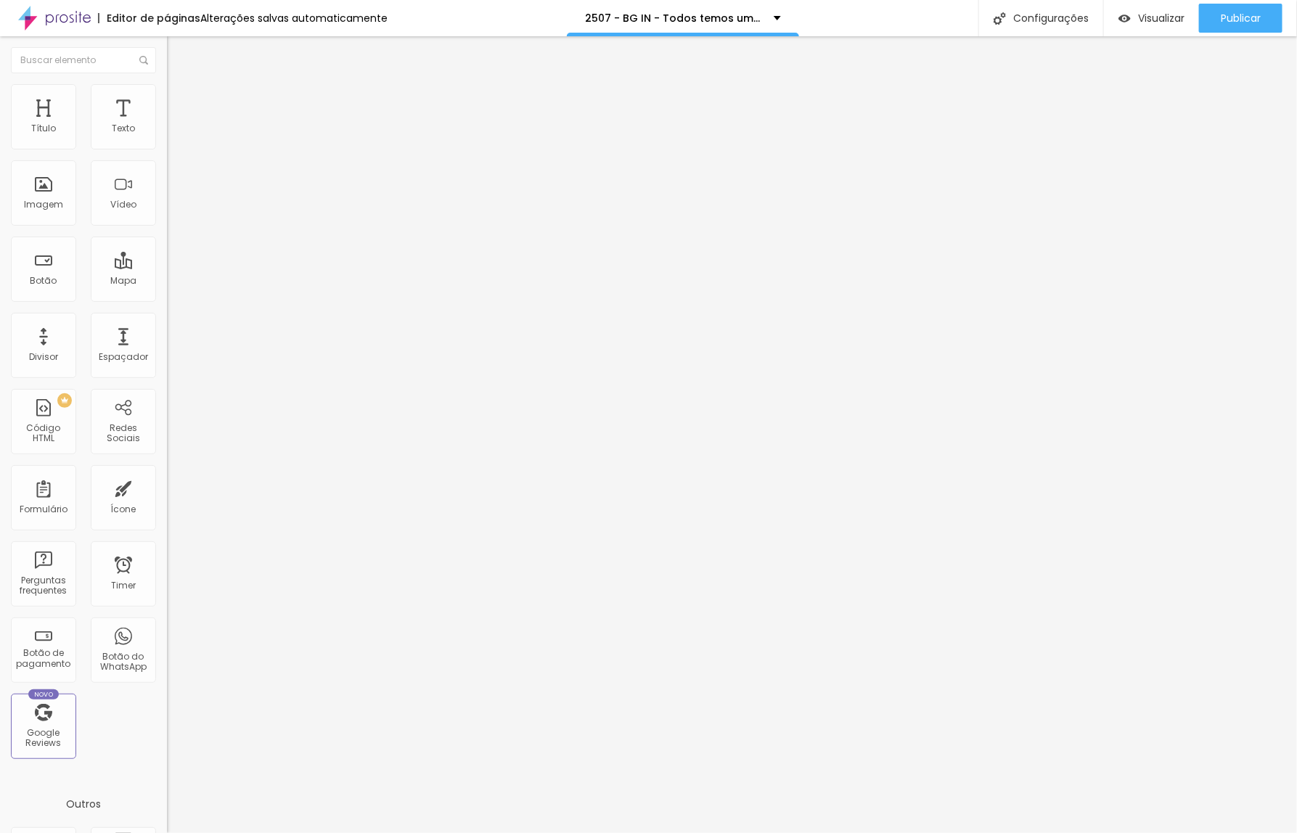
type input "8"
type input "0"
drag, startPoint x: 44, startPoint y: 143, endPoint x: 29, endPoint y: 157, distance: 20.0
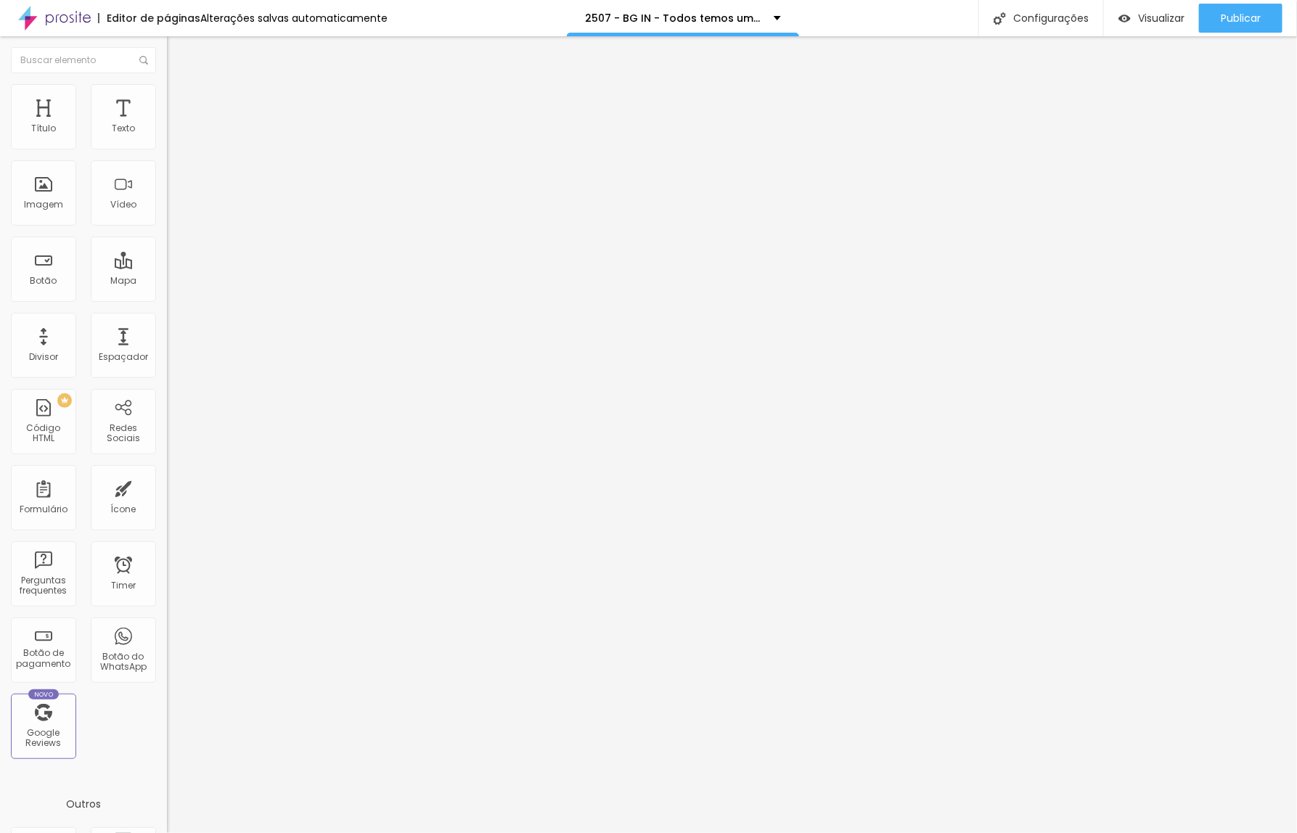
type input "0"
click at [167, 282] on input "range" at bounding box center [214, 288] width 94 height 12
type input "3"
type input "0"
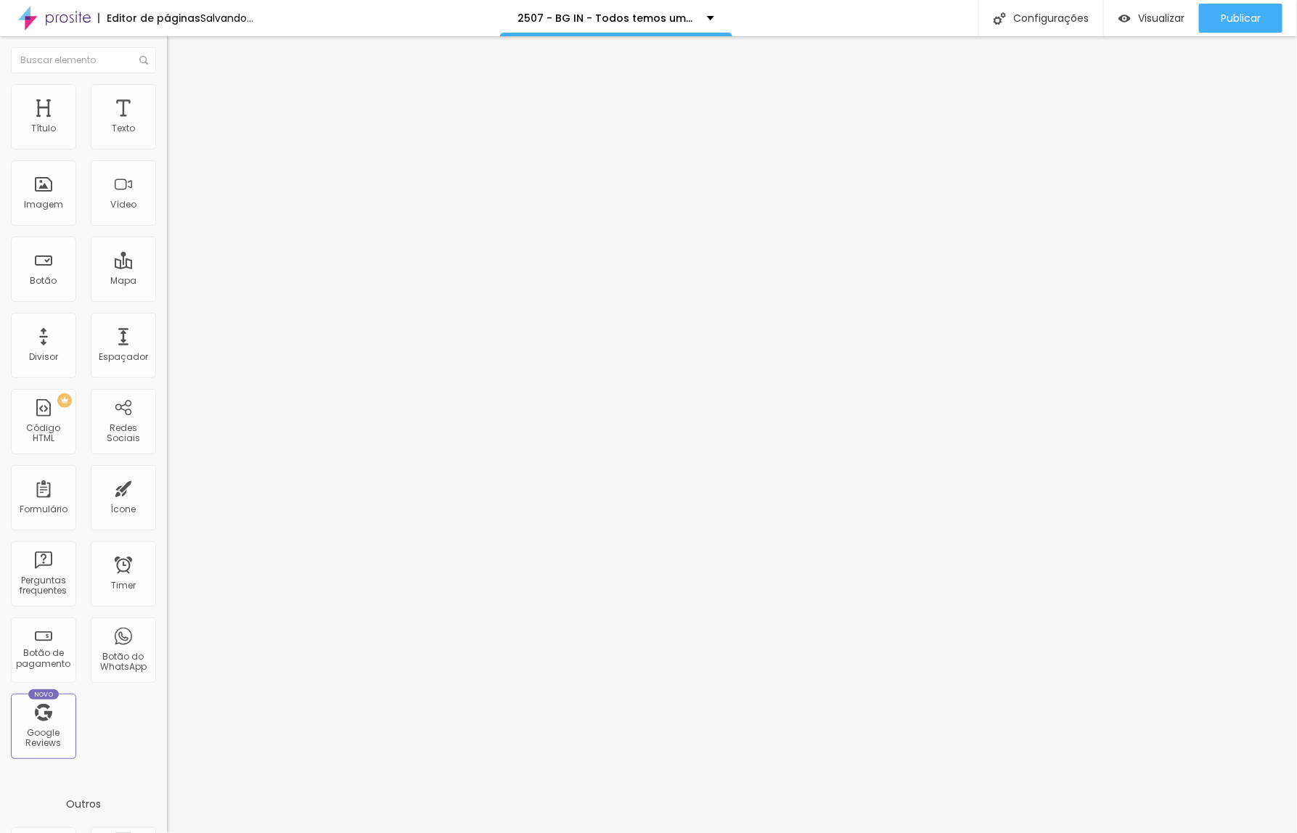
type input "0"
drag, startPoint x: 44, startPoint y: 171, endPoint x: 26, endPoint y: 182, distance: 20.9
type input "0"
click at [167, 487] on input "range" at bounding box center [214, 493] width 94 height 12
click at [180, 102] on span "Avançado" at bounding box center [204, 108] width 48 height 12
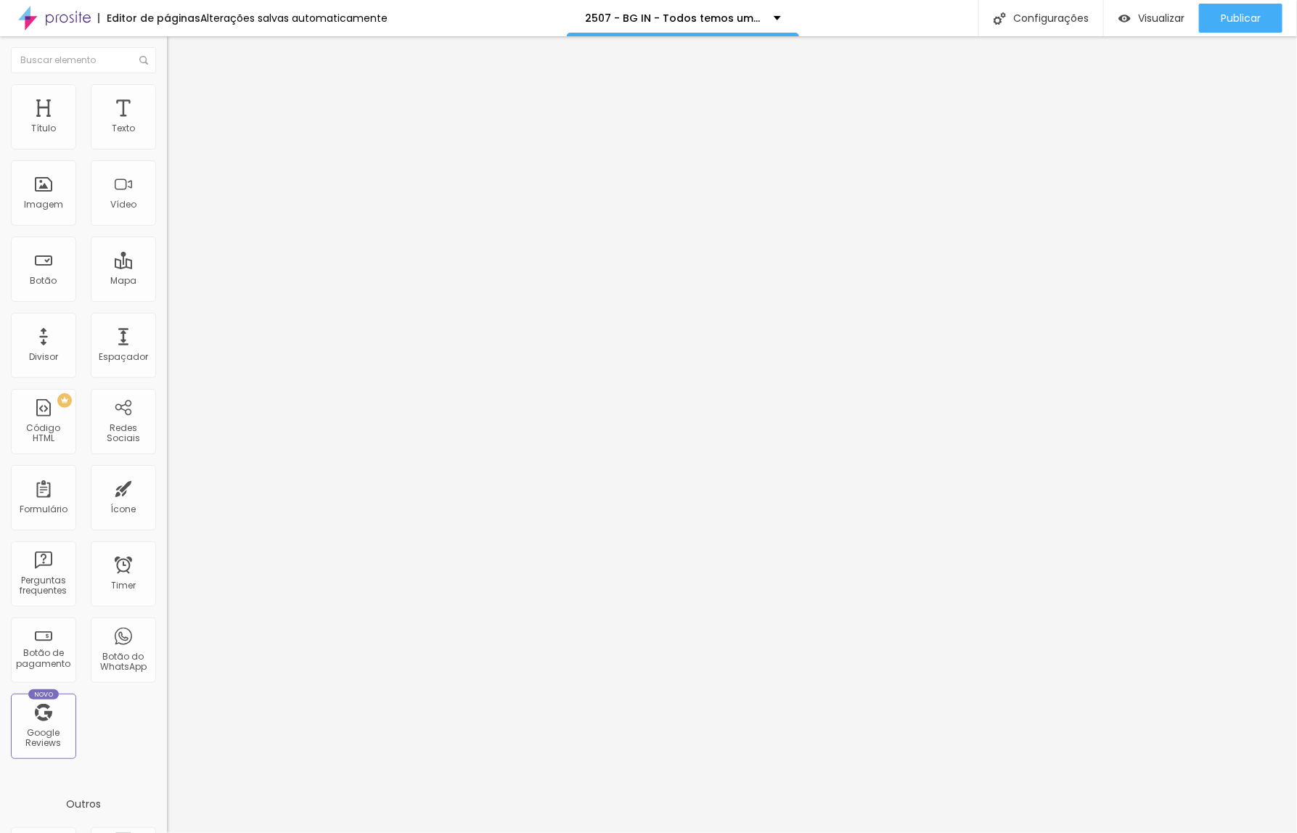
type input "0"
drag, startPoint x: 92, startPoint y: 143, endPoint x: 4, endPoint y: 152, distance: 89.0
